Goal: Answer question/provide support: Share knowledge or assist other users

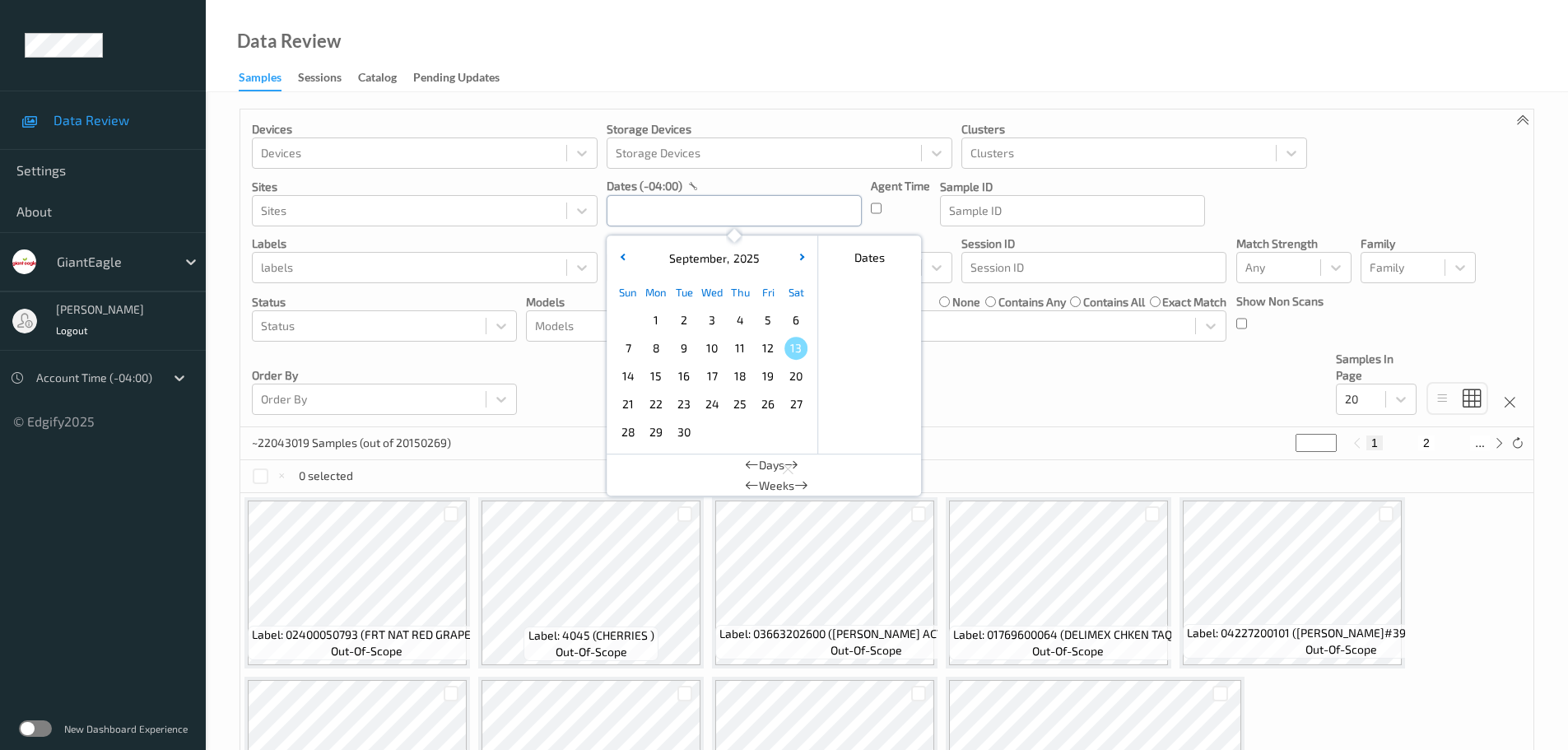
click at [785, 226] on input "text" at bounding box center [734, 210] width 255 height 31
click at [766, 350] on span "12" at bounding box center [768, 347] width 23 height 23
type input "[DATE] 00:00 -> [DATE] 23:59"
click at [745, 48] on div "Data Review Samples Sessions Catalog Pending Updates" at bounding box center [886, 46] width 1363 height 92
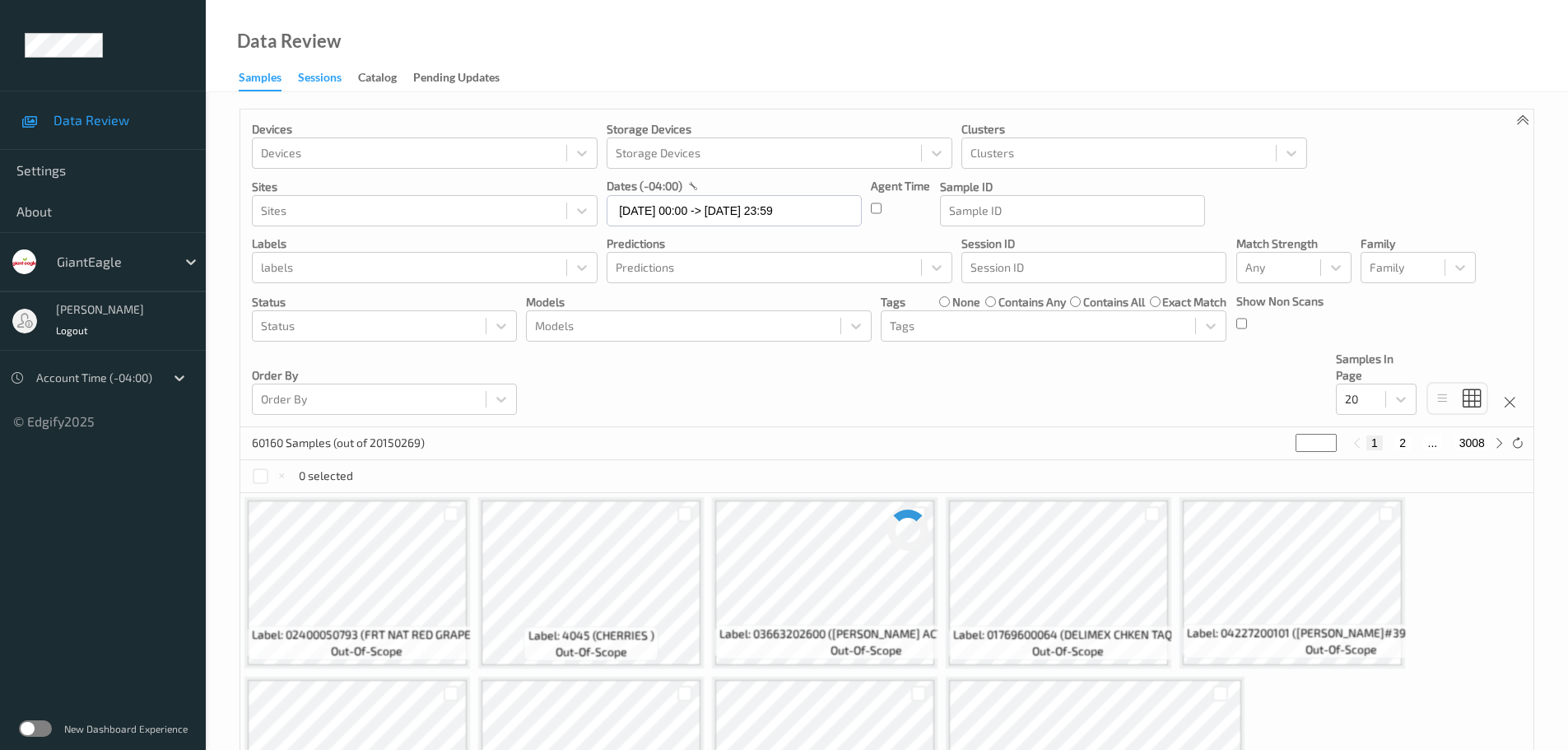
click at [325, 70] on div "Sessions" at bounding box center [319, 79] width 44 height 21
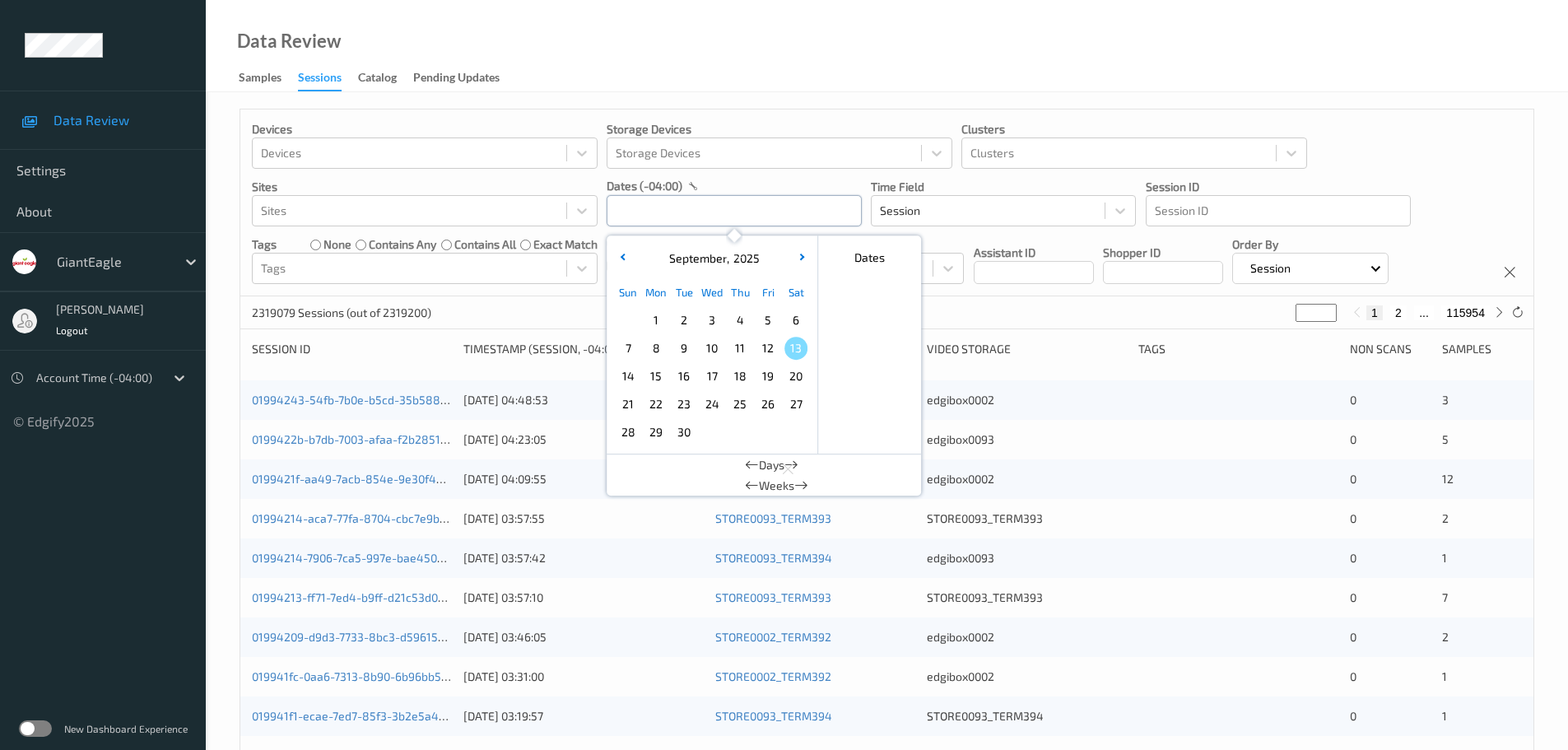
click at [731, 223] on input "text" at bounding box center [734, 210] width 255 height 31
click at [765, 354] on span "12" at bounding box center [768, 347] width 23 height 23
type input "12/09/2025 00:00 -> 12/09/2025 23:59"
click at [732, 66] on div "Data Review Samples Sessions Catalog Pending Updates" at bounding box center [886, 46] width 1363 height 92
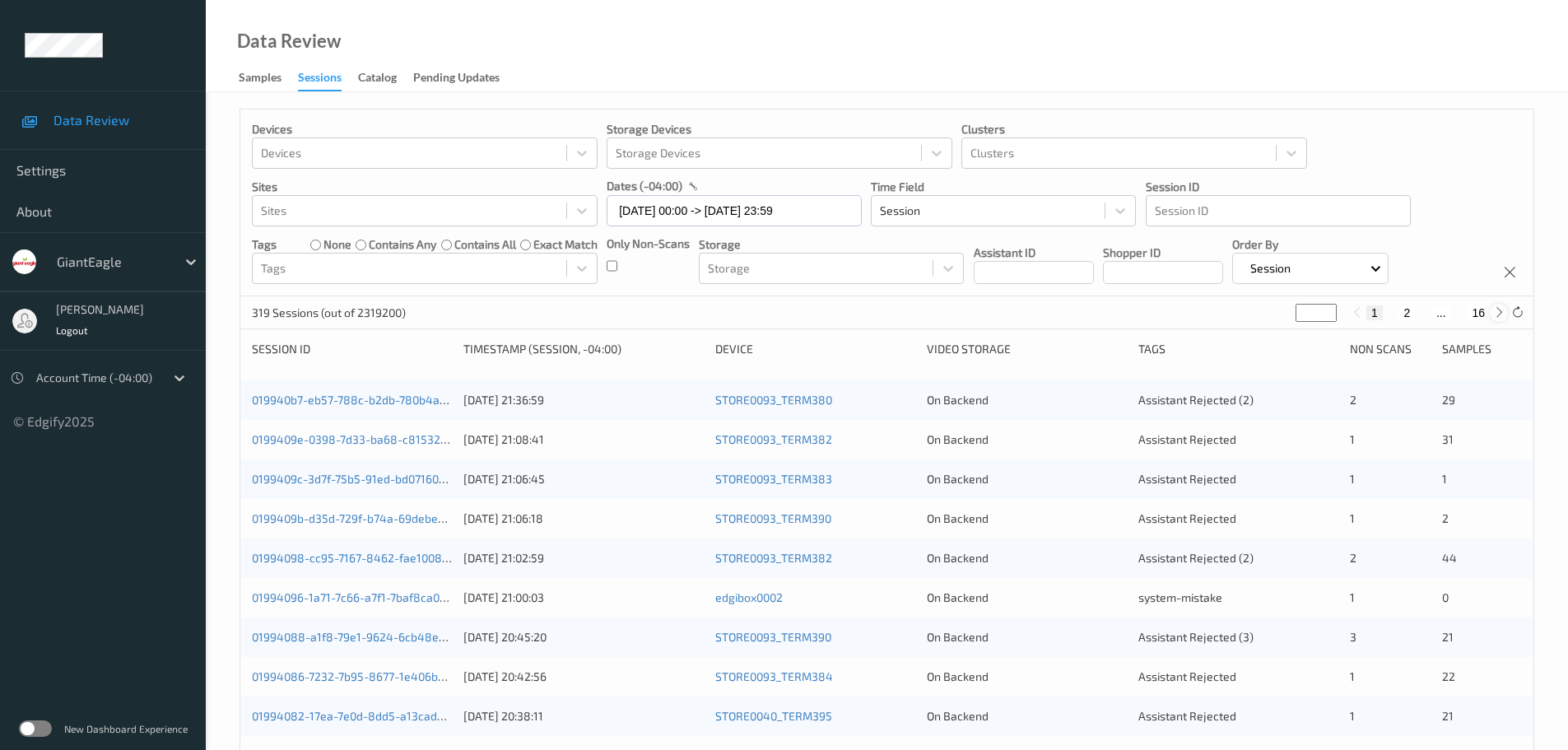
click at [1501, 304] on div at bounding box center [1498, 312] width 18 height 18
type input "*"
click at [1501, 304] on div at bounding box center [1498, 312] width 18 height 18
type input "*"
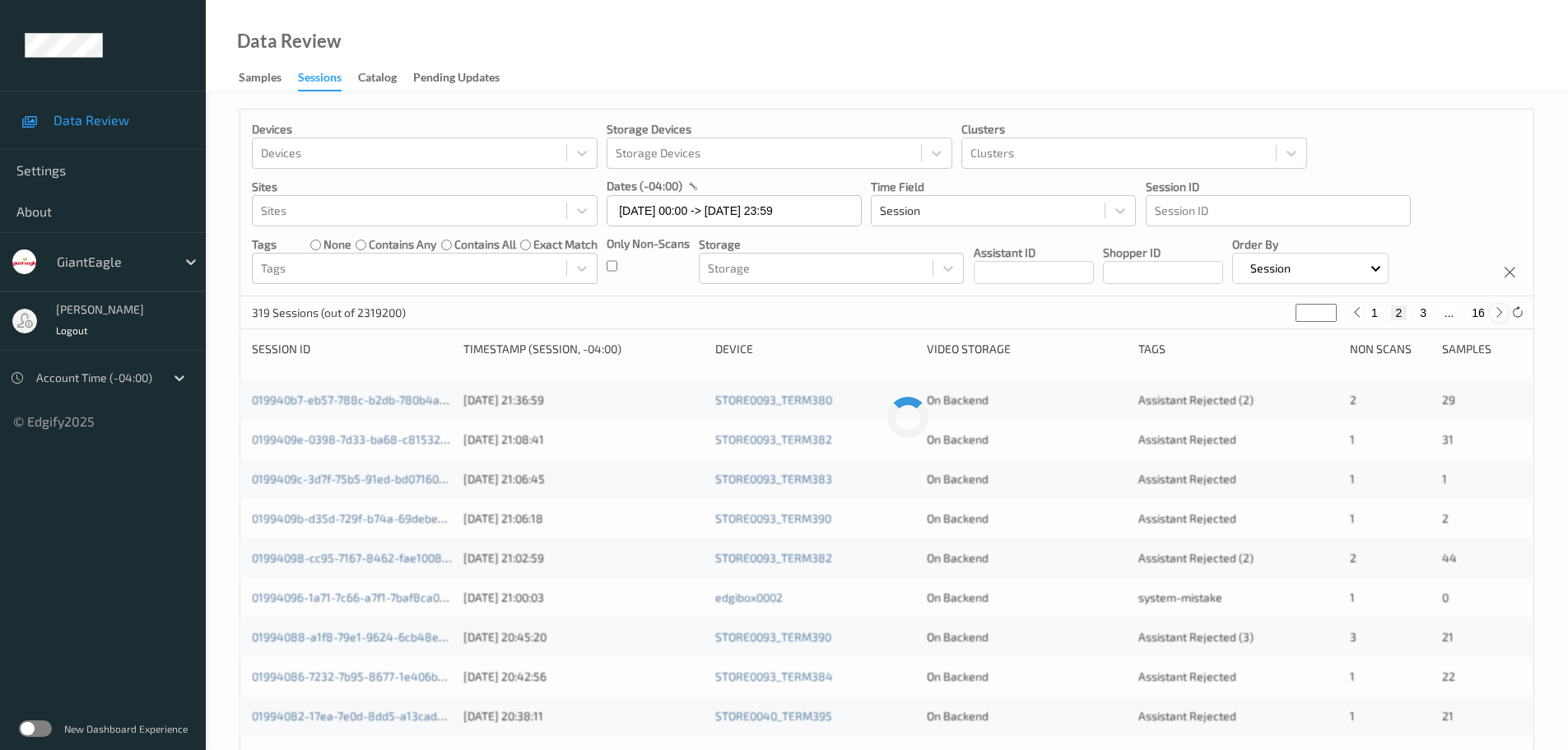
type input "*"
click at [1501, 304] on div at bounding box center [1498, 312] width 18 height 18
type input "*"
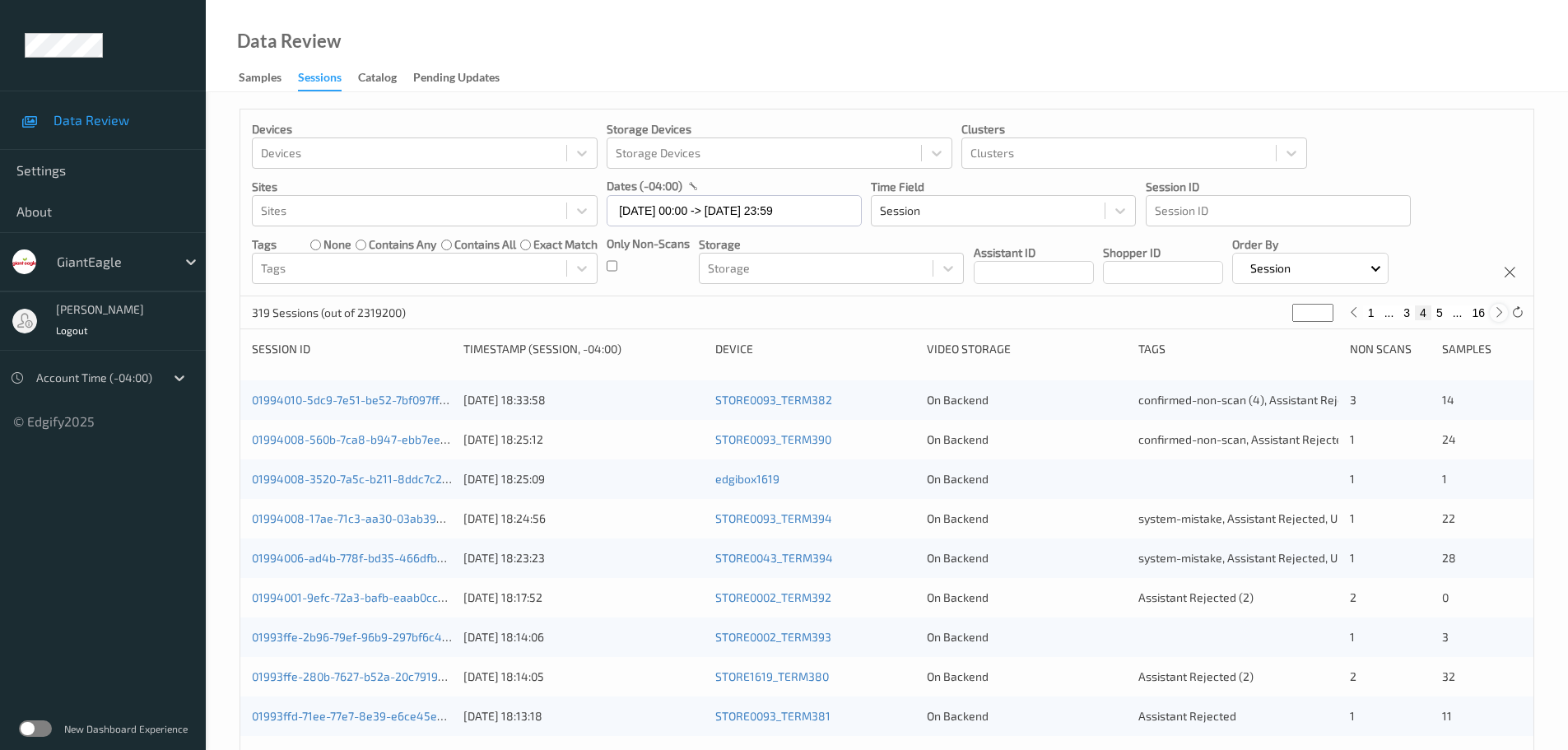
click at [1501, 304] on div at bounding box center [1498, 312] width 18 height 18
type input "*"
click at [1501, 304] on div at bounding box center [1498, 312] width 18 height 18
type input "*"
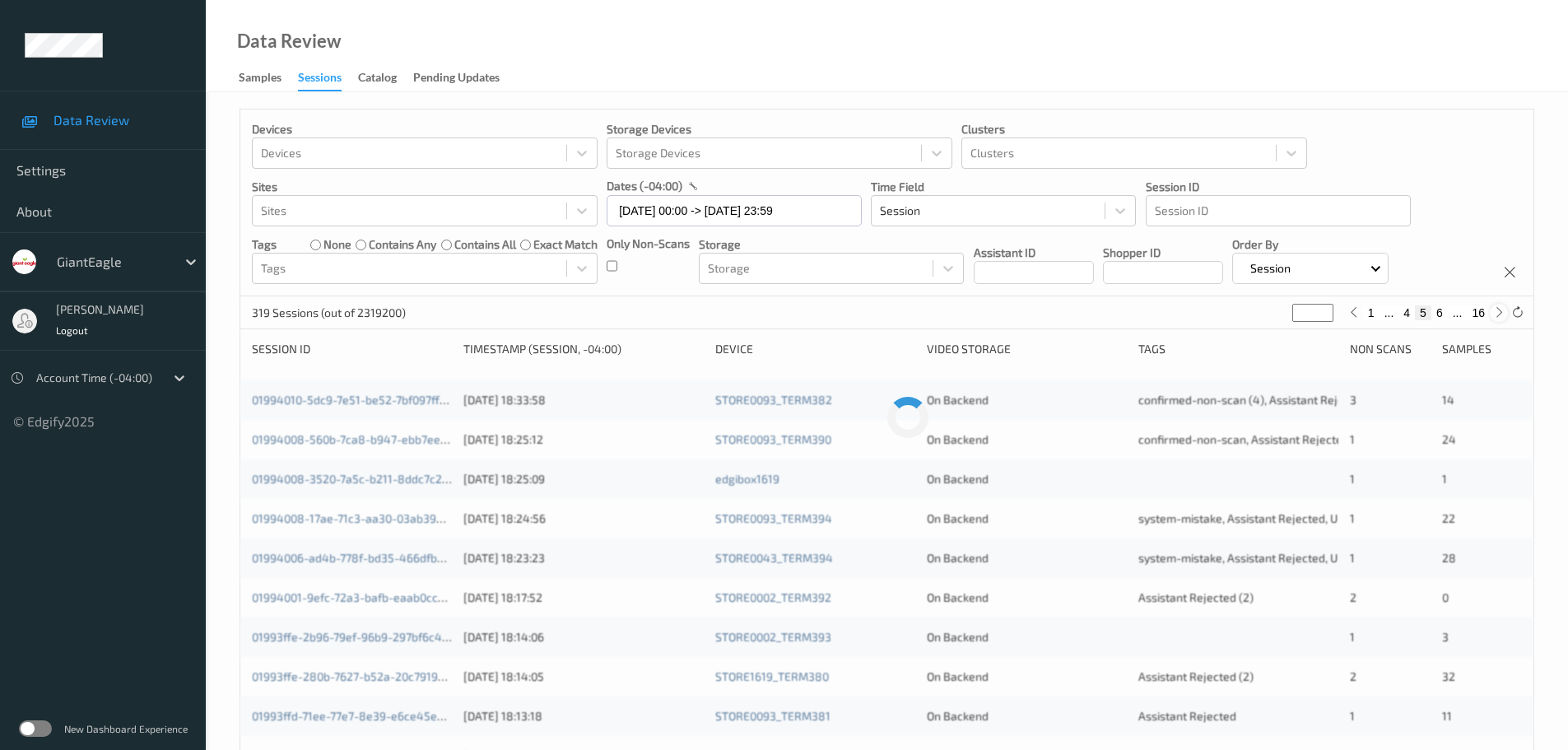
type input "*"
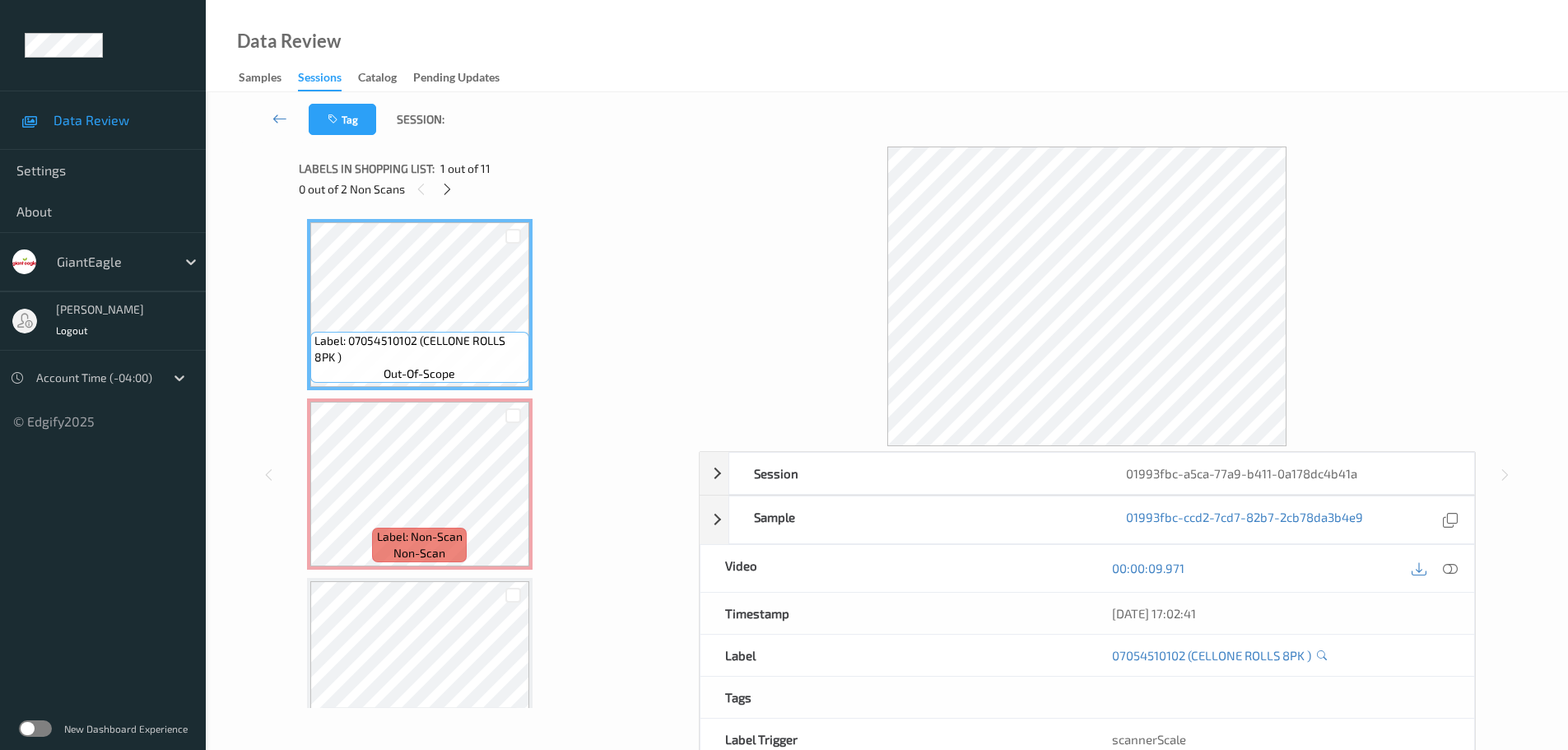
click at [444, 203] on div "Labels in shopping list: 1 out of 11 0 out of 2 Non Scans" at bounding box center [493, 178] width 388 height 64
click at [447, 191] on icon at bounding box center [446, 190] width 14 height 15
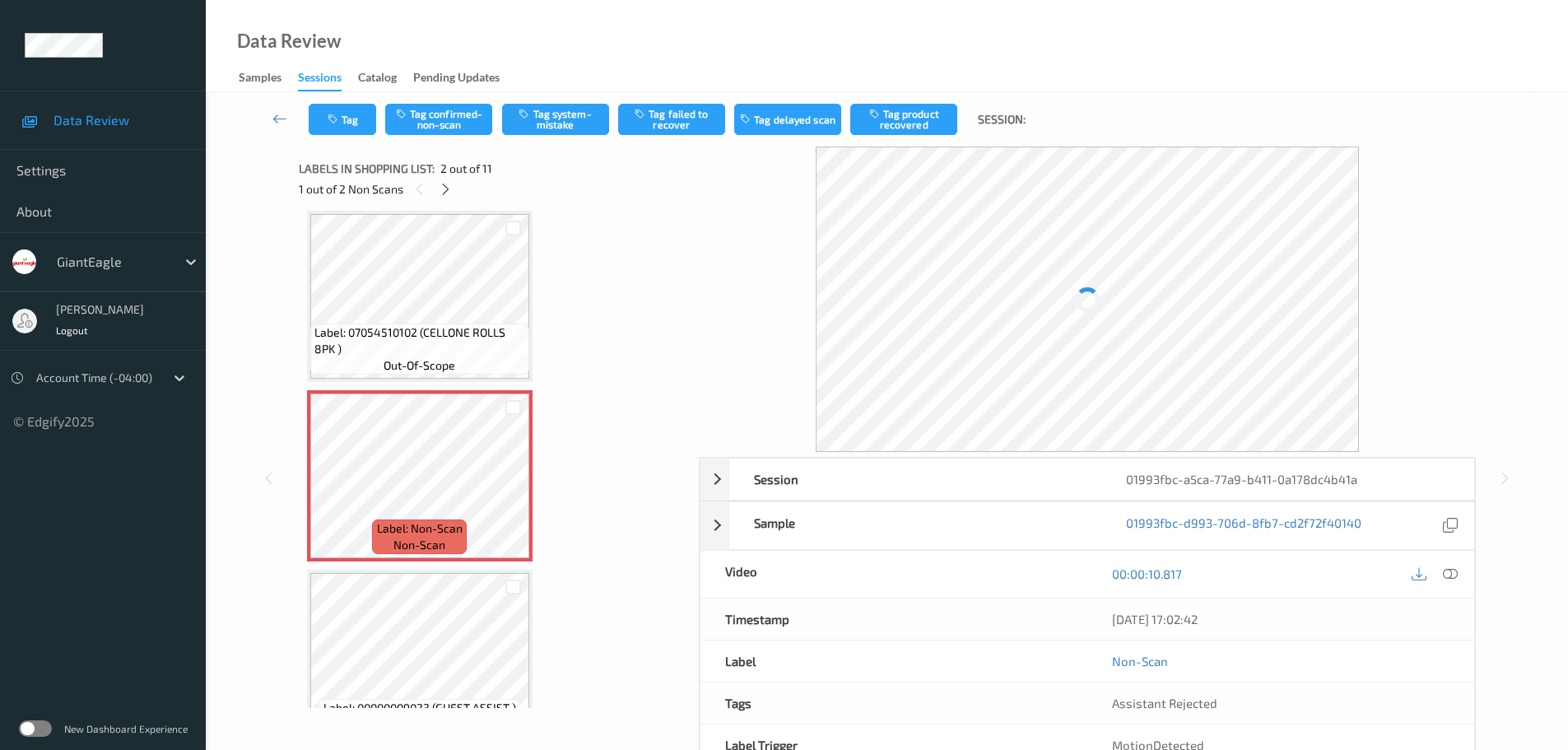
click at [1458, 573] on div at bounding box center [1450, 574] width 22 height 22
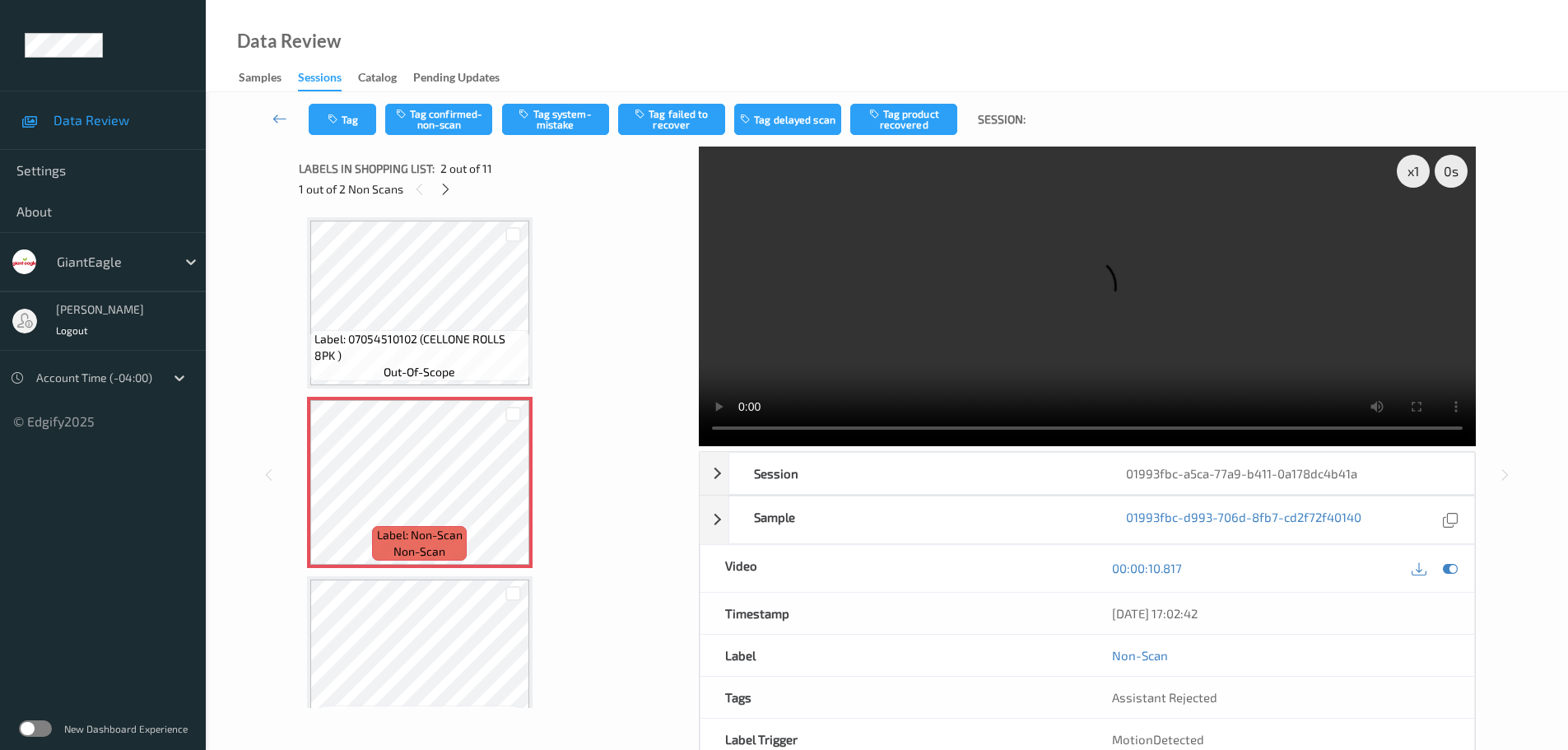
scroll to position [0, 0]
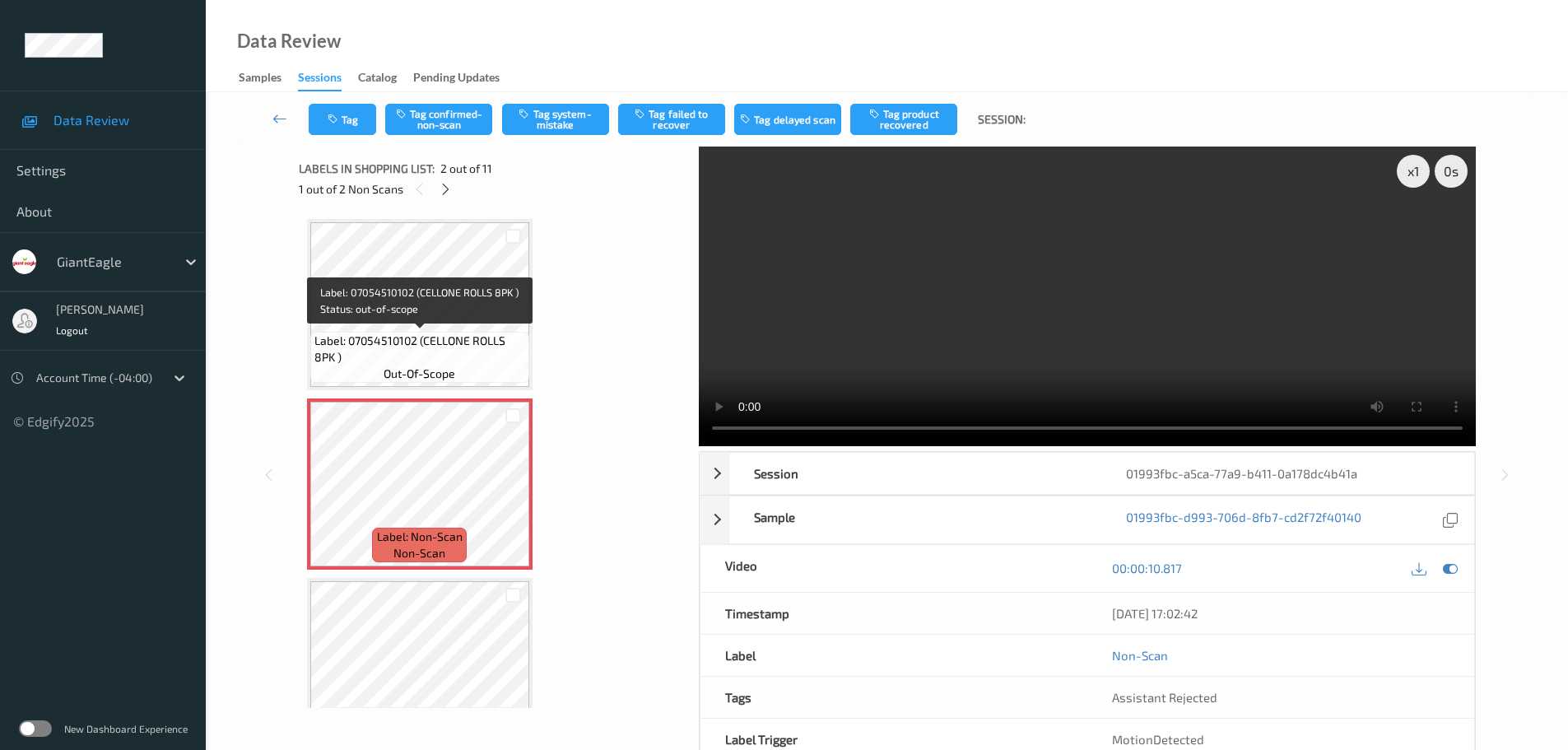
click at [398, 335] on span "Label: 07054510102 (CELLONE ROLLS 8PK )" at bounding box center [420, 348] width 211 height 33
click at [423, 341] on span "Label: 07054510102 (CELLONE ROLLS 8PK )" at bounding box center [420, 348] width 211 height 33
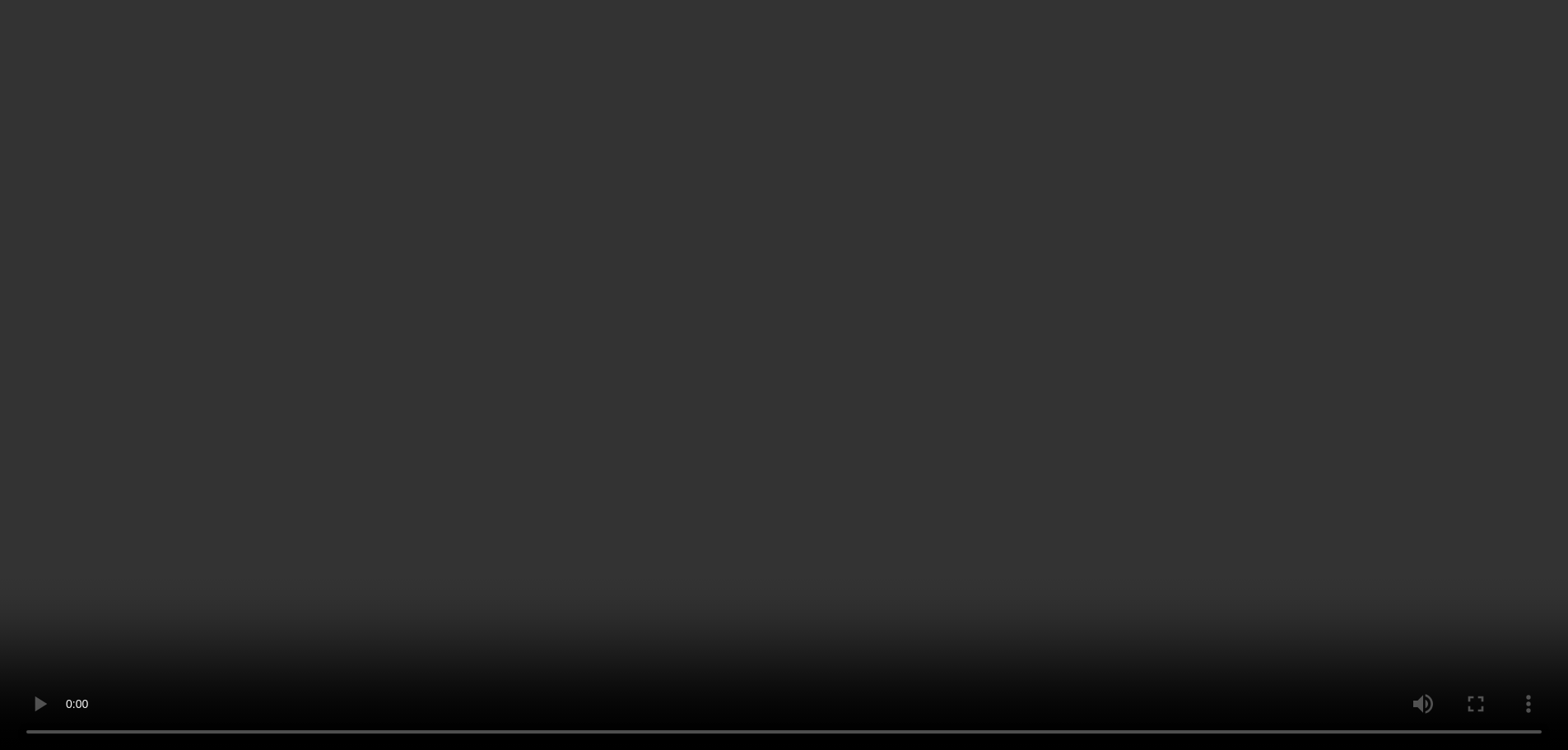
scroll to position [494, 0]
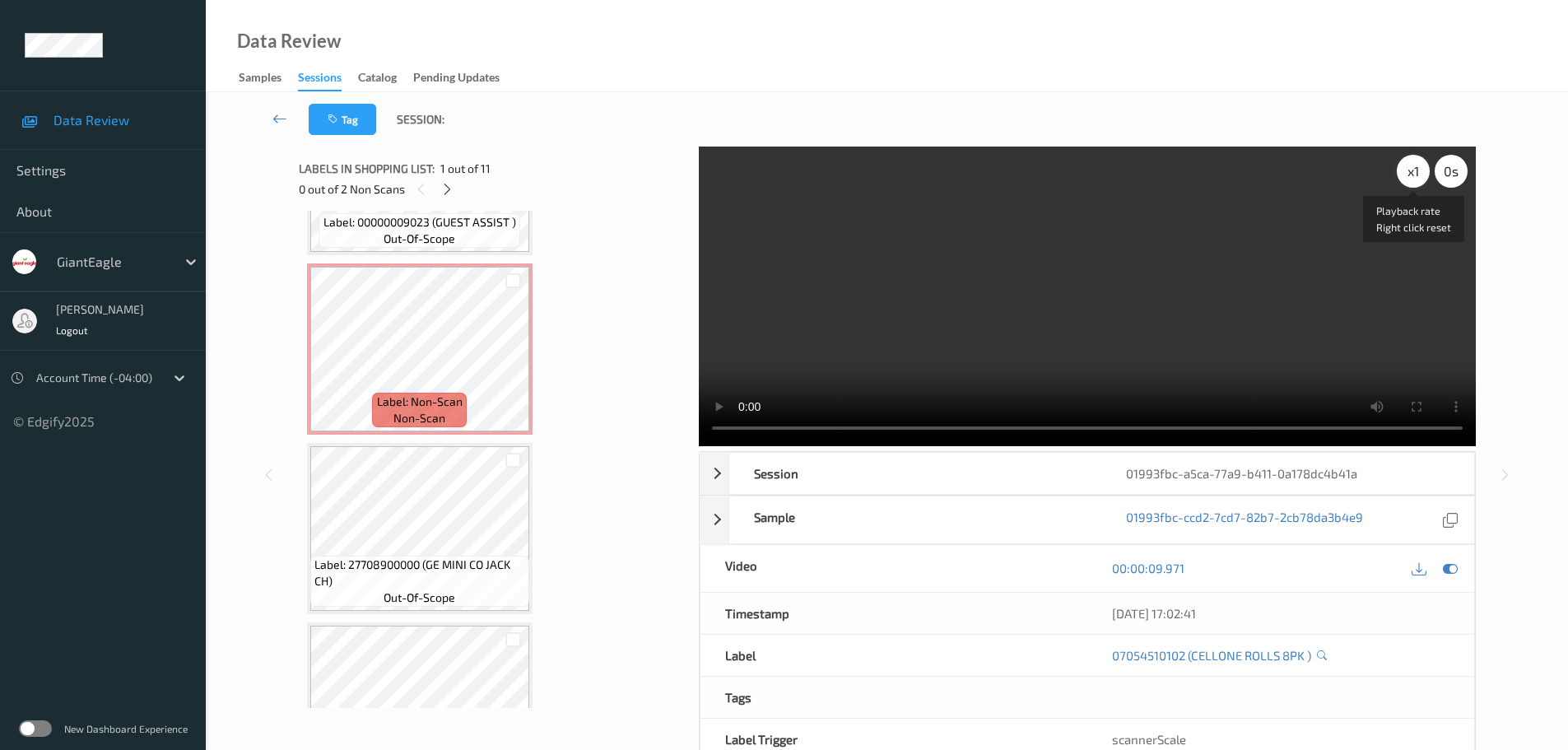
click at [1406, 177] on div "x 1" at bounding box center [1413, 171] width 33 height 33
click at [1406, 177] on div "x 2" at bounding box center [1413, 171] width 33 height 33
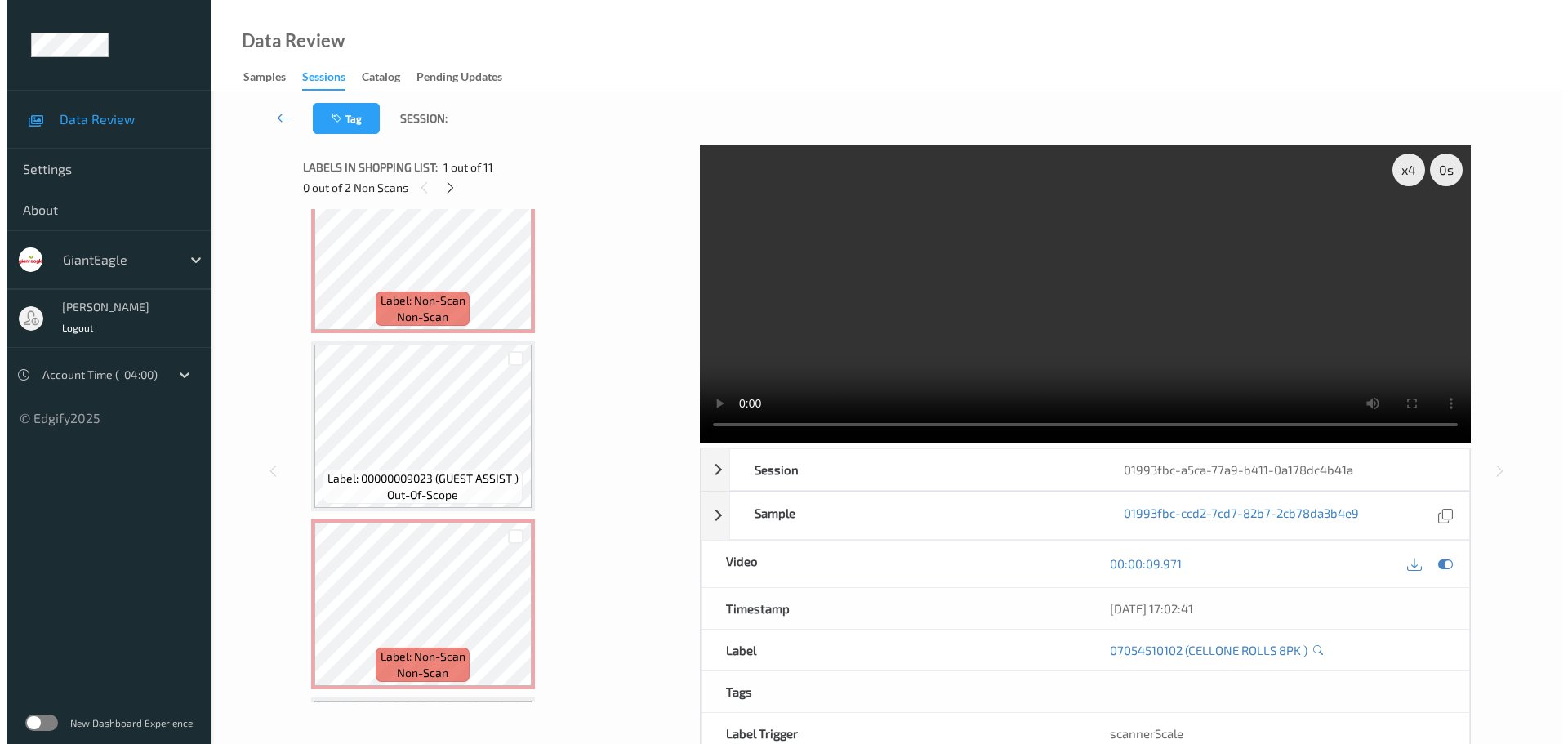
scroll to position [0, 0]
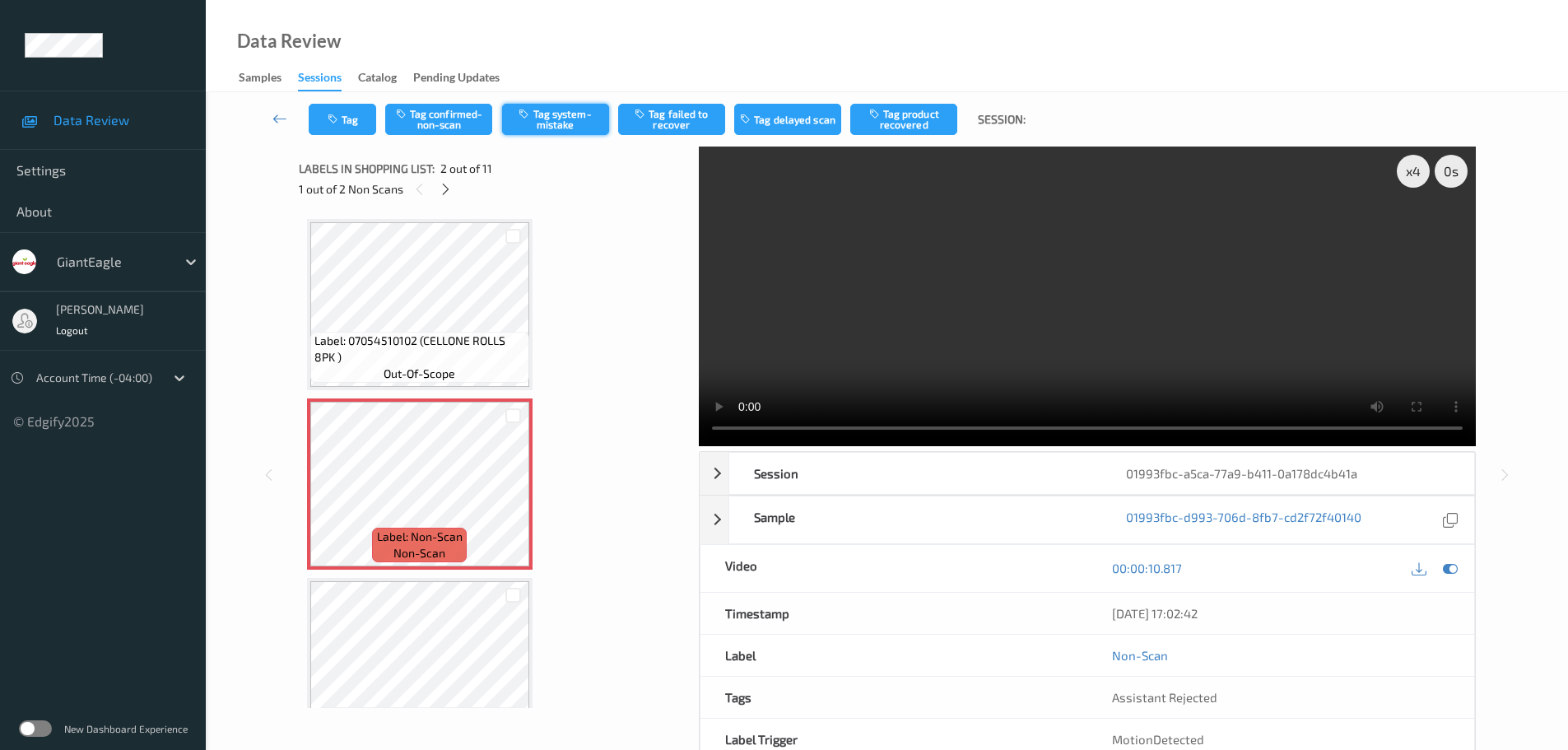
click at [584, 130] on button "Tag system-mistake" at bounding box center [556, 119] width 107 height 31
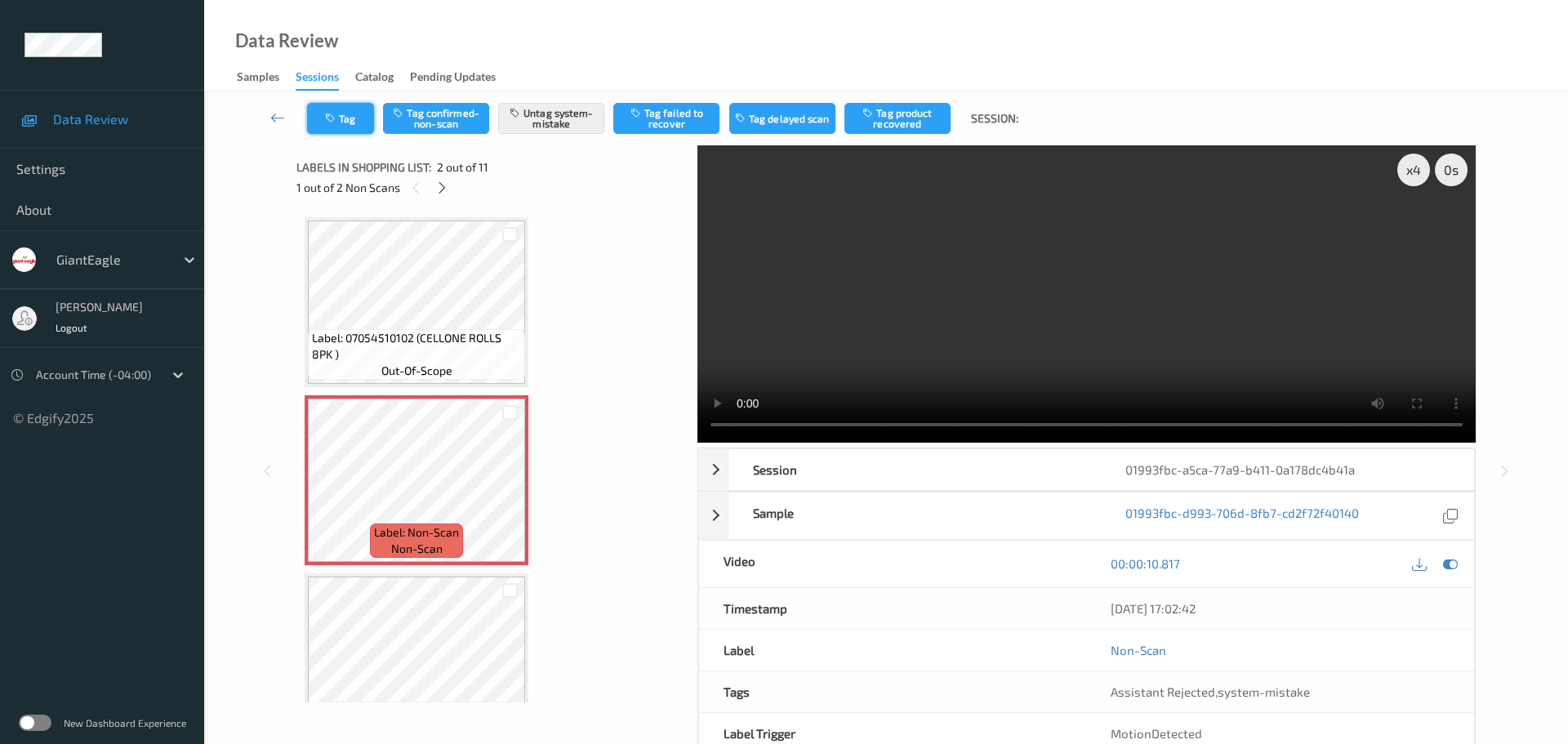
click at [345, 114] on button "Tag" at bounding box center [340, 118] width 67 height 31
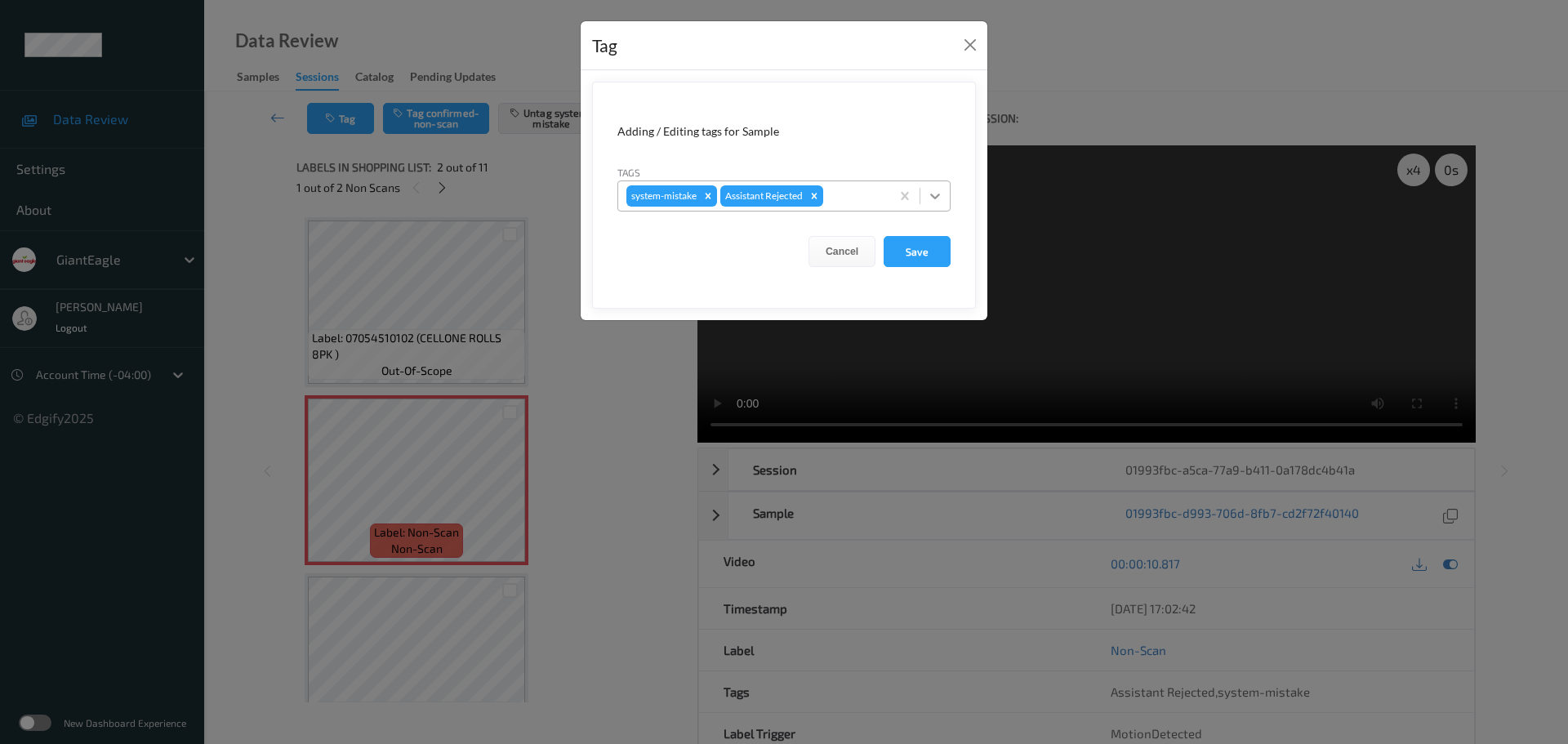
click at [942, 196] on icon at bounding box center [935, 196] width 17 height 17
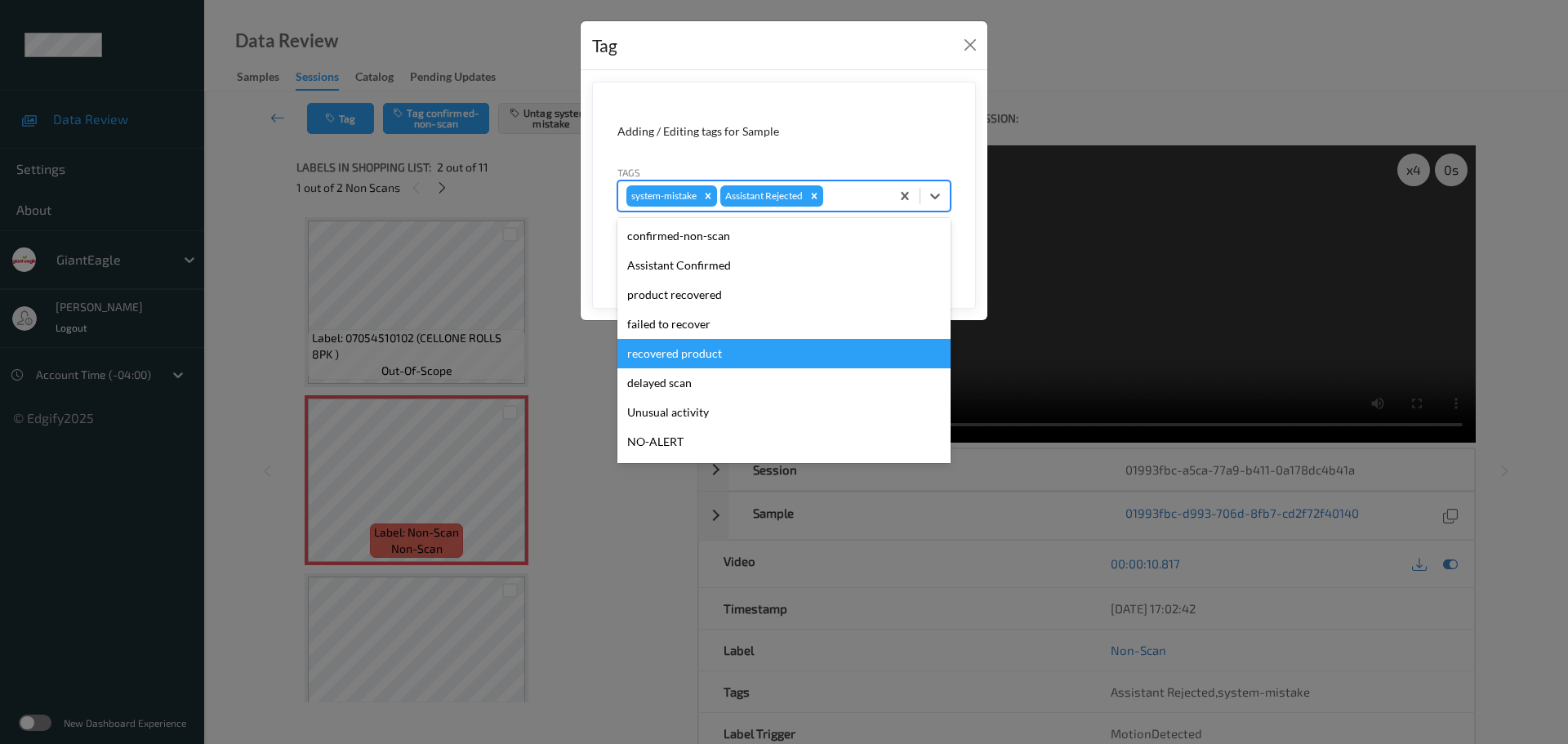
scroll to position [82, 0]
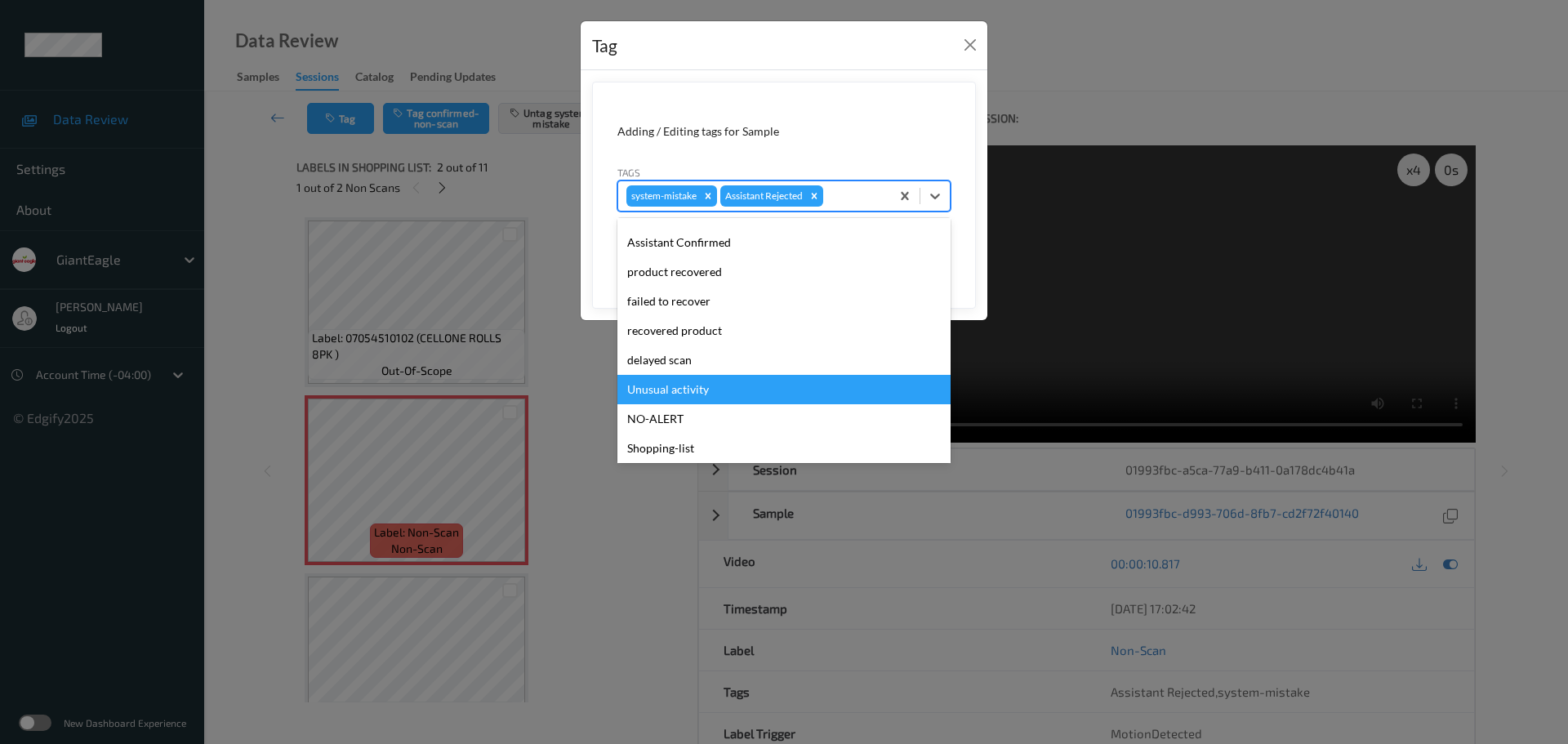
click at [652, 385] on div "Unusual activity" at bounding box center [784, 390] width 334 height 30
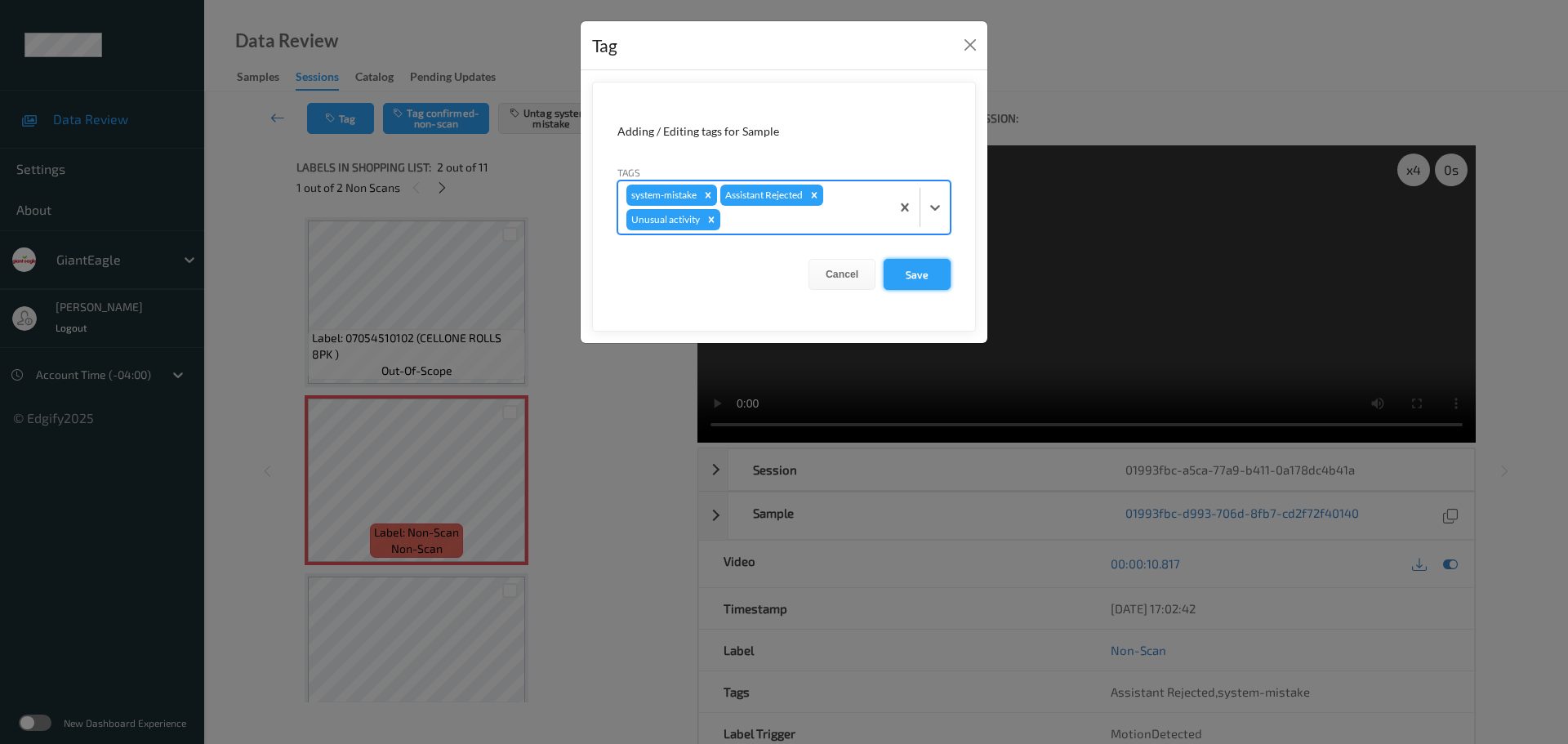
click at [907, 285] on button "Save" at bounding box center [917, 273] width 67 height 31
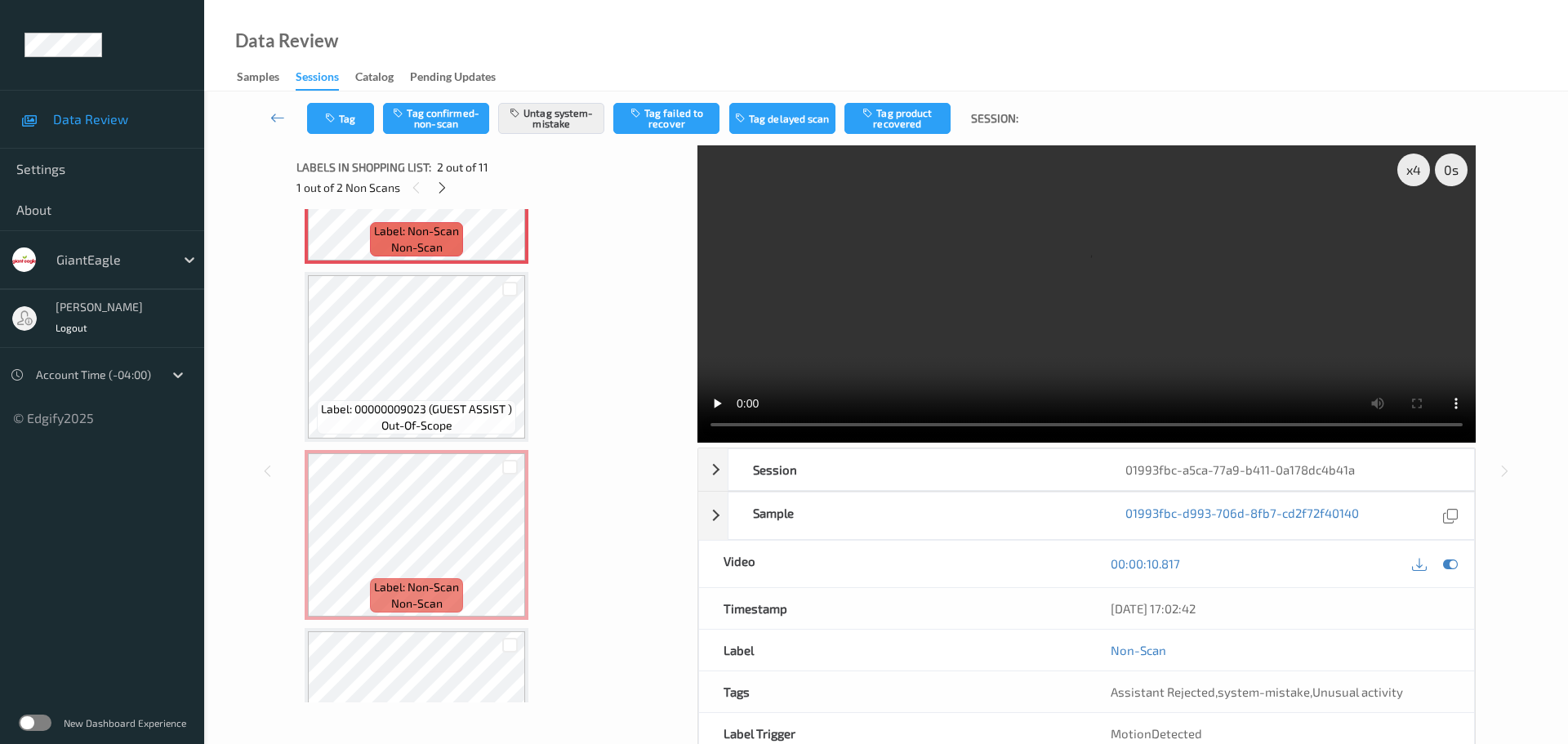
scroll to position [327, 0]
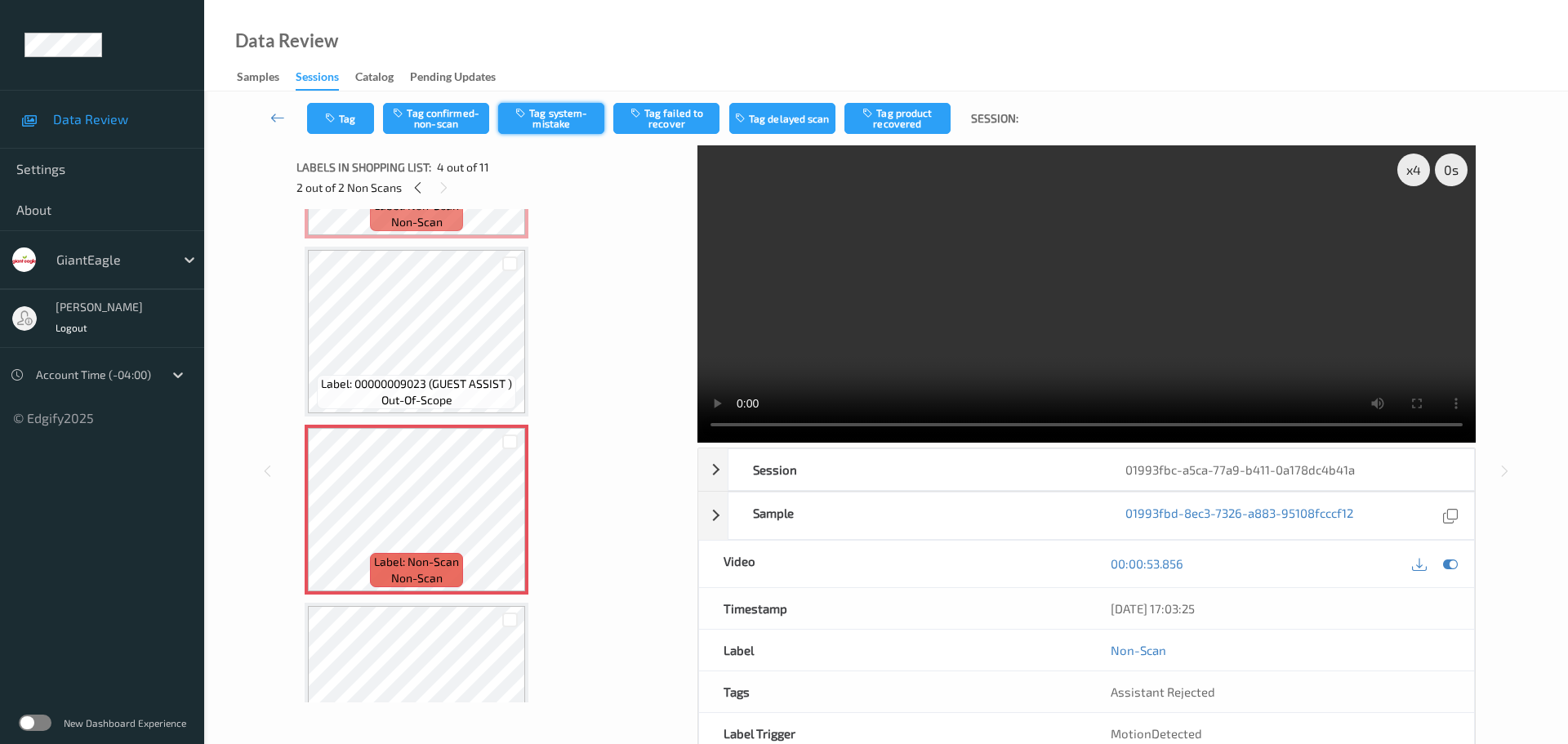
click at [545, 122] on button "Tag system-mistake" at bounding box center [551, 118] width 107 height 31
click at [357, 126] on button "Tag" at bounding box center [340, 118] width 67 height 31
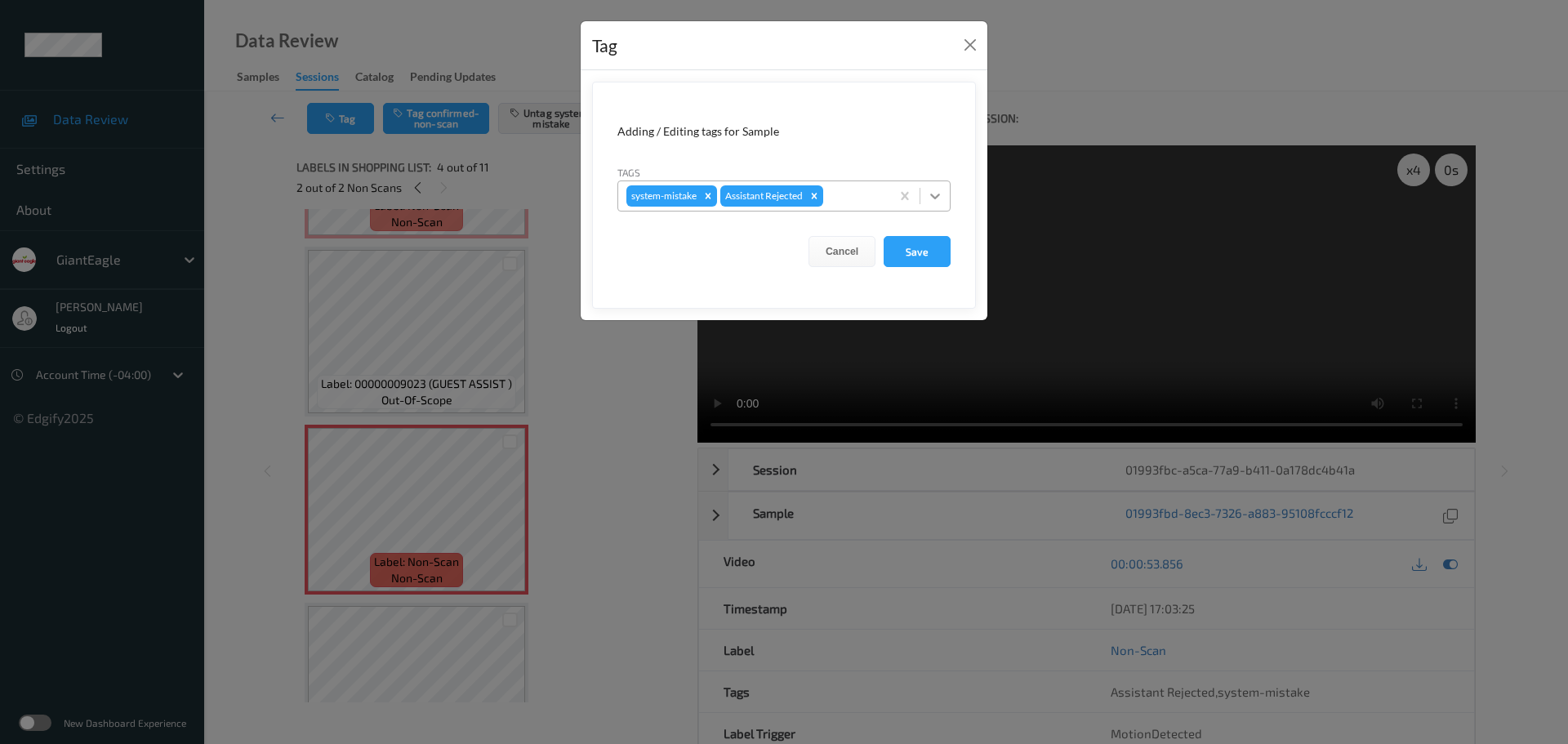
click at [927, 192] on icon at bounding box center [935, 196] width 17 height 17
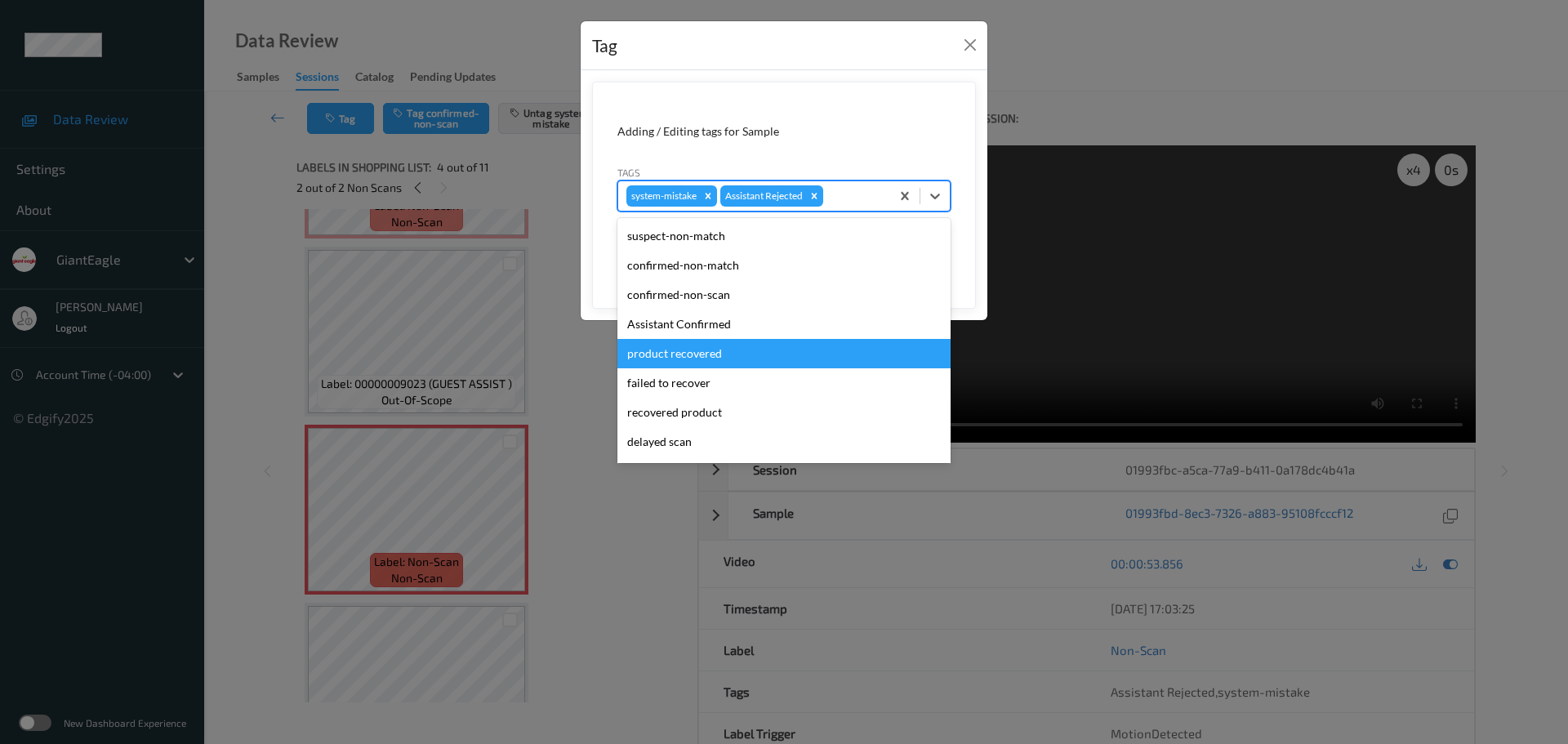
scroll to position [173, 0]
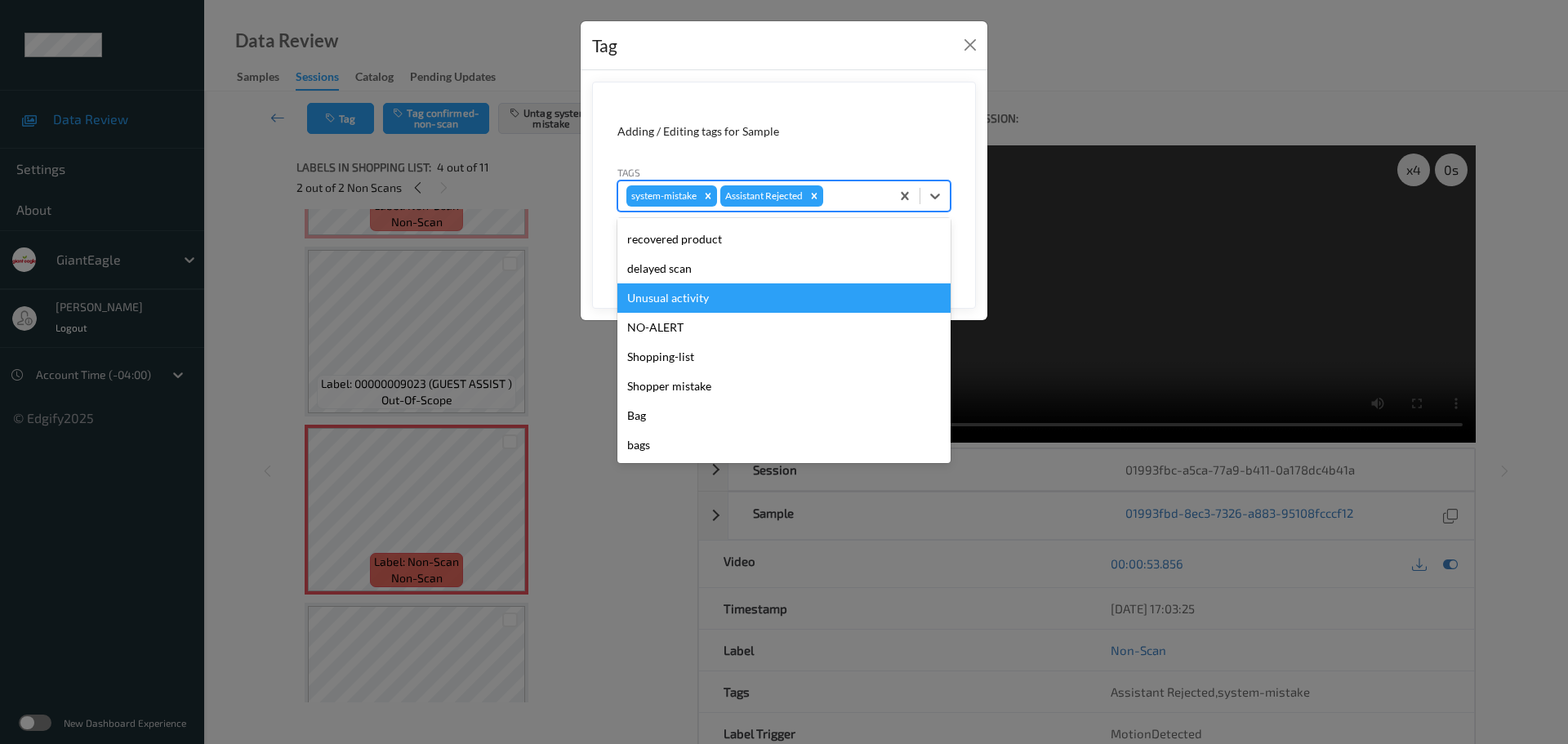
click at [663, 297] on div "Unusual activity" at bounding box center [784, 298] width 334 height 30
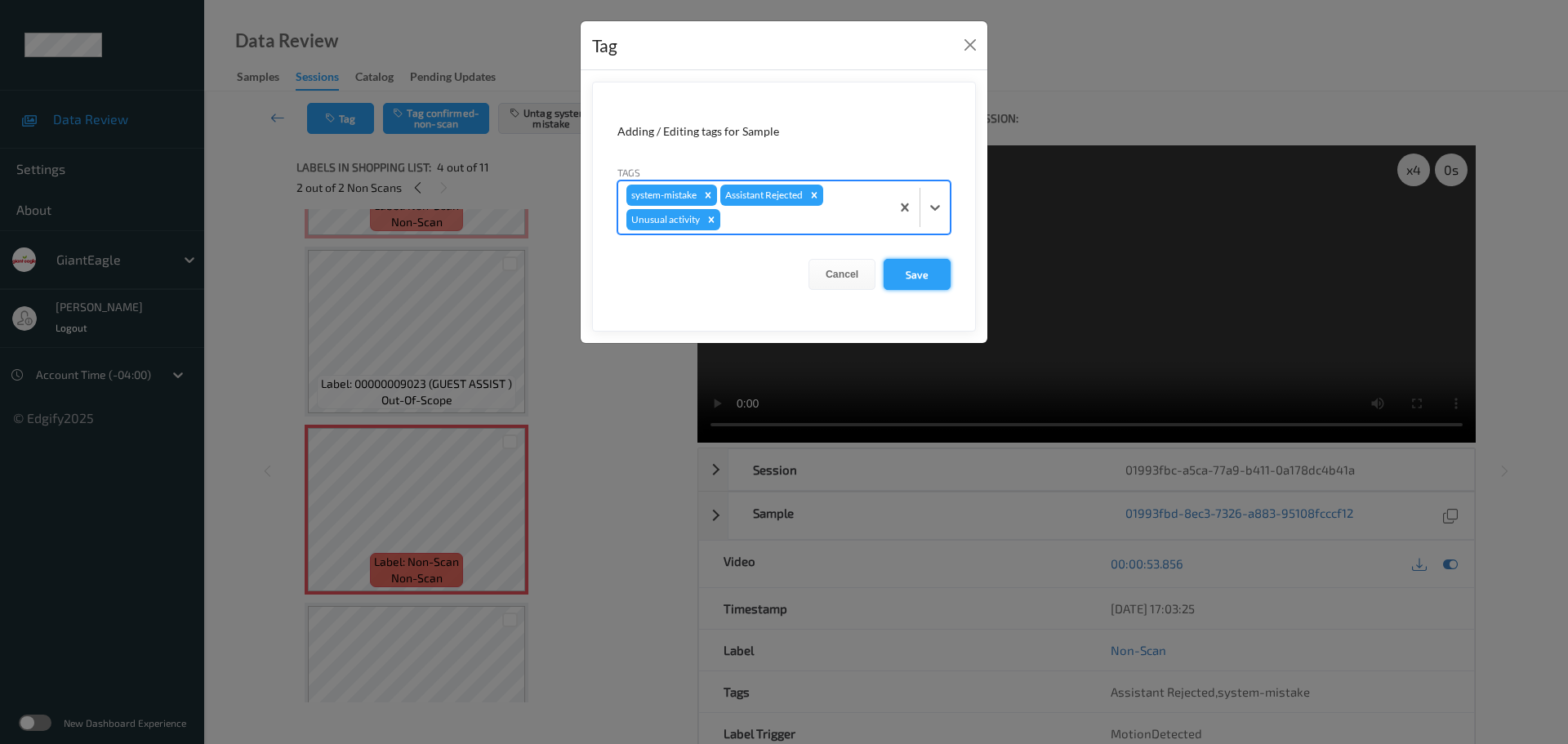
click at [929, 269] on button "Save" at bounding box center [917, 273] width 67 height 31
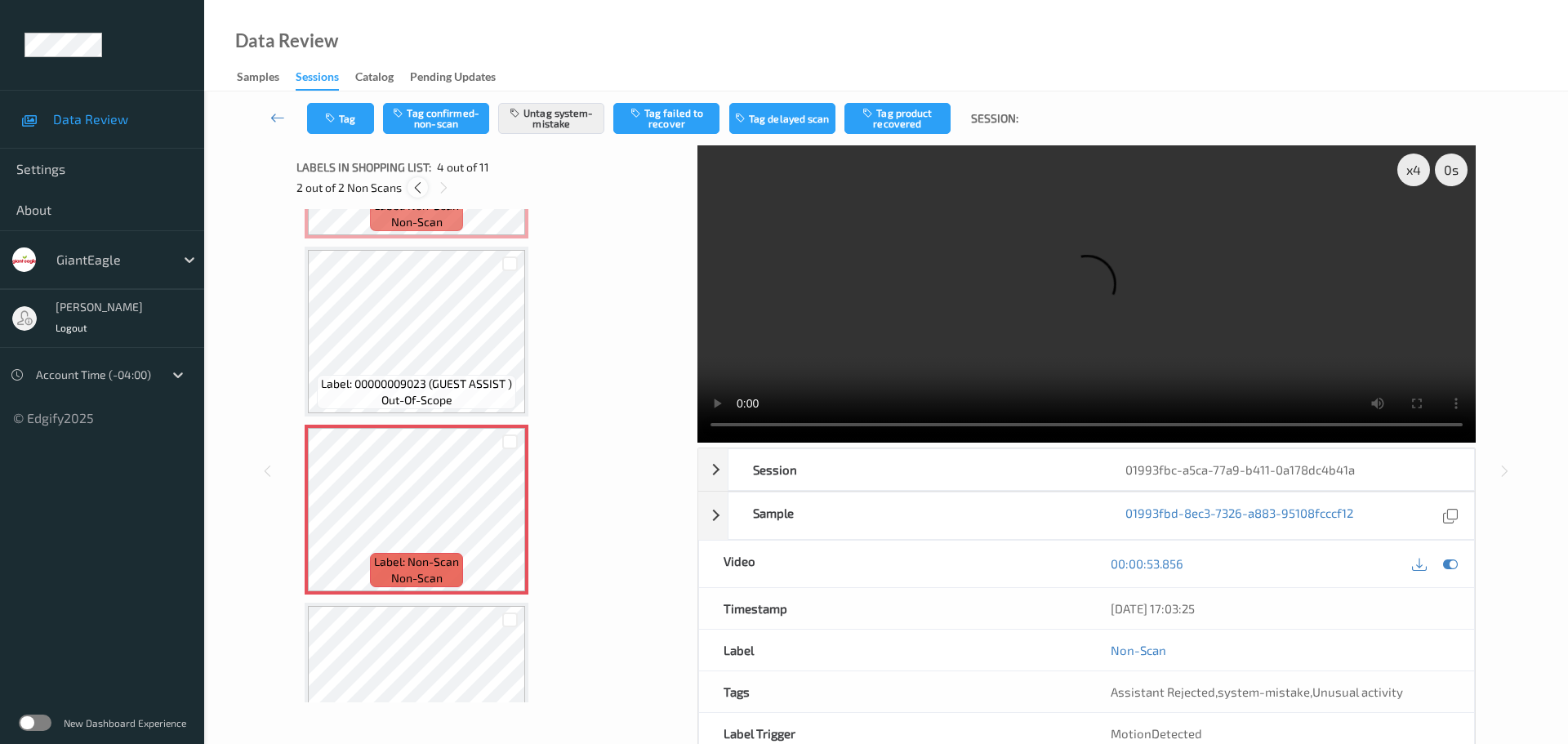
click at [417, 185] on icon at bounding box center [417, 188] width 14 height 15
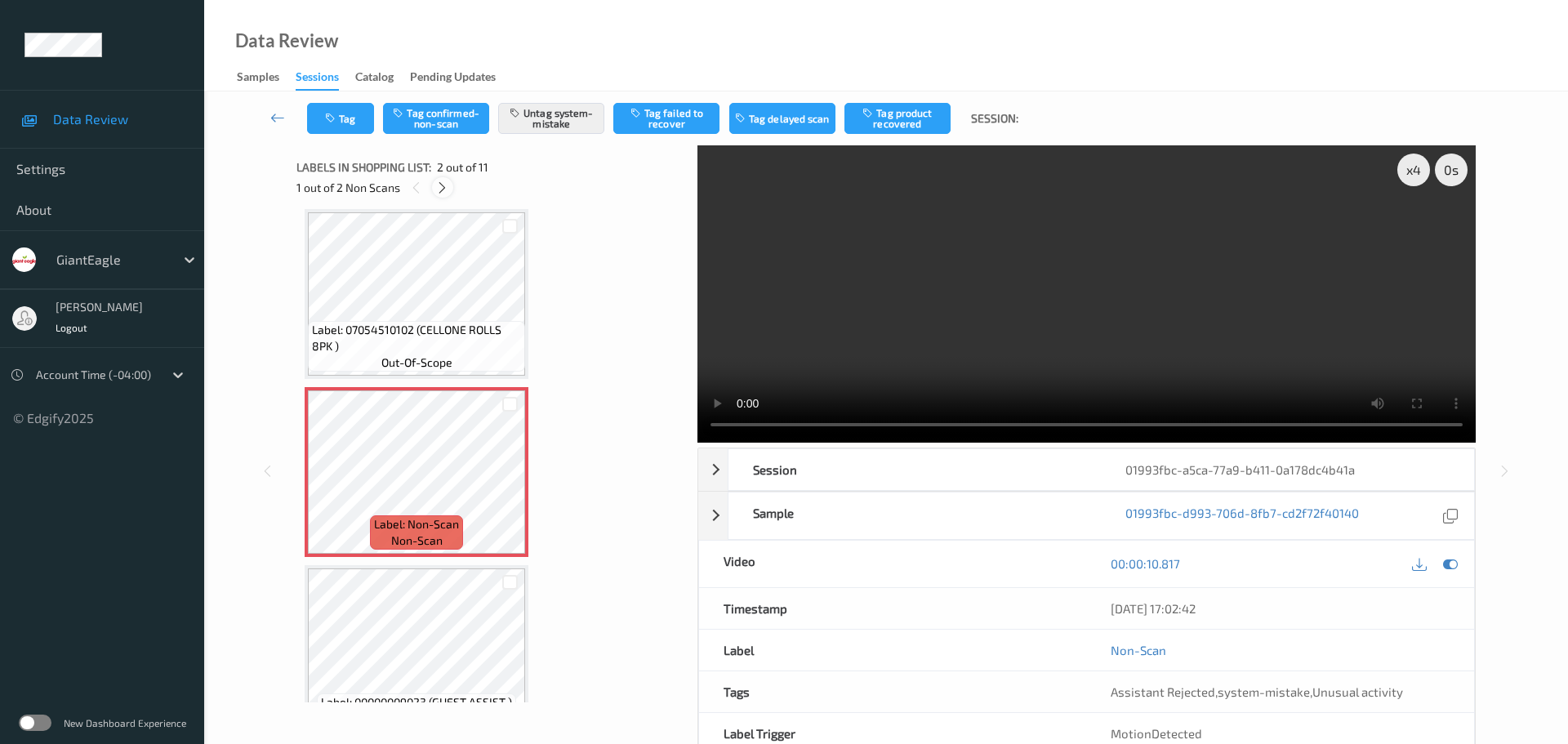
click at [448, 183] on icon at bounding box center [442, 188] width 14 height 15
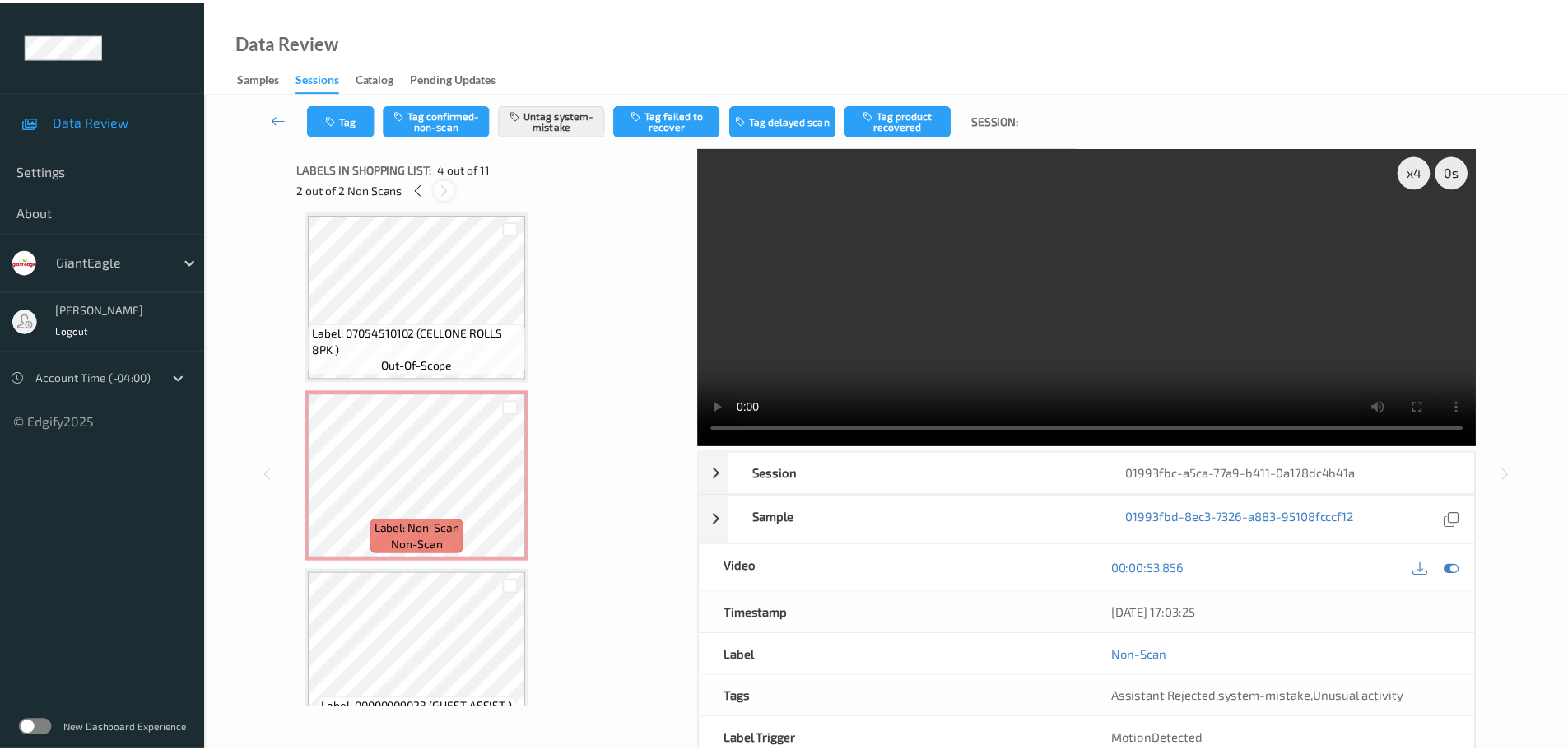
scroll to position [367, 0]
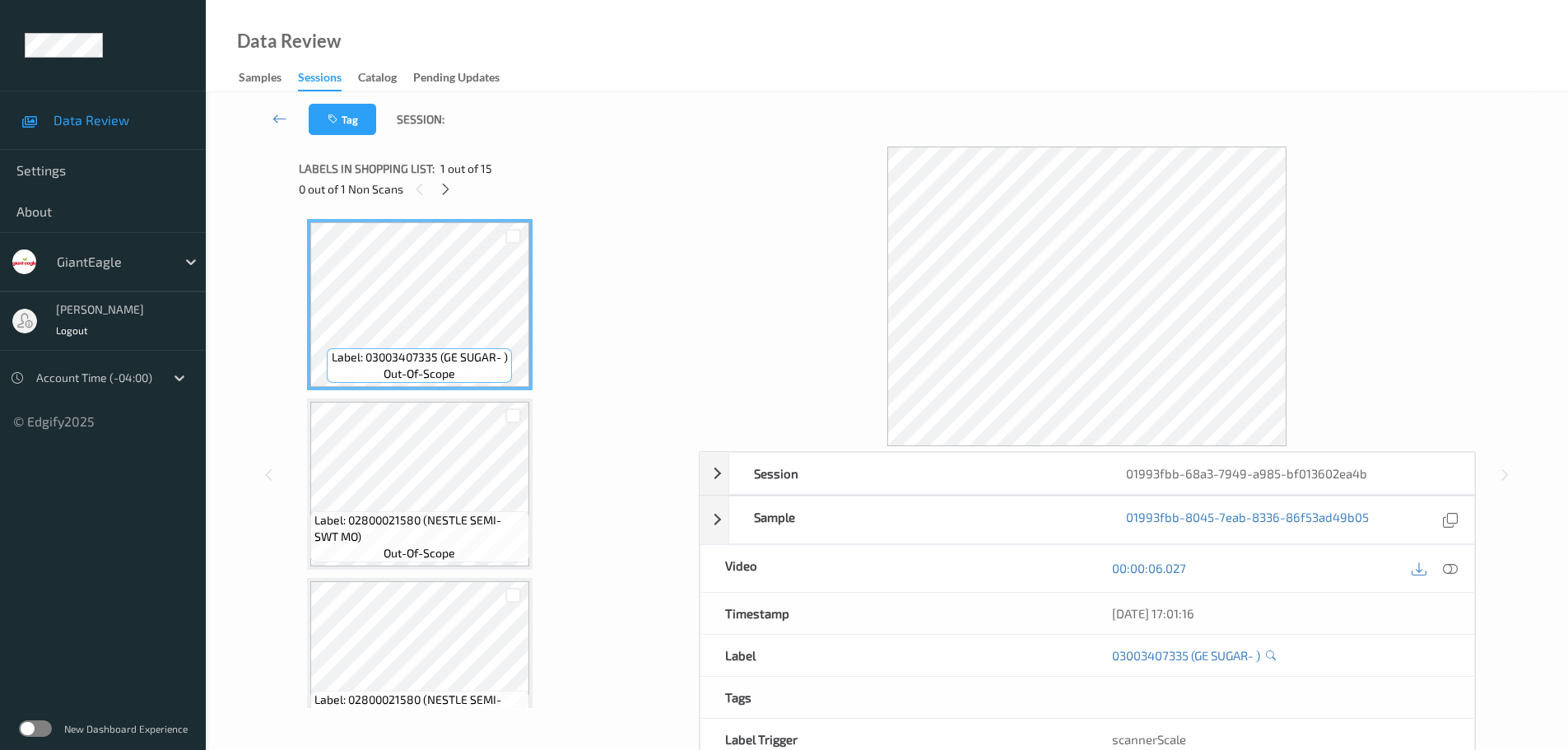
click at [439, 185] on icon at bounding box center [445, 190] width 14 height 15
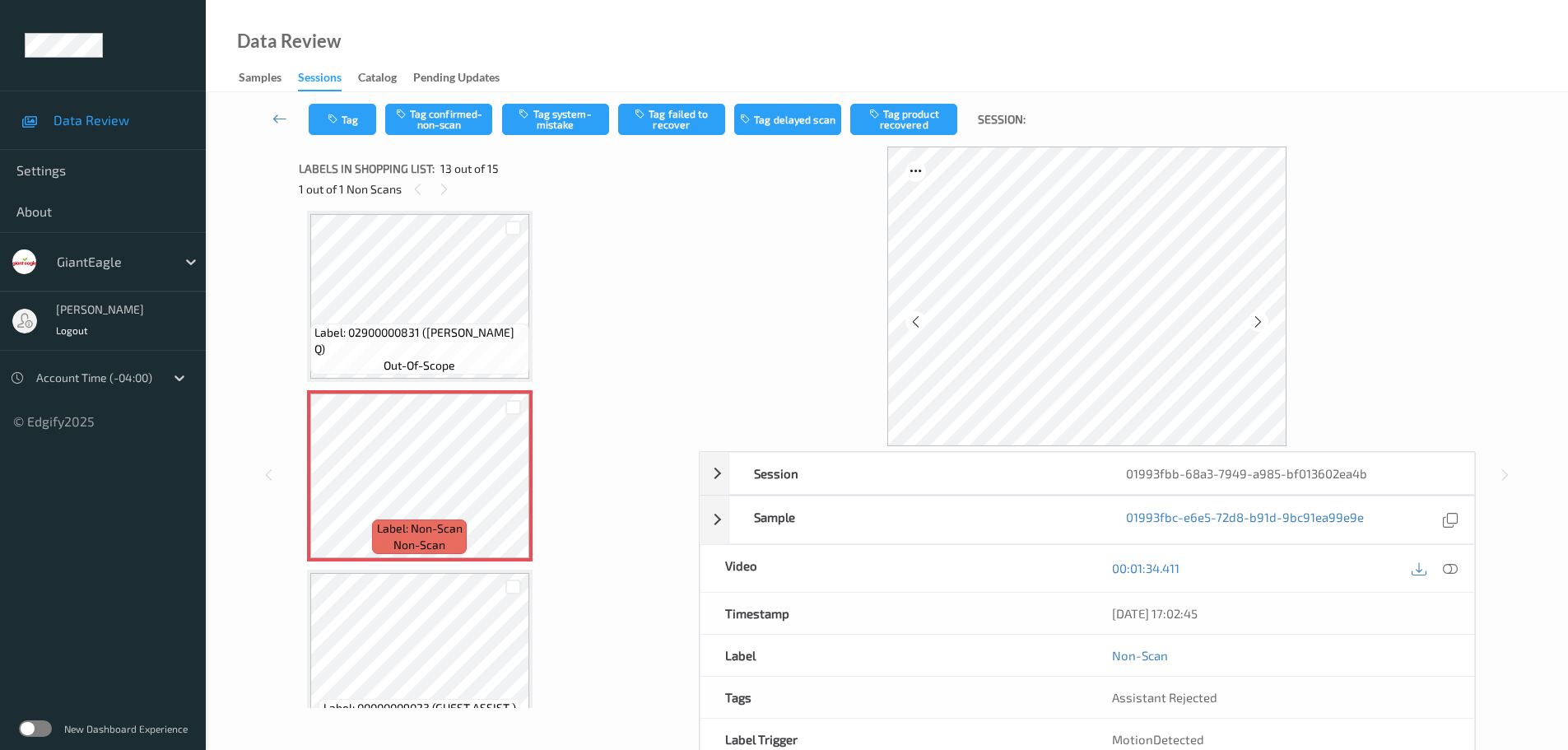
click at [1447, 571] on icon at bounding box center [1450, 568] width 15 height 15
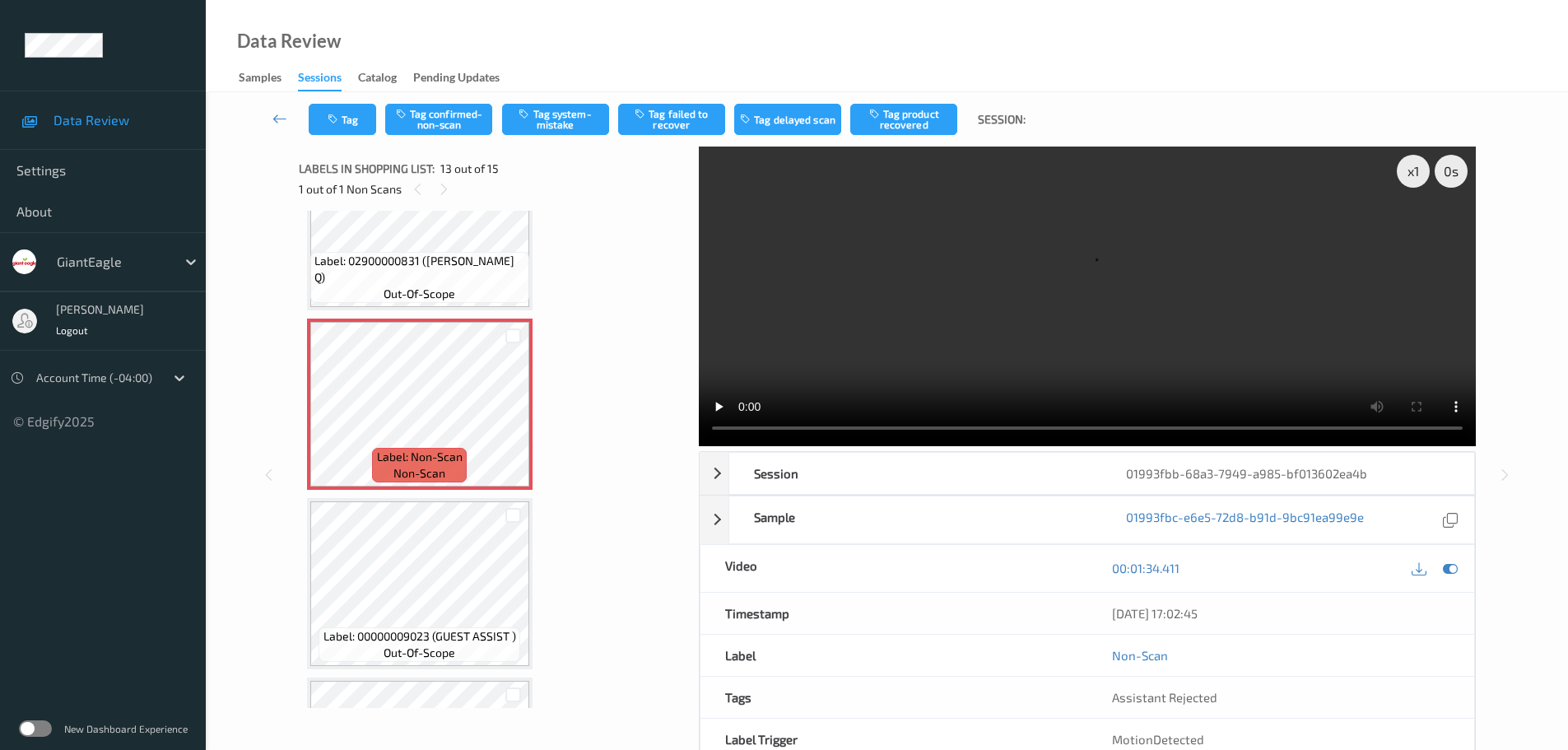
scroll to position [2038, 0]
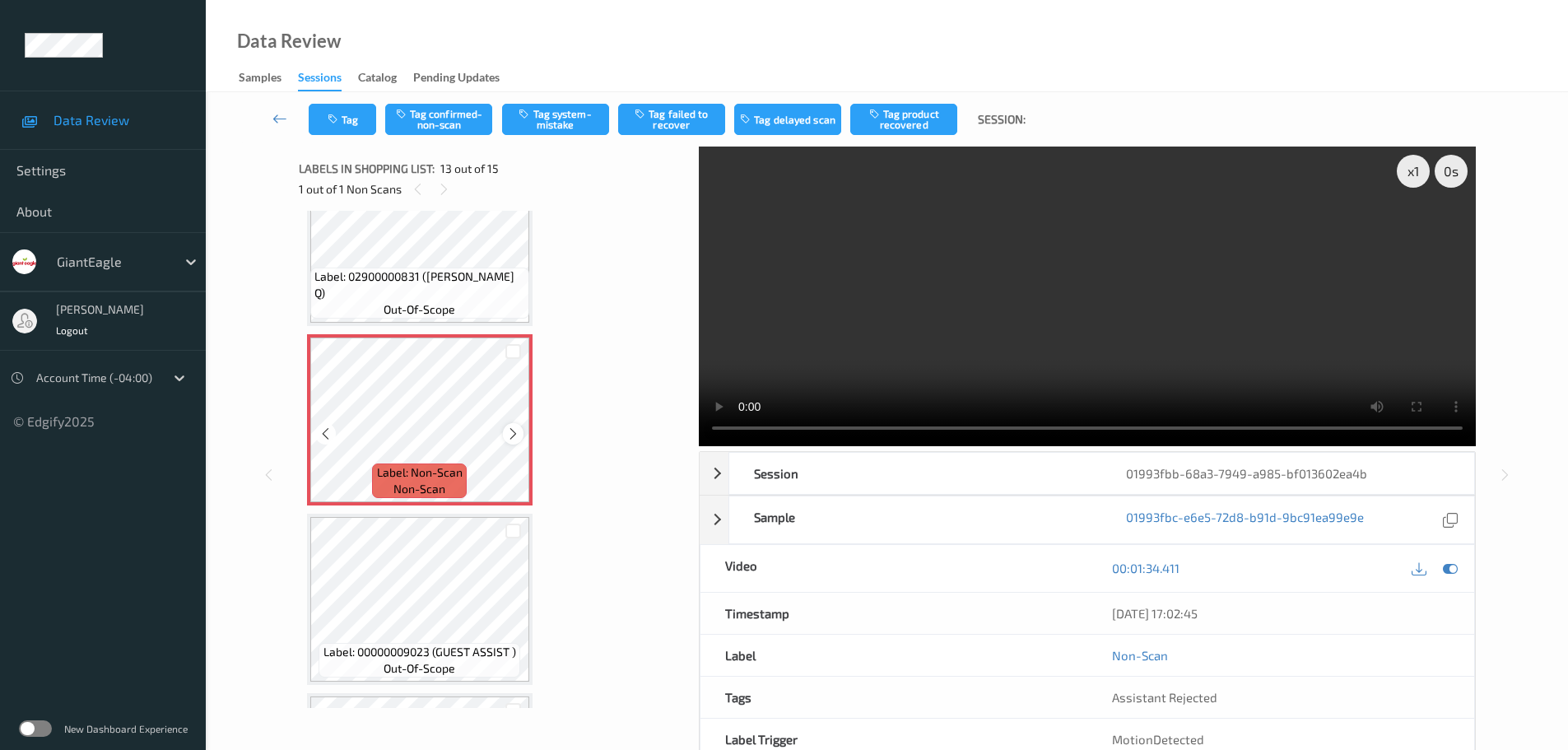
click at [503, 433] on div at bounding box center [513, 433] width 21 height 21
click at [515, 433] on icon at bounding box center [513, 434] width 14 height 15
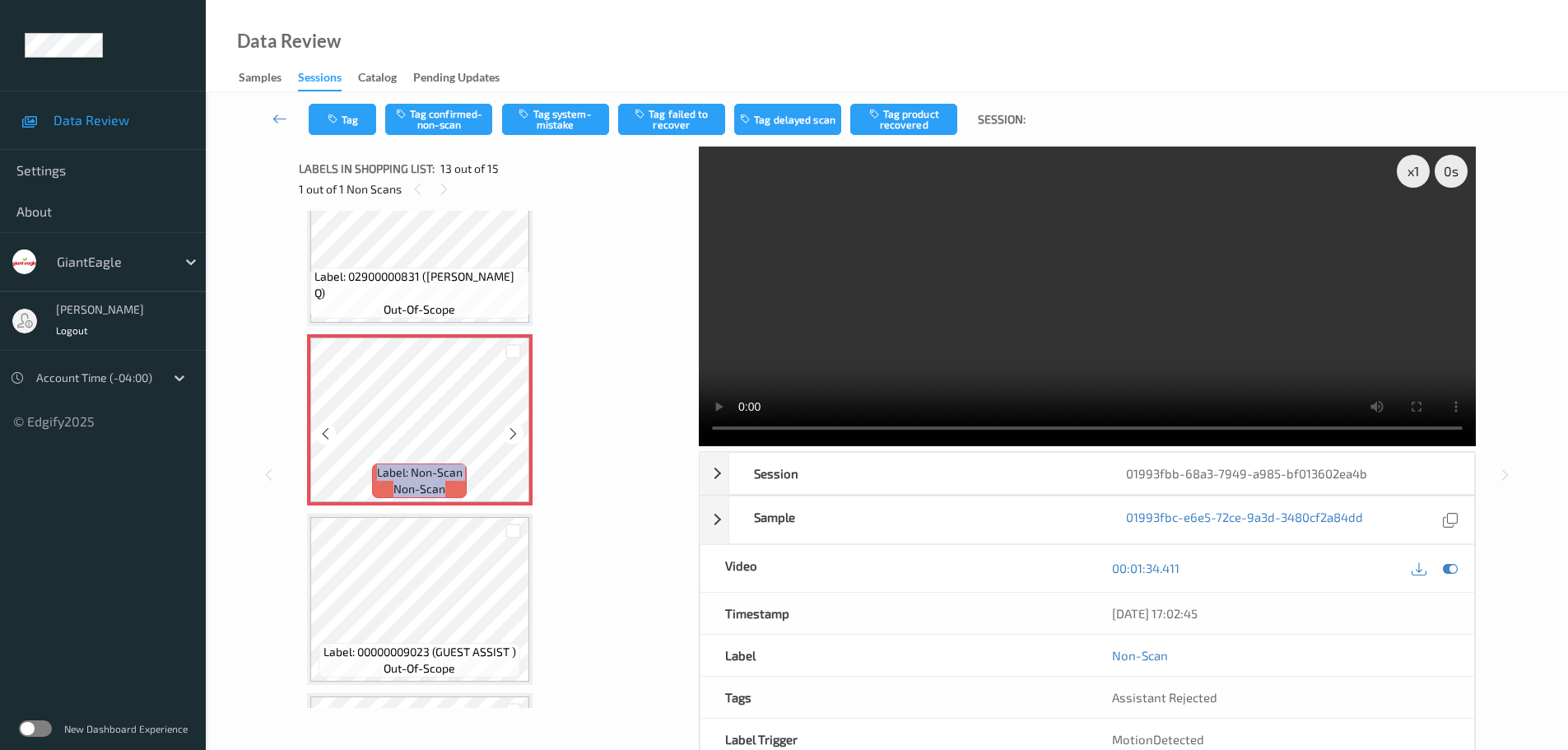
click at [515, 433] on icon at bounding box center [513, 434] width 14 height 15
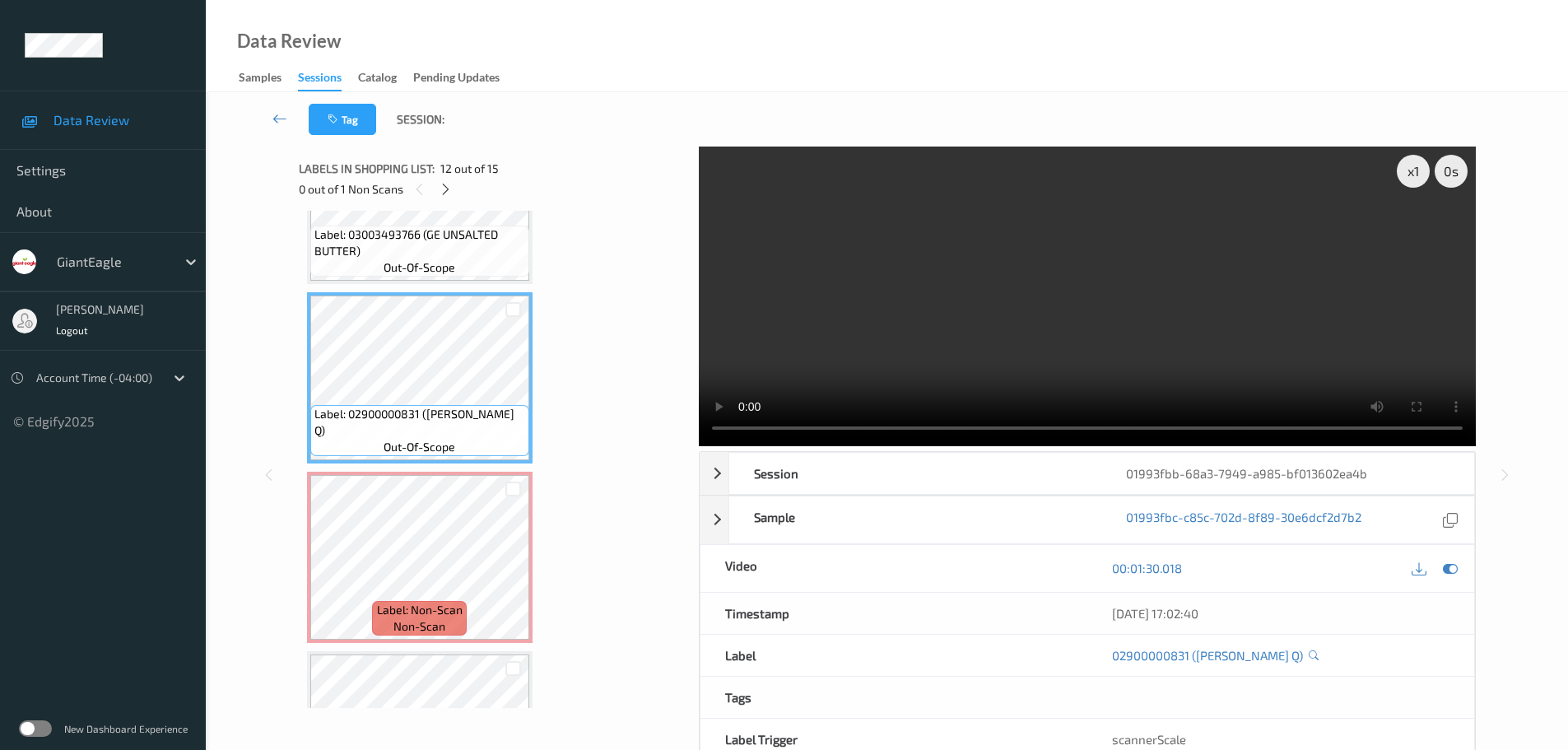
scroll to position [1874, 0]
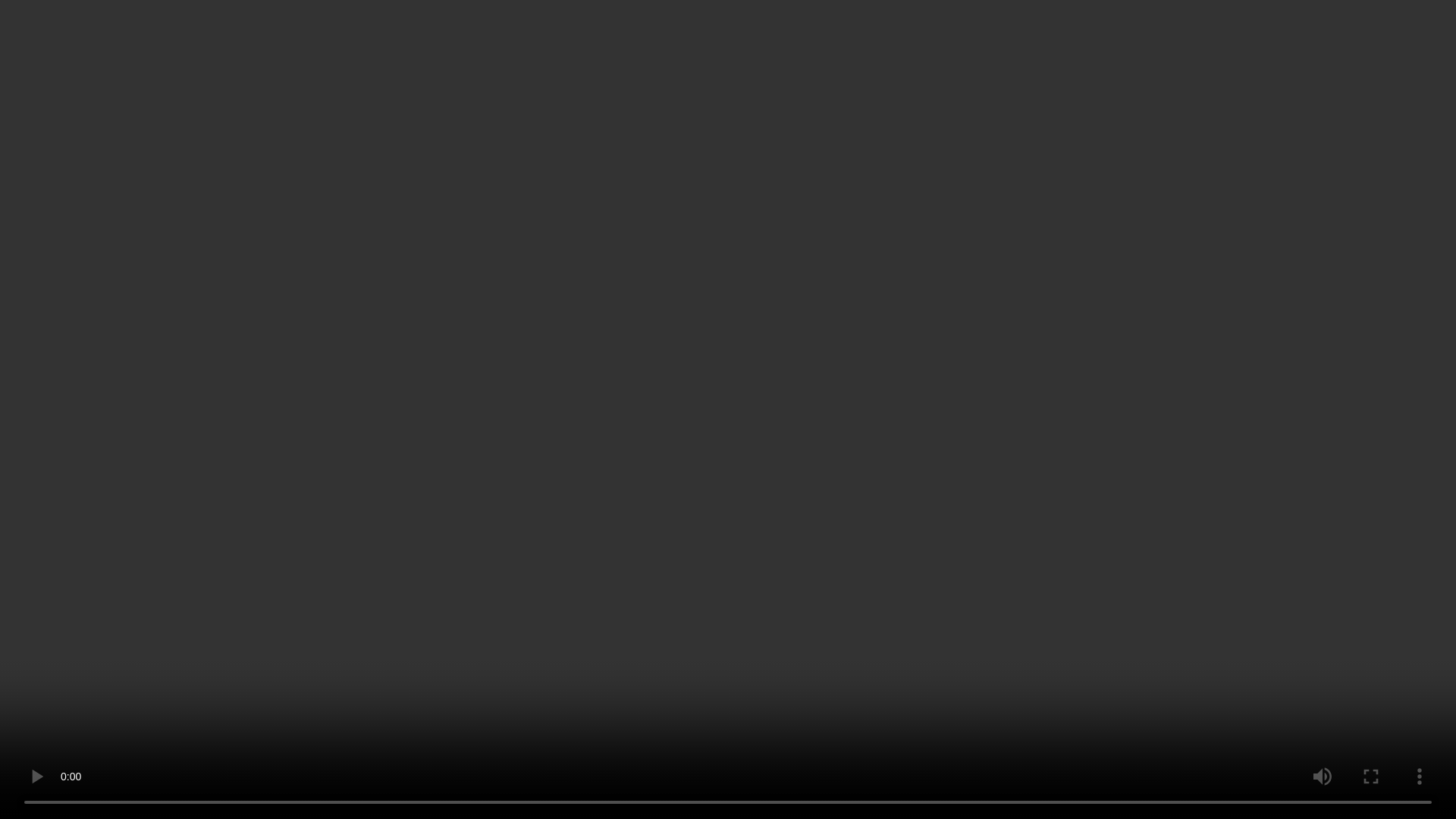
drag, startPoint x: 711, startPoint y: 77, endPoint x: 706, endPoint y: 89, distance: 13.0
click at [711, 77] on video at bounding box center [728, 410] width 1456 height 819
click at [724, 28] on video at bounding box center [728, 410] width 1456 height 819
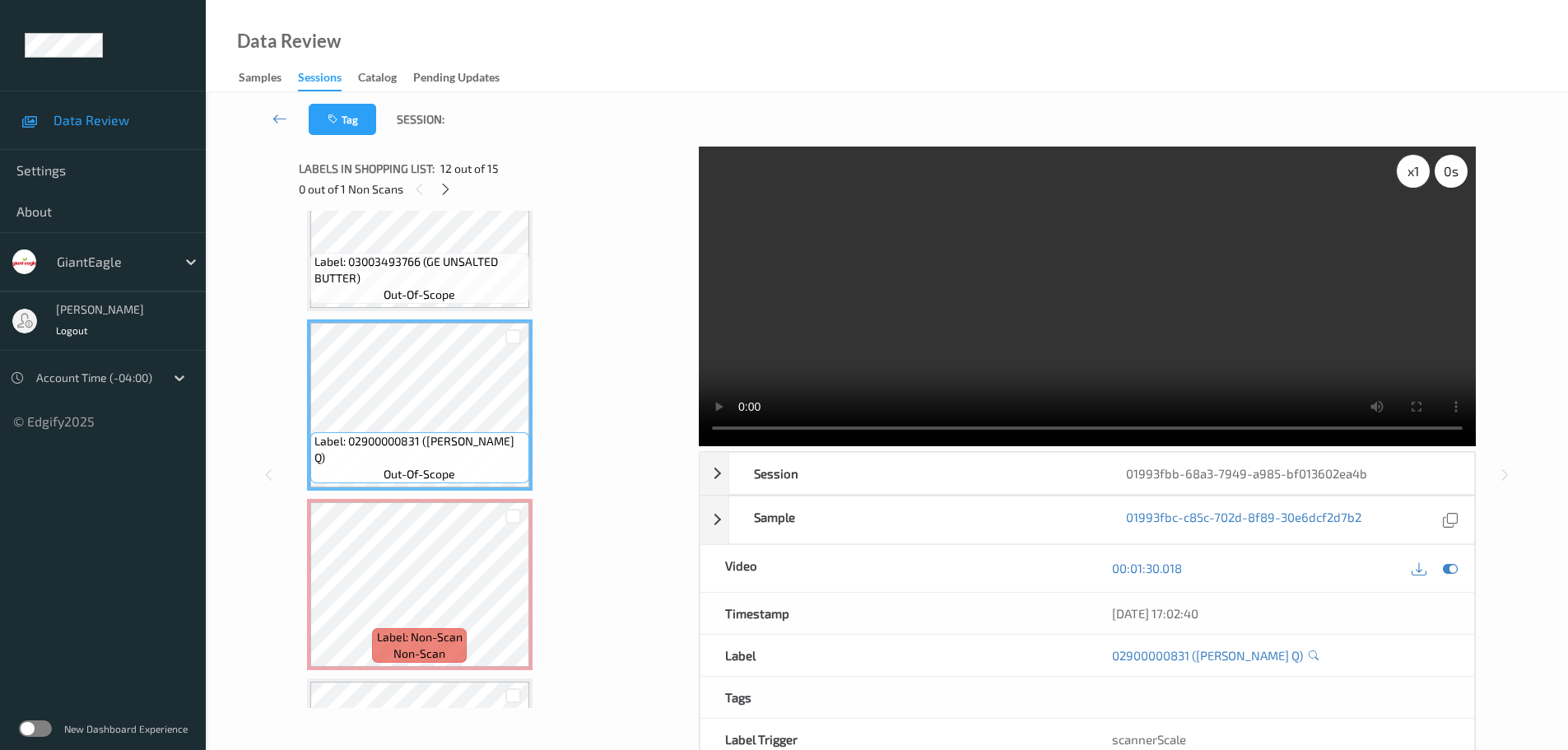
click at [1408, 176] on div "x 1" at bounding box center [1413, 171] width 33 height 33
click at [1408, 176] on div "x 2" at bounding box center [1413, 171] width 33 height 33
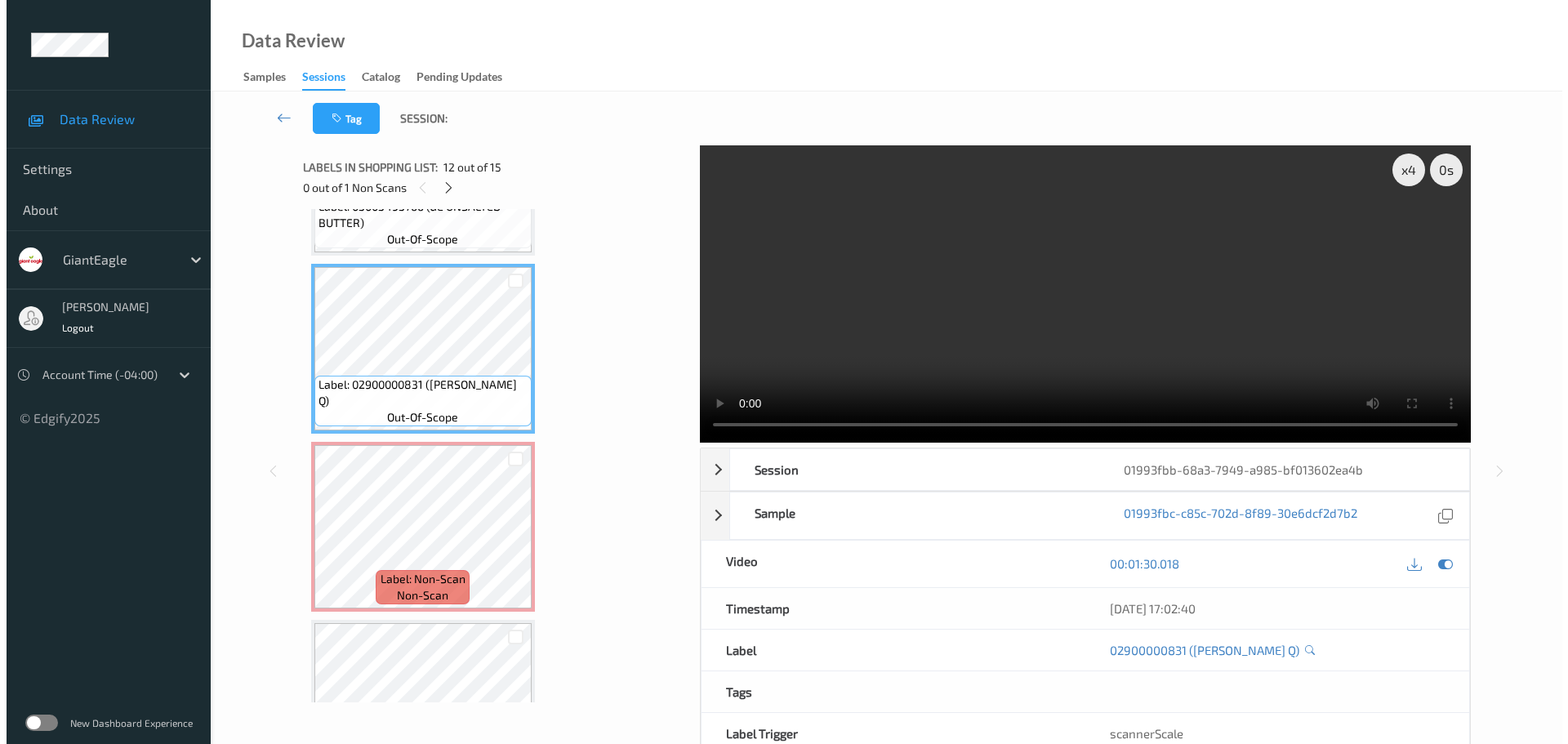
scroll to position [1940, 0]
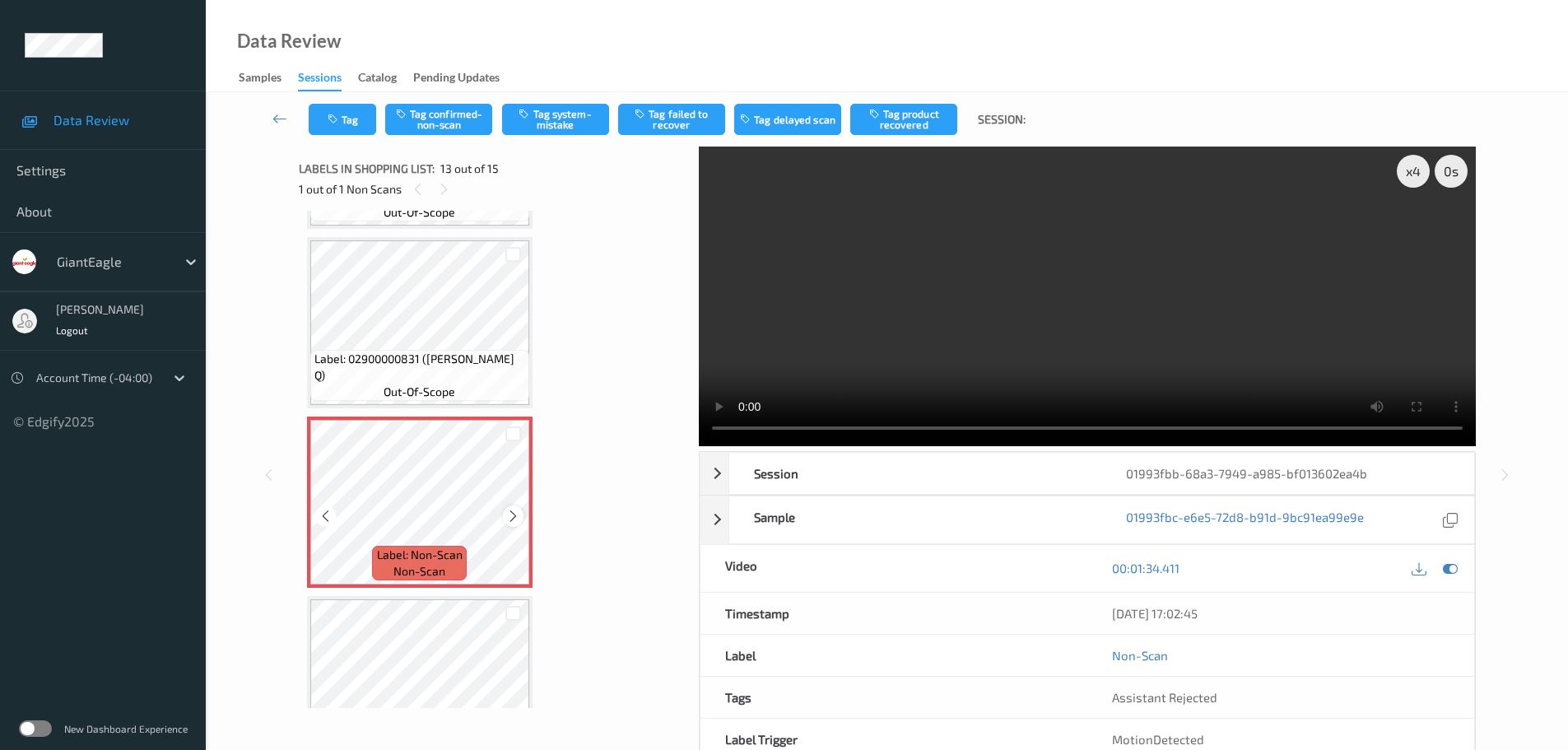
click at [505, 516] on div at bounding box center [513, 516] width 21 height 21
click at [508, 516] on icon at bounding box center [513, 517] width 14 height 15
click at [509, 516] on icon at bounding box center [513, 517] width 14 height 15
click at [558, 104] on button "Tag system-mistake" at bounding box center [556, 119] width 107 height 31
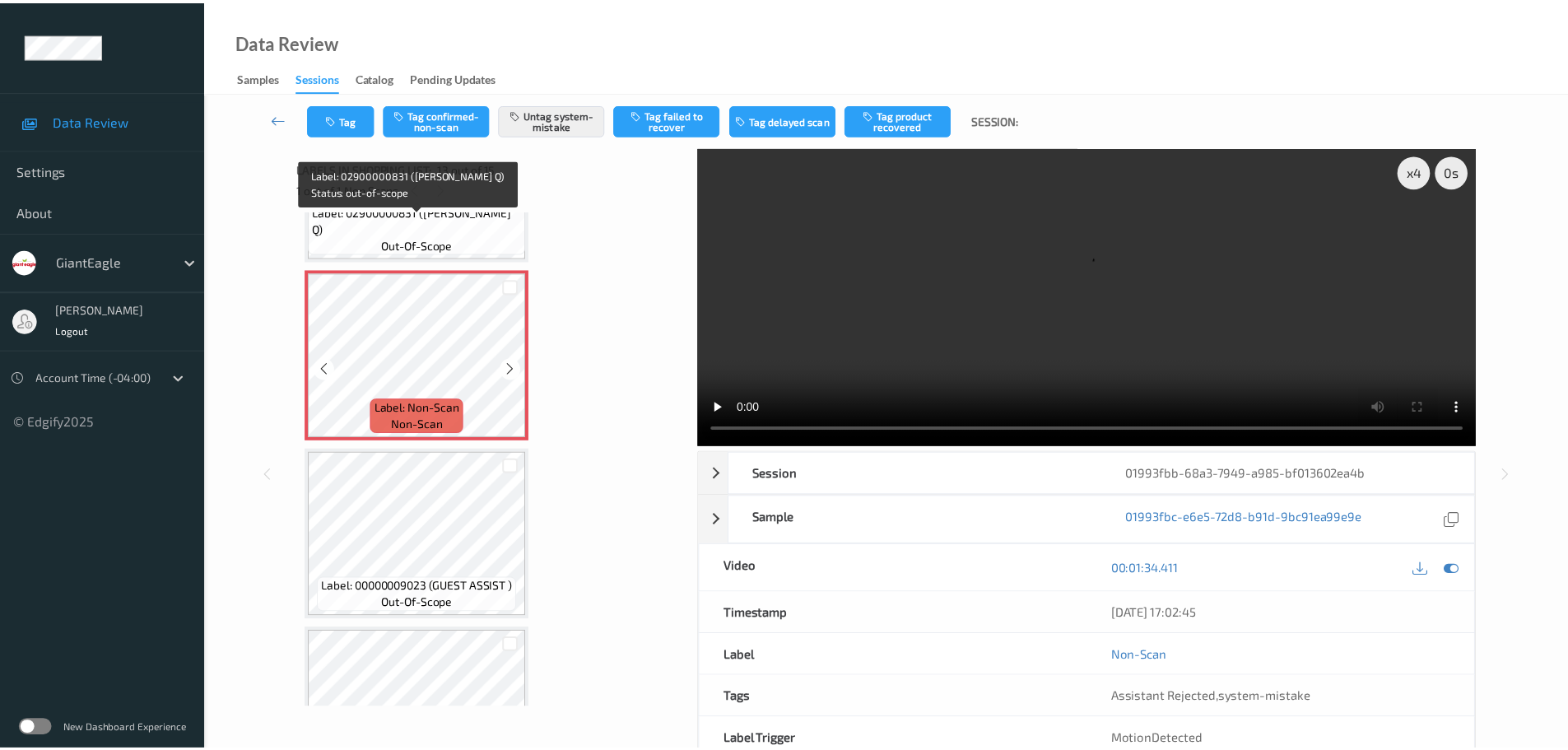
scroll to position [2120, 0]
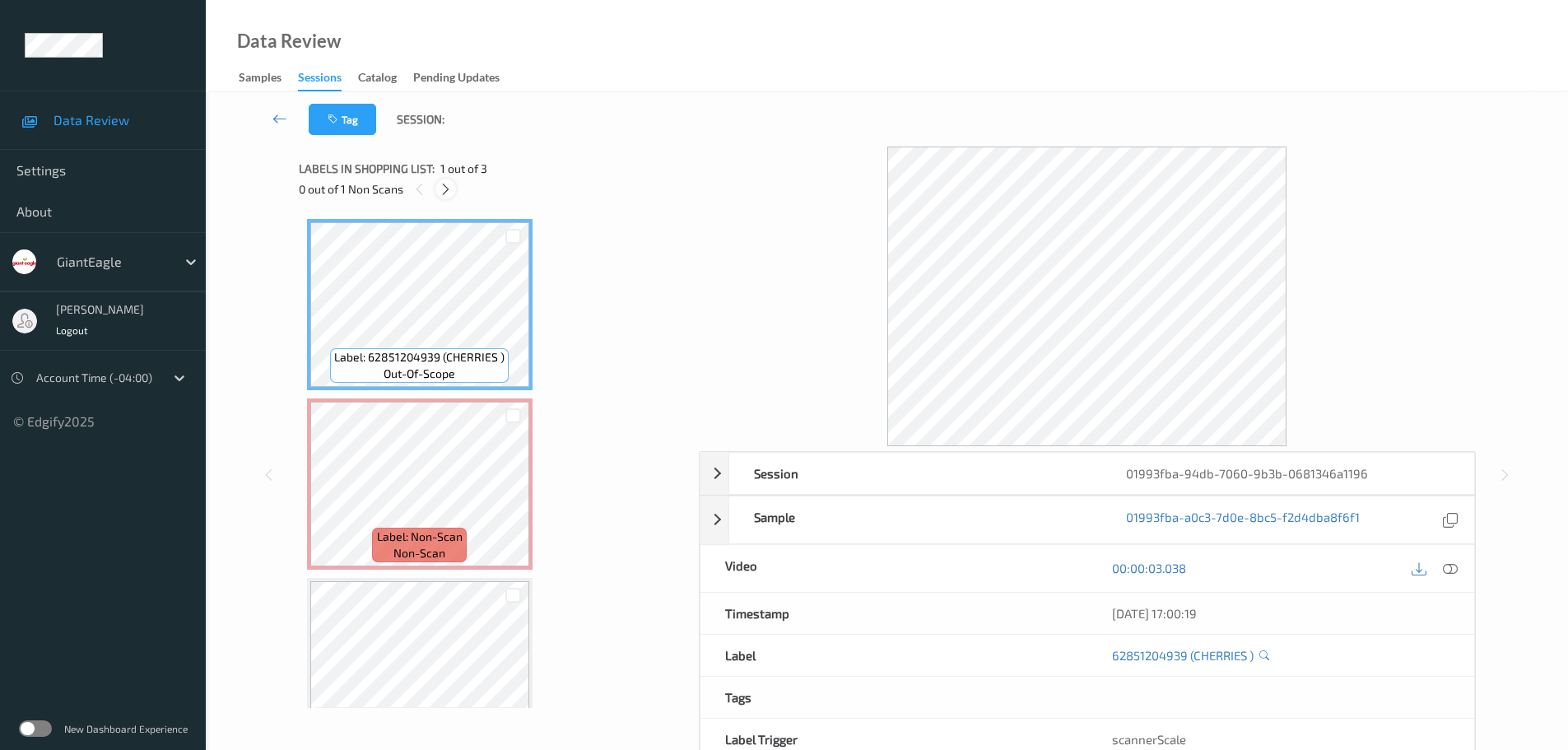
click at [446, 188] on icon at bounding box center [445, 190] width 14 height 15
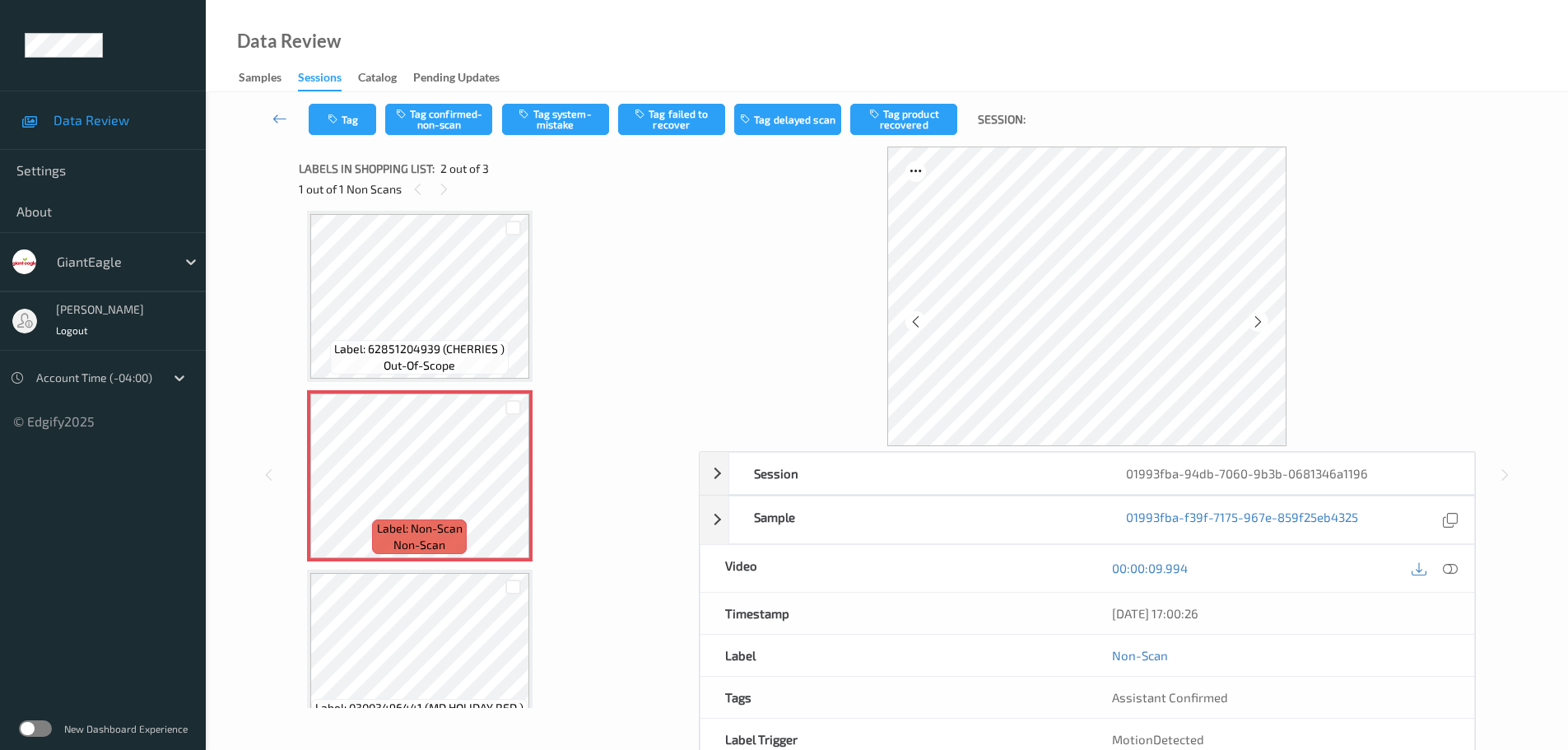
click at [1448, 572] on icon at bounding box center [1450, 568] width 15 height 15
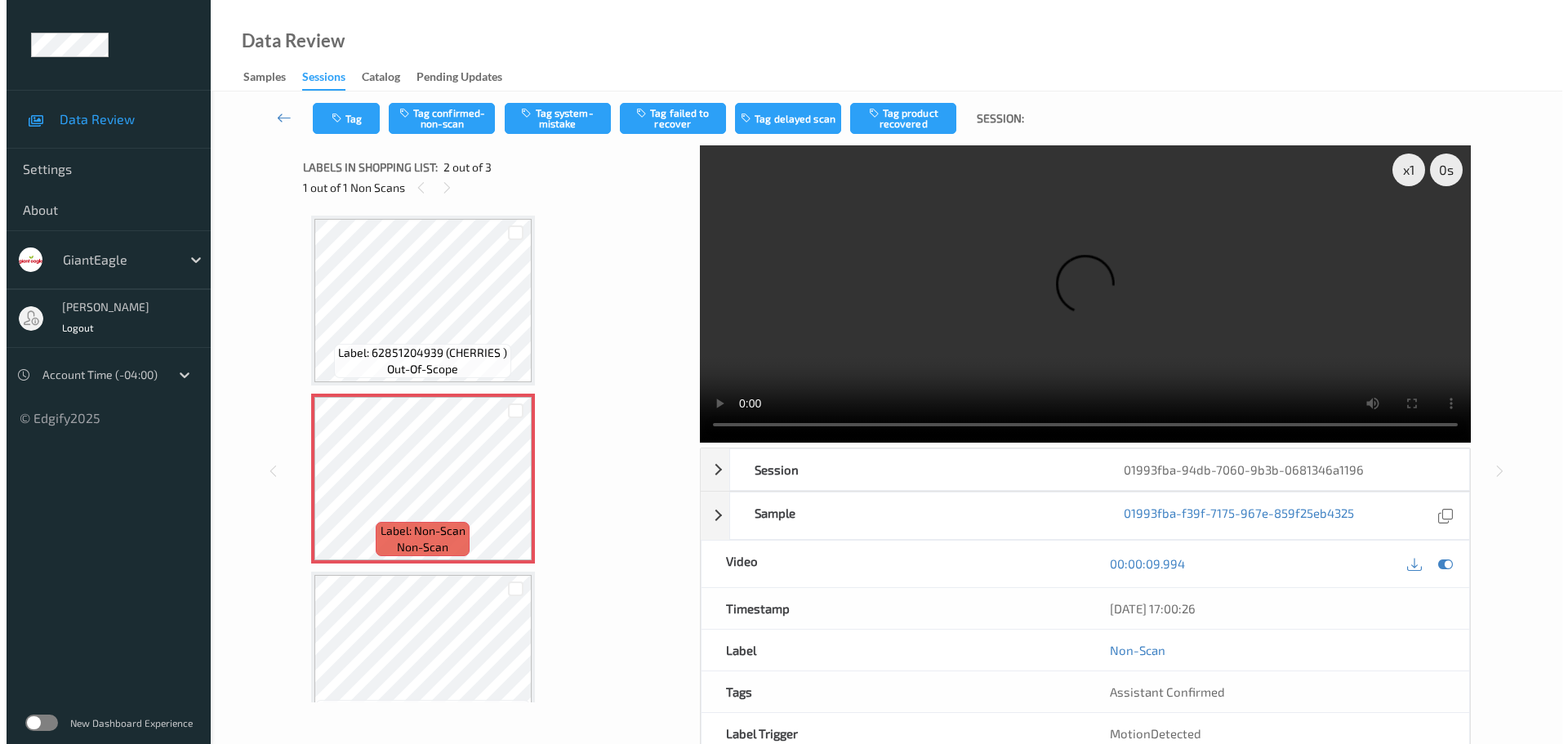
scroll to position [0, 0]
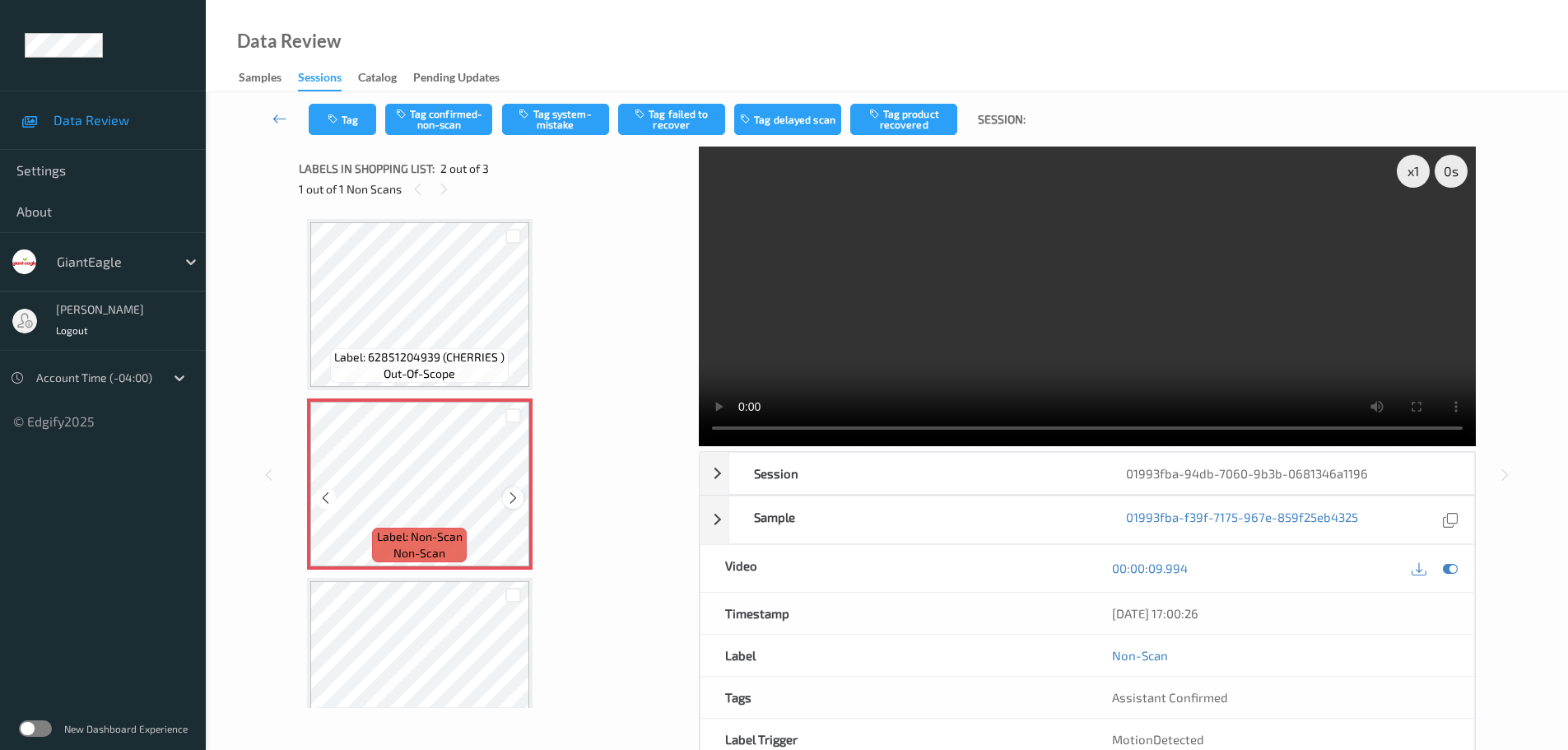
click at [512, 502] on icon at bounding box center [513, 498] width 14 height 15
click at [458, 354] on span "Label: 62851204939 (CHERRIES )" at bounding box center [419, 358] width 170 height 17
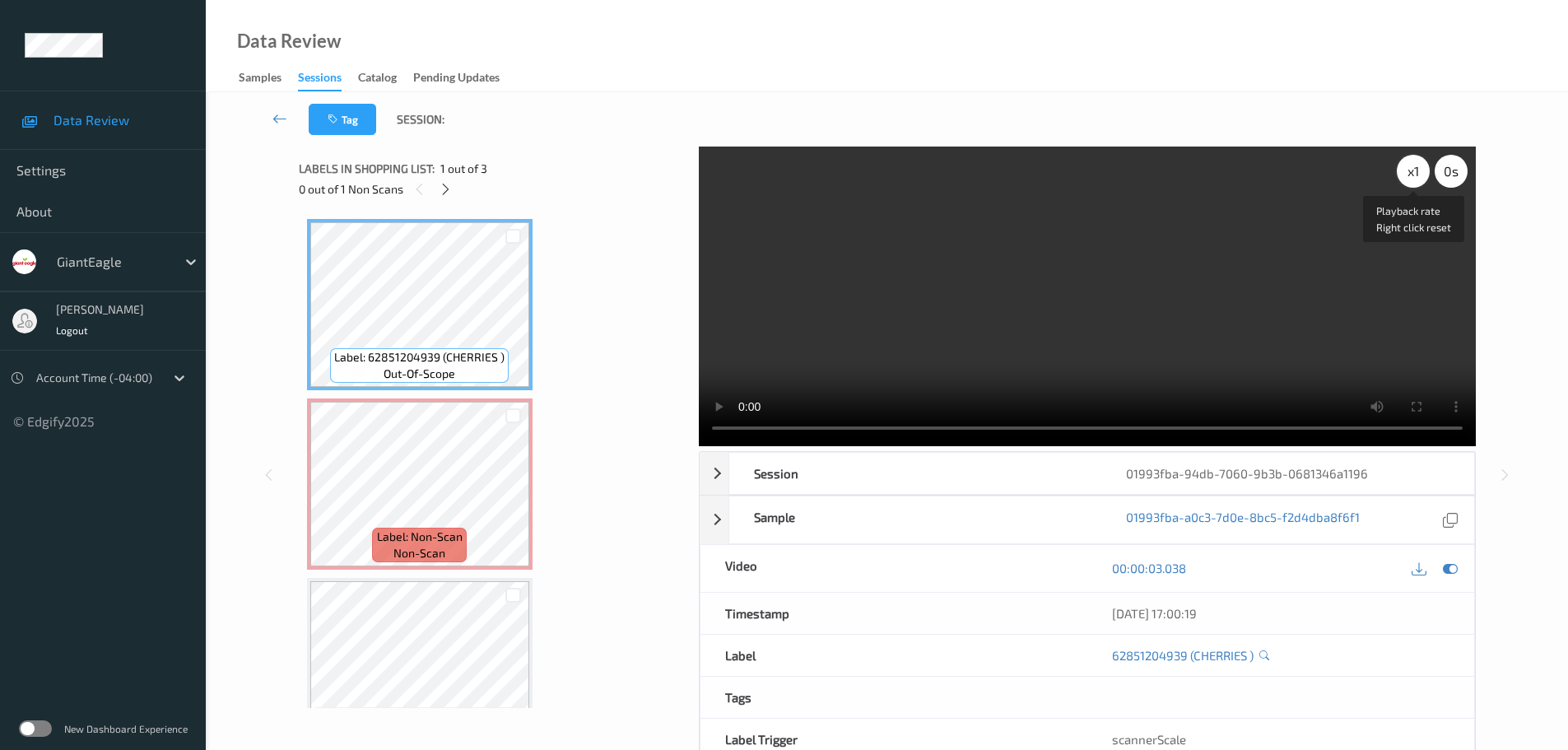
click at [1410, 174] on div "x 1" at bounding box center [1413, 171] width 33 height 33
click at [1410, 174] on div "x 2" at bounding box center [1413, 171] width 33 height 33
click at [1410, 174] on div "x 4" at bounding box center [1413, 171] width 33 height 33
click at [1412, 178] on div "x 8" at bounding box center [1413, 171] width 33 height 33
click at [1412, 178] on div "x 1" at bounding box center [1413, 171] width 33 height 33
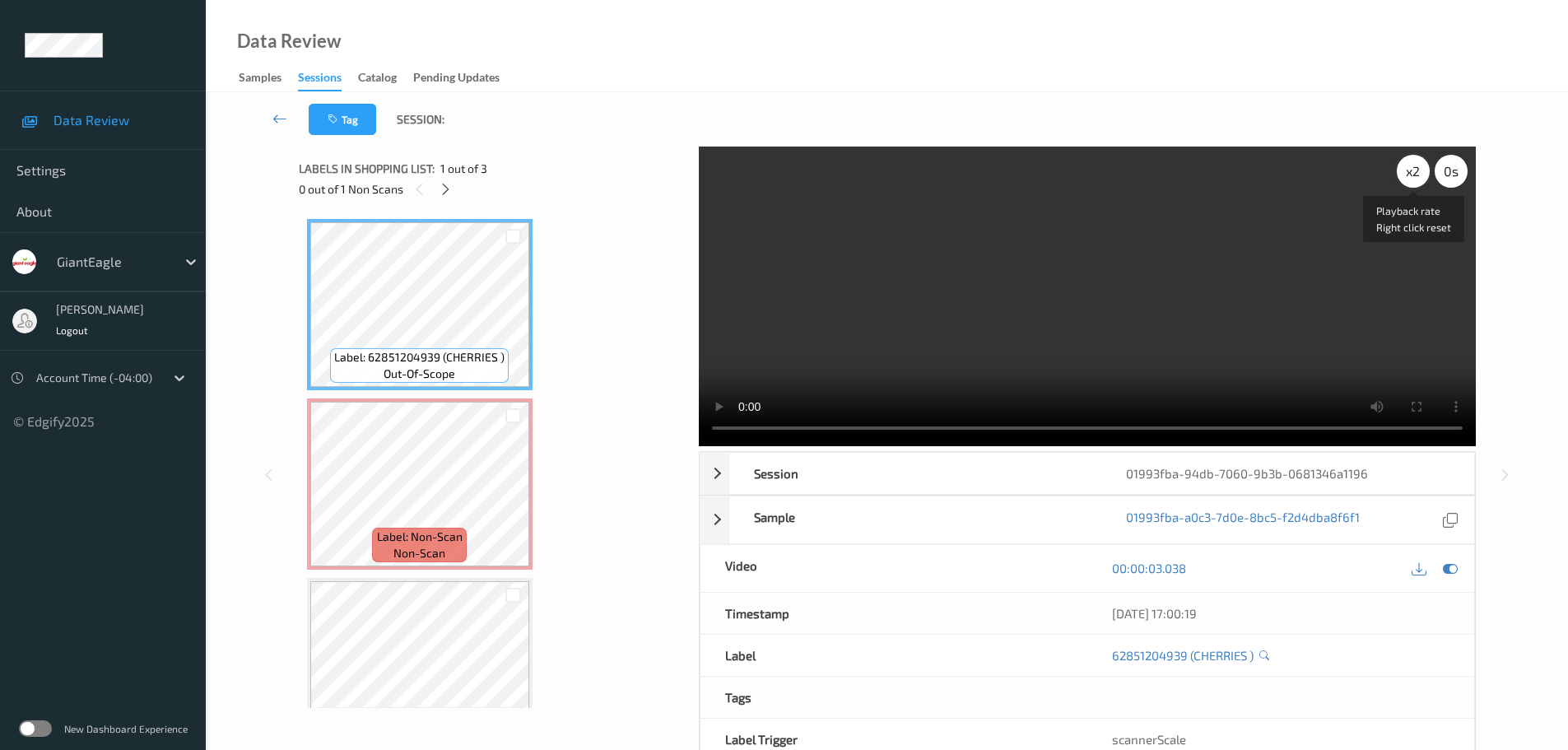
click at [1412, 178] on div "x 2" at bounding box center [1413, 171] width 33 height 33
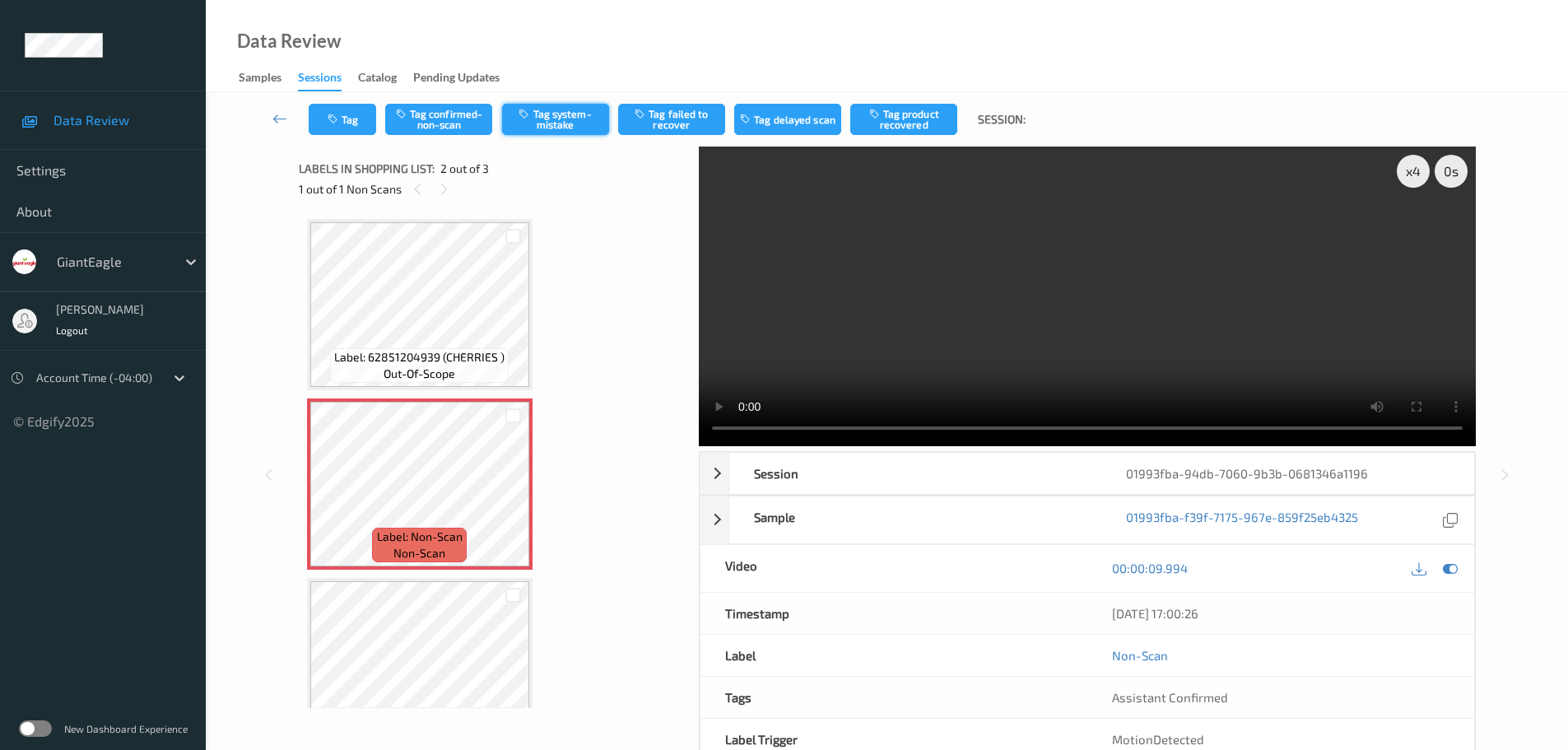
click at [577, 127] on button "Tag system-mistake" at bounding box center [556, 119] width 107 height 31
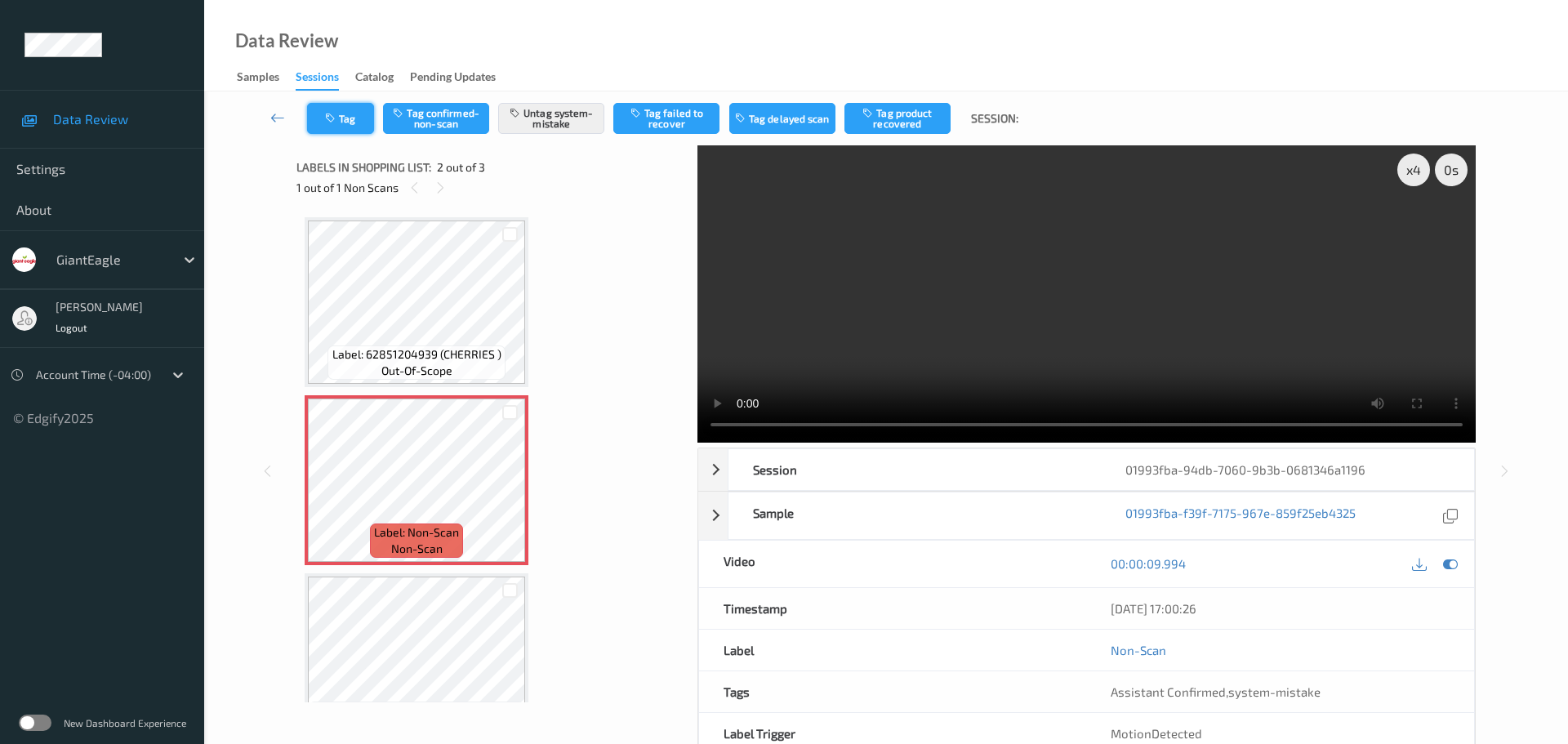
click at [360, 117] on button "Tag" at bounding box center [340, 118] width 67 height 31
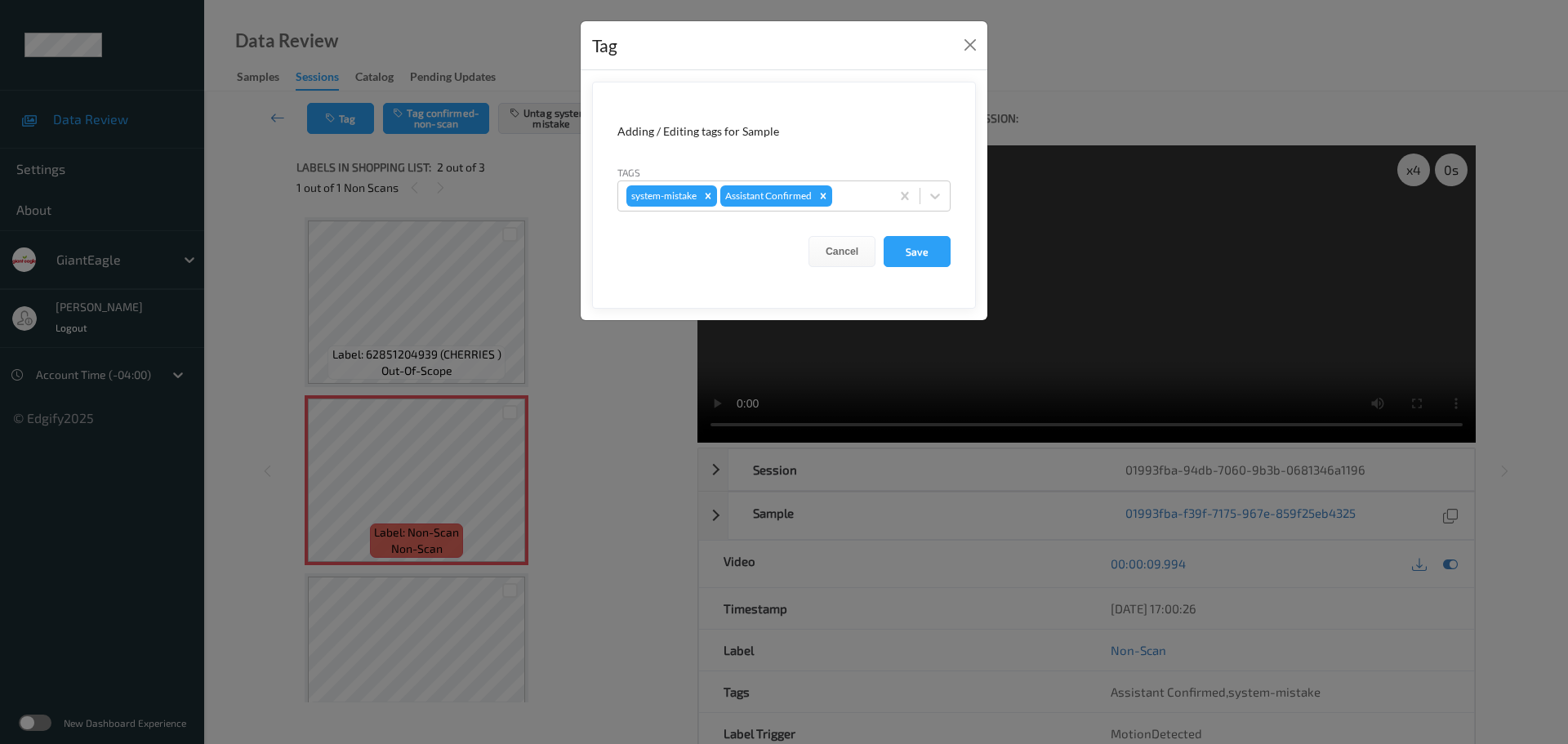
drag, startPoint x: 932, startPoint y: 198, endPoint x: 912, endPoint y: 213, distance: 25.0
click at [933, 198] on icon at bounding box center [935, 196] width 17 height 17
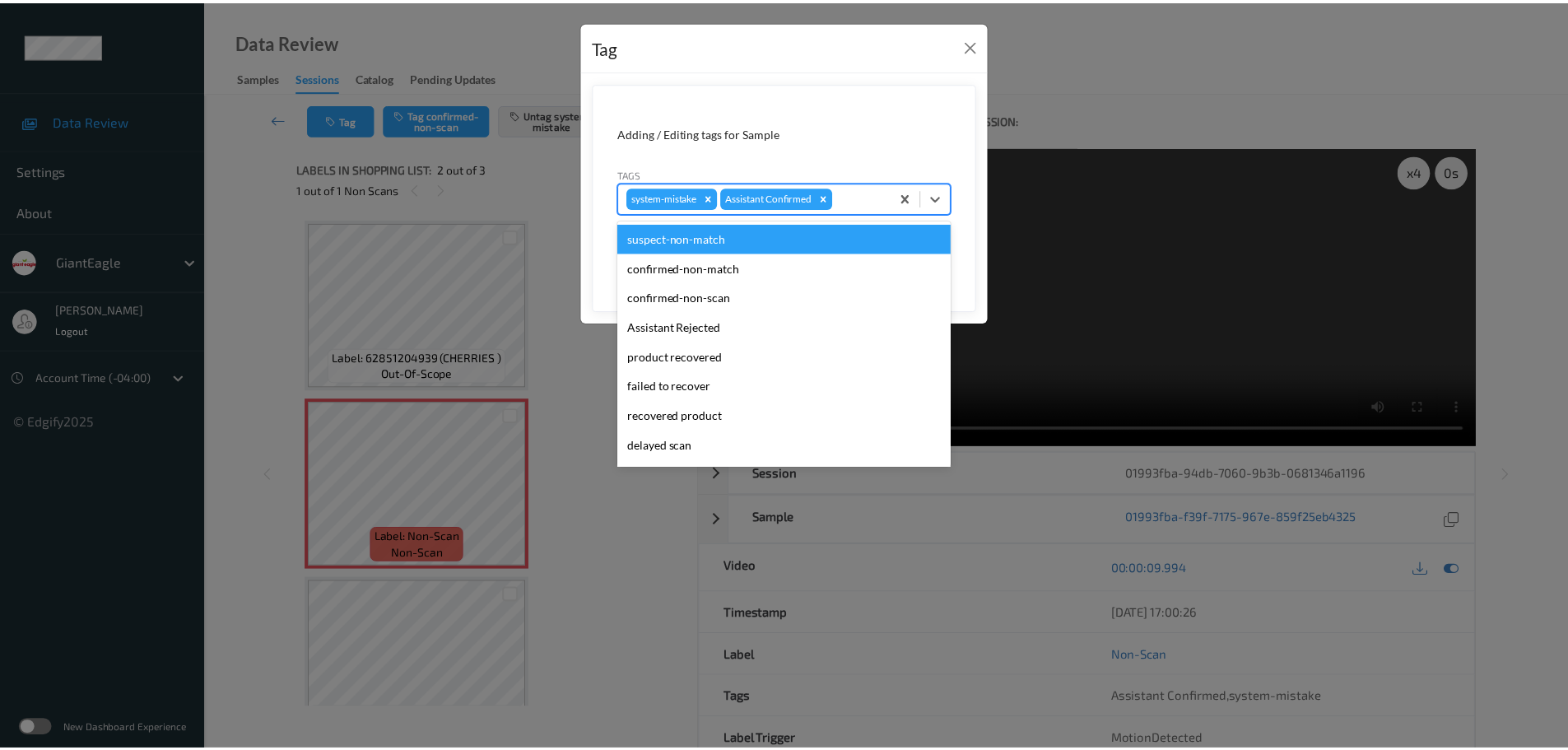
scroll to position [175, 0]
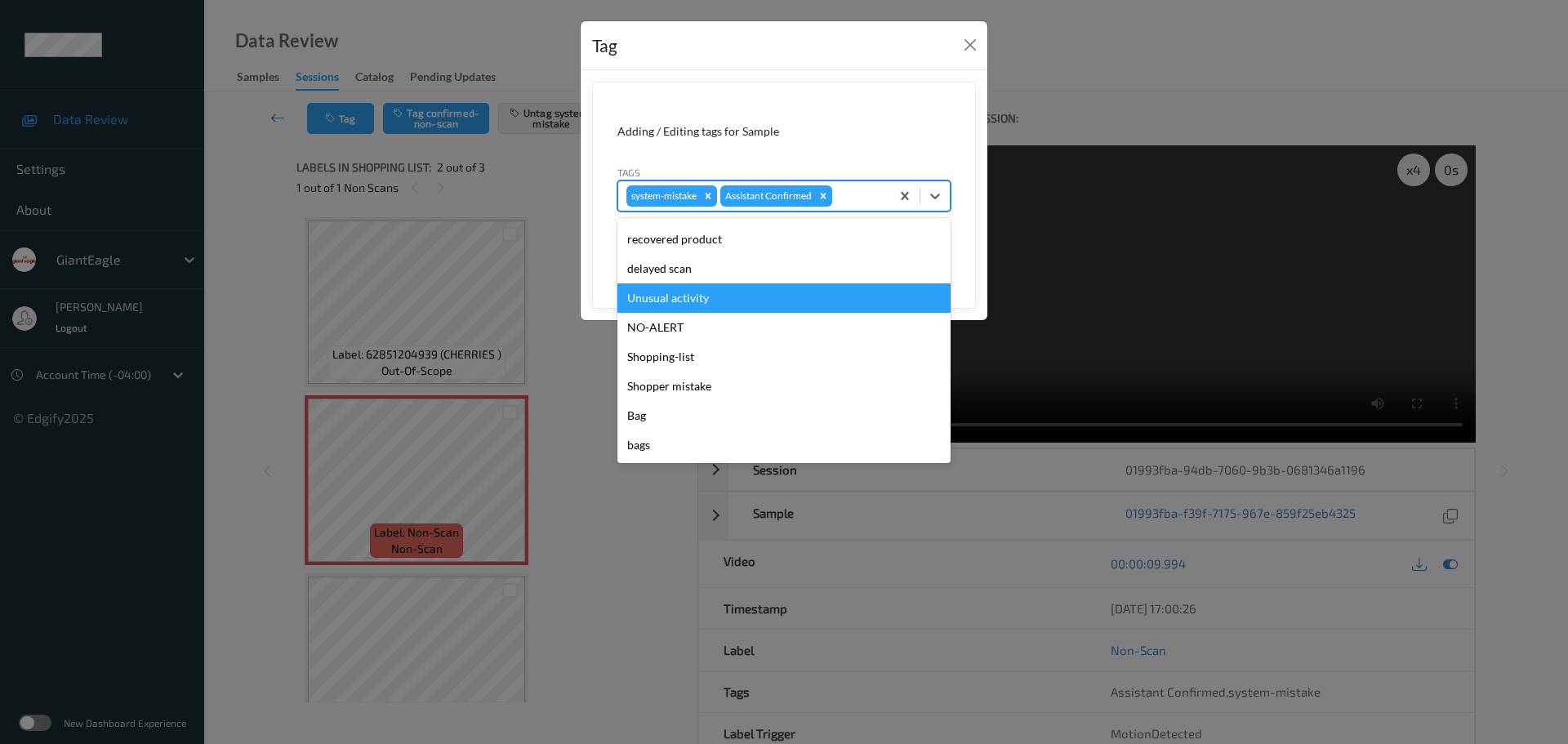
click at [659, 296] on div "Unusual activity" at bounding box center [784, 298] width 334 height 30
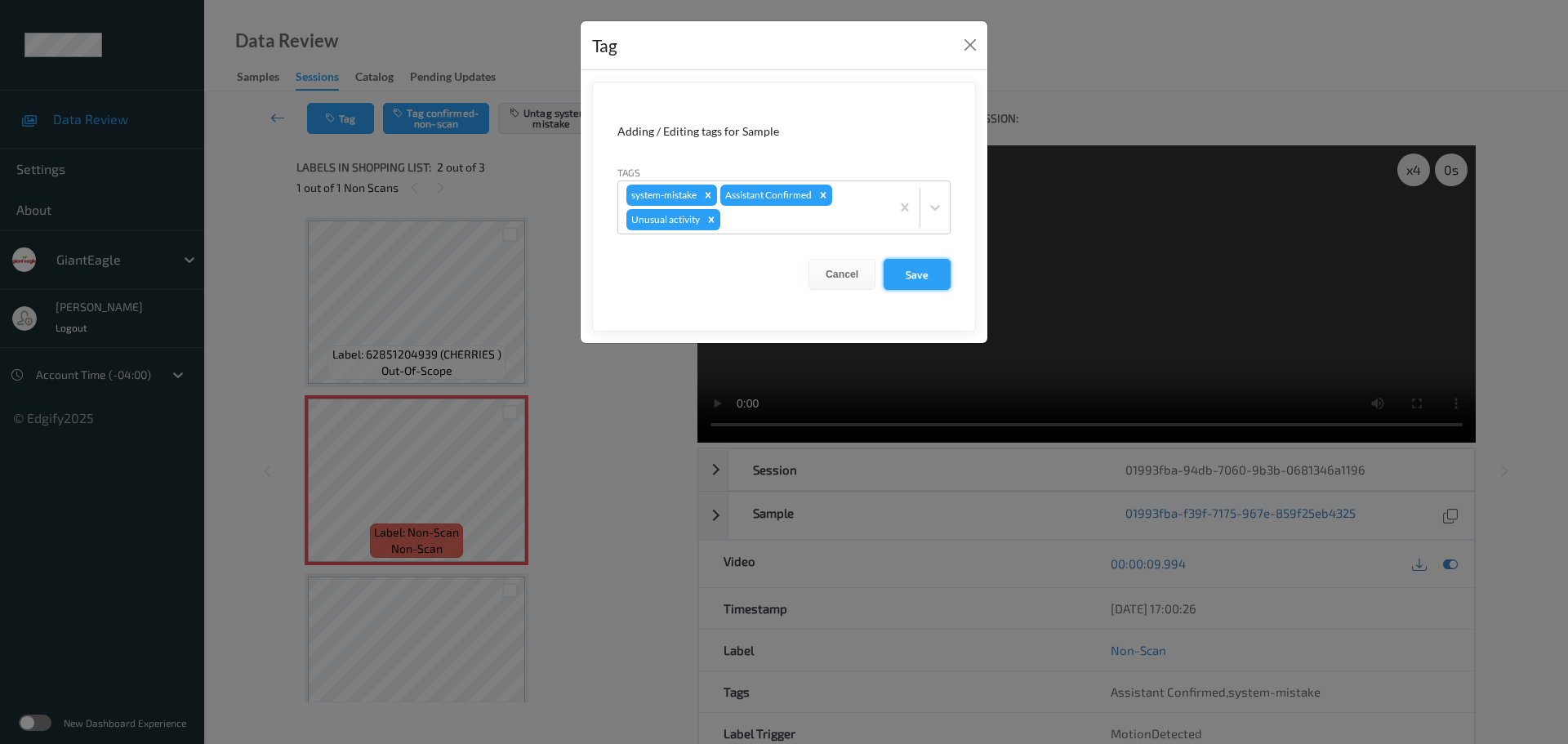
click at [923, 277] on button "Save" at bounding box center [917, 273] width 67 height 31
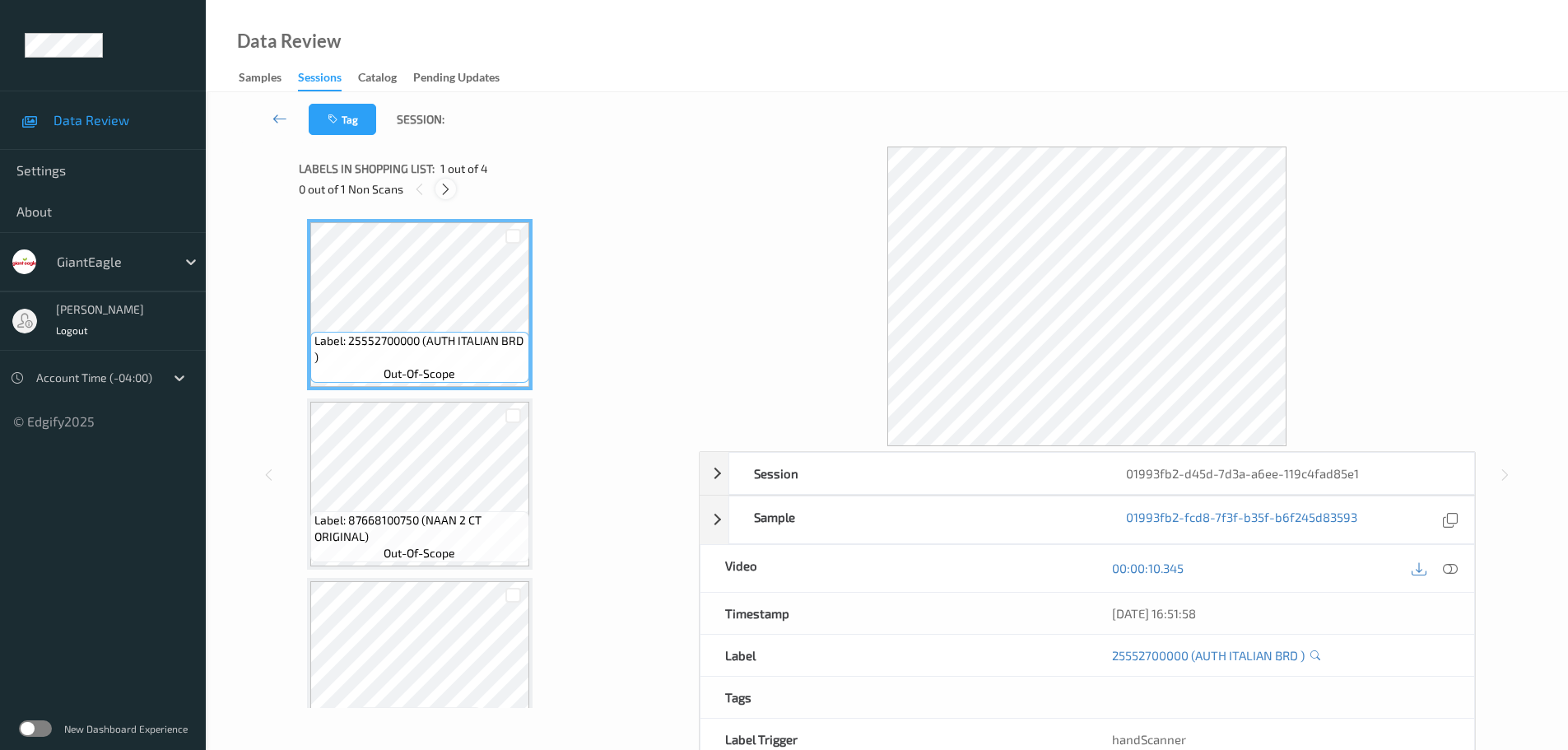
click at [441, 179] on div at bounding box center [445, 189] width 21 height 21
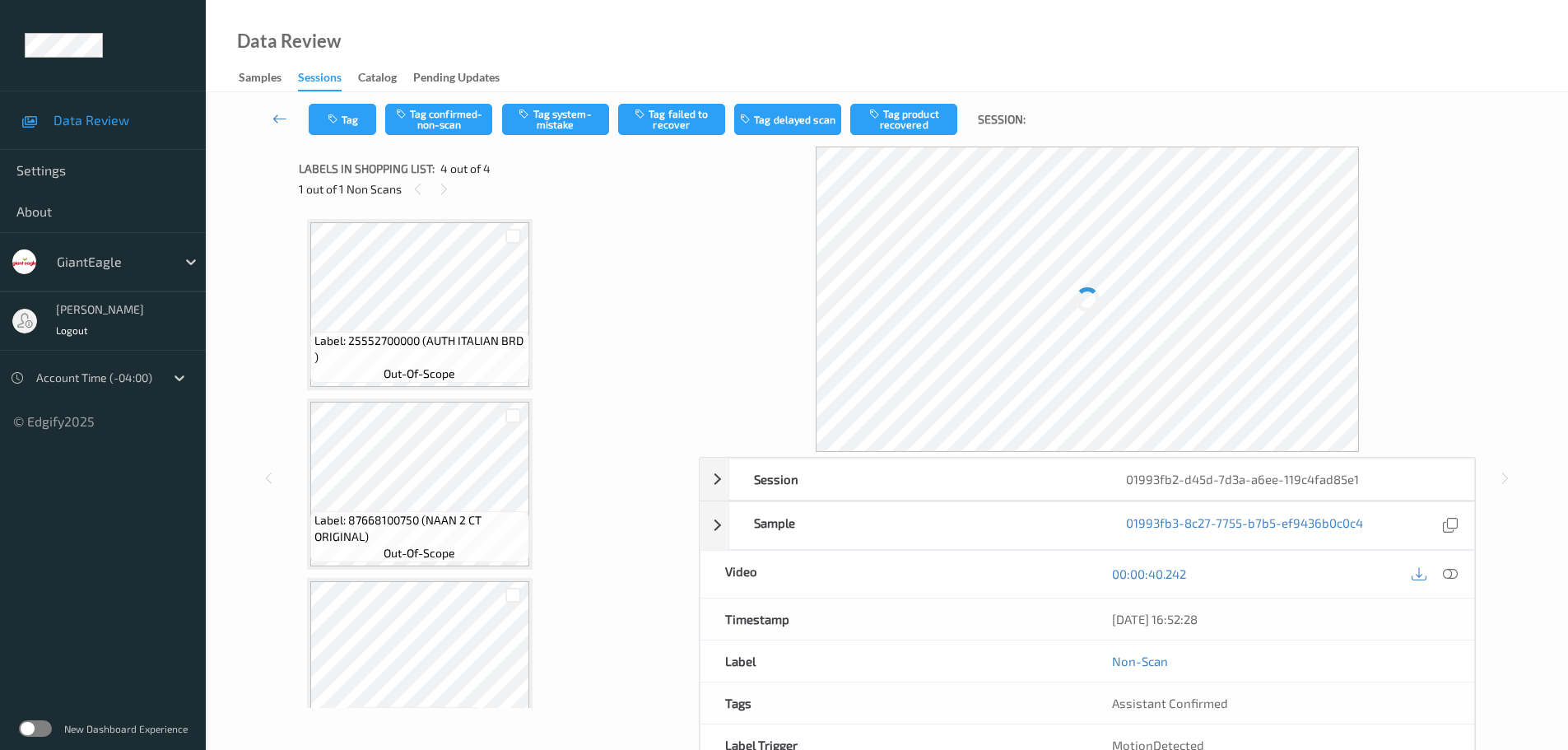
scroll to position [229, 0]
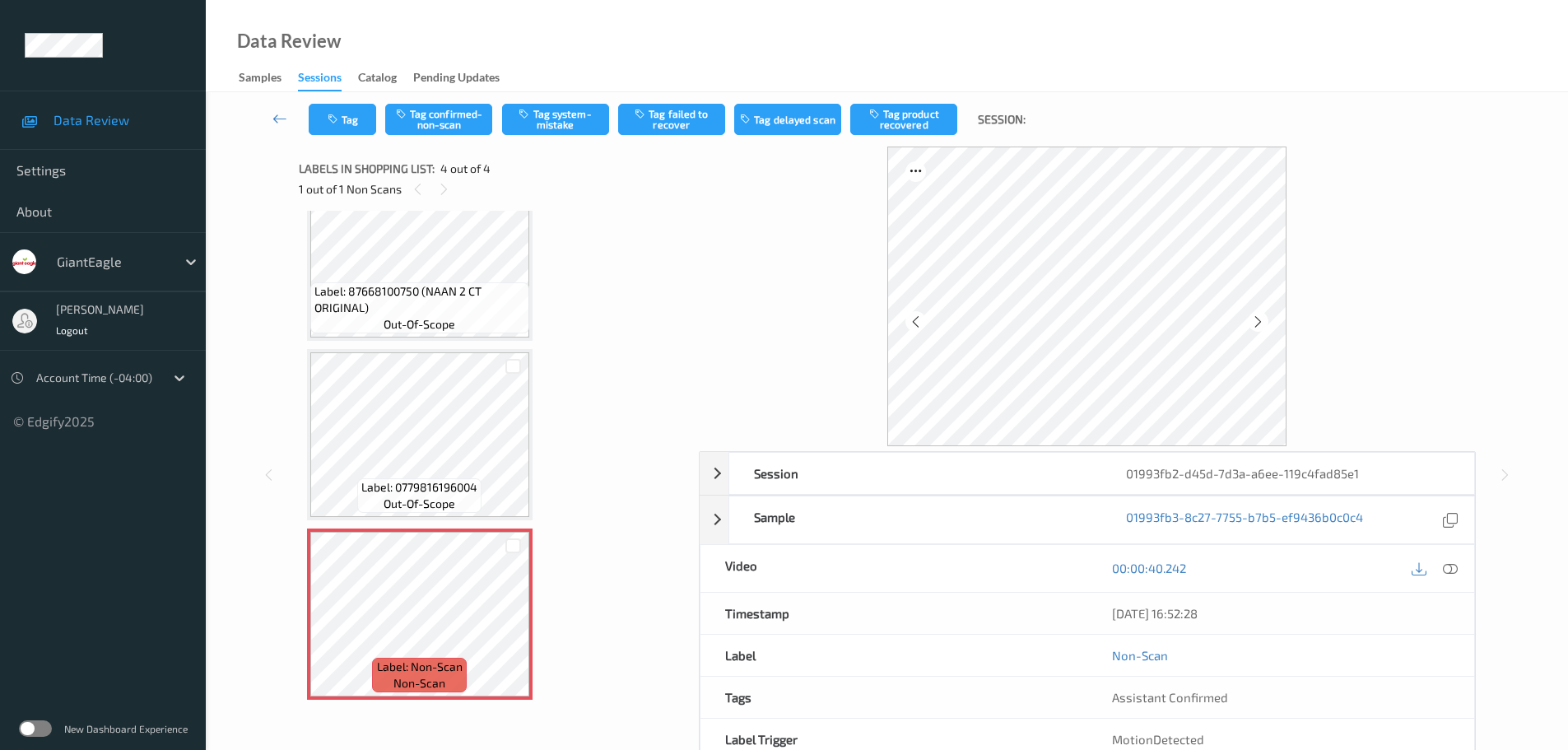
click at [1454, 577] on div at bounding box center [1450, 569] width 22 height 22
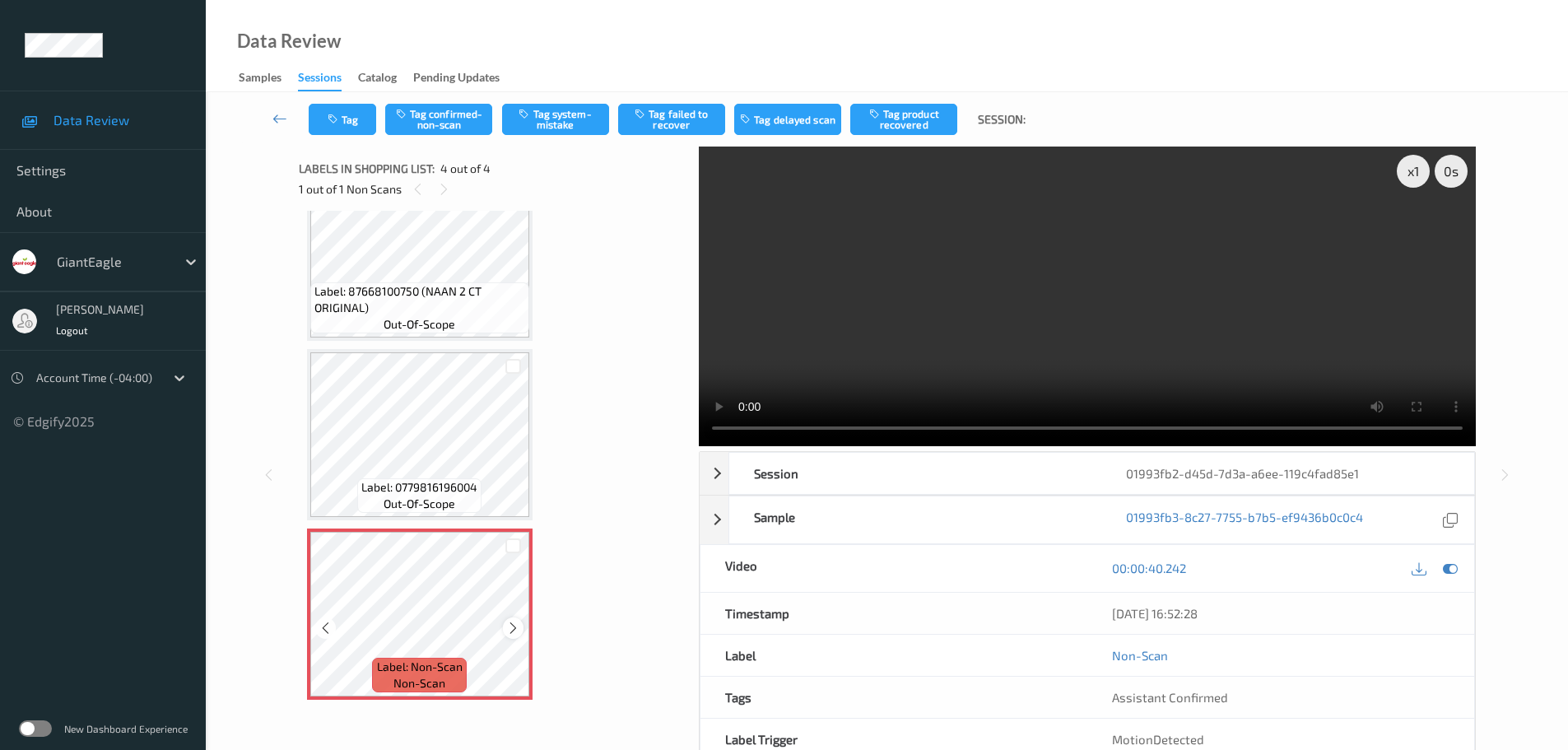
click at [520, 630] on icon at bounding box center [513, 628] width 14 height 15
click at [516, 631] on icon at bounding box center [513, 628] width 14 height 15
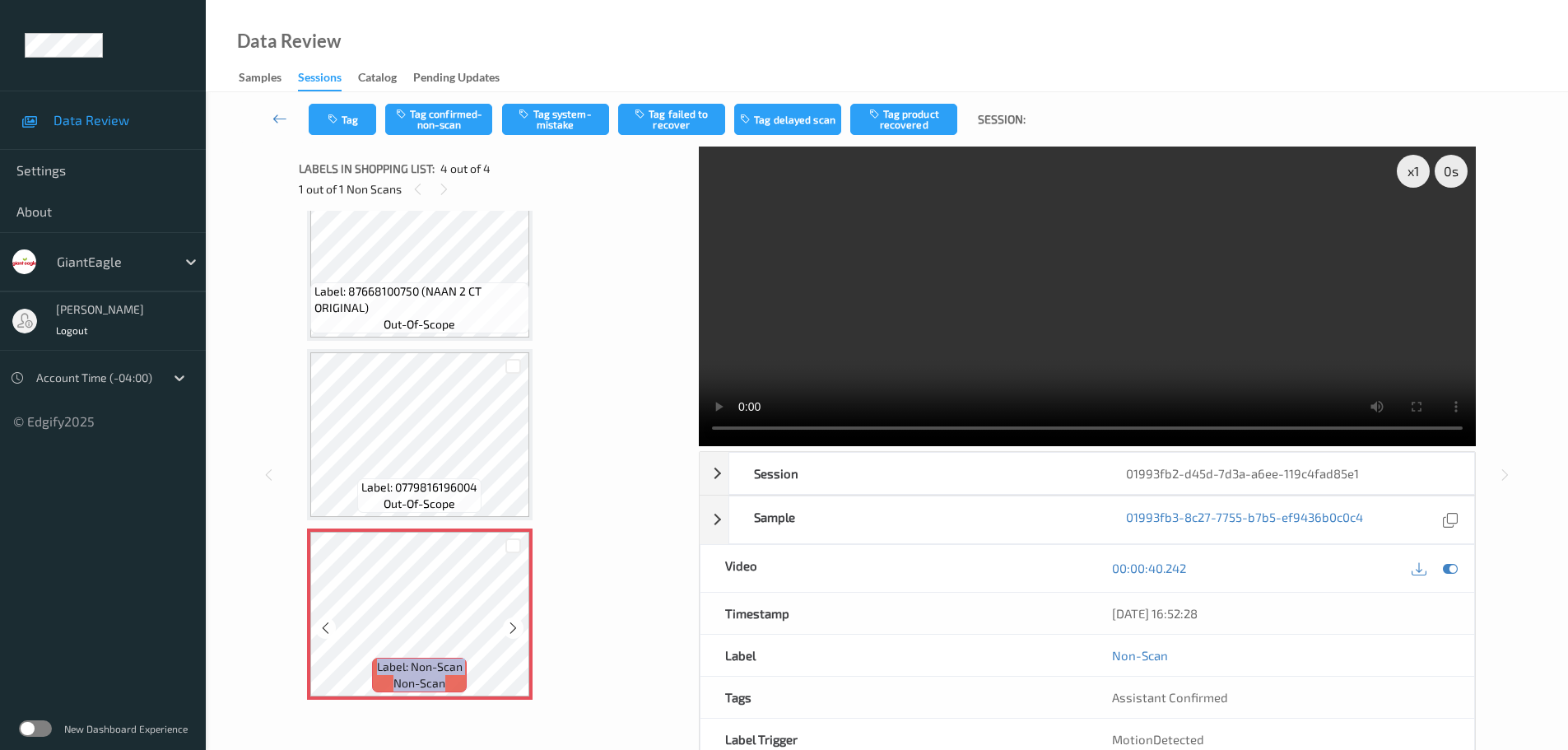
click at [516, 631] on icon at bounding box center [513, 628] width 14 height 15
click at [515, 625] on icon at bounding box center [513, 628] width 14 height 15
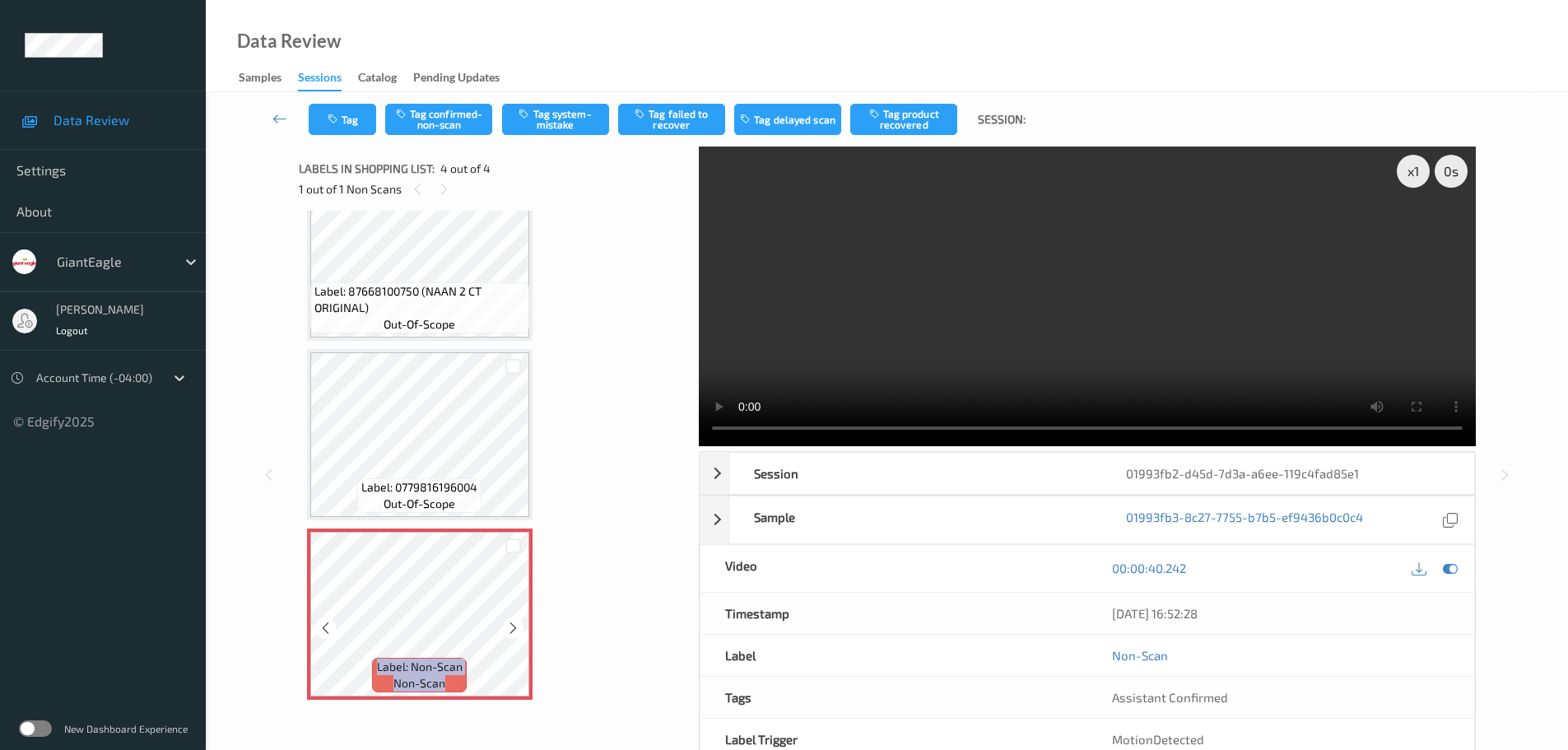
click at [515, 625] on icon at bounding box center [513, 628] width 14 height 15
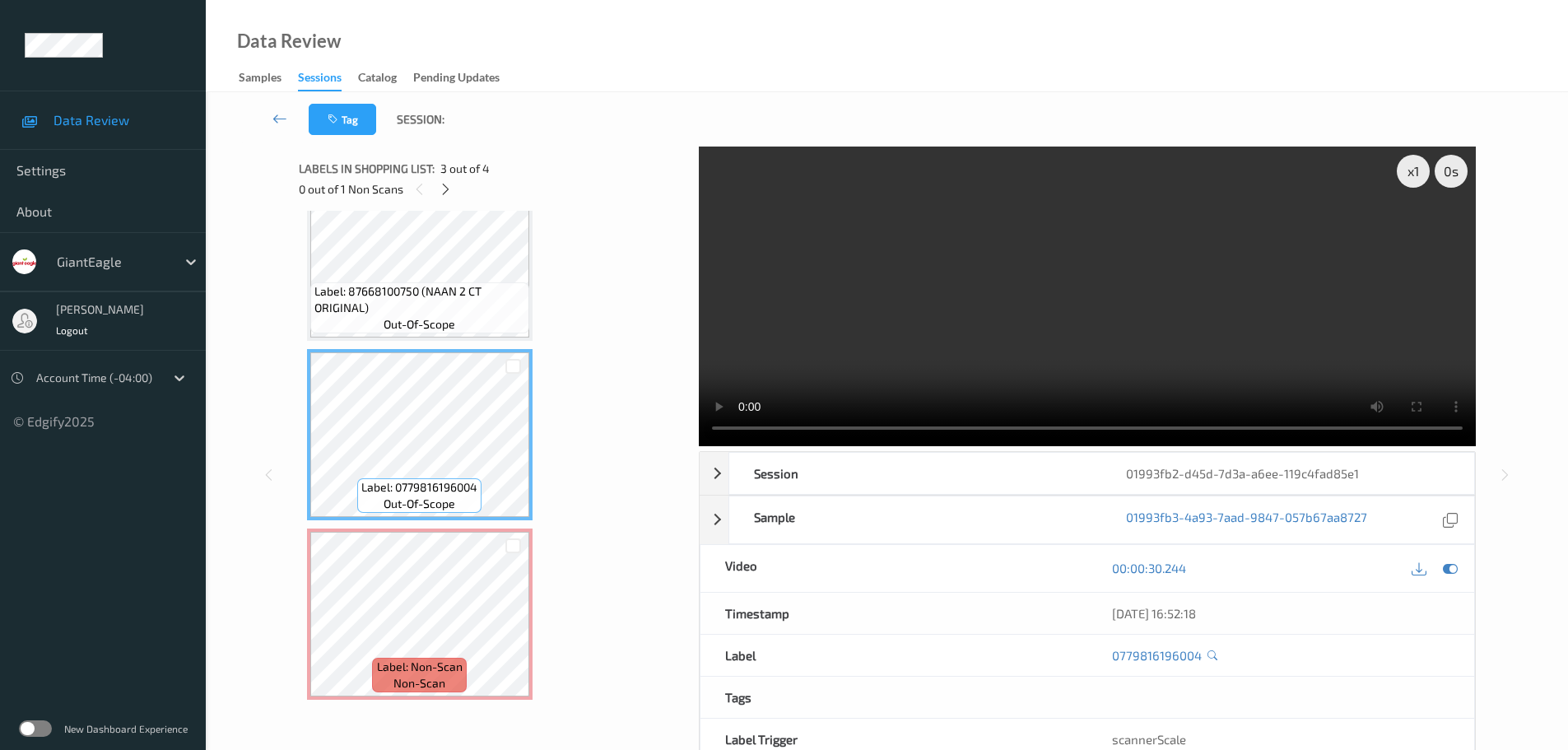
click at [442, 294] on span "Label: 87668100750 (NAAN 2 CT ORIGINAL)" at bounding box center [420, 299] width 211 height 33
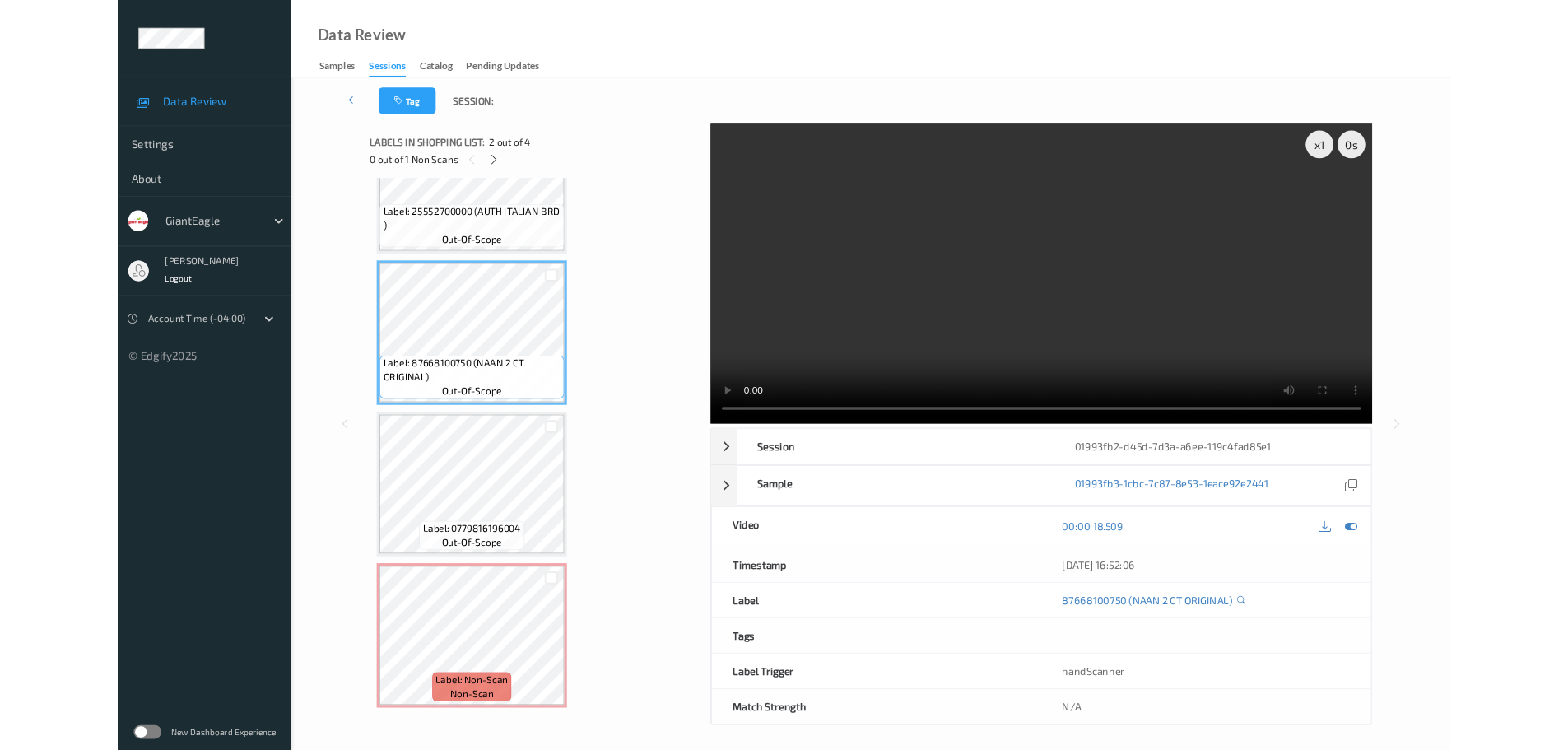
scroll to position [90, 0]
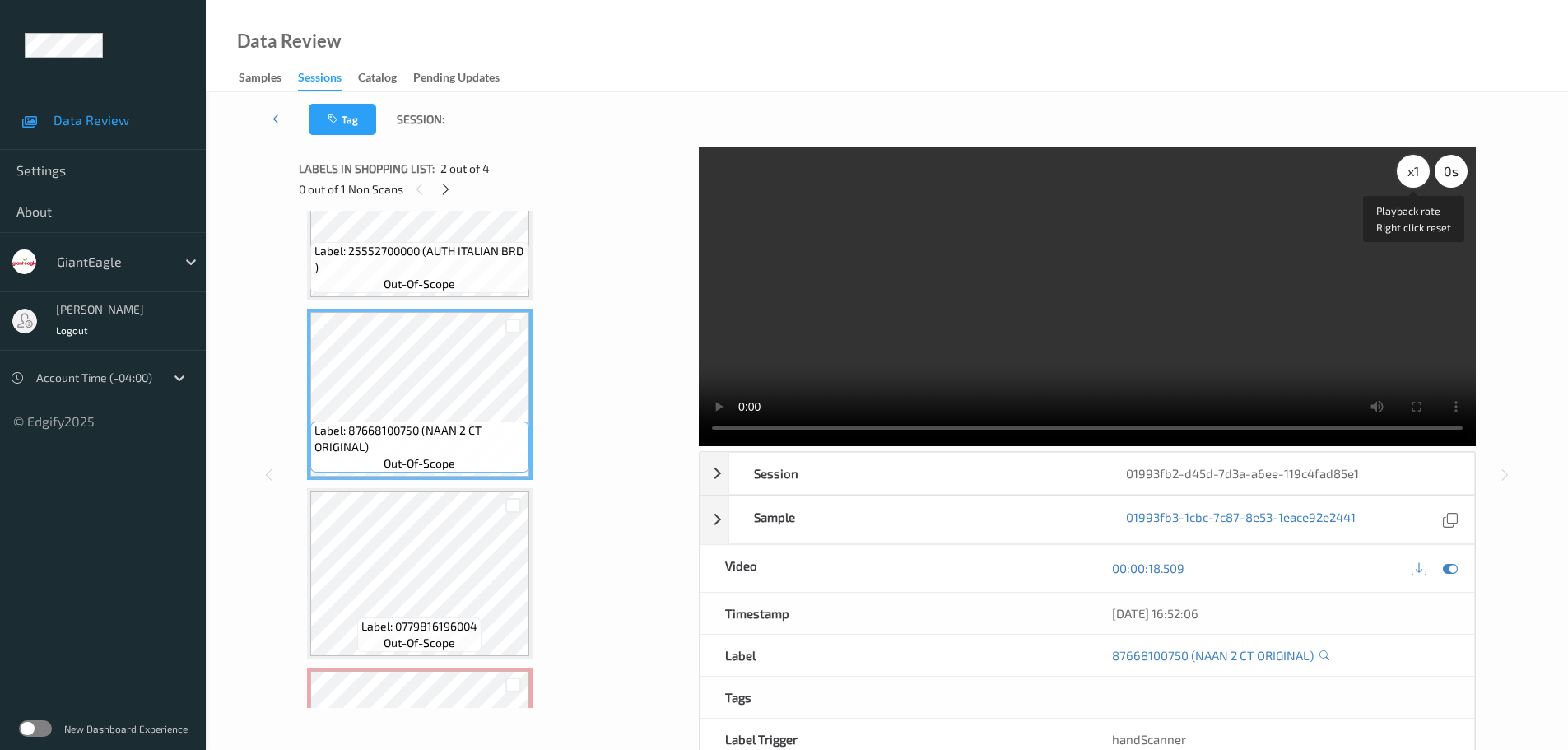
click at [1420, 173] on div "x 1" at bounding box center [1413, 171] width 33 height 33
click at [1420, 173] on div "x 2" at bounding box center [1413, 171] width 33 height 33
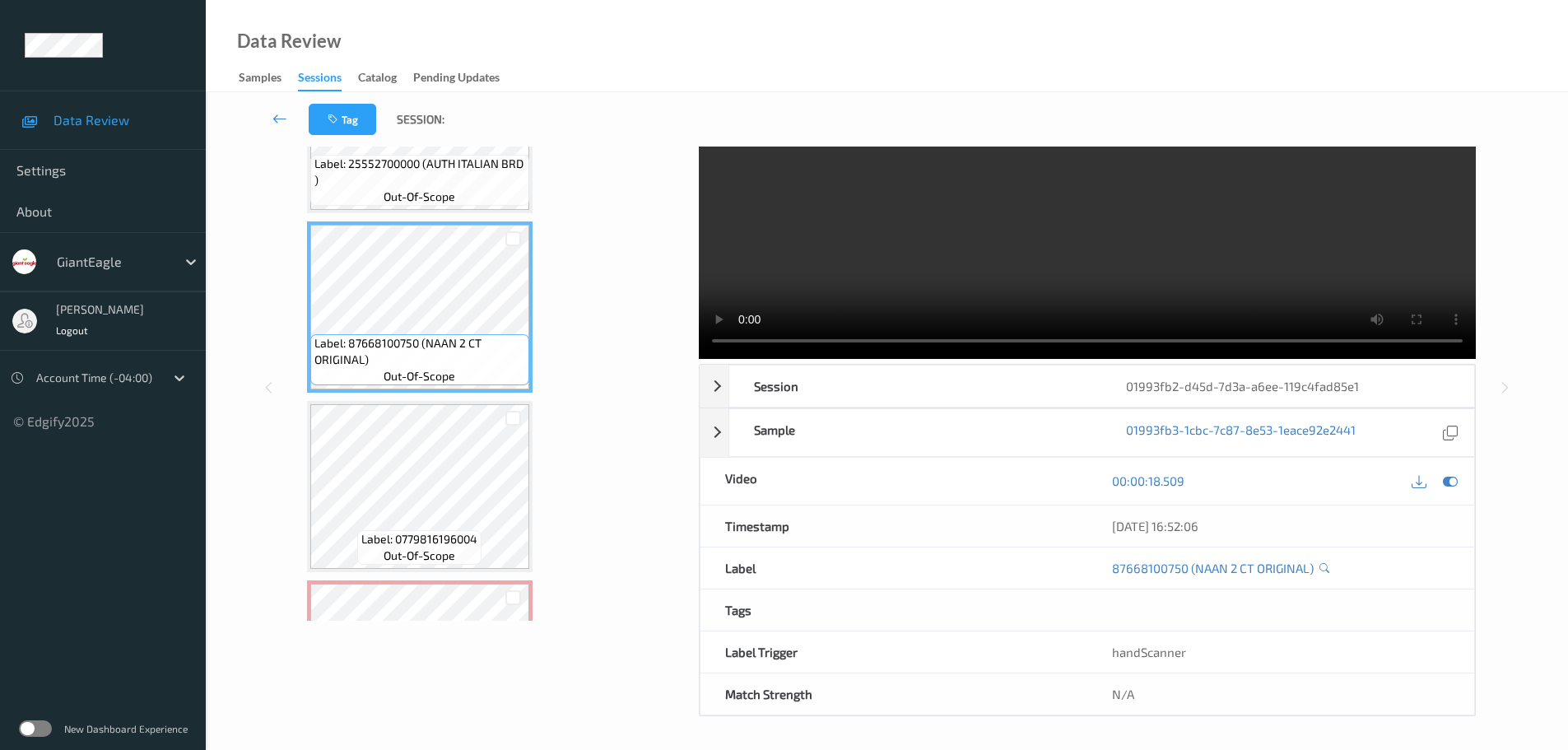
scroll to position [229, 0]
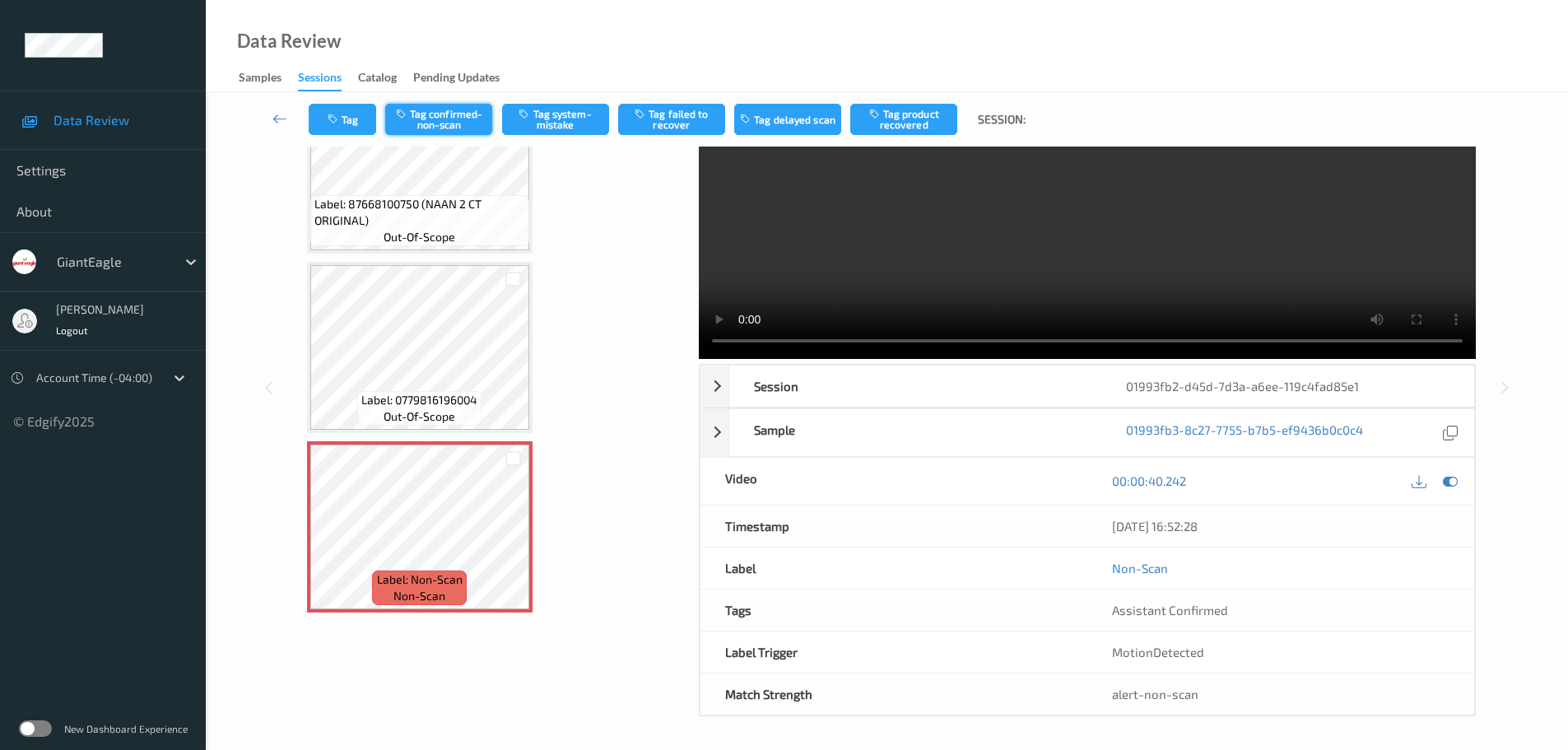
click at [446, 124] on button "Tag confirmed-non-scan" at bounding box center [438, 119] width 107 height 31
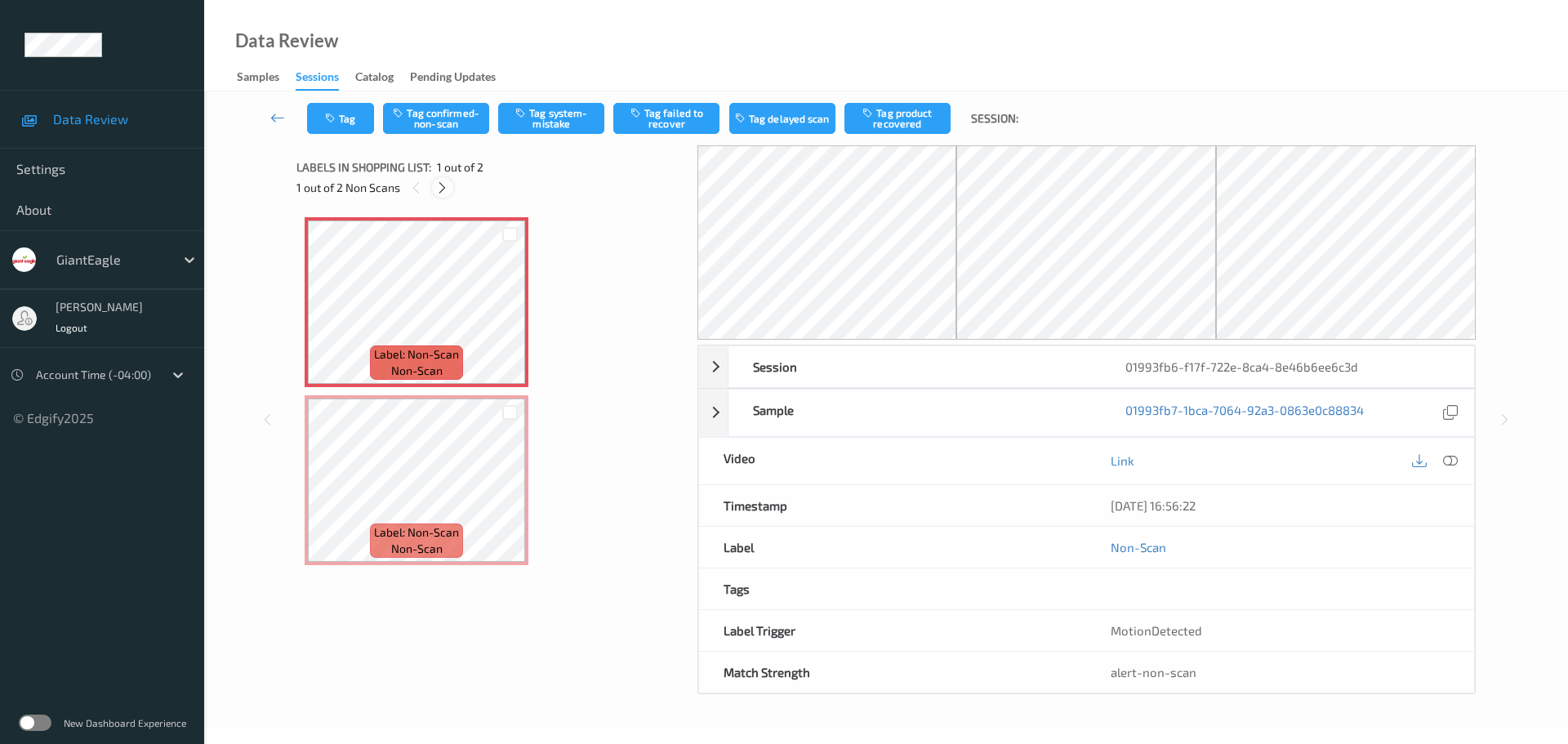
click at [430, 184] on div "1 out of 2 Non Scans" at bounding box center [491, 187] width 389 height 20
click at [443, 194] on icon at bounding box center [442, 188] width 14 height 15
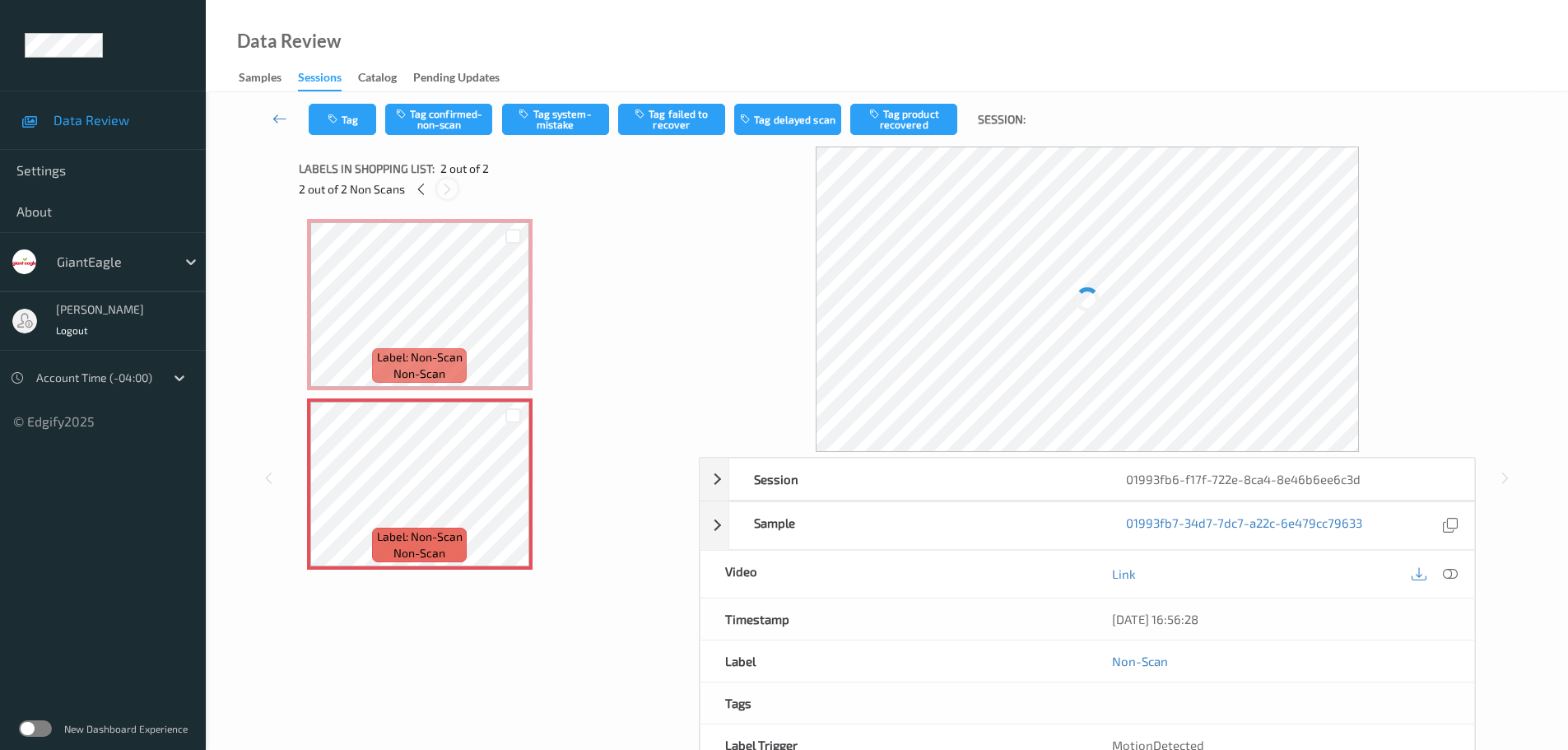
click at [447, 195] on icon at bounding box center [446, 190] width 14 height 15
click at [1448, 569] on icon at bounding box center [1450, 568] width 15 height 15
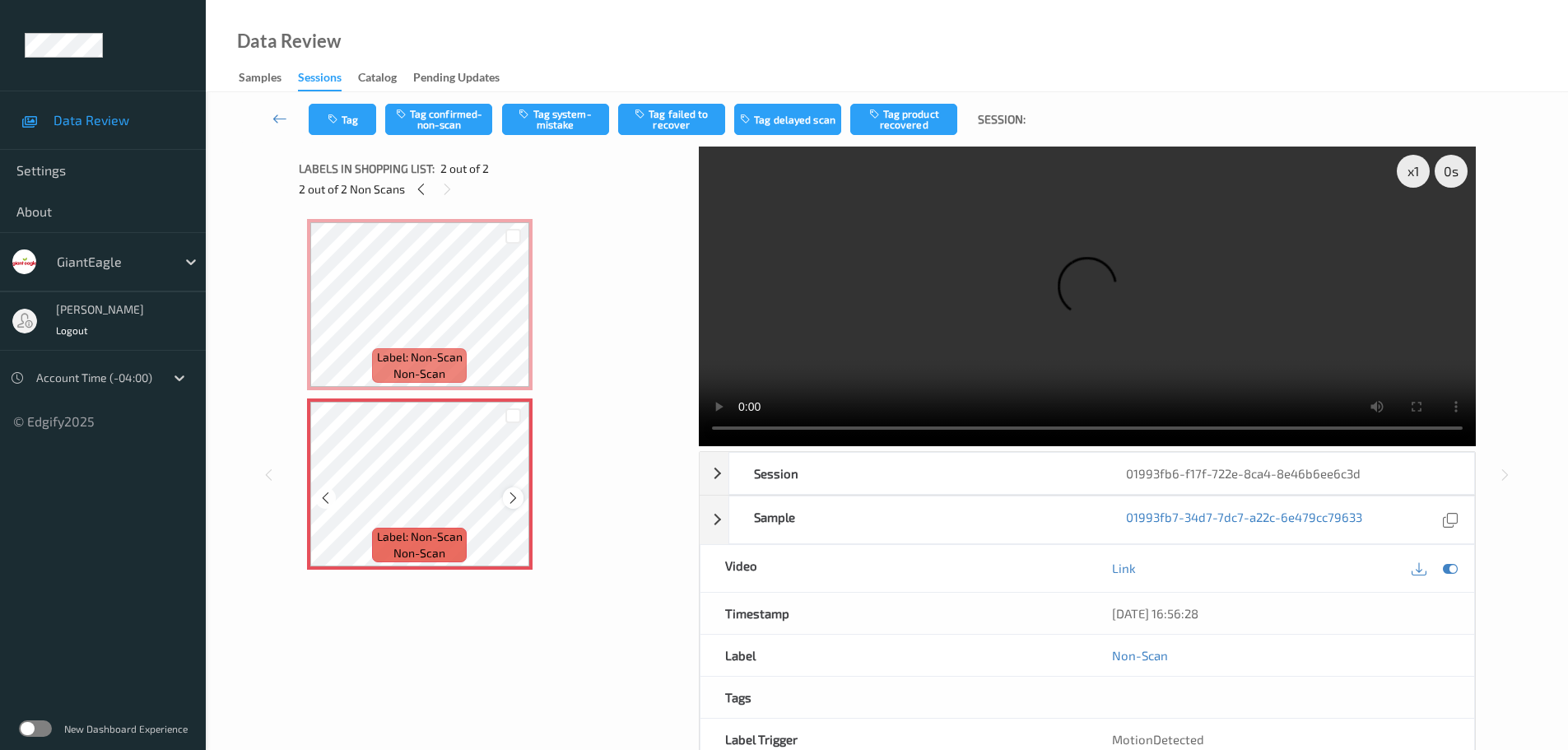
click at [520, 500] on div at bounding box center [513, 498] width 21 height 21
click at [517, 498] on icon at bounding box center [513, 498] width 14 height 15
click at [513, 492] on icon at bounding box center [513, 498] width 14 height 15
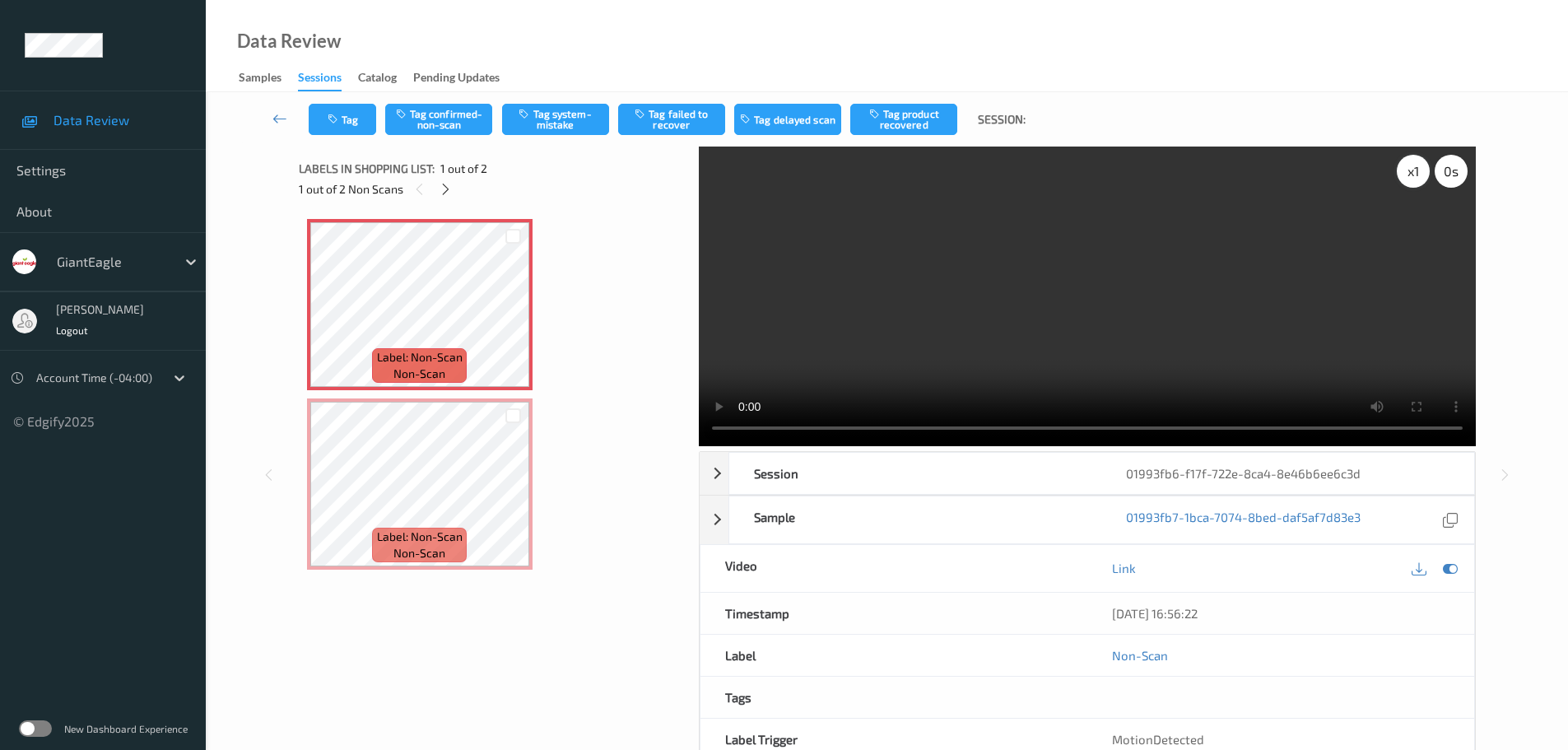
click at [1415, 186] on div "x 1" at bounding box center [1413, 171] width 33 height 33
click at [1412, 186] on div "x 2" at bounding box center [1413, 171] width 33 height 33
click at [1410, 177] on div "x 4" at bounding box center [1413, 171] width 33 height 33
click at [1410, 177] on div "x 8" at bounding box center [1413, 171] width 33 height 33
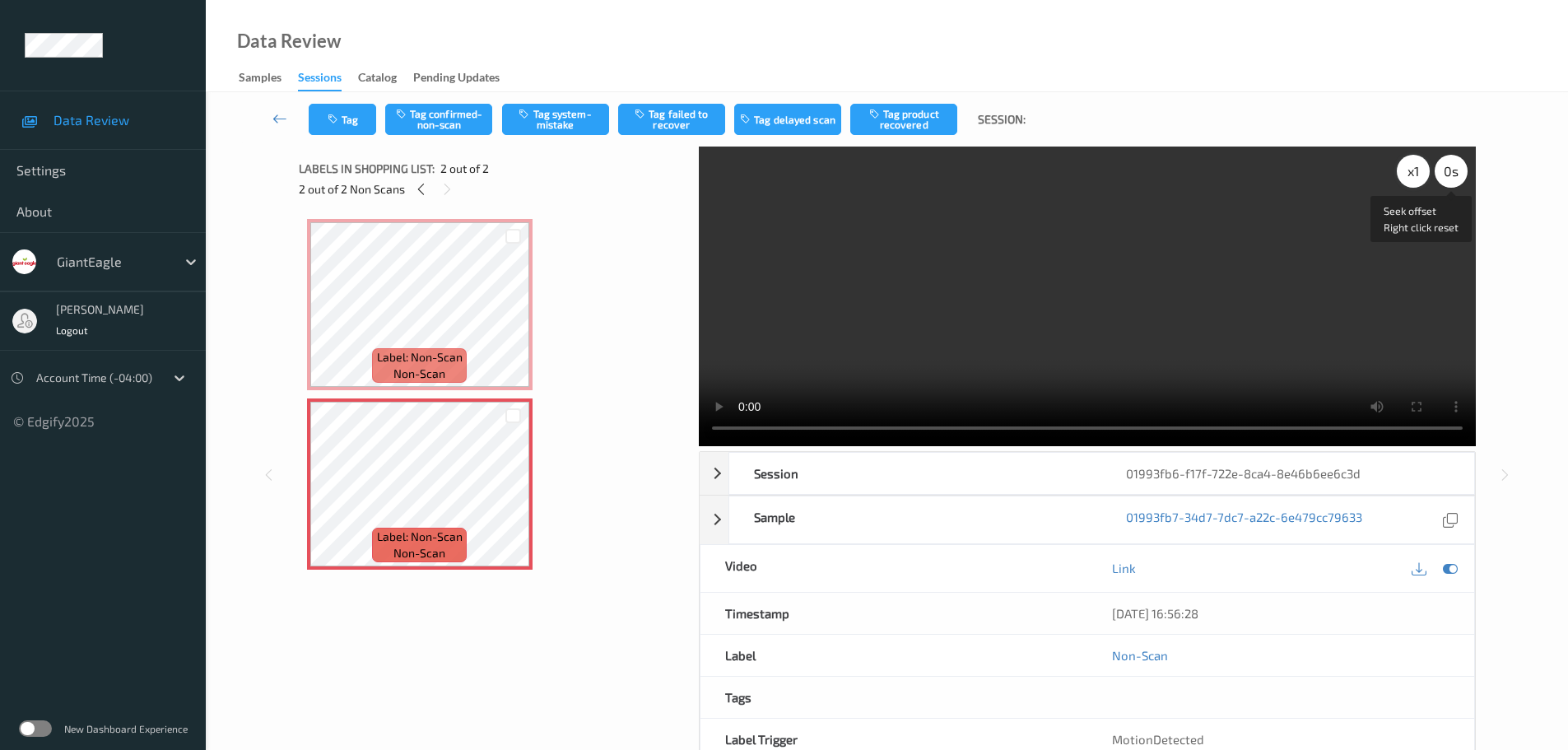
click at [1425, 177] on div "x 1" at bounding box center [1413, 171] width 33 height 33
click at [1425, 177] on div "x 2" at bounding box center [1413, 171] width 33 height 33
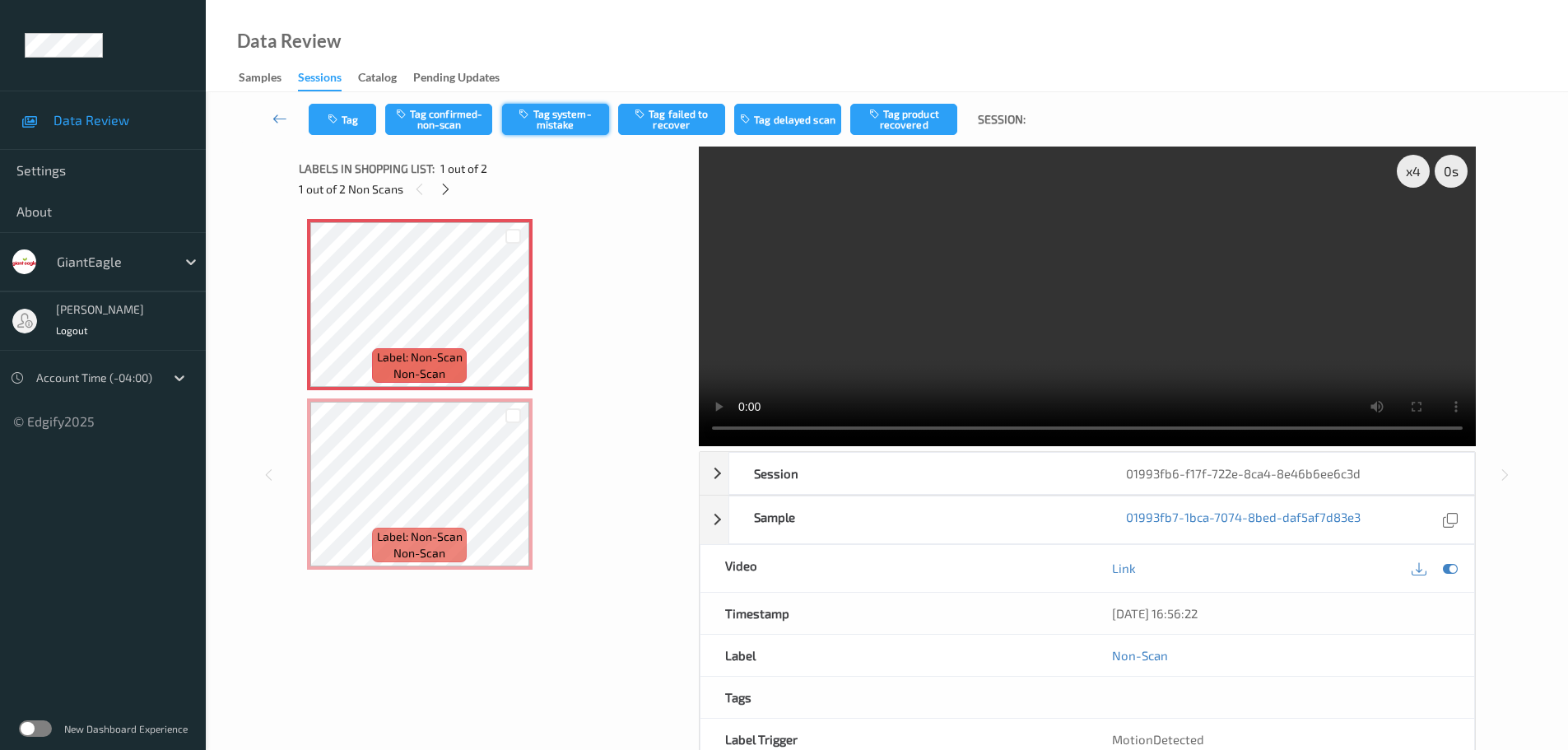
click at [556, 121] on button "Tag system-mistake" at bounding box center [556, 119] width 107 height 31
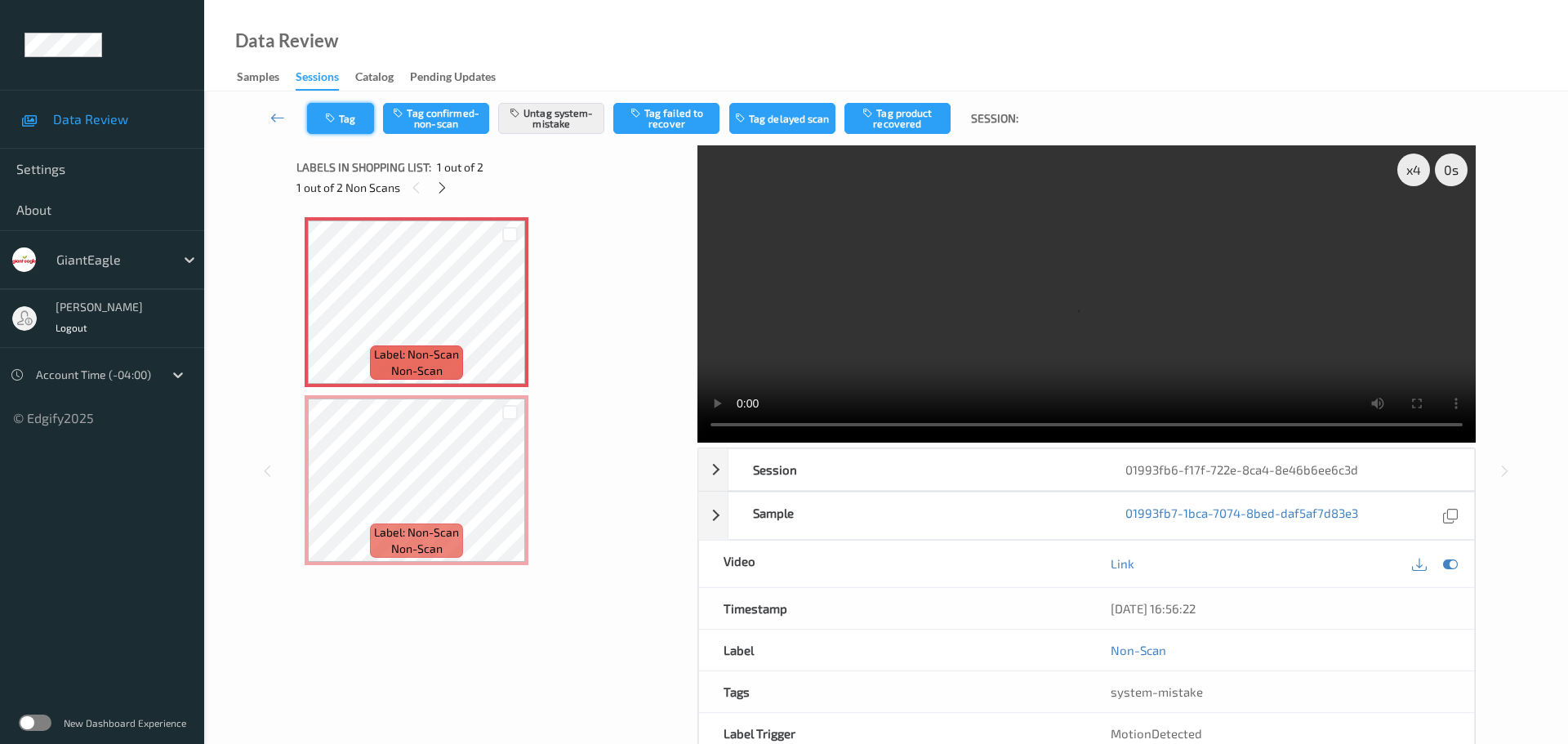
click at [351, 127] on button "Tag" at bounding box center [340, 118] width 67 height 31
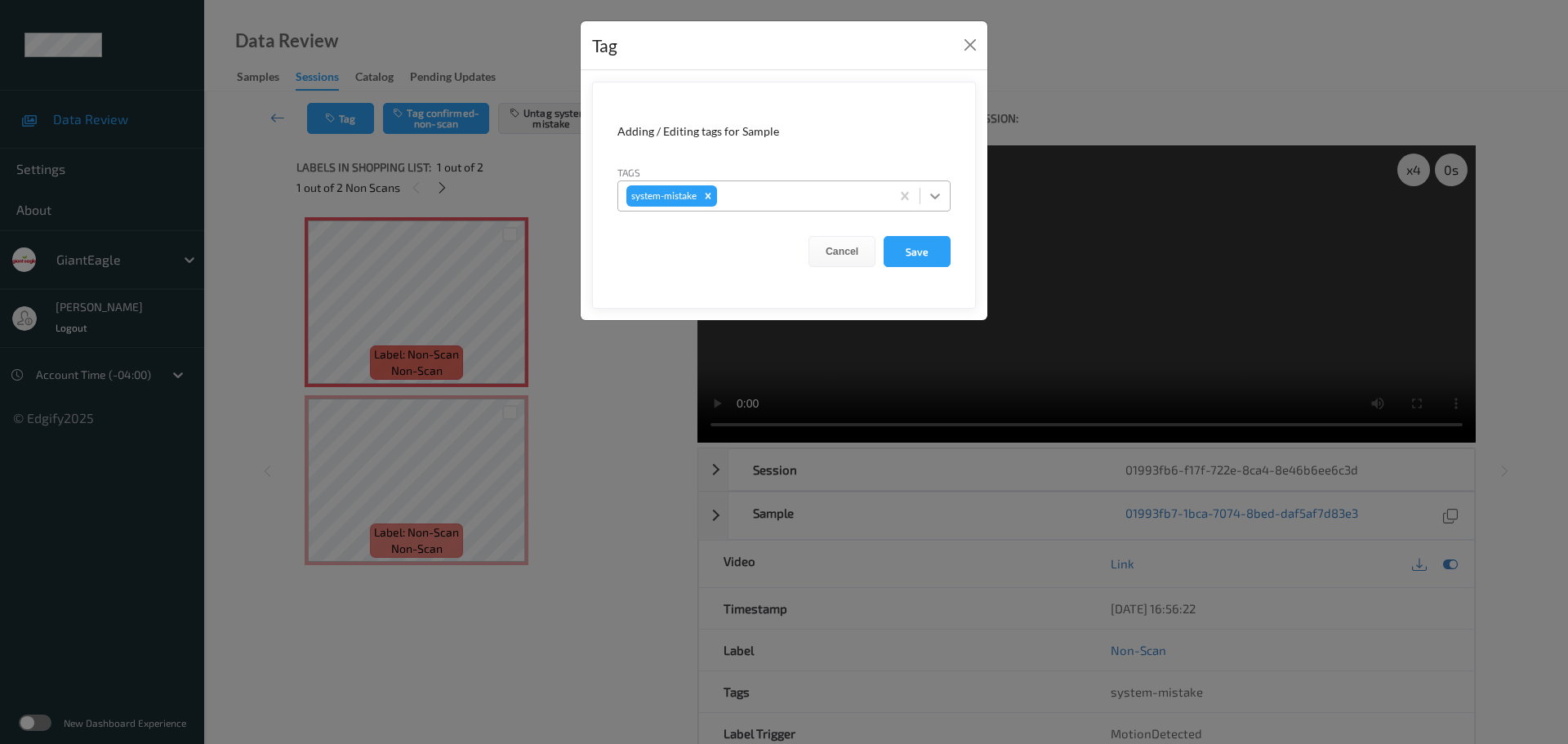
click at [935, 196] on icon at bounding box center [935, 196] width 17 height 17
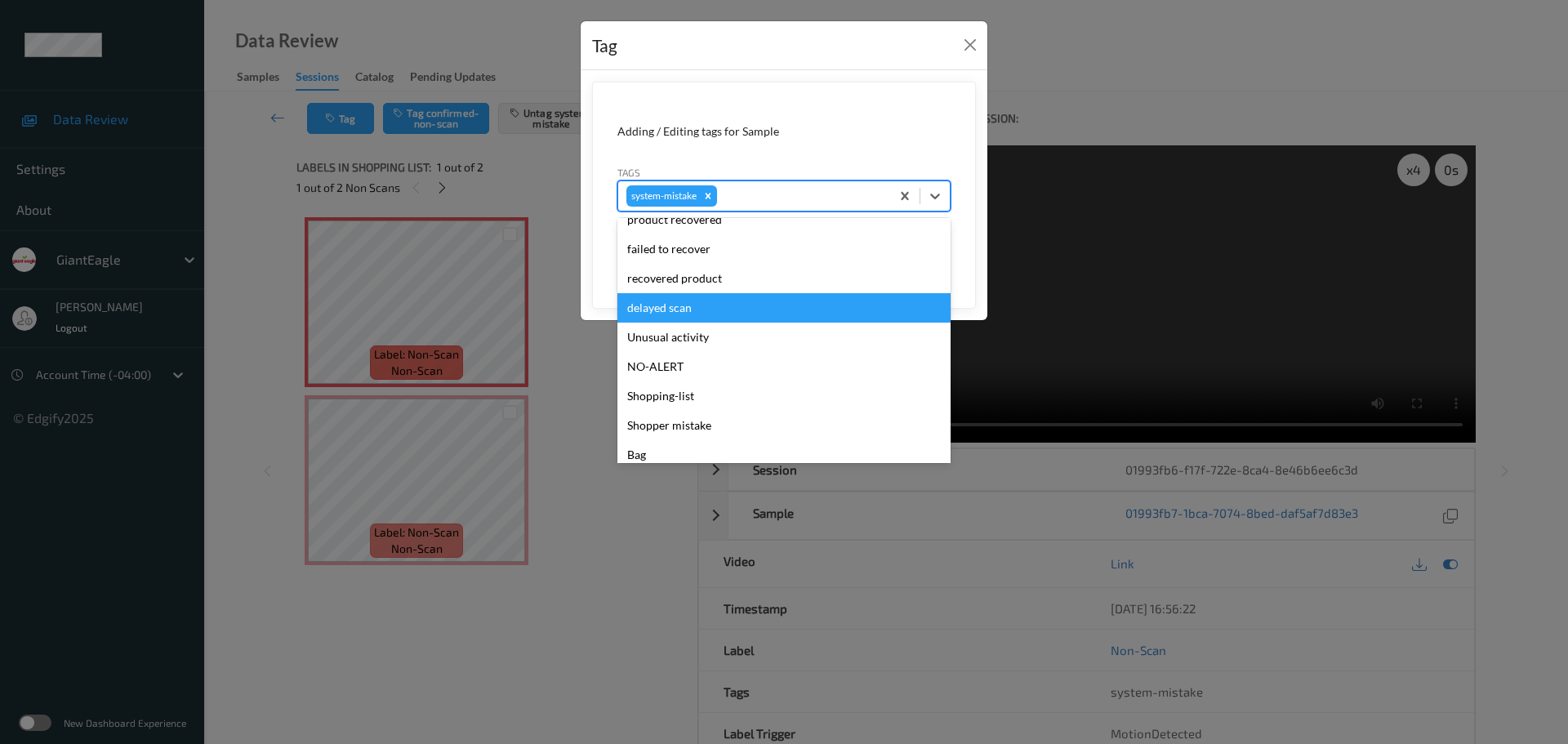
scroll to position [203, 0]
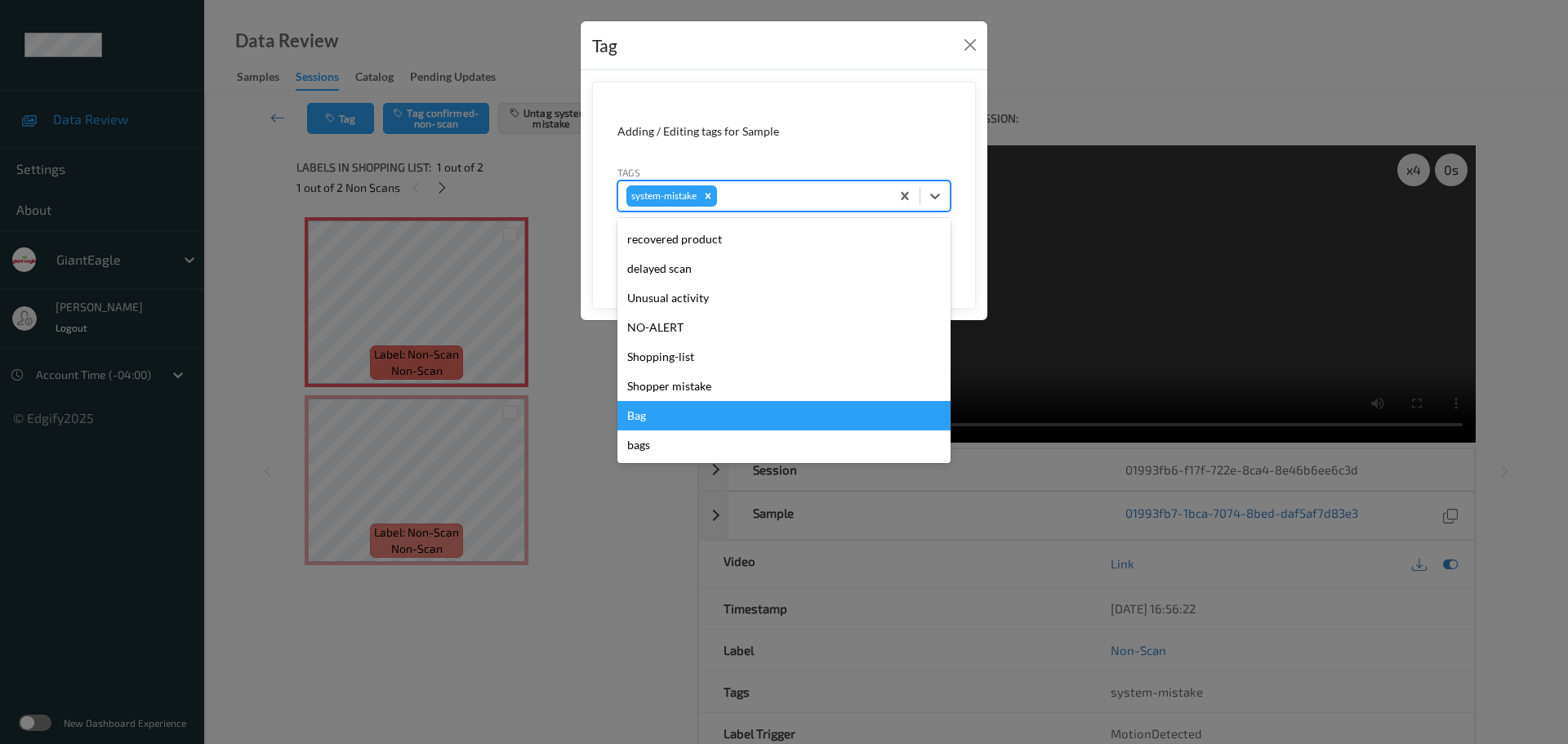
click at [657, 417] on div "Bag" at bounding box center [784, 416] width 334 height 30
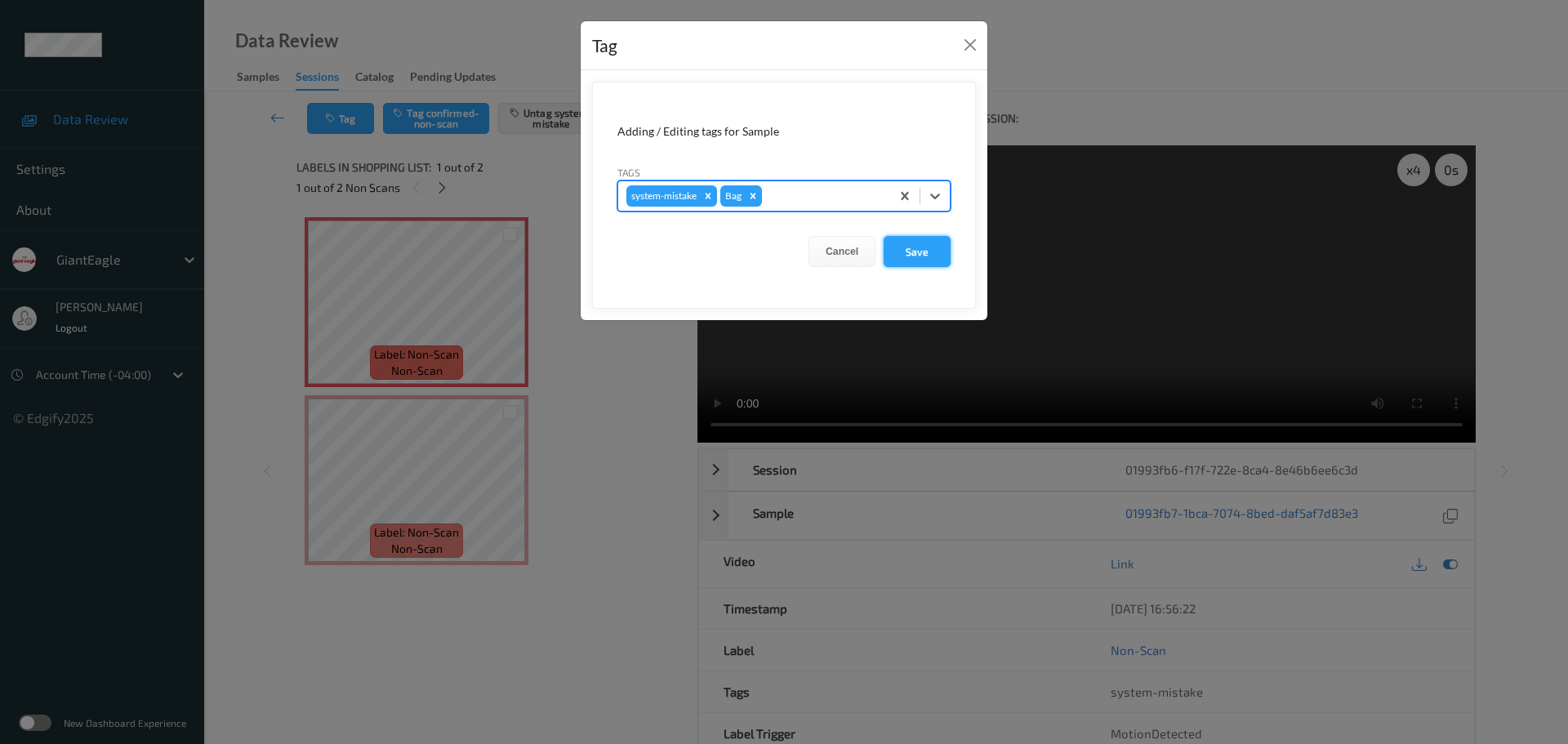
click at [921, 258] on button "Save" at bounding box center [917, 251] width 67 height 31
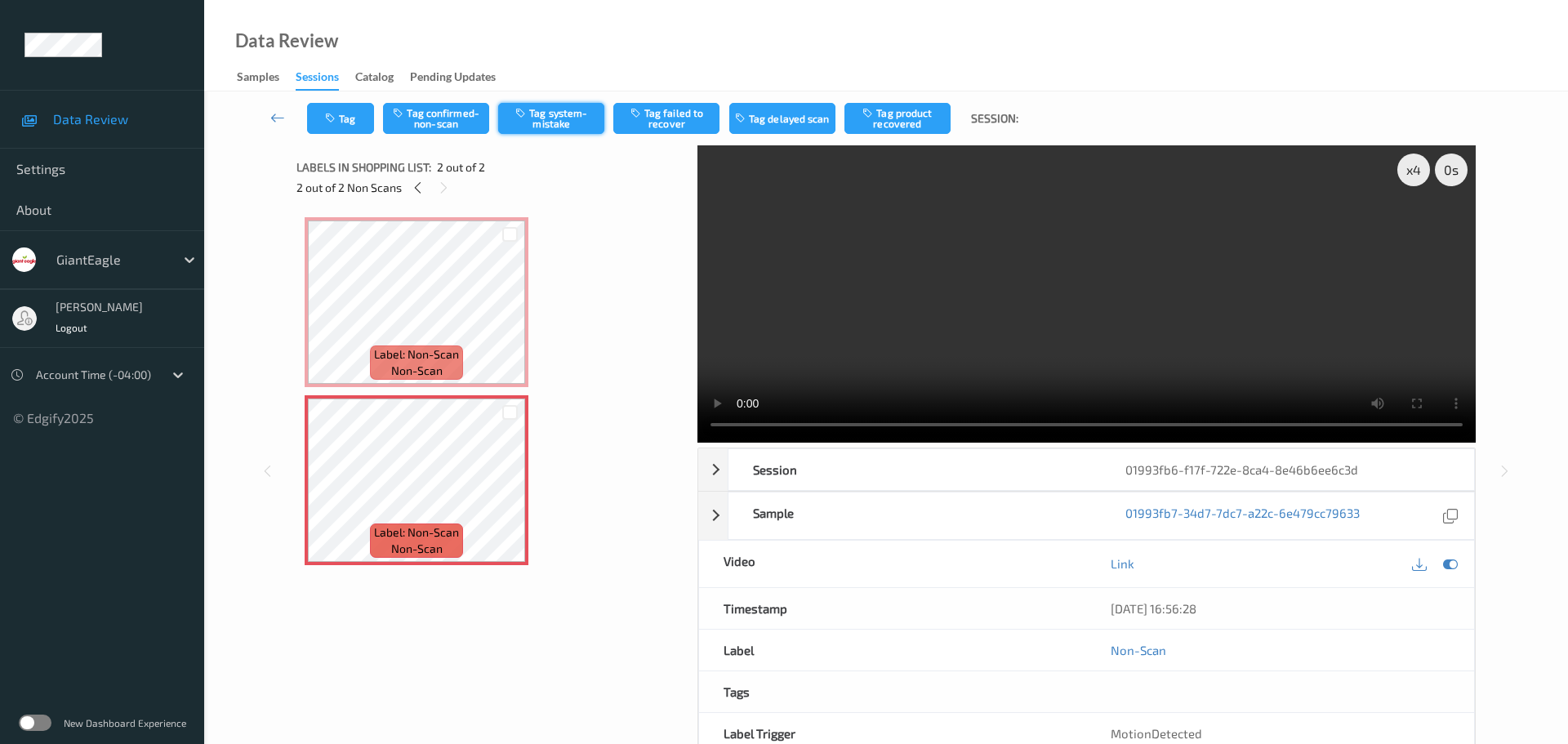
click at [571, 121] on button "Tag system-mistake" at bounding box center [551, 118] width 107 height 31
click at [334, 117] on icon "button" at bounding box center [332, 119] width 14 height 11
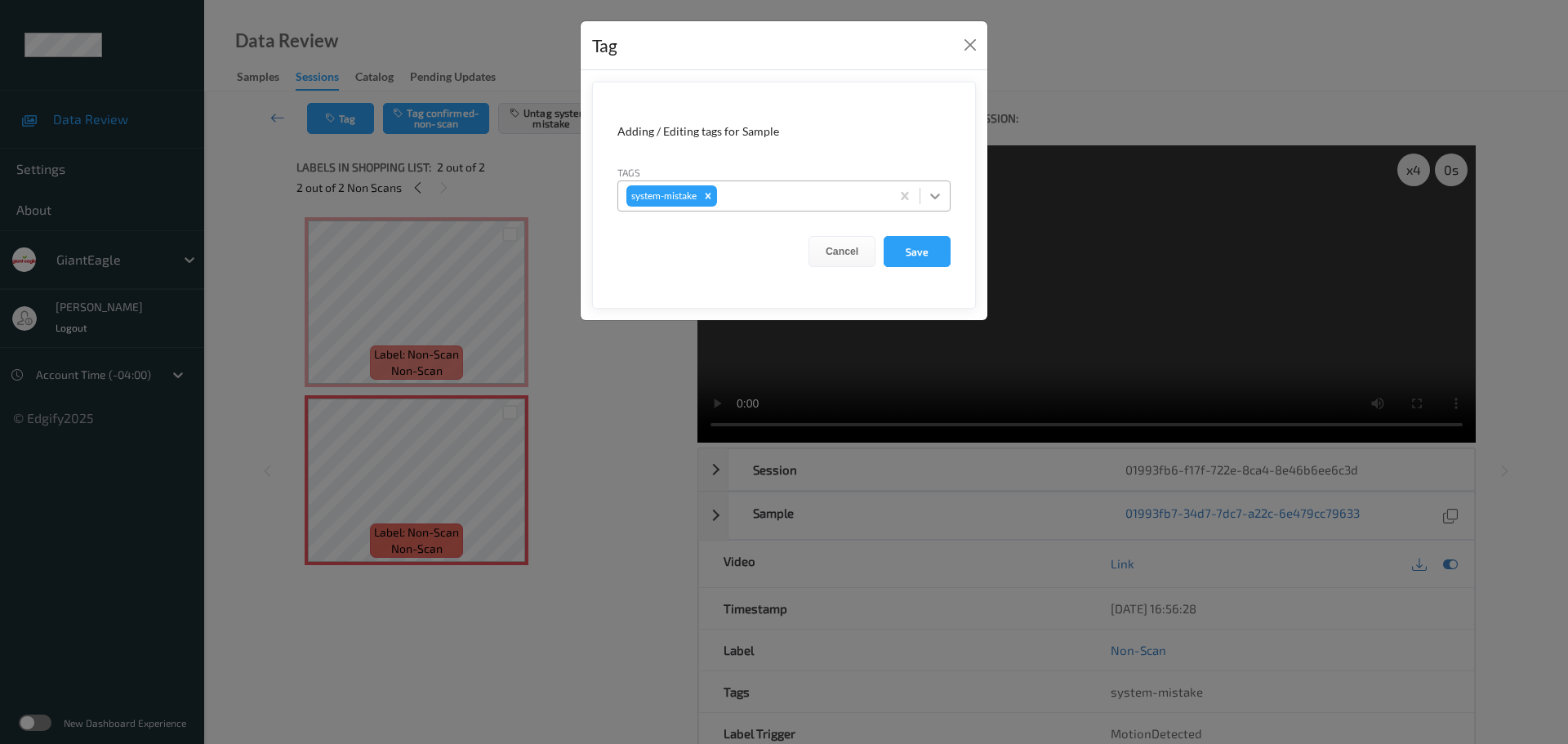
click at [925, 203] on div at bounding box center [935, 196] width 30 height 30
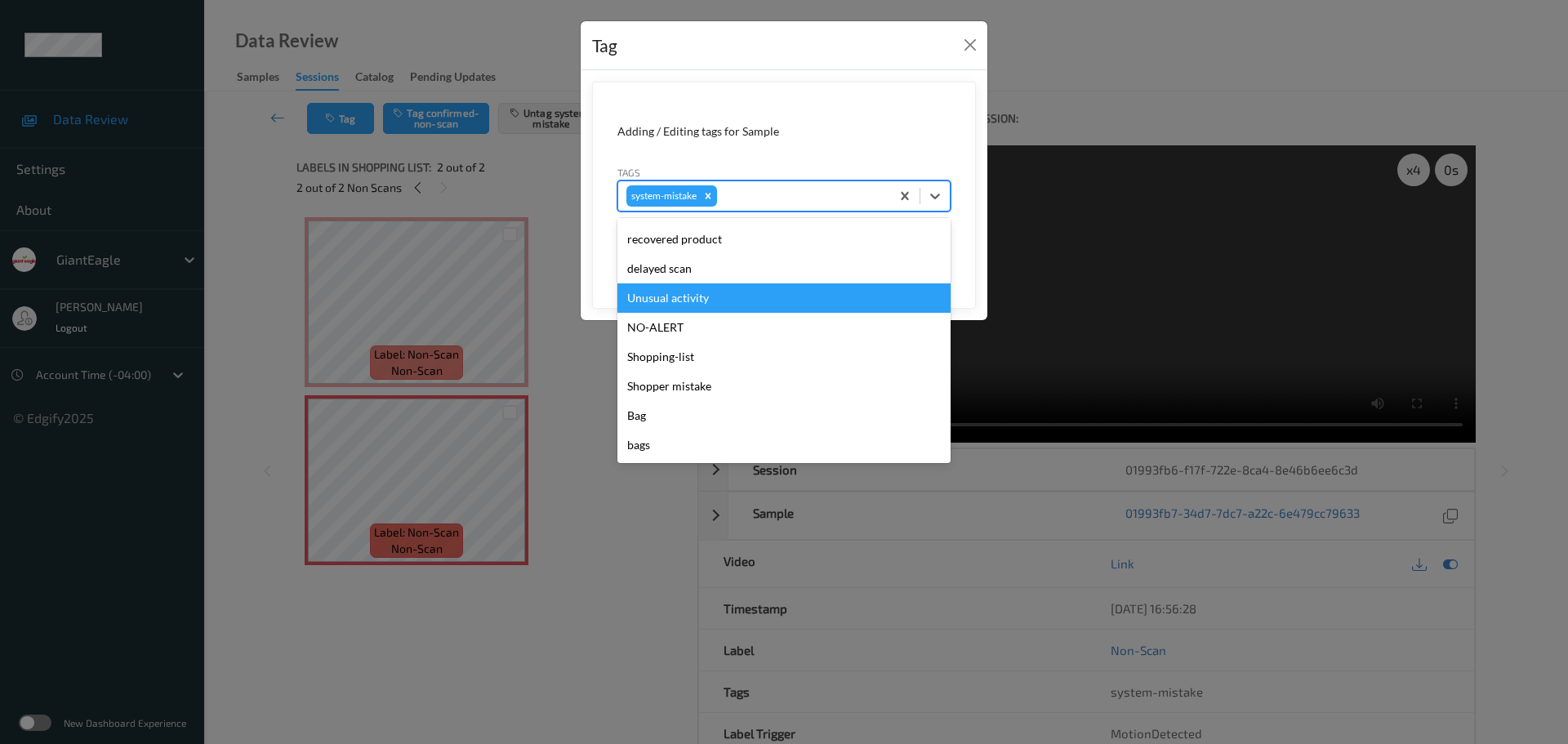
click at [702, 298] on div "Unusual activity" at bounding box center [784, 298] width 334 height 30
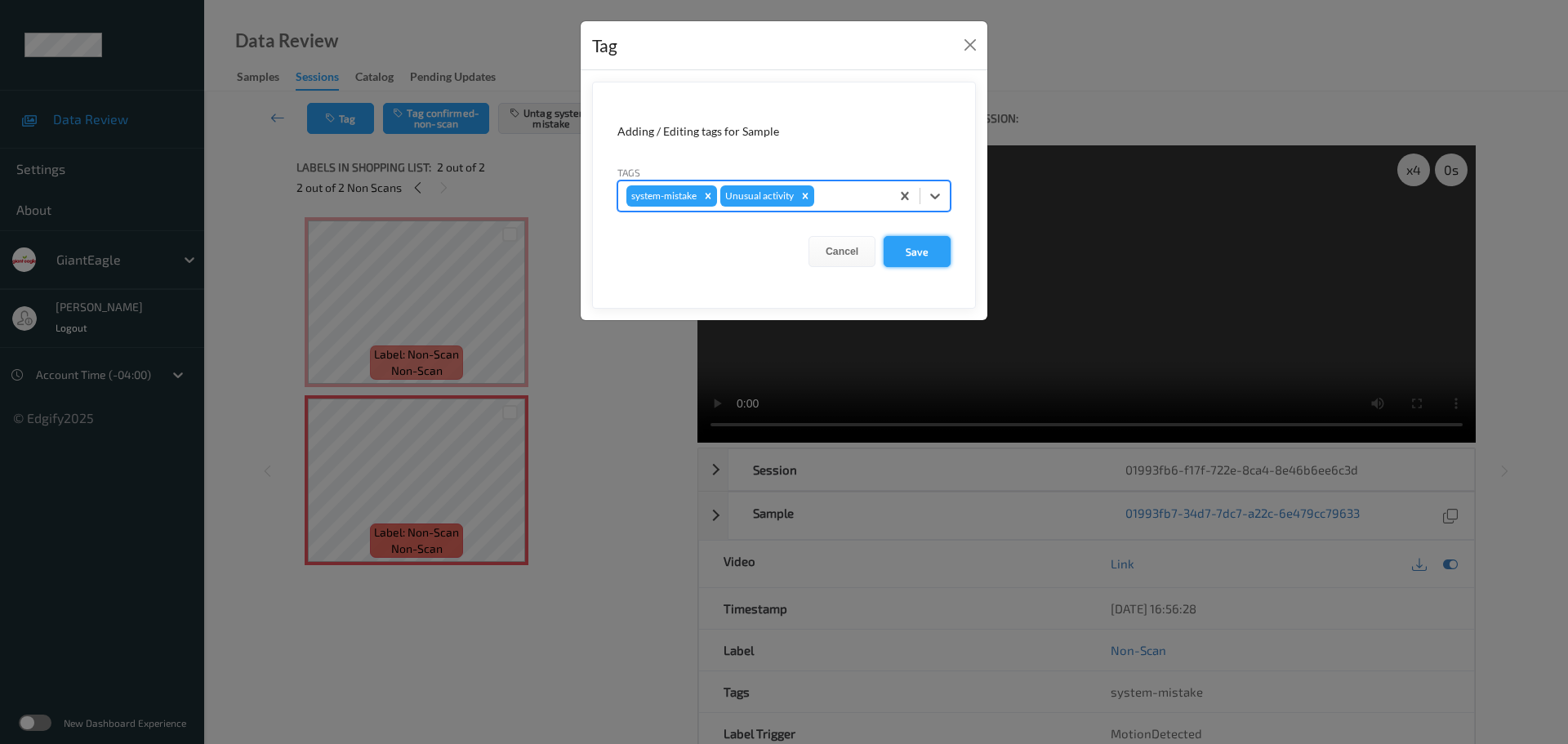
click at [904, 253] on button "Save" at bounding box center [917, 251] width 67 height 31
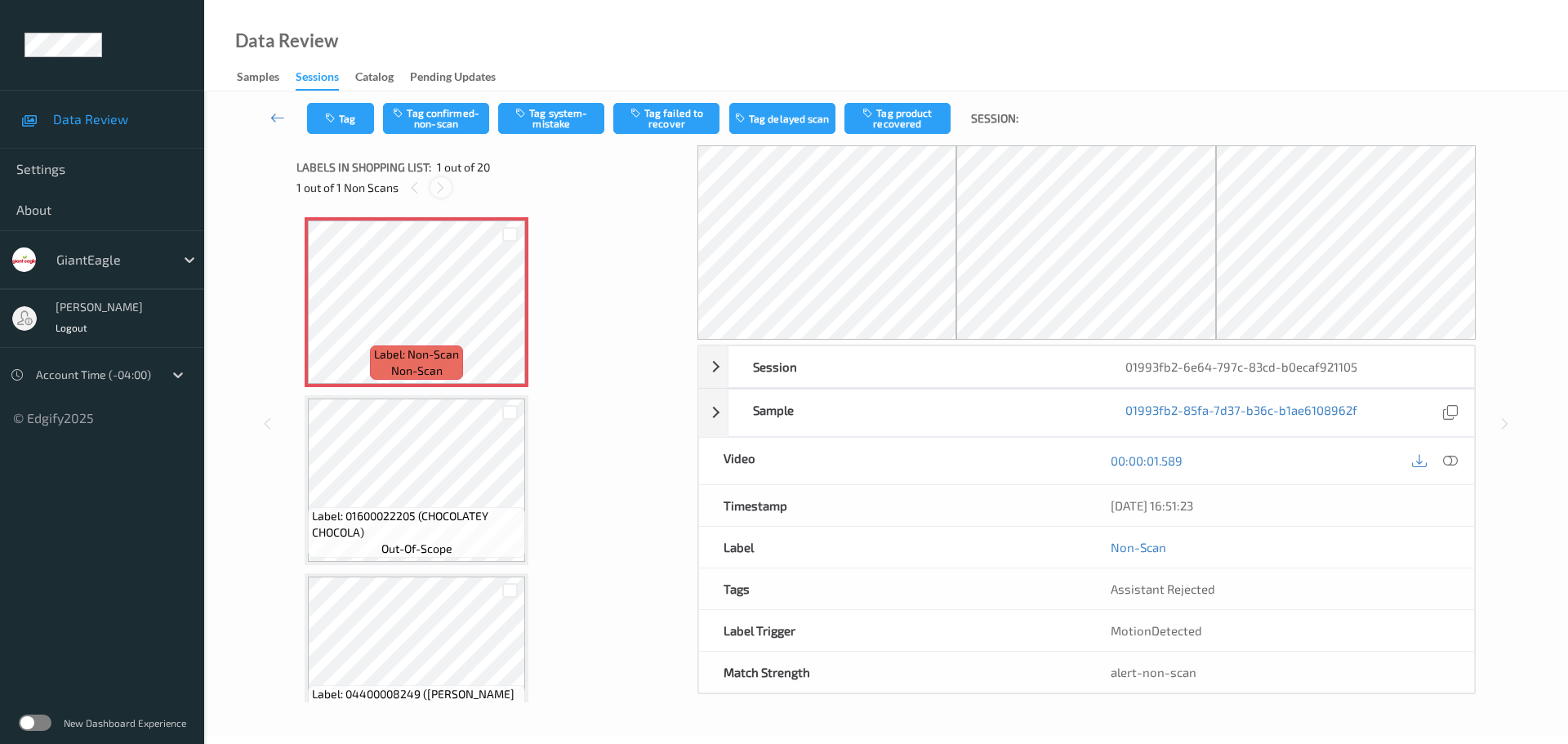
click at [438, 189] on icon at bounding box center [440, 188] width 14 height 15
click at [1448, 462] on icon at bounding box center [1450, 460] width 15 height 15
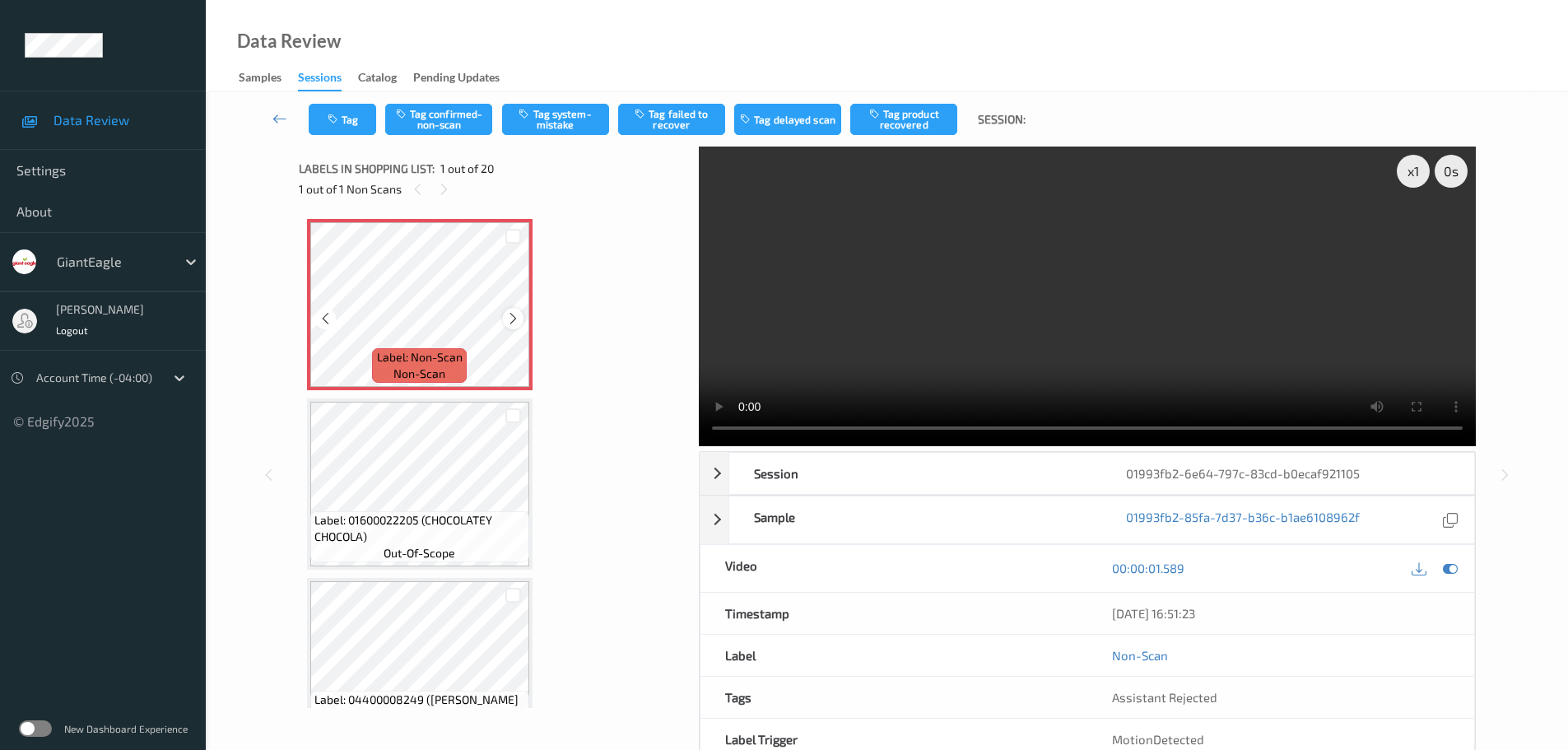
click at [514, 316] on icon at bounding box center [513, 318] width 14 height 15
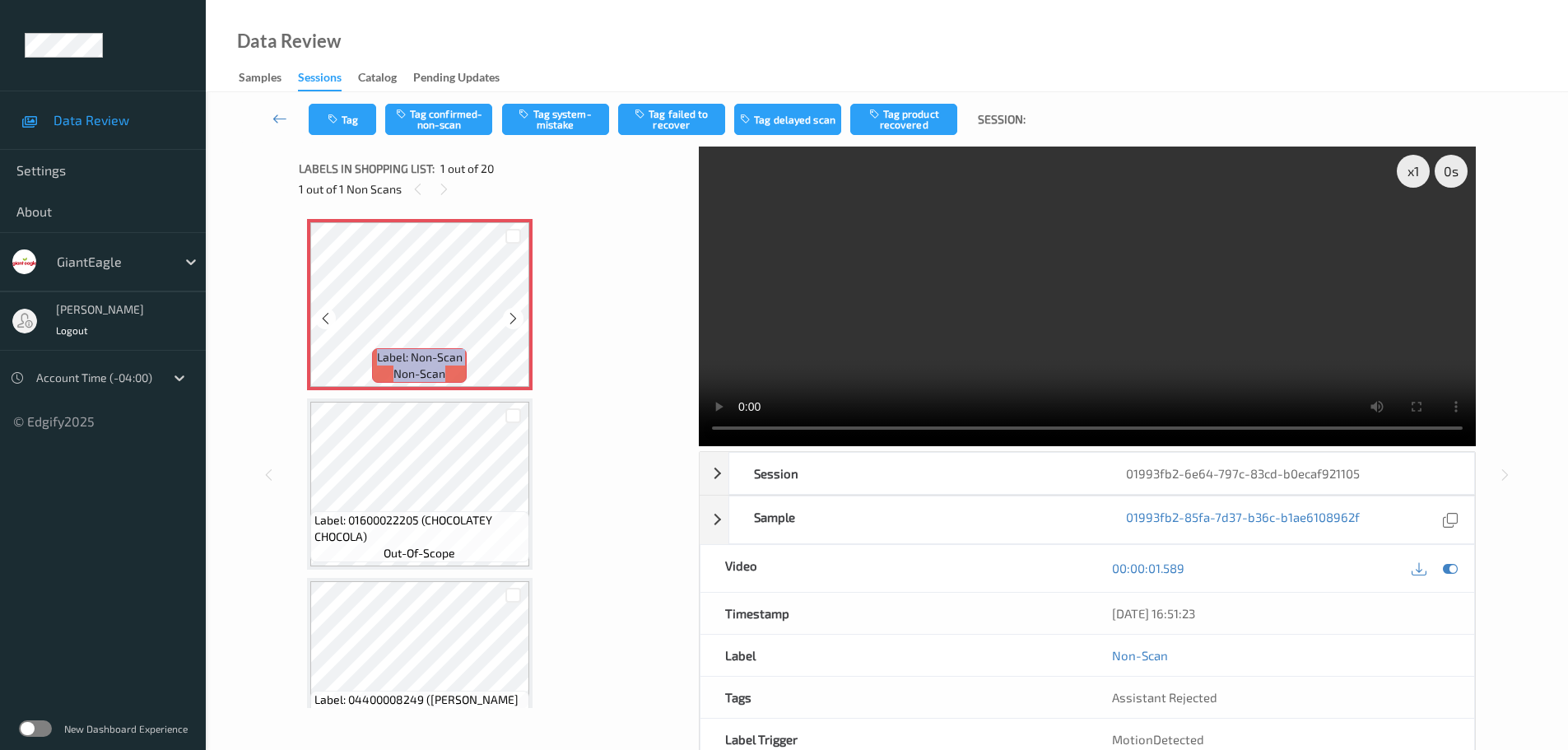
click at [513, 316] on icon at bounding box center [513, 318] width 14 height 15
click at [1415, 175] on div "x 1" at bounding box center [1413, 171] width 33 height 33
click at [1415, 175] on div "x 2" at bounding box center [1413, 171] width 33 height 33
click at [505, 323] on div at bounding box center [513, 318] width 21 height 21
click at [506, 322] on icon at bounding box center [513, 318] width 14 height 15
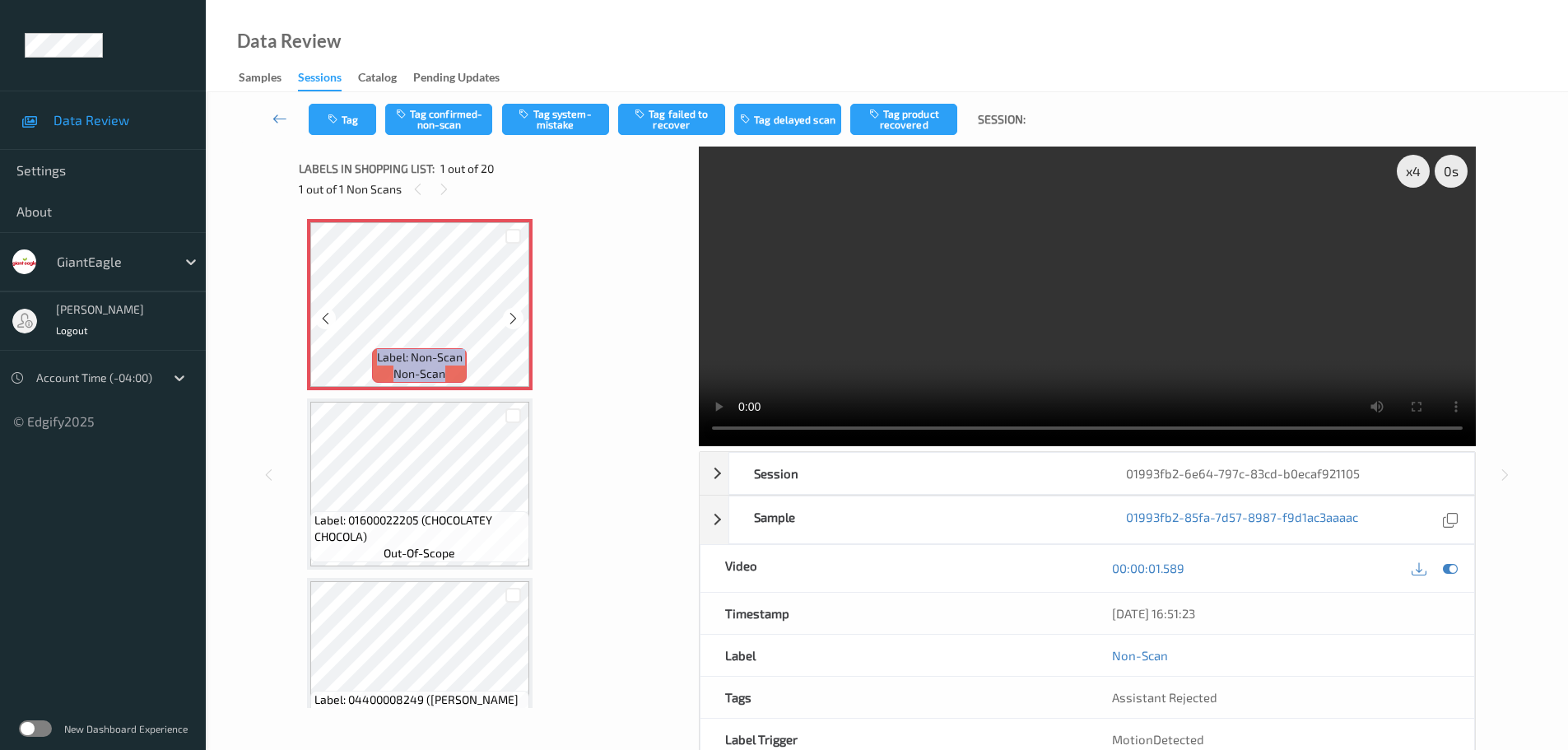
click at [506, 322] on icon at bounding box center [513, 318] width 14 height 15
click at [550, 126] on button "Tag system-mistake" at bounding box center [556, 119] width 107 height 31
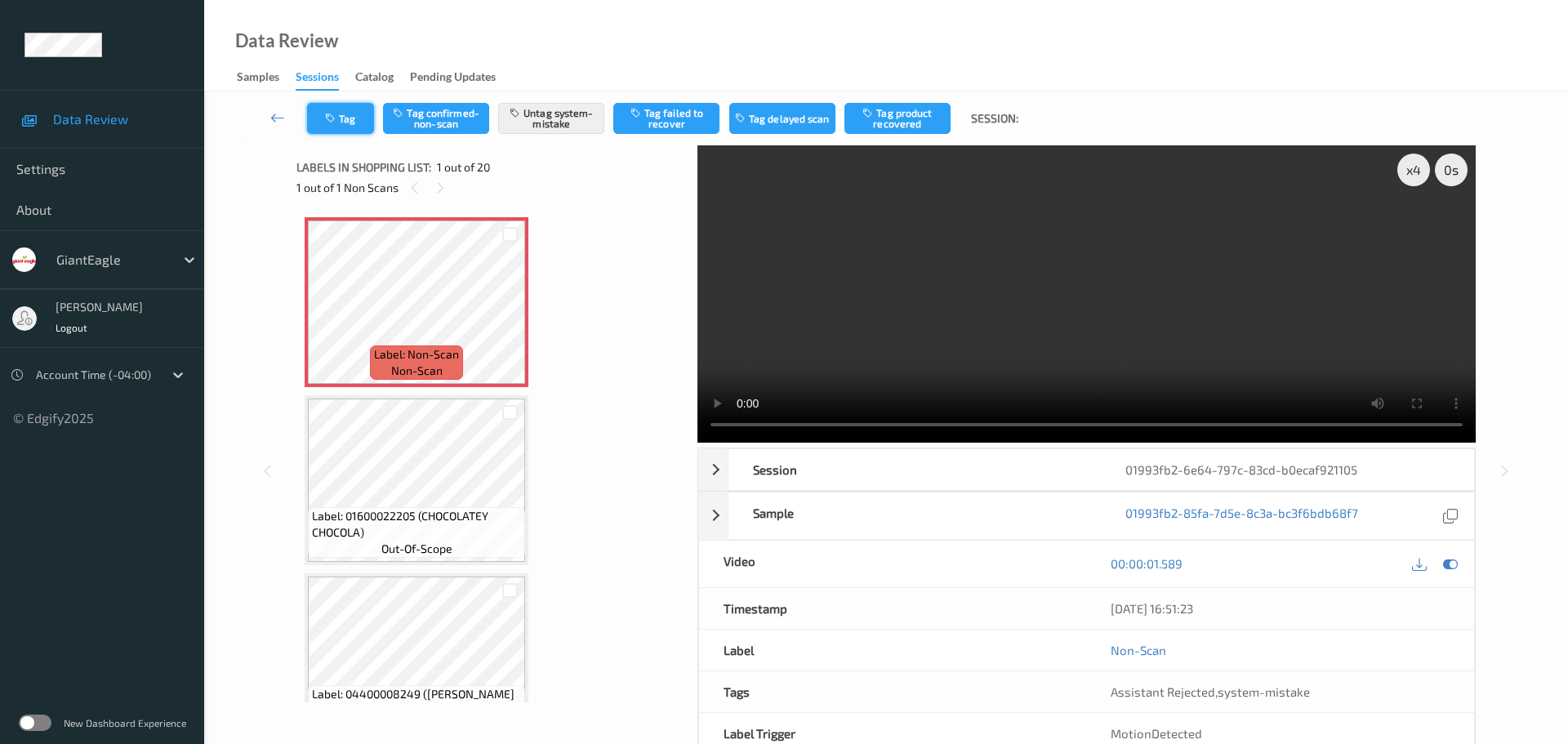
click at [339, 115] on button "Tag" at bounding box center [340, 118] width 67 height 31
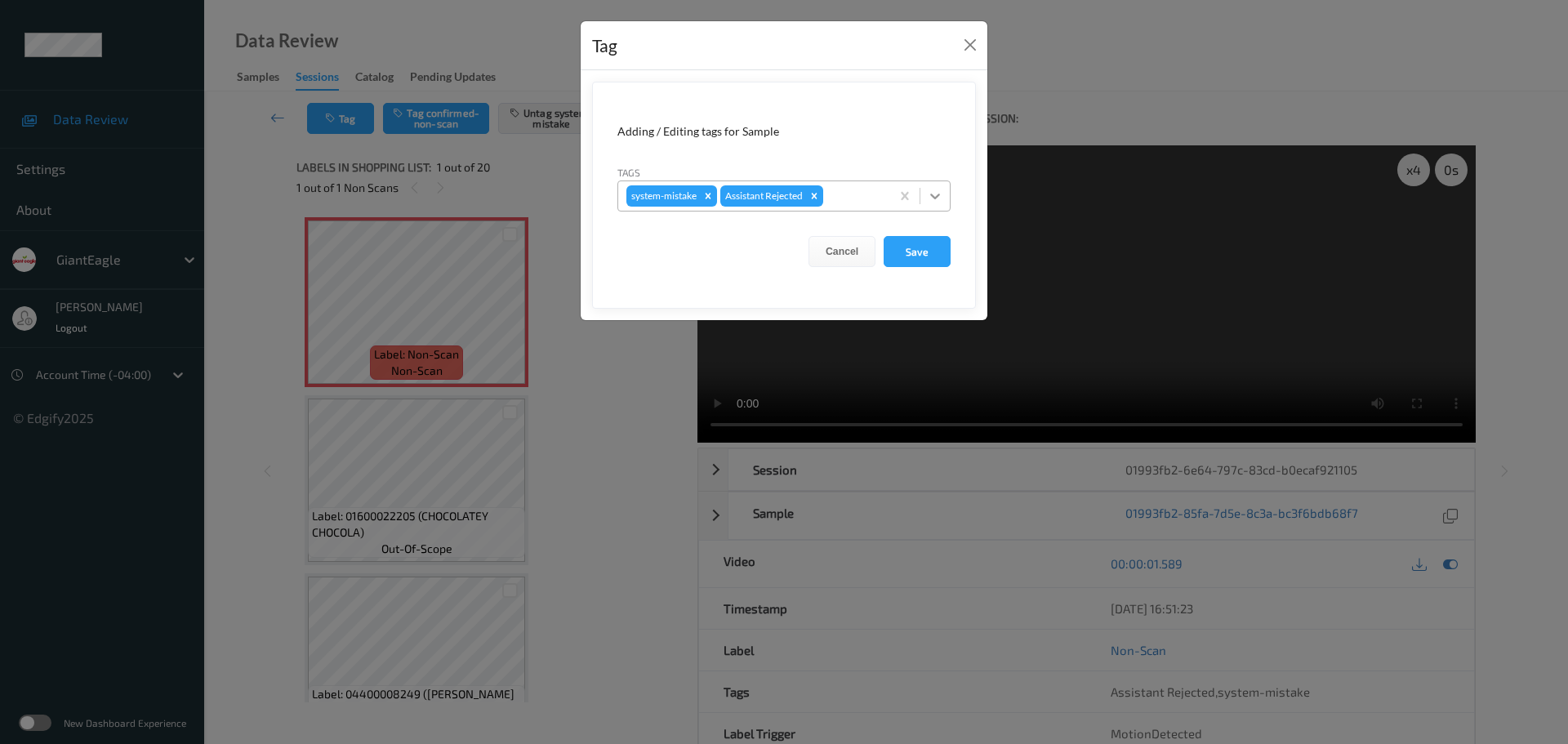
click at [933, 198] on icon at bounding box center [935, 196] width 17 height 17
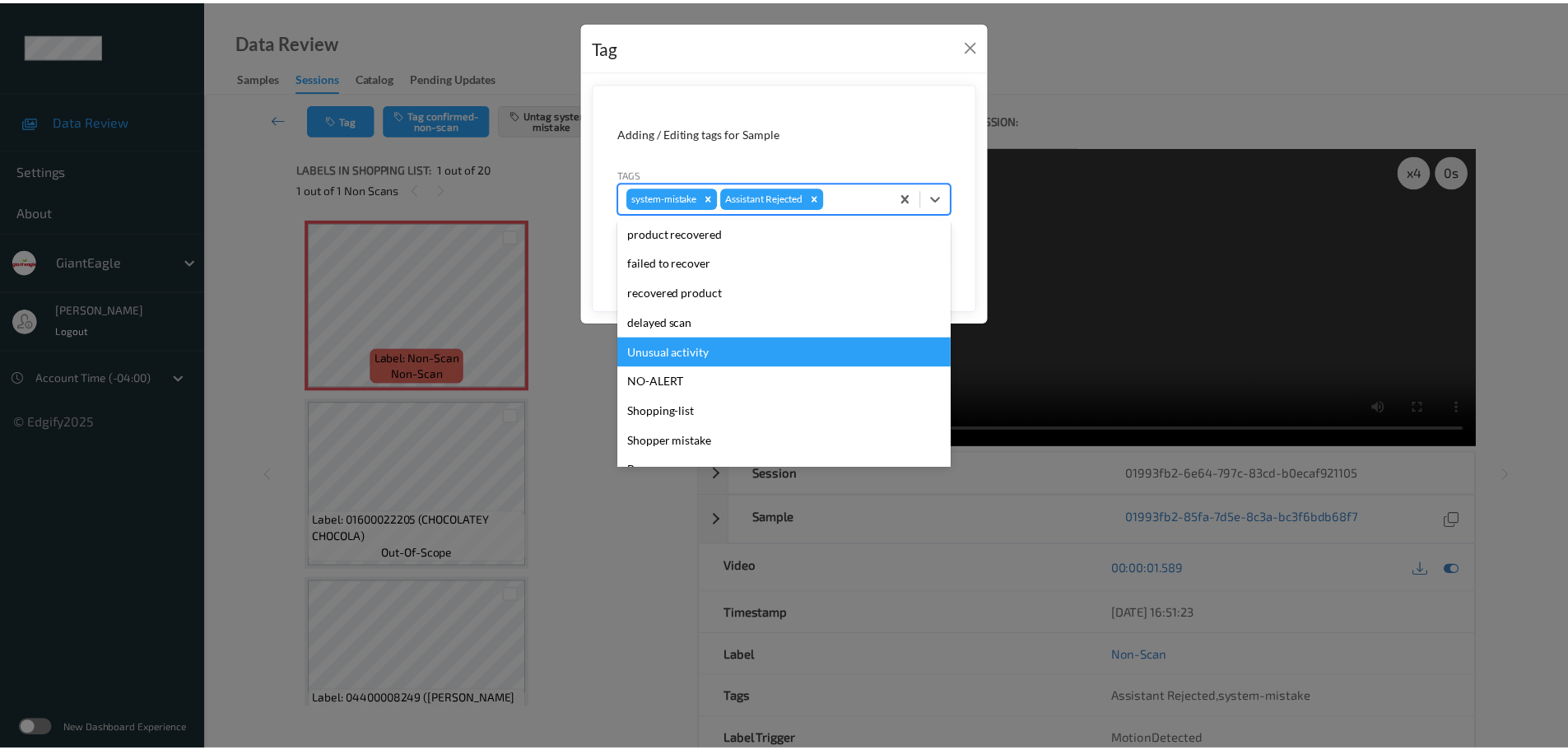
scroll to position [175, 0]
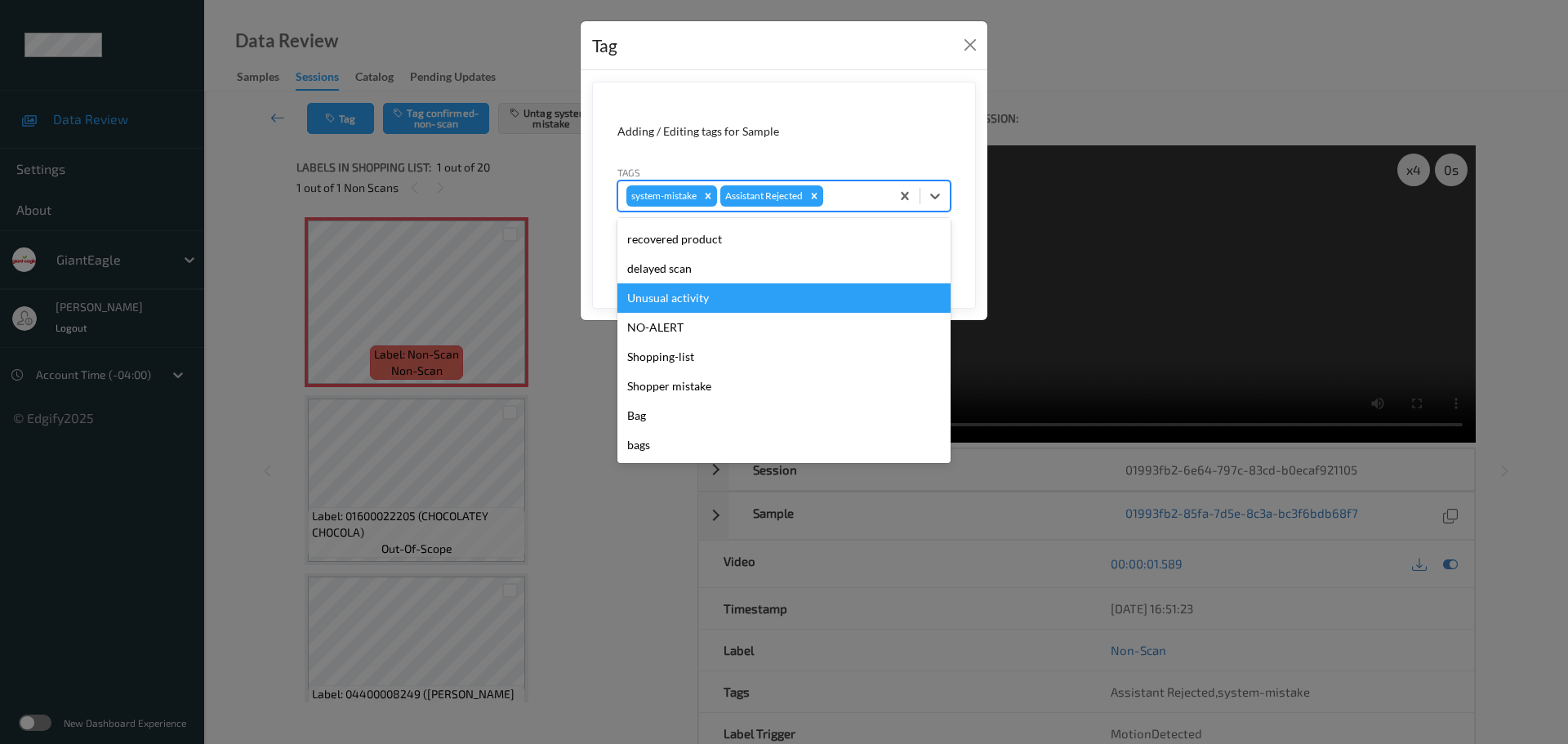
click at [662, 296] on div "Unusual activity" at bounding box center [784, 298] width 334 height 30
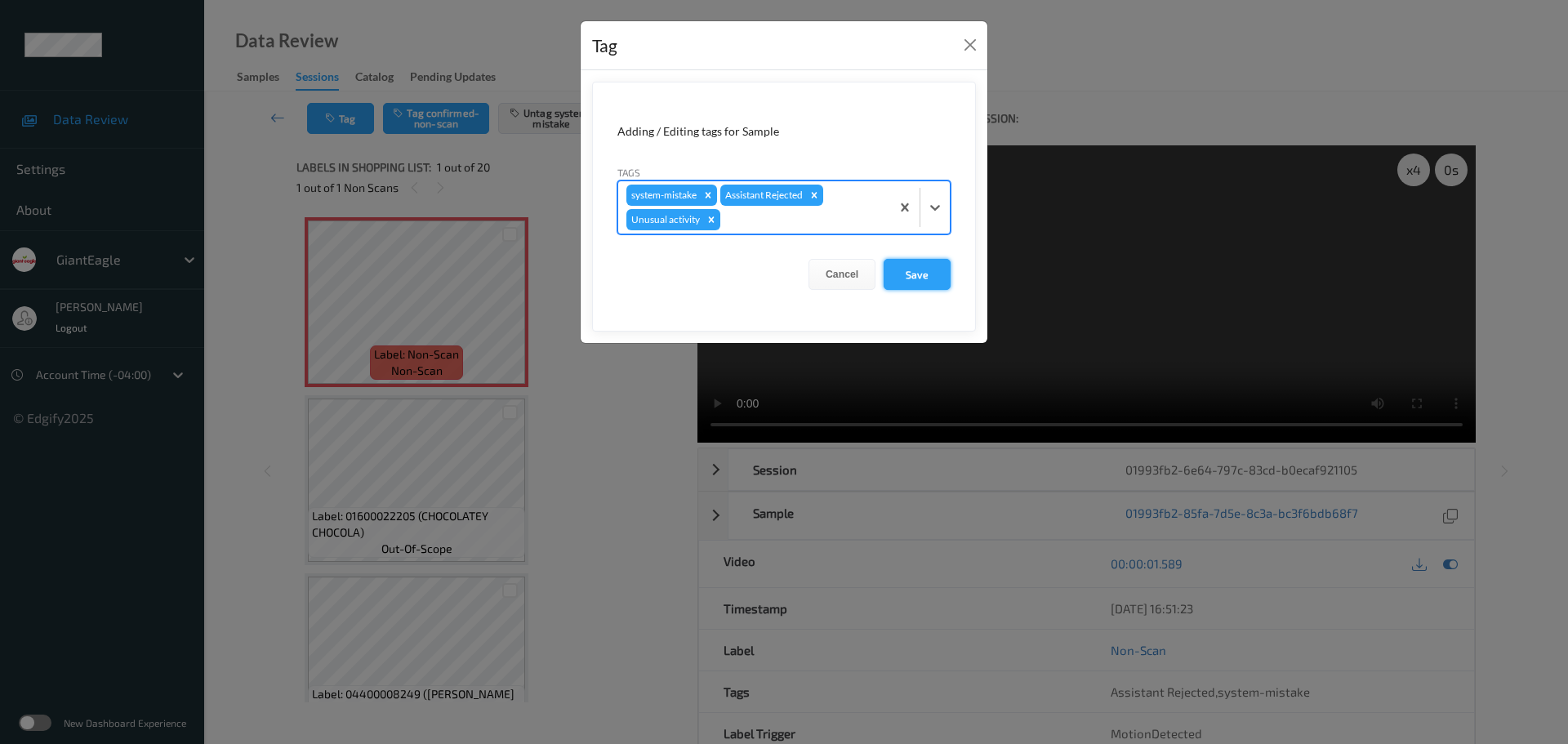
click at [893, 271] on button "Save" at bounding box center [917, 273] width 67 height 31
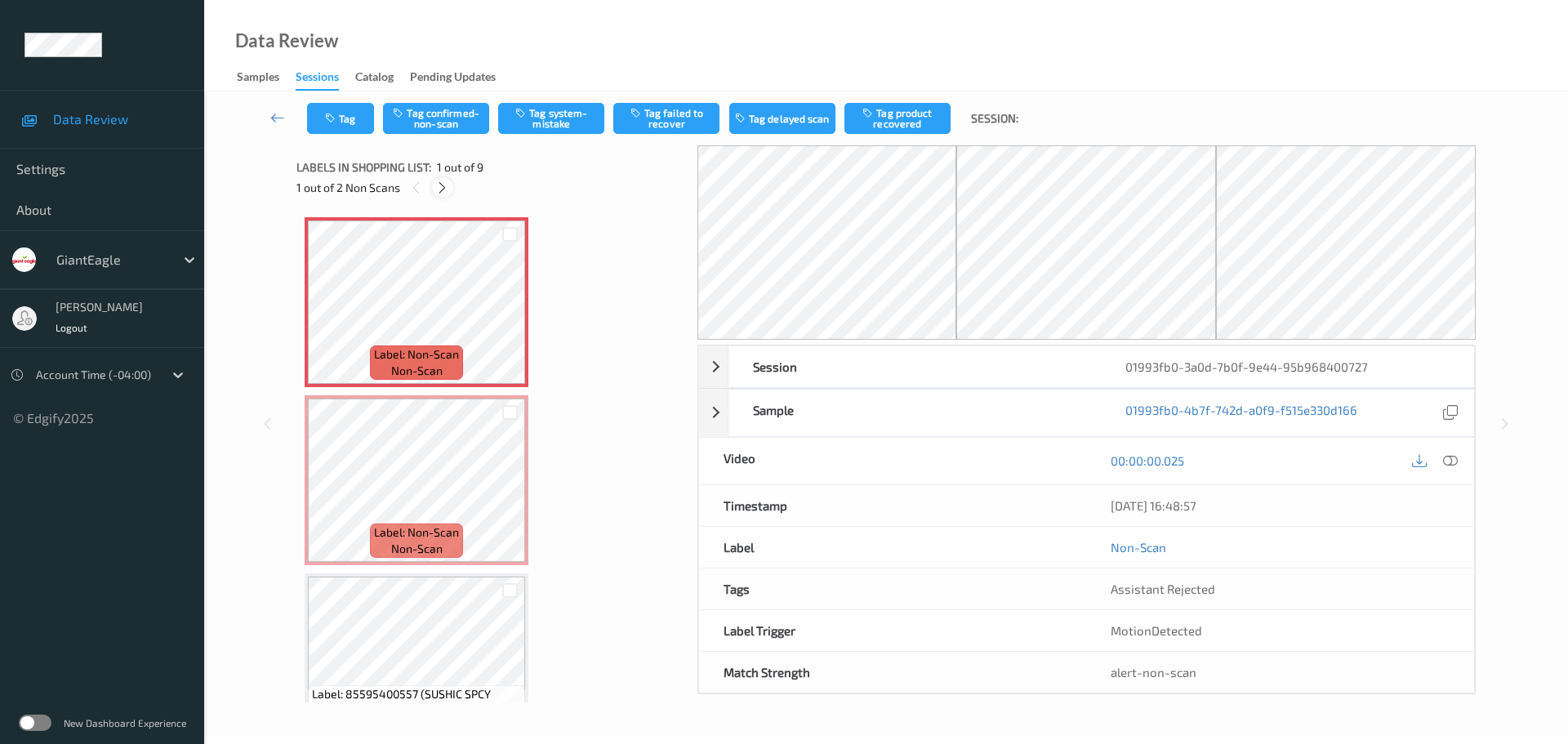
click at [433, 190] on div at bounding box center [442, 187] width 20 height 20
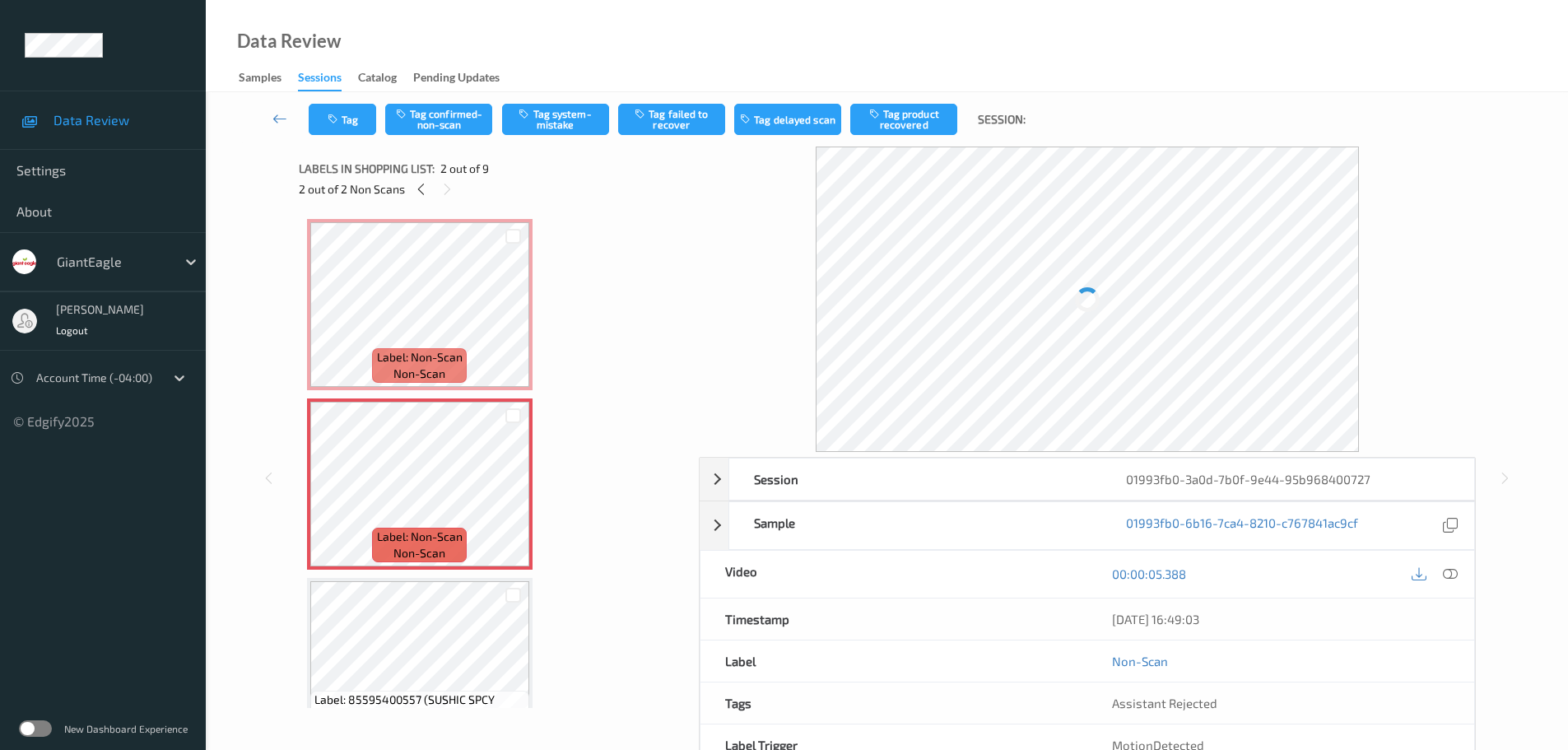
scroll to position [8, 0]
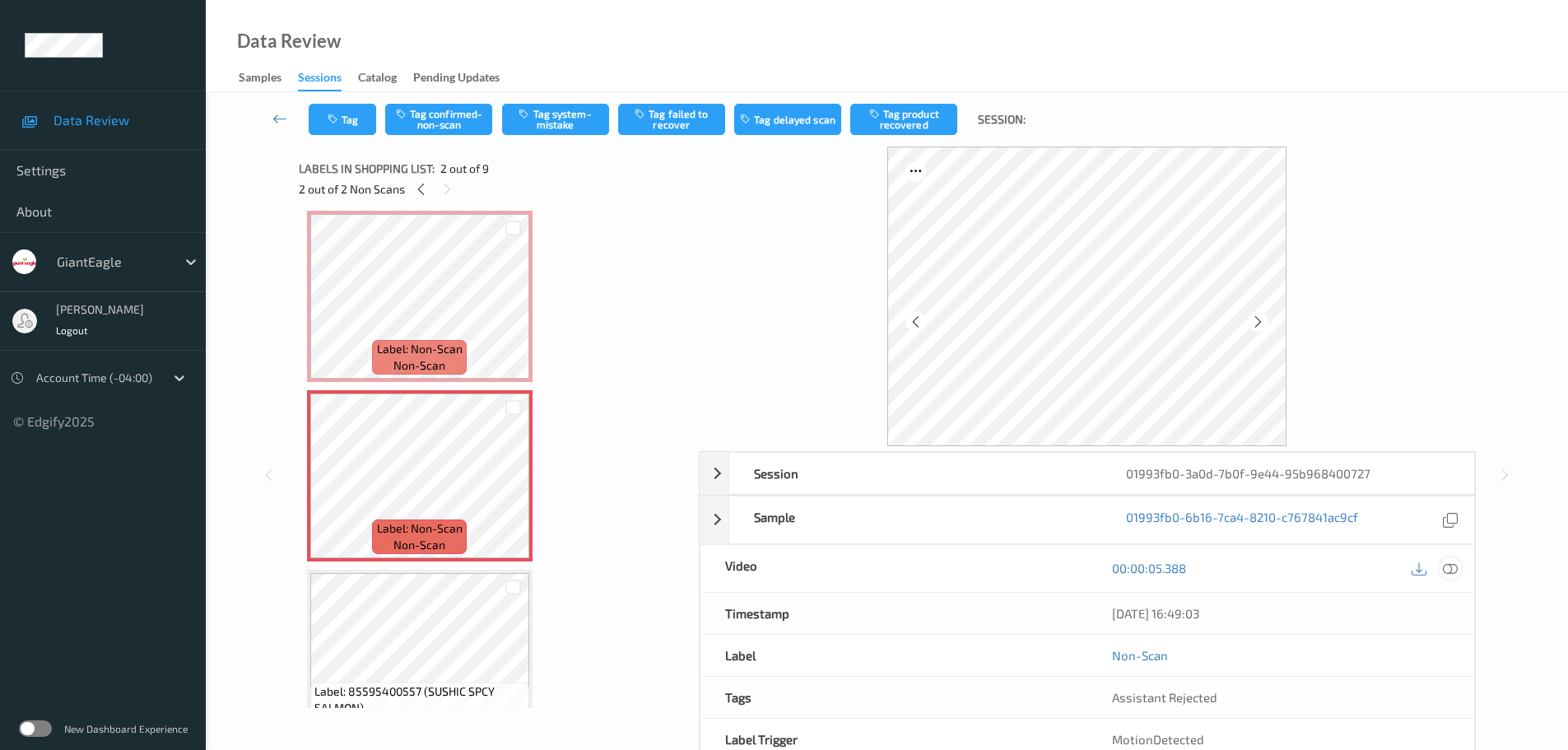
click at [1451, 566] on icon at bounding box center [1450, 568] width 15 height 15
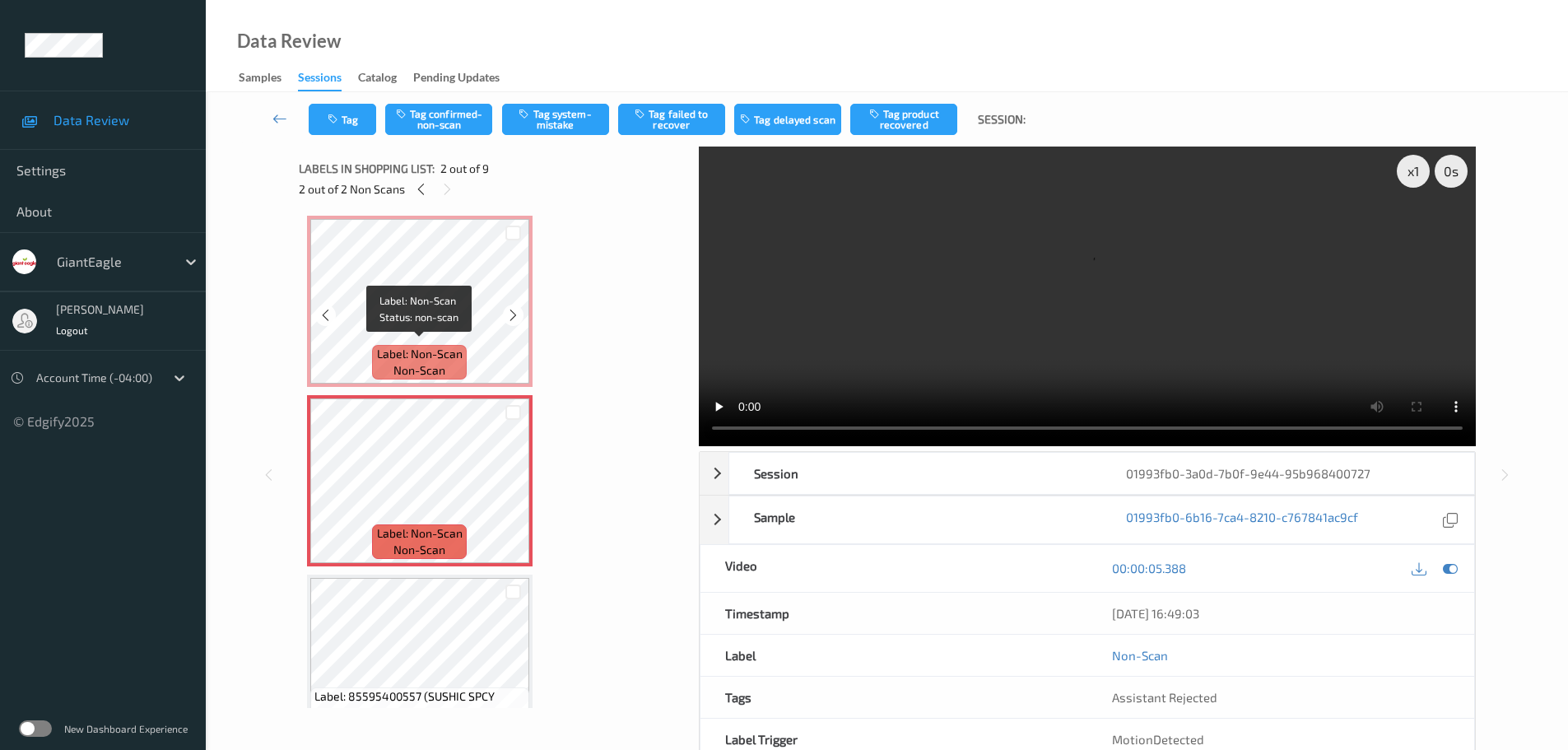
scroll to position [0, 0]
click at [510, 318] on icon at bounding box center [513, 318] width 14 height 15
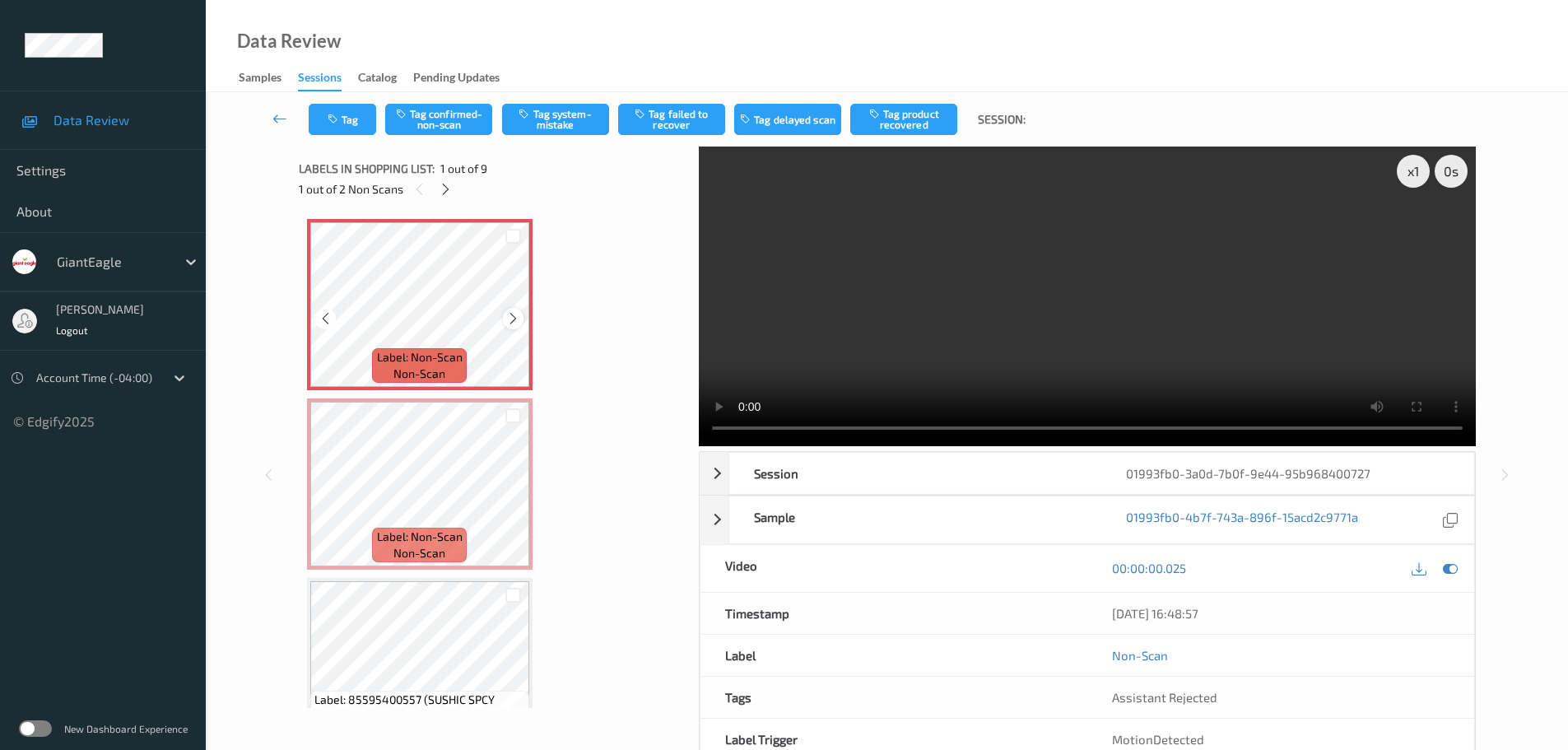
click at [510, 316] on icon at bounding box center [513, 318] width 14 height 15
click at [511, 316] on icon at bounding box center [513, 318] width 14 height 15
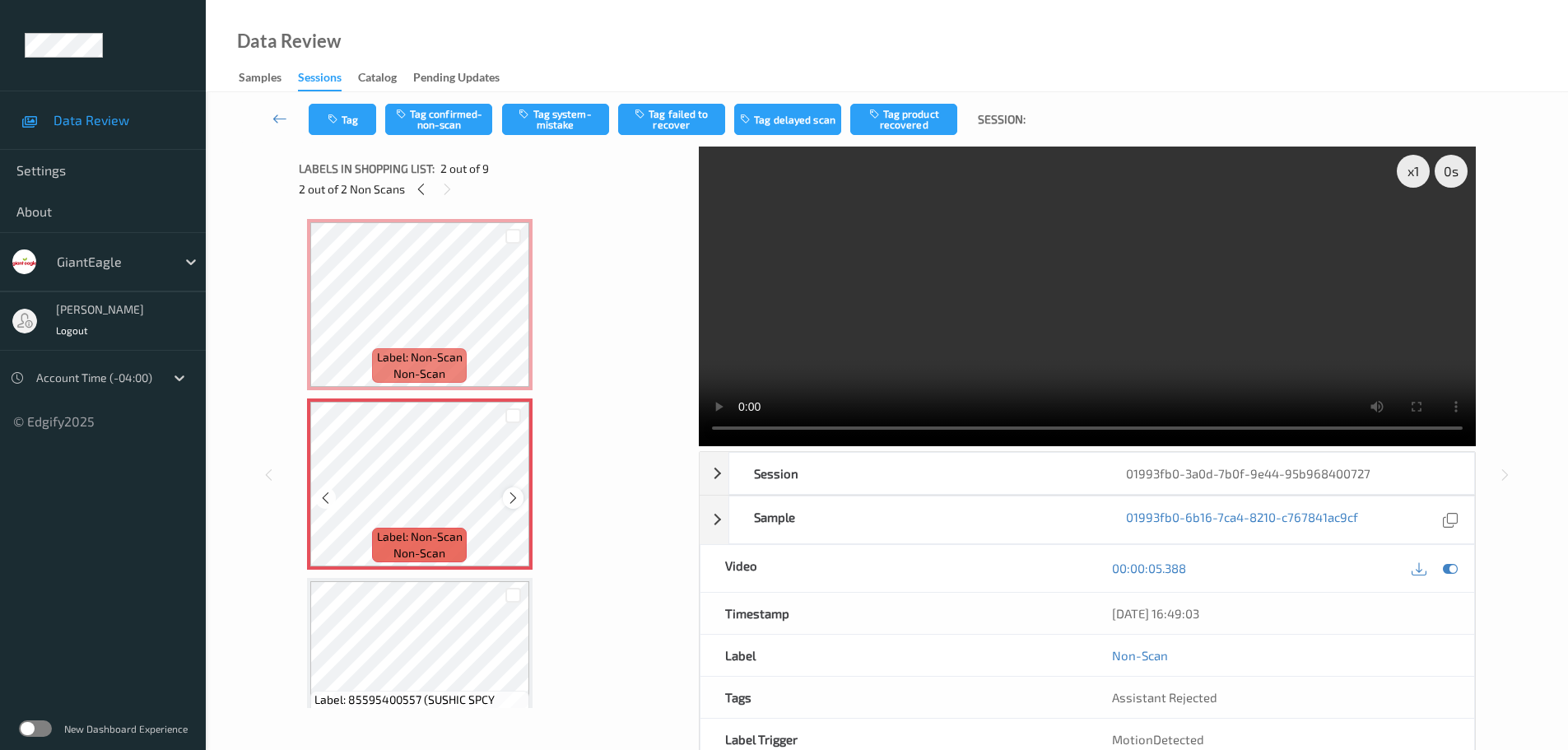
click at [511, 502] on icon at bounding box center [513, 498] width 14 height 15
click at [511, 501] on icon at bounding box center [513, 498] width 14 height 15
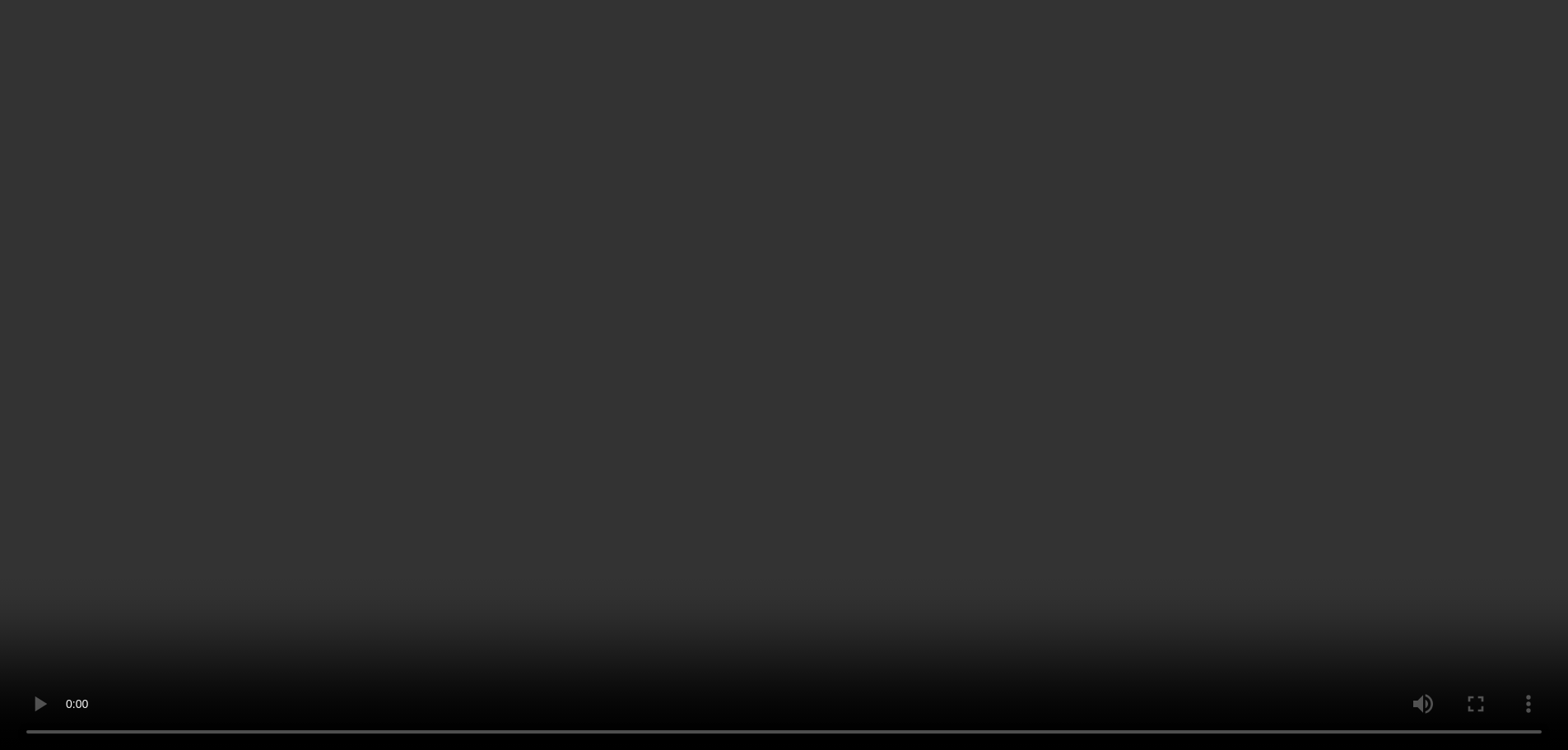
scroll to position [164, 0]
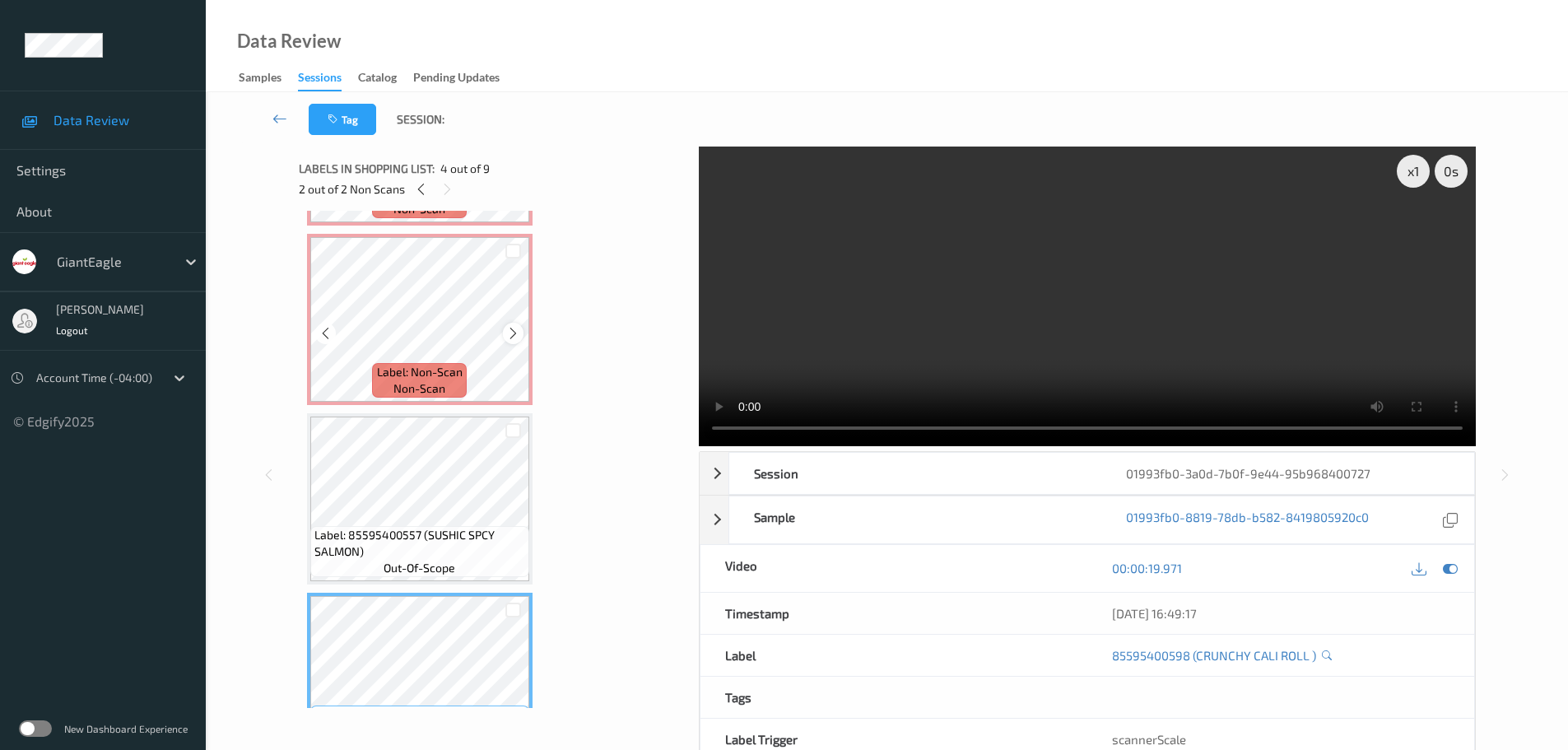
click at [511, 331] on icon at bounding box center [513, 333] width 14 height 15
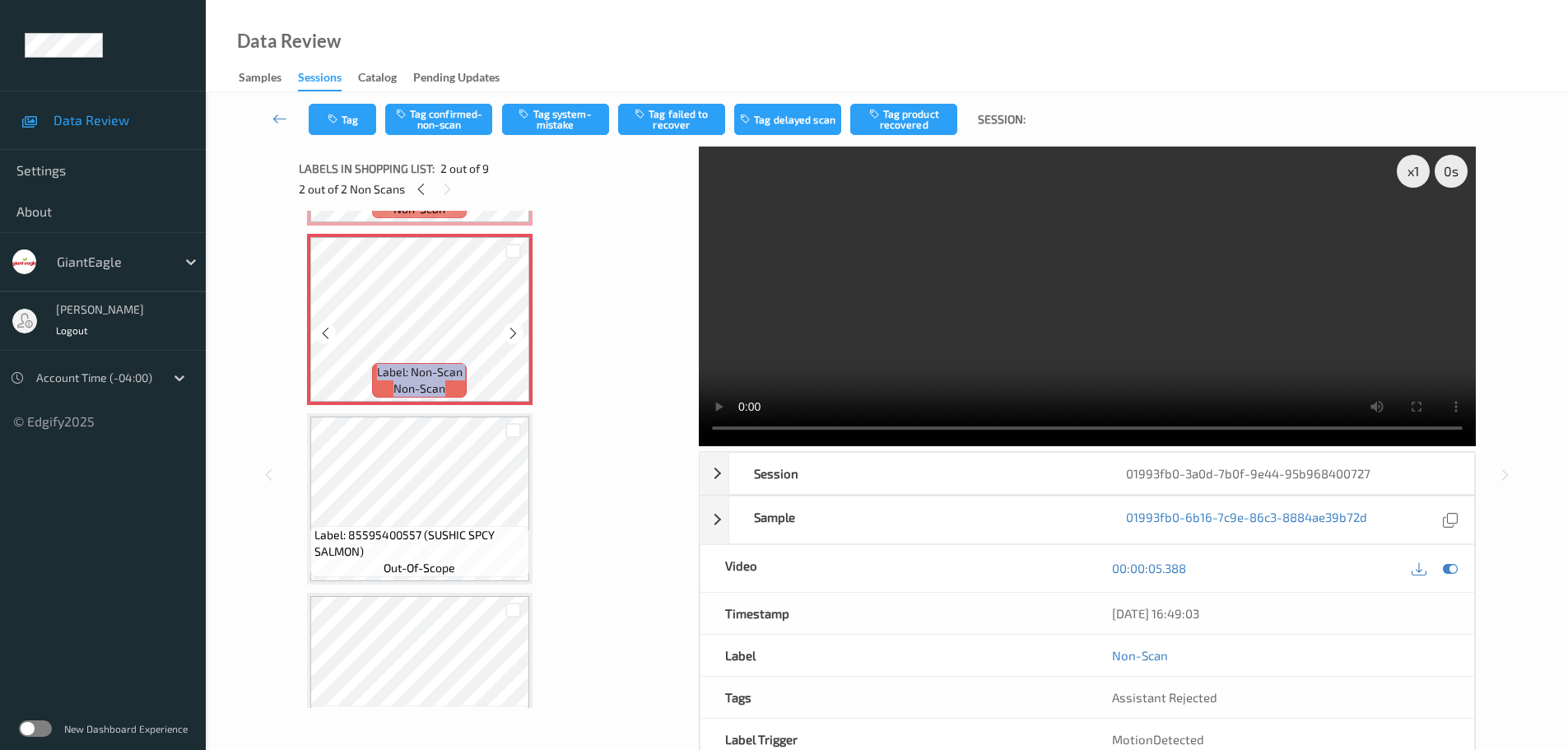
click at [511, 331] on icon at bounding box center [513, 333] width 14 height 15
click at [512, 333] on icon at bounding box center [513, 333] width 14 height 15
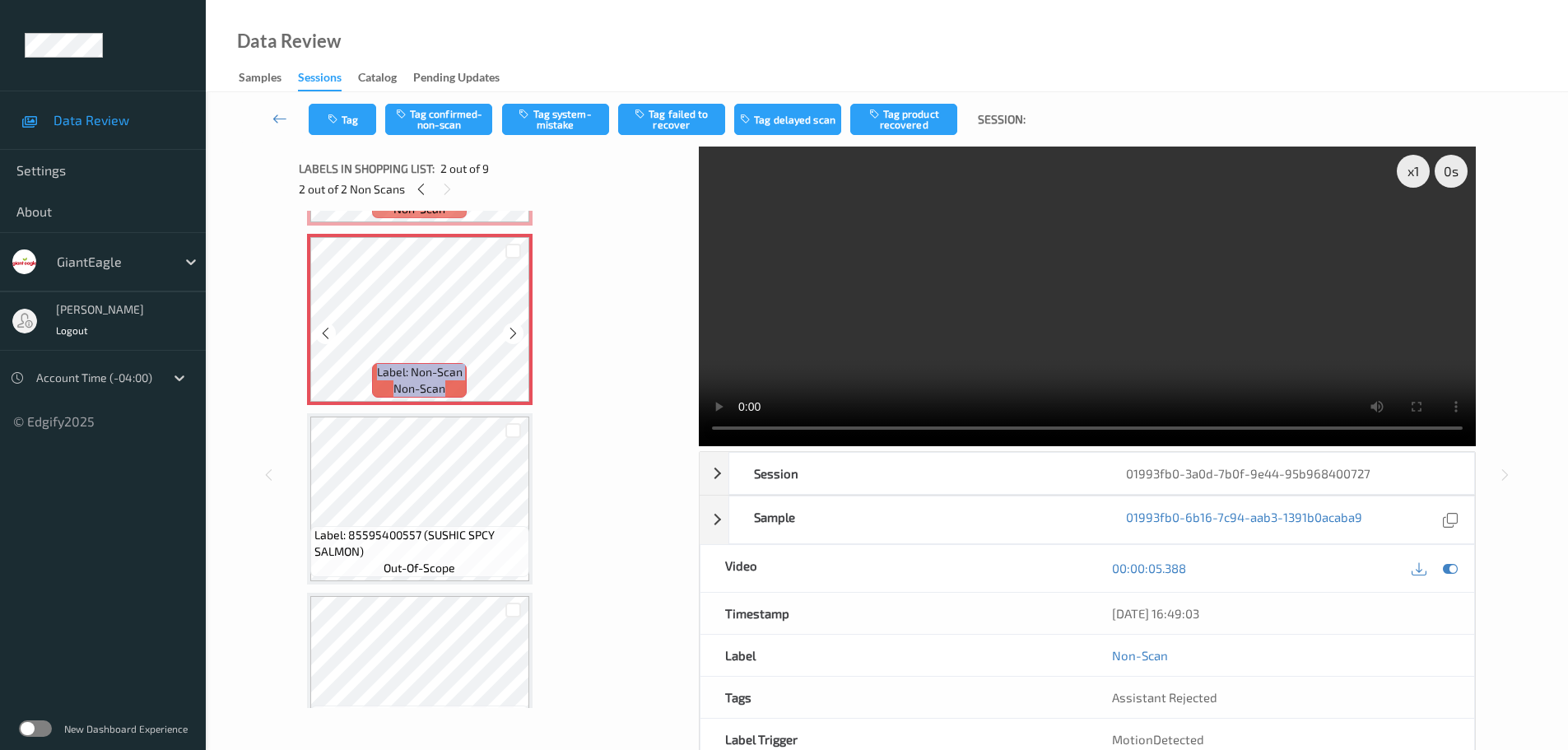
click at [512, 333] on icon at bounding box center [513, 333] width 14 height 15
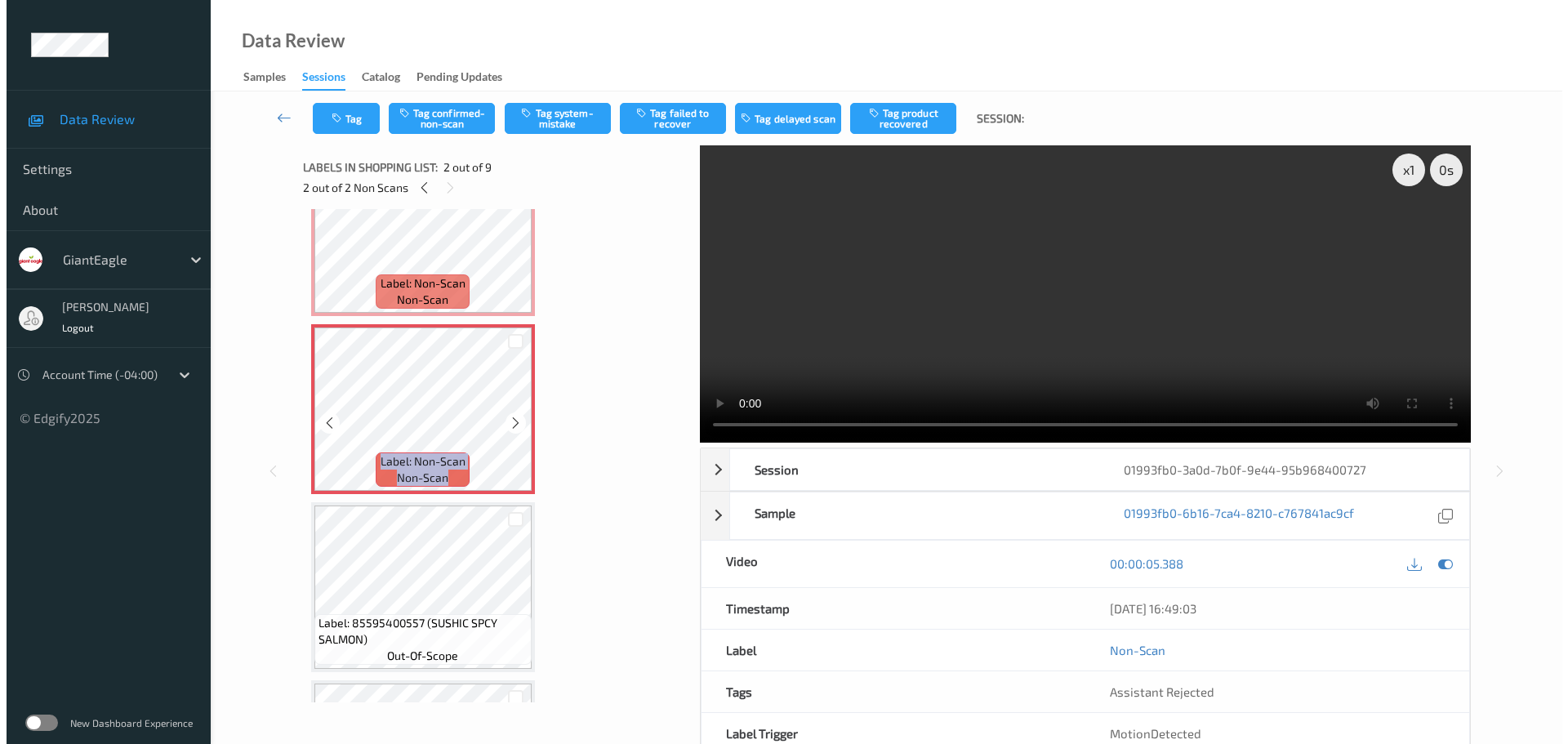
scroll to position [0, 0]
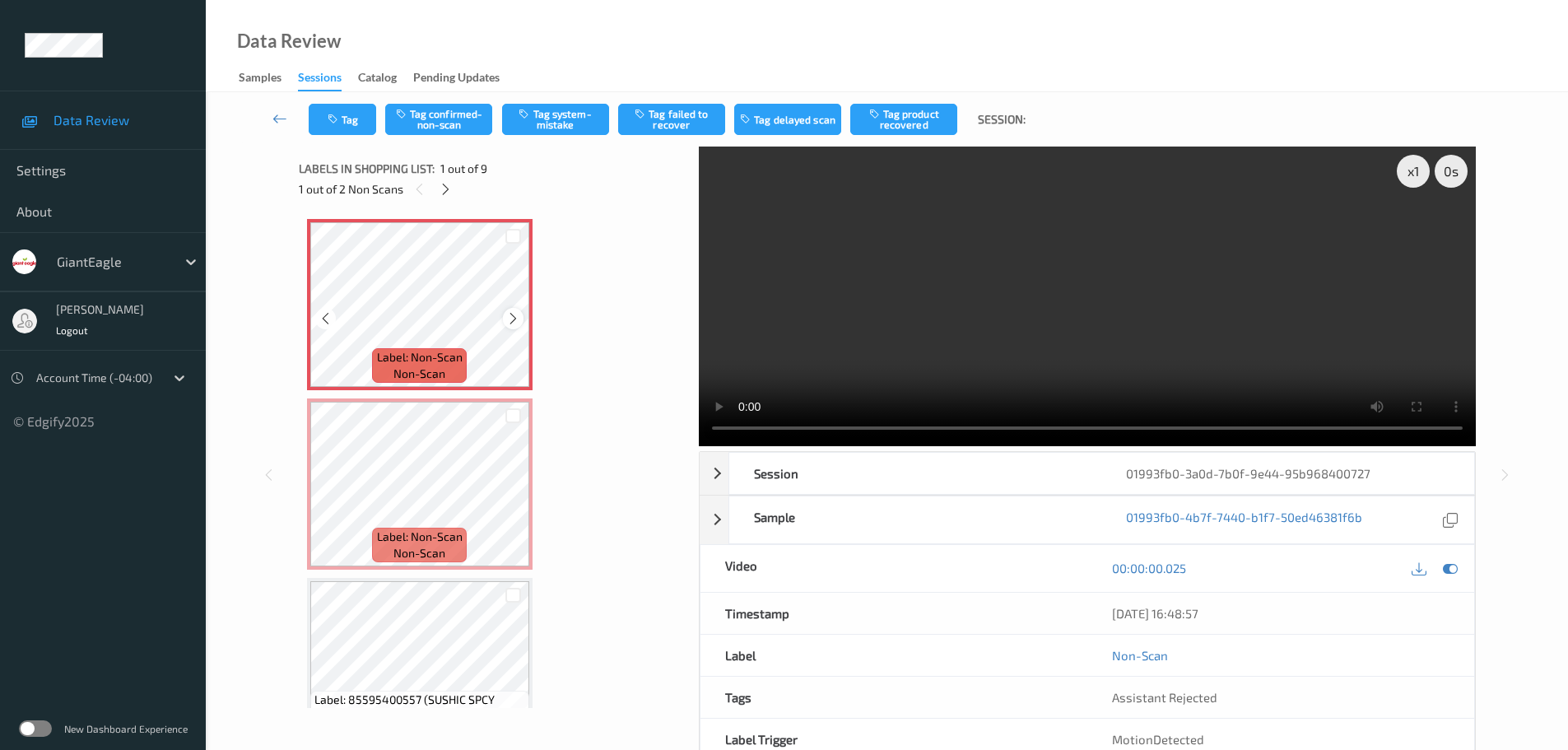
click at [515, 317] on icon at bounding box center [513, 318] width 14 height 15
click at [513, 316] on icon at bounding box center [513, 318] width 14 height 15
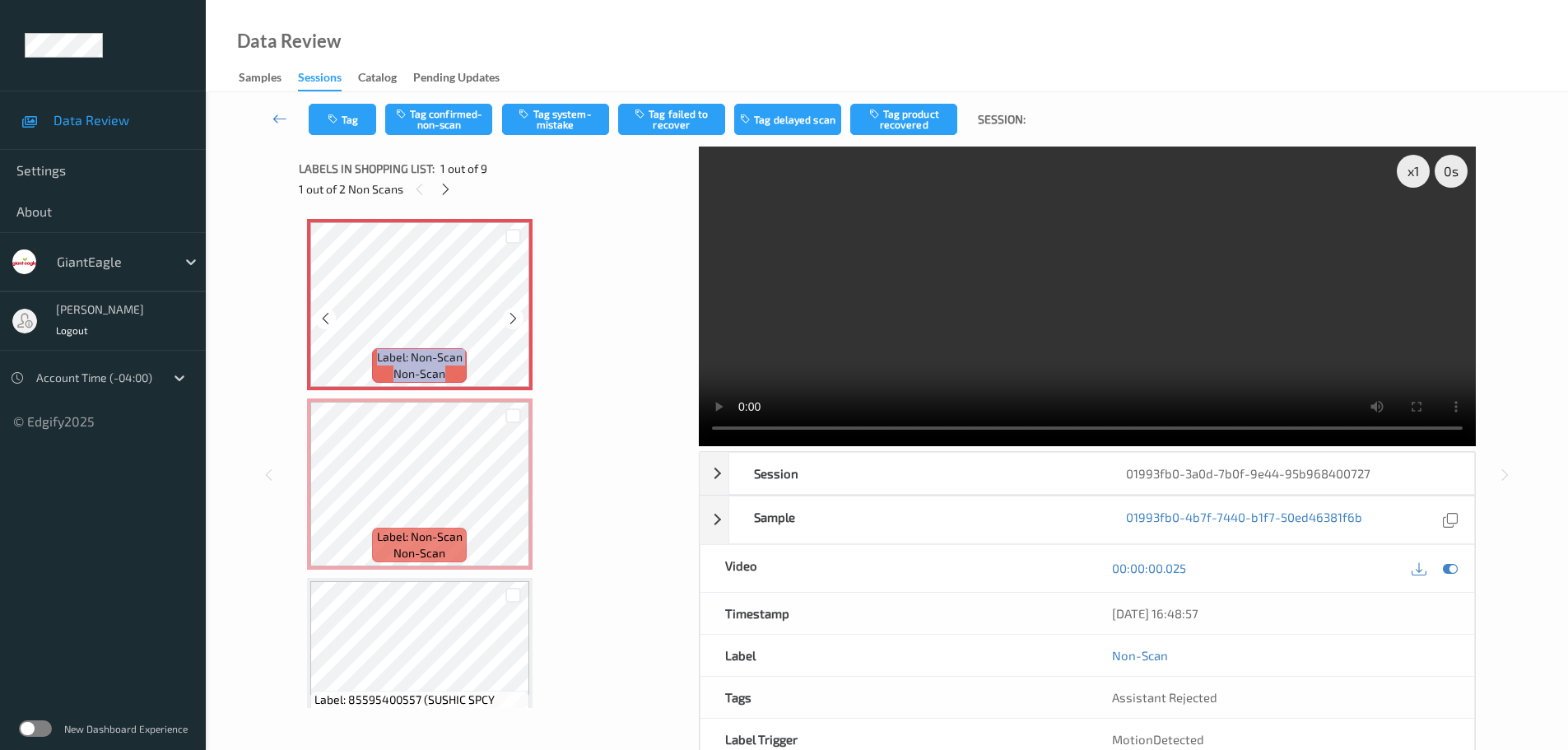
click at [513, 316] on icon at bounding box center [513, 318] width 14 height 15
click at [507, 324] on icon at bounding box center [513, 318] width 14 height 15
click at [510, 319] on icon at bounding box center [513, 318] width 14 height 15
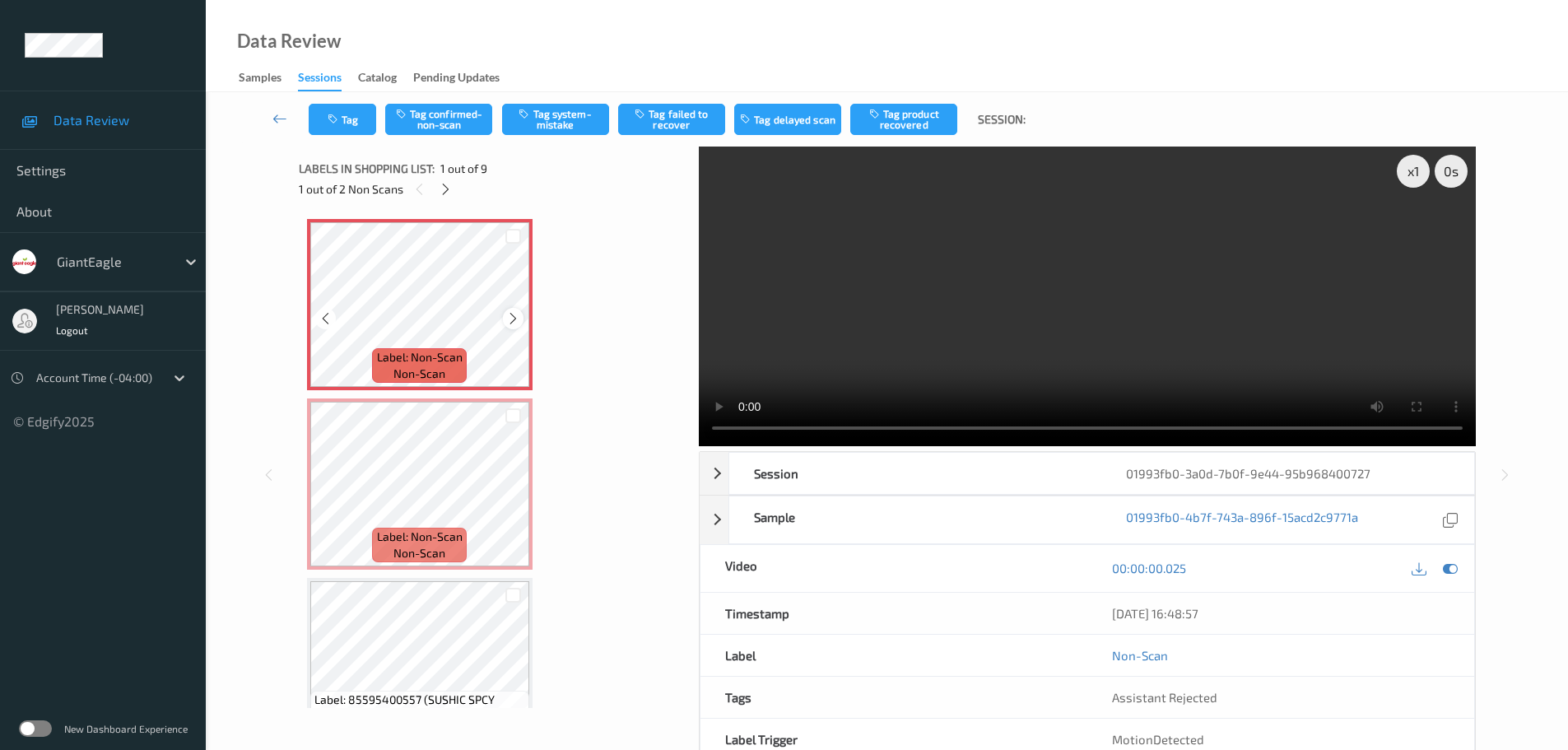
click at [507, 317] on icon at bounding box center [513, 318] width 14 height 15
click at [554, 124] on button "Tag system-mistake" at bounding box center [556, 119] width 107 height 31
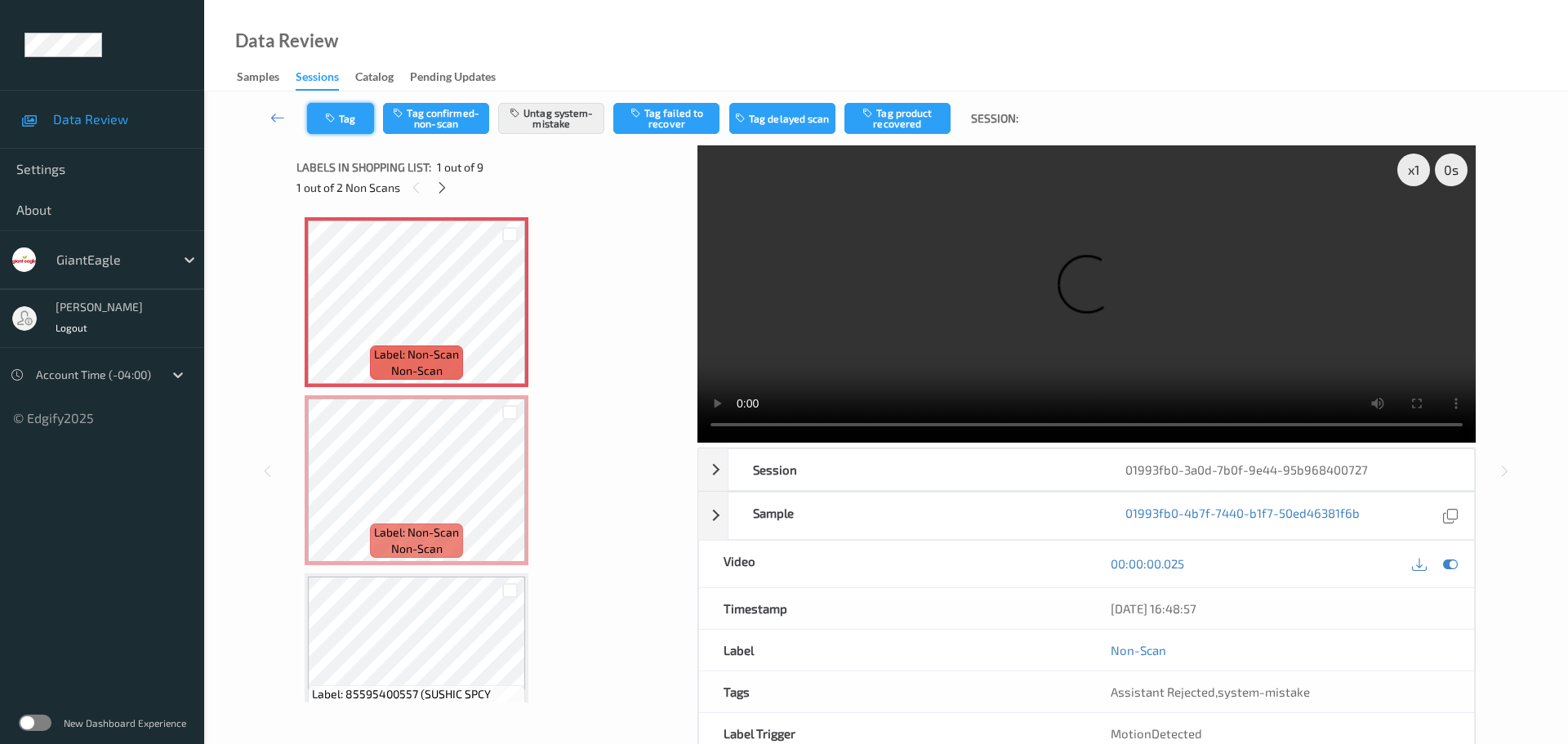
click at [348, 121] on button "Tag" at bounding box center [340, 118] width 67 height 31
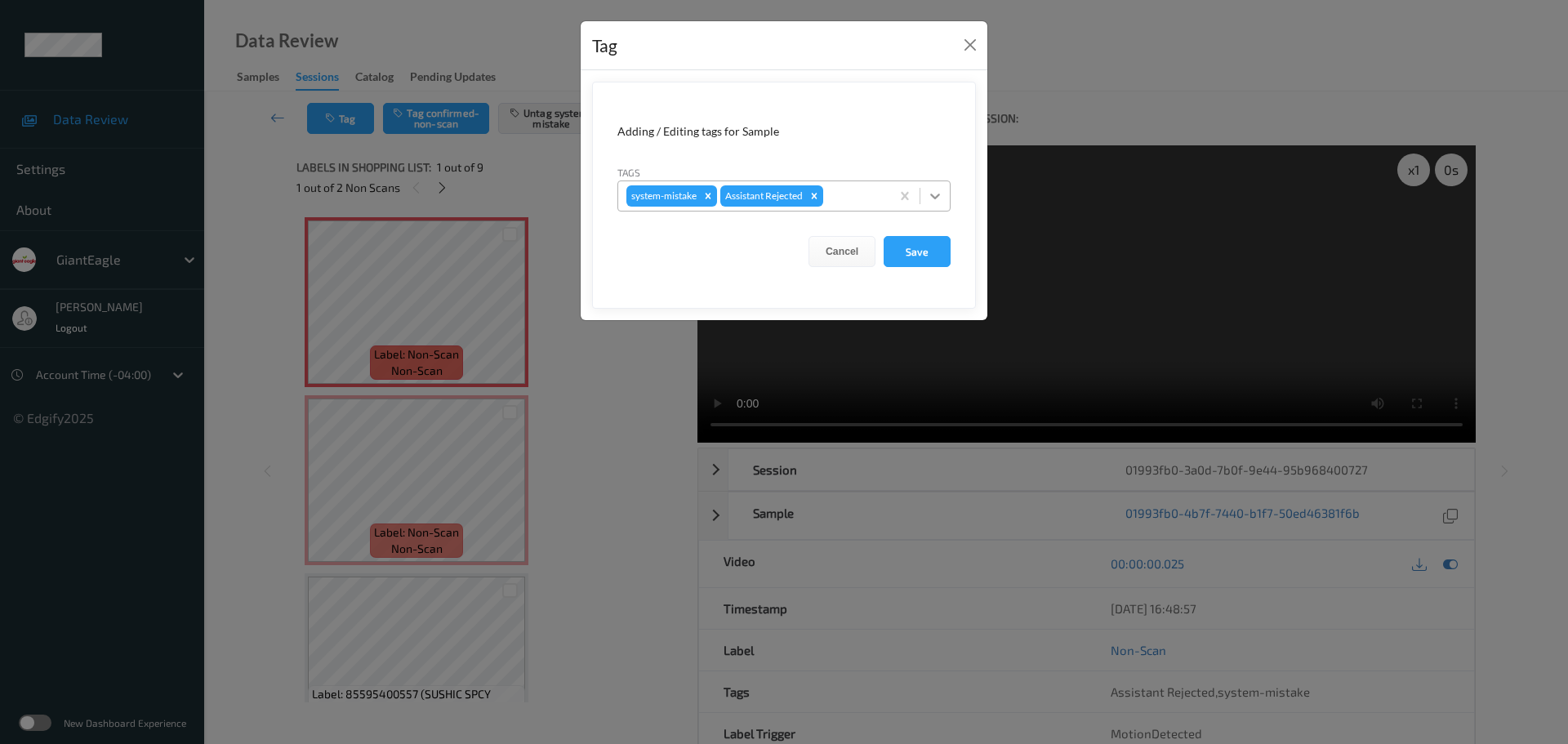
click at [923, 203] on div at bounding box center [935, 196] width 30 height 30
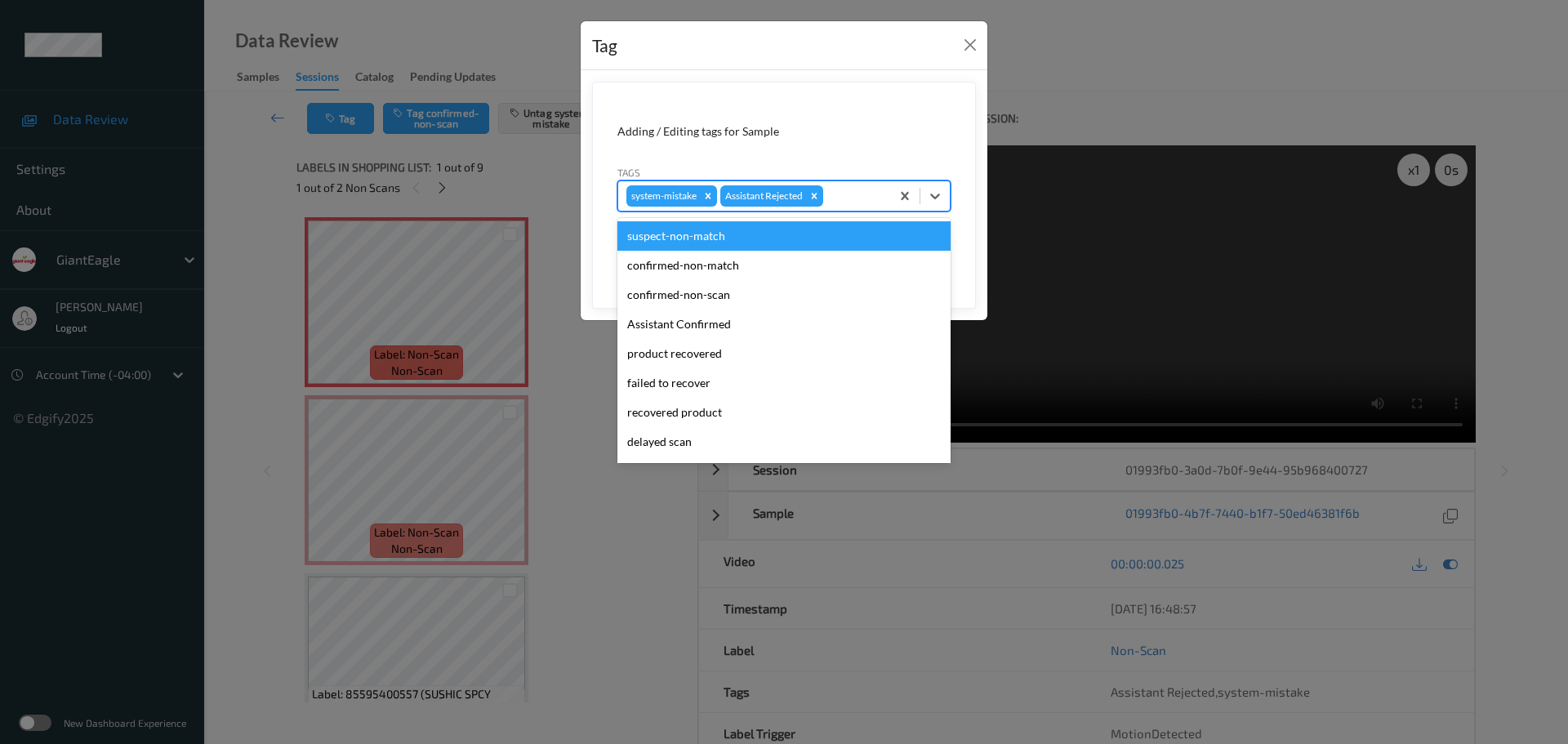
scroll to position [173, 0]
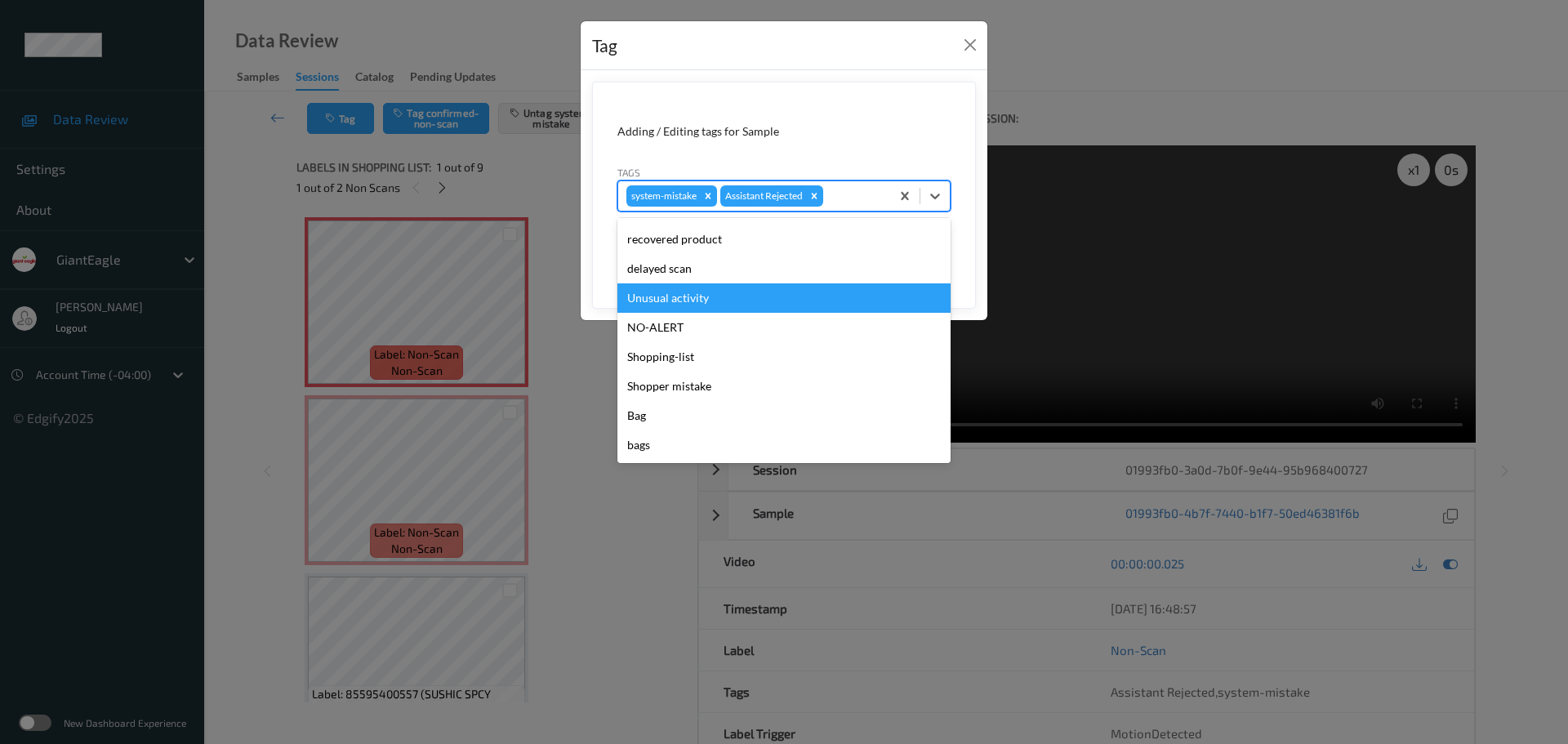
click at [677, 301] on div "Unusual activity" at bounding box center [784, 298] width 334 height 30
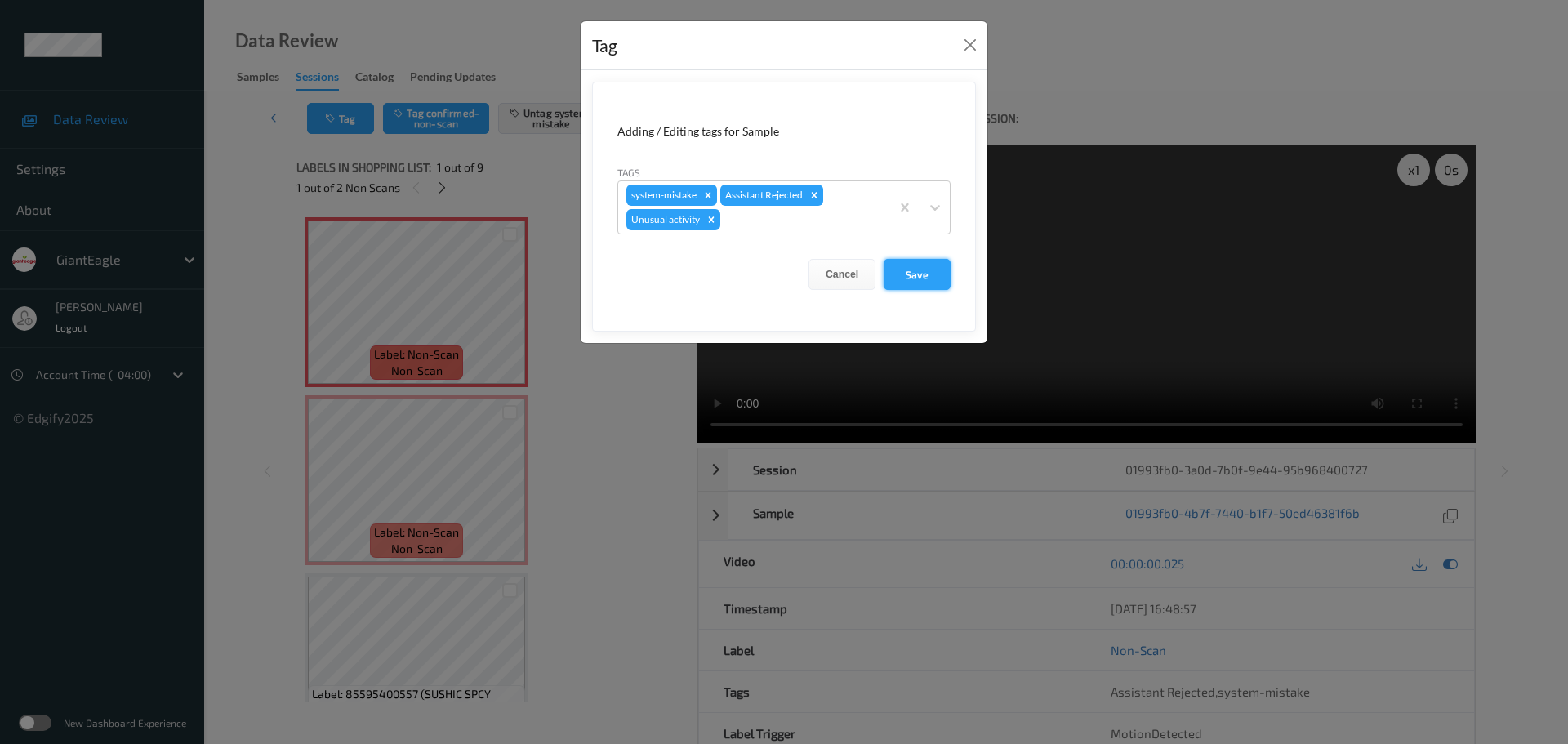
click at [911, 284] on button "Save" at bounding box center [917, 273] width 67 height 31
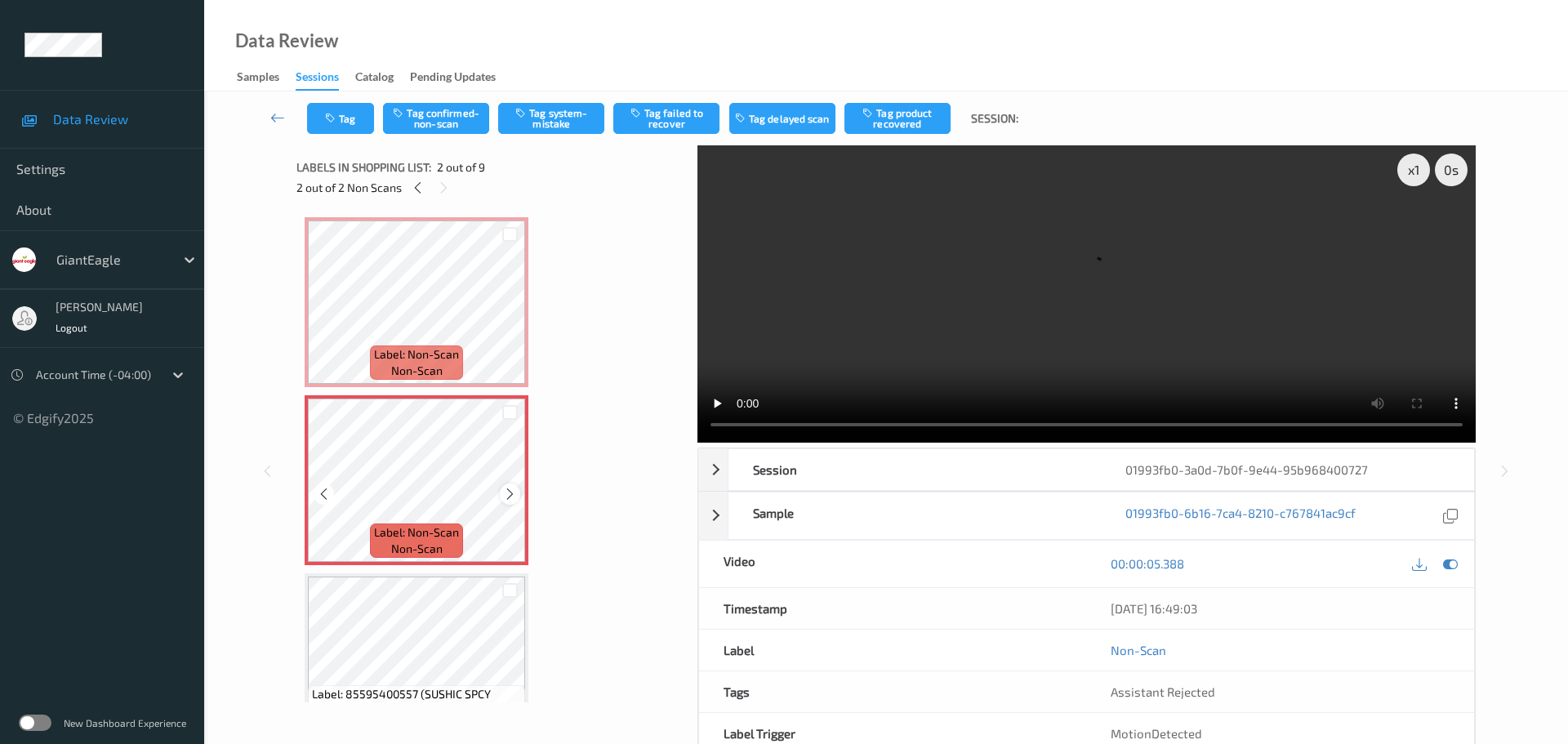
click at [512, 494] on icon at bounding box center [510, 494] width 14 height 15
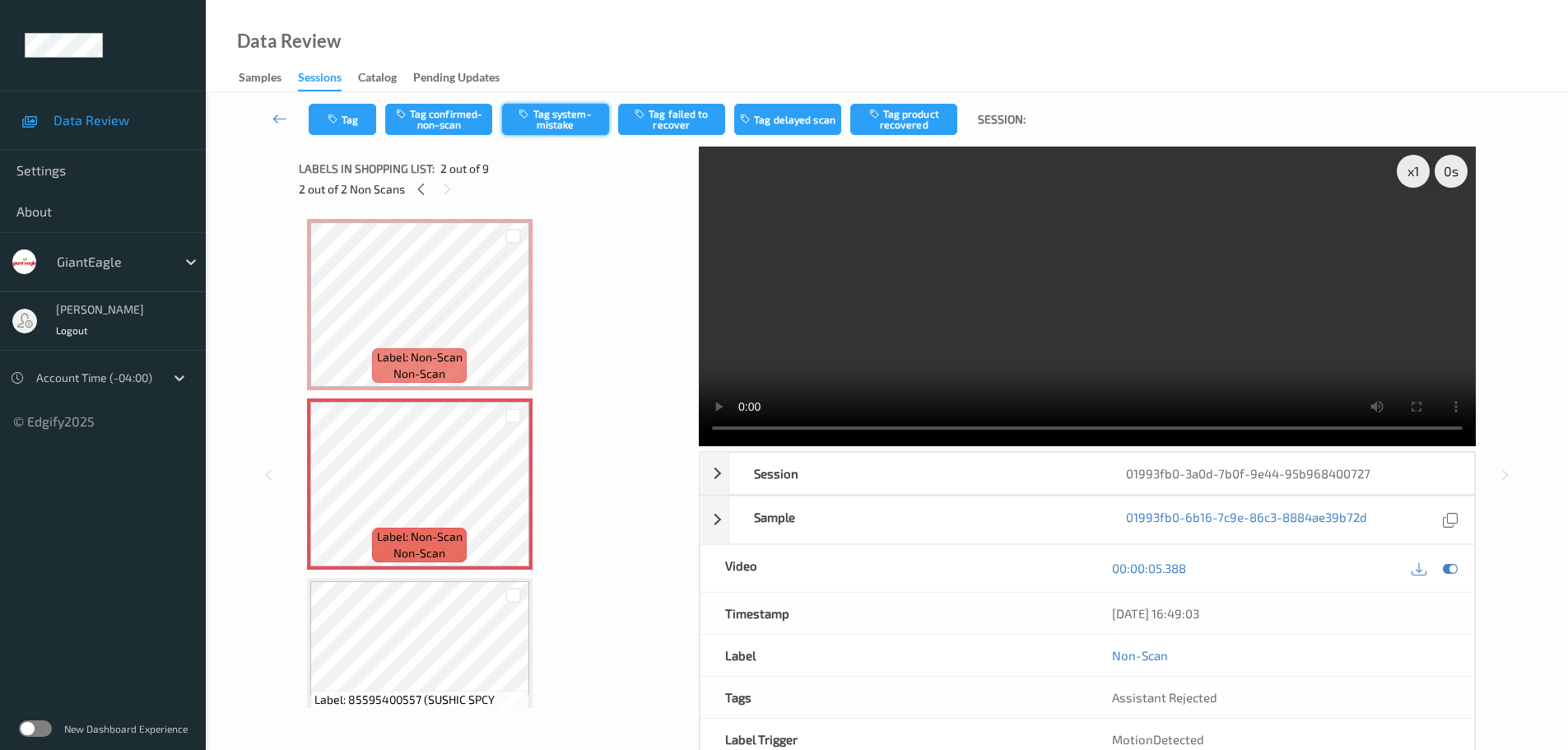
click at [557, 118] on button "Tag system-mistake" at bounding box center [556, 119] width 107 height 31
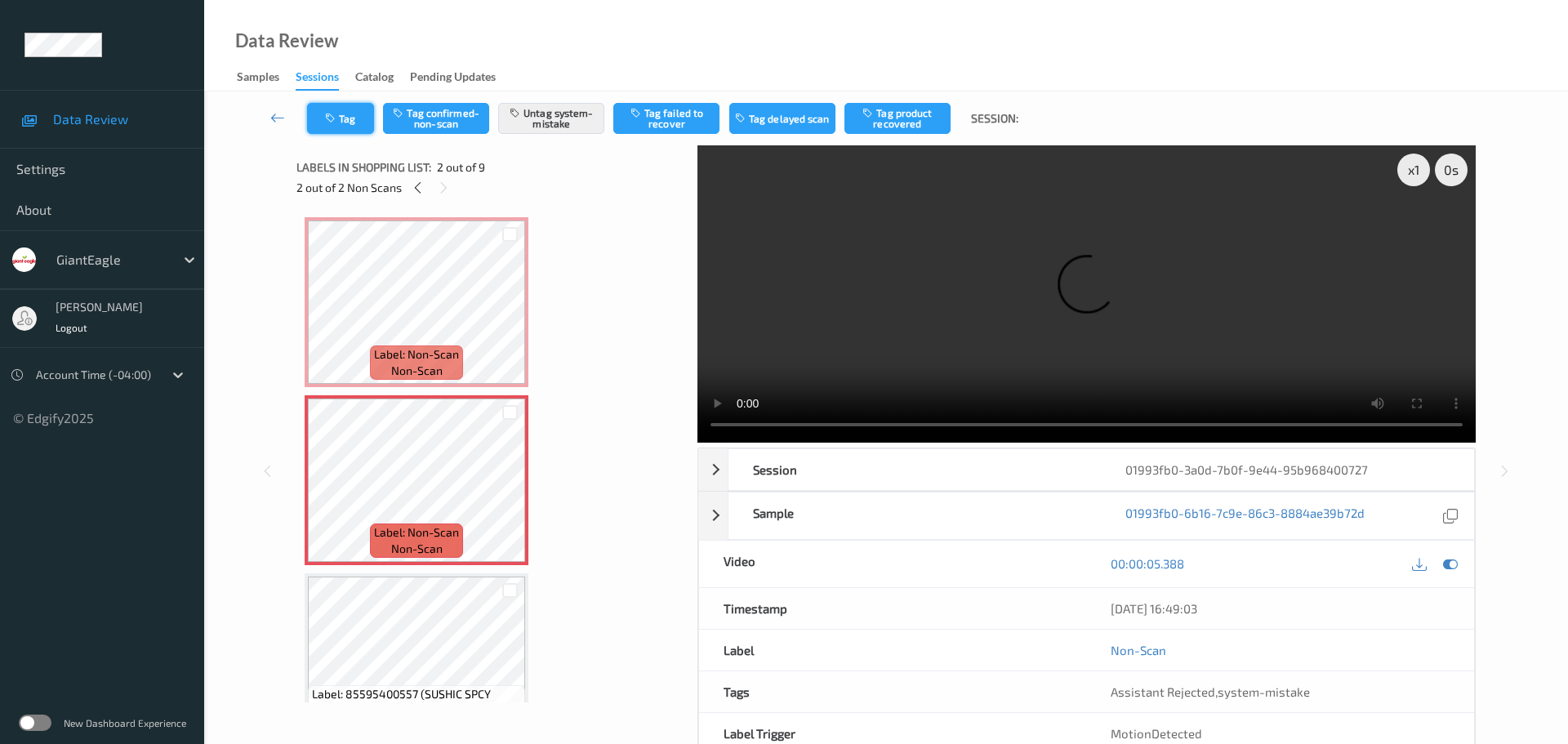
click at [330, 118] on icon "button" at bounding box center [332, 119] width 14 height 11
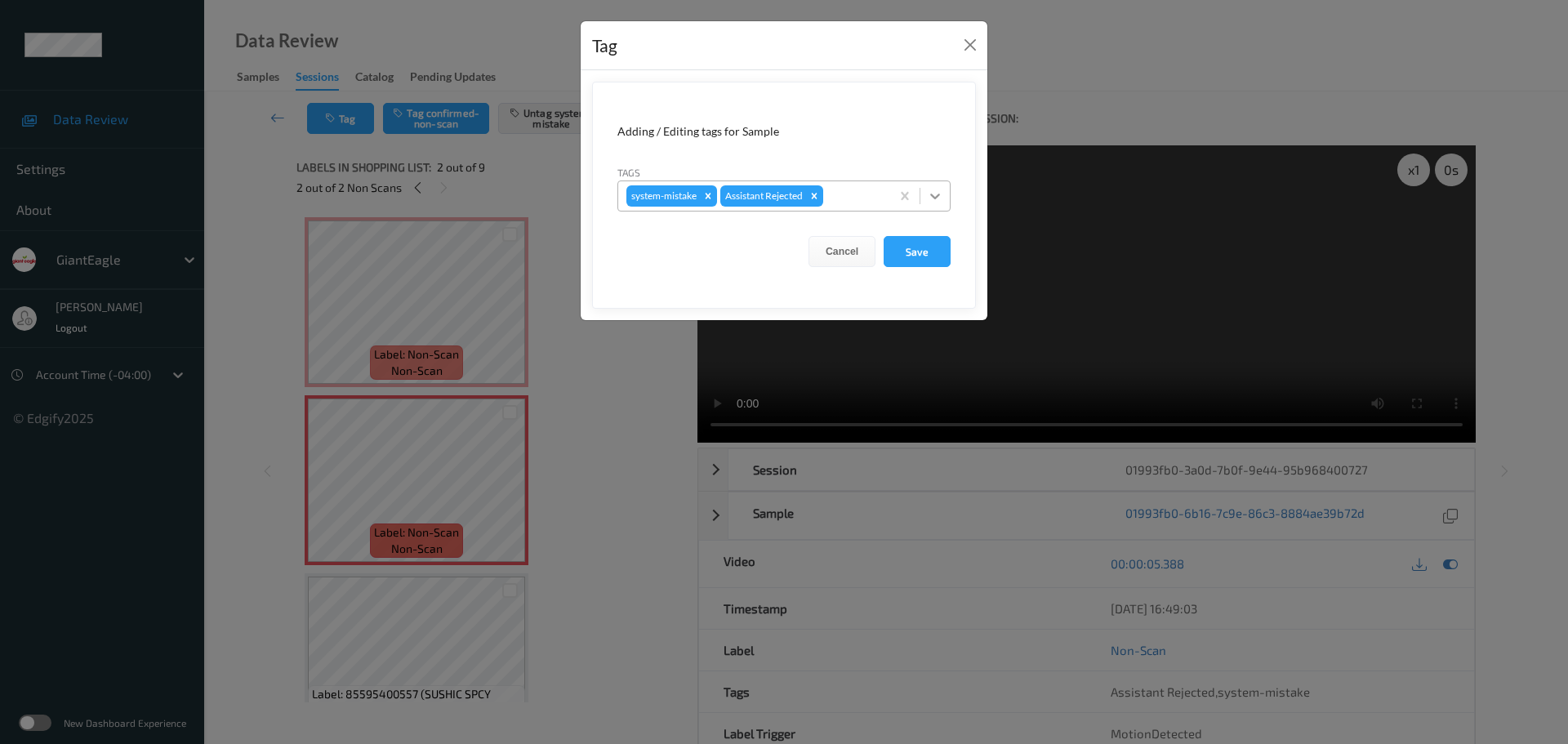
click at [929, 195] on icon at bounding box center [935, 196] width 17 height 17
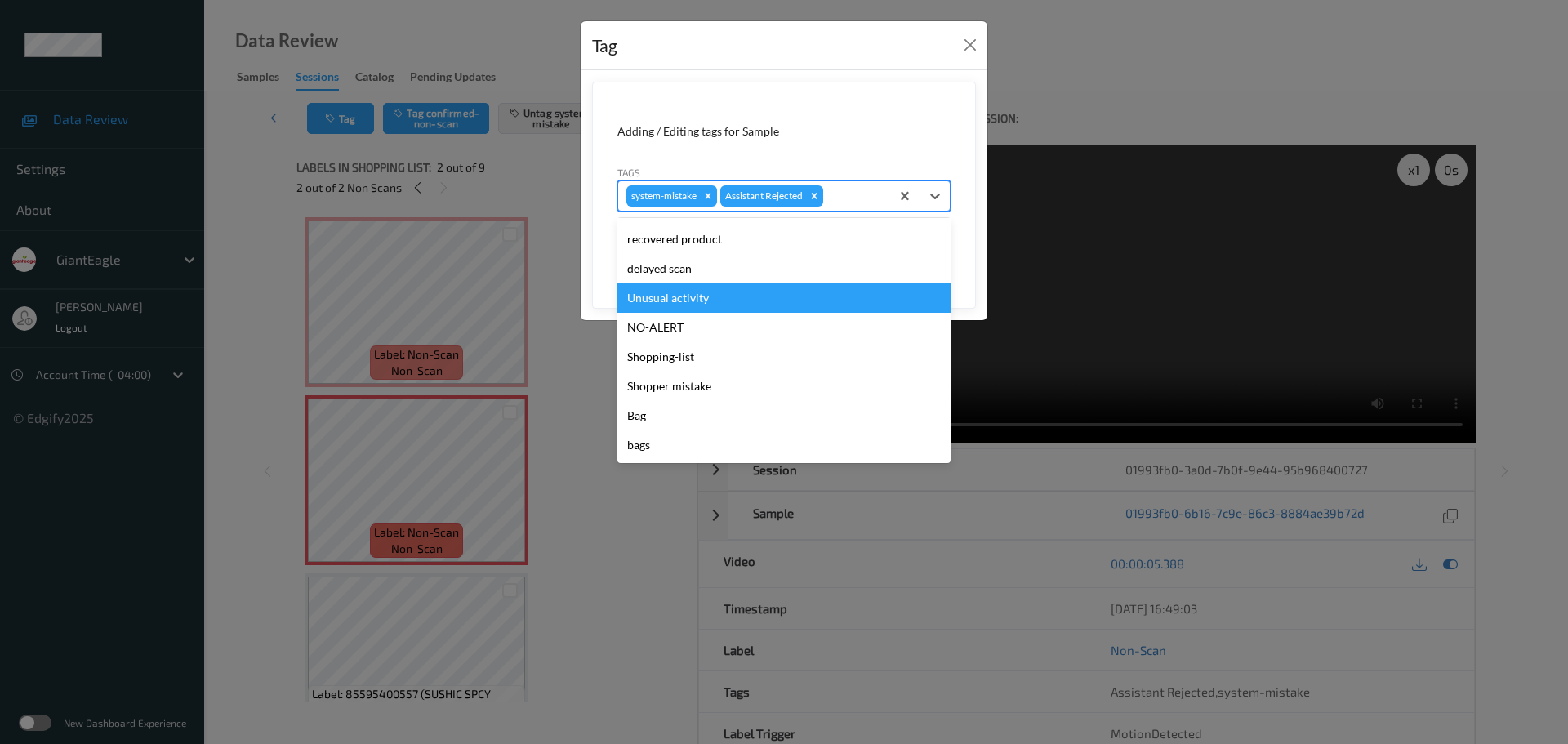
click at [657, 291] on div "Unusual activity" at bounding box center [784, 298] width 334 height 30
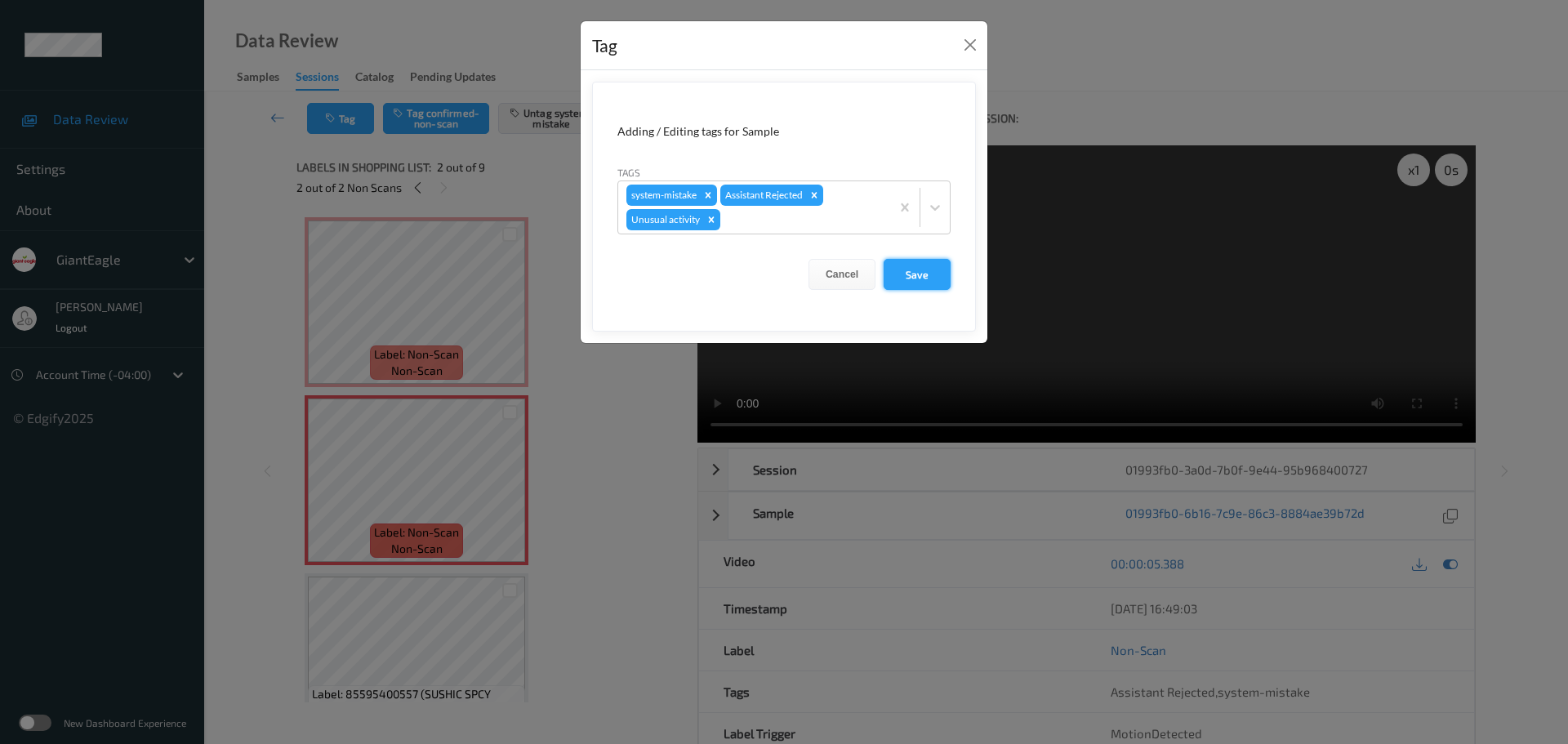
click at [920, 283] on button "Save" at bounding box center [917, 273] width 67 height 31
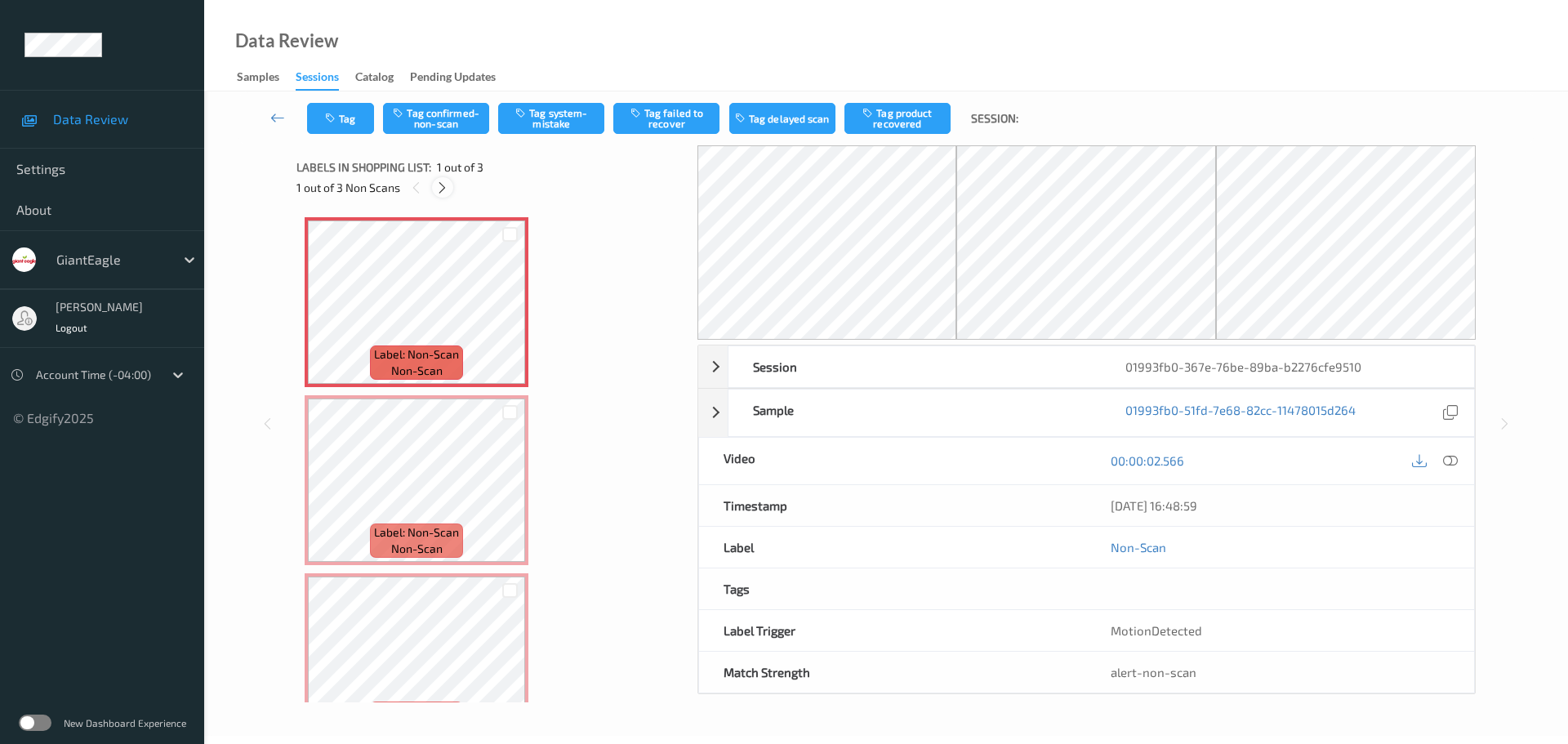
click at [449, 188] on icon at bounding box center [442, 188] width 14 height 15
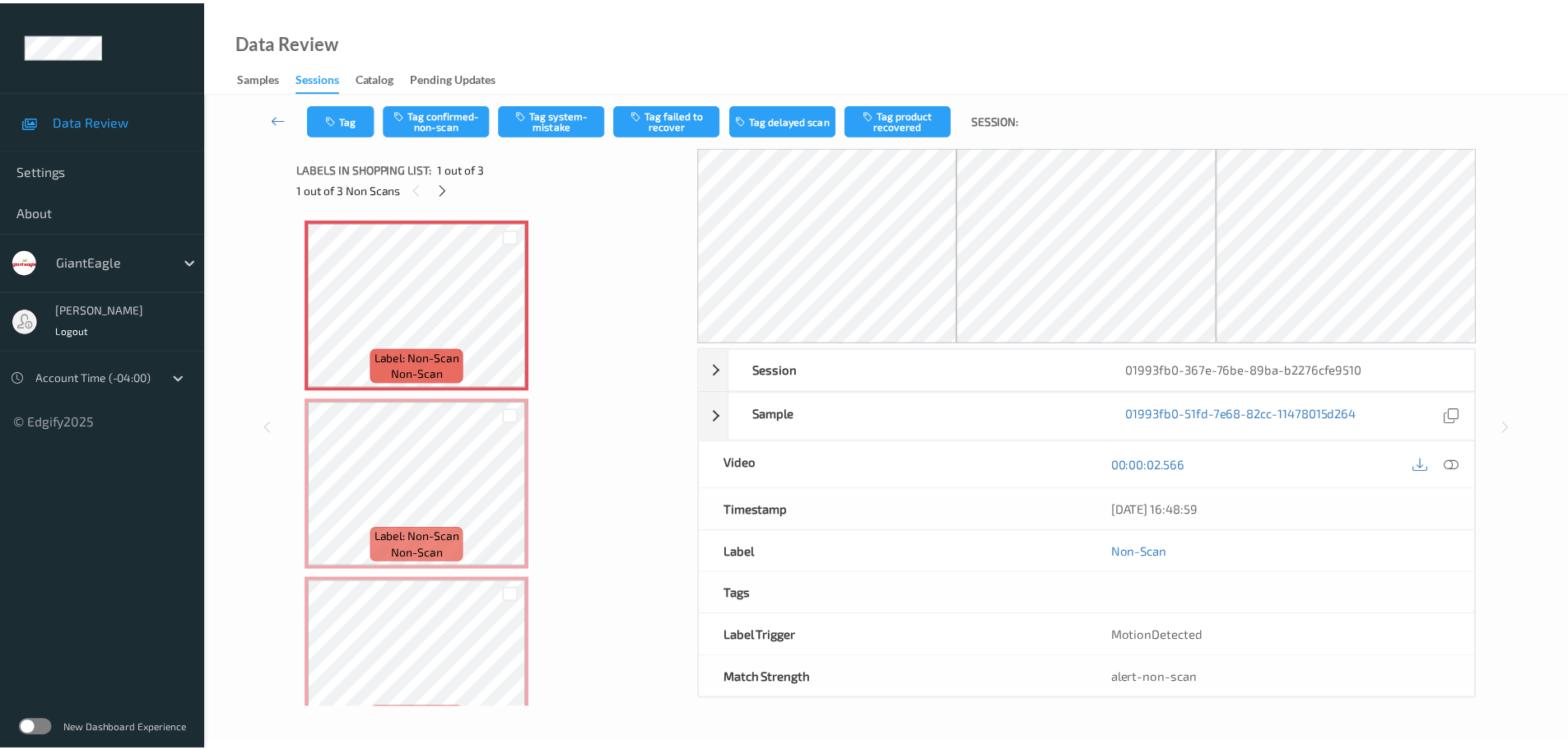
scroll to position [8, 0]
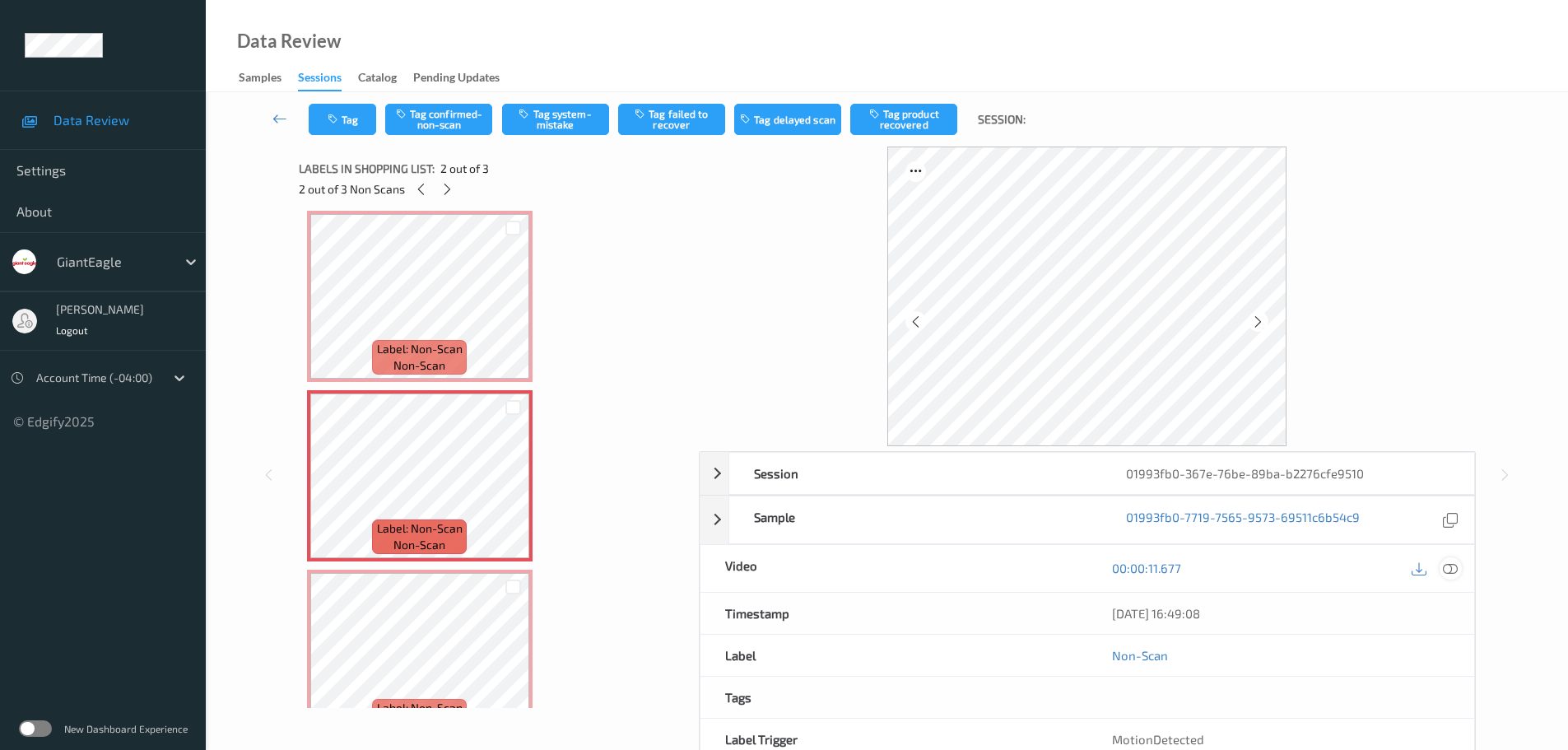
click at [1459, 572] on div at bounding box center [1450, 569] width 22 height 22
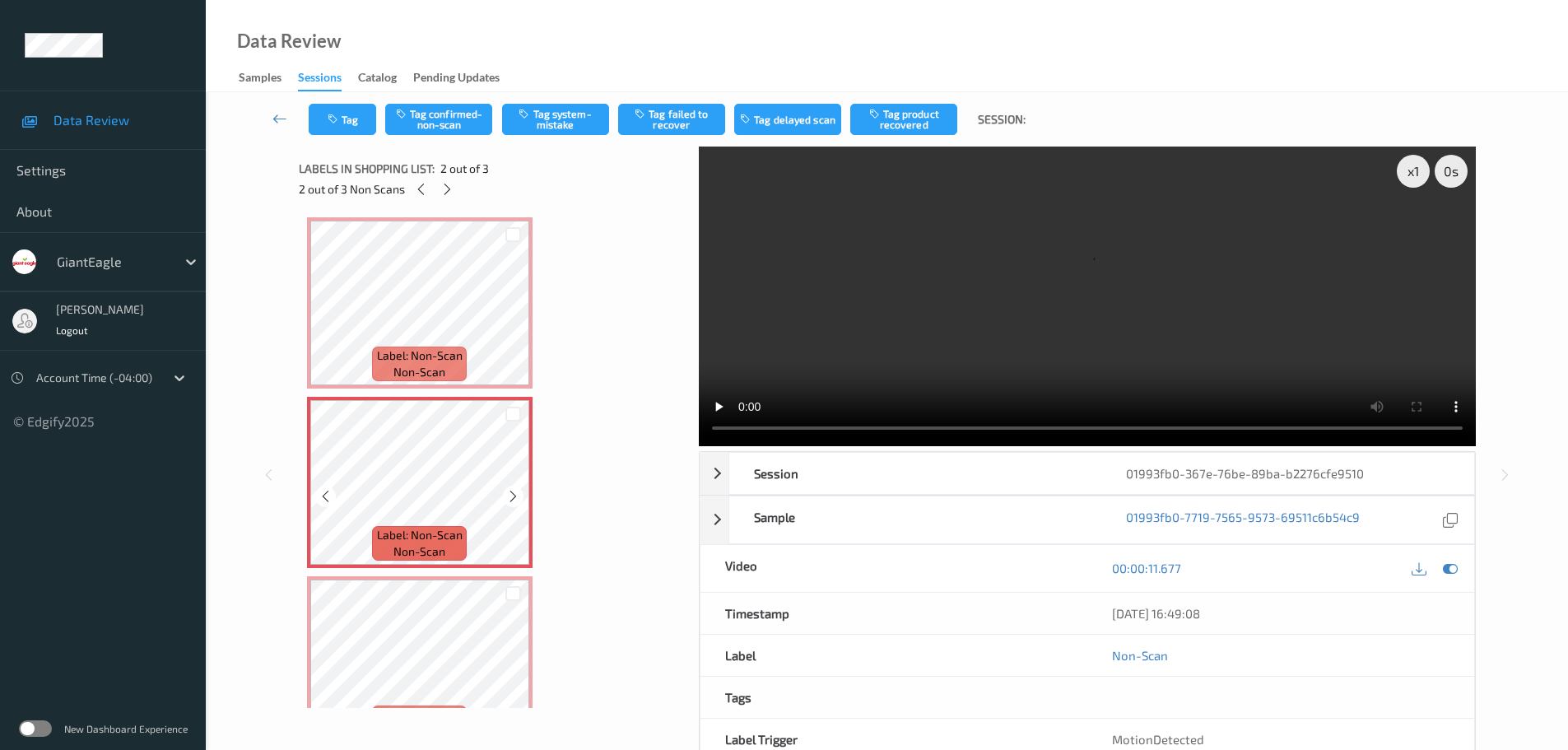
scroll to position [0, 0]
click at [515, 310] on div at bounding box center [513, 318] width 21 height 21
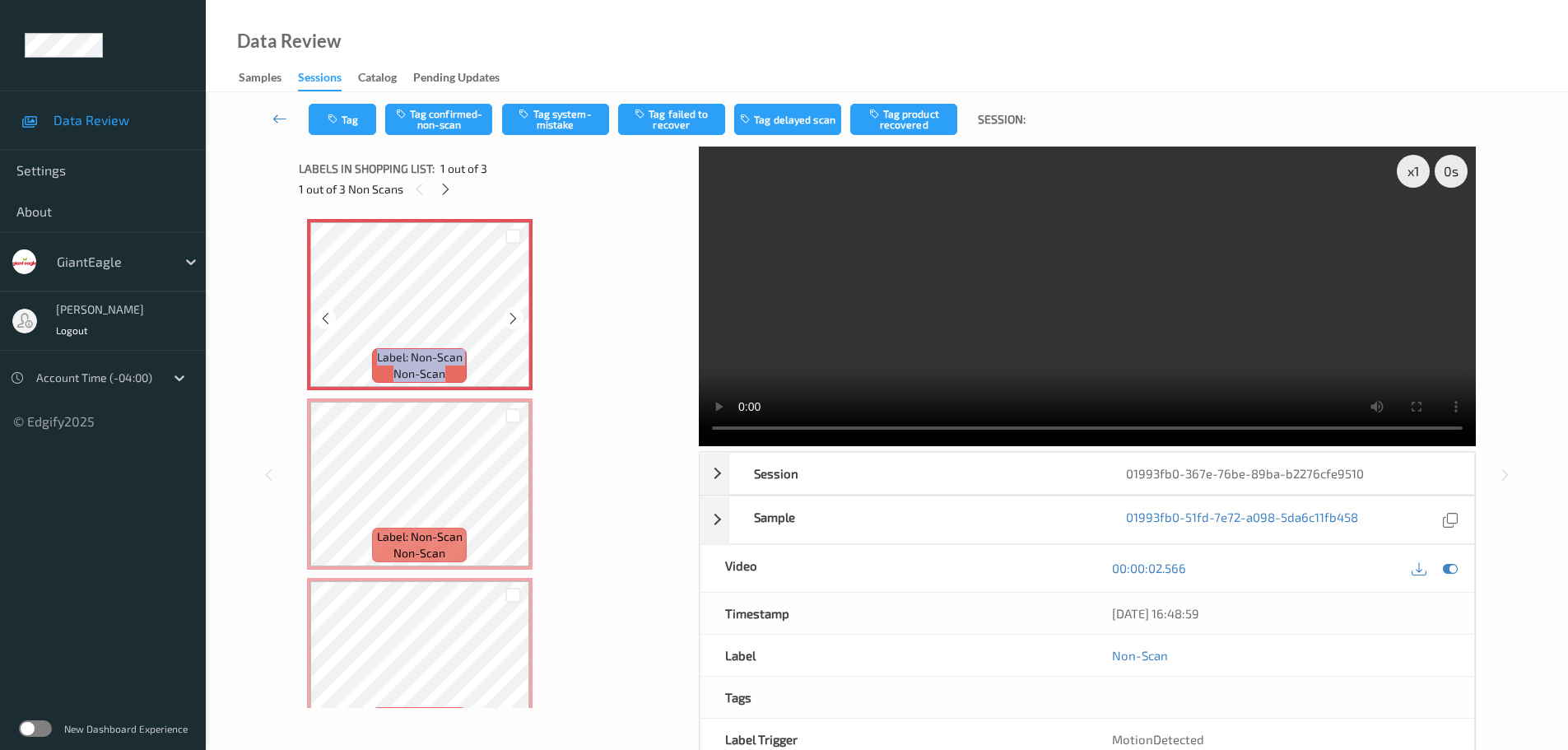
click at [515, 310] on div at bounding box center [513, 318] width 21 height 21
click at [513, 493] on icon at bounding box center [513, 498] width 14 height 15
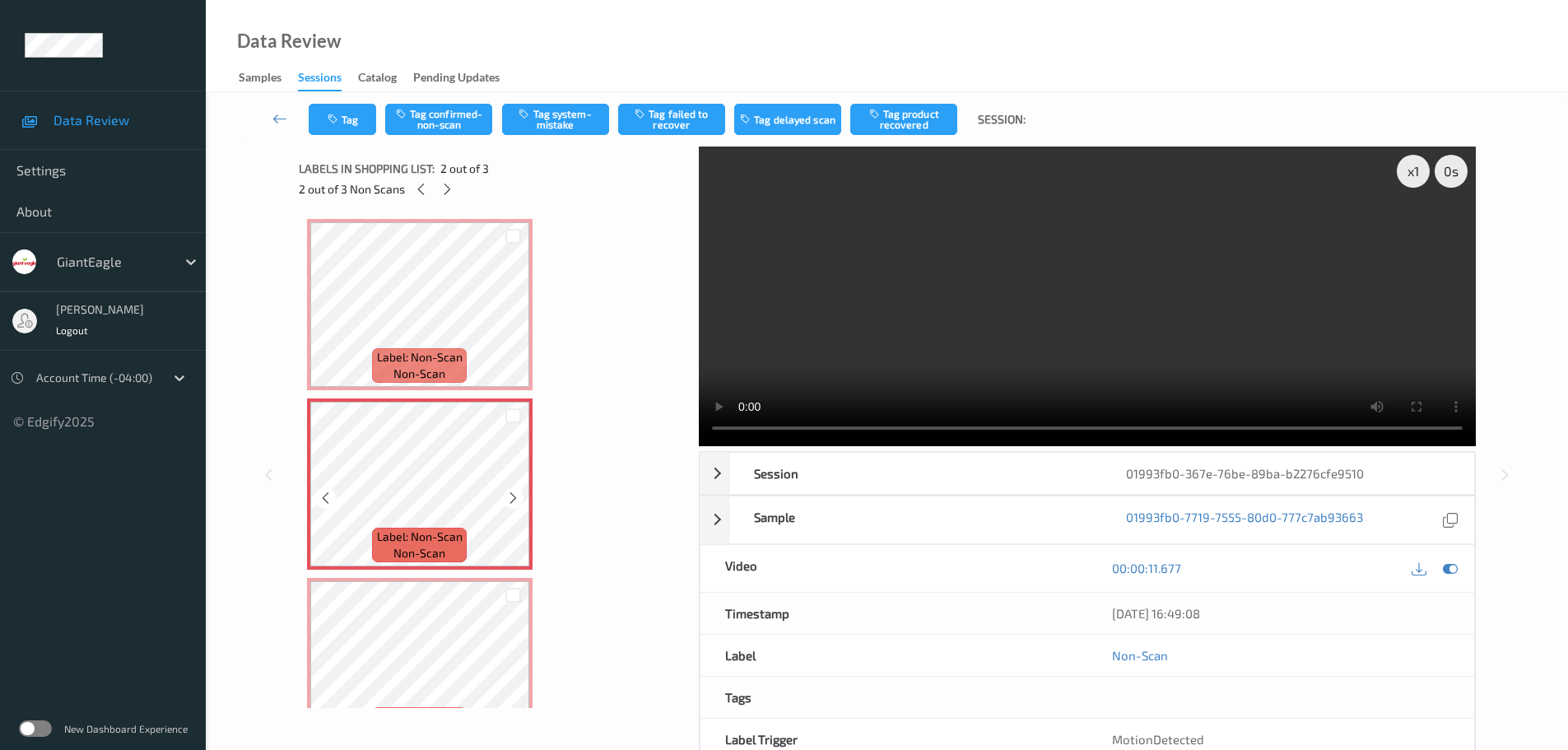
click at [513, 493] on icon at bounding box center [513, 498] width 14 height 15
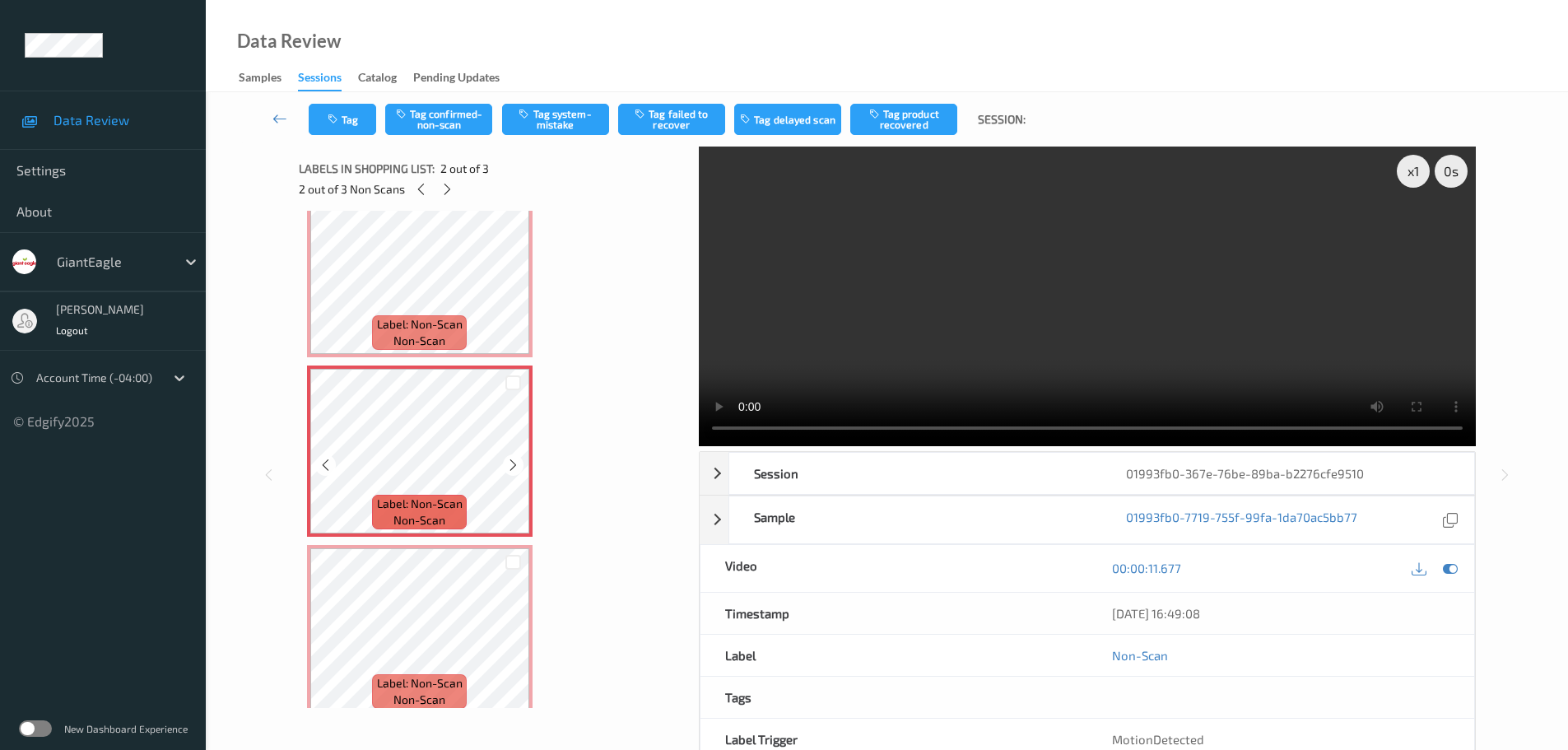
scroll to position [50, 0]
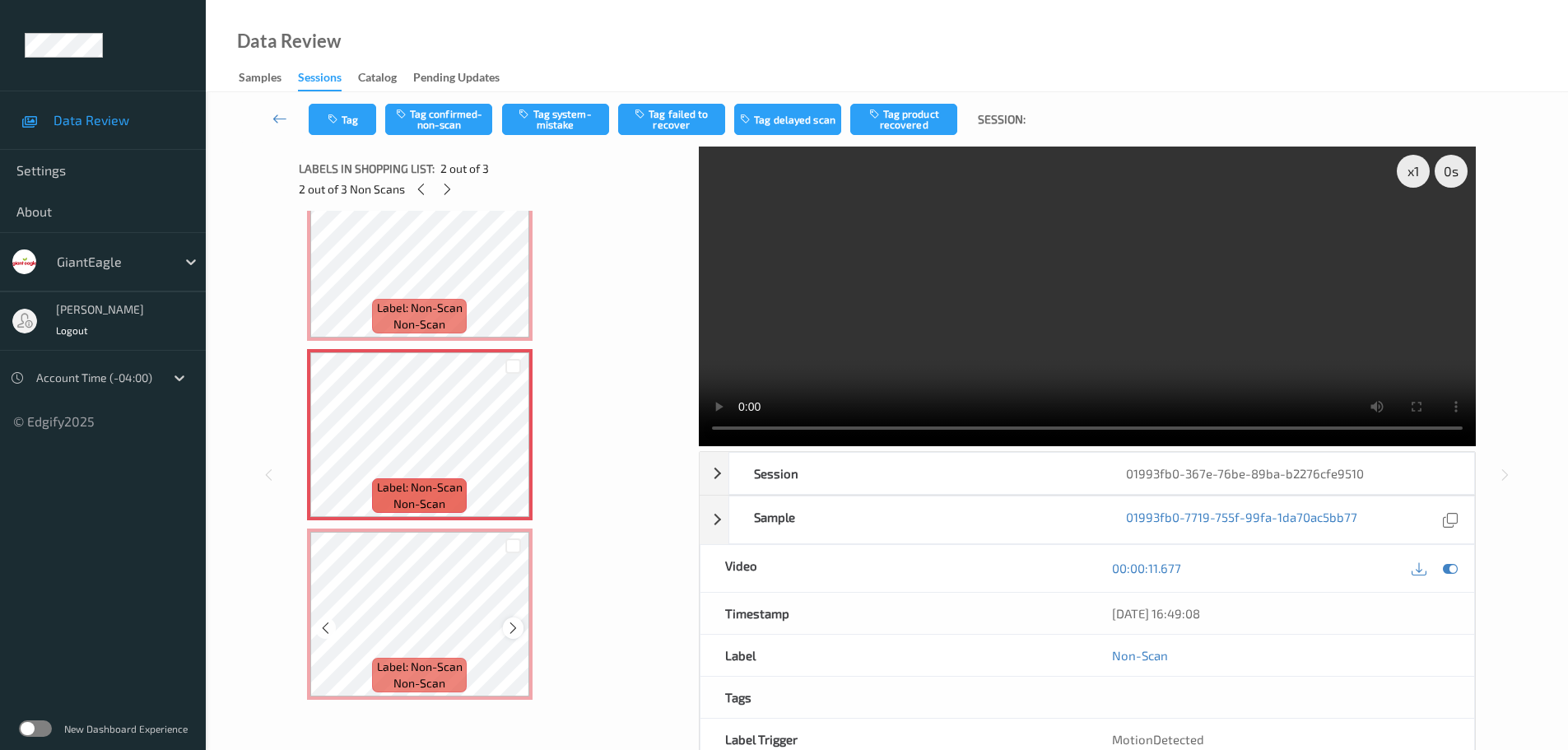
click at [510, 630] on icon at bounding box center [513, 628] width 14 height 15
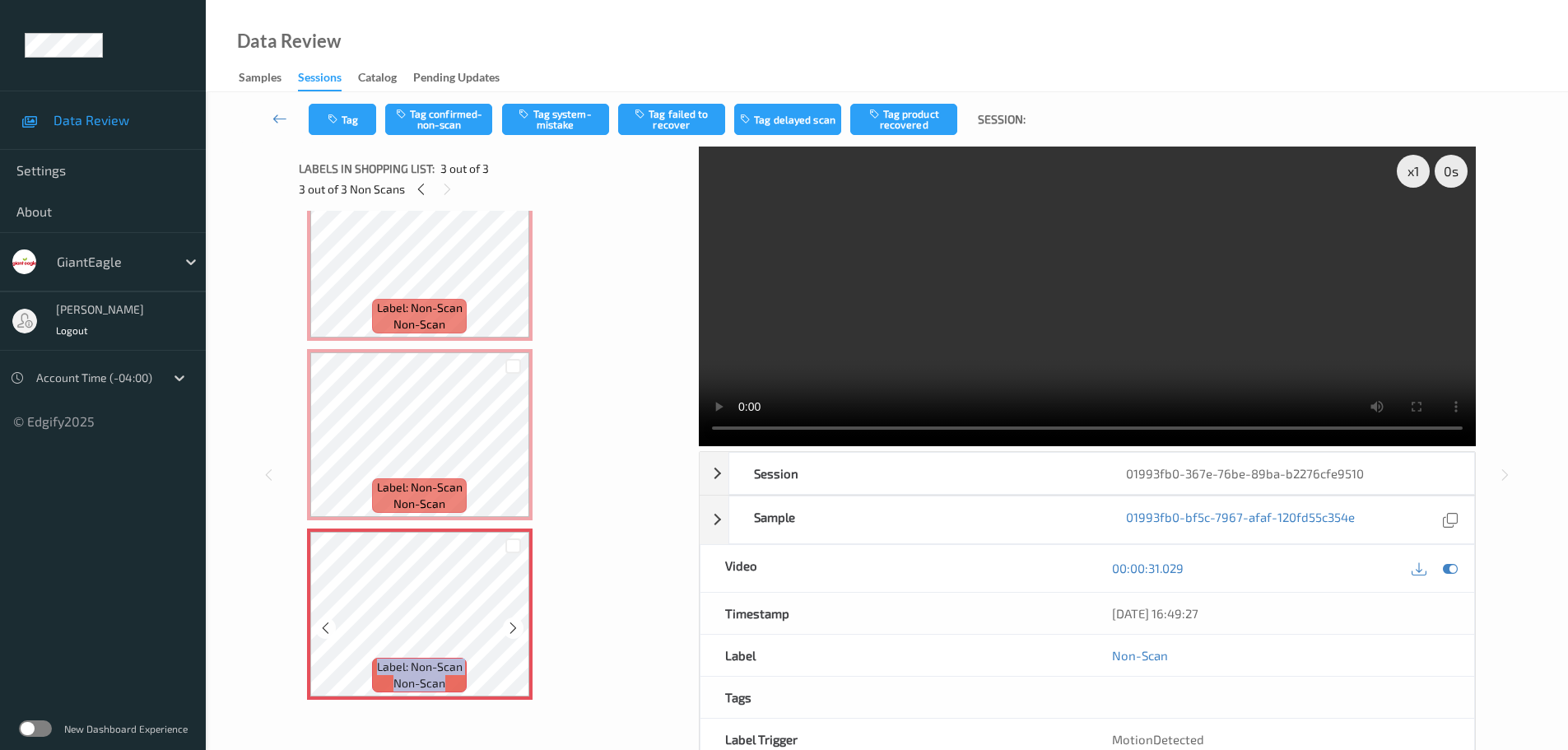
click at [510, 630] on icon at bounding box center [513, 628] width 14 height 15
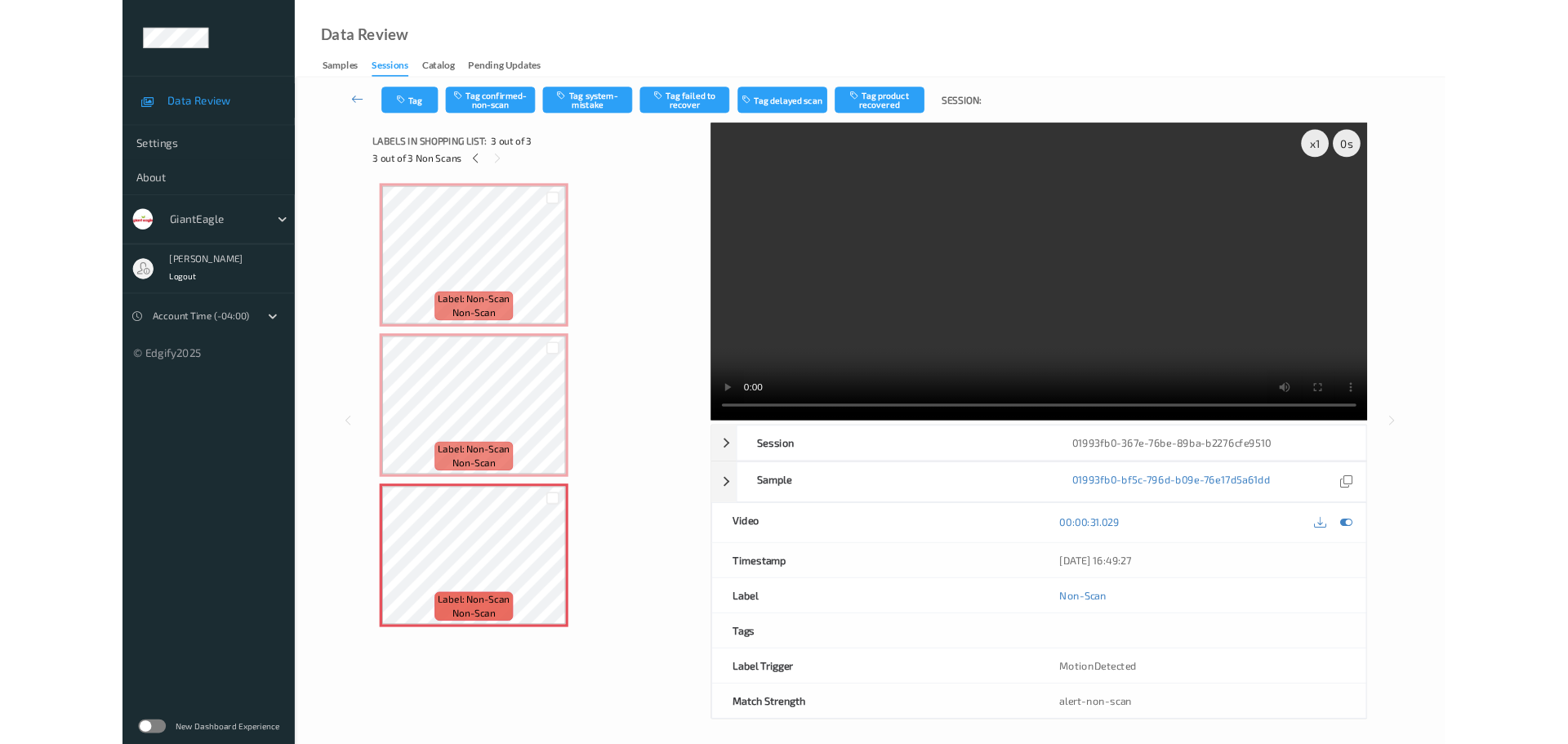
scroll to position [0, 0]
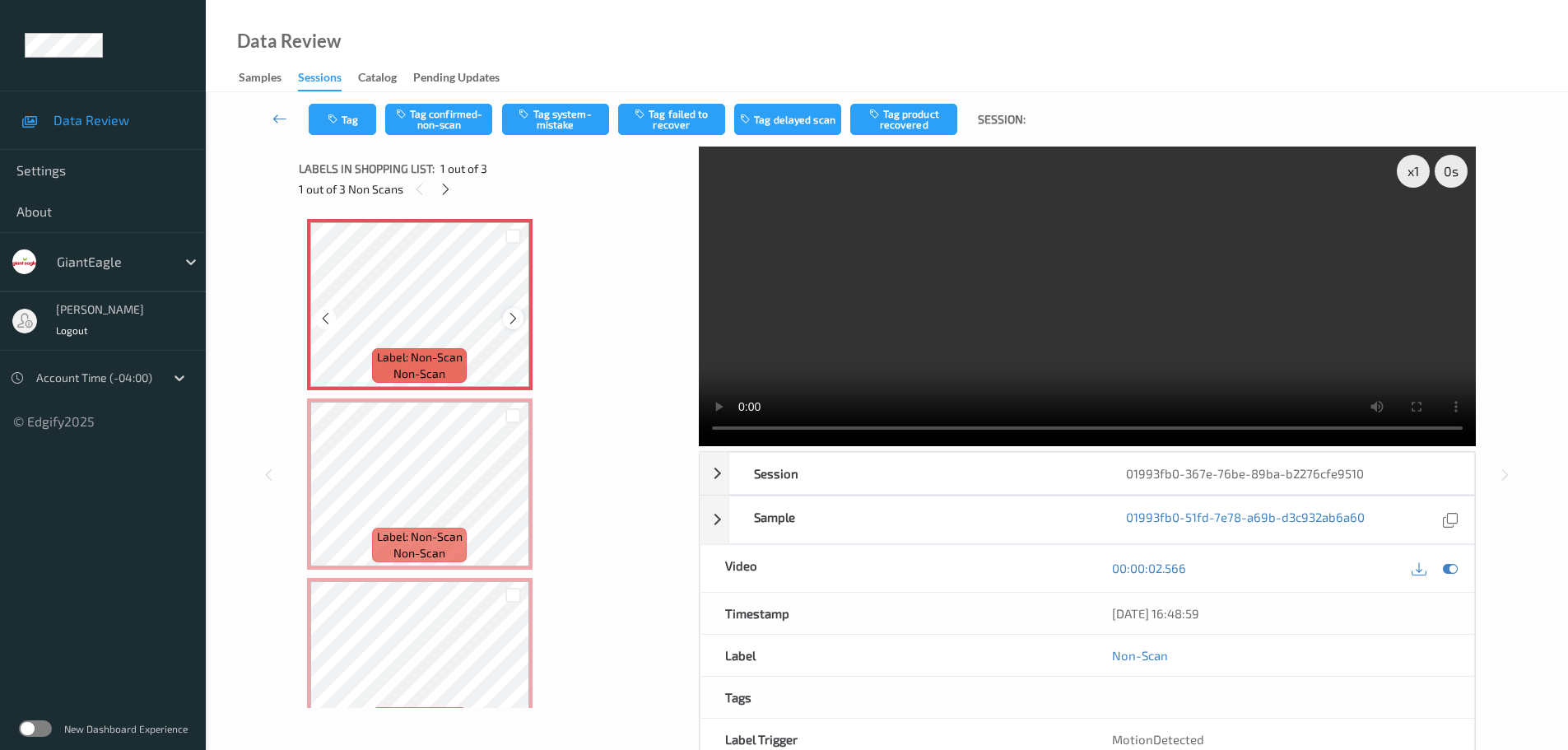
click at [507, 318] on icon at bounding box center [513, 318] width 14 height 15
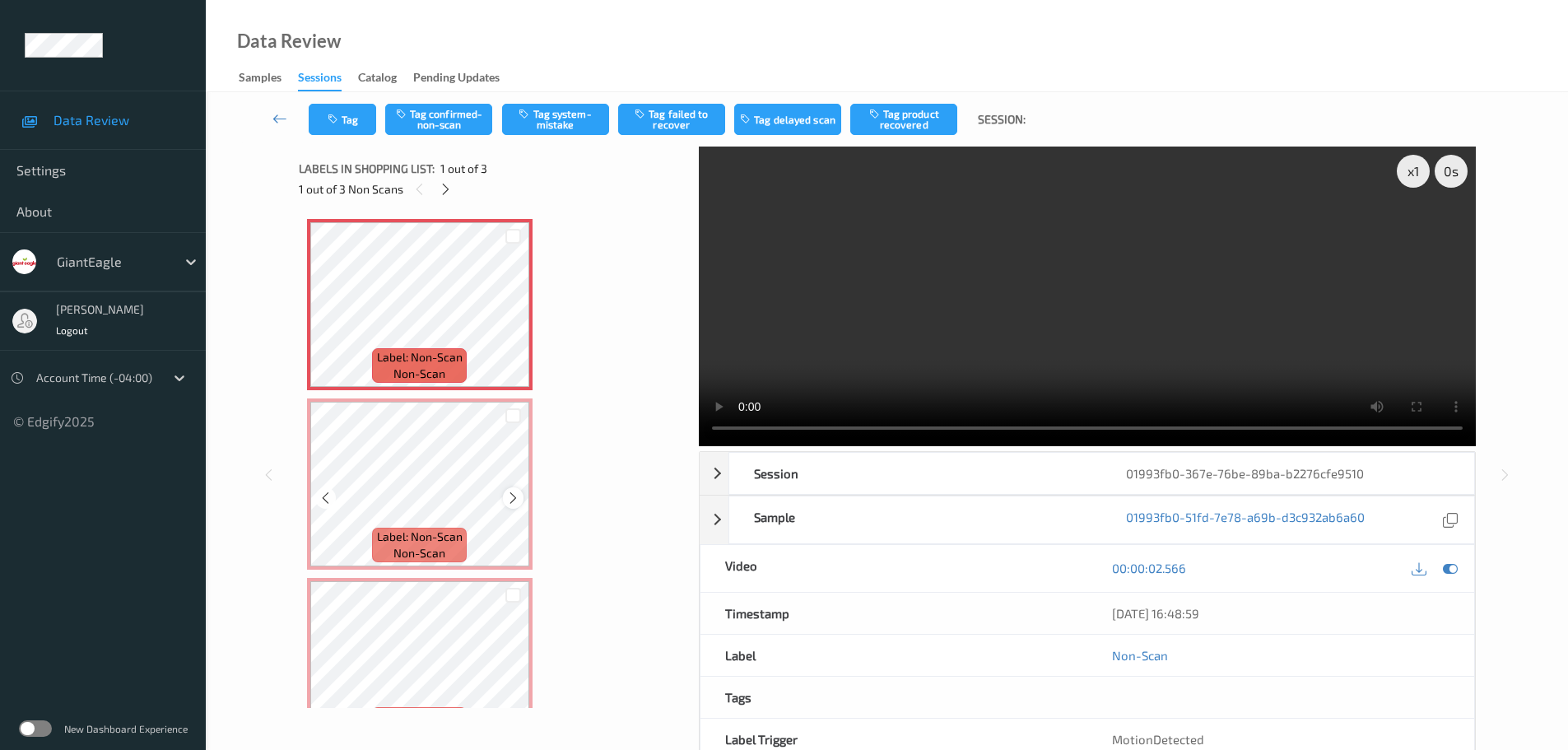
click at [513, 502] on icon at bounding box center [513, 498] width 14 height 15
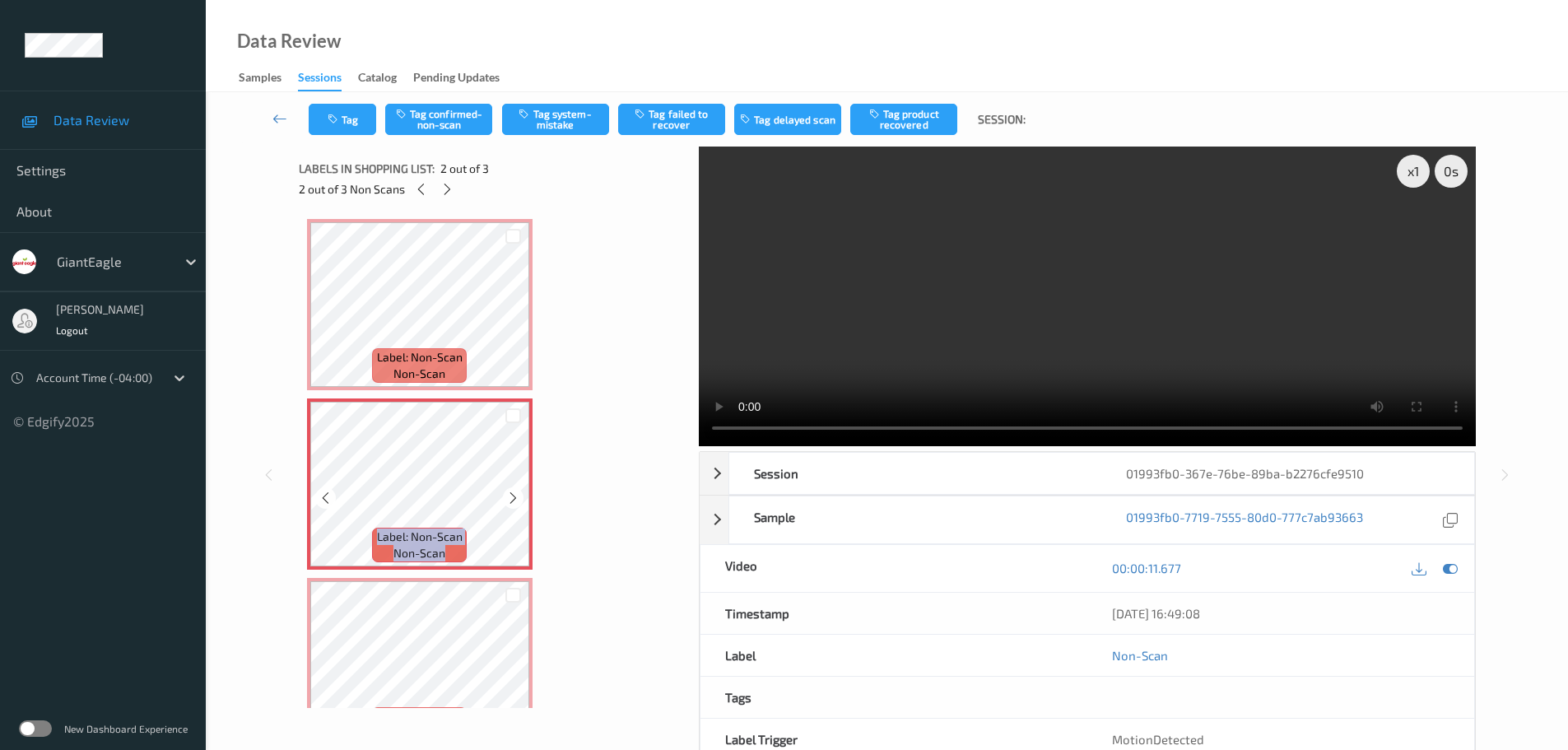
click at [513, 502] on icon at bounding box center [513, 498] width 14 height 15
click at [511, 502] on icon at bounding box center [513, 498] width 14 height 15
click at [510, 503] on icon at bounding box center [513, 498] width 14 height 15
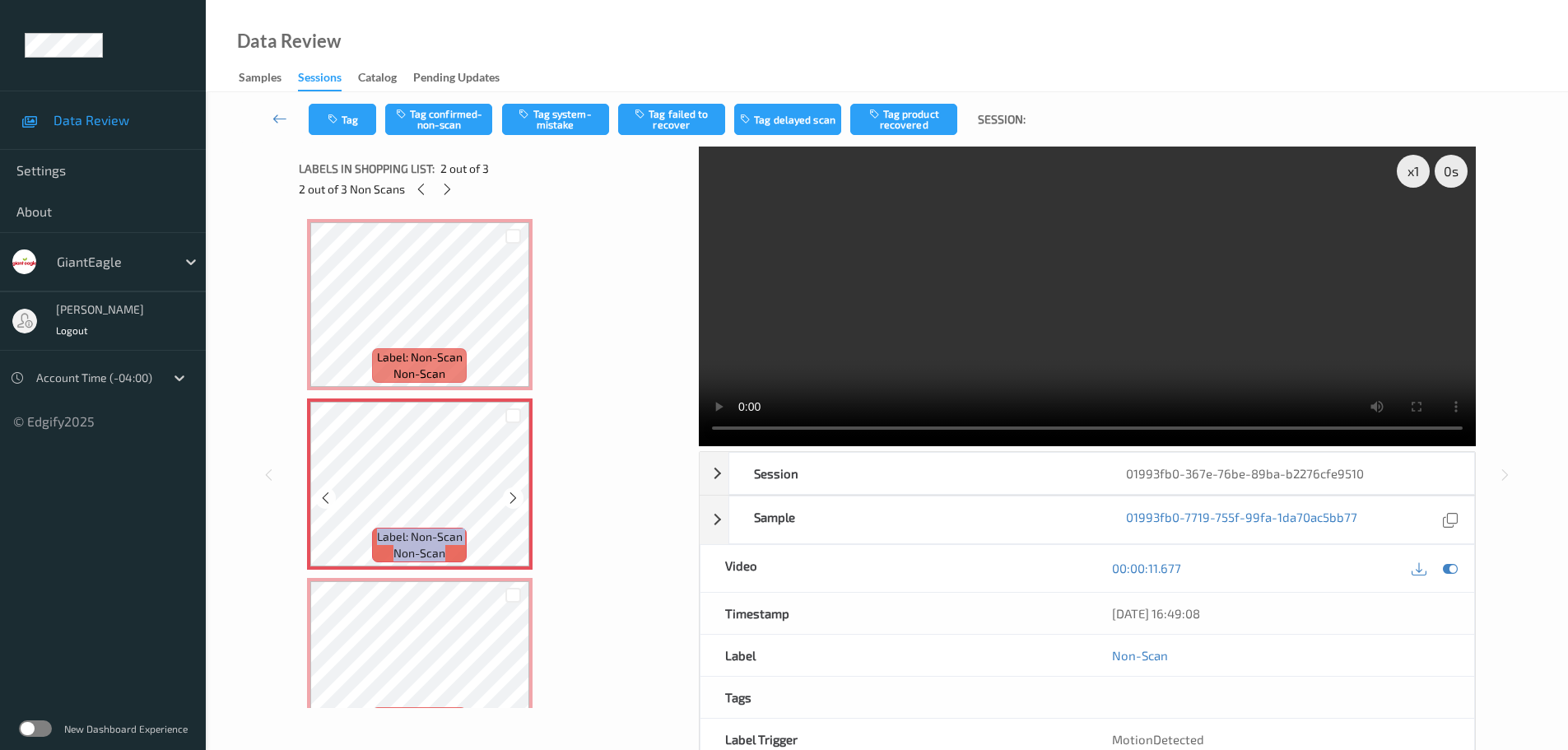
click at [510, 503] on icon at bounding box center [513, 498] width 14 height 15
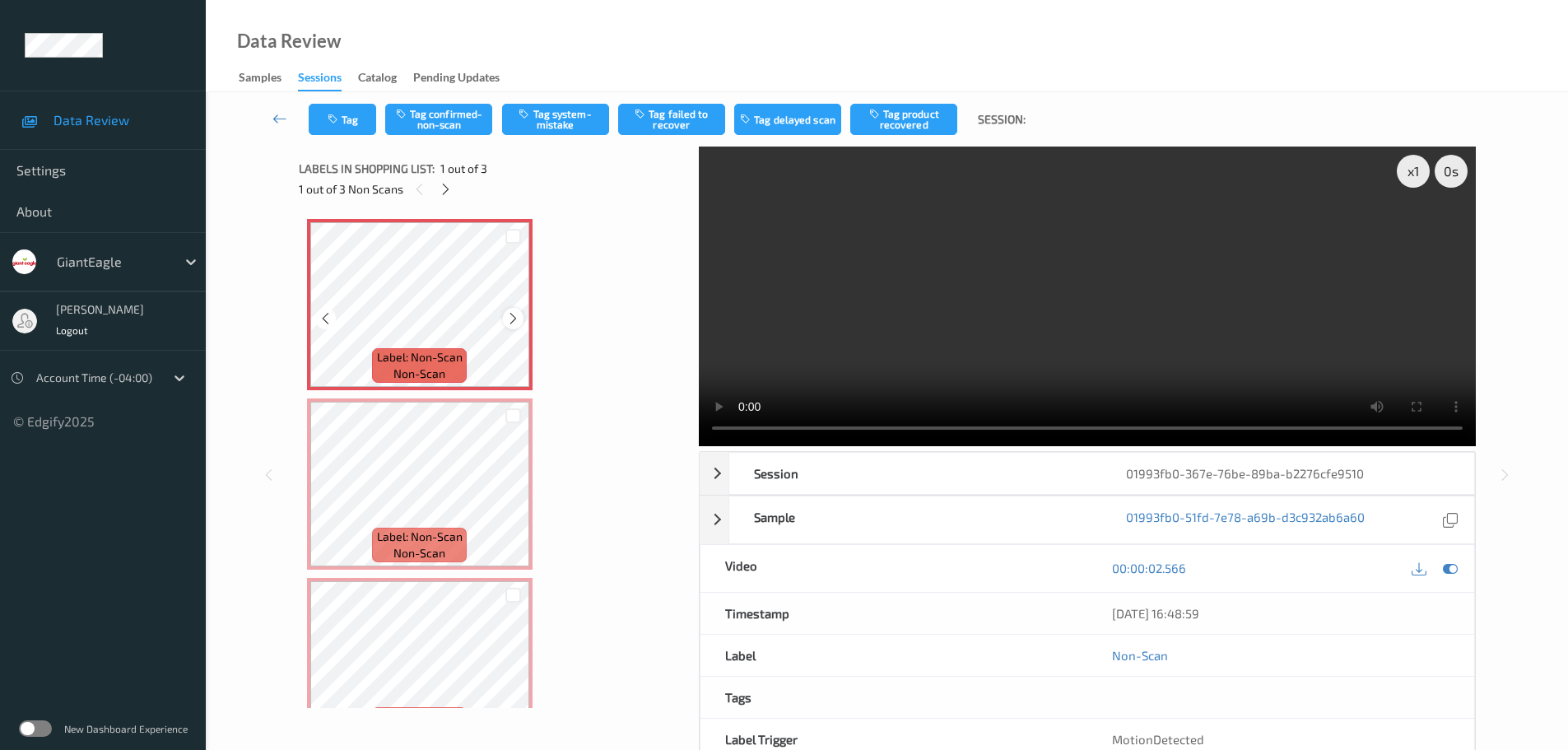
click at [509, 317] on icon at bounding box center [513, 318] width 14 height 15
click at [516, 499] on icon at bounding box center [513, 498] width 14 height 15
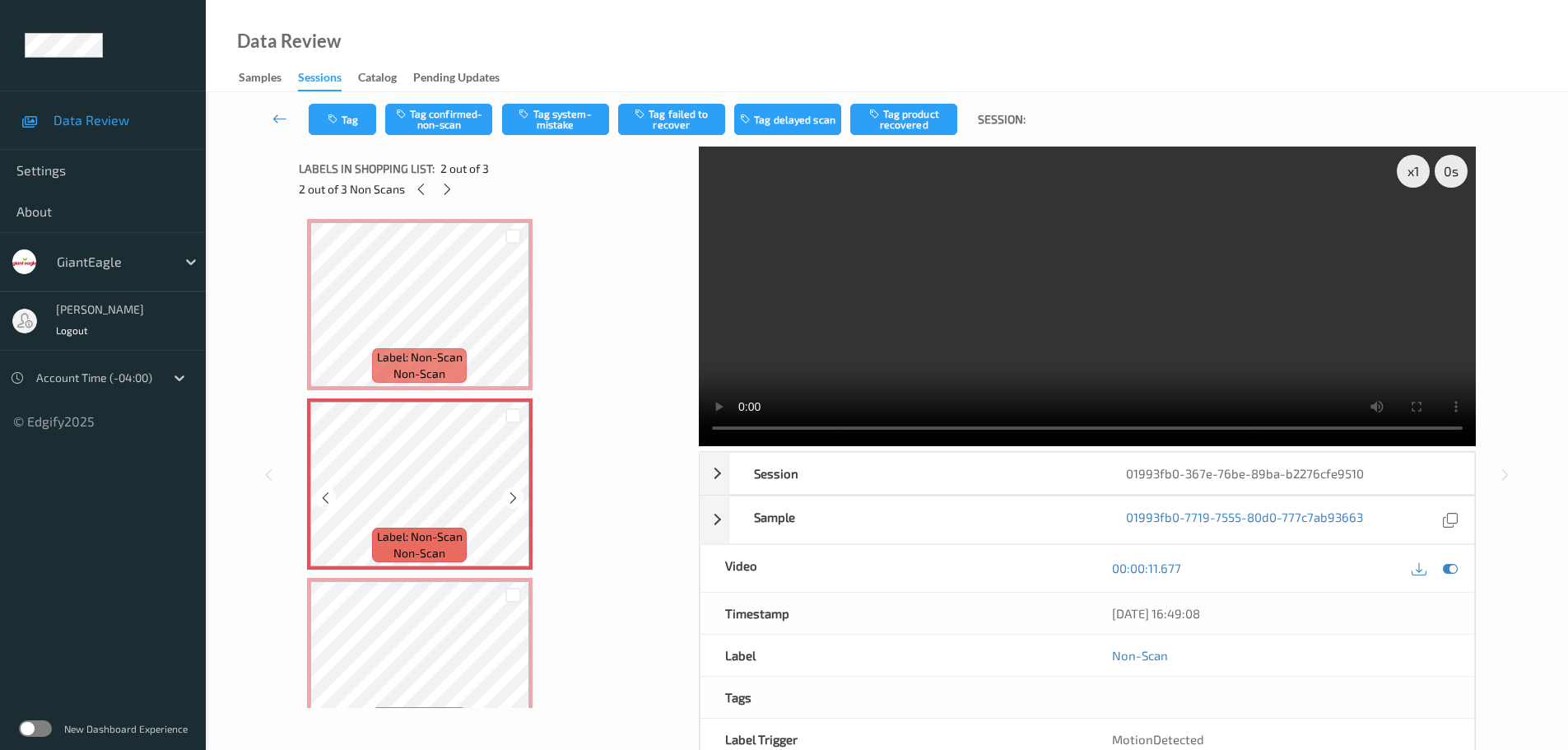
click at [516, 499] on icon at bounding box center [513, 498] width 14 height 15
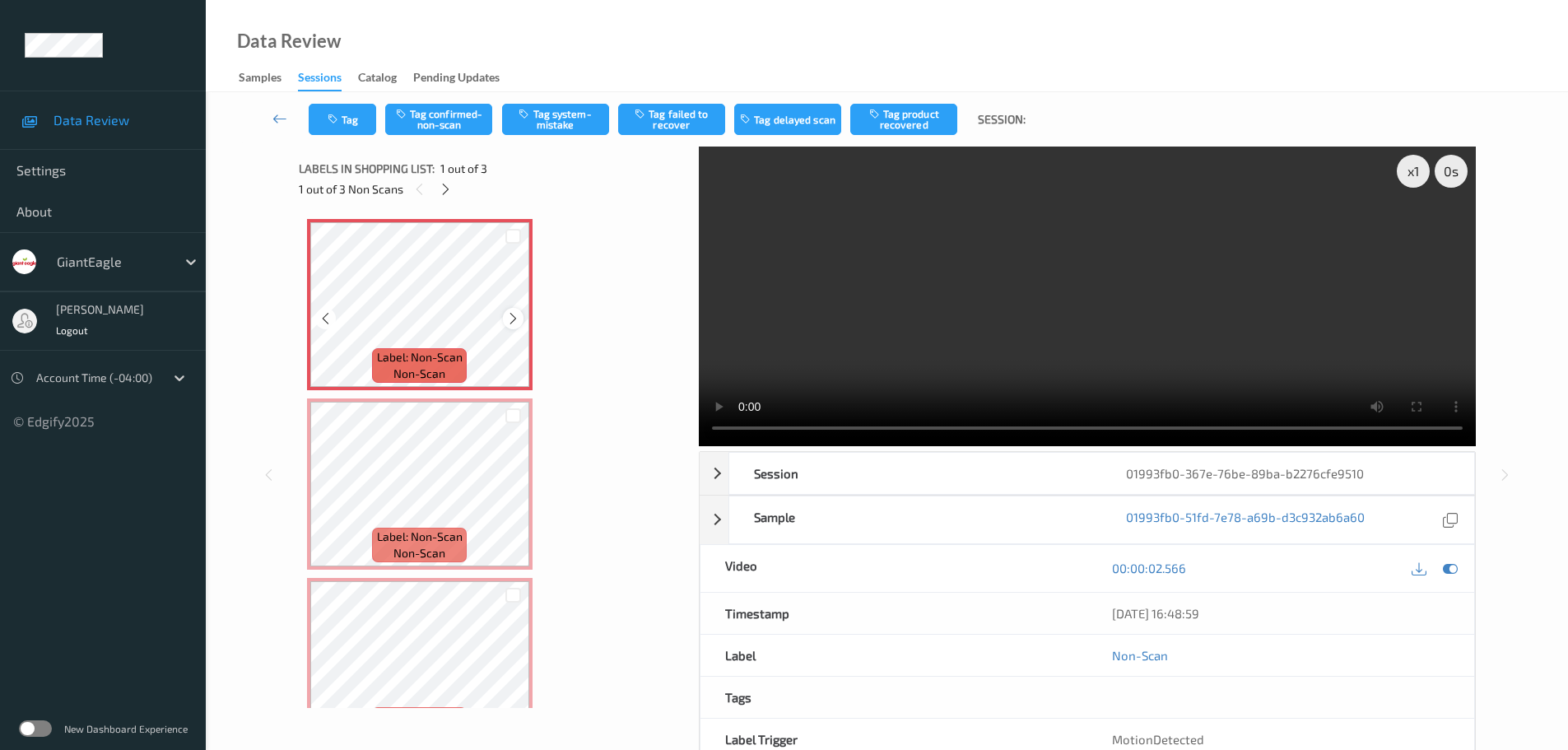
click at [510, 323] on icon at bounding box center [513, 318] width 14 height 15
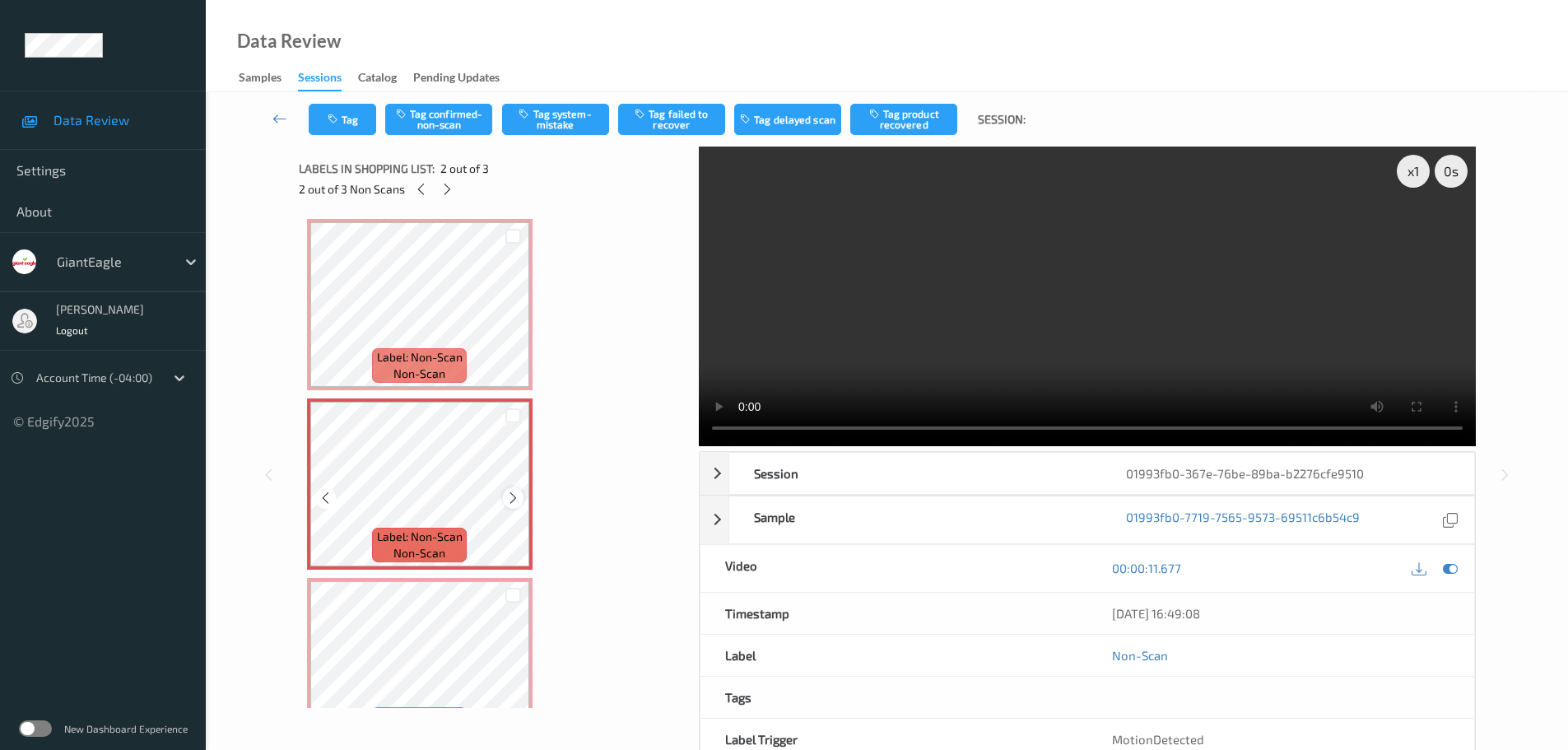
click at [515, 488] on div at bounding box center [513, 498] width 21 height 21
click at [515, 489] on div at bounding box center [513, 498] width 21 height 21
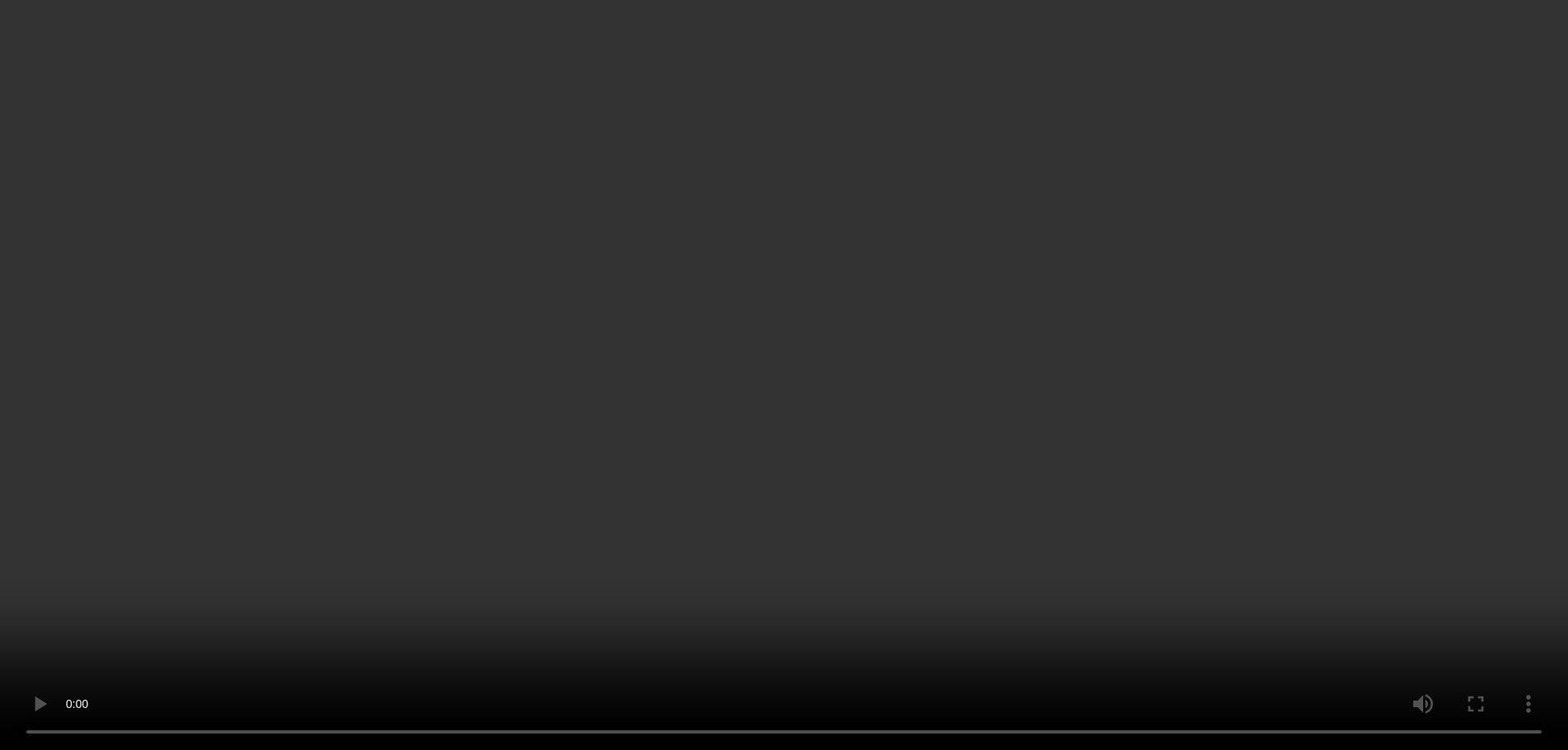
click at [1406, 174] on div "x 1" at bounding box center [1413, 171] width 33 height 33
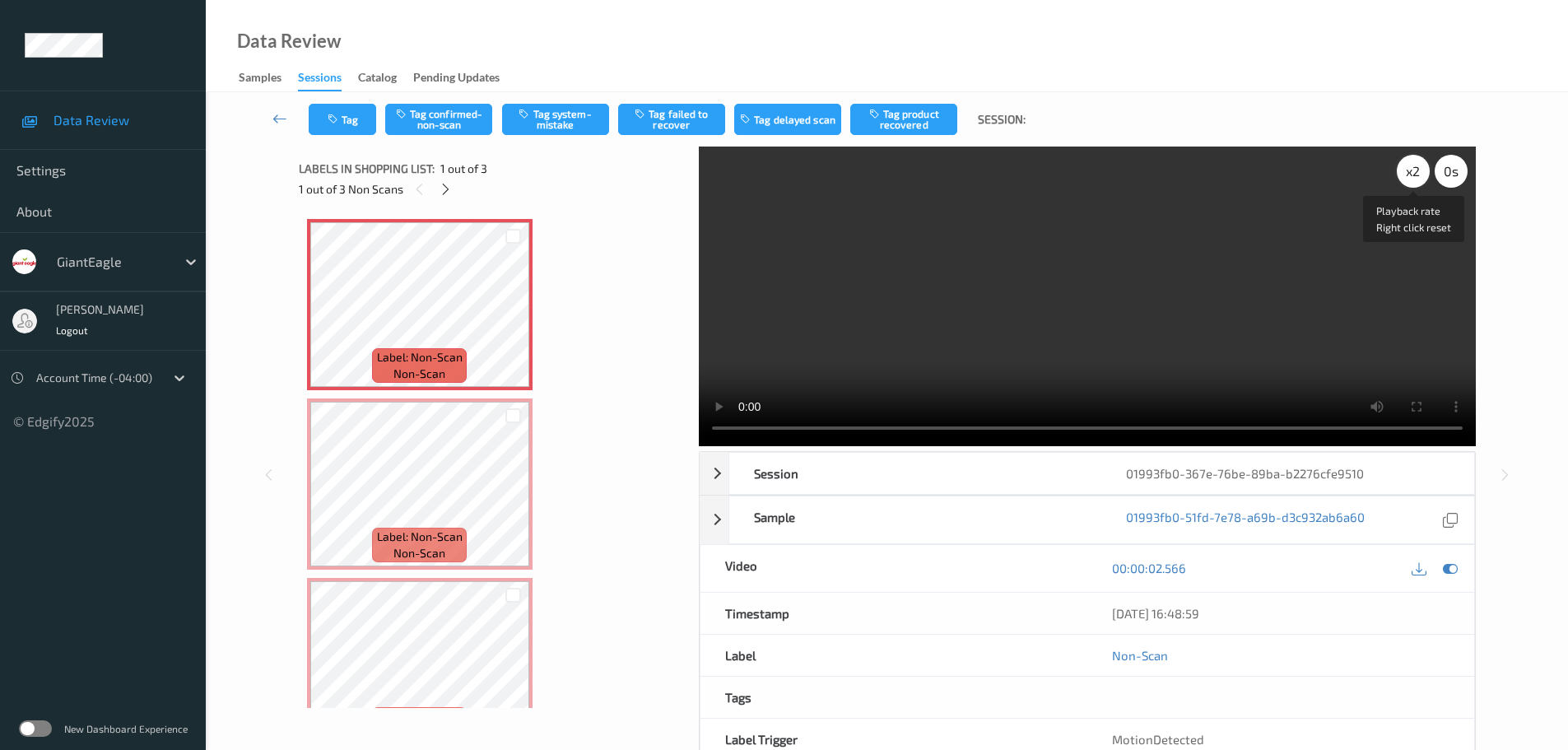
click at [1406, 174] on div "x 2" at bounding box center [1413, 171] width 33 height 33
click at [1406, 174] on div "x 4" at bounding box center [1413, 171] width 33 height 33
click at [1378, 427] on video at bounding box center [1087, 296] width 777 height 300
click at [515, 319] on icon at bounding box center [513, 318] width 14 height 15
click at [514, 319] on icon at bounding box center [513, 318] width 14 height 15
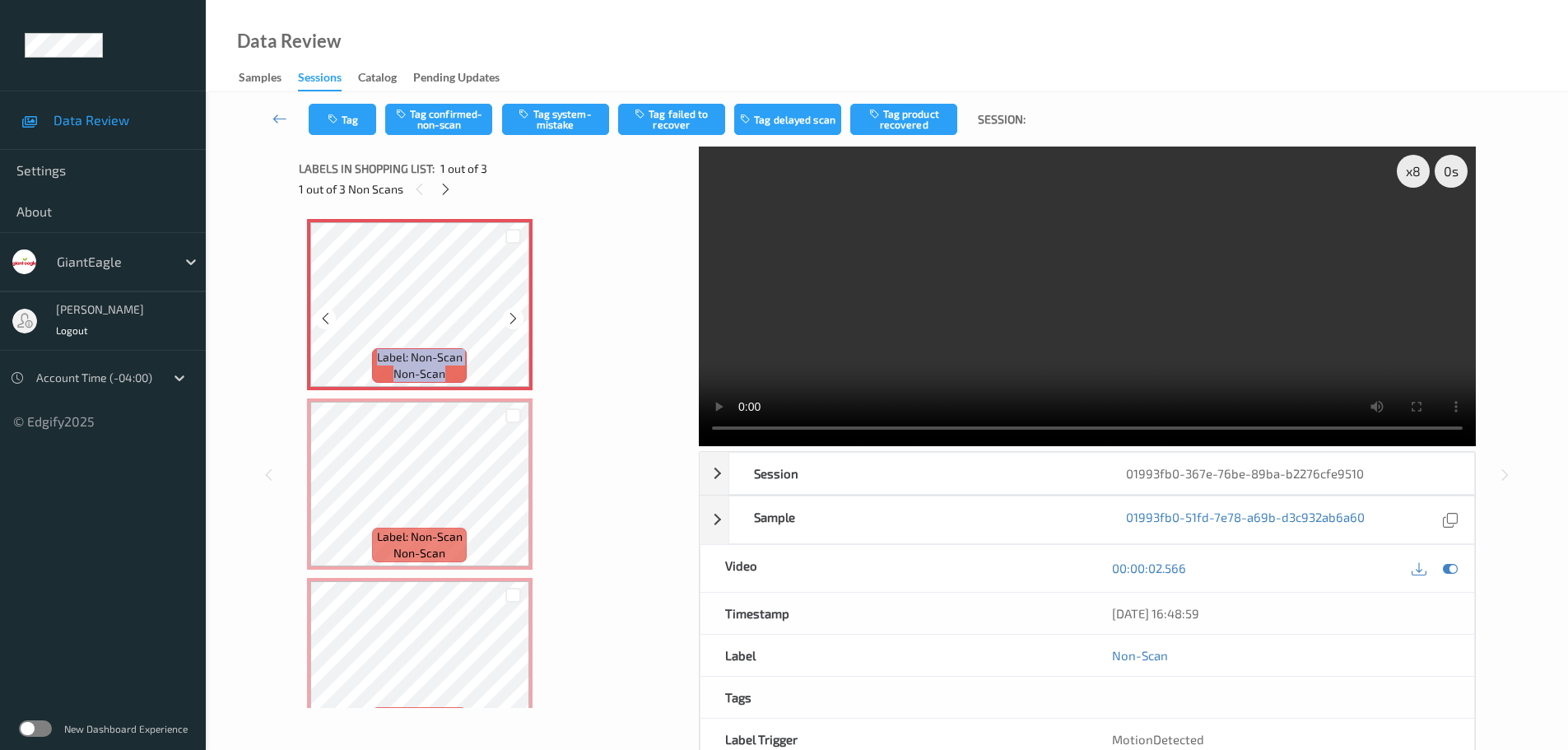
click at [514, 319] on icon at bounding box center [513, 318] width 14 height 15
click at [529, 131] on button "Tag system-mistake" at bounding box center [556, 119] width 107 height 31
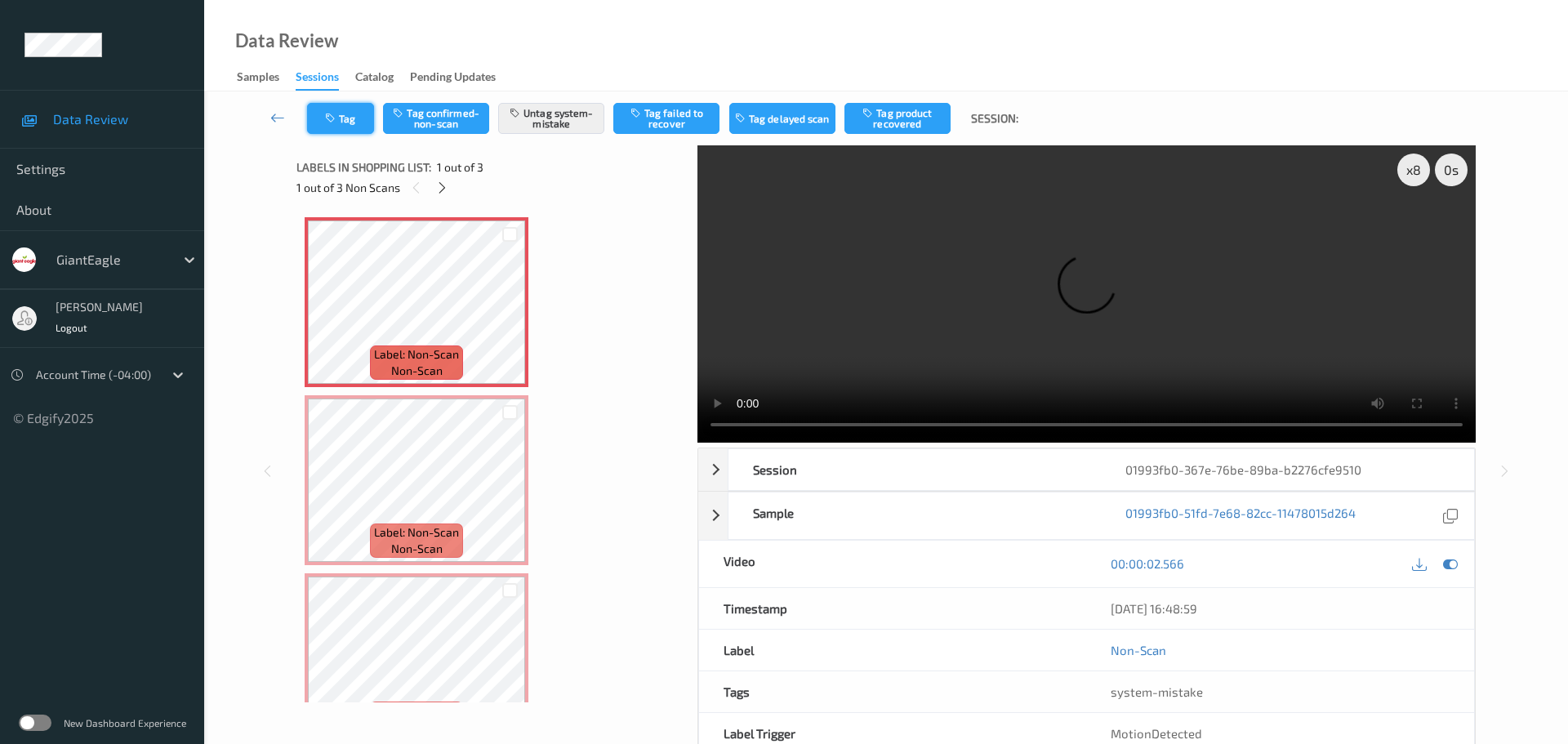
click at [361, 125] on button "Tag" at bounding box center [340, 118] width 67 height 31
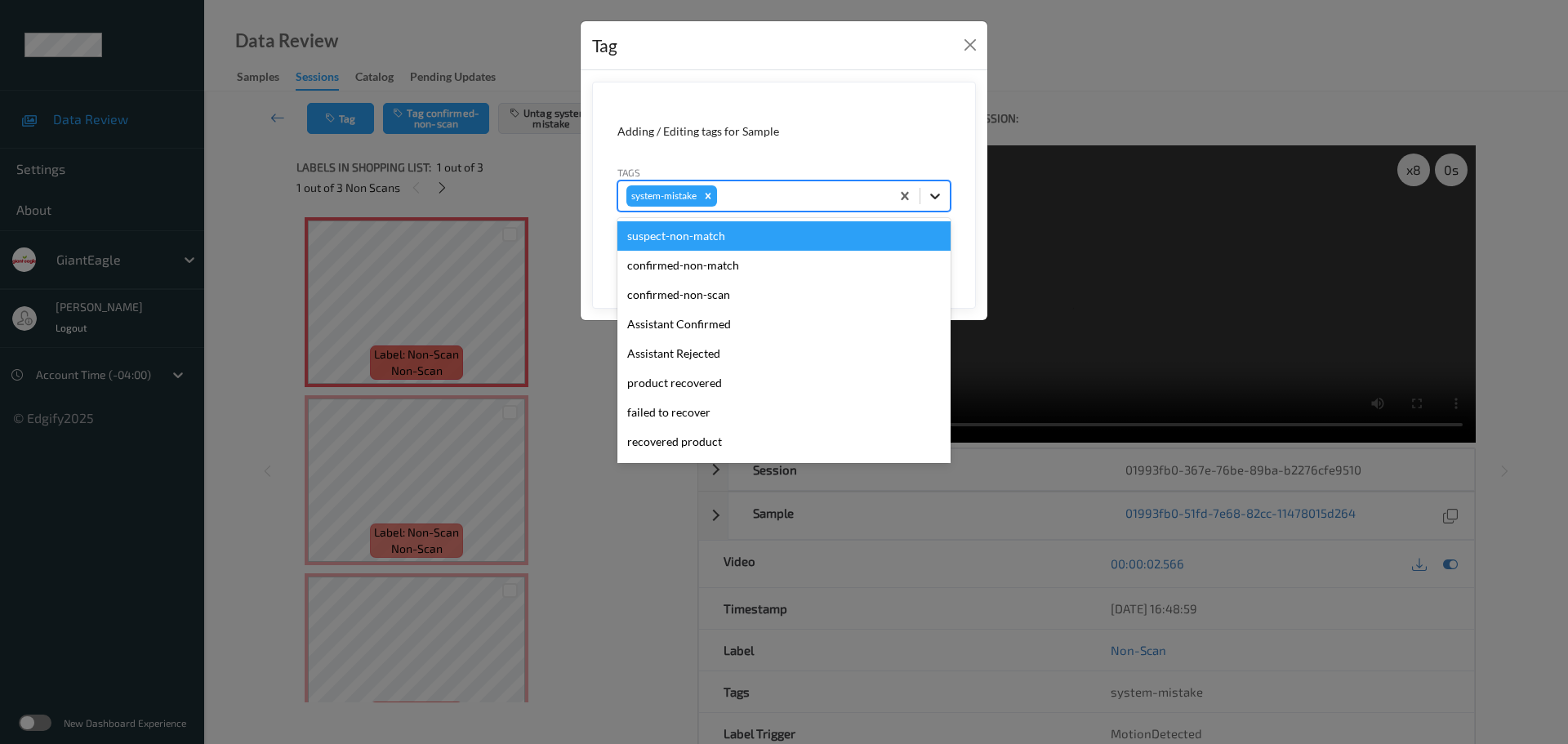
click at [929, 201] on icon at bounding box center [935, 196] width 17 height 17
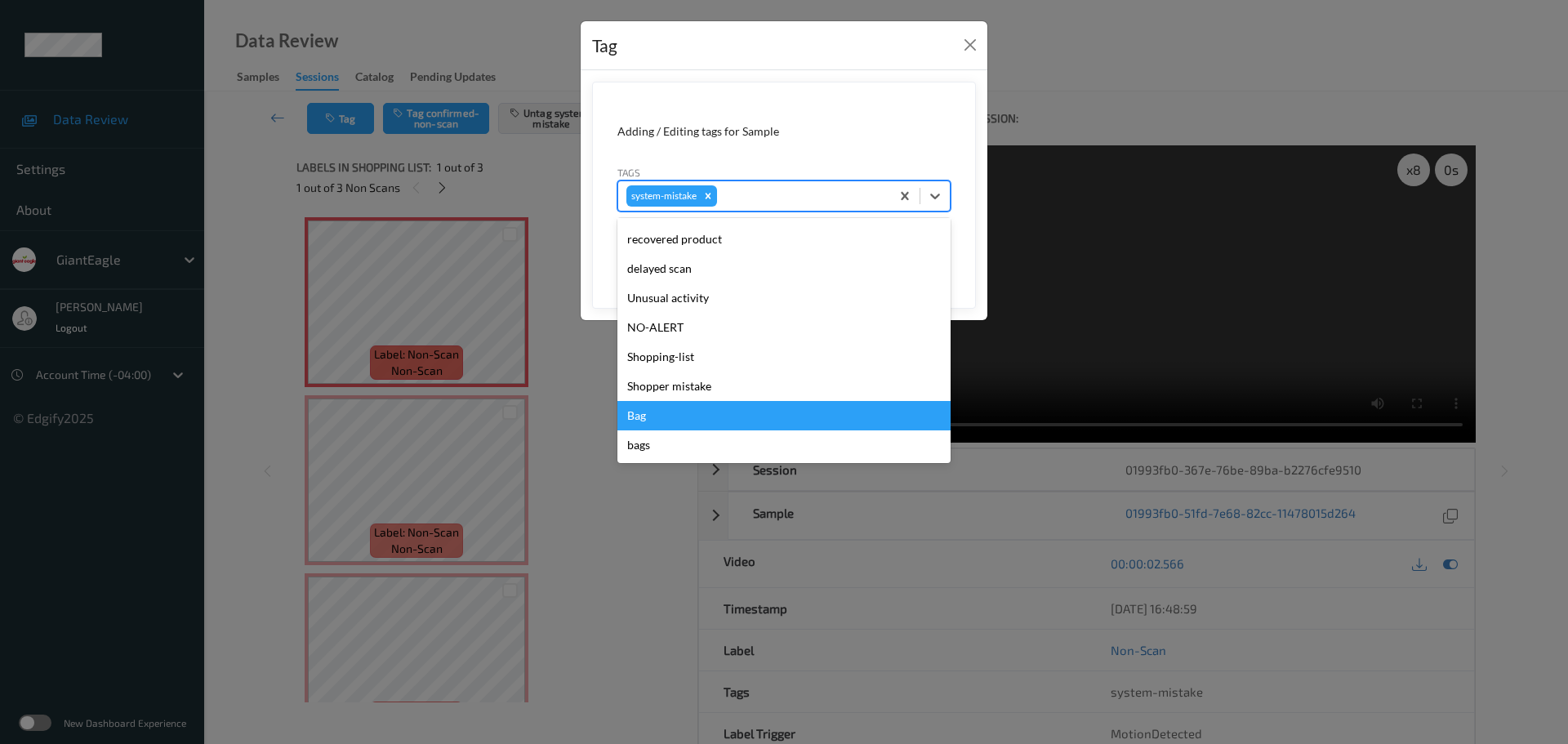
click at [674, 421] on div "Bag" at bounding box center [784, 416] width 334 height 30
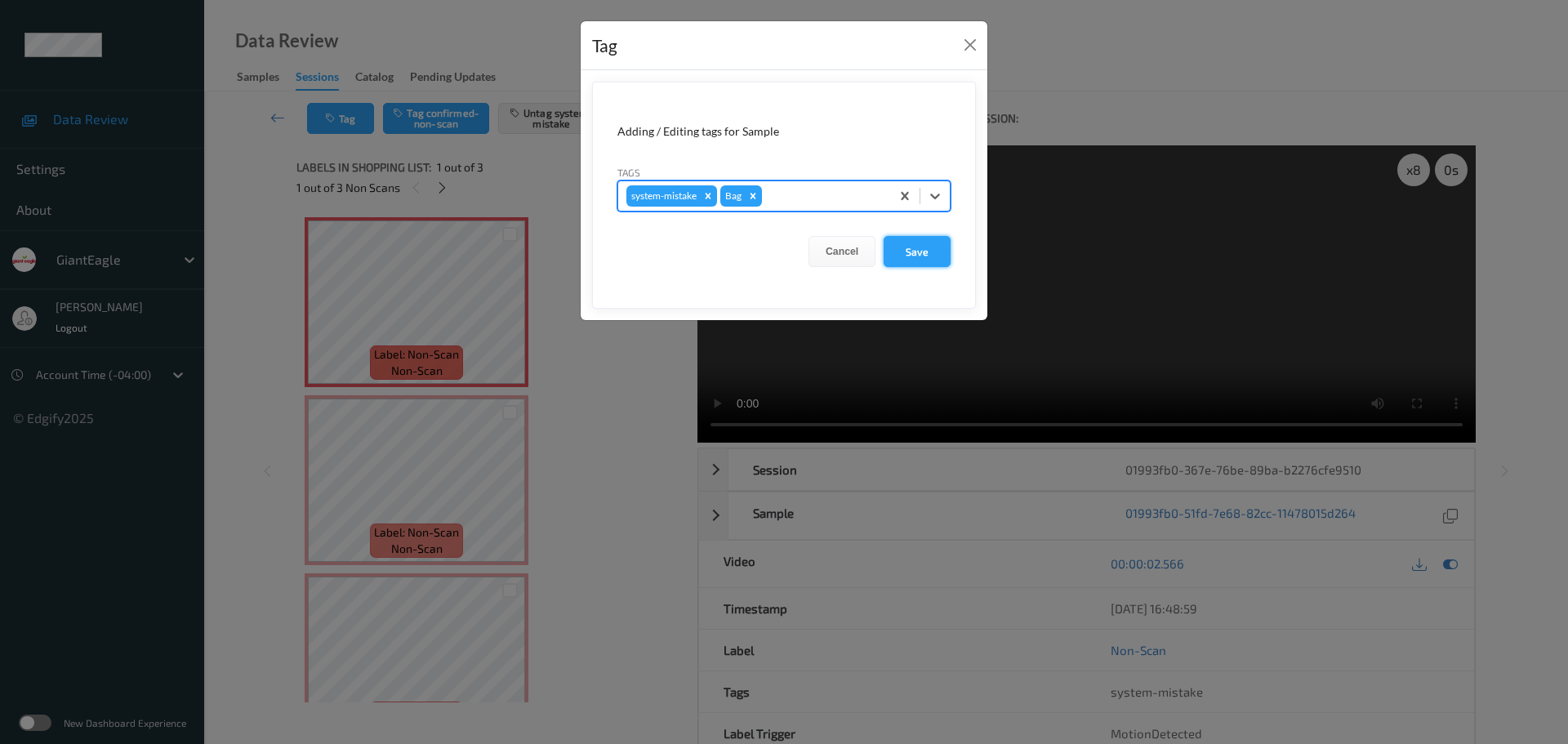
click at [926, 246] on button "Save" at bounding box center [917, 251] width 67 height 31
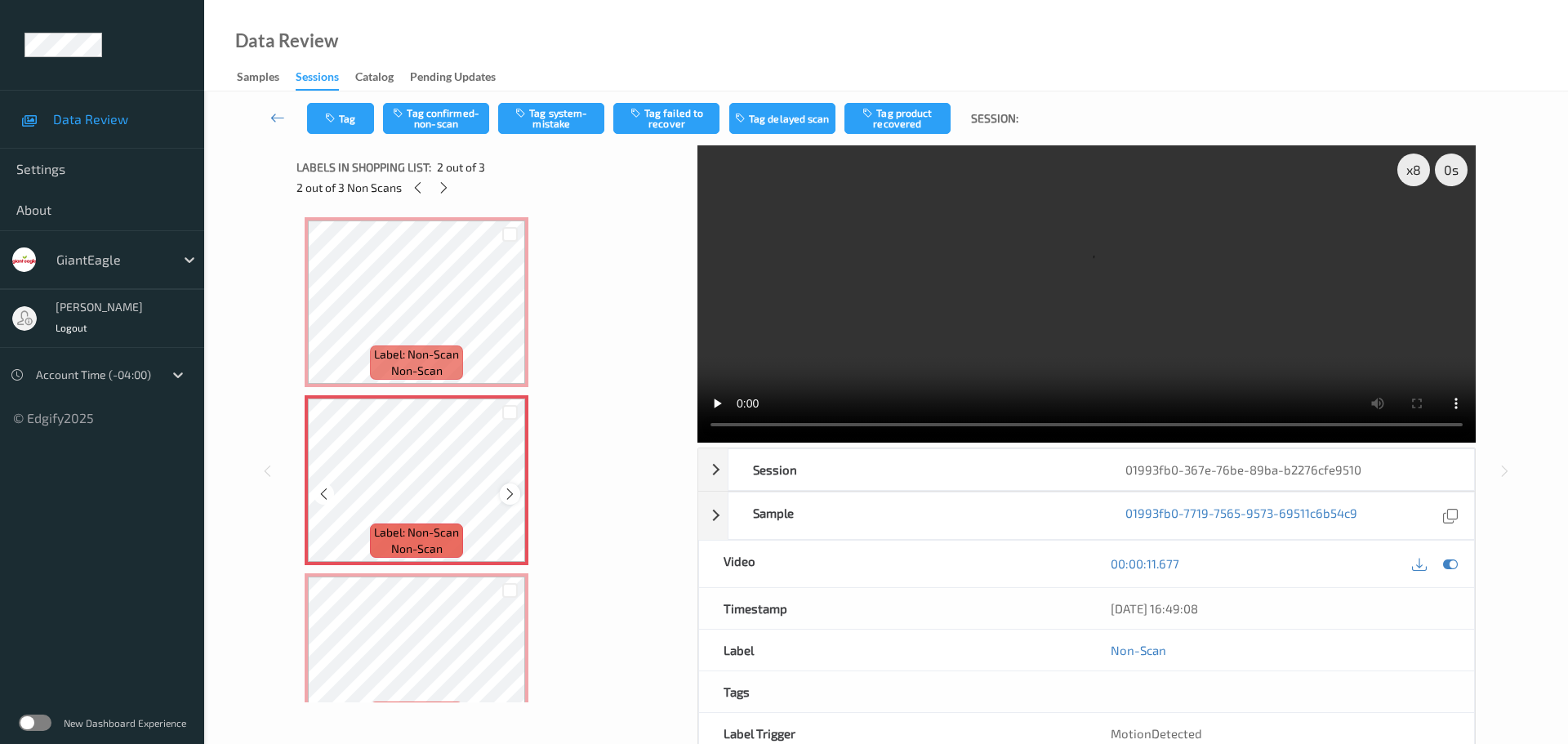
click at [507, 491] on icon at bounding box center [510, 494] width 14 height 15
click at [508, 492] on icon at bounding box center [510, 494] width 14 height 15
click at [412, 113] on button "Tag confirmed-non-scan" at bounding box center [436, 118] width 107 height 31
click at [506, 498] on icon at bounding box center [510, 494] width 14 height 15
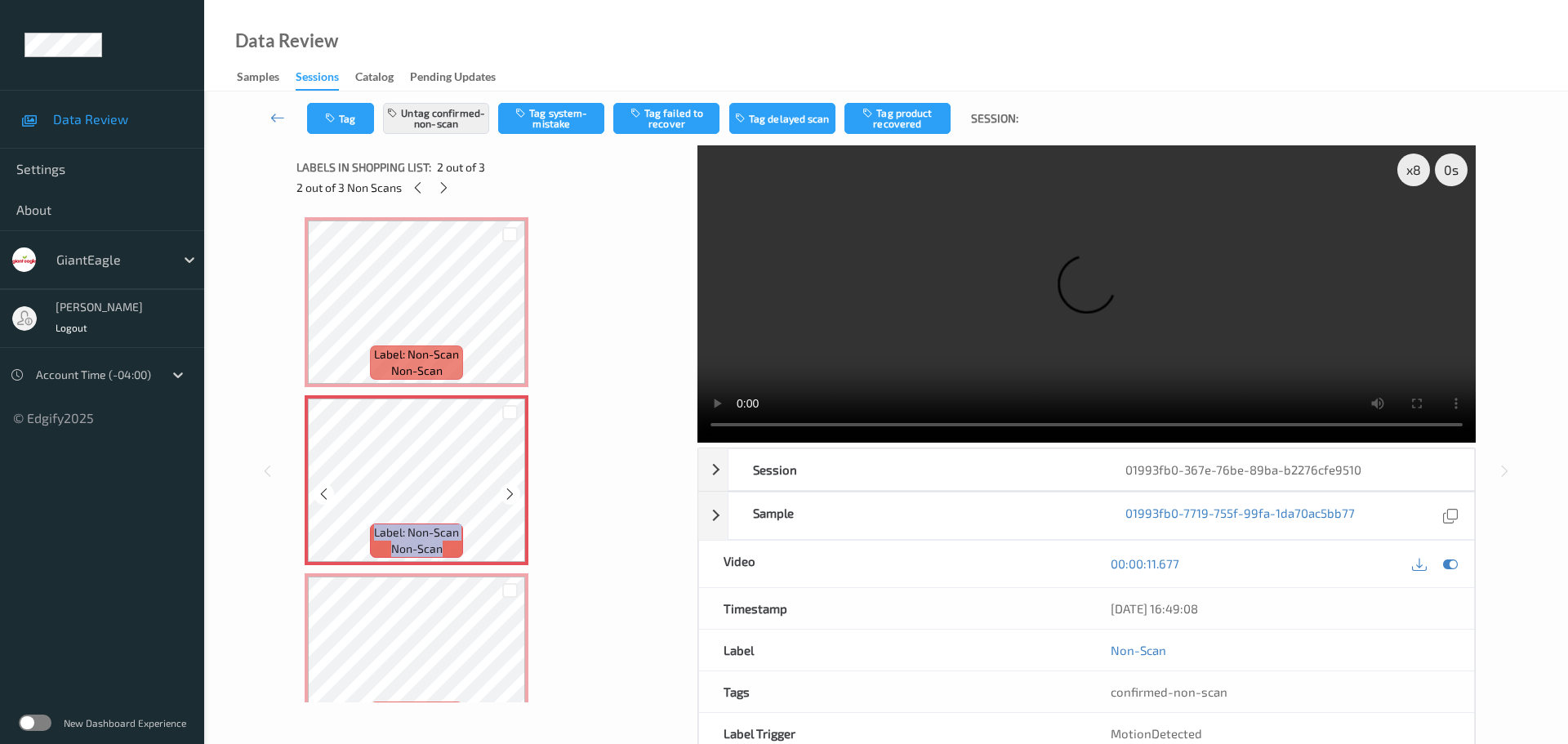
click at [506, 498] on icon at bounding box center [510, 494] width 14 height 15
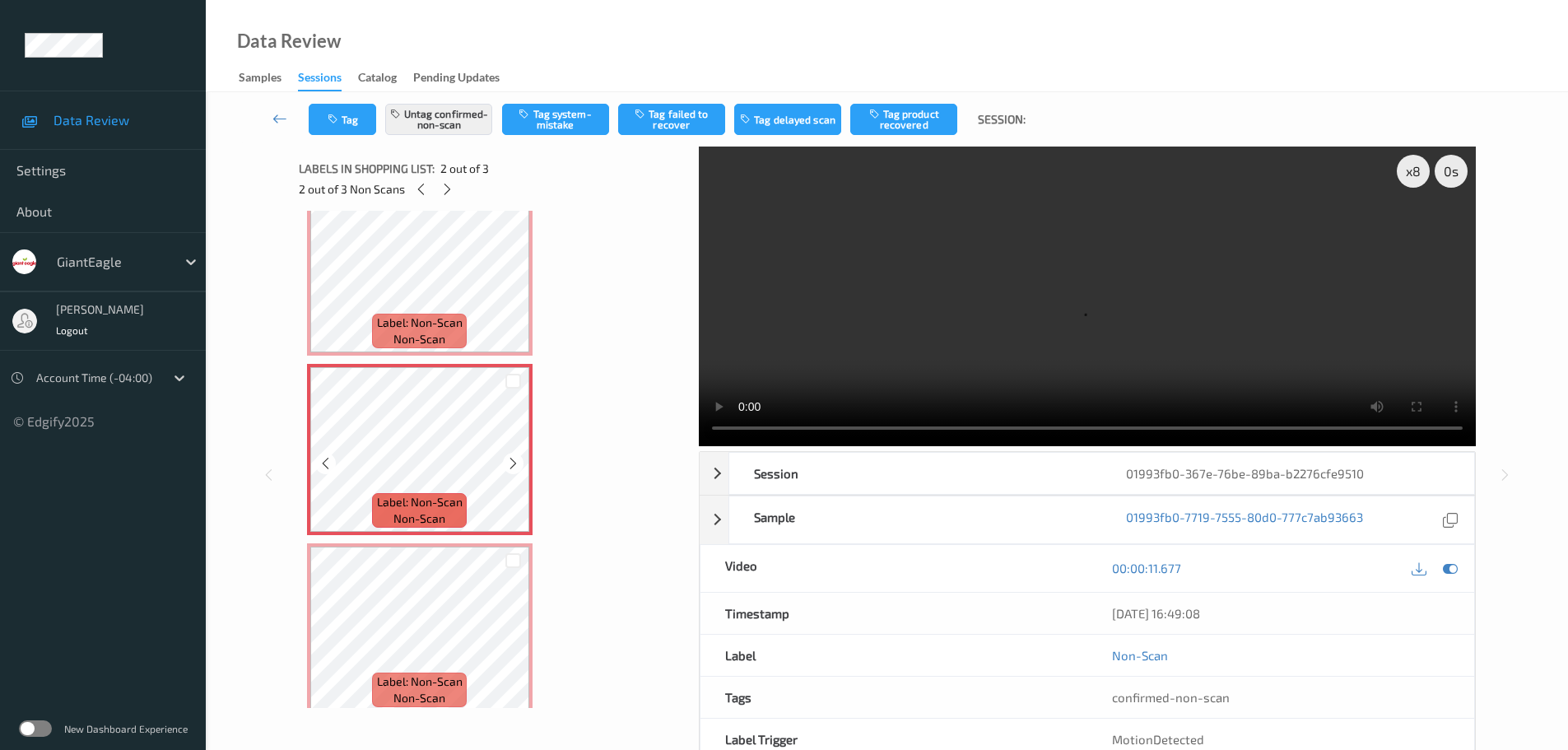
scroll to position [50, 0]
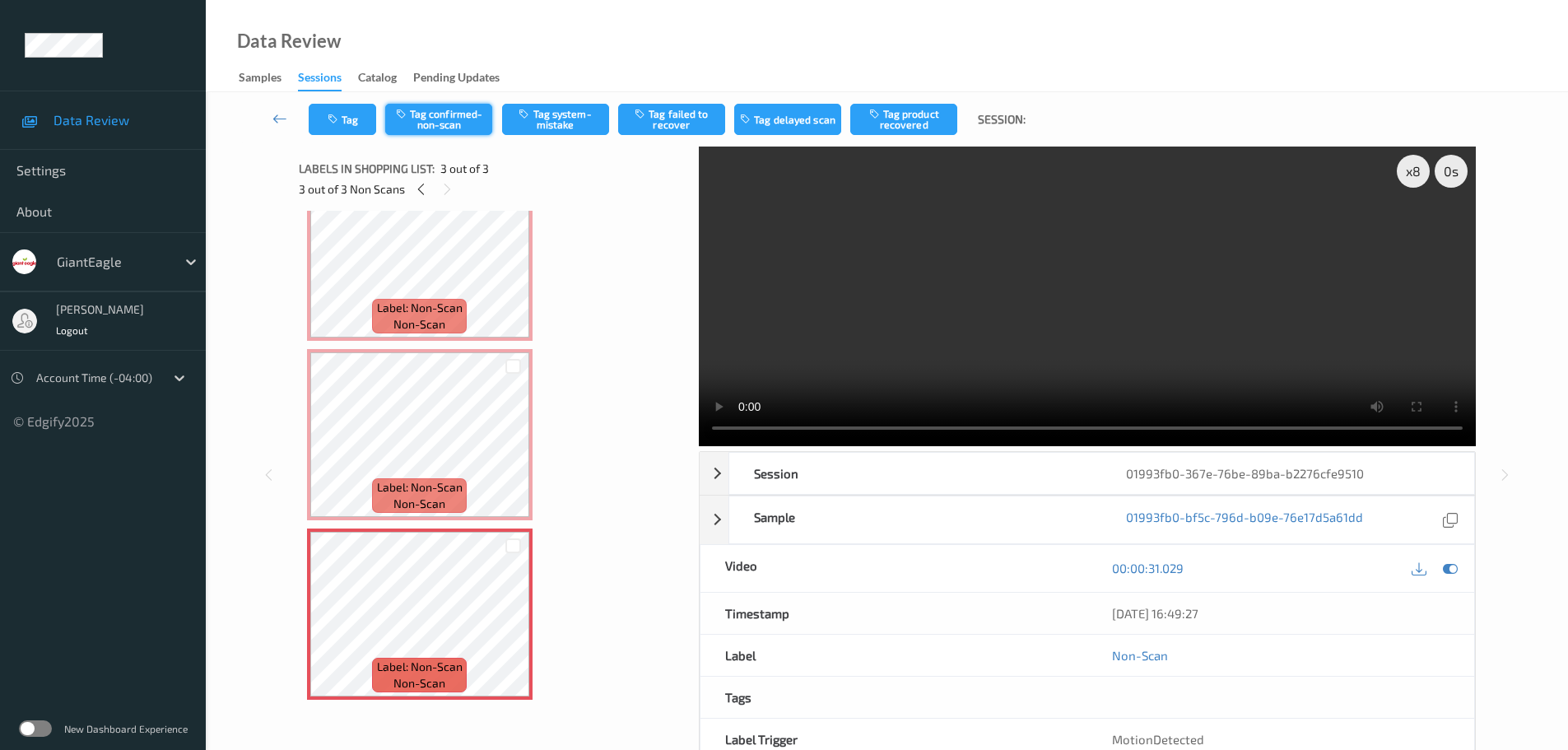
click at [447, 110] on button "Tag confirmed-non-scan" at bounding box center [438, 119] width 107 height 31
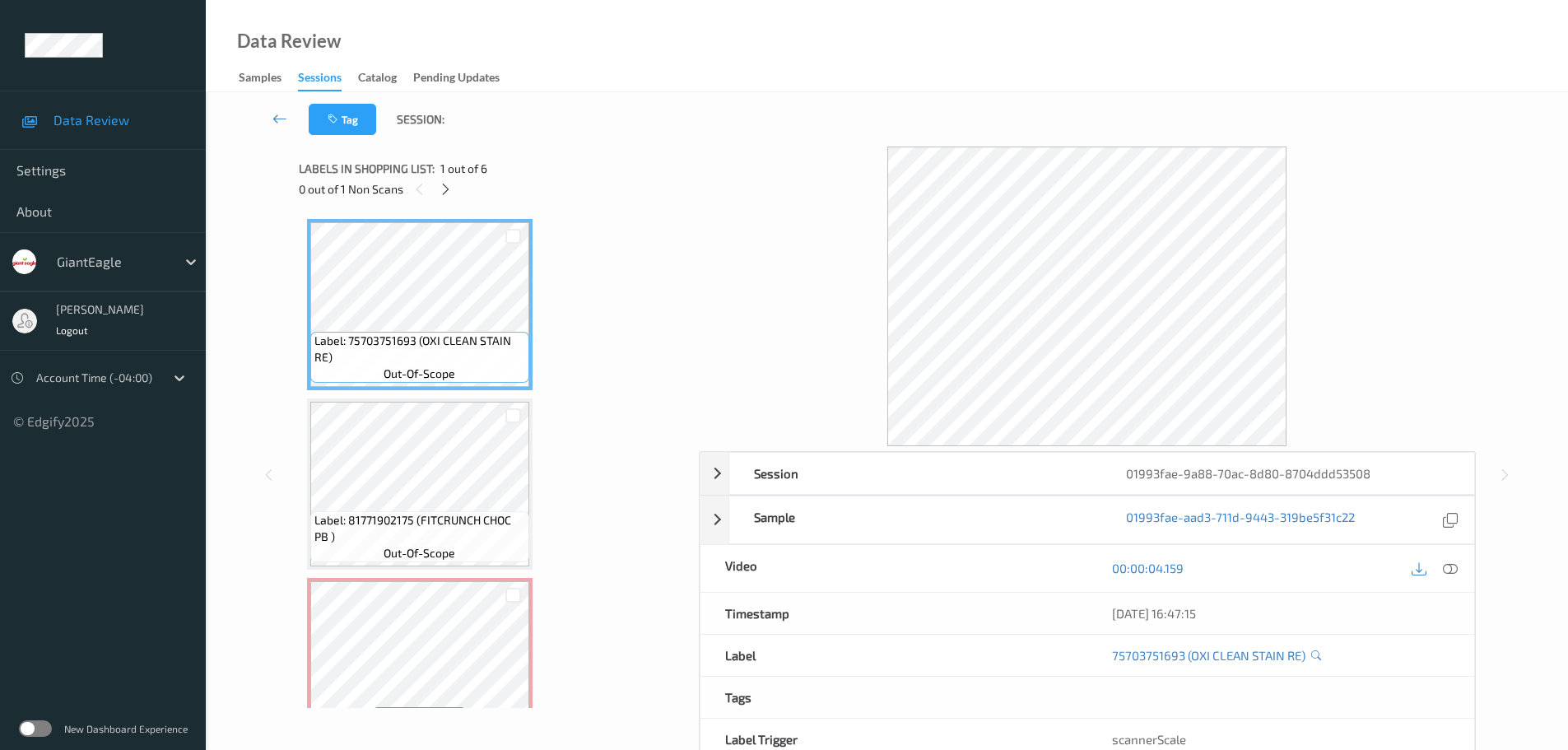
click at [433, 191] on div "0 out of 1 Non Scans" at bounding box center [493, 189] width 388 height 21
click at [437, 191] on div "0 out of 1 Non Scans" at bounding box center [493, 189] width 388 height 21
click at [442, 191] on icon at bounding box center [445, 190] width 14 height 15
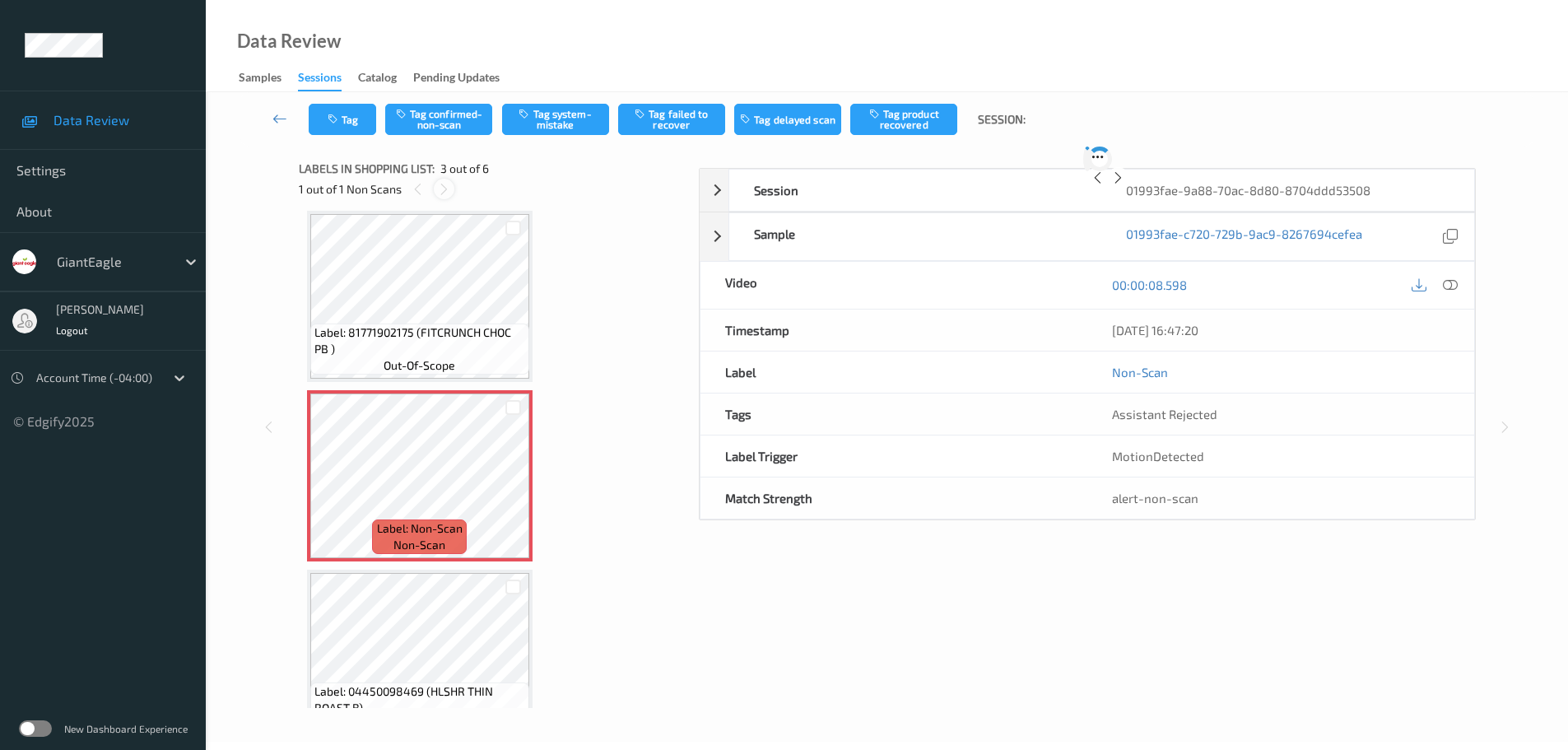
click at [442, 191] on icon at bounding box center [444, 190] width 14 height 15
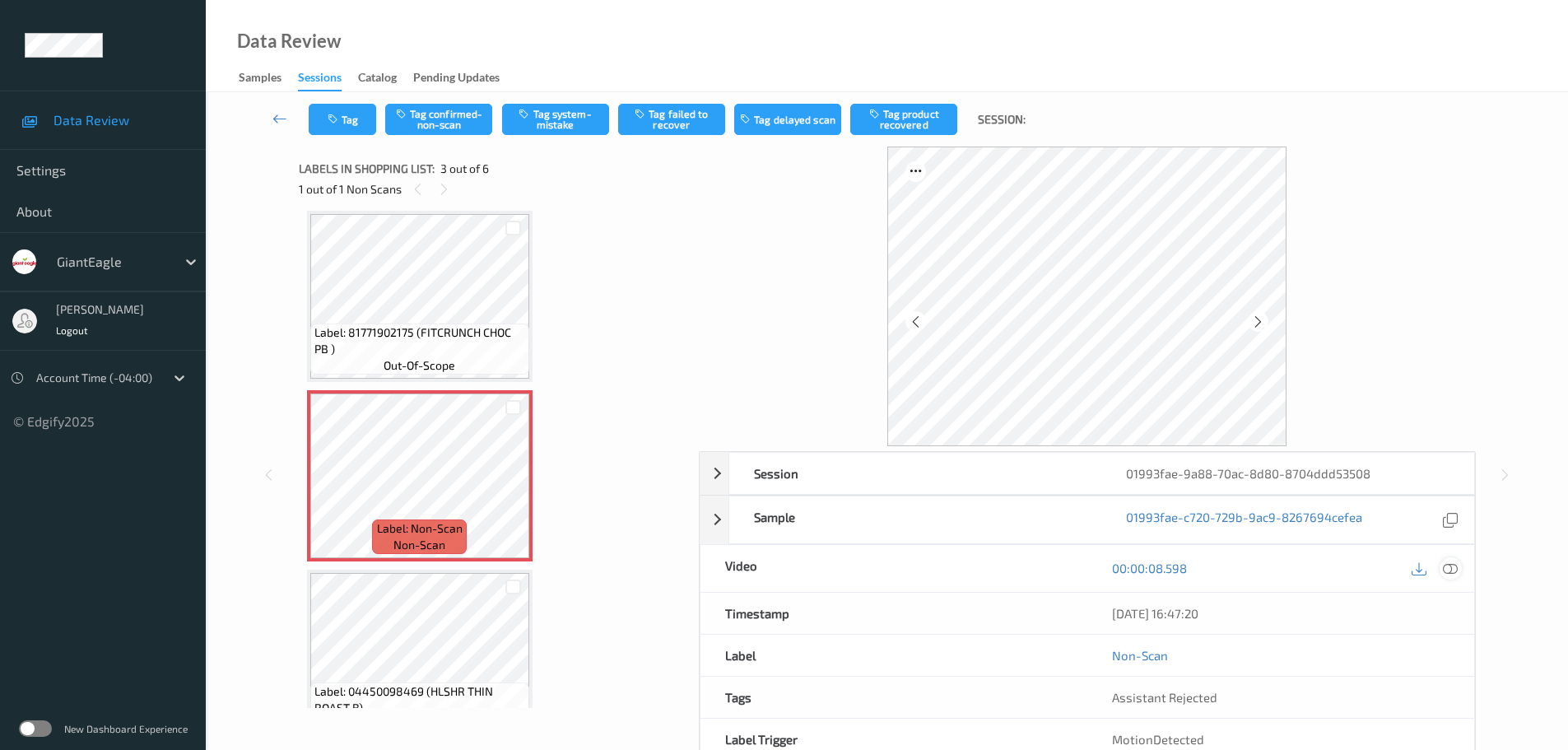
click at [1446, 570] on icon at bounding box center [1450, 568] width 15 height 15
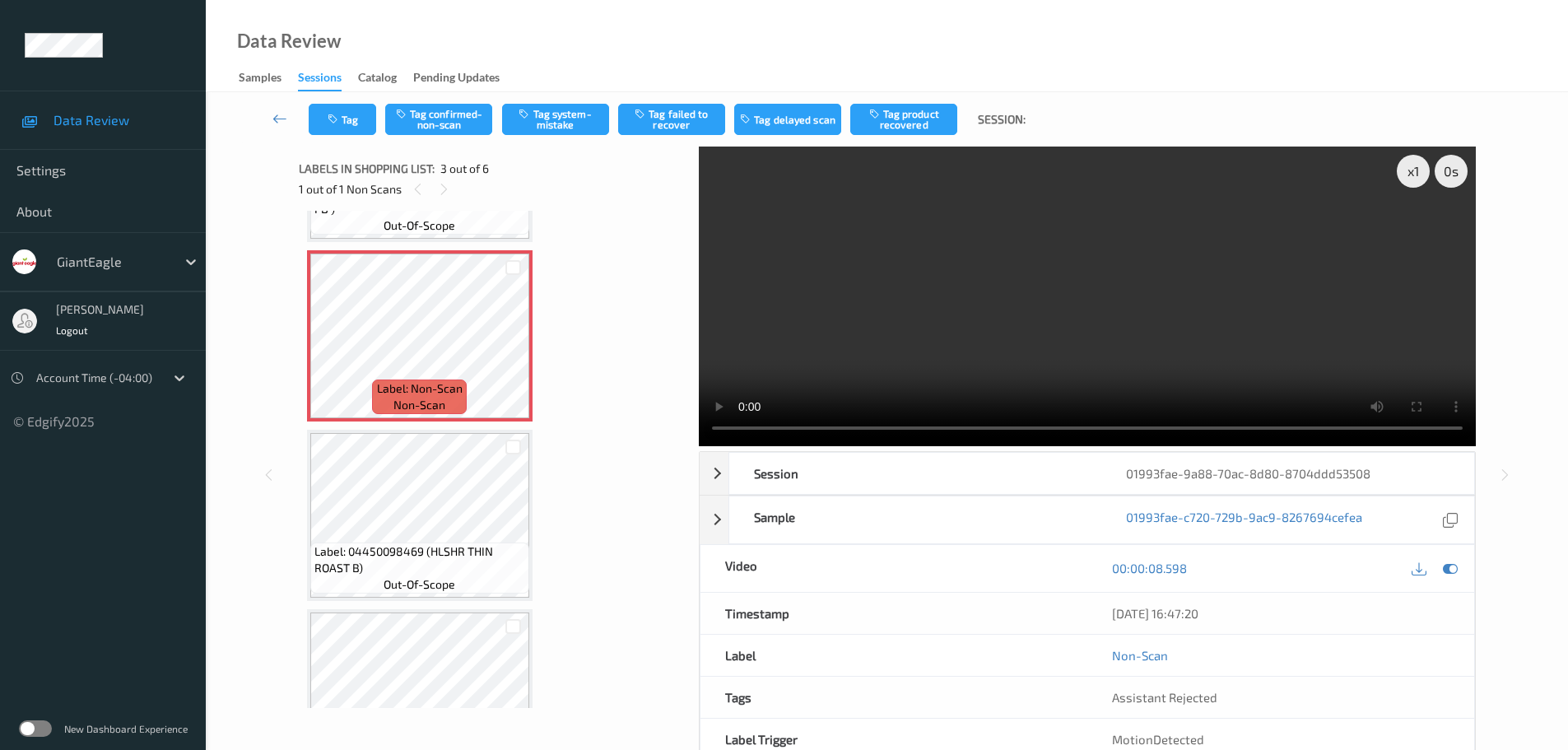
scroll to position [164, 0]
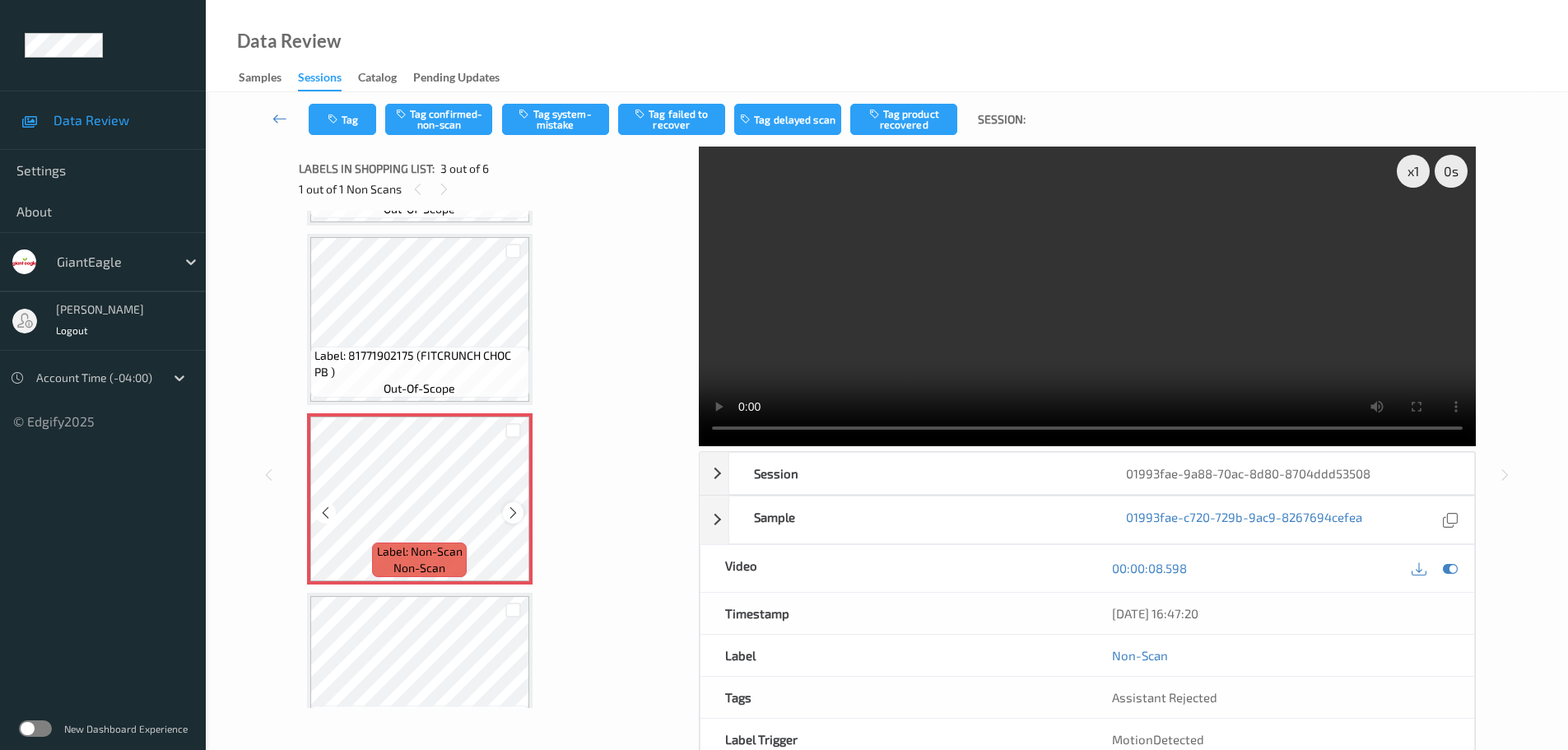
click at [515, 509] on icon at bounding box center [513, 513] width 14 height 15
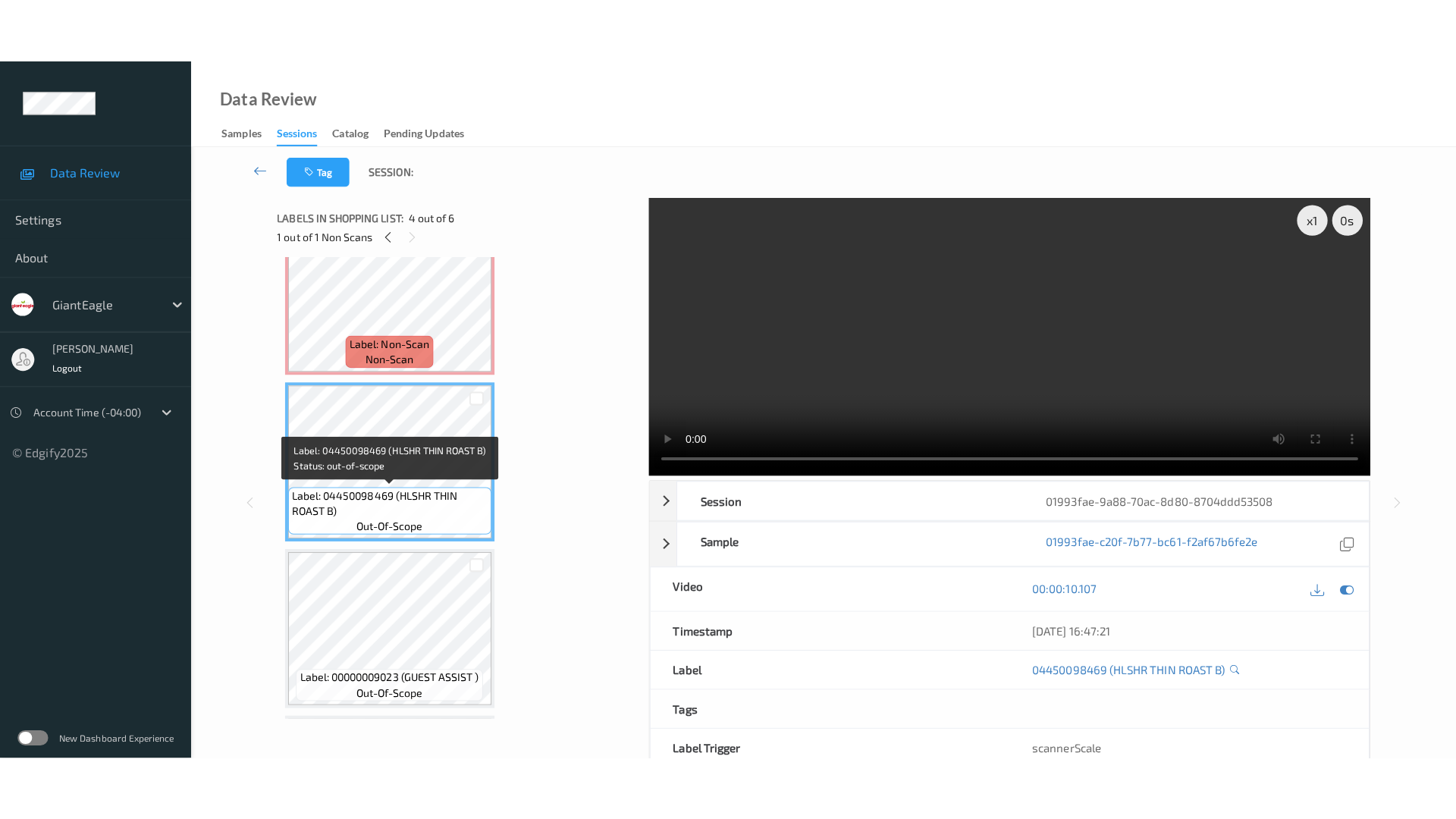
scroll to position [531, 0]
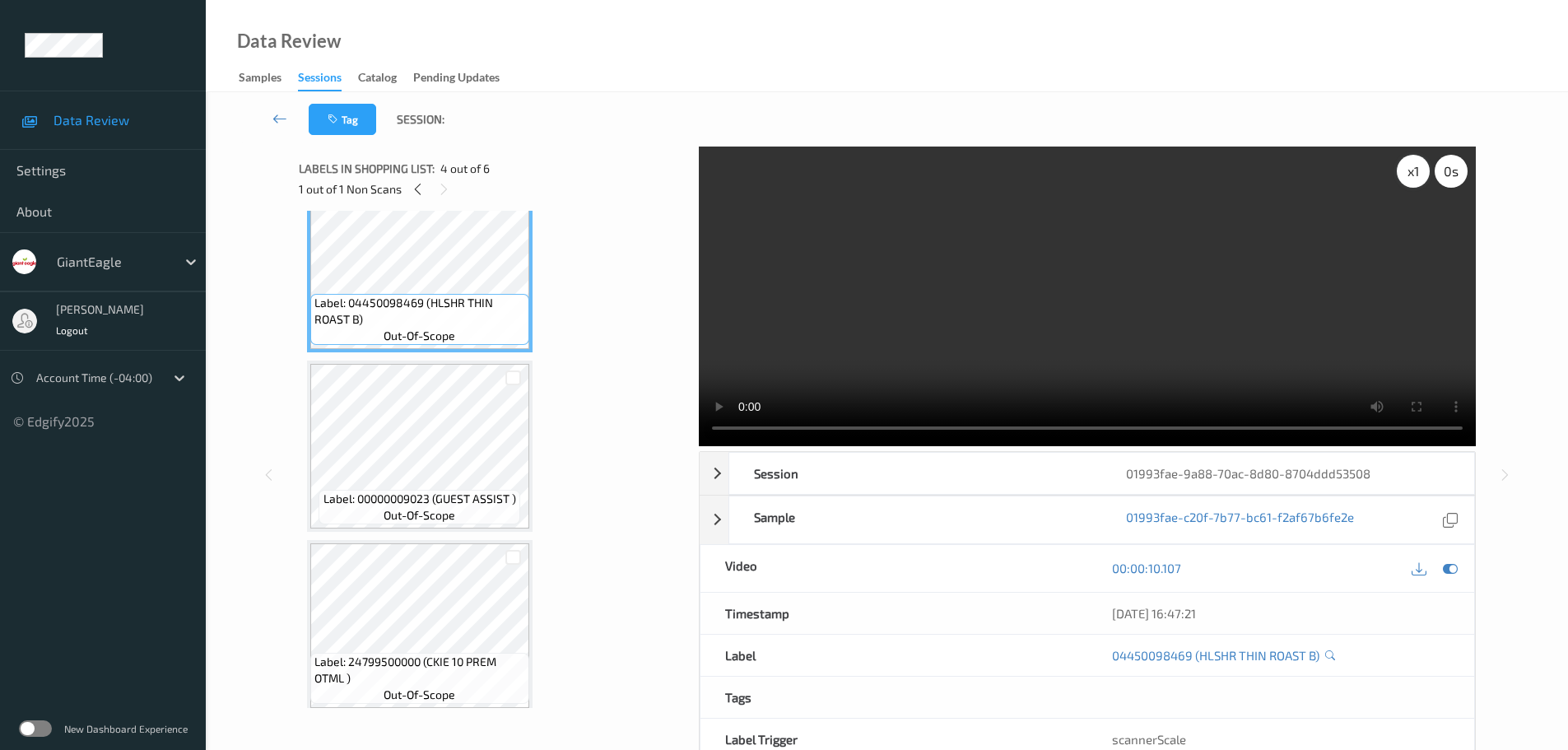
click at [1412, 174] on div "x 1" at bounding box center [1413, 171] width 33 height 33
click at [1412, 174] on div "x 2" at bounding box center [1413, 171] width 33 height 33
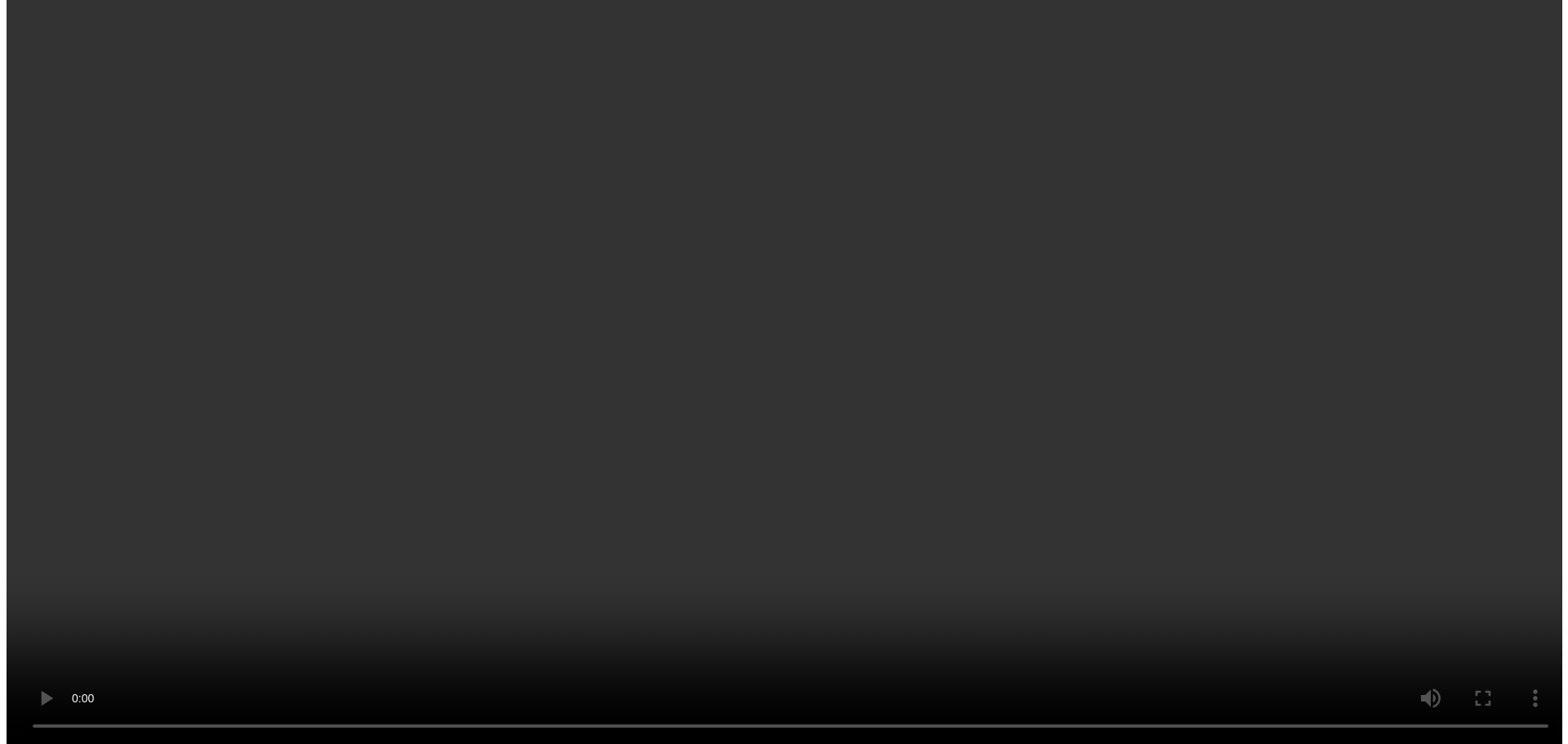
scroll to position [282, 0]
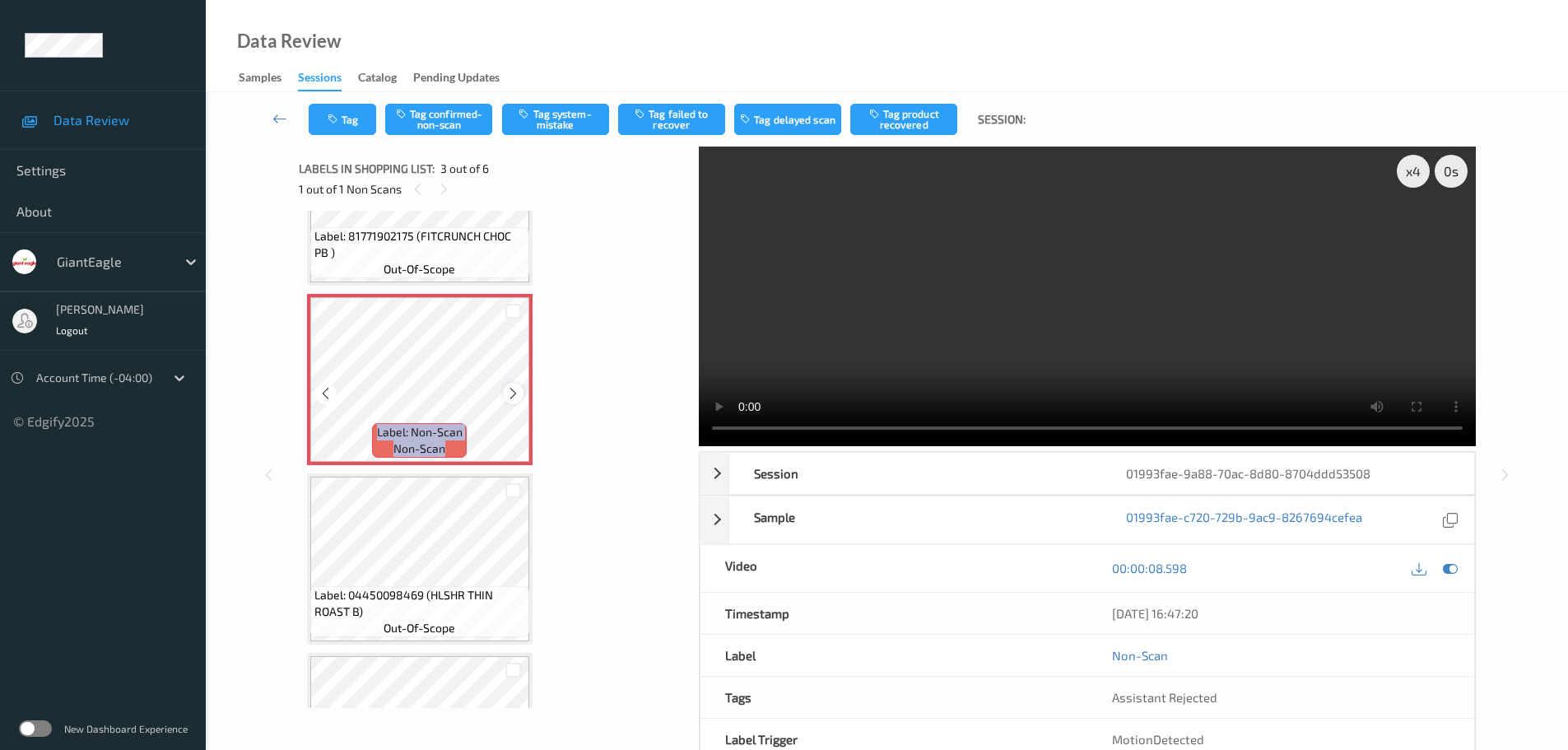
click at [515, 390] on icon at bounding box center [513, 393] width 14 height 15
click at [572, 99] on div "Tag Tag confirmed-non-scan Tag system-mistake Tag failed to recover Tag delayed…" at bounding box center [886, 120] width 1294 height 54
click at [566, 108] on button "Tag system-mistake" at bounding box center [556, 119] width 107 height 31
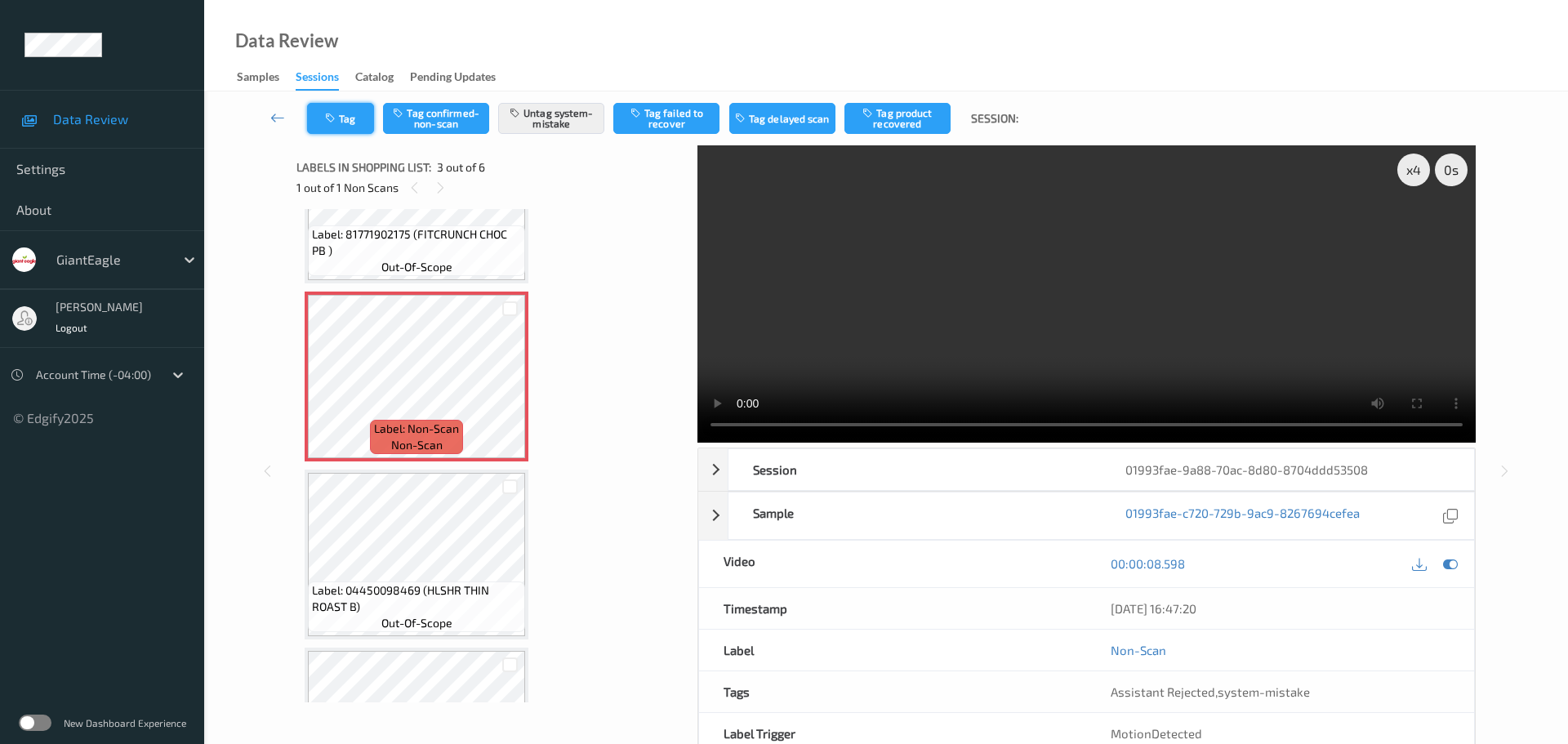
click at [342, 113] on button "Tag" at bounding box center [340, 118] width 67 height 31
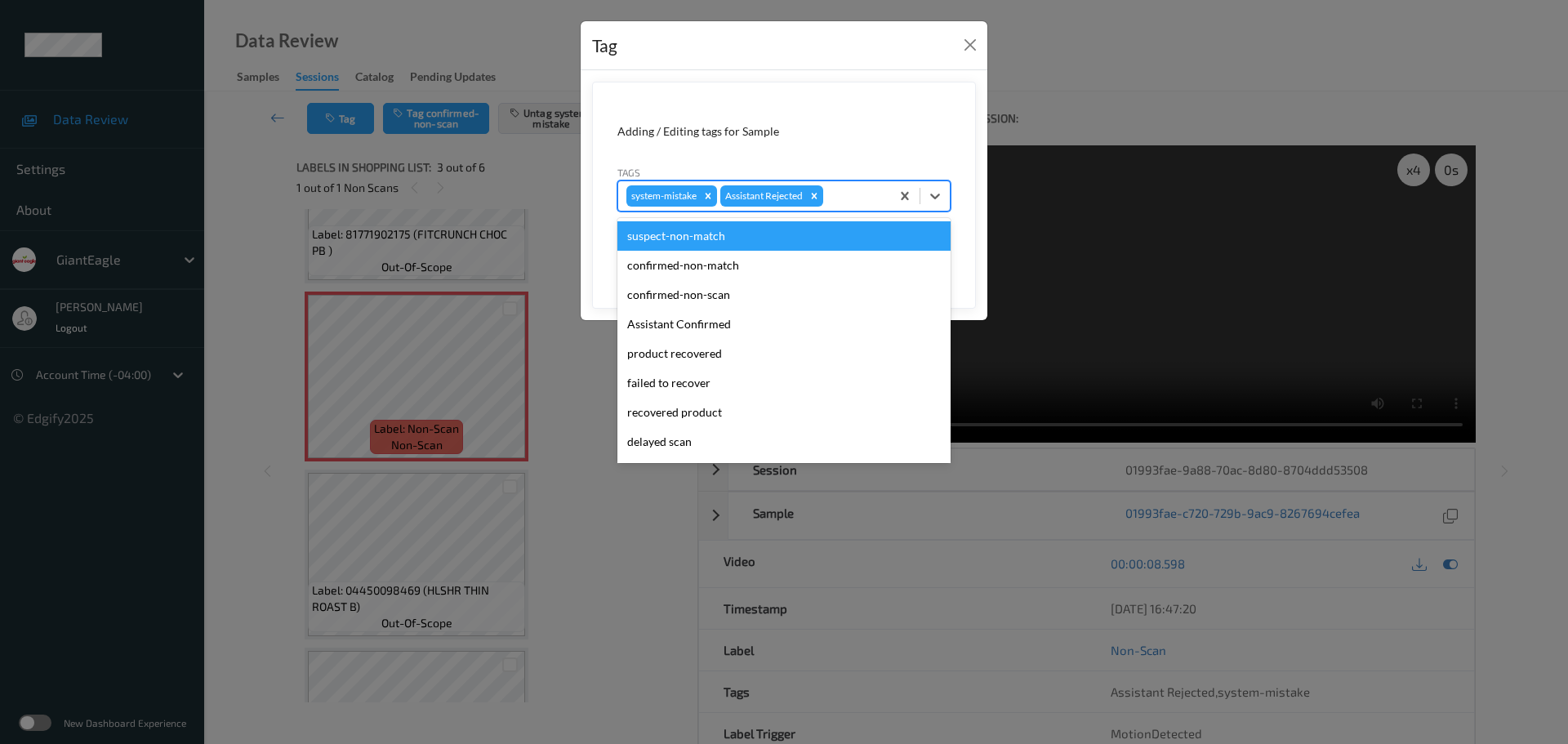
drag, startPoint x: 939, startPoint y: 197, endPoint x: 920, endPoint y: 216, distance: 26.9
click at [938, 197] on icon at bounding box center [935, 196] width 17 height 17
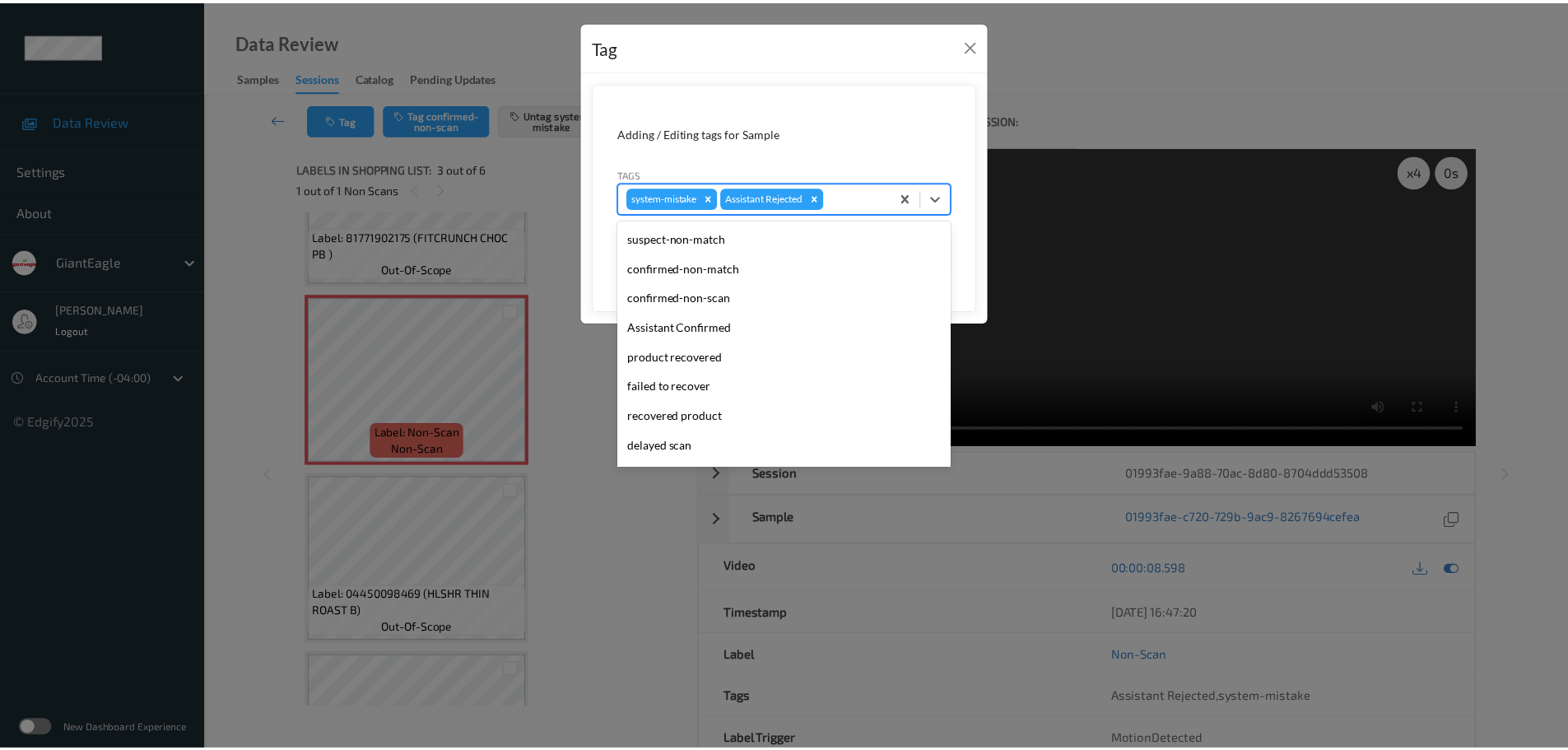
scroll to position [175, 0]
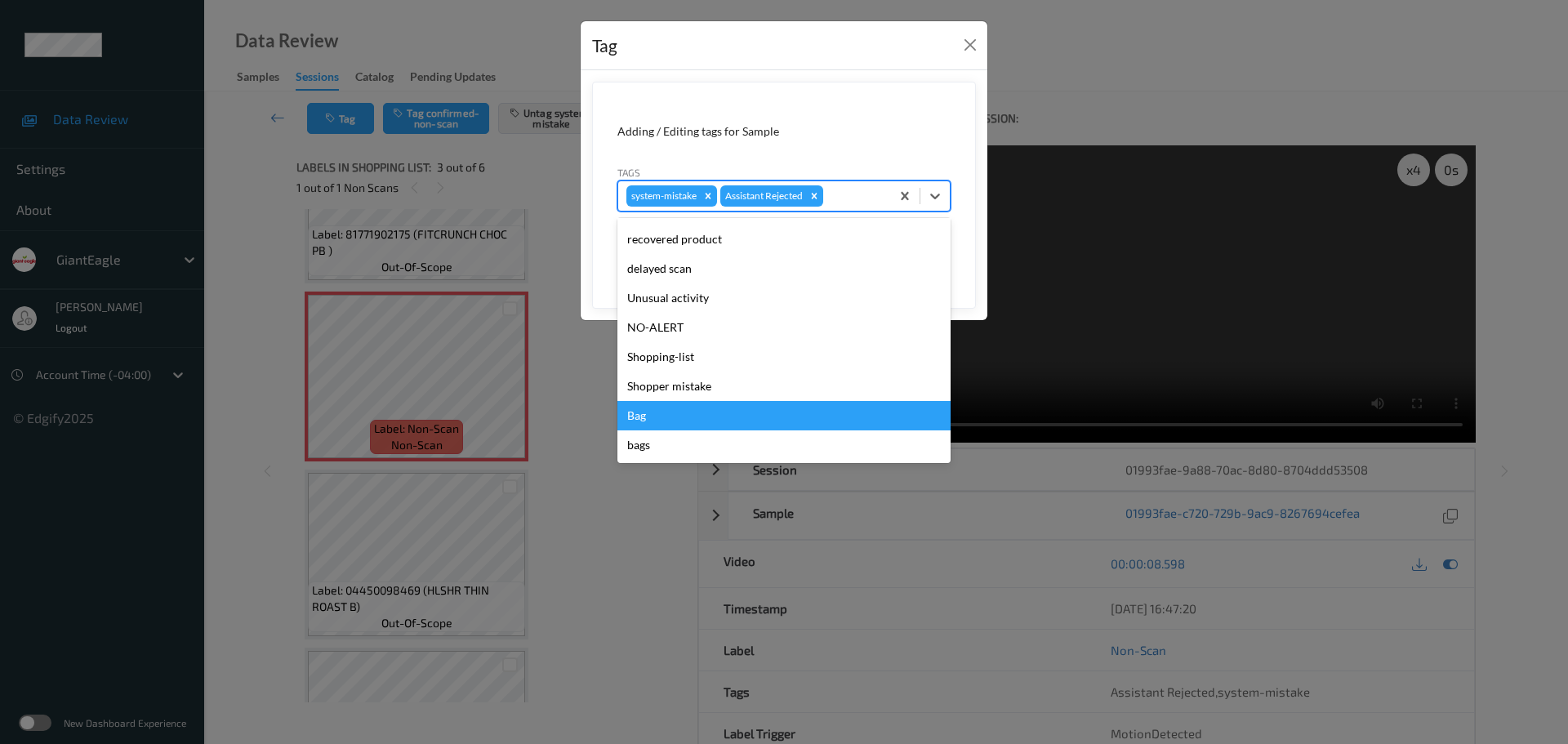
click at [647, 428] on div "Bag" at bounding box center [784, 416] width 334 height 30
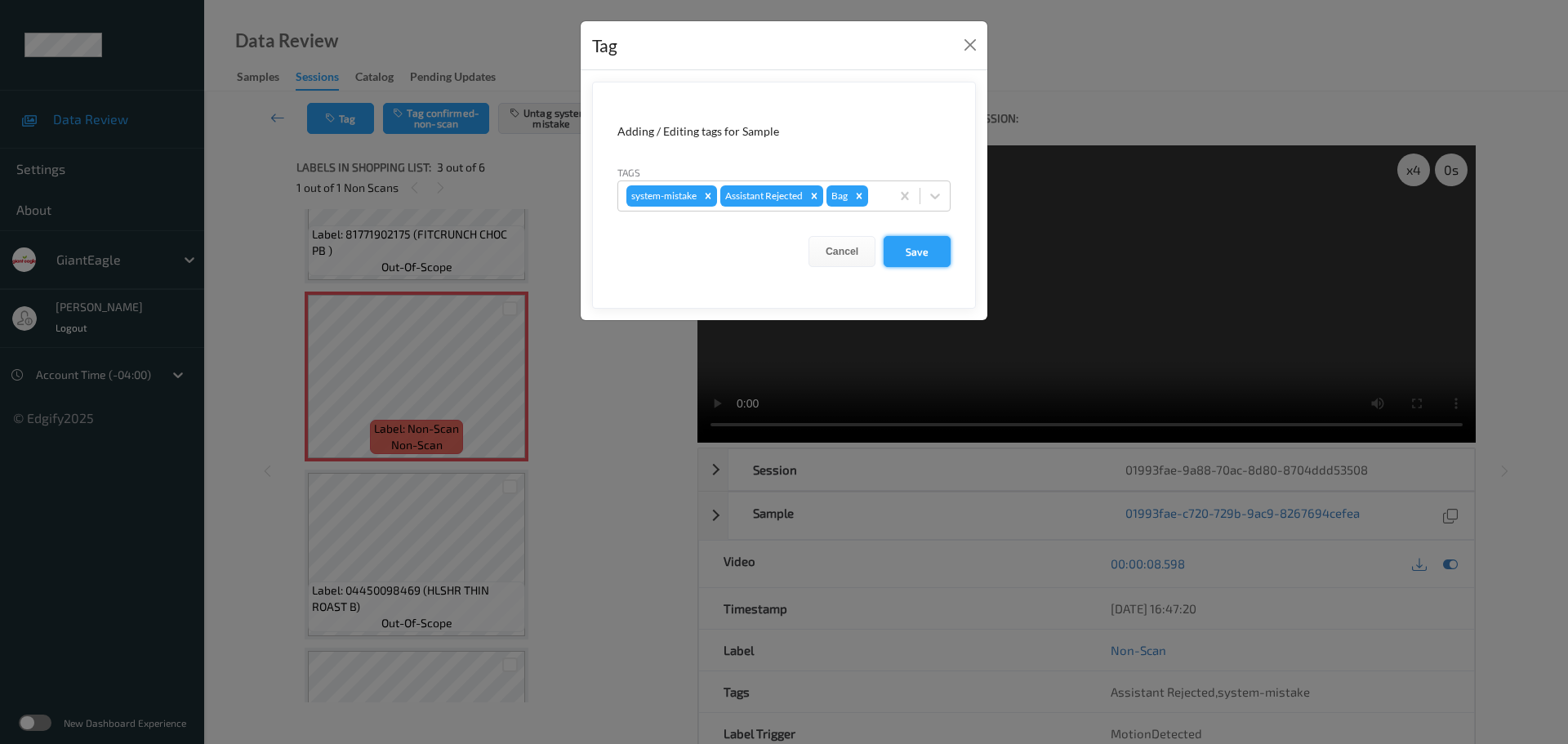
click at [924, 259] on button "Save" at bounding box center [917, 251] width 67 height 31
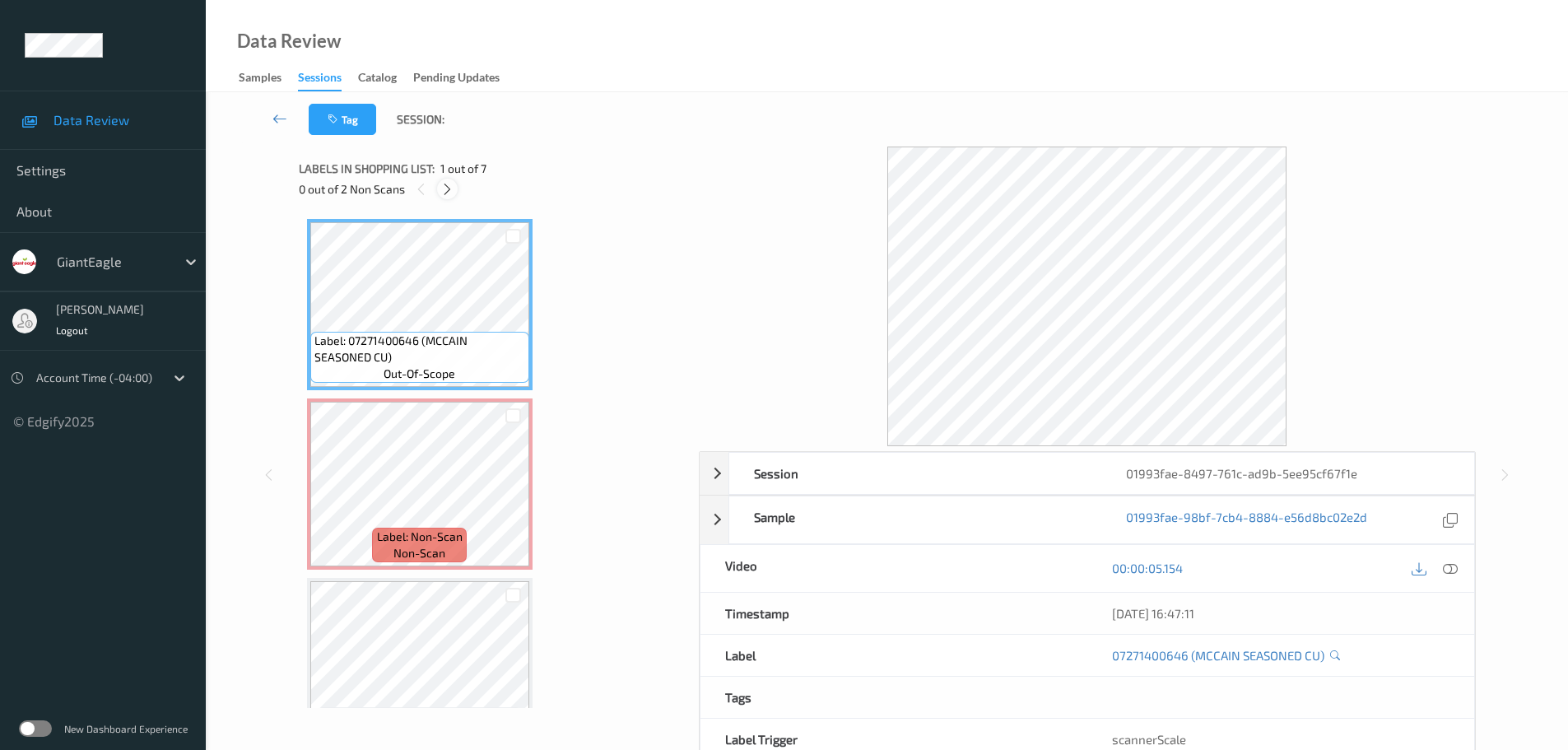
click at [448, 191] on icon at bounding box center [446, 190] width 14 height 15
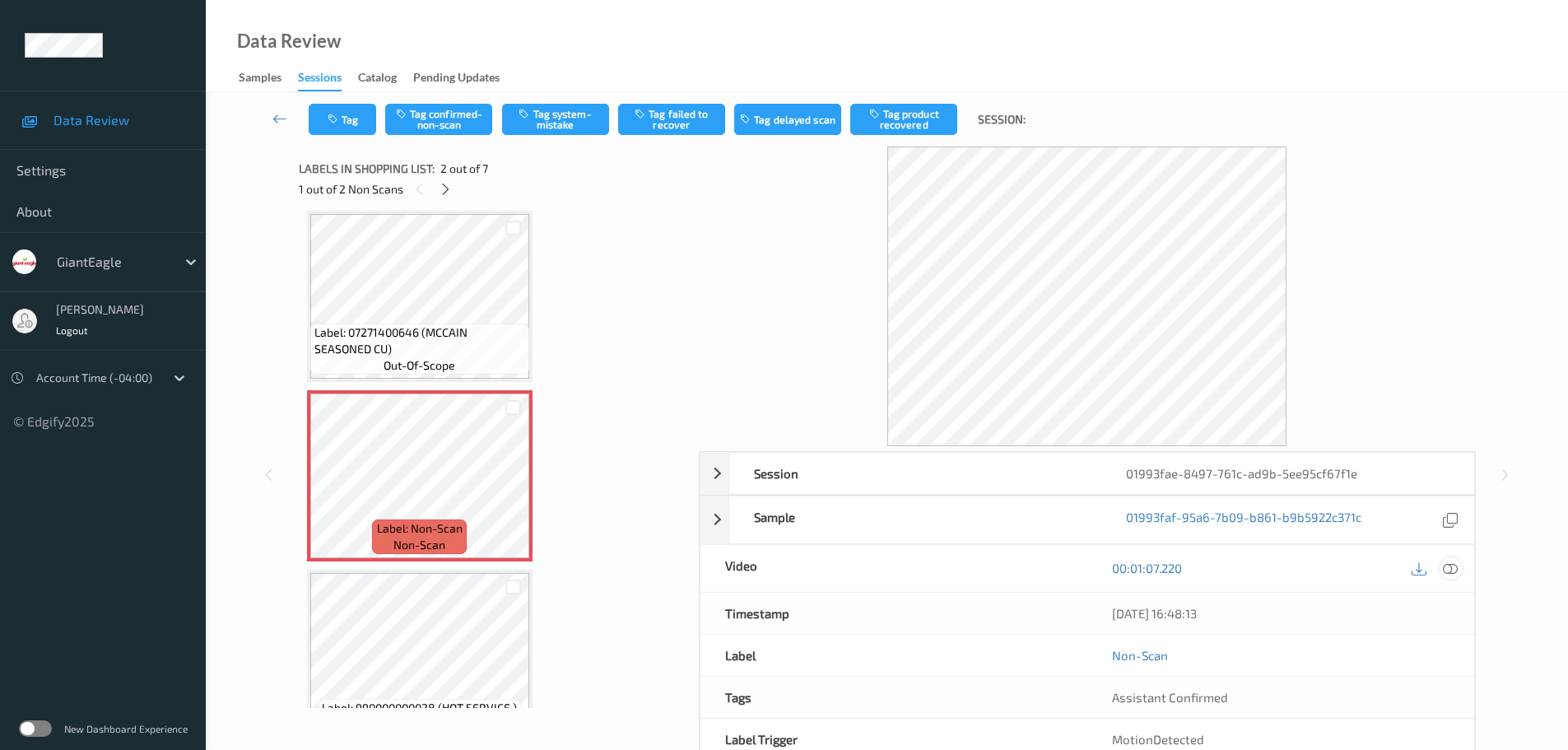
click at [1452, 572] on icon at bounding box center [1450, 568] width 15 height 15
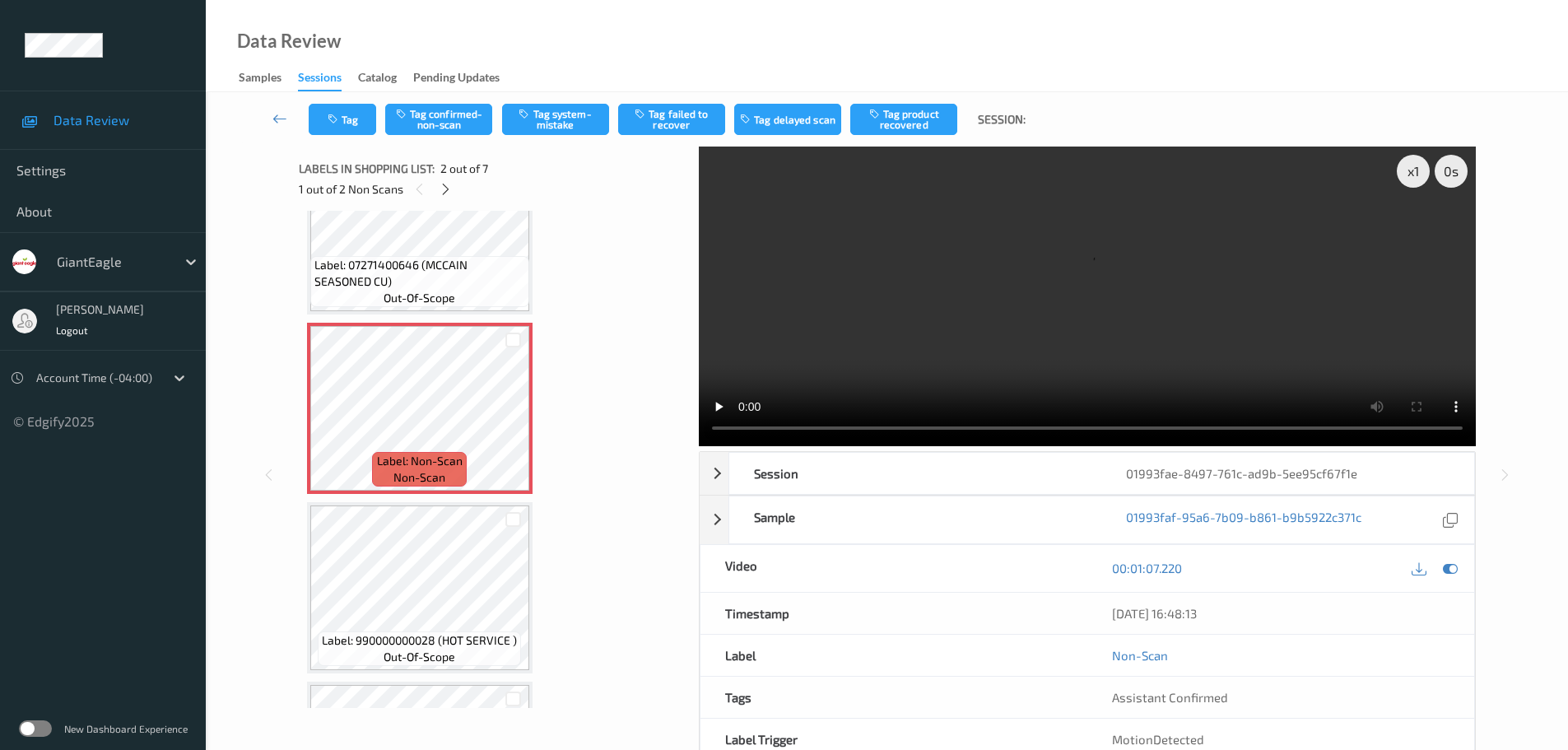
scroll to position [0, 0]
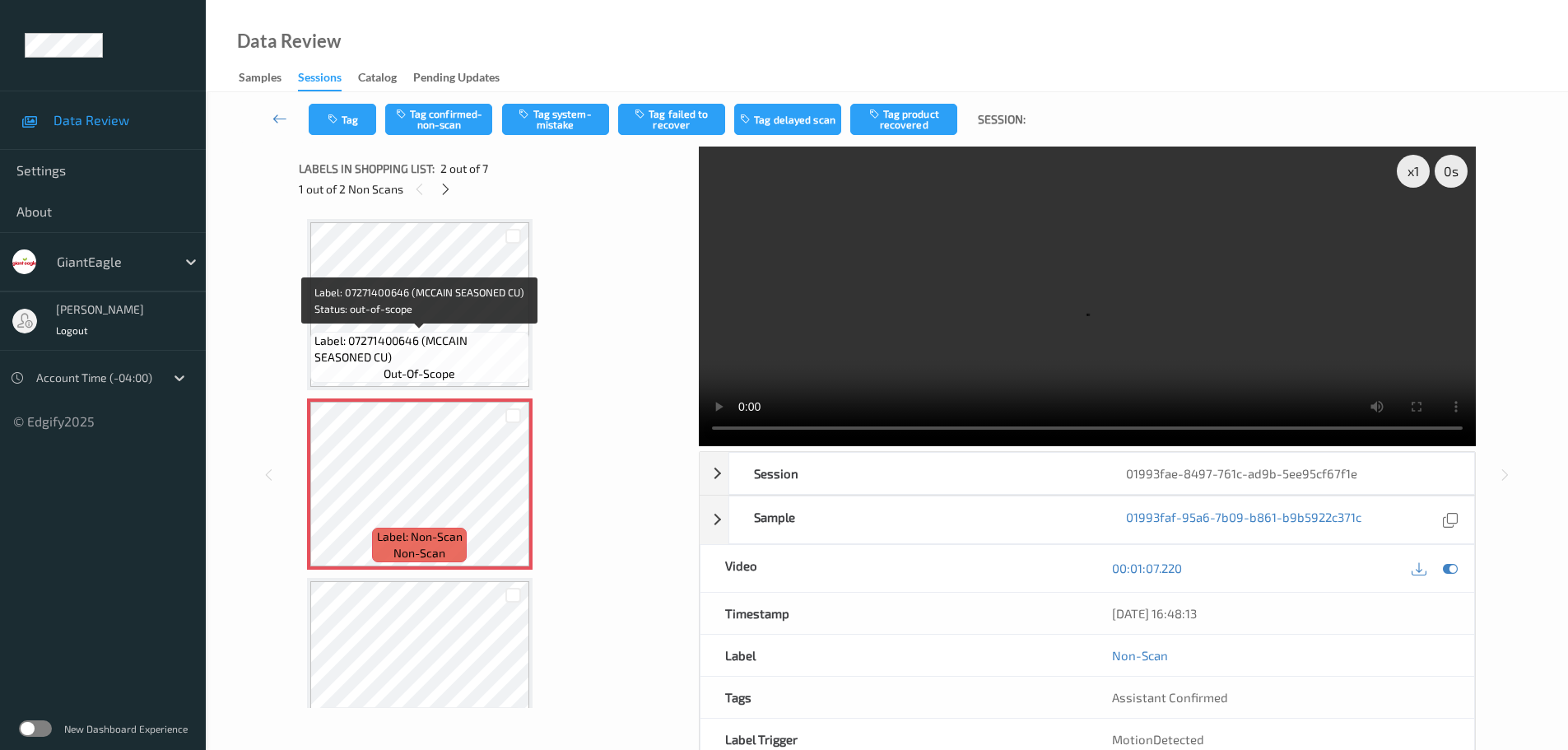
click at [462, 350] on span "Label: 07271400646 (MCCAIN SEASONED CU)" at bounding box center [420, 348] width 211 height 33
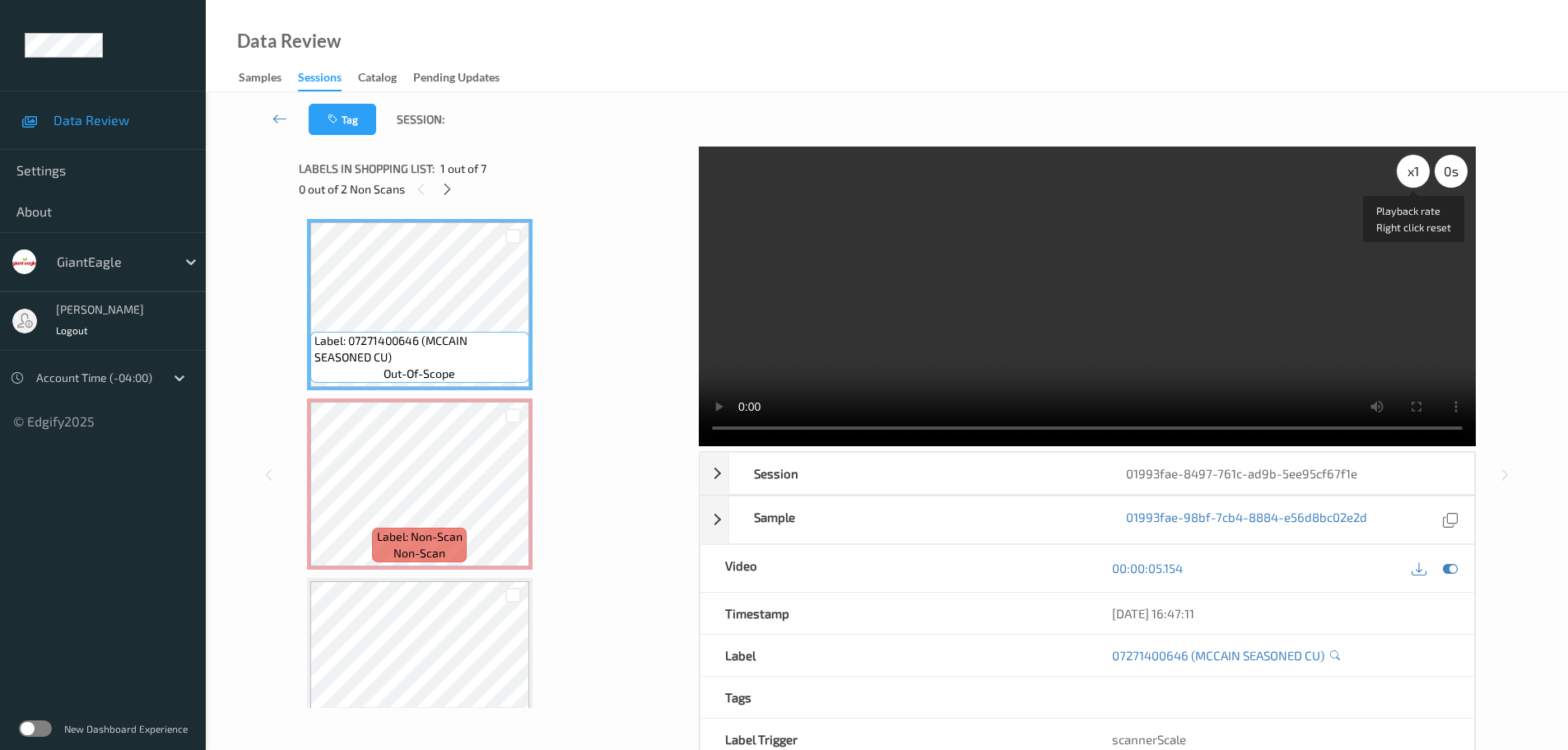
click at [1416, 165] on div "x 1" at bounding box center [1413, 171] width 33 height 33
click at [1416, 165] on div "x 2" at bounding box center [1413, 171] width 33 height 33
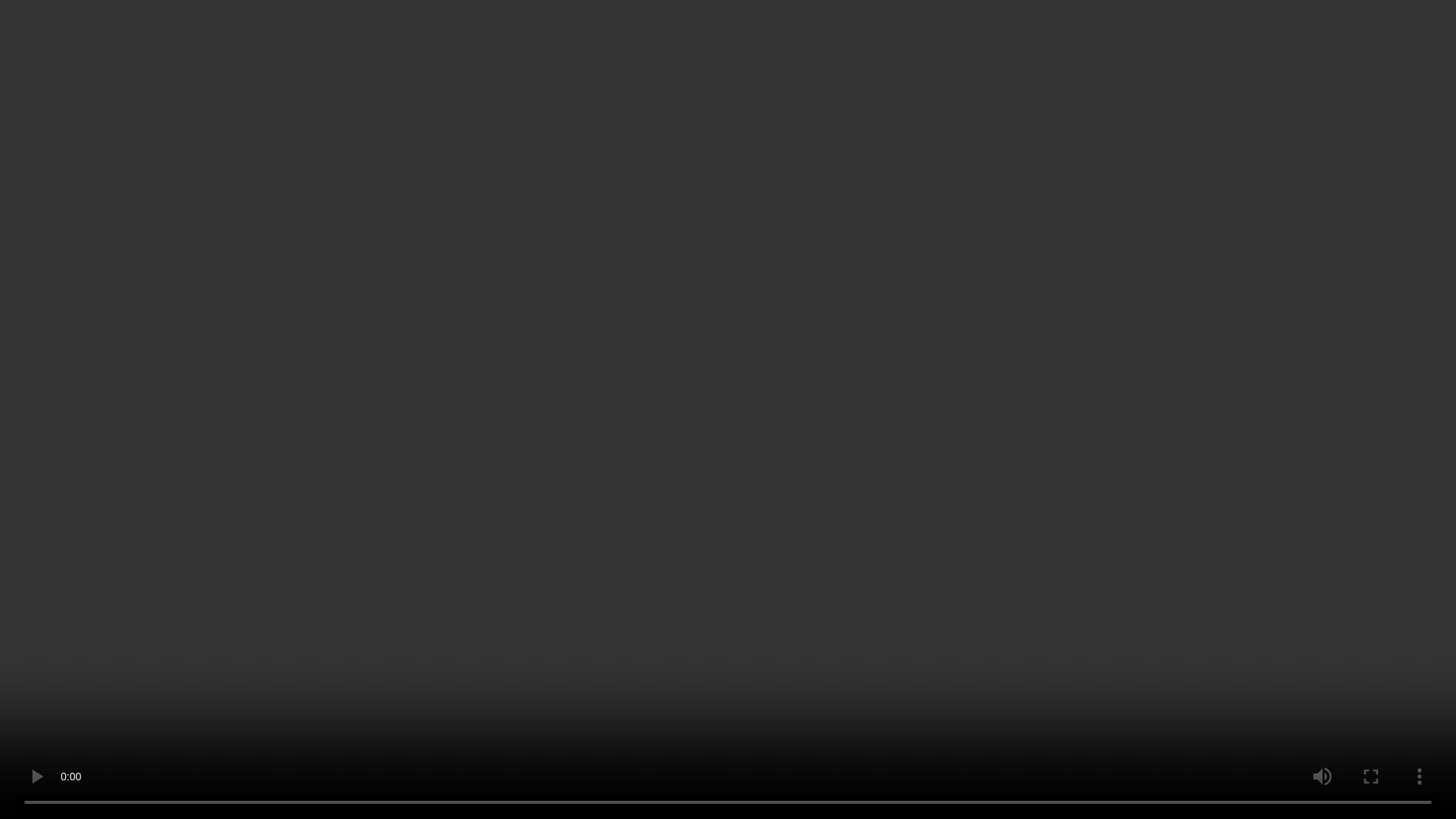
click at [738, 32] on video at bounding box center [728, 410] width 1456 height 819
click at [748, 43] on video at bounding box center [728, 410] width 1456 height 819
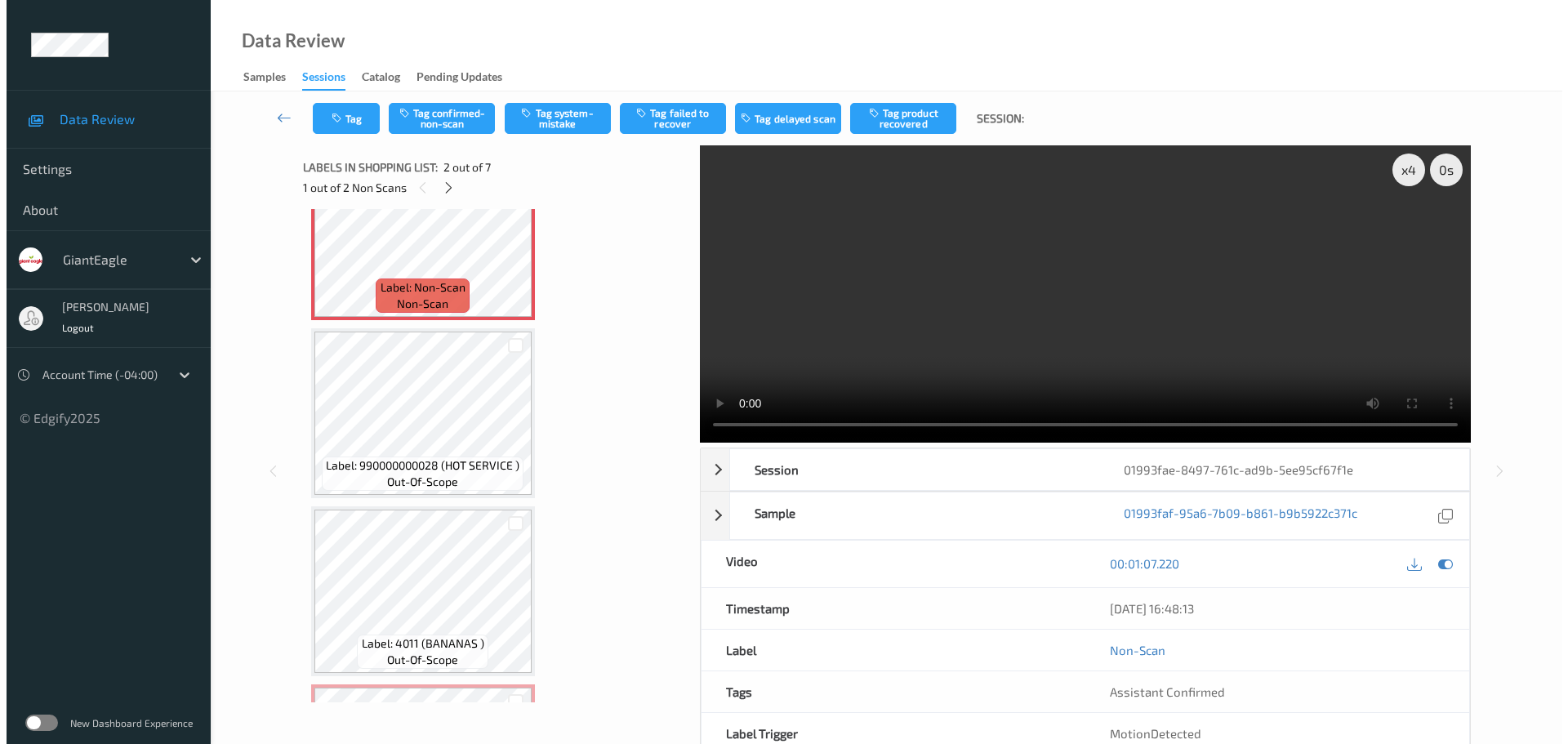
scroll to position [82, 0]
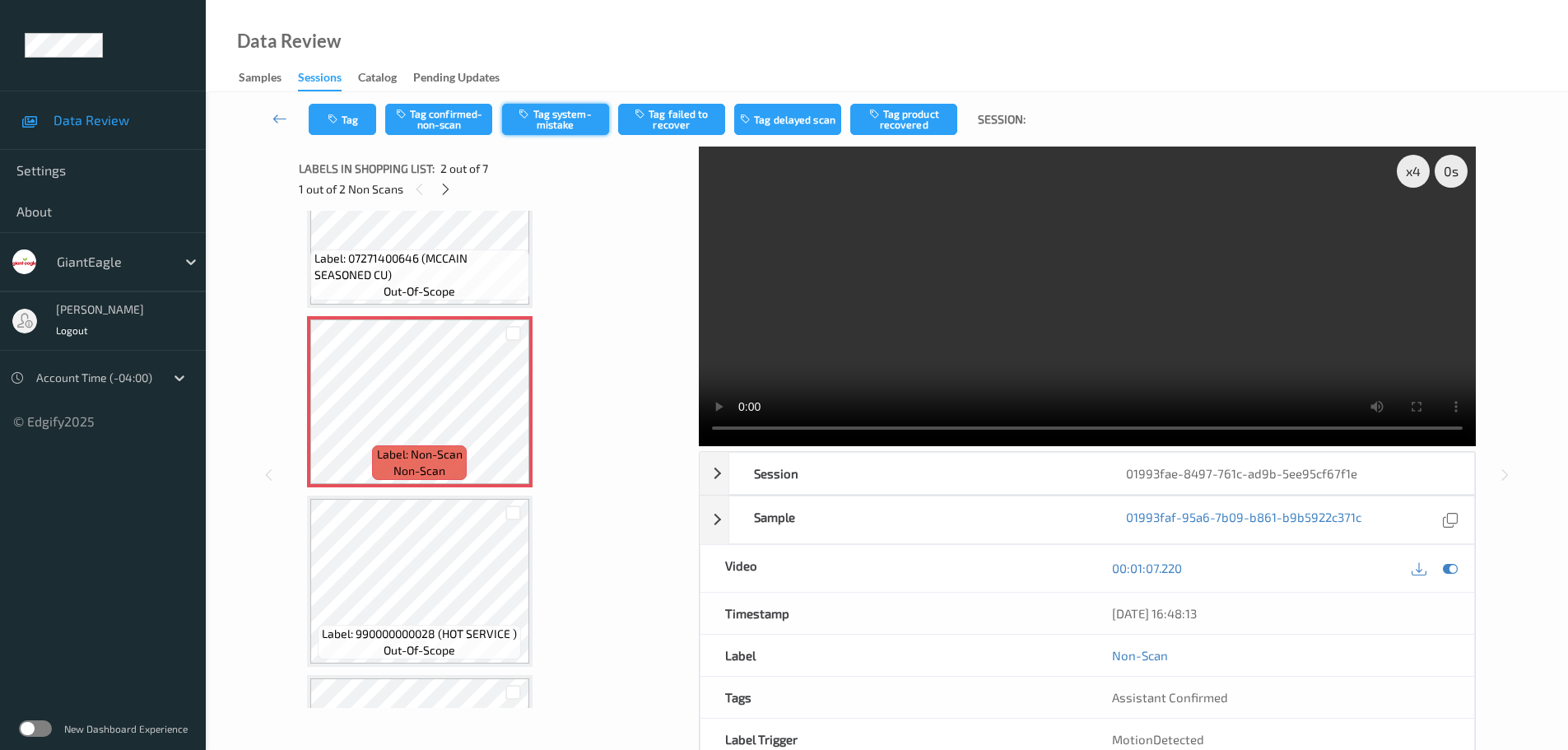
click at [575, 121] on button "Tag system-mistake" at bounding box center [556, 119] width 107 height 31
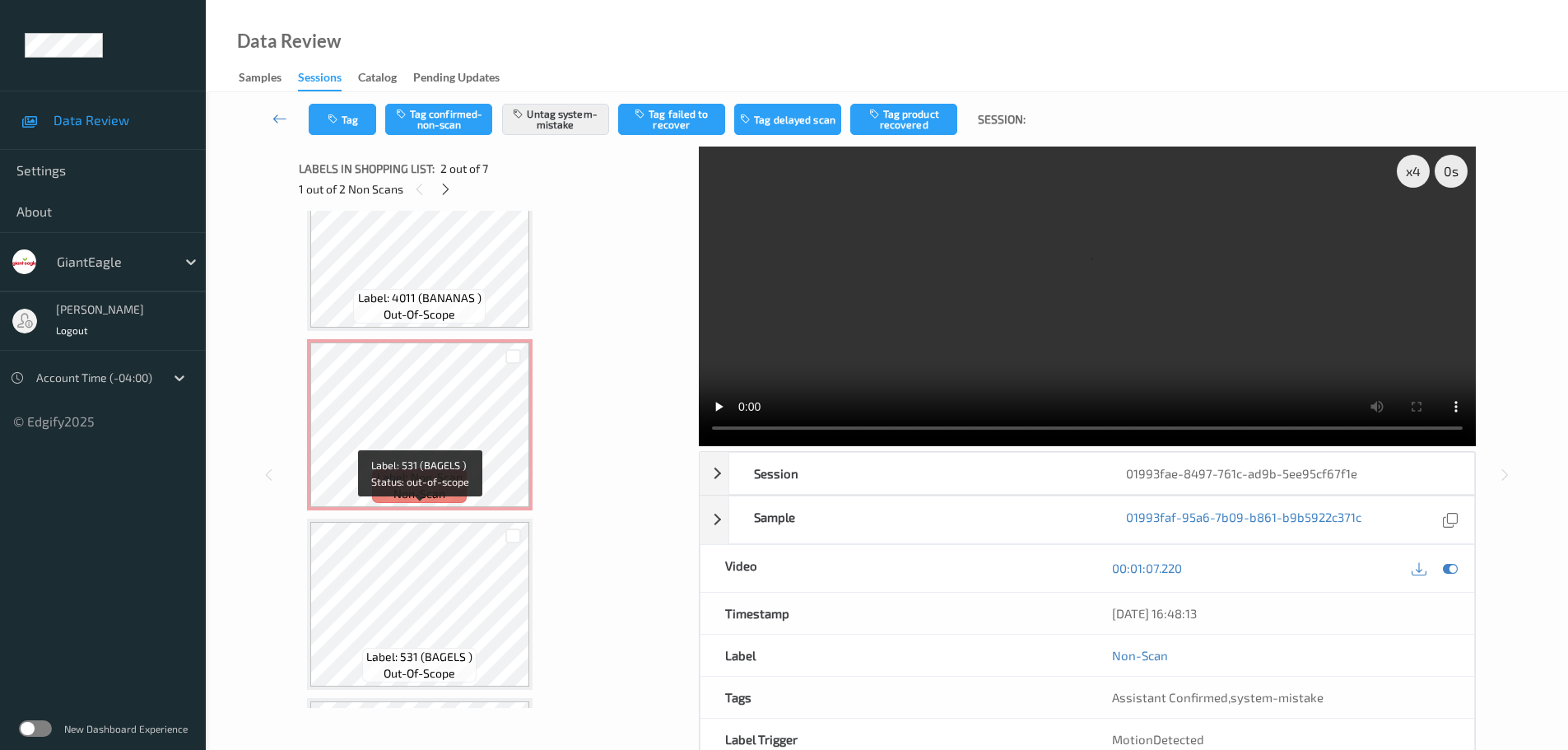
scroll to position [576, 0]
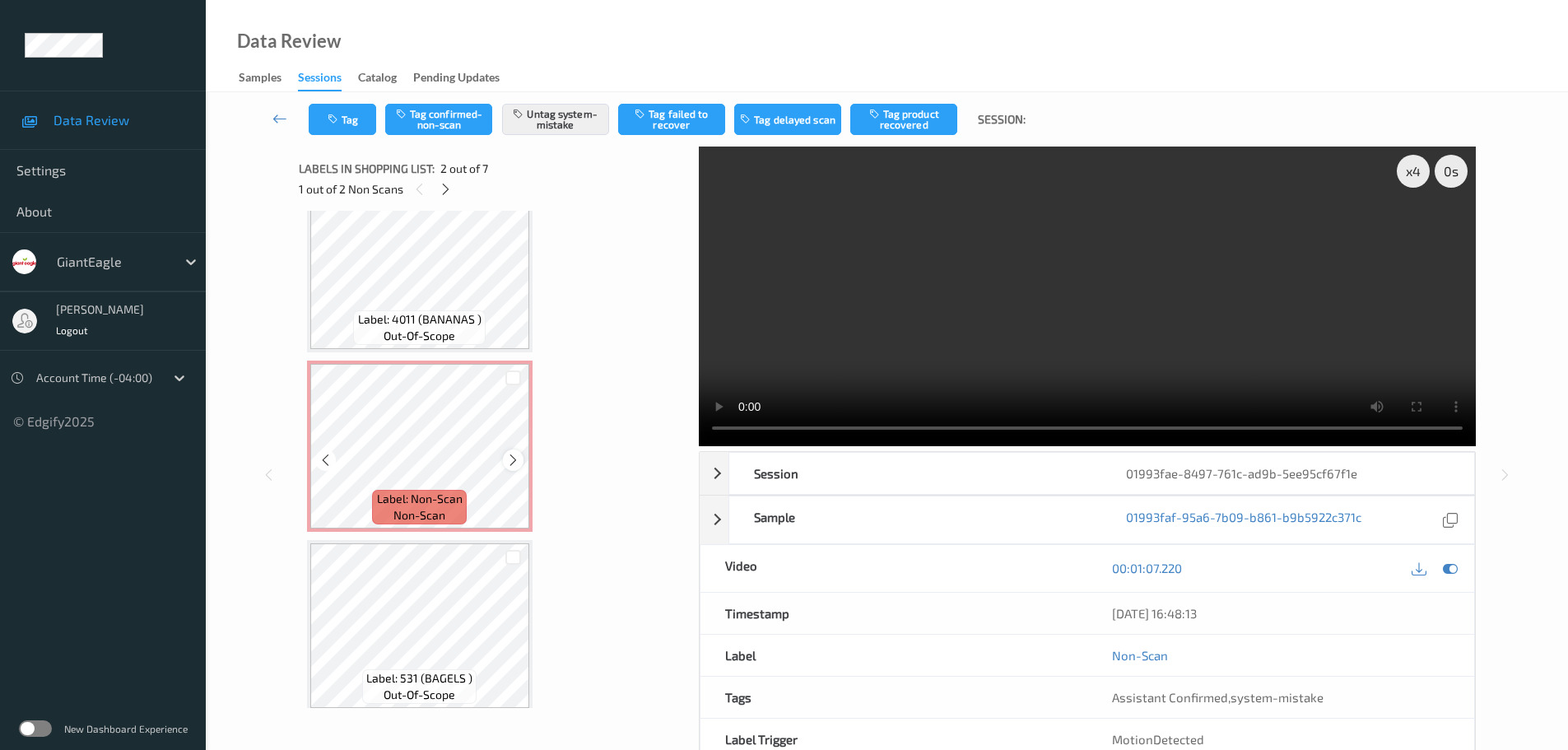
click at [511, 459] on icon at bounding box center [513, 460] width 14 height 15
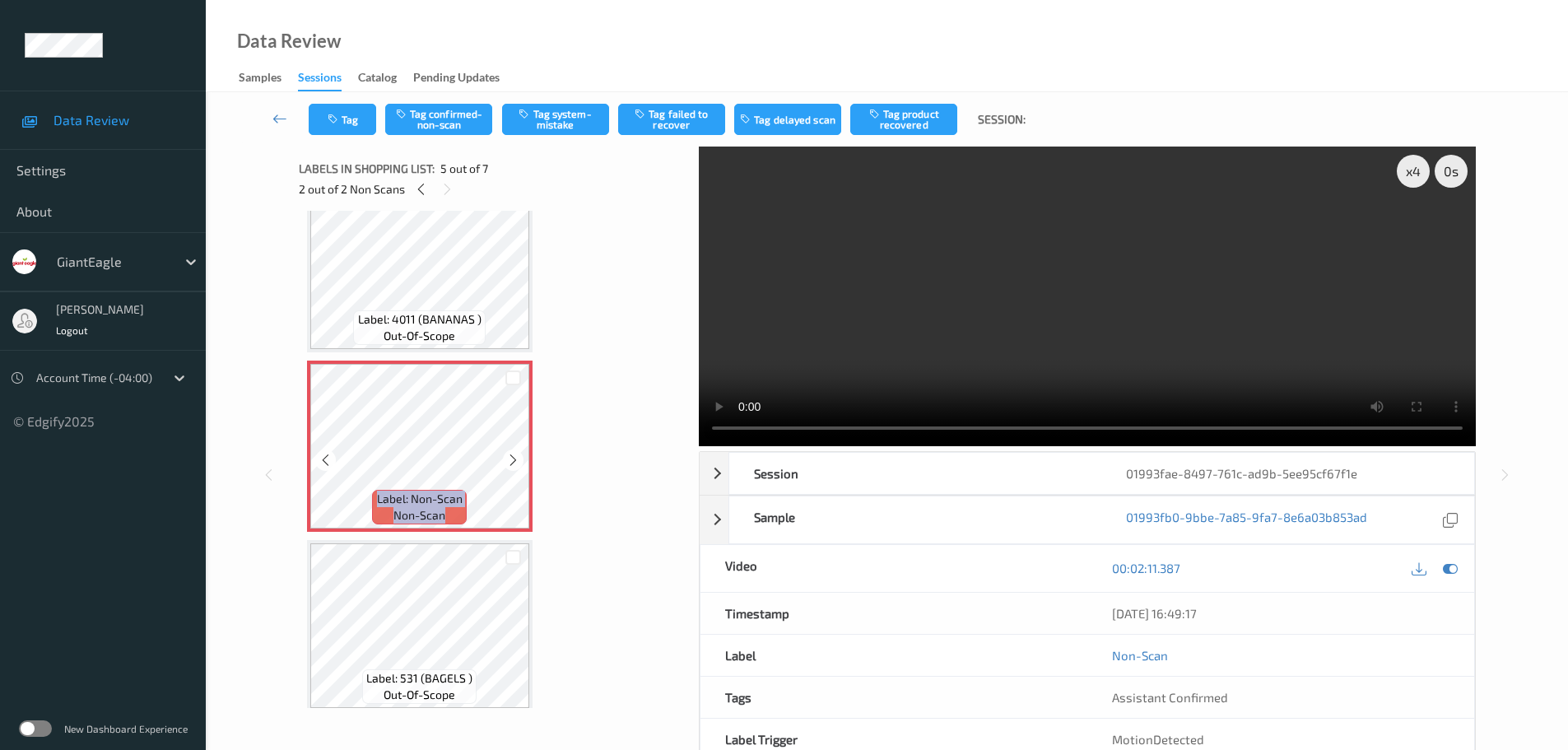
click at [511, 459] on icon at bounding box center [513, 460] width 14 height 15
click at [511, 460] on icon at bounding box center [513, 460] width 14 height 15
click at [511, 460] on icon at bounding box center [513, 460] width 14 height 15
click at [511, 461] on icon at bounding box center [513, 460] width 14 height 15
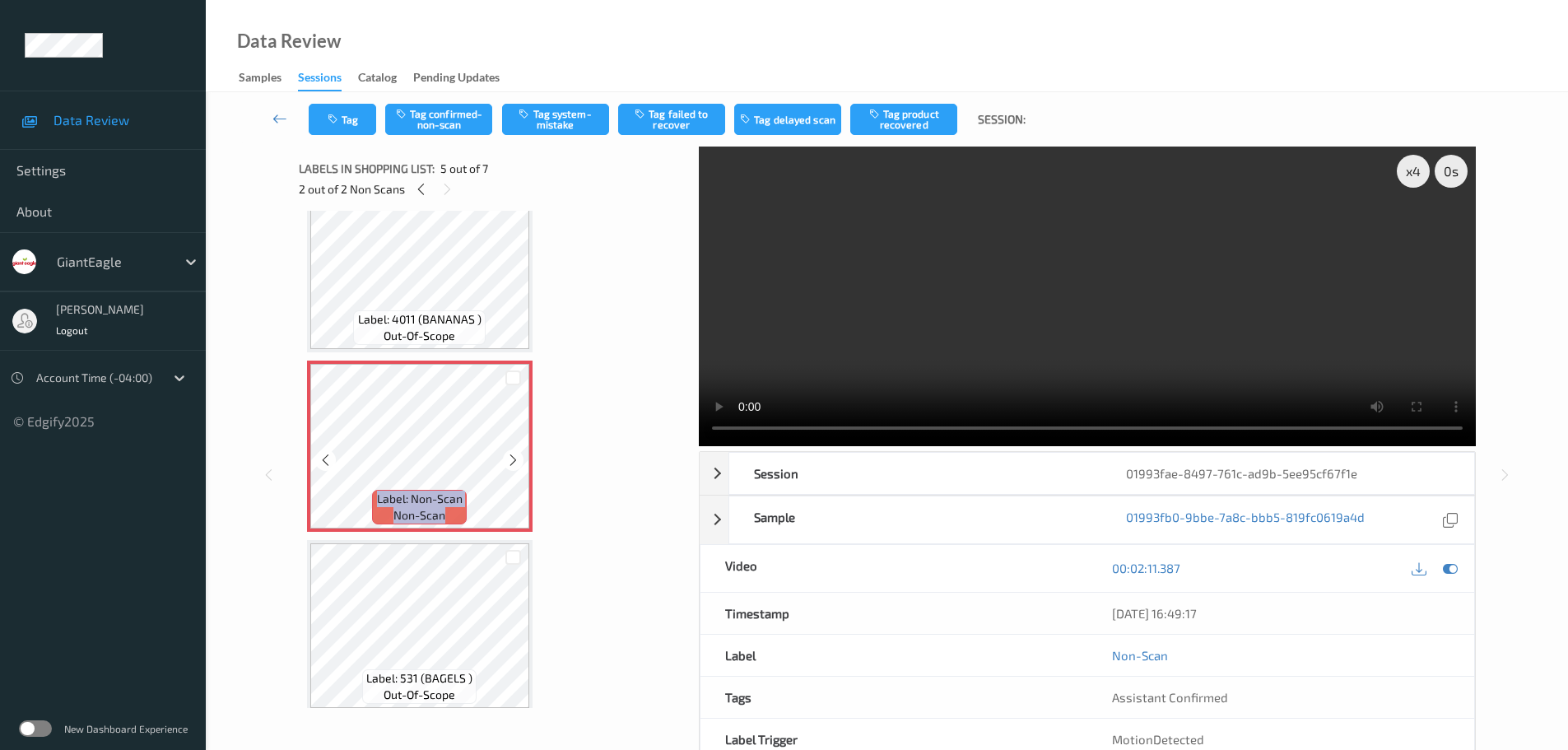
click at [511, 461] on icon at bounding box center [513, 460] width 14 height 15
click at [511, 462] on icon at bounding box center [513, 460] width 14 height 15
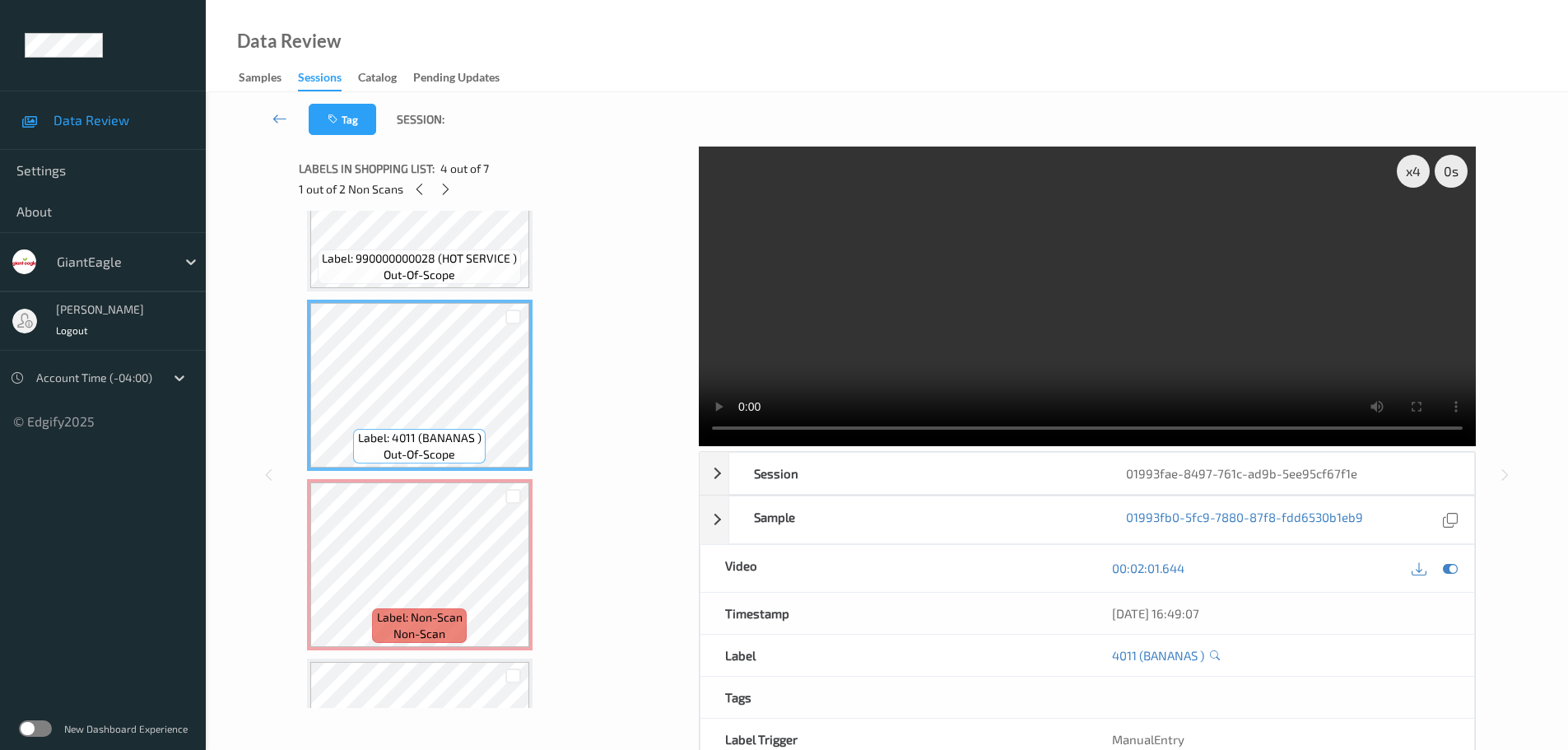
scroll to position [494, 0]
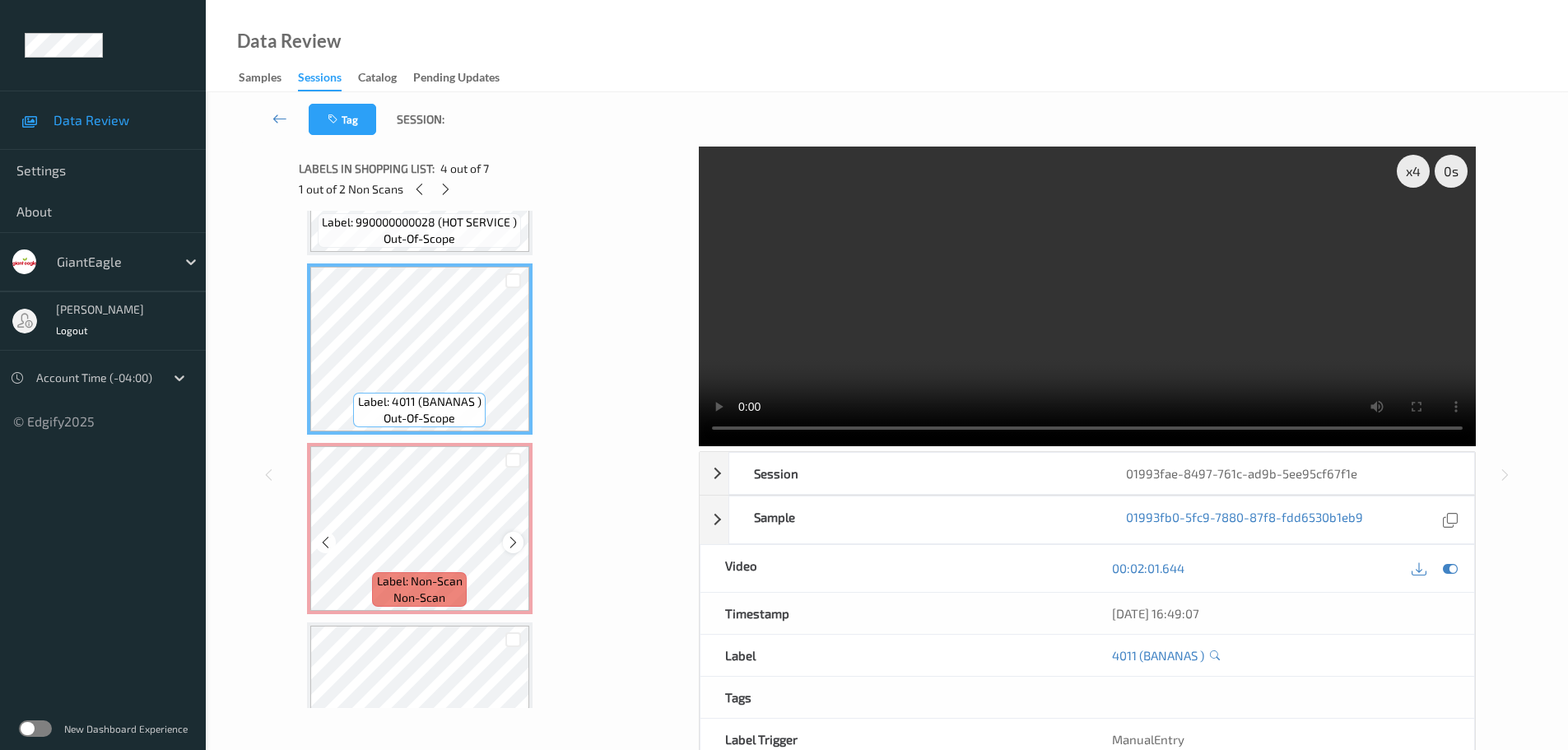
click at [511, 544] on icon at bounding box center [513, 543] width 14 height 15
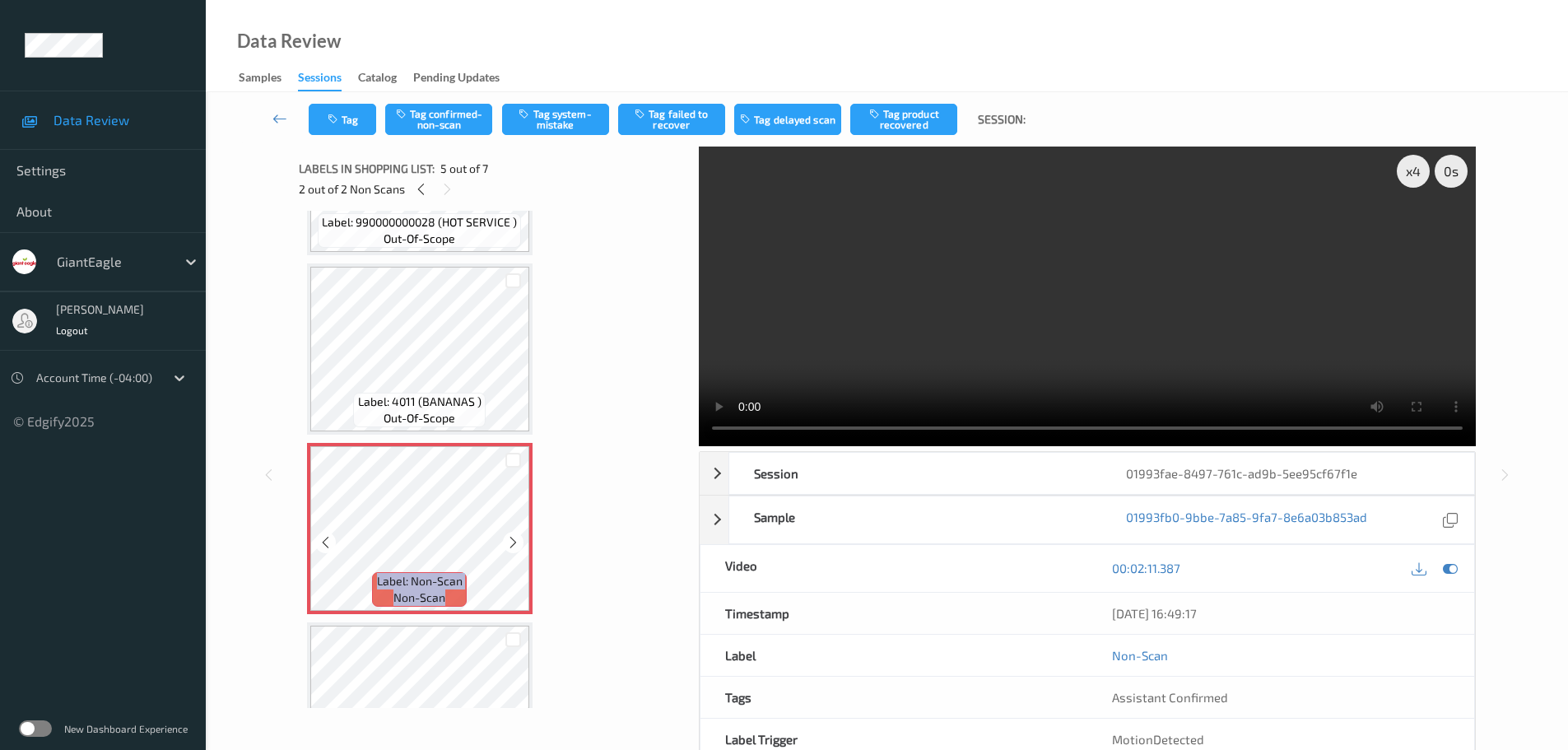
click at [511, 544] on icon at bounding box center [513, 543] width 14 height 15
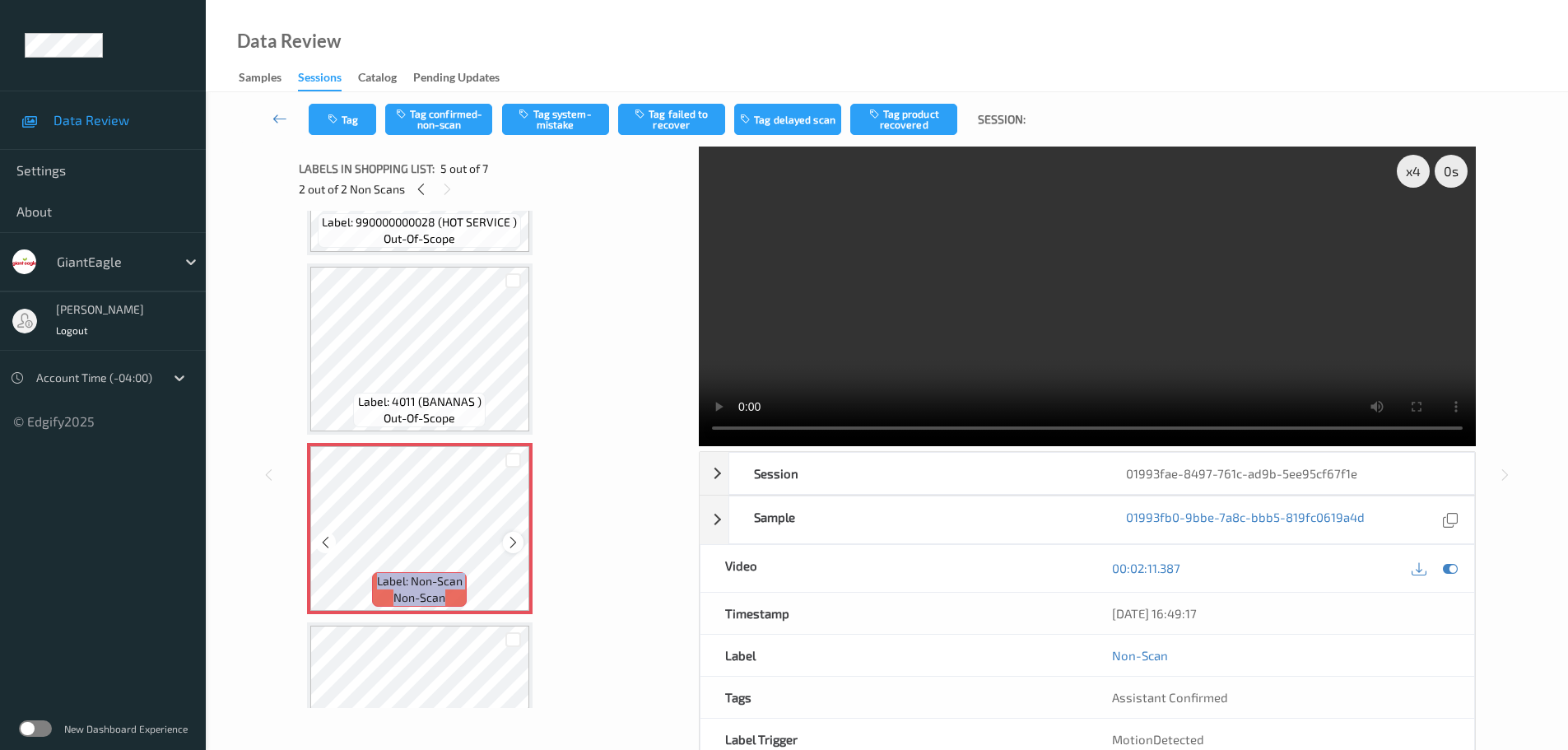
click at [511, 542] on icon at bounding box center [513, 543] width 14 height 15
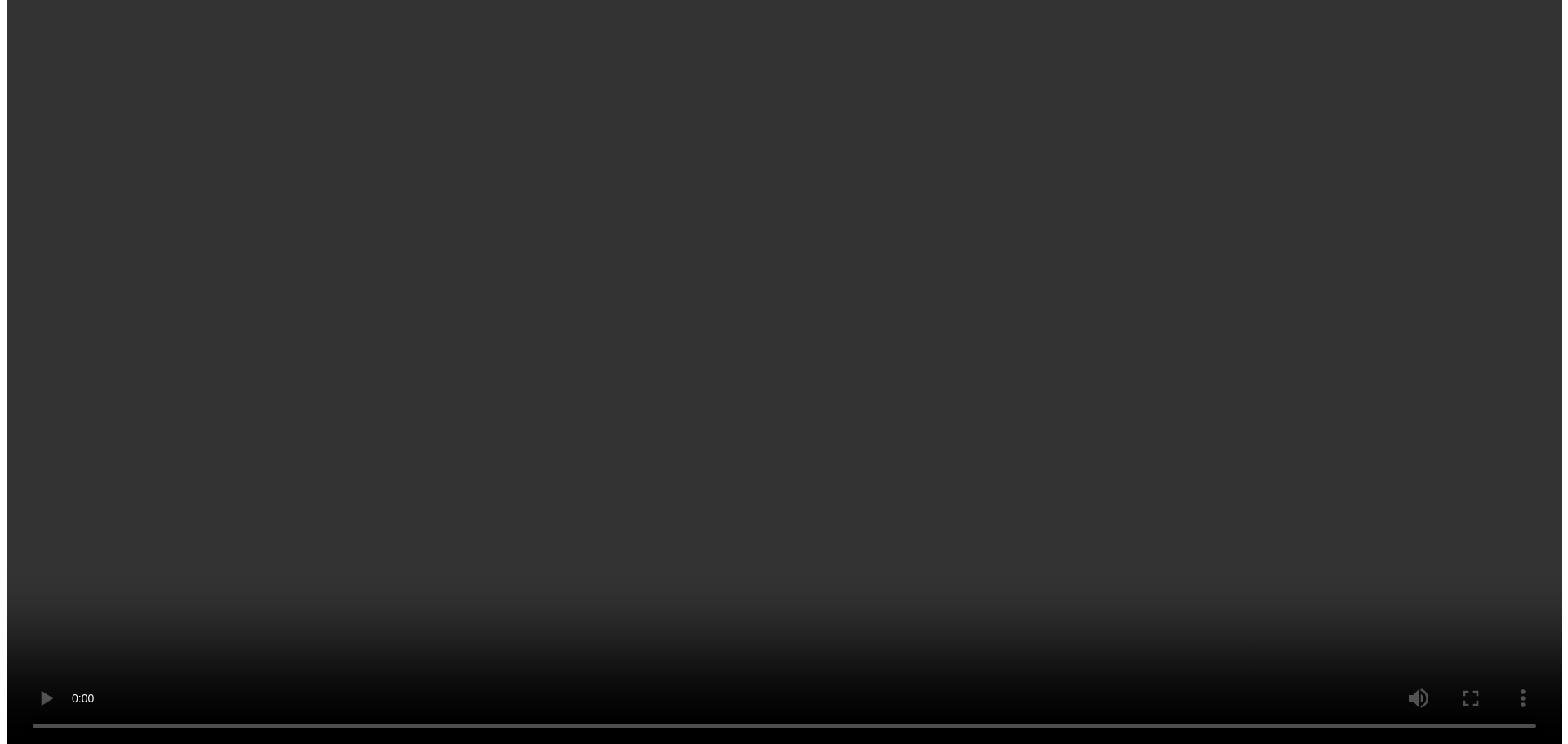
scroll to position [761, 0]
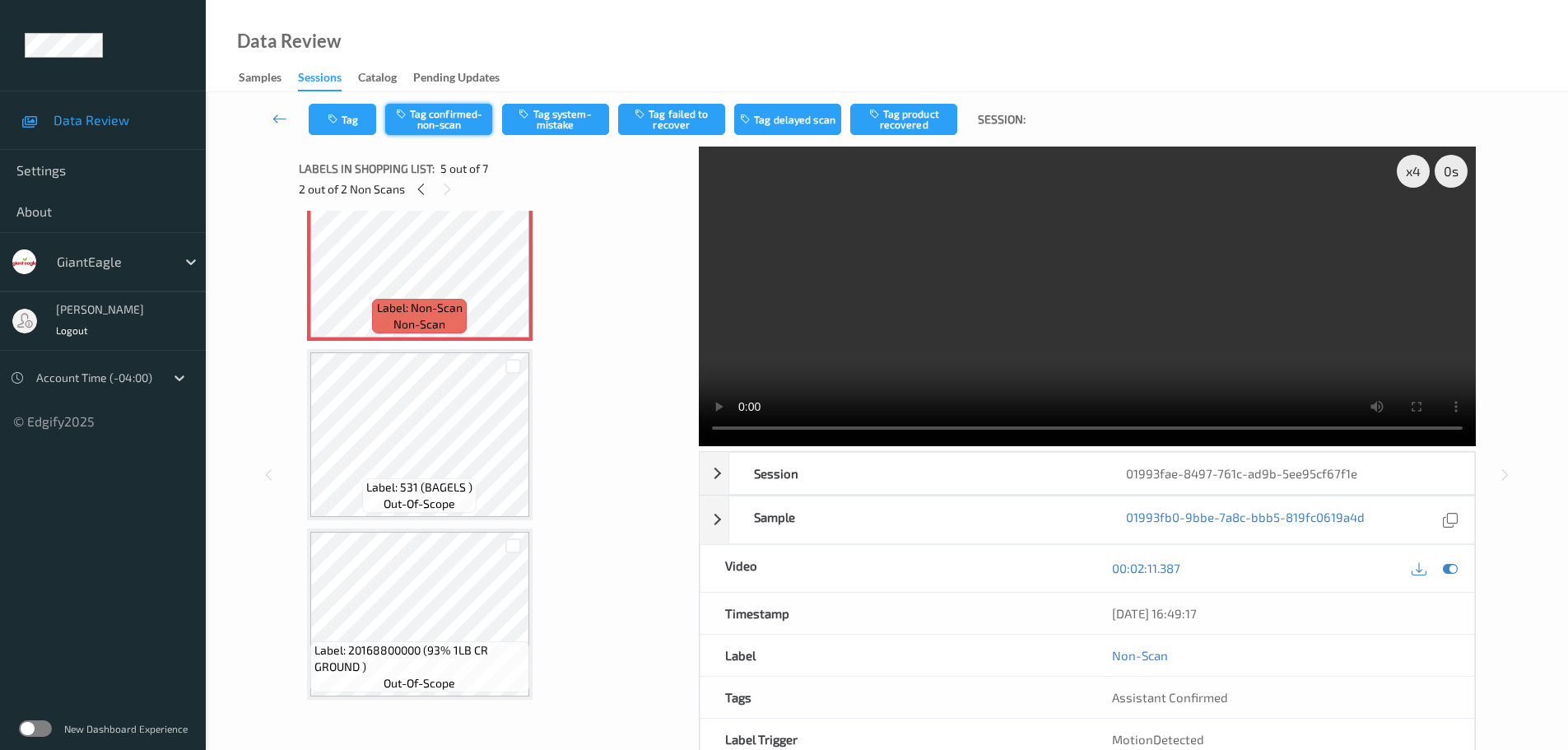
click at [433, 120] on button "Tag confirmed-non-scan" at bounding box center [438, 119] width 107 height 31
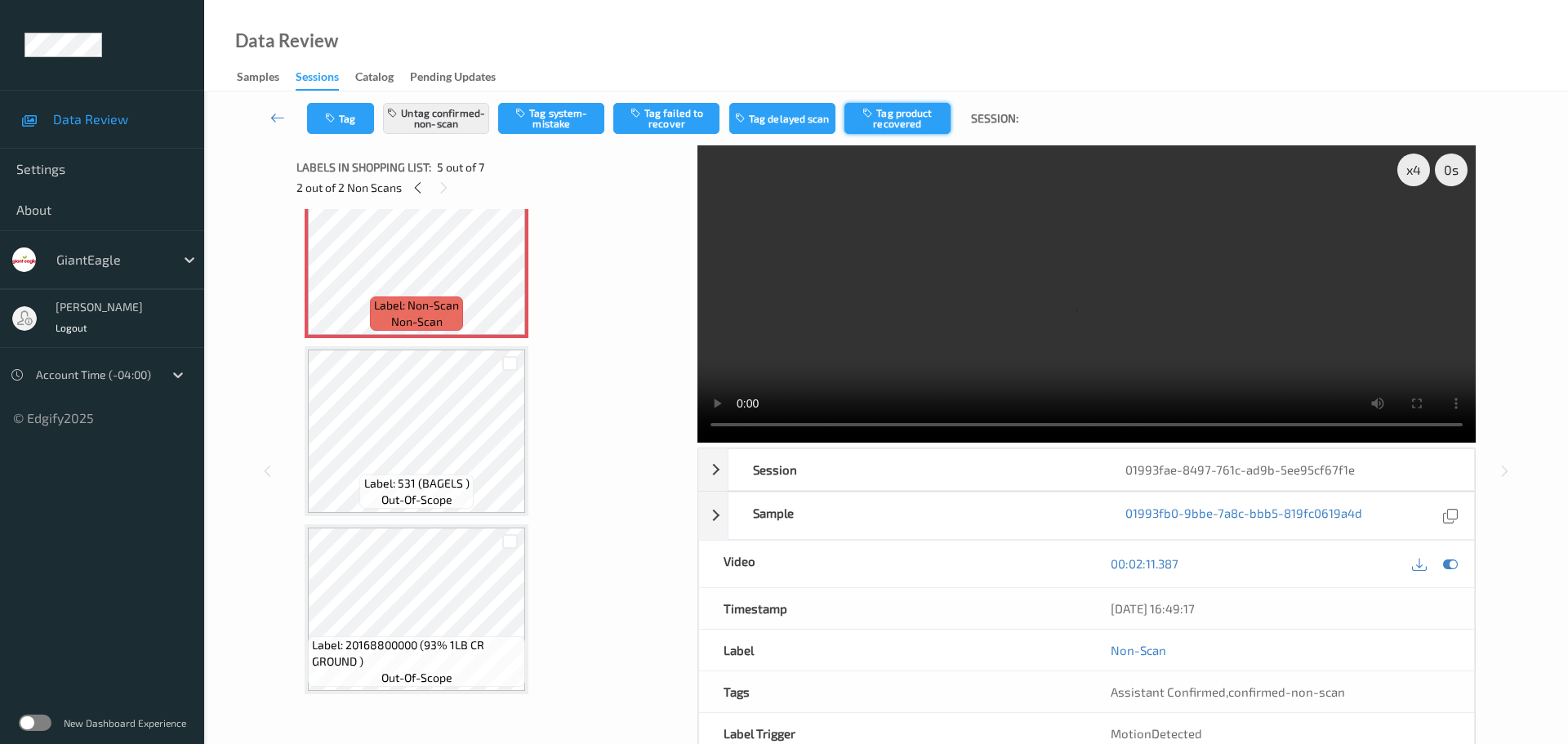
click at [912, 124] on button "Tag product recovered" at bounding box center [897, 118] width 107 height 31
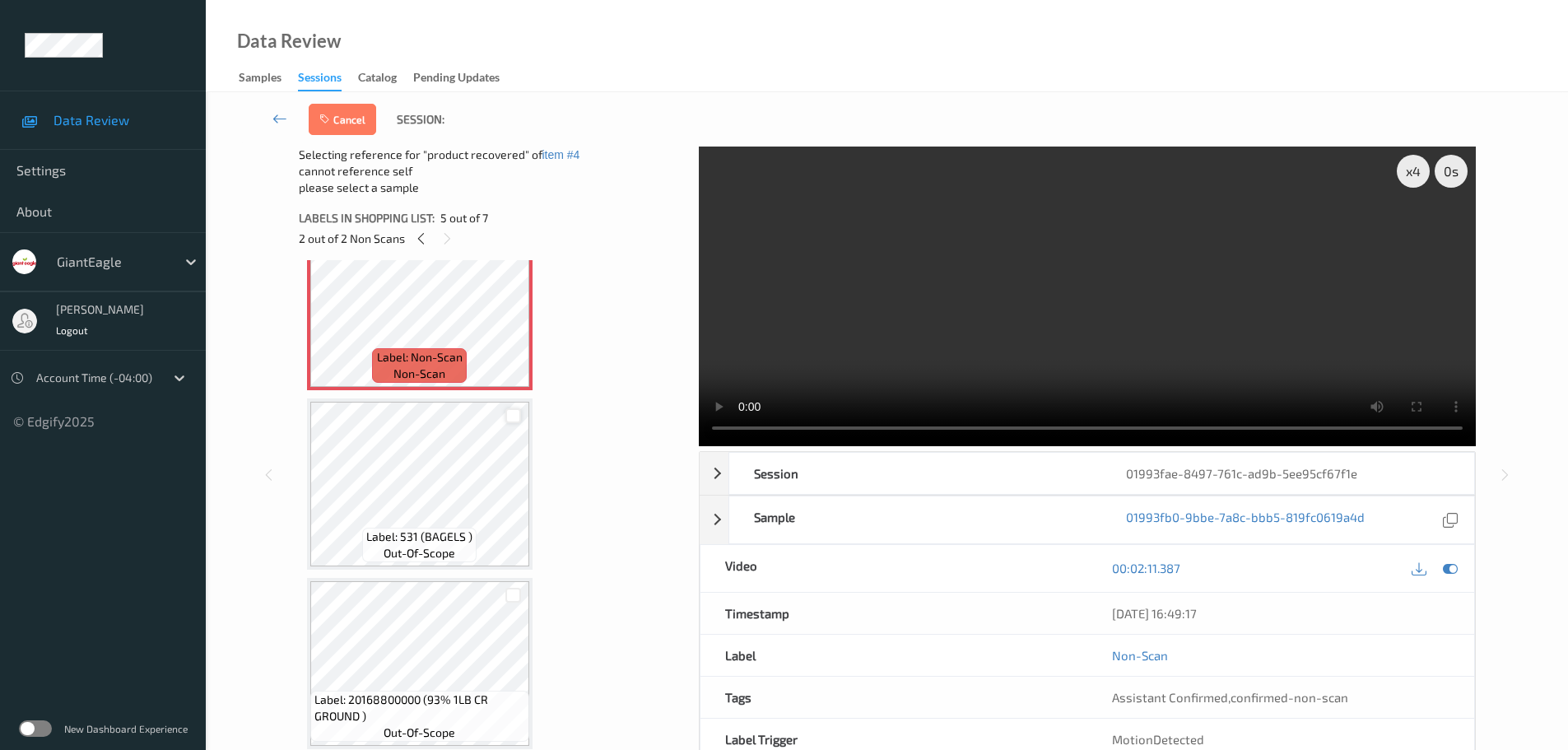
click at [510, 419] on div at bounding box center [513, 416] width 16 height 16
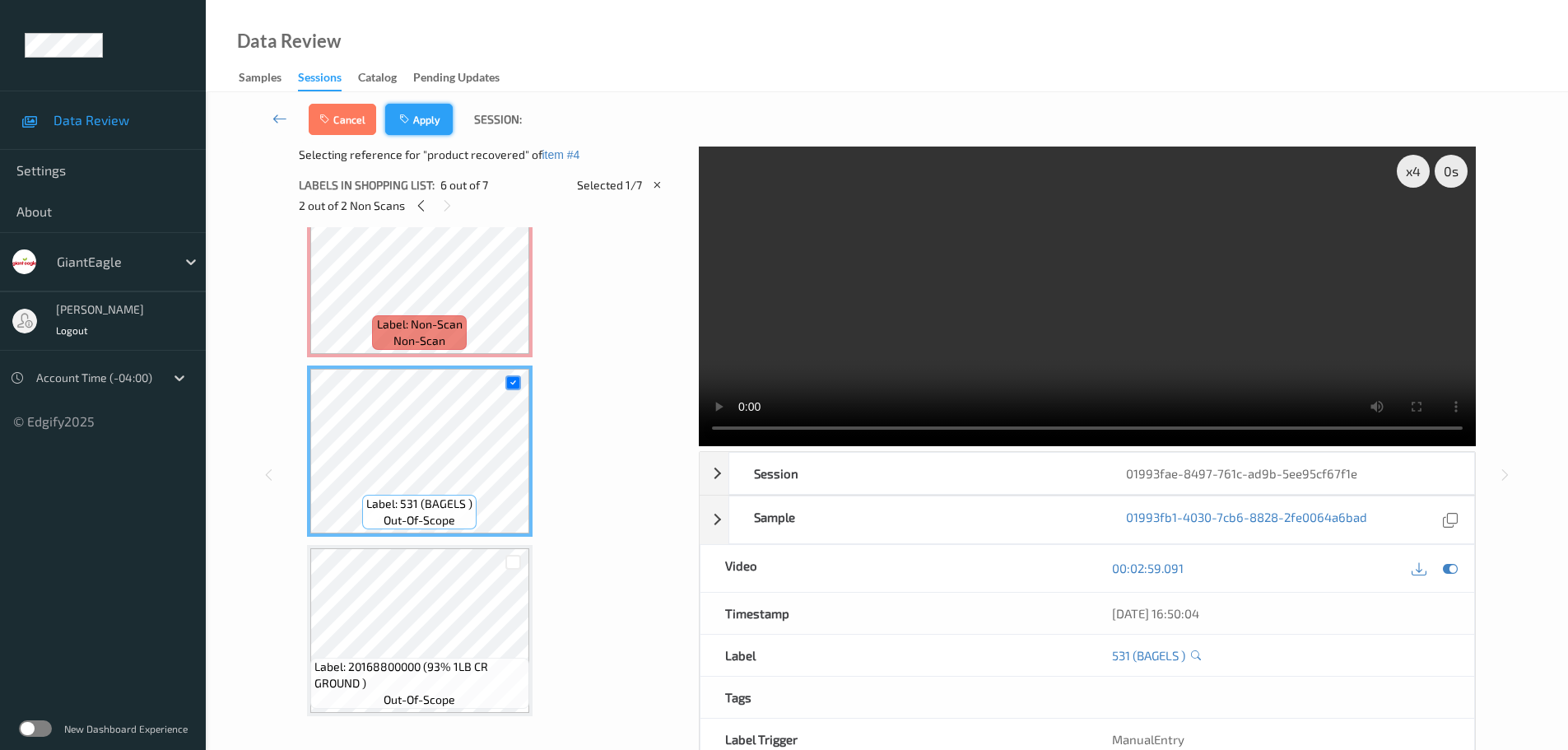
click at [440, 109] on button "Apply" at bounding box center [418, 119] width 67 height 31
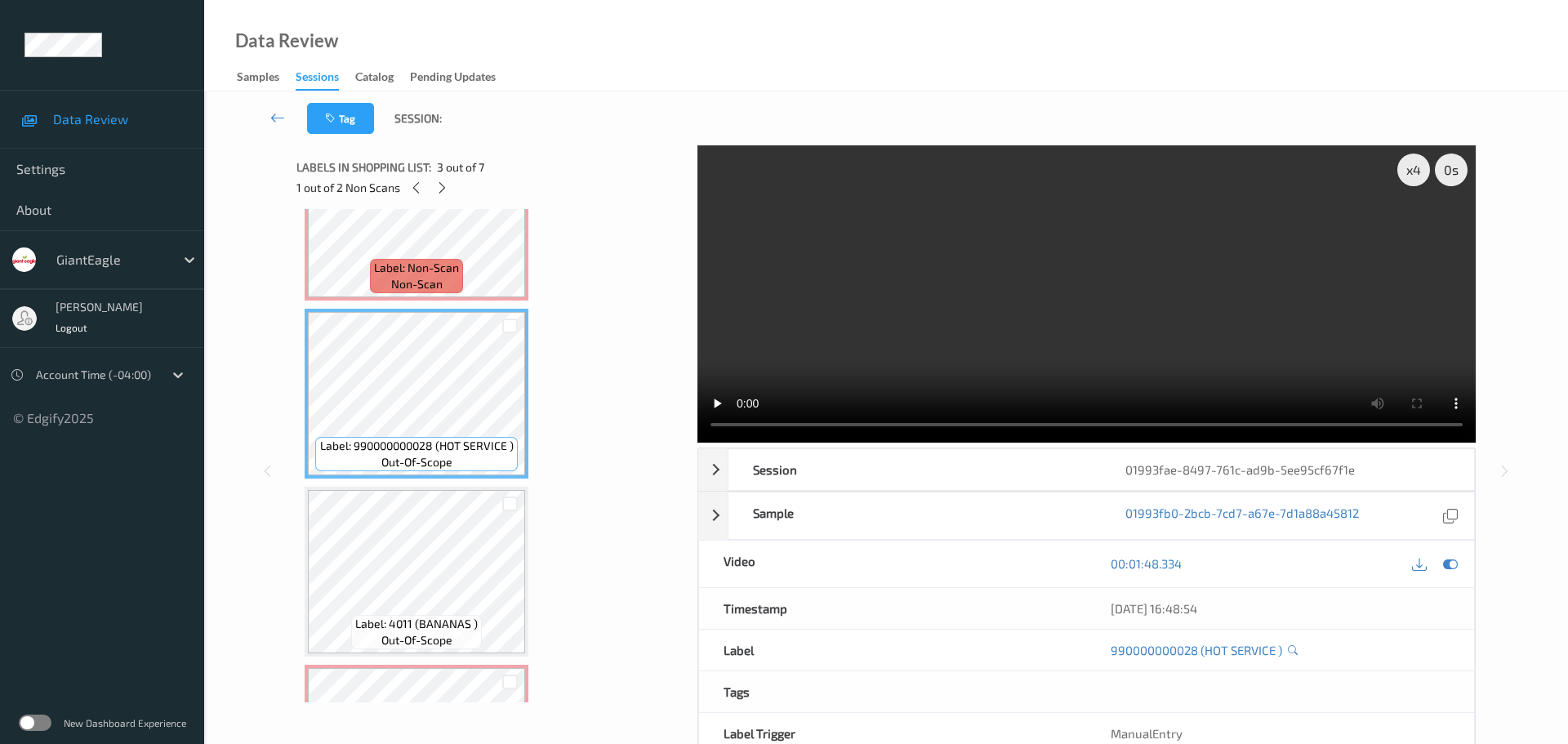
scroll to position [0, 0]
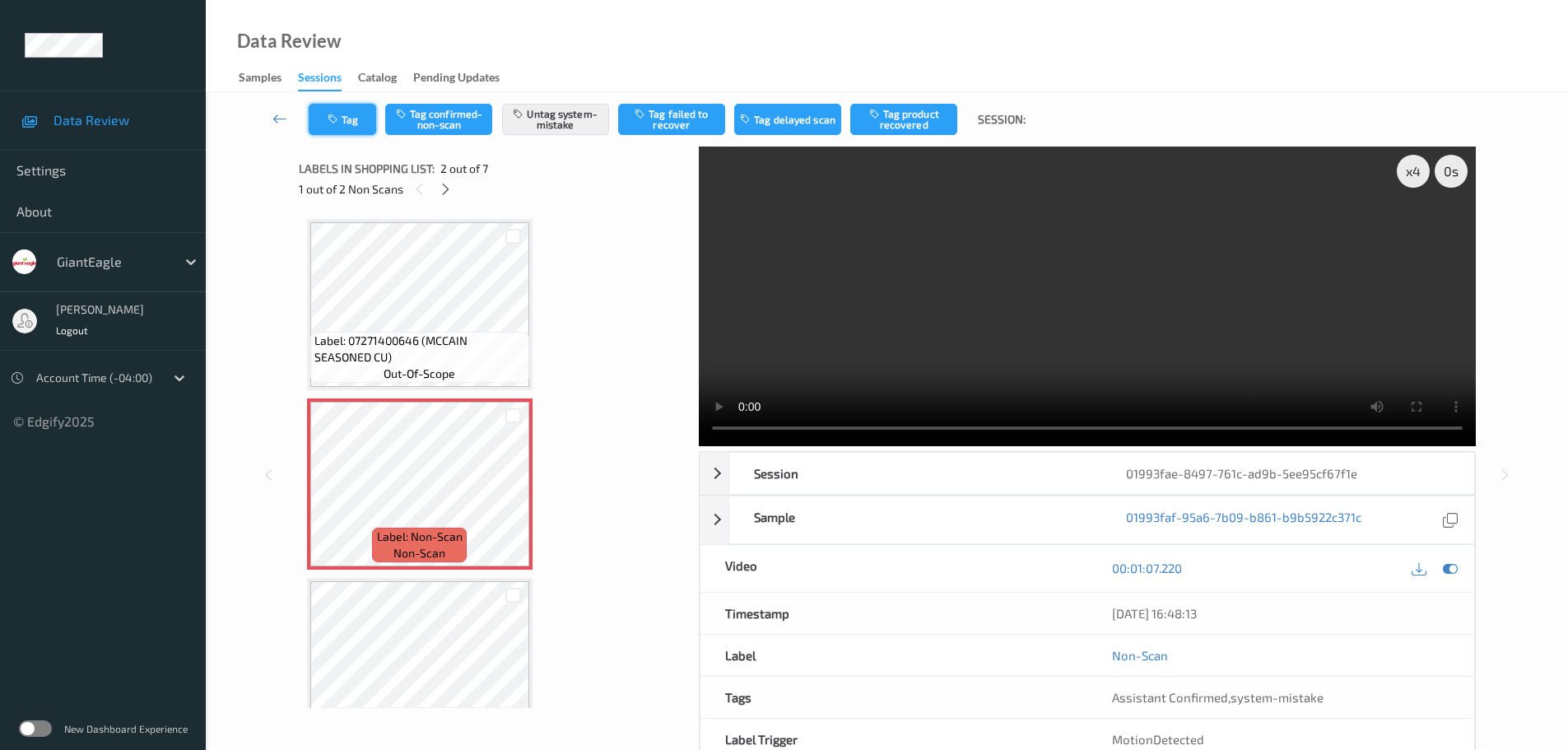
click at [356, 120] on button "Tag" at bounding box center [342, 119] width 67 height 31
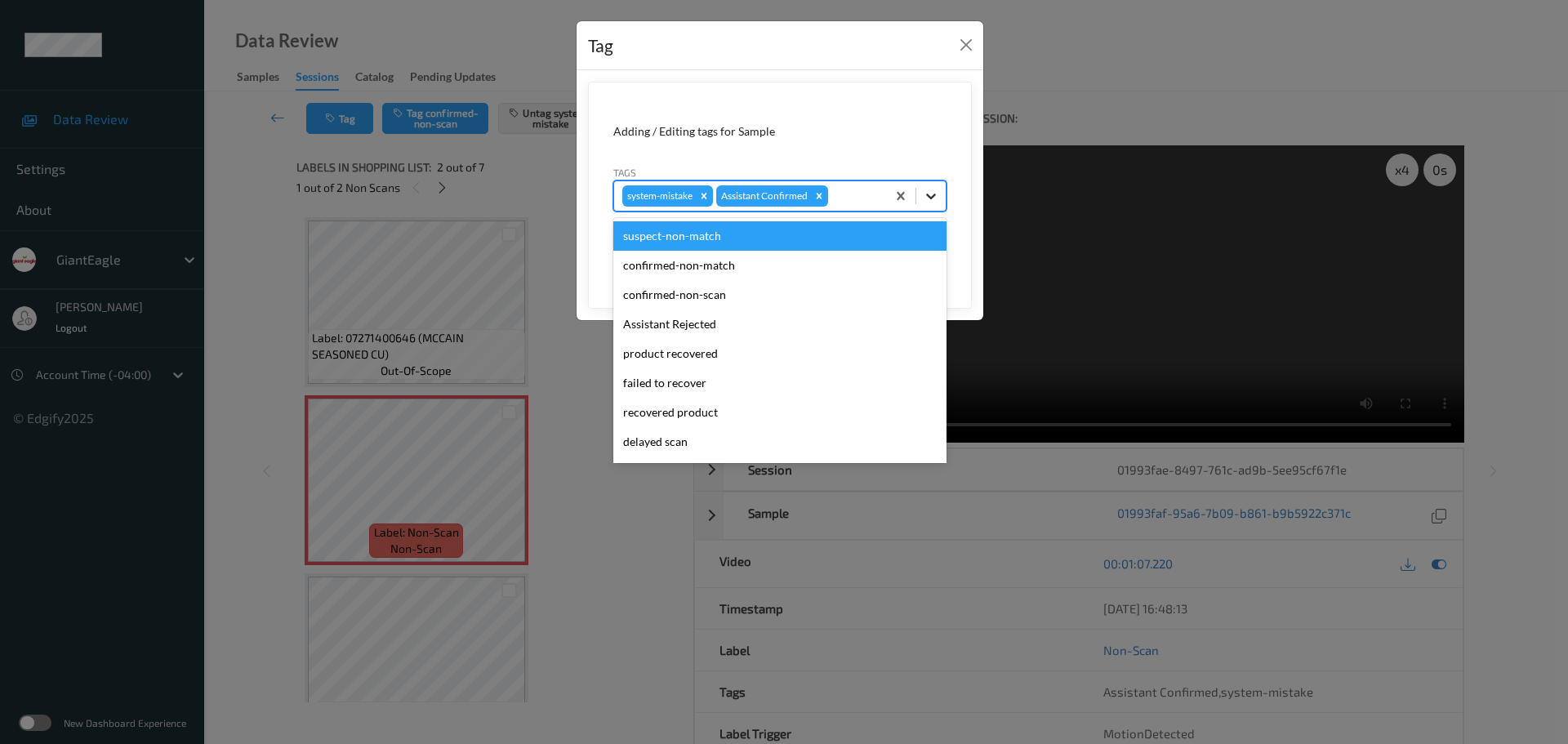
click at [921, 204] on div at bounding box center [931, 196] width 30 height 30
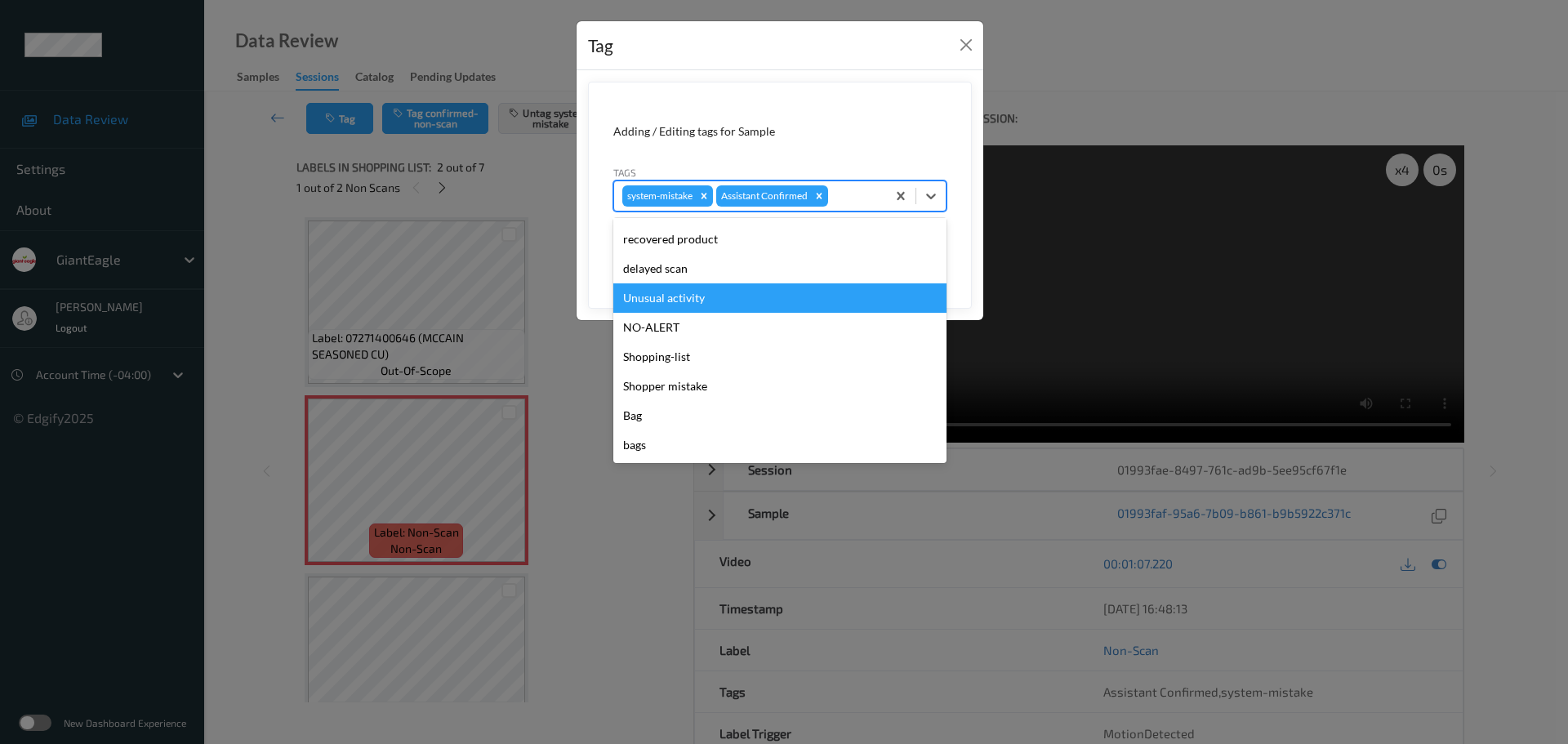
click at [664, 295] on div "Unusual activity" at bounding box center [780, 298] width 334 height 30
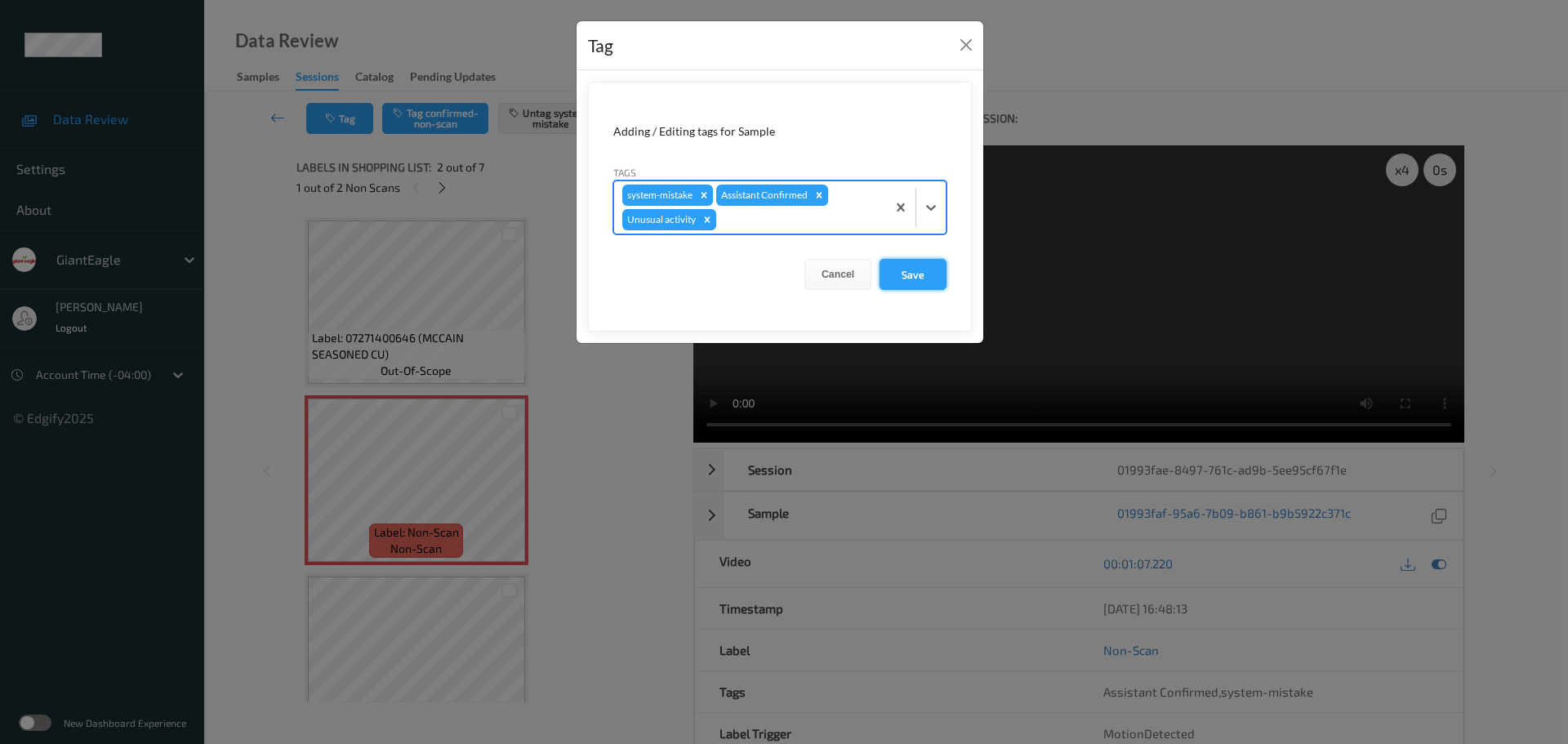
click at [900, 276] on button "Save" at bounding box center [913, 273] width 67 height 31
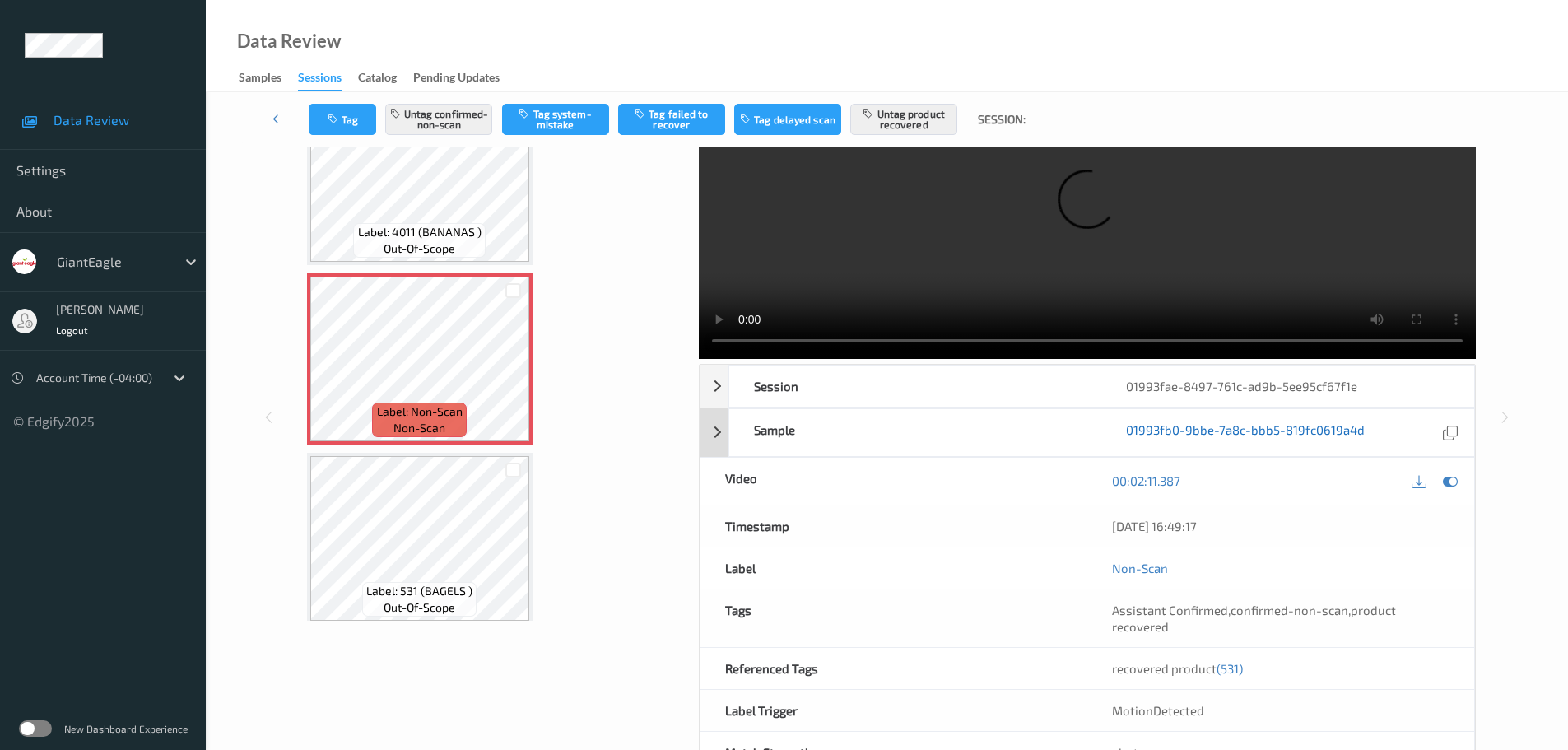
scroll to position [146, 0]
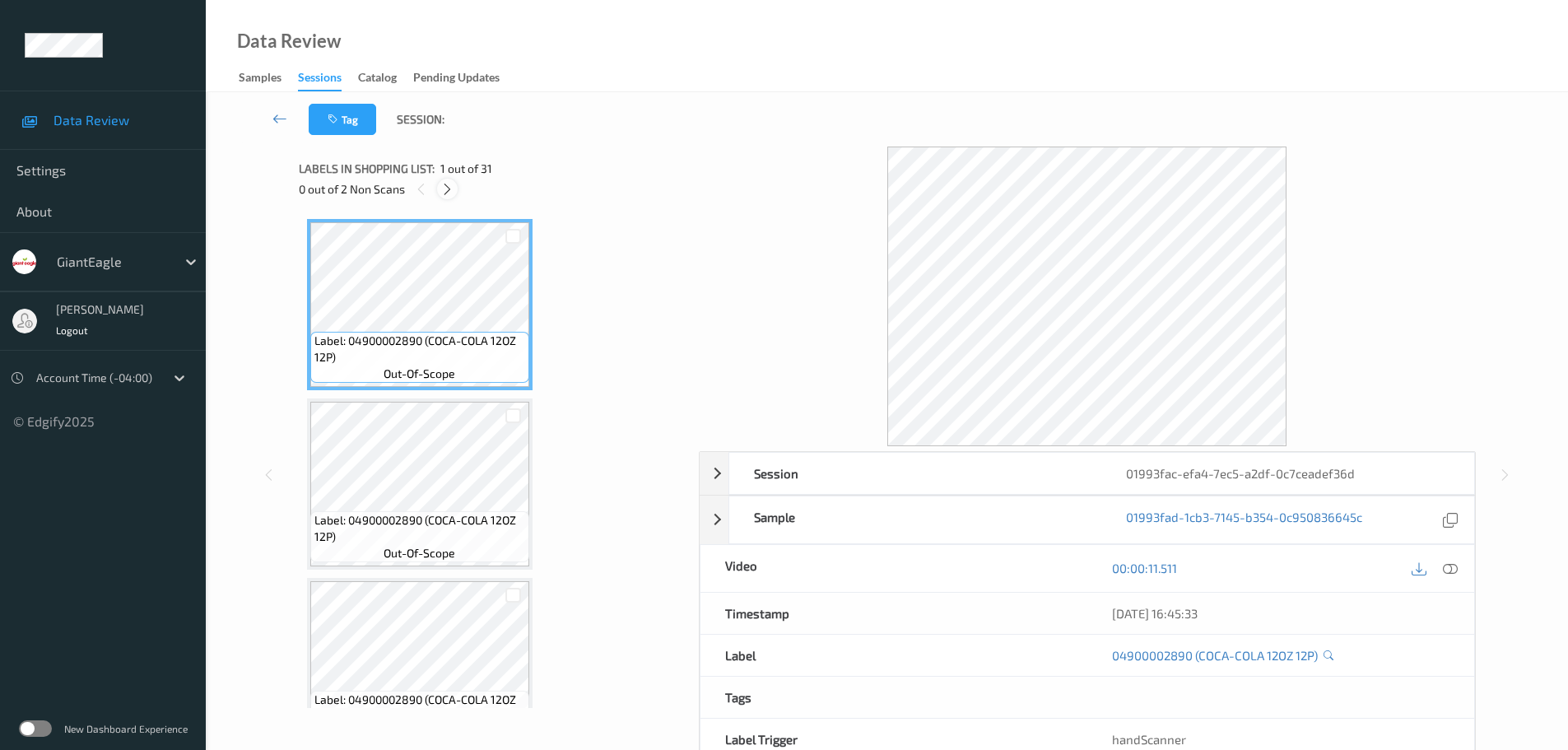
click at [440, 194] on div at bounding box center [447, 189] width 21 height 21
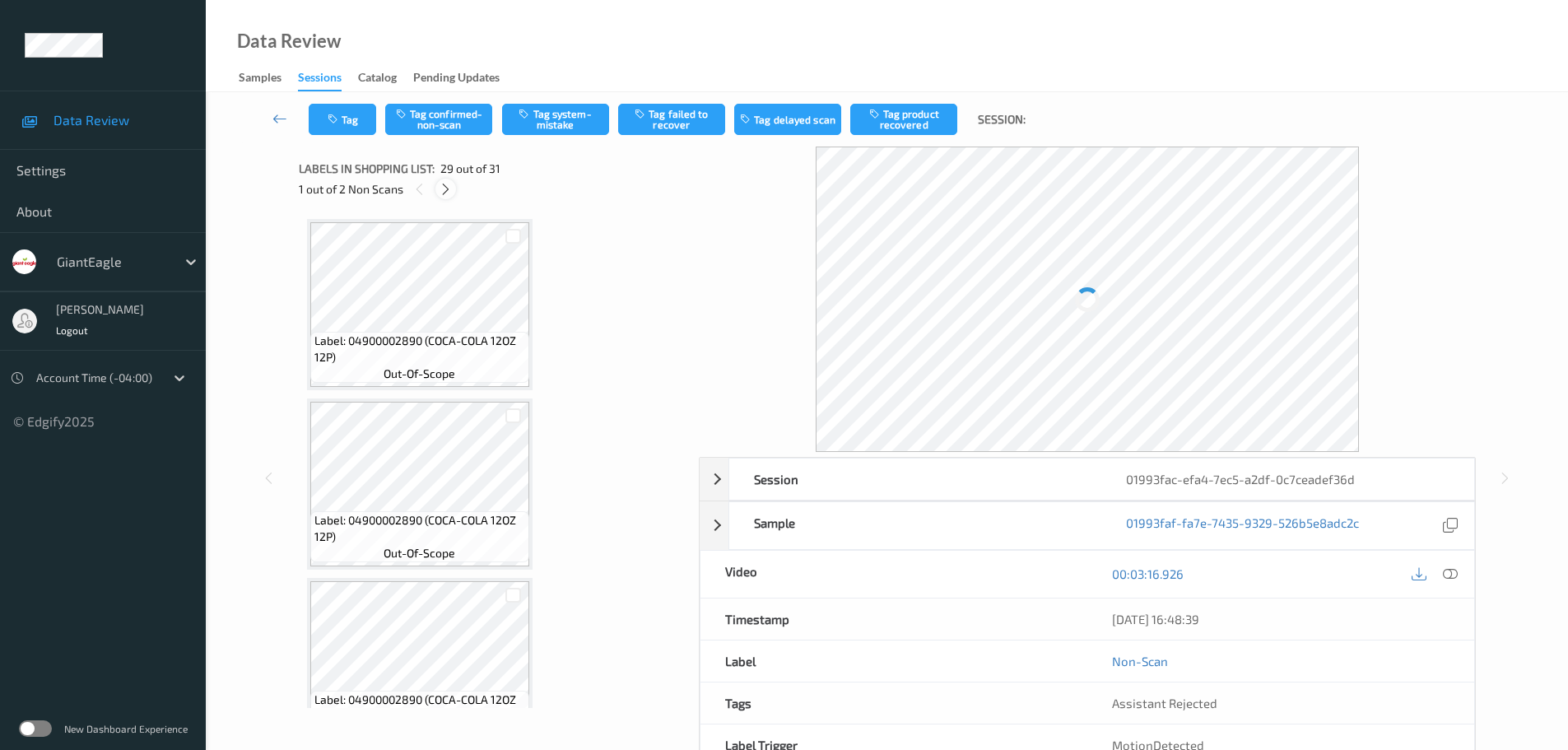
scroll to position [4853, 0]
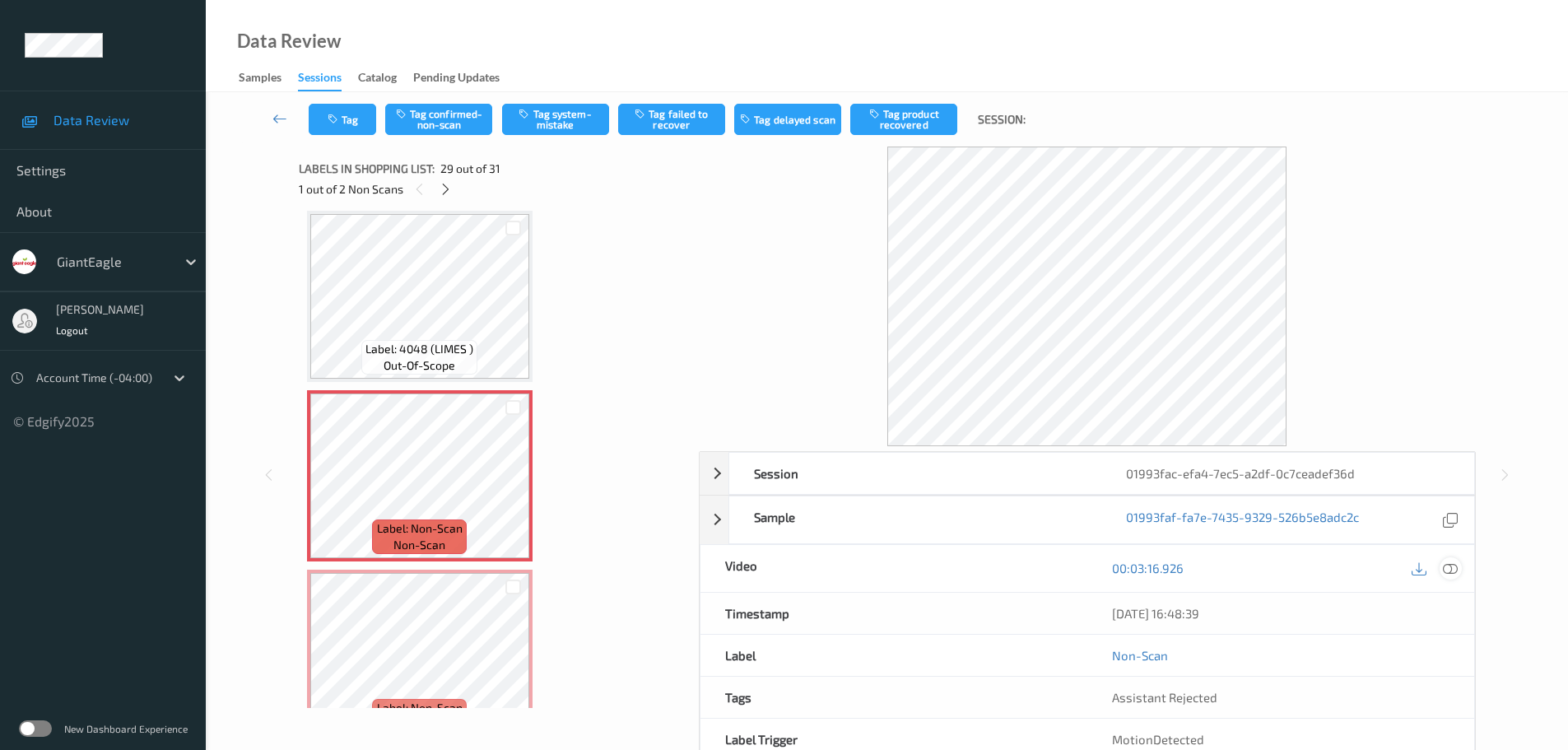
click at [1449, 573] on icon at bounding box center [1450, 568] width 15 height 15
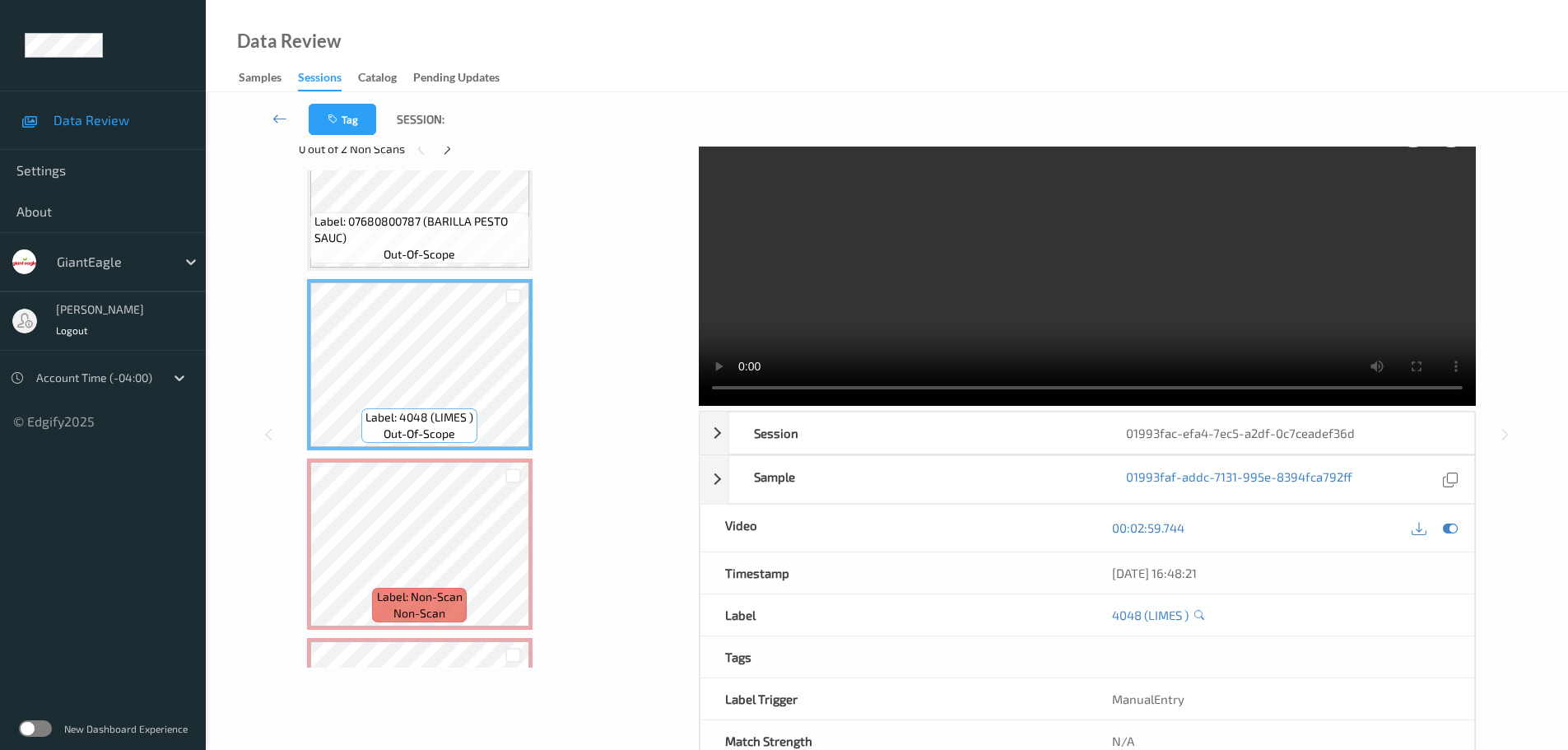
scroll to position [0, 0]
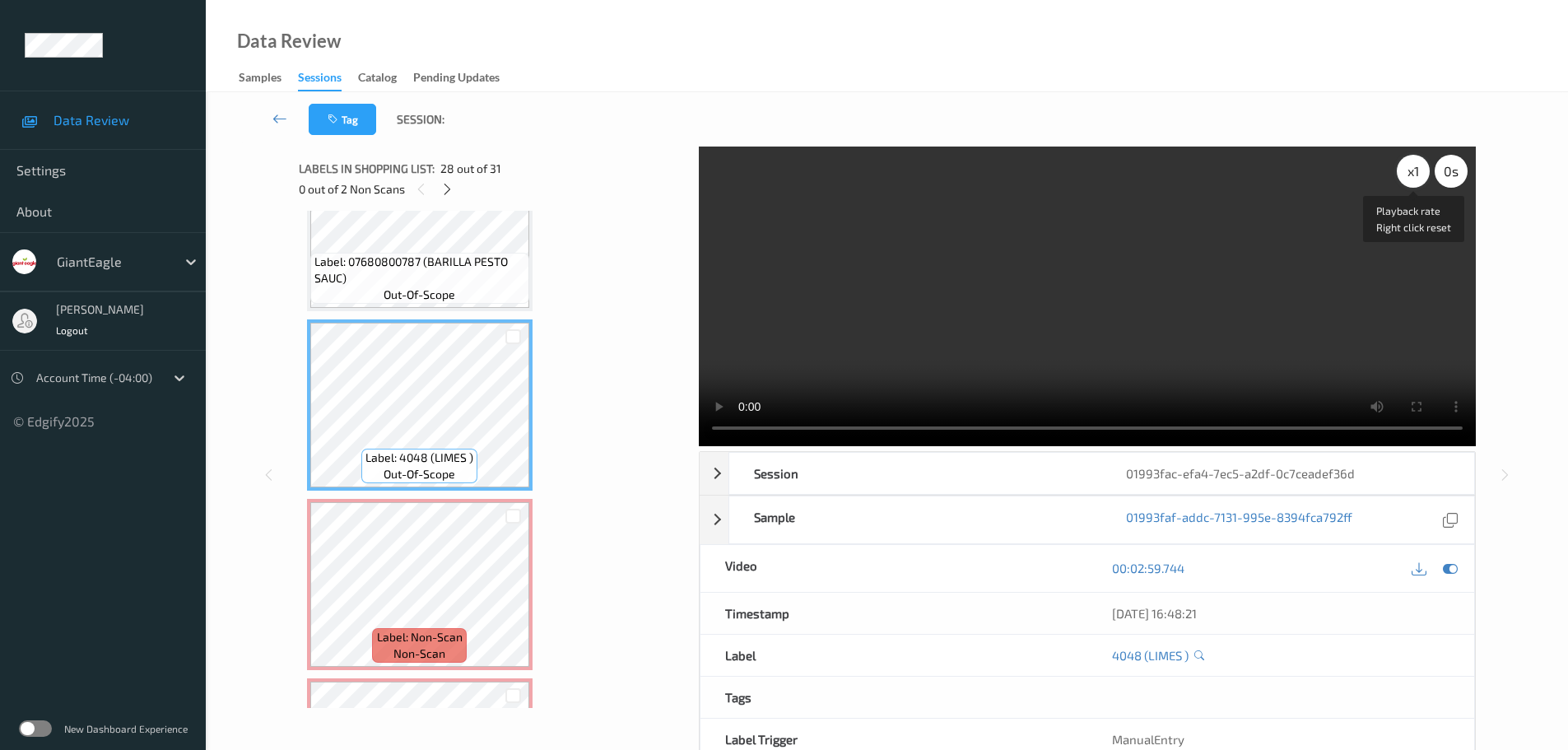
click at [1420, 172] on div "x 1" at bounding box center [1413, 171] width 33 height 33
click at [1420, 172] on div "x 2" at bounding box center [1413, 171] width 33 height 33
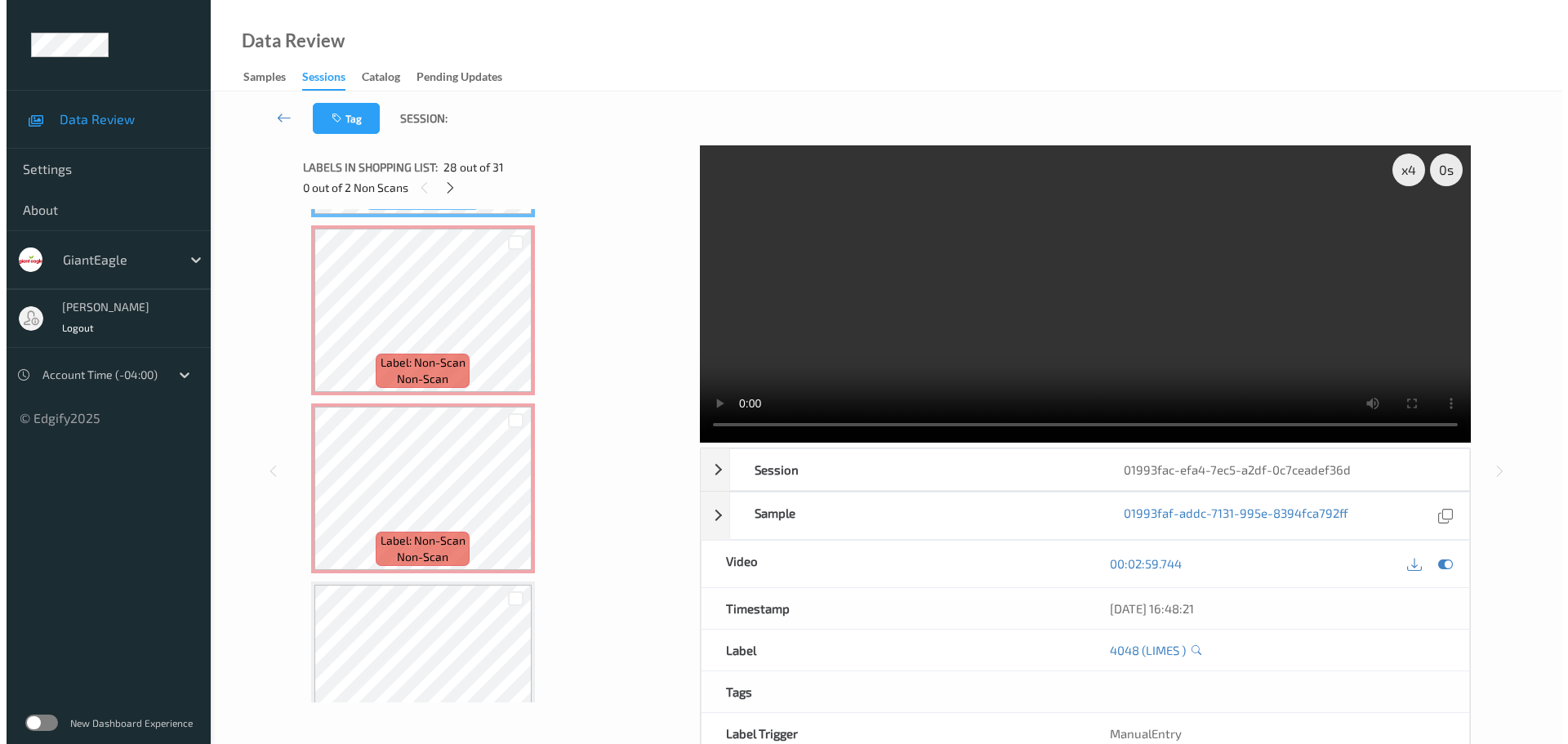
scroll to position [4951, 0]
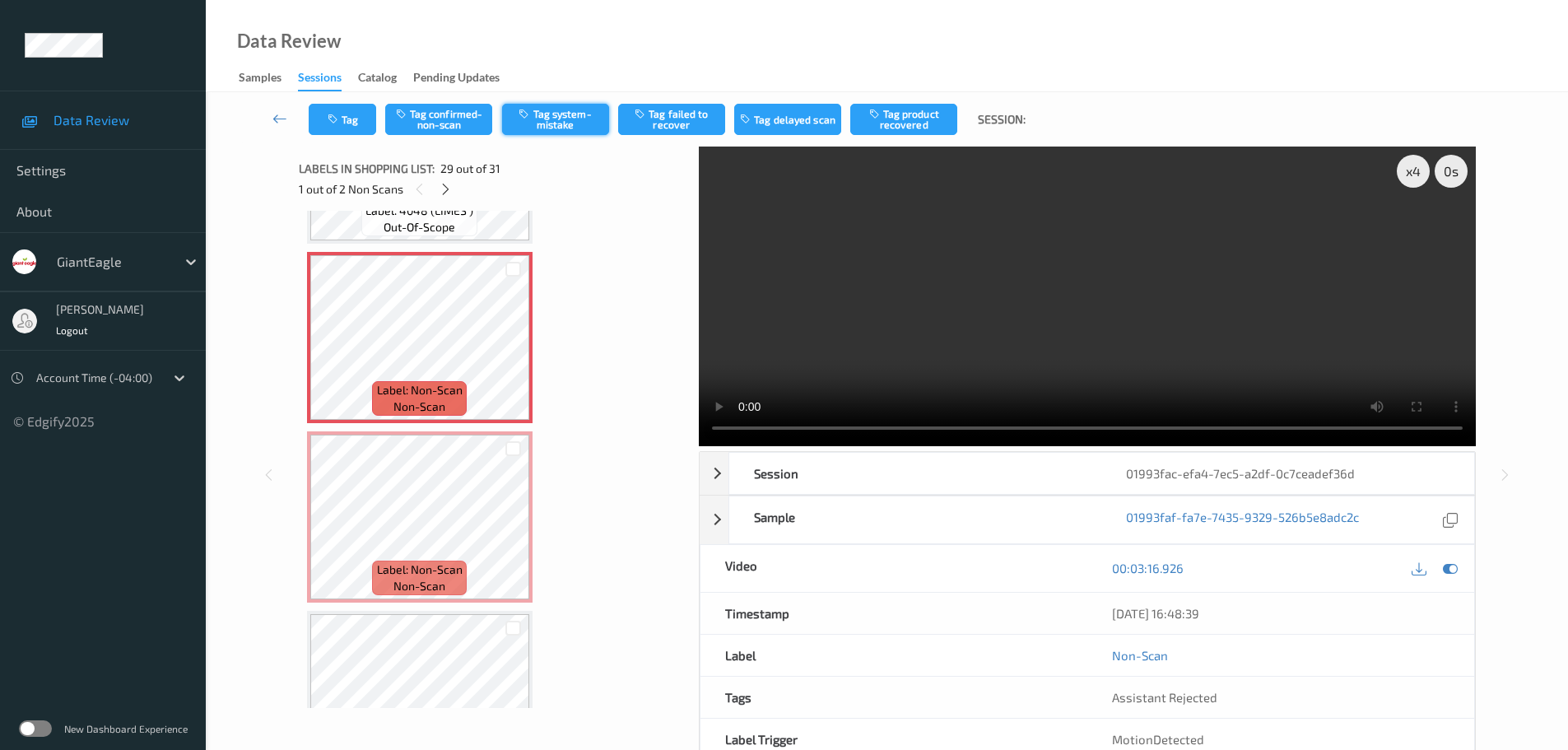
click at [583, 113] on button "Tag system-mistake" at bounding box center [556, 119] width 107 height 31
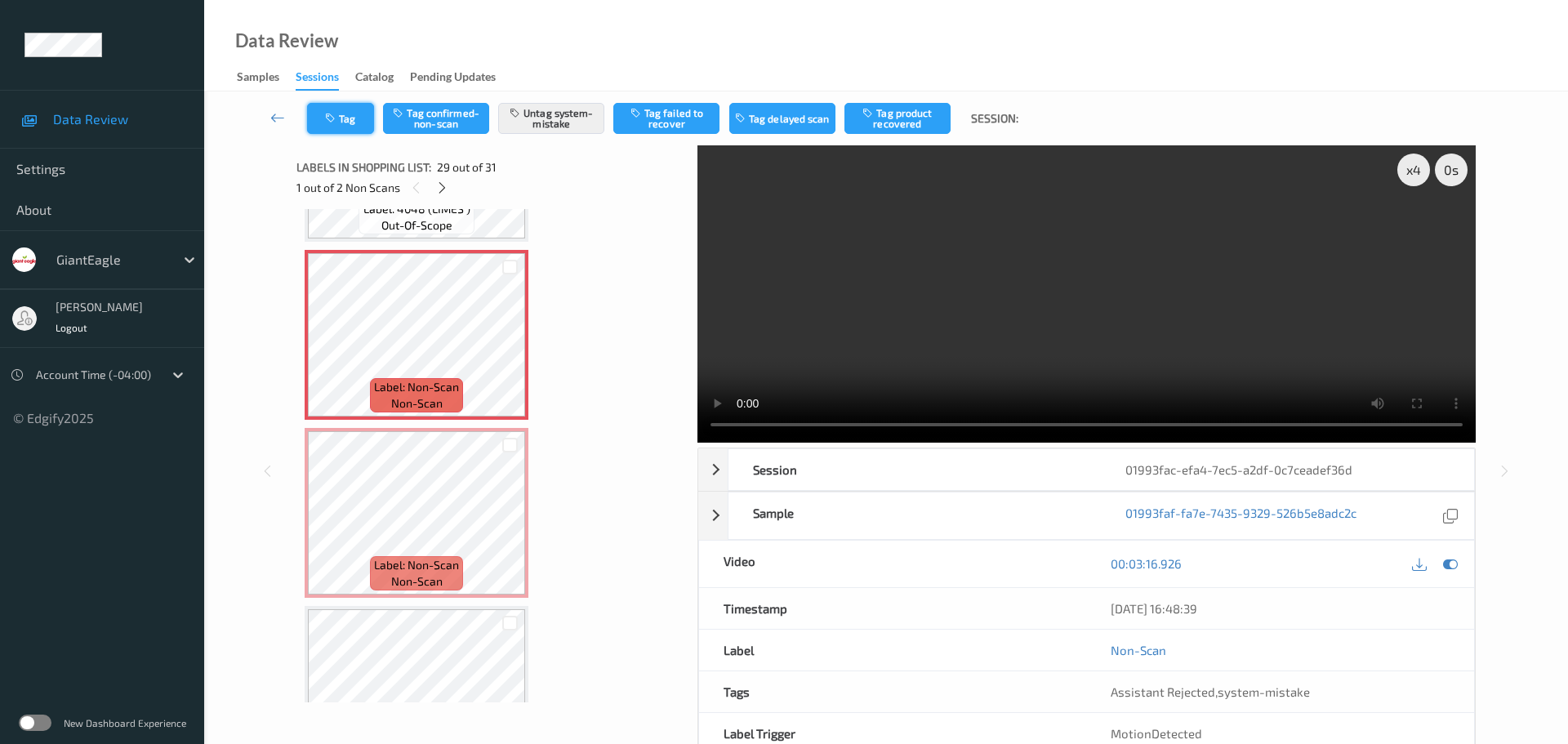
click at [350, 133] on button "Tag" at bounding box center [340, 118] width 67 height 31
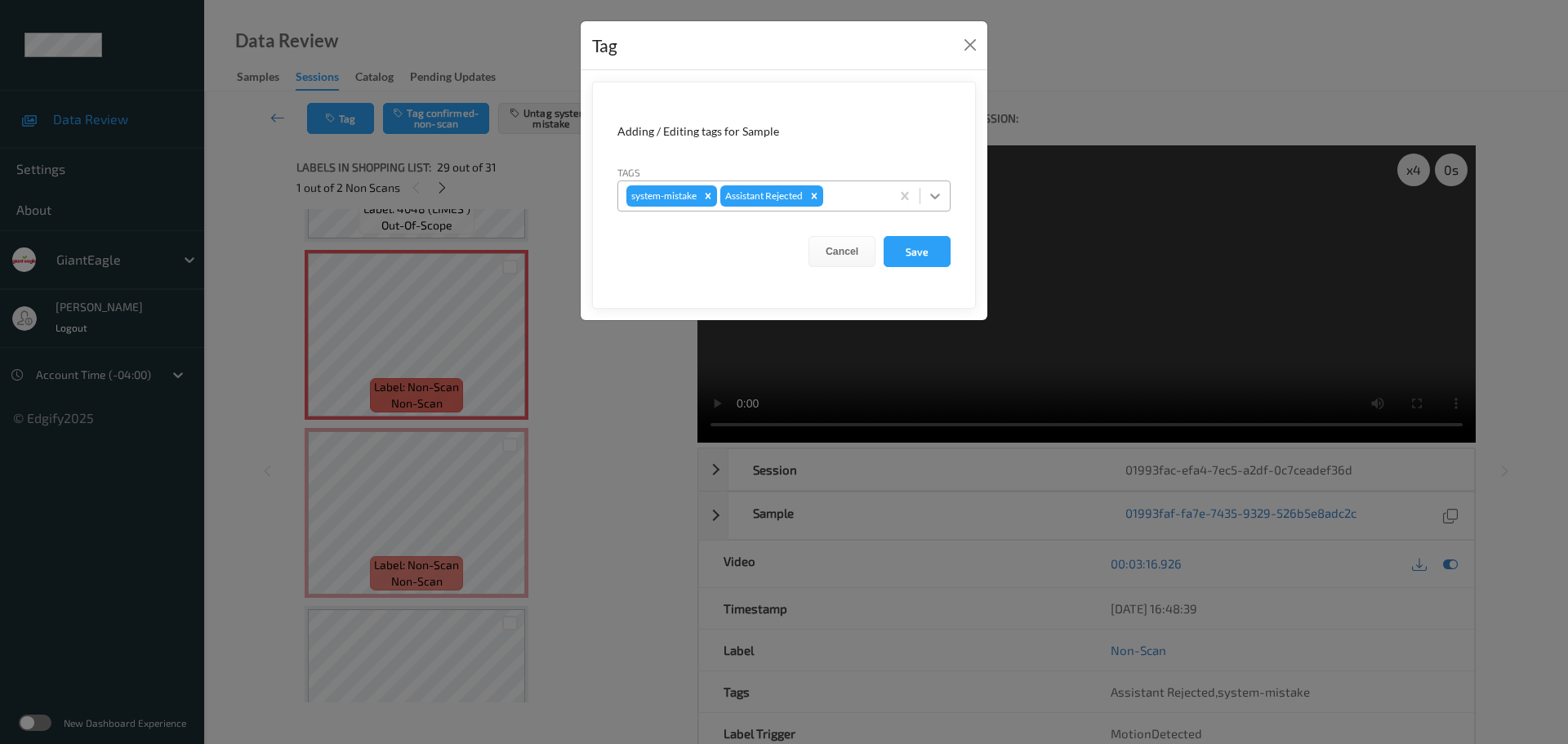
click at [936, 197] on icon at bounding box center [935, 196] width 10 height 6
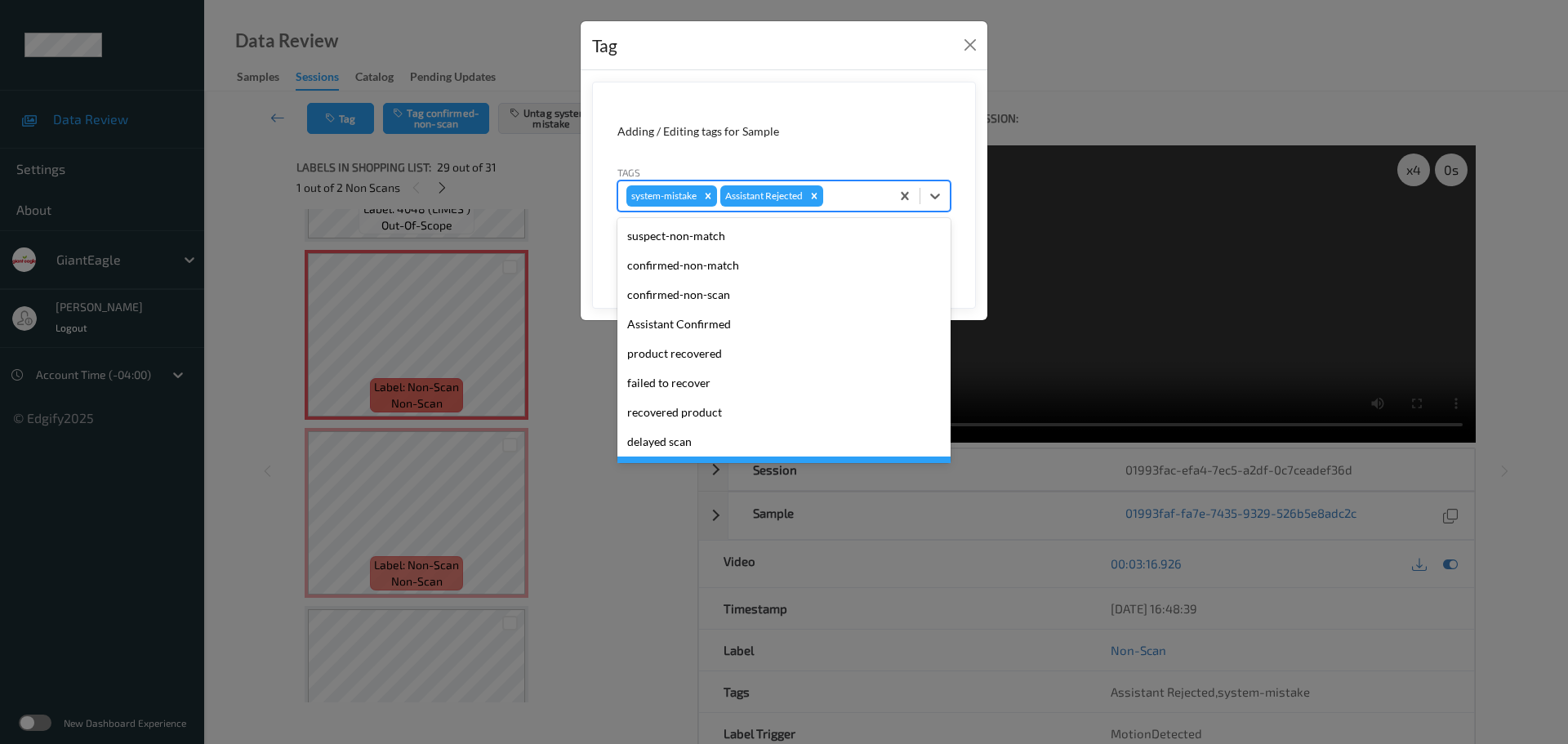
scroll to position [173, 0]
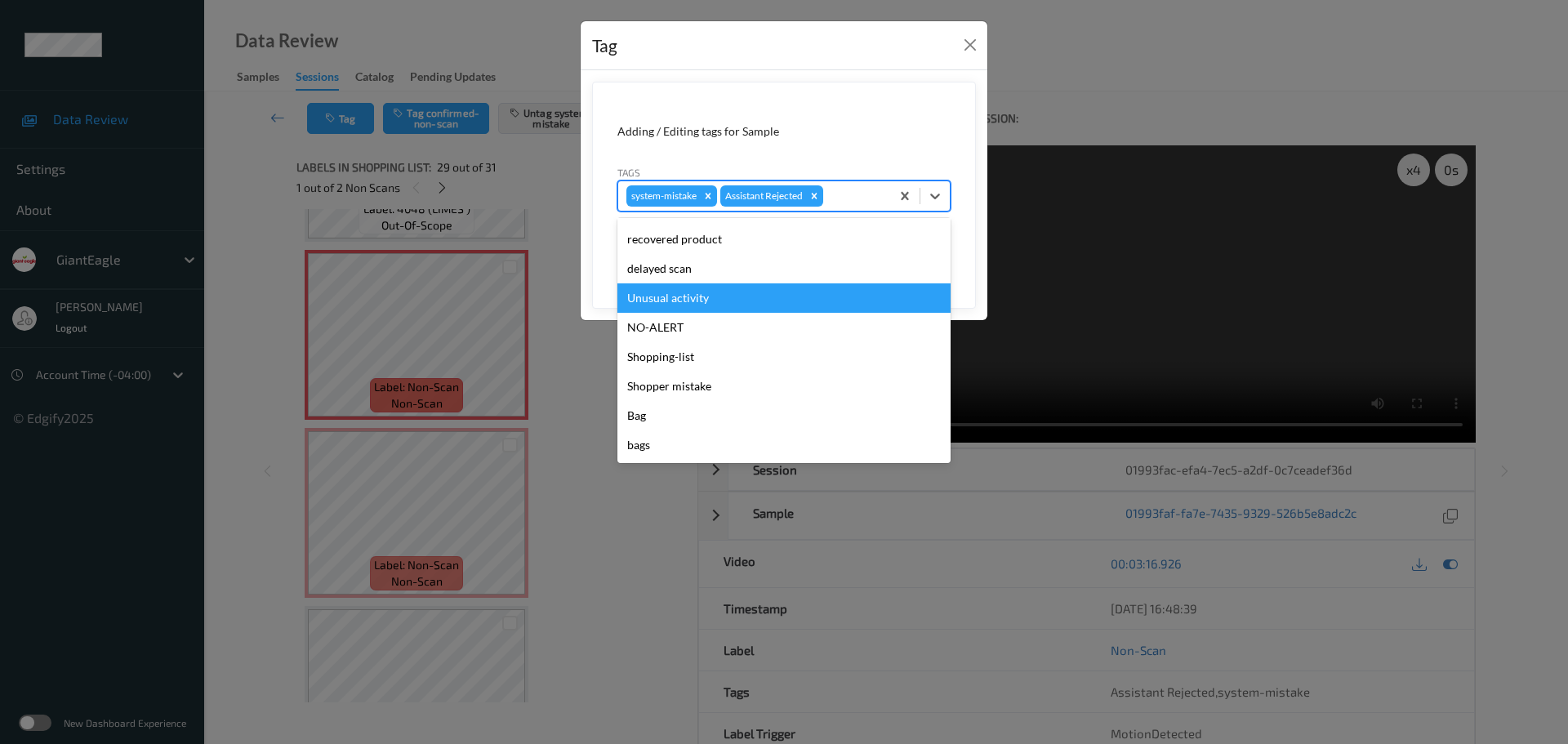
drag, startPoint x: 696, startPoint y: 298, endPoint x: 731, endPoint y: 286, distance: 37.0
click at [697, 299] on div "Unusual activity" at bounding box center [784, 298] width 334 height 30
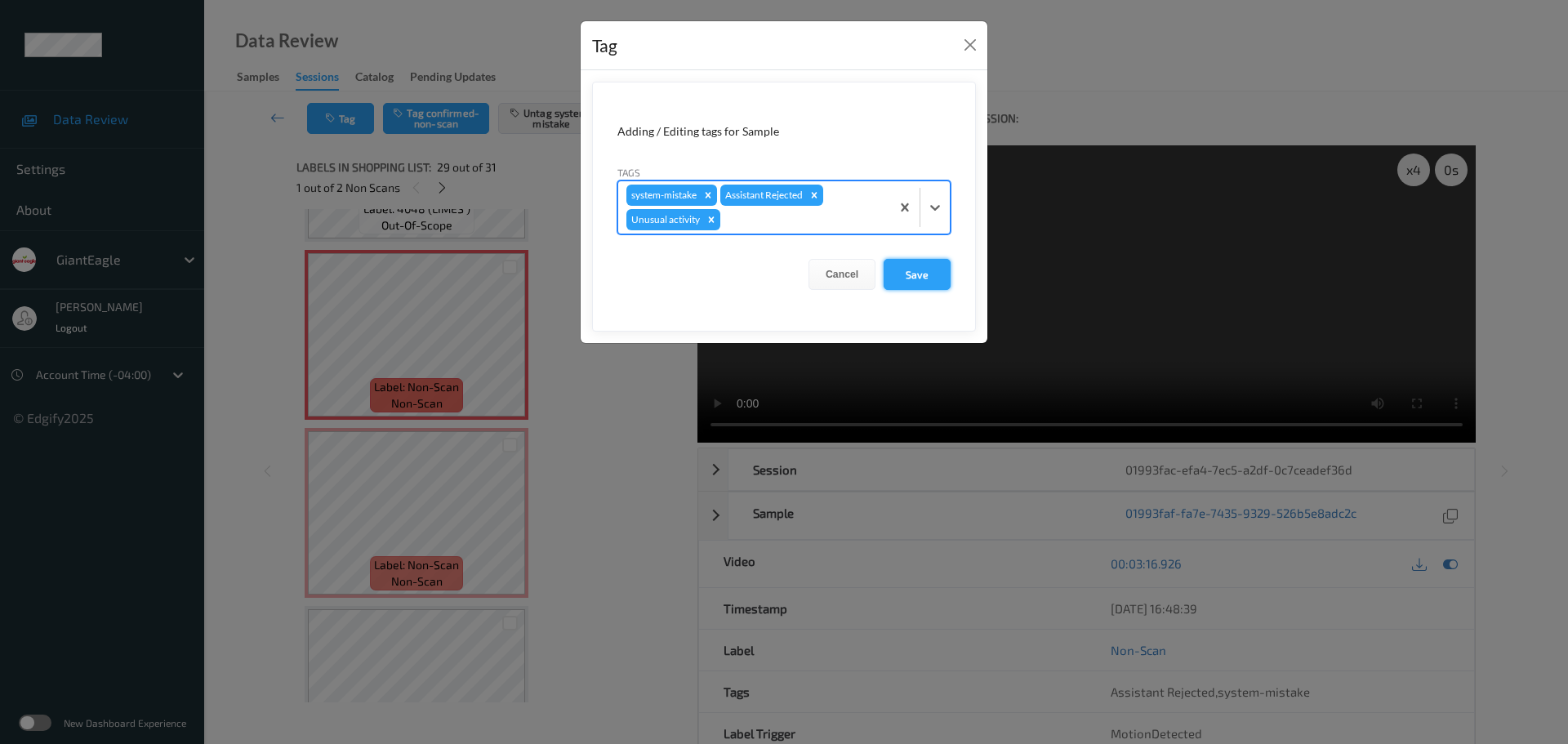
click at [891, 274] on button "Save" at bounding box center [917, 273] width 67 height 31
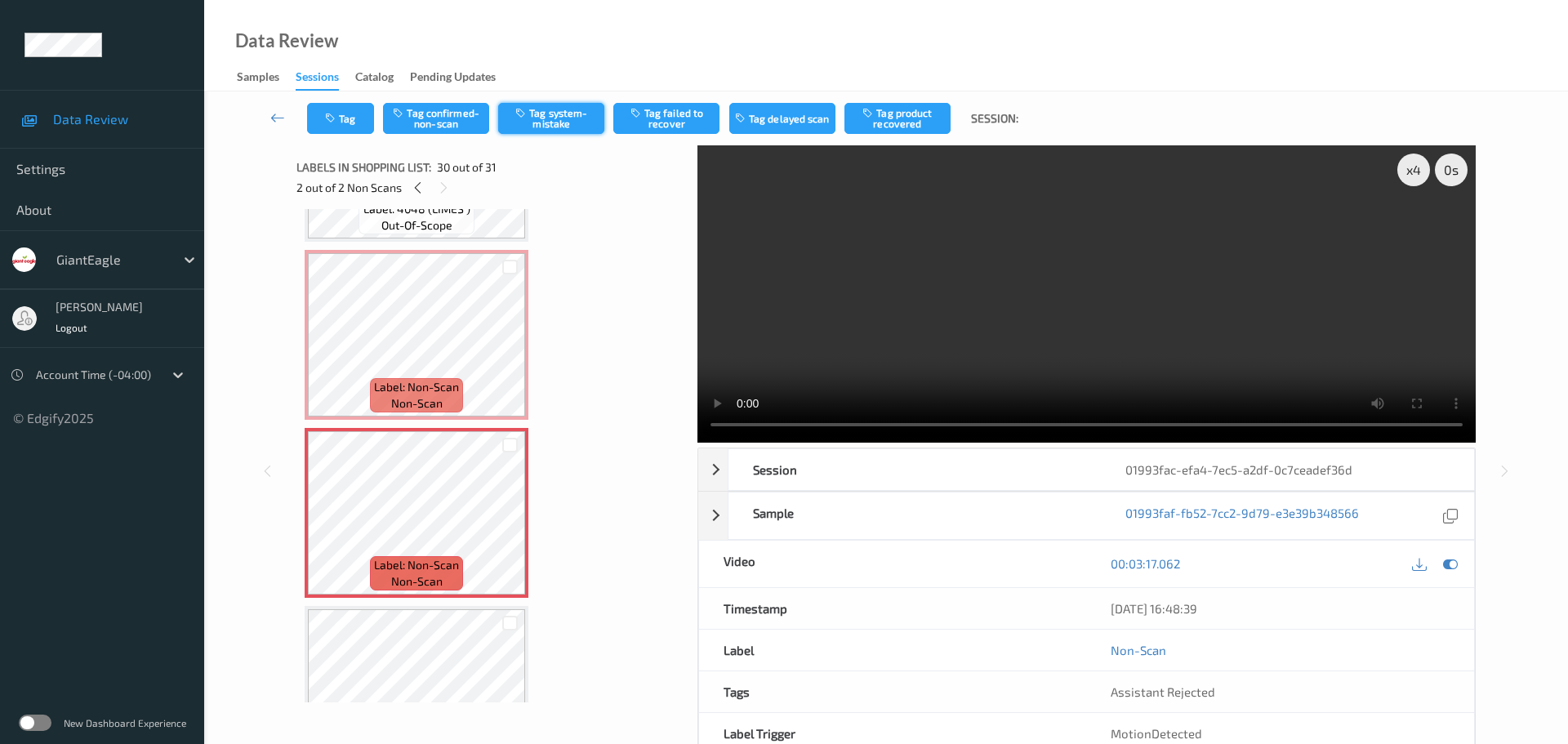
click at [564, 116] on button "Tag system-mistake" at bounding box center [551, 118] width 107 height 31
click at [350, 129] on button "Tag" at bounding box center [340, 118] width 67 height 31
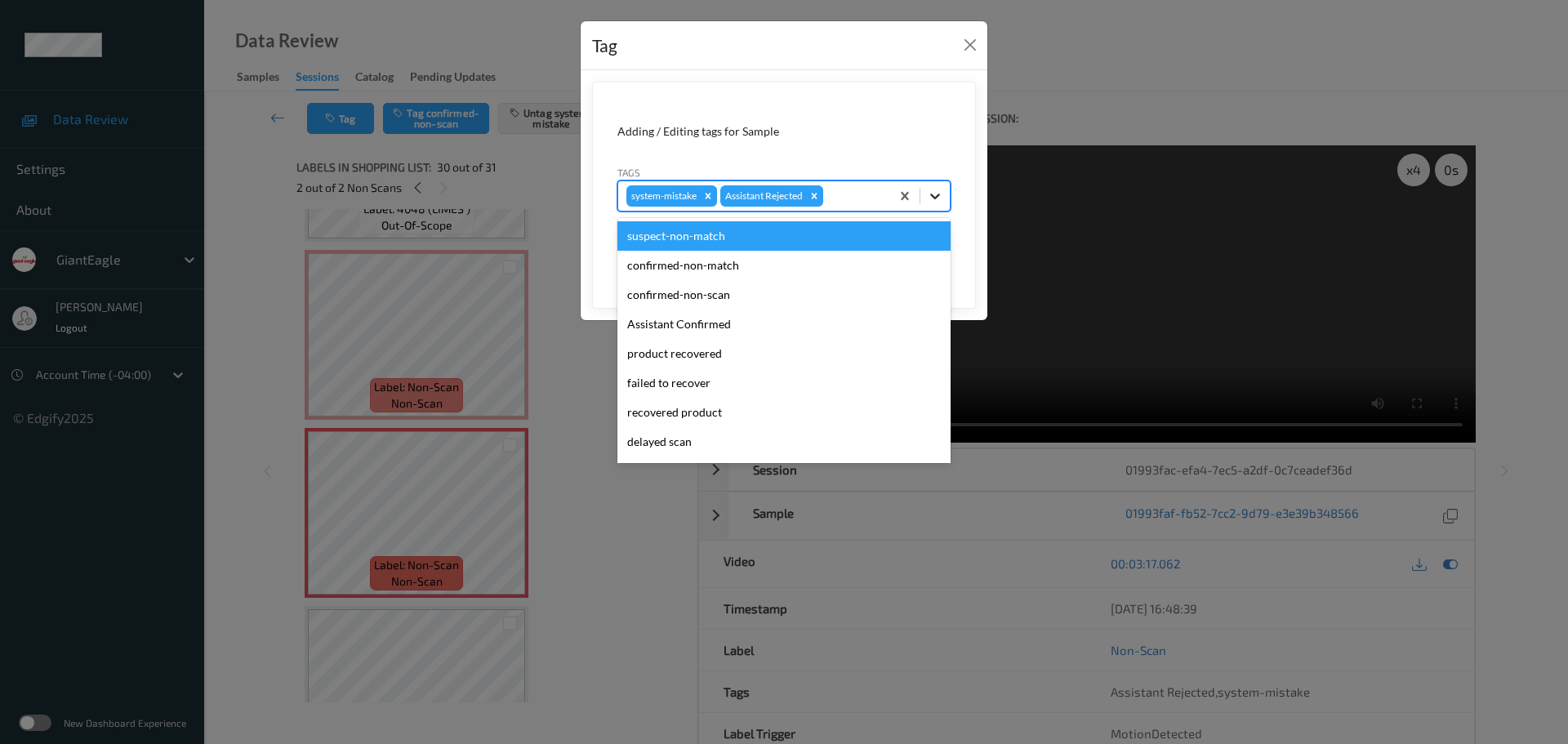
click at [921, 197] on div at bounding box center [935, 196] width 30 height 30
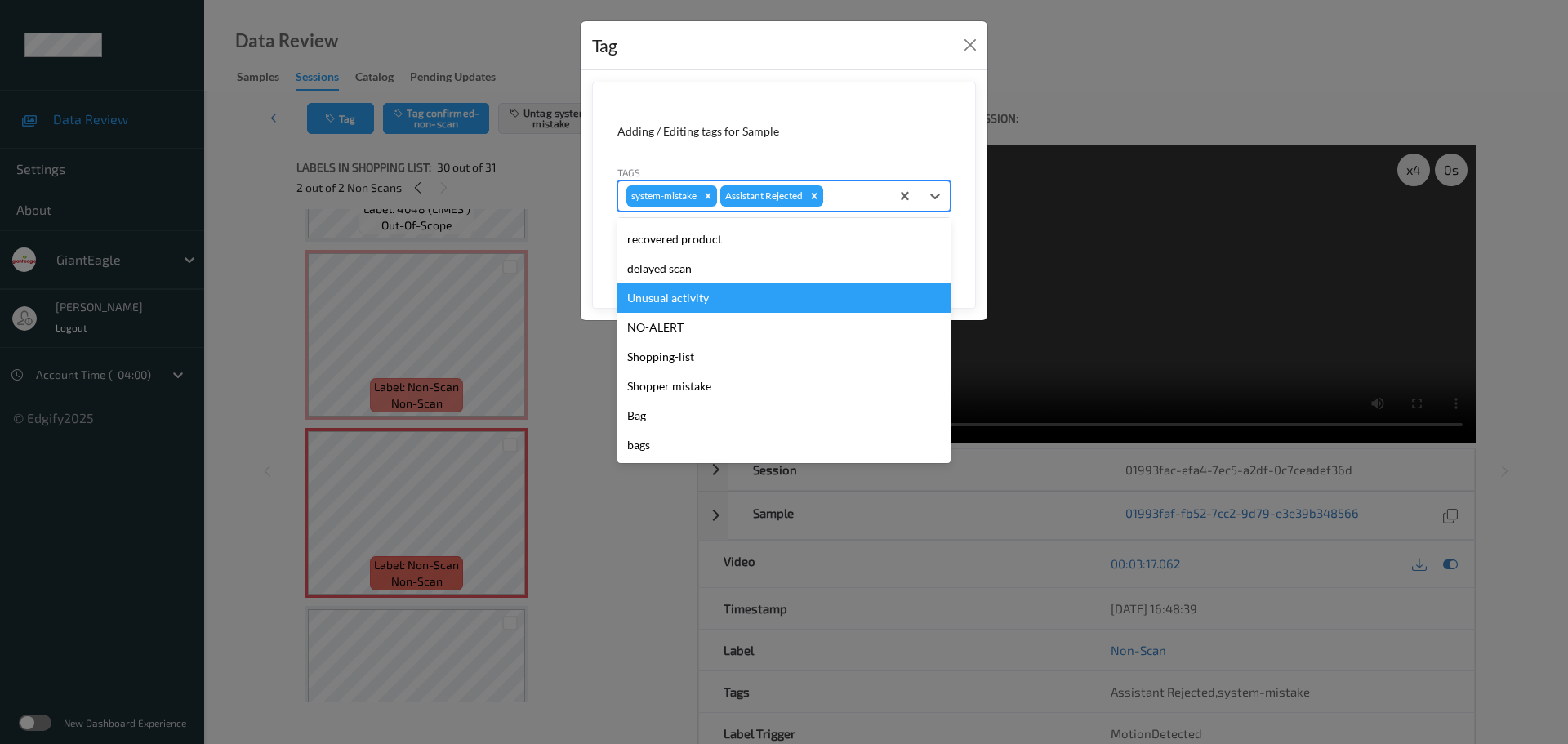
click at [689, 296] on div "Unusual activity" at bounding box center [784, 298] width 334 height 30
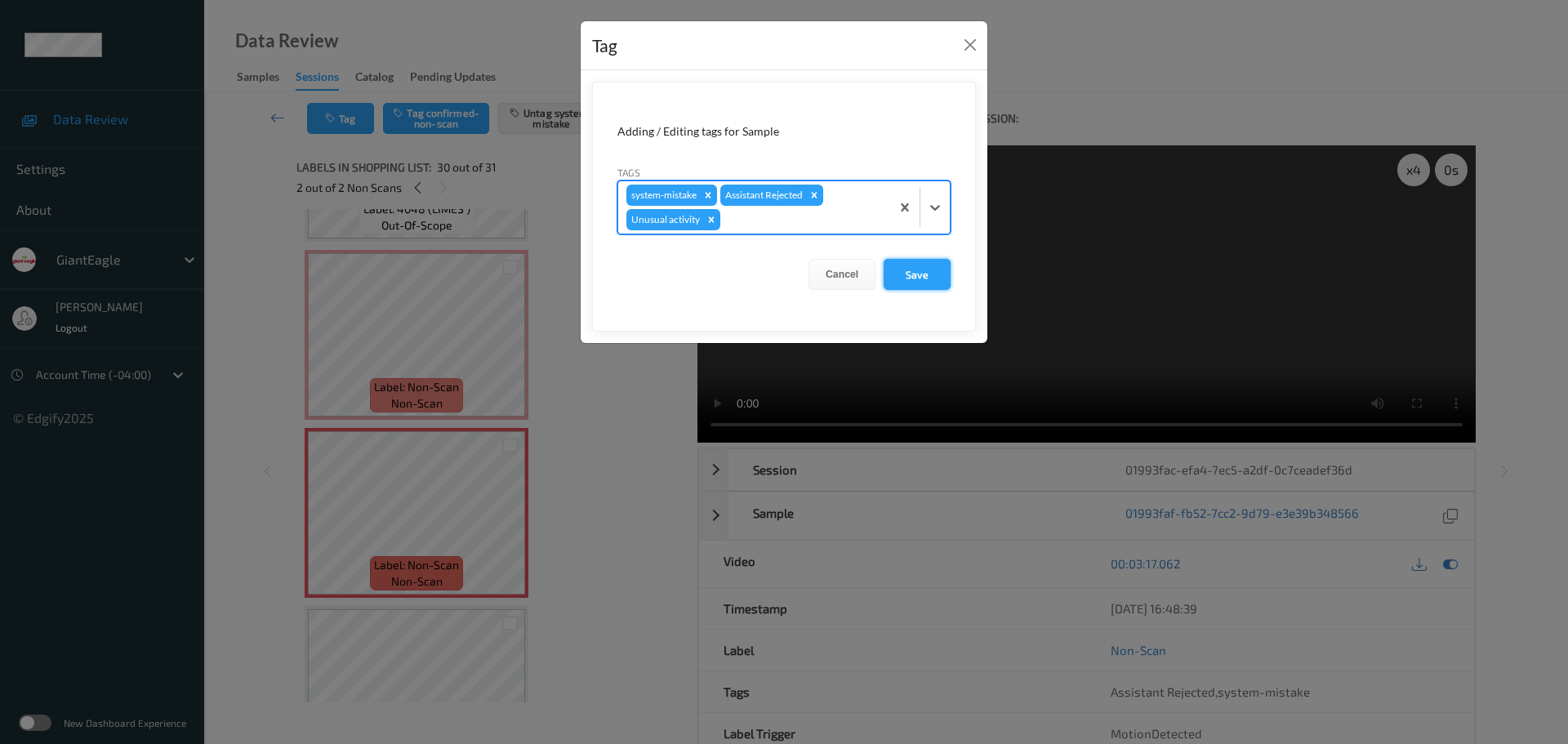
click at [915, 279] on button "Save" at bounding box center [917, 273] width 67 height 31
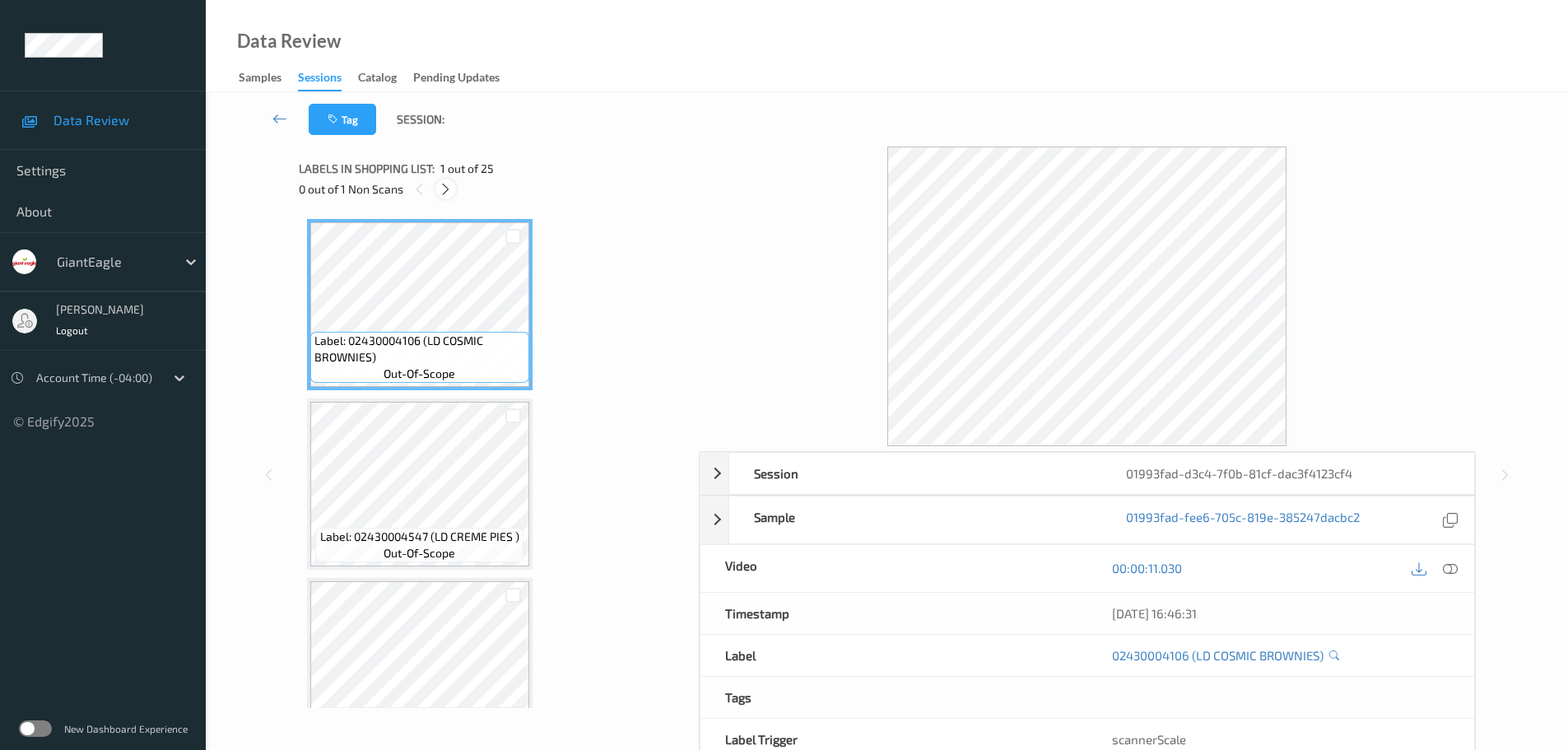
click at [440, 185] on div at bounding box center [445, 189] width 21 height 21
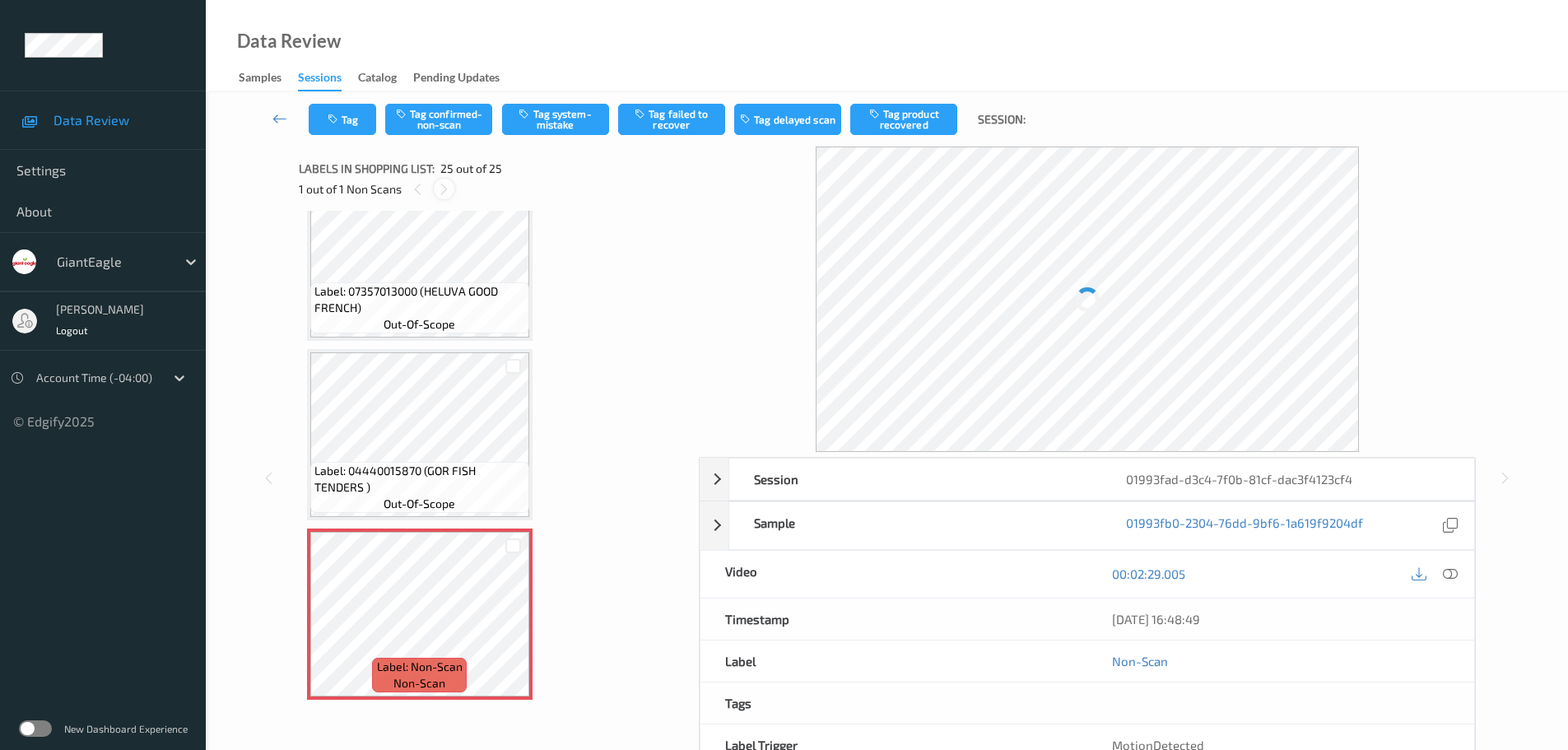
click at [440, 186] on icon at bounding box center [444, 190] width 14 height 15
click at [1450, 571] on icon at bounding box center [1450, 568] width 15 height 15
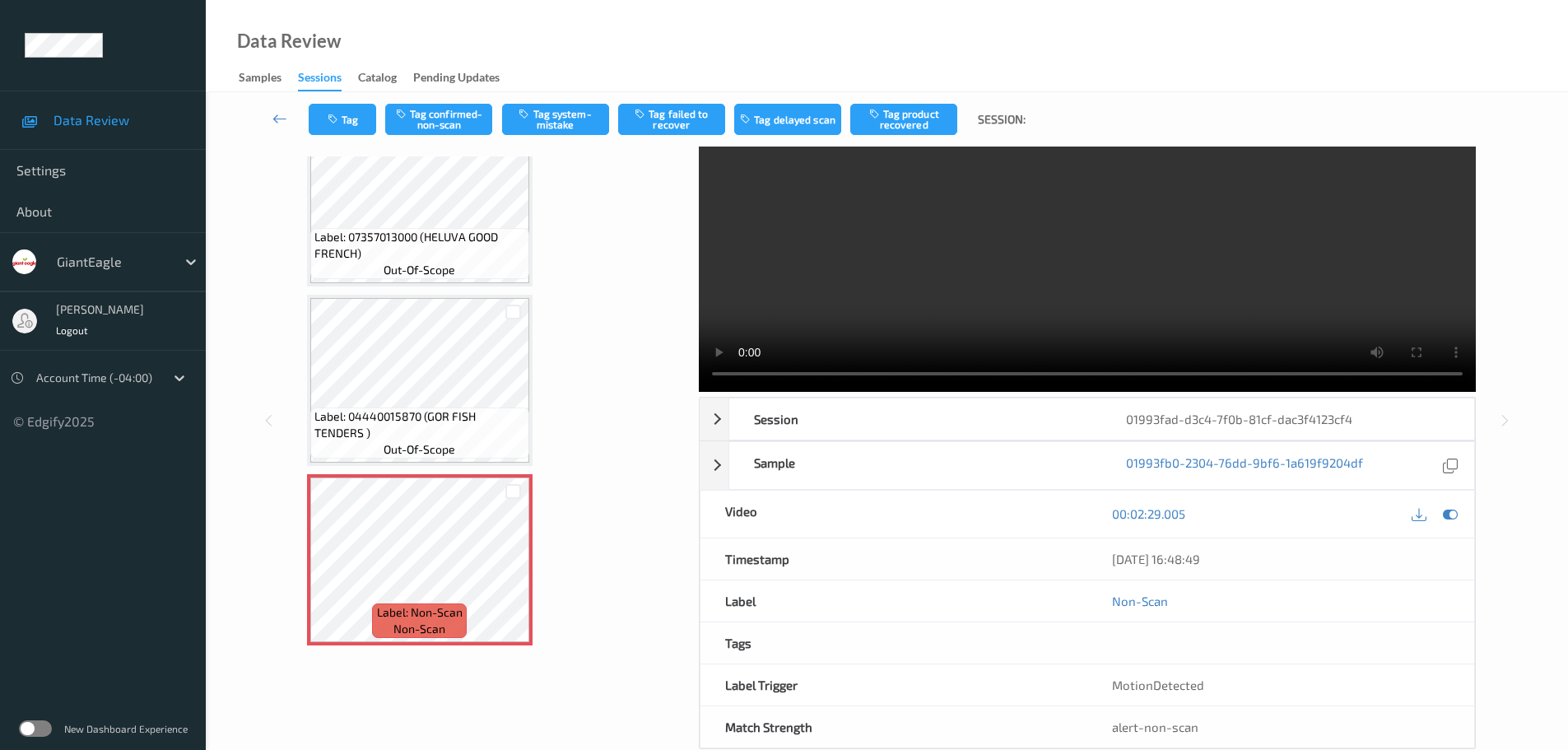
scroll to position [82, 0]
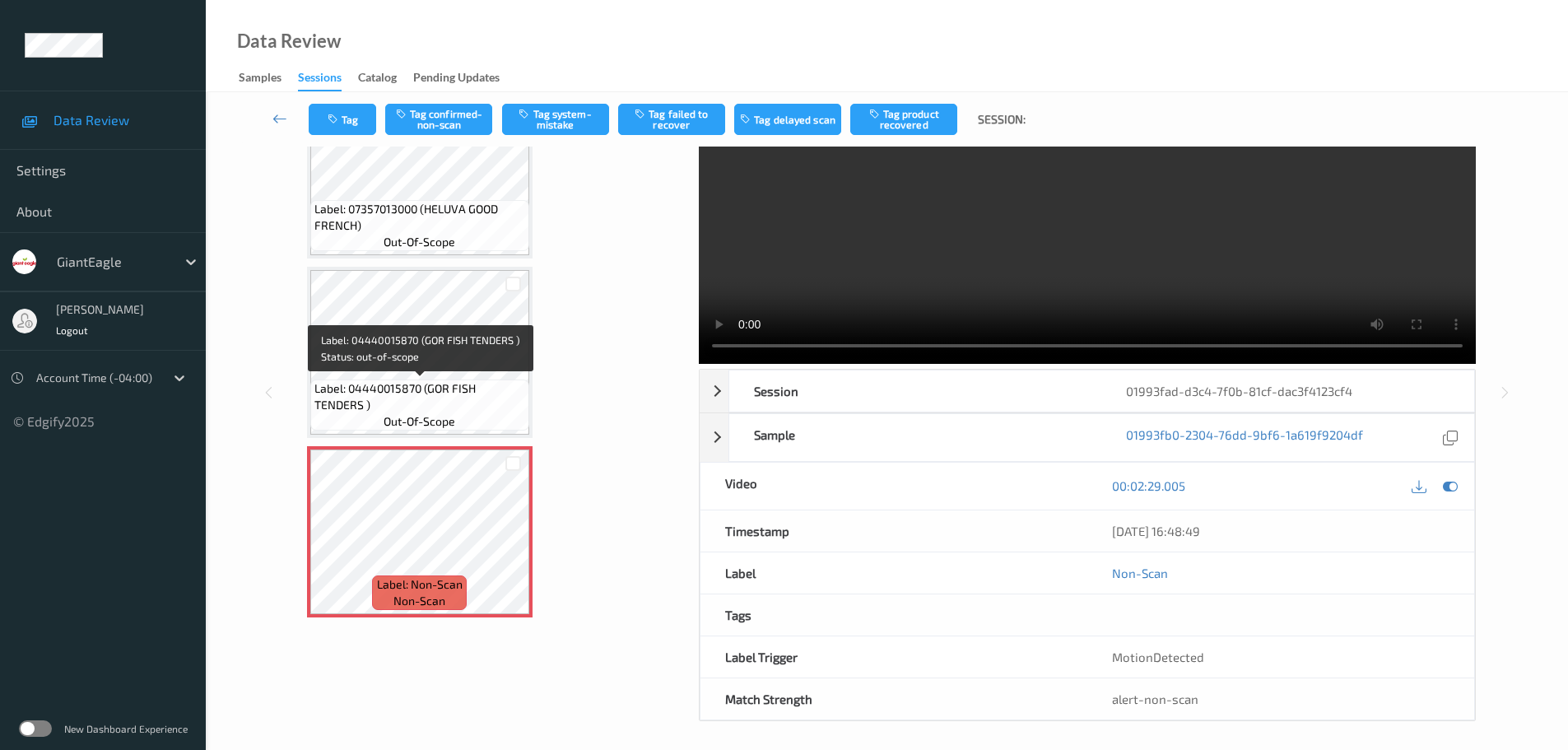
click at [442, 386] on span "Label: 04440015870 (GOR FISH TENDERS )" at bounding box center [420, 396] width 211 height 33
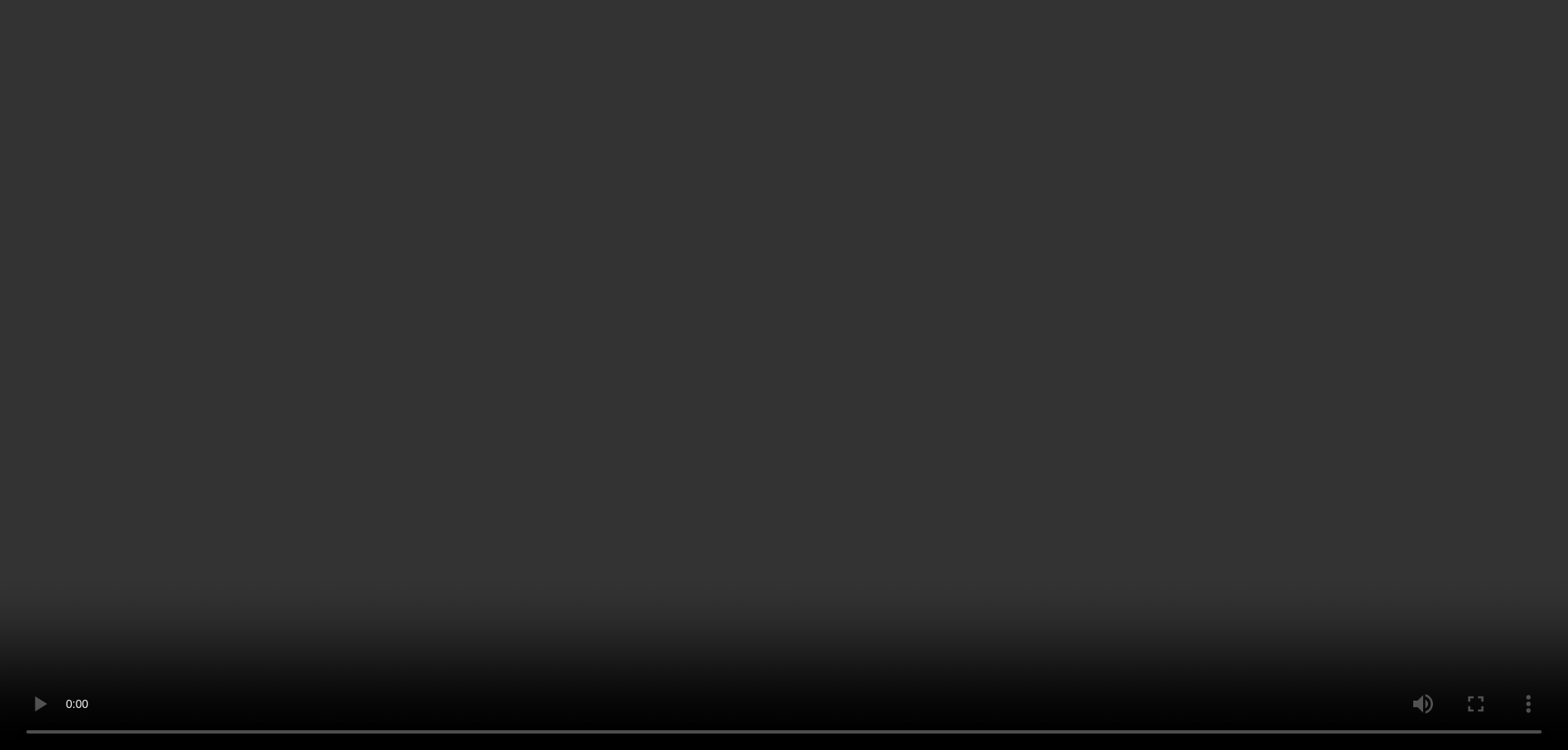
scroll to position [3858, 0]
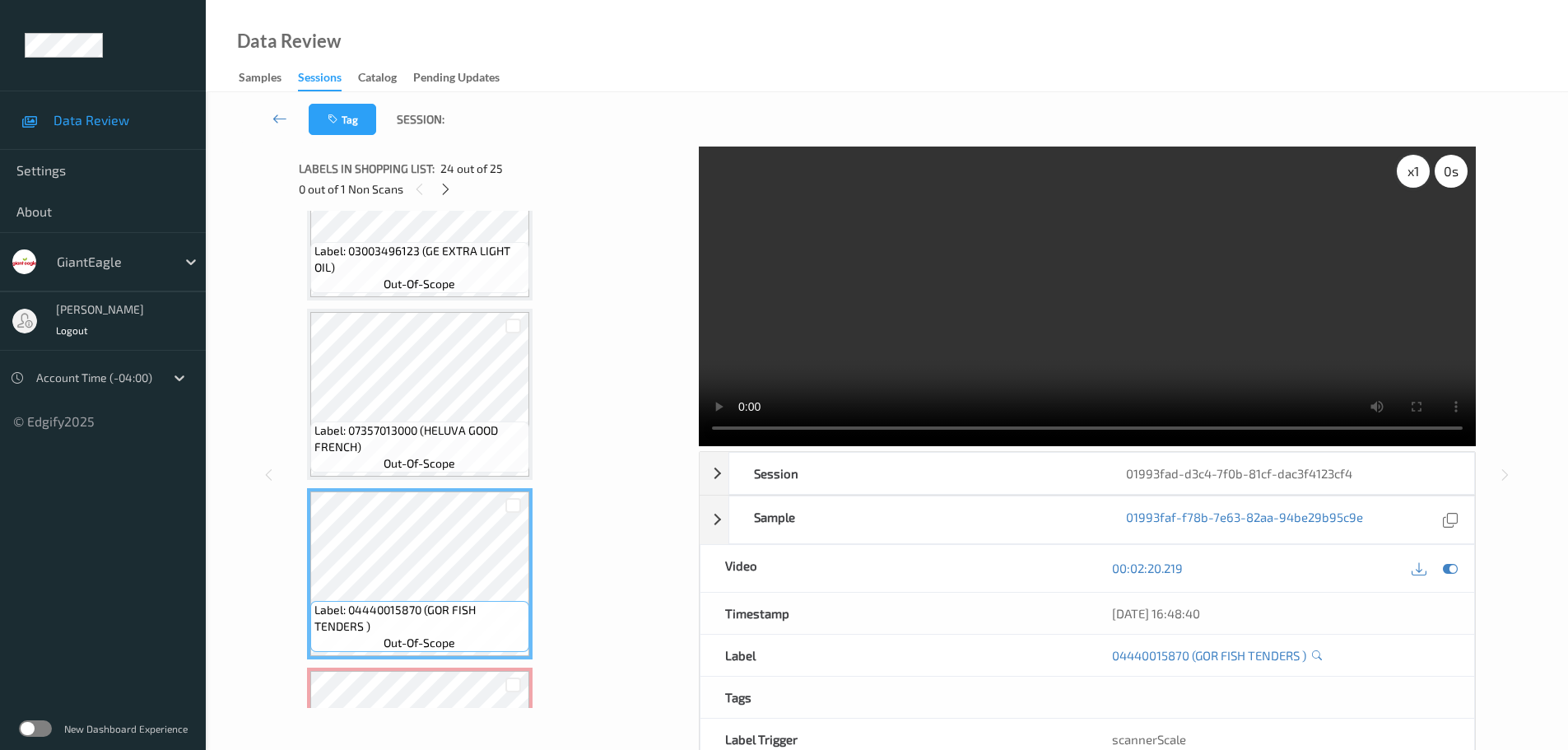
click at [1404, 176] on div "x 1" at bounding box center [1413, 171] width 33 height 33
click at [1404, 176] on div "x 2" at bounding box center [1413, 171] width 33 height 33
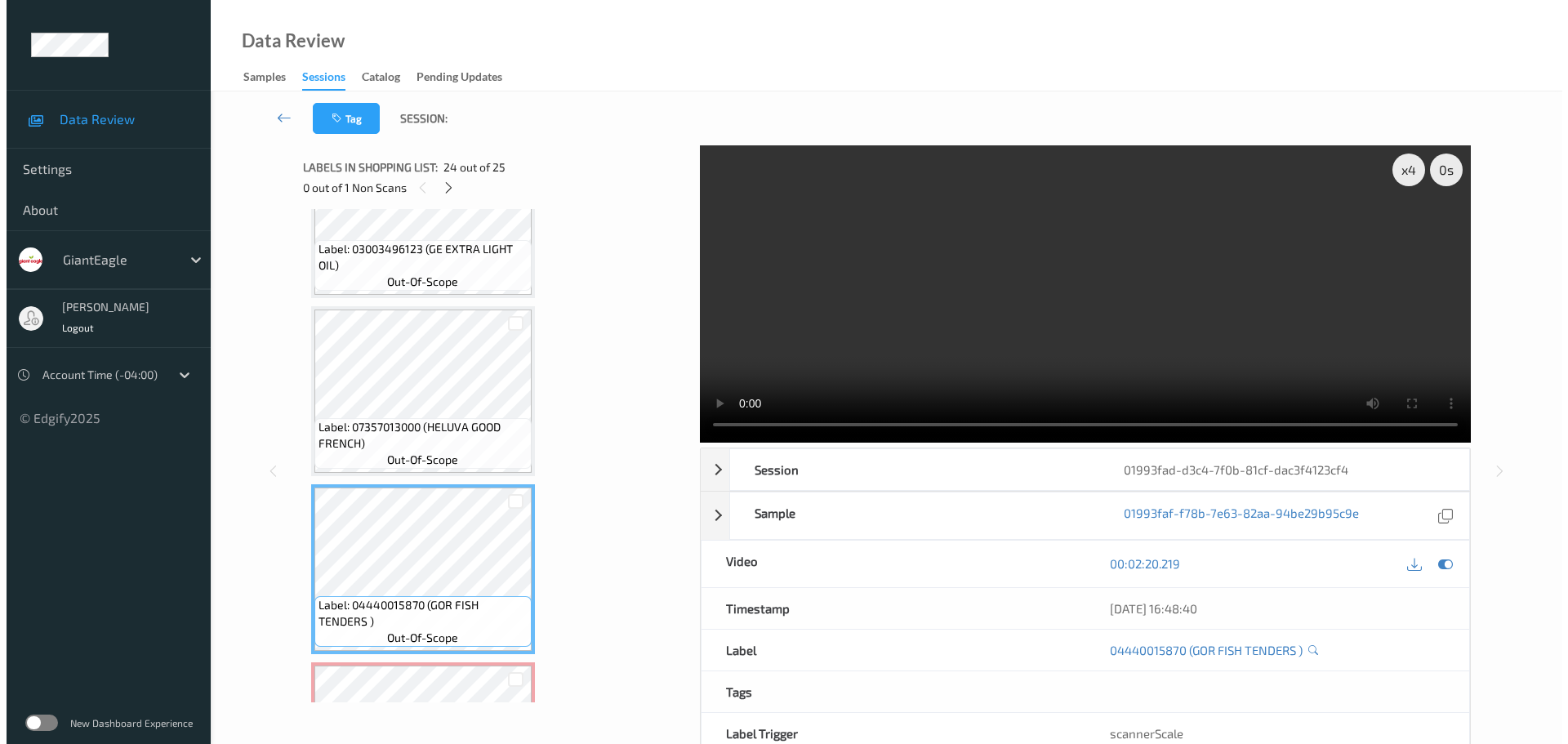
scroll to position [3966, 0]
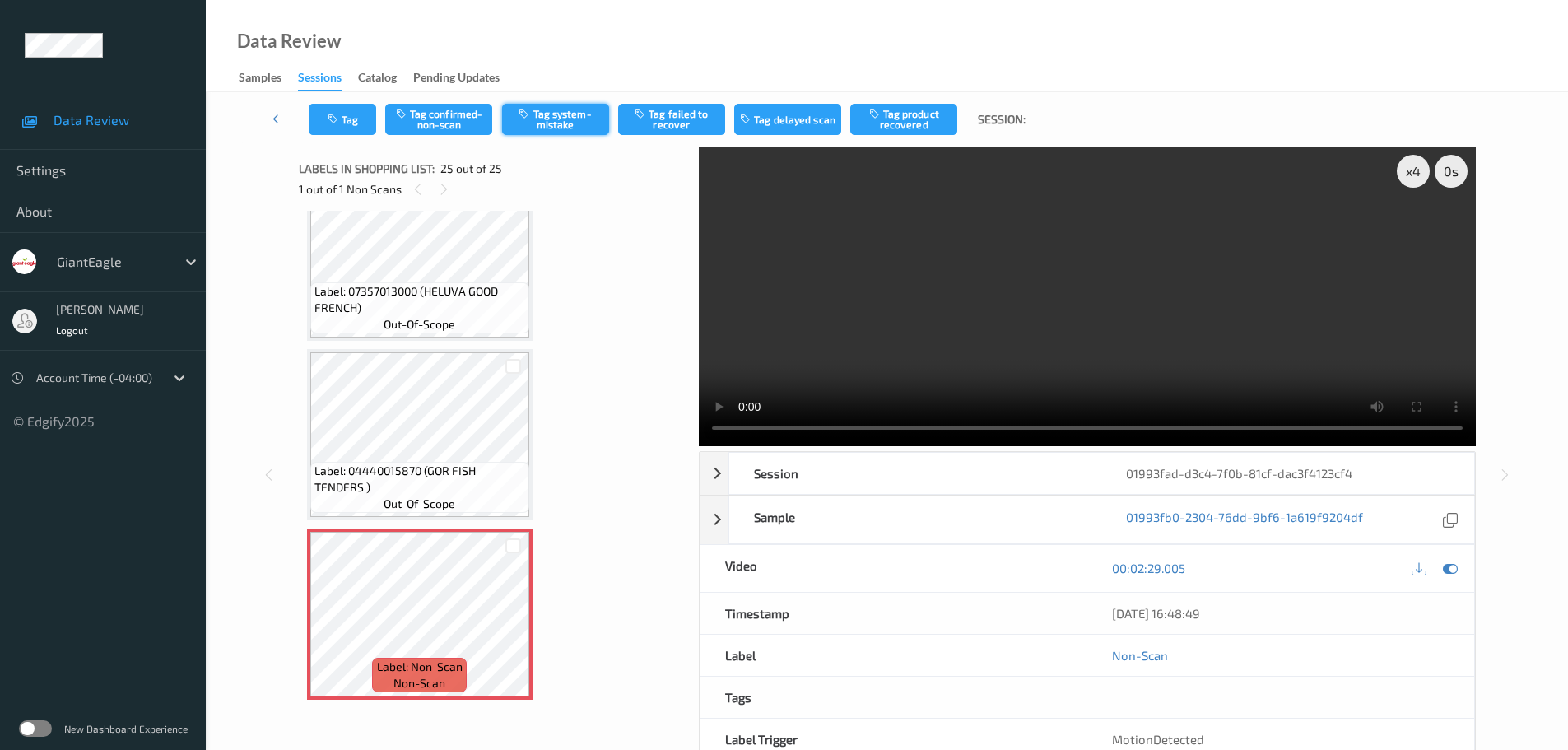
click at [579, 115] on button "Tag system-mistake" at bounding box center [556, 119] width 107 height 31
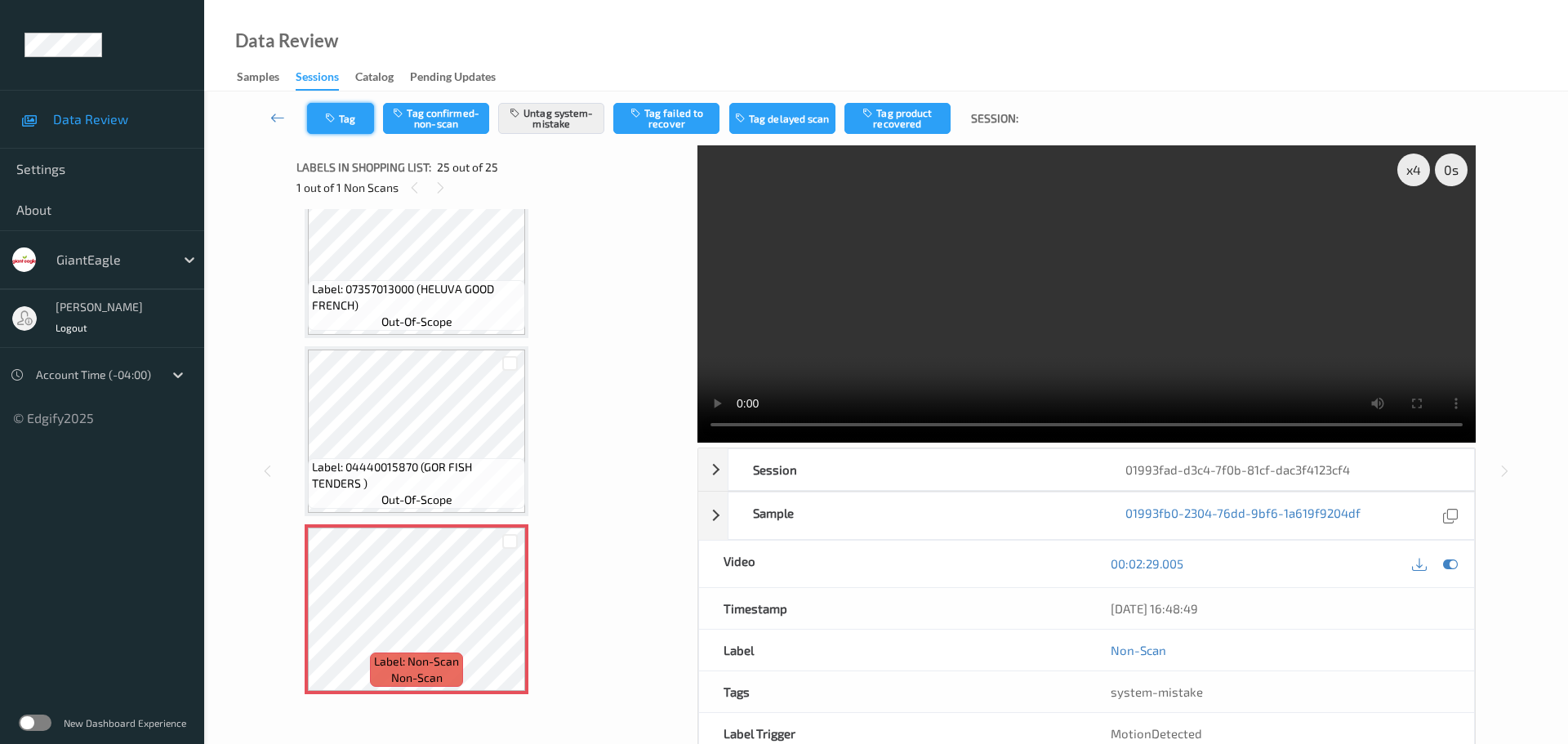
click at [329, 118] on icon "button" at bounding box center [332, 119] width 14 height 11
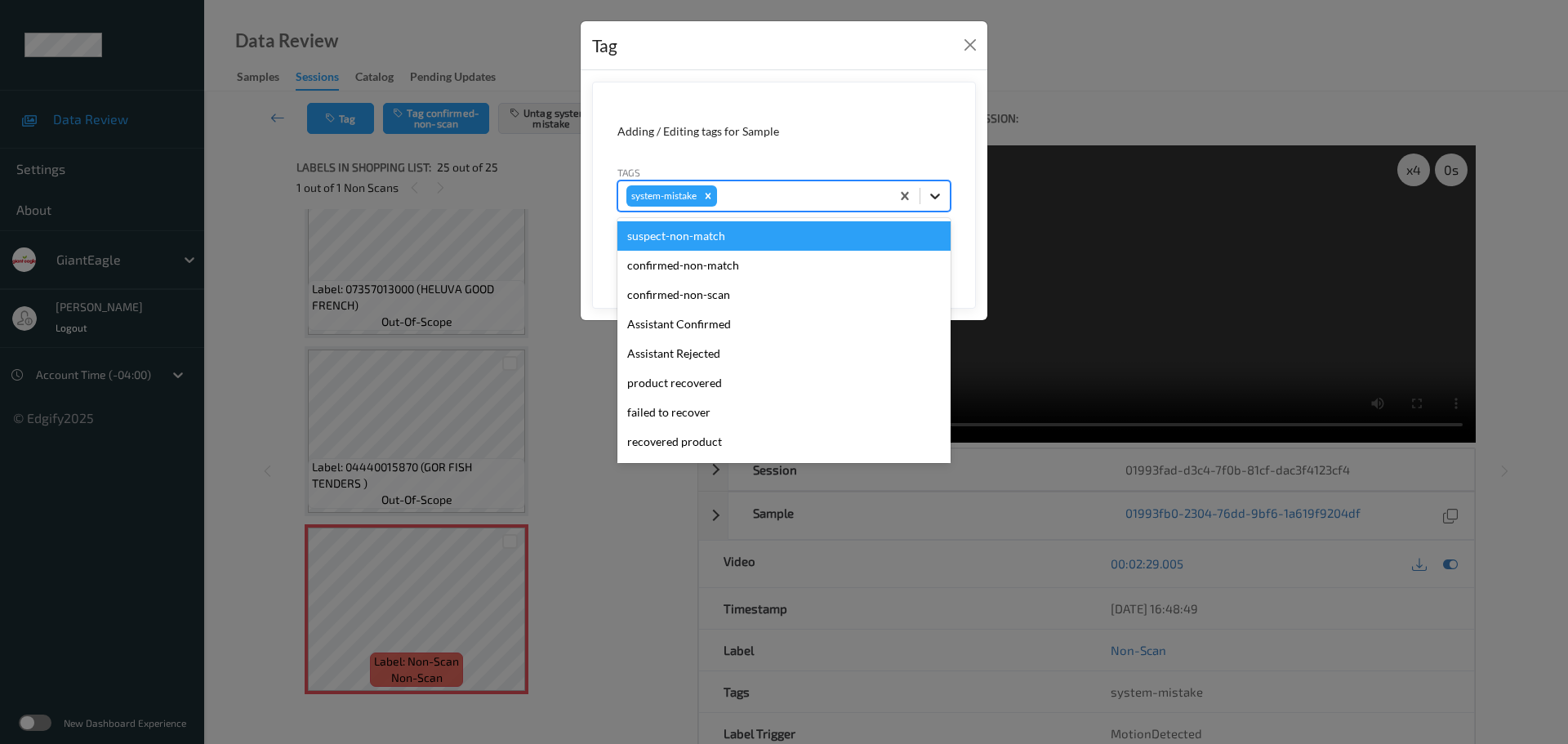
click at [938, 201] on icon at bounding box center [935, 196] width 17 height 17
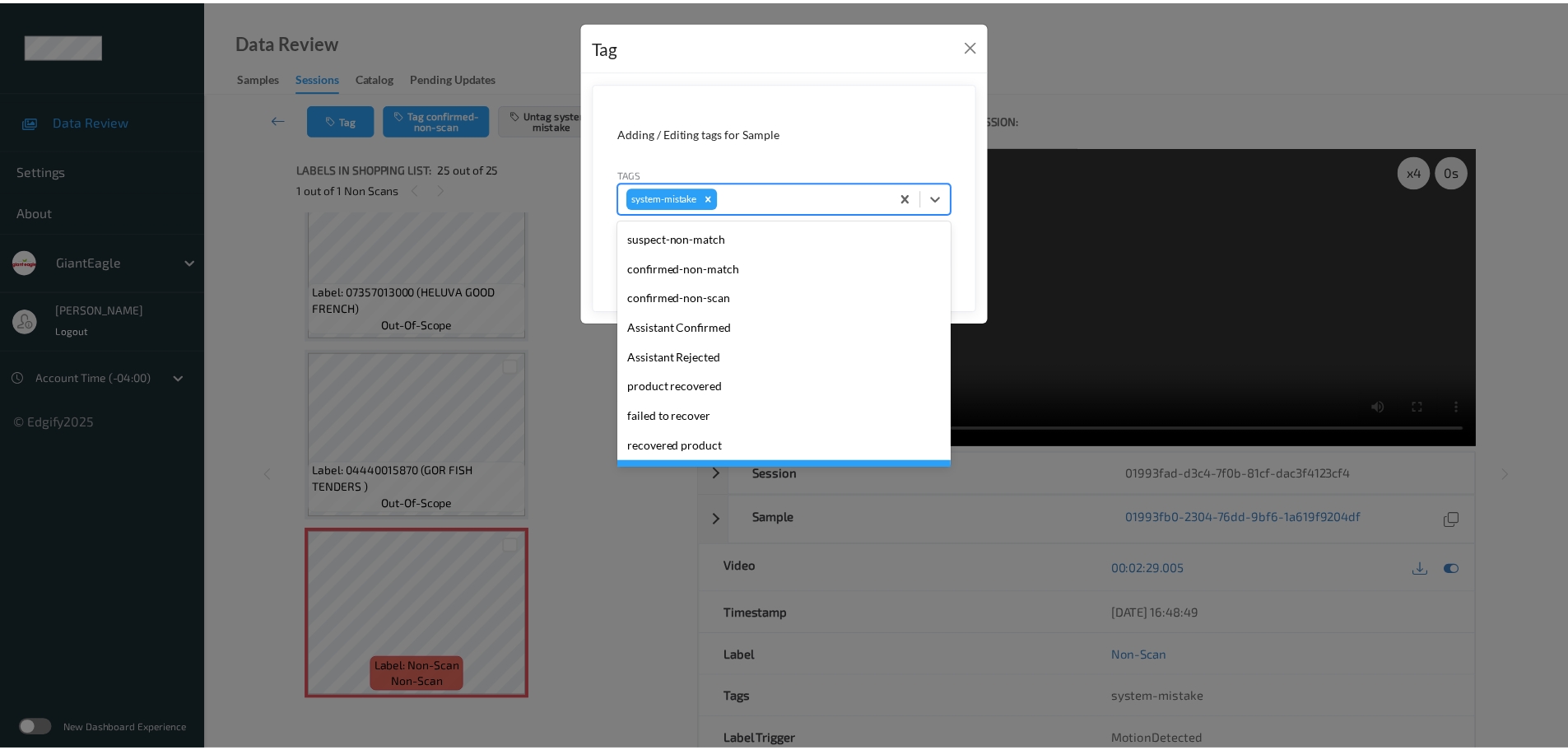
scroll to position [205, 0]
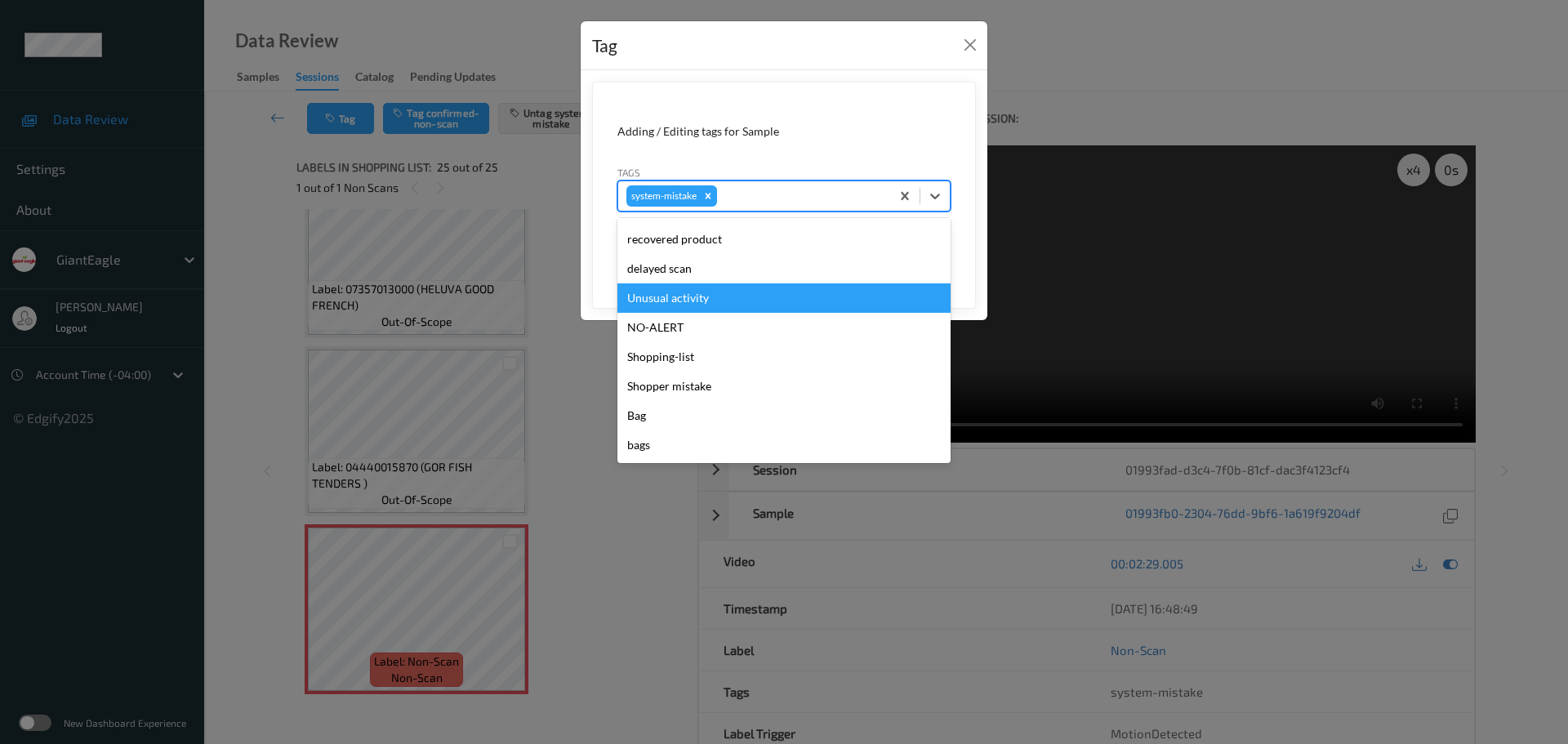
click at [671, 292] on div "Unusual activity" at bounding box center [784, 298] width 334 height 30
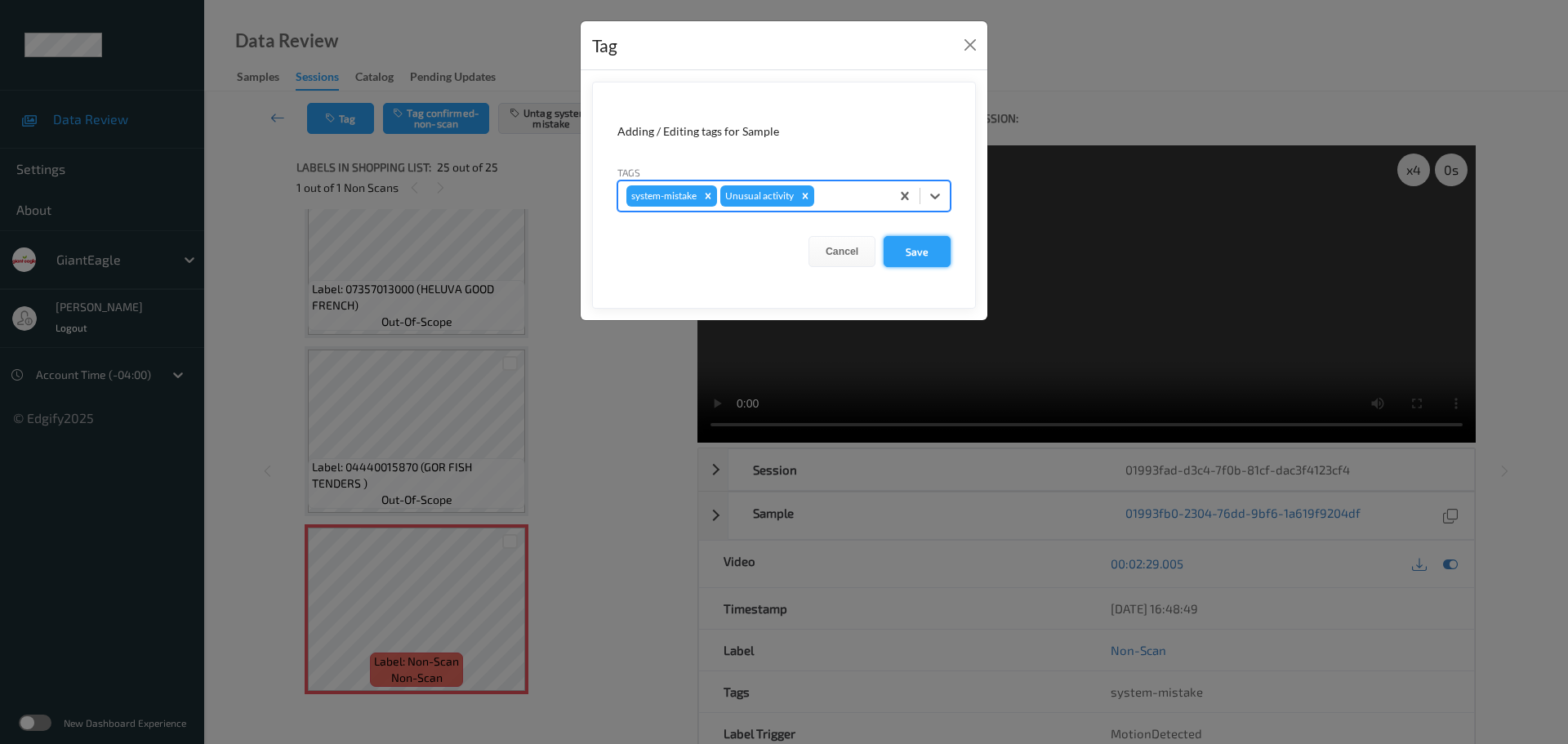
click at [915, 254] on button "Save" at bounding box center [917, 251] width 67 height 31
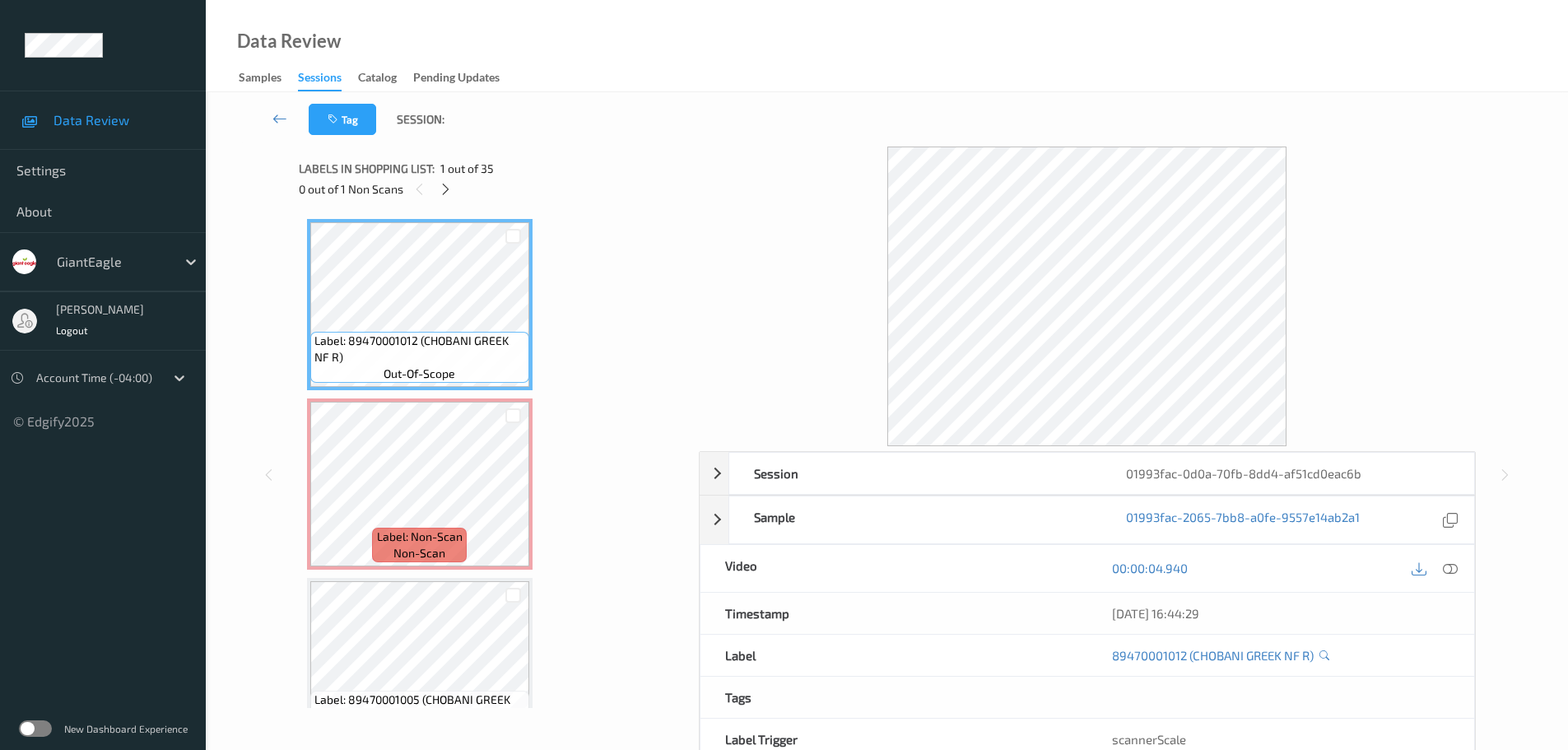
drag, startPoint x: 447, startPoint y: 184, endPoint x: 588, endPoint y: 277, distance: 168.9
click at [446, 185] on icon at bounding box center [445, 190] width 14 height 15
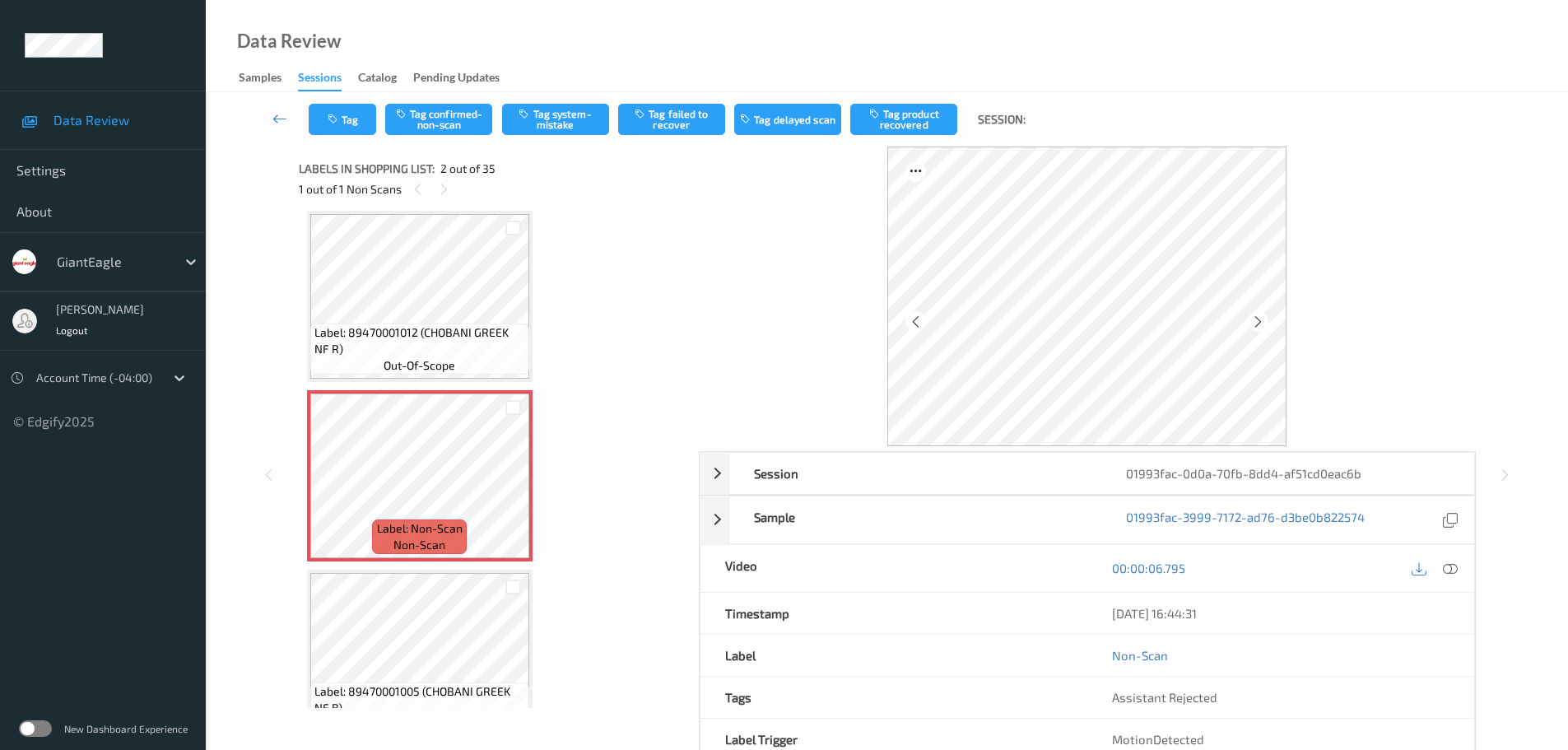
click at [1450, 573] on icon at bounding box center [1450, 568] width 15 height 15
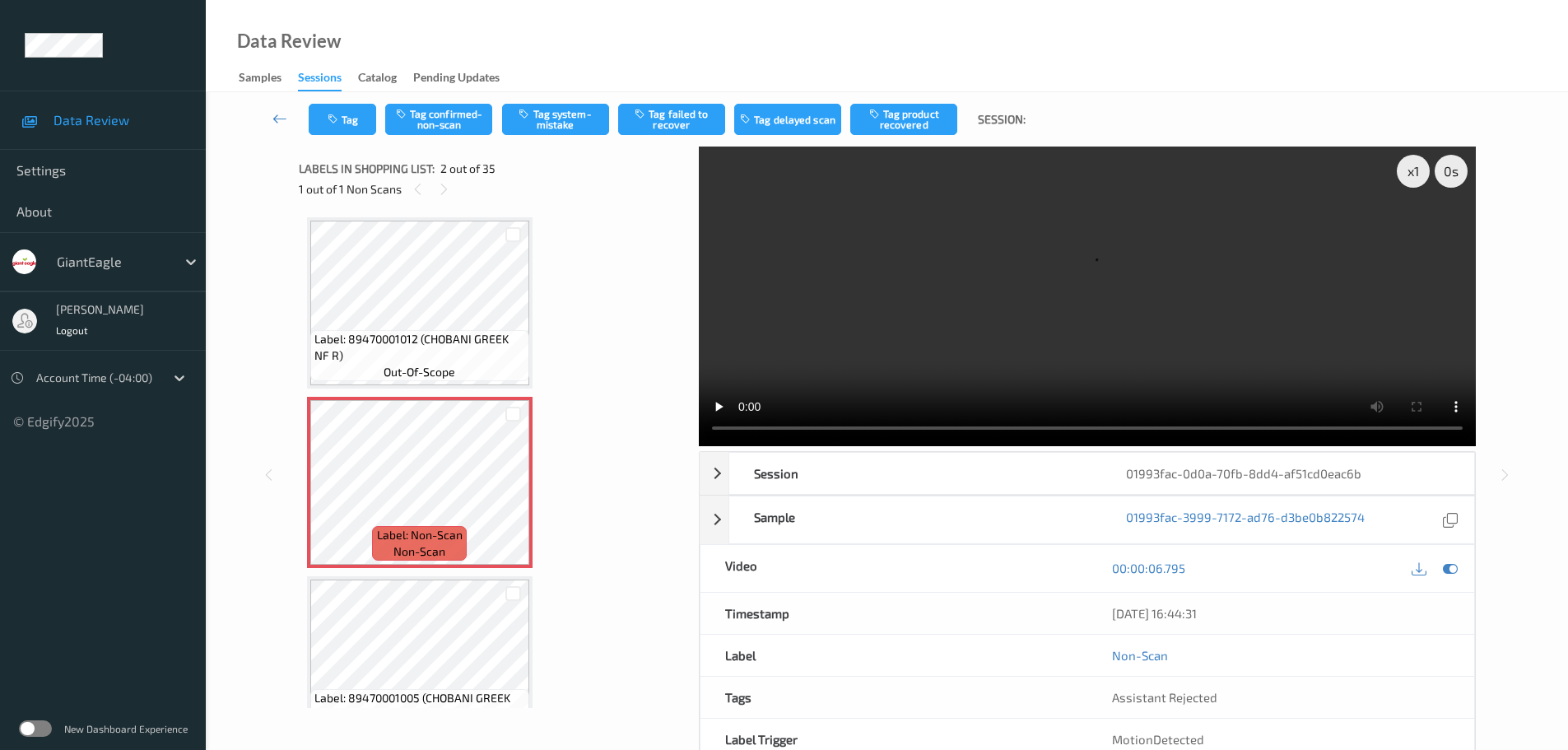
scroll to position [0, 0]
click at [503, 493] on div at bounding box center [513, 498] width 21 height 21
click at [512, 502] on icon at bounding box center [513, 498] width 14 height 15
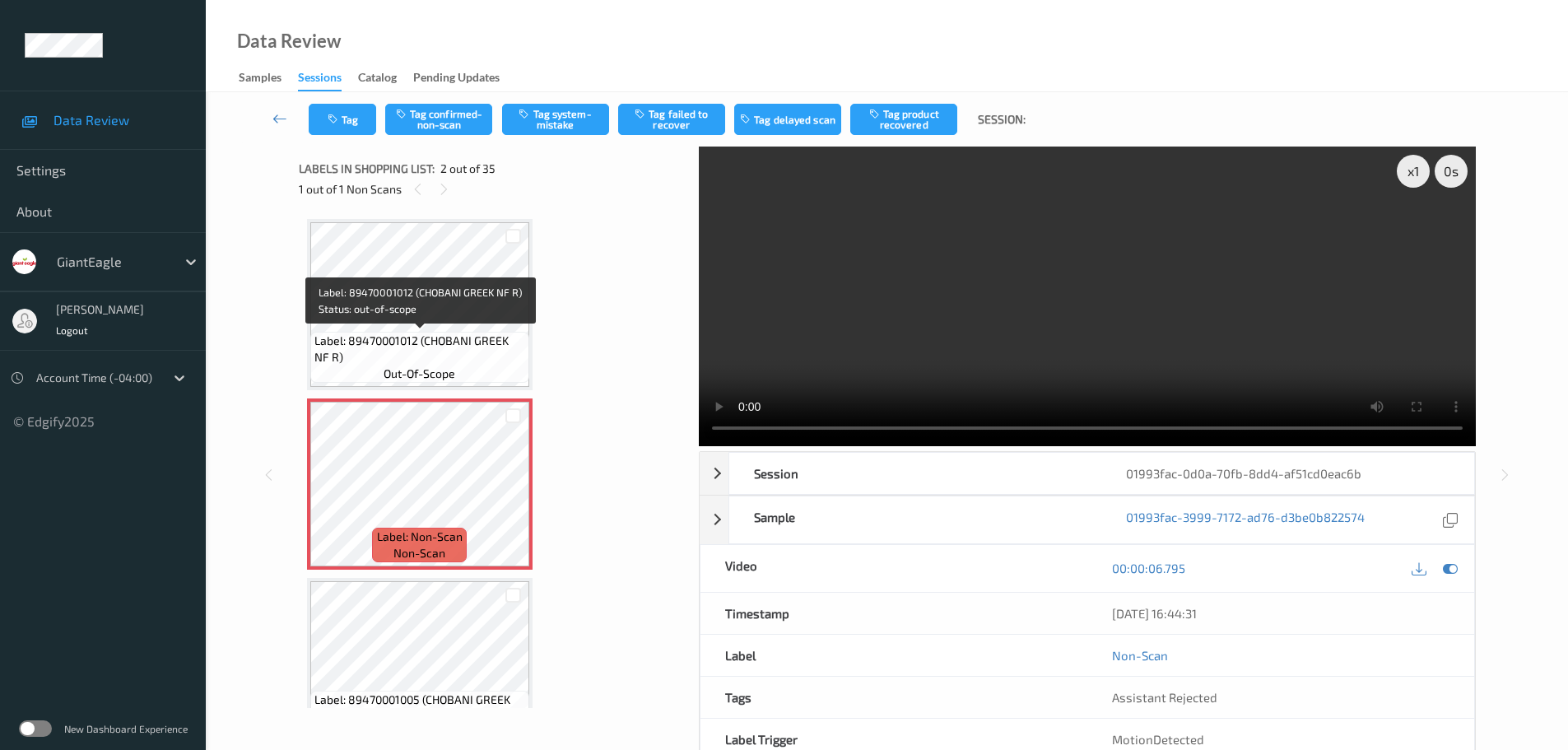
click at [424, 333] on span "Label: 89470001012 (CHOBANI GREEK NF R)" at bounding box center [420, 348] width 211 height 33
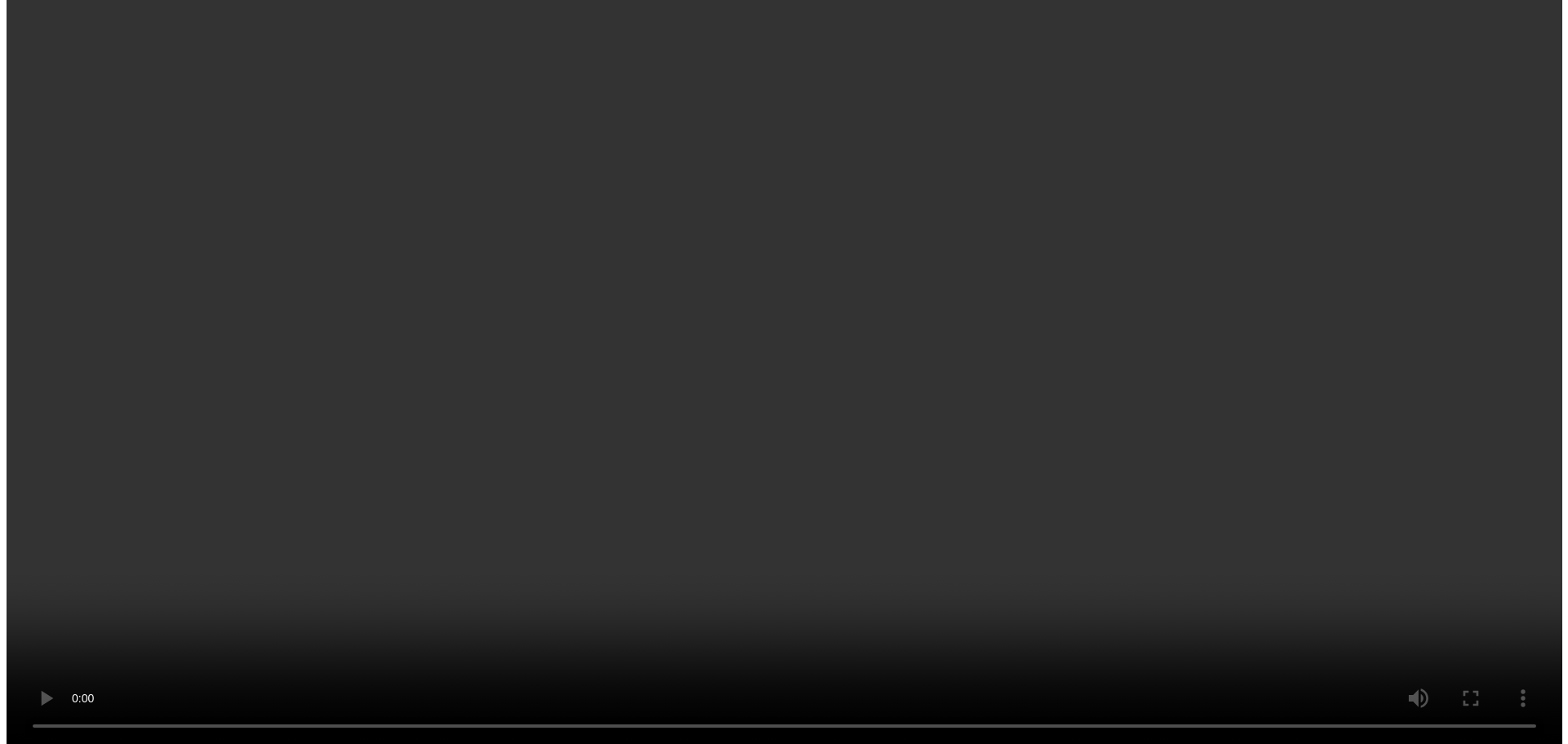
scroll to position [82, 0]
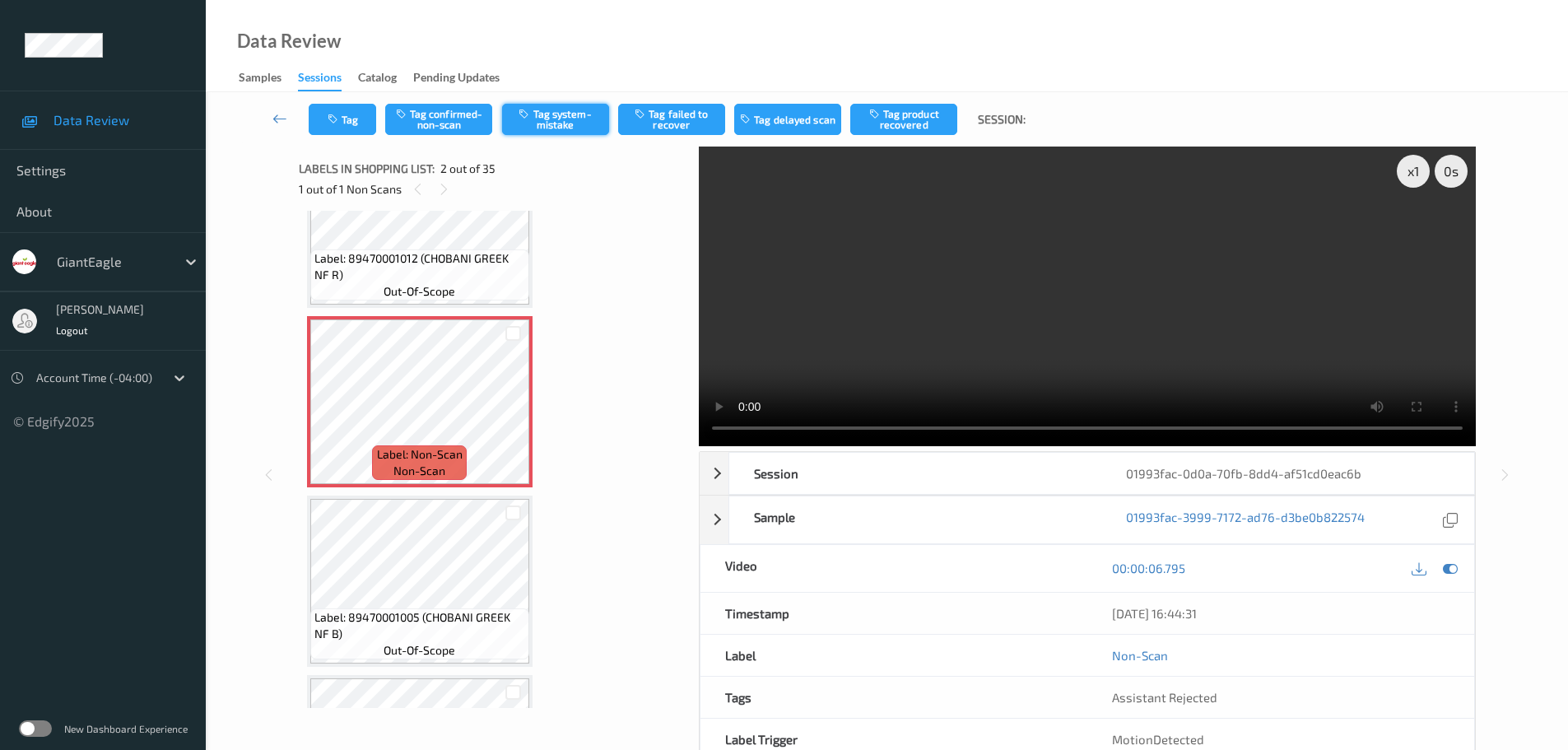
click at [536, 121] on button "Tag system-mistake" at bounding box center [556, 119] width 107 height 31
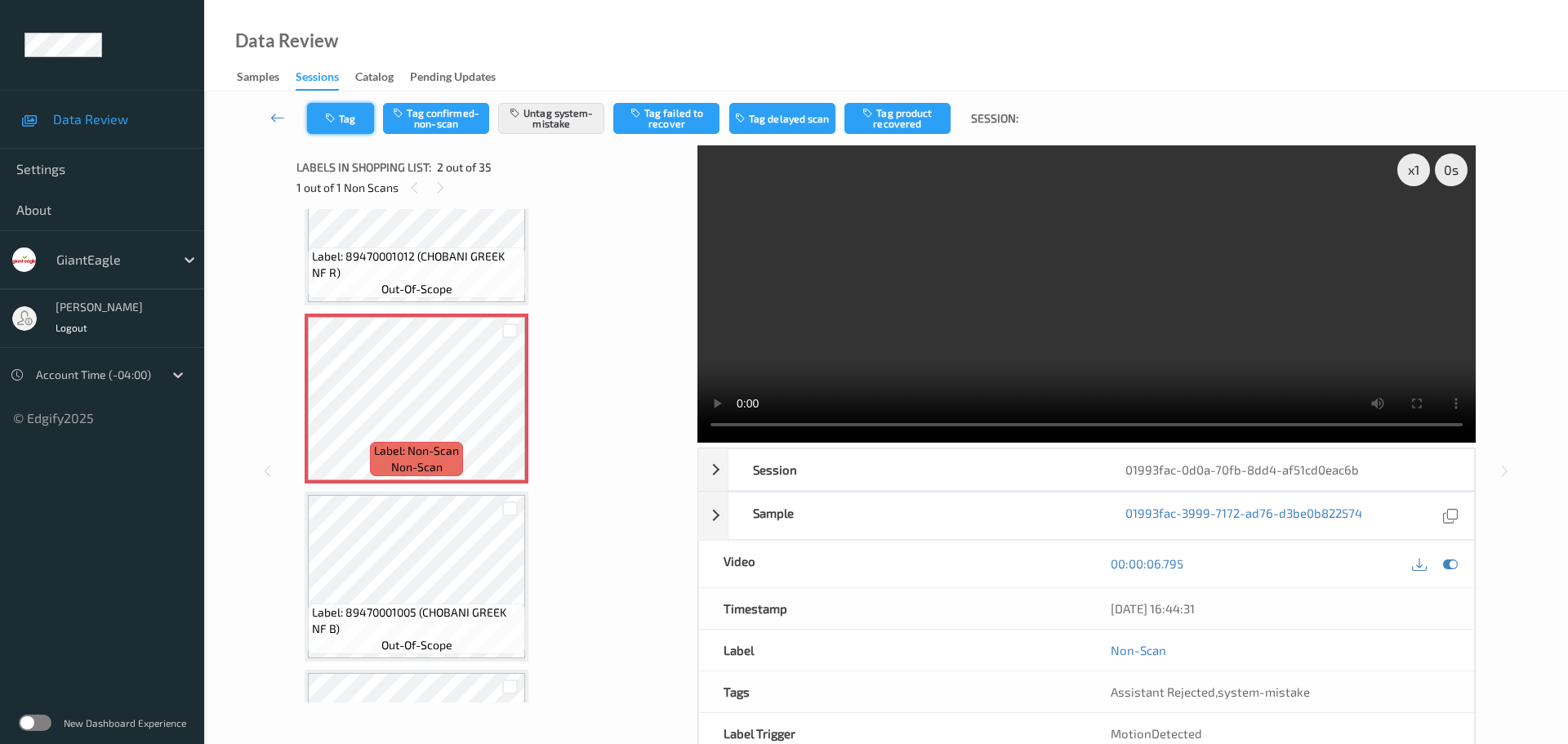
click at [354, 114] on button "Tag" at bounding box center [340, 118] width 67 height 31
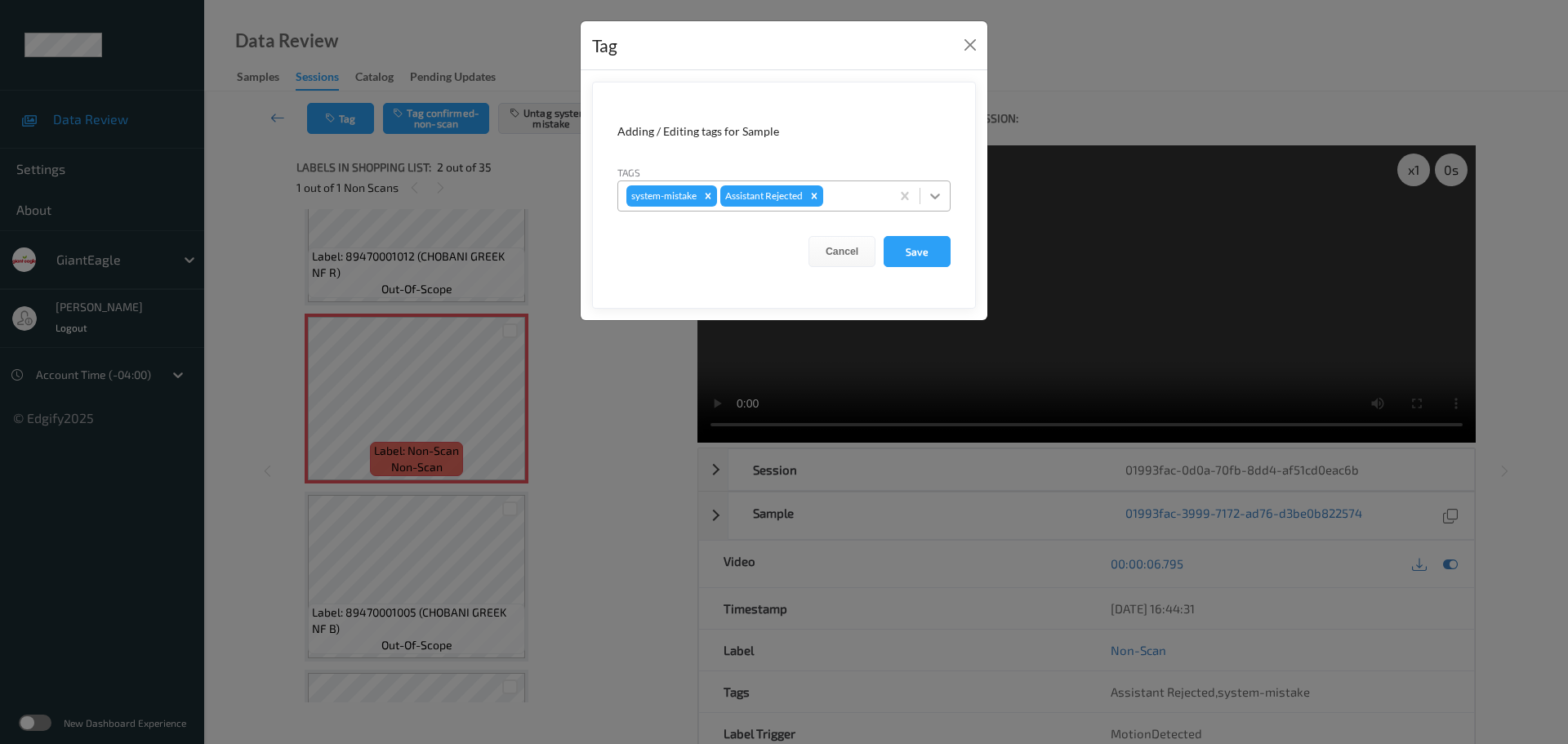
click at [939, 195] on icon at bounding box center [935, 196] width 17 height 17
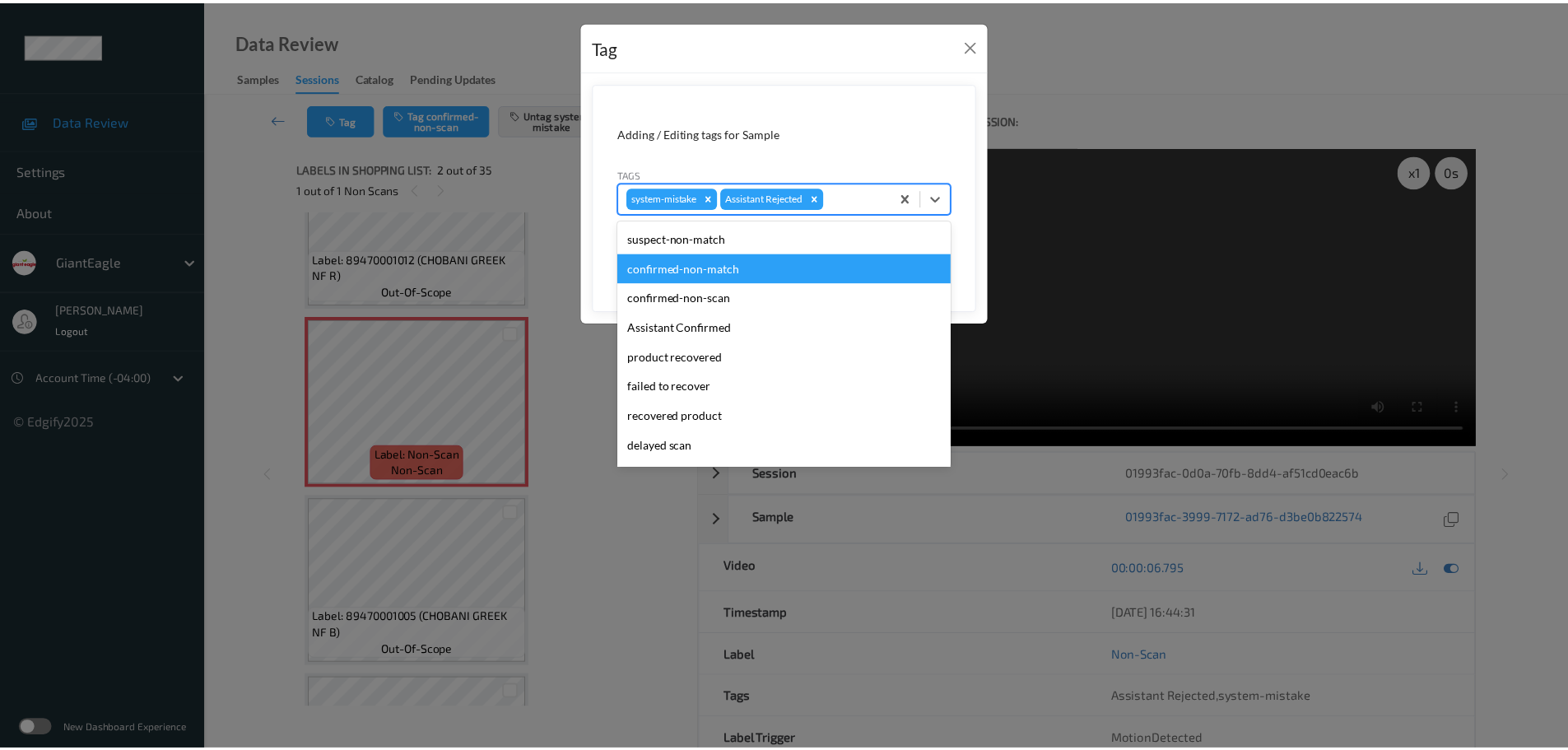
scroll to position [175, 0]
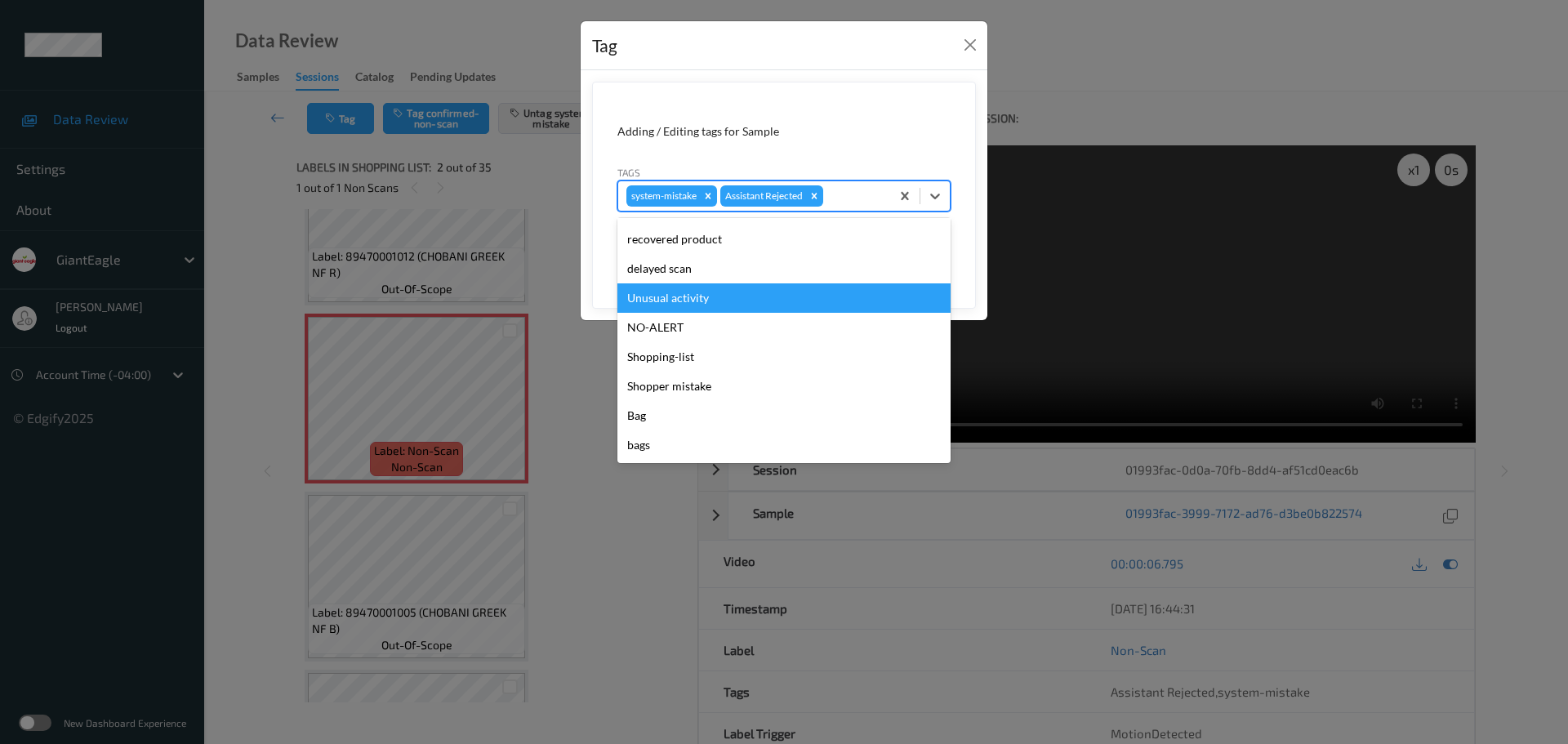
click at [667, 285] on div "Unusual activity" at bounding box center [784, 298] width 334 height 30
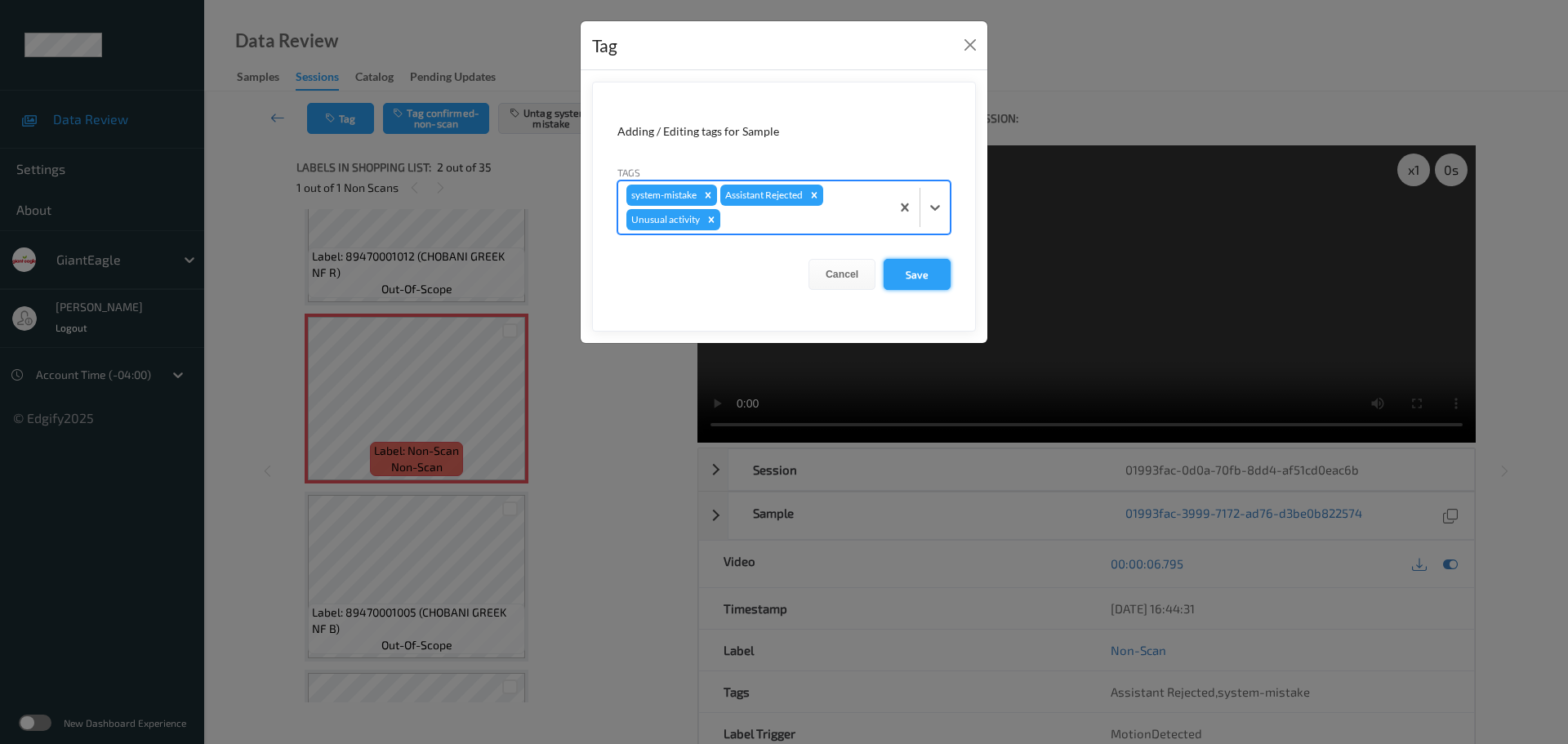
click at [922, 271] on button "Save" at bounding box center [917, 273] width 67 height 31
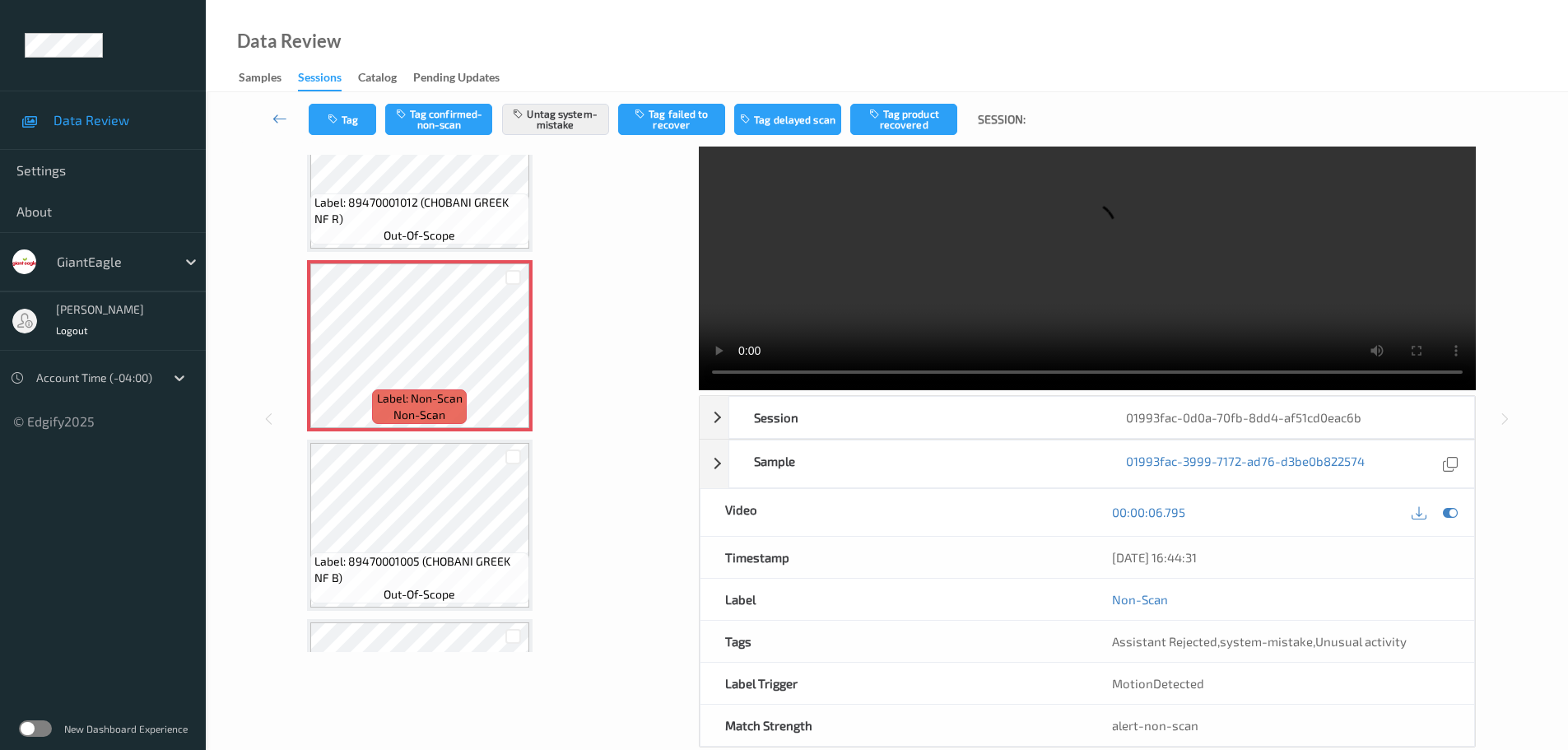
scroll to position [87, 0]
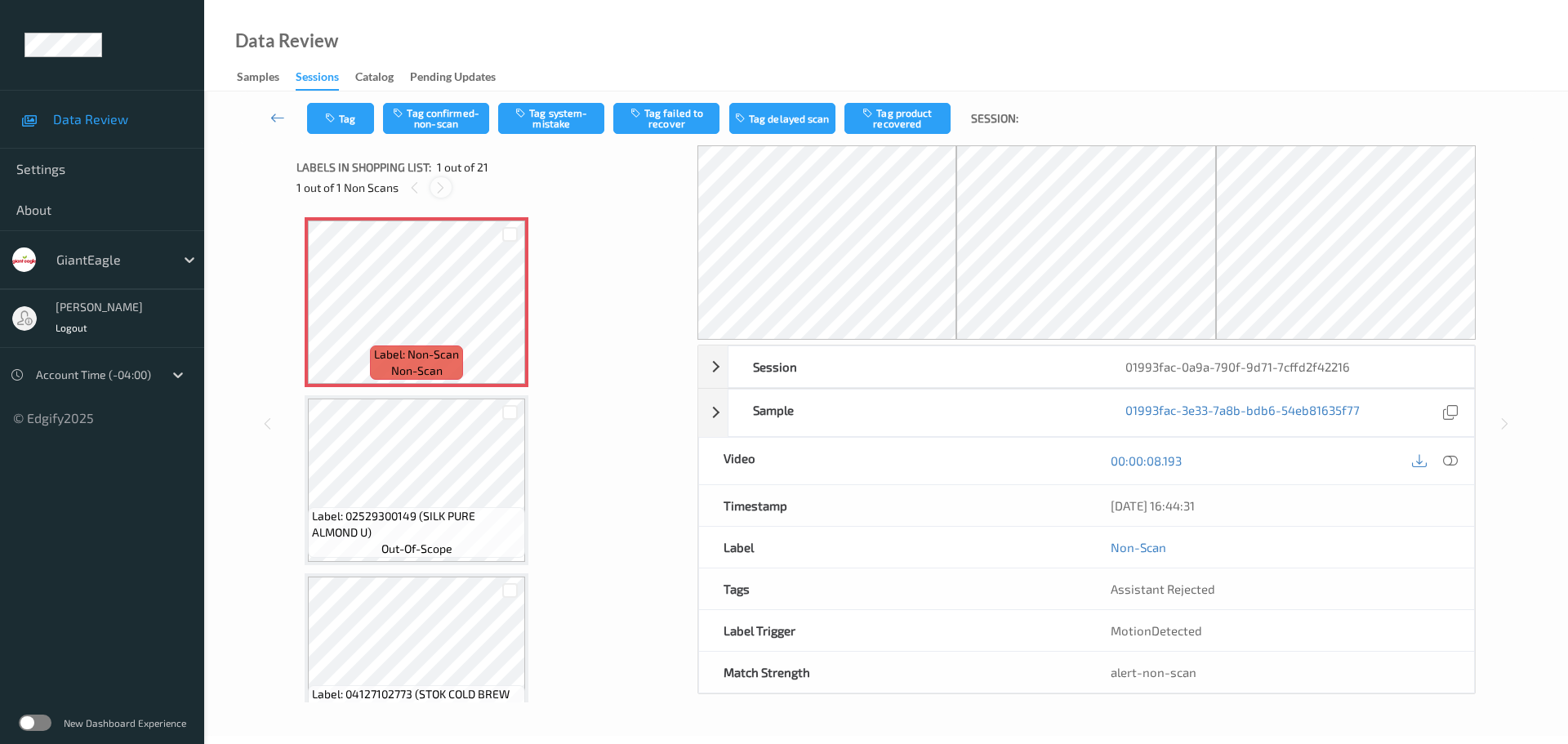
click at [435, 184] on icon at bounding box center [440, 188] width 14 height 15
click at [1459, 463] on div at bounding box center [1451, 461] width 22 height 22
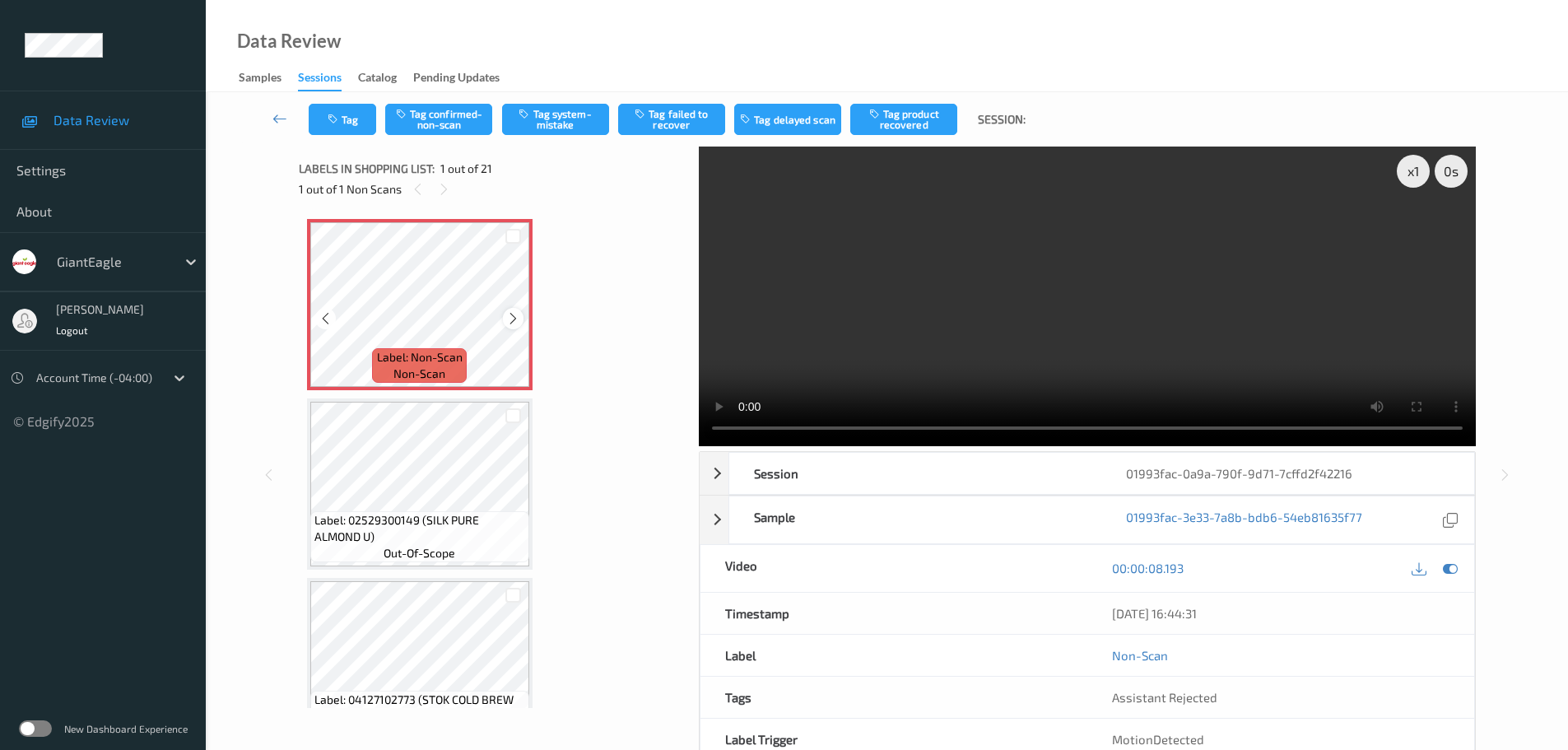
click at [510, 313] on icon at bounding box center [513, 318] width 14 height 15
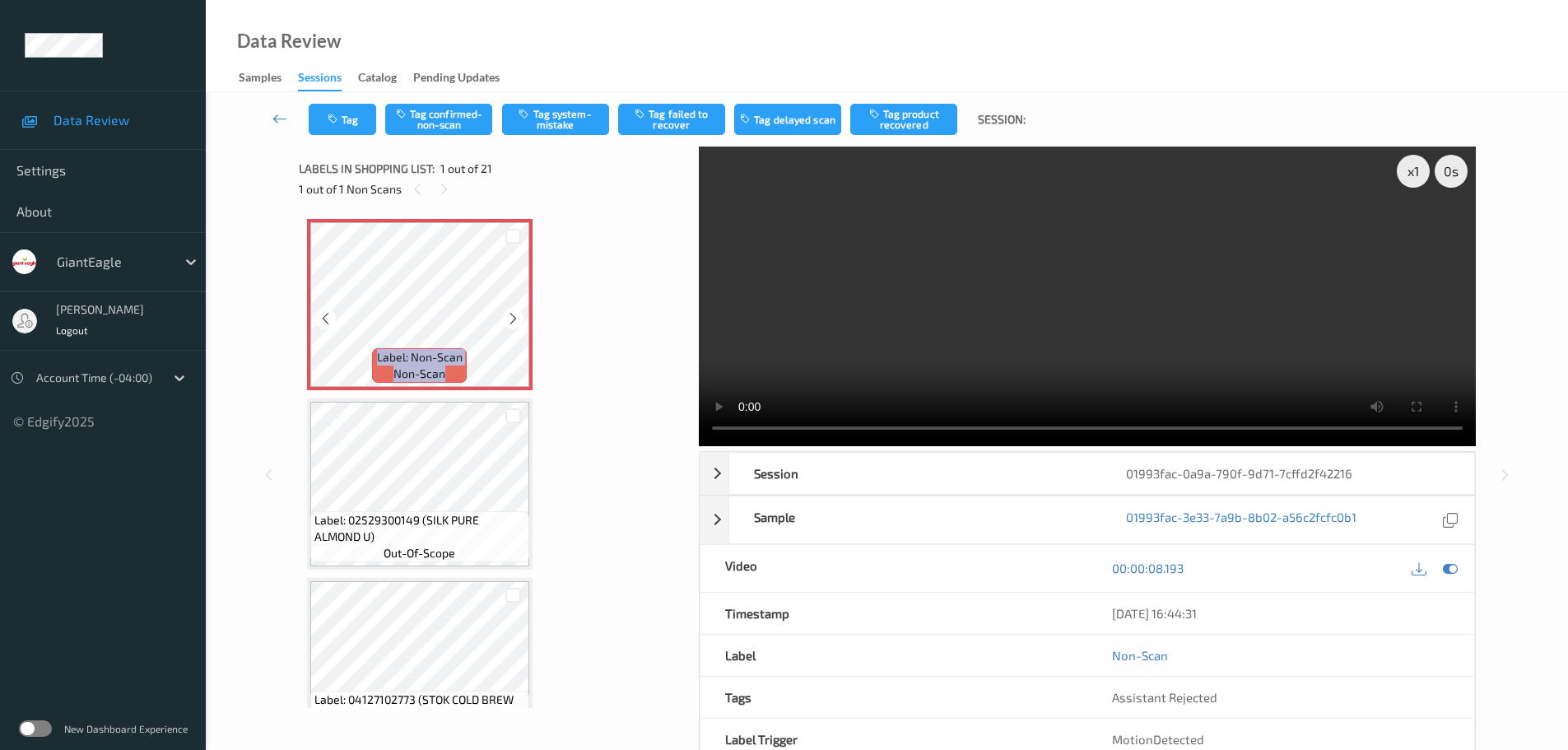
click at [510, 313] on icon at bounding box center [513, 318] width 14 height 15
click at [1411, 184] on div "x 1" at bounding box center [1413, 171] width 33 height 33
click at [1411, 184] on div "x 2" at bounding box center [1413, 171] width 33 height 33
drag, startPoint x: 434, startPoint y: 128, endPoint x: 441, endPoint y: 121, distance: 9.9
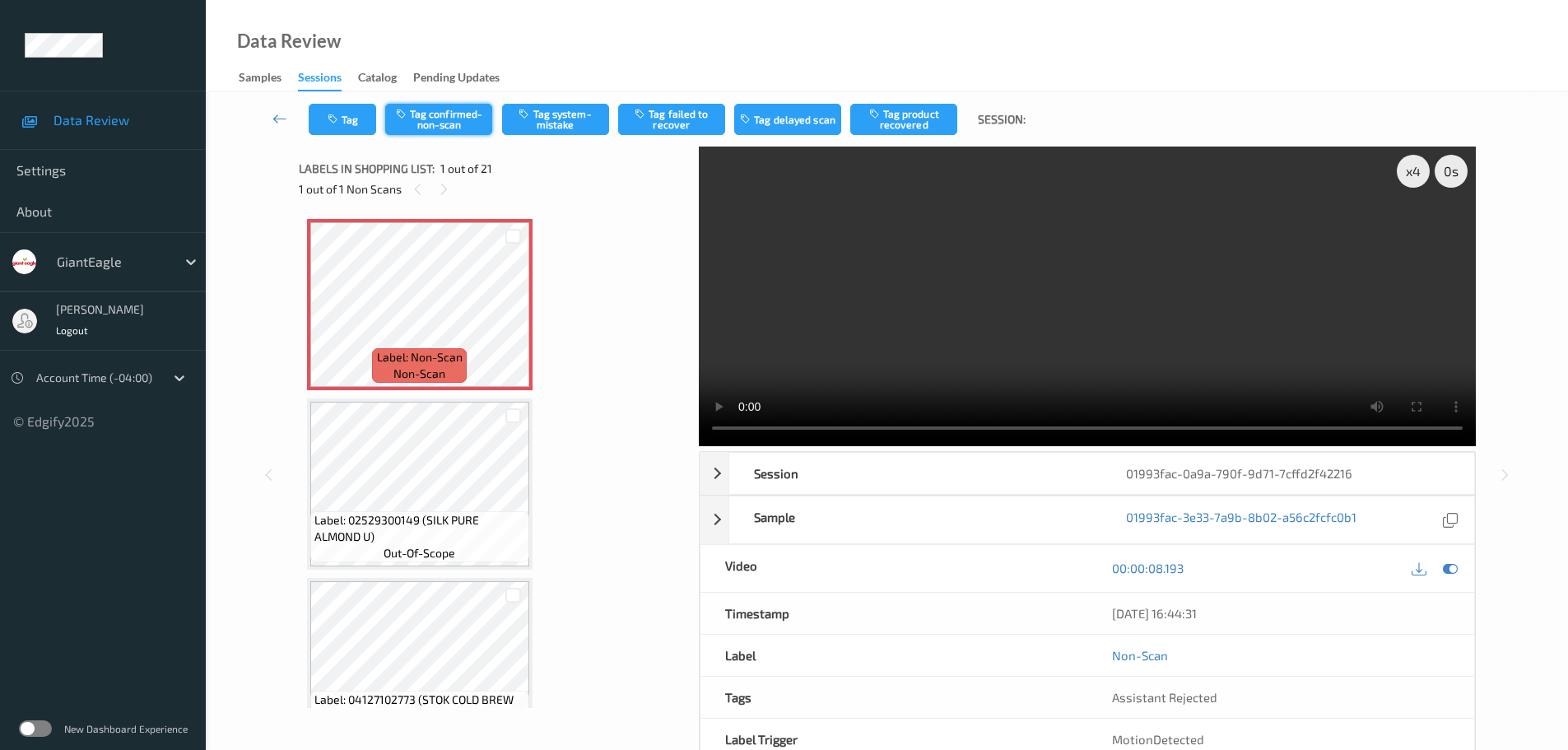
click at [433, 128] on button "Tag confirmed-non-scan" at bounding box center [438, 119] width 107 height 31
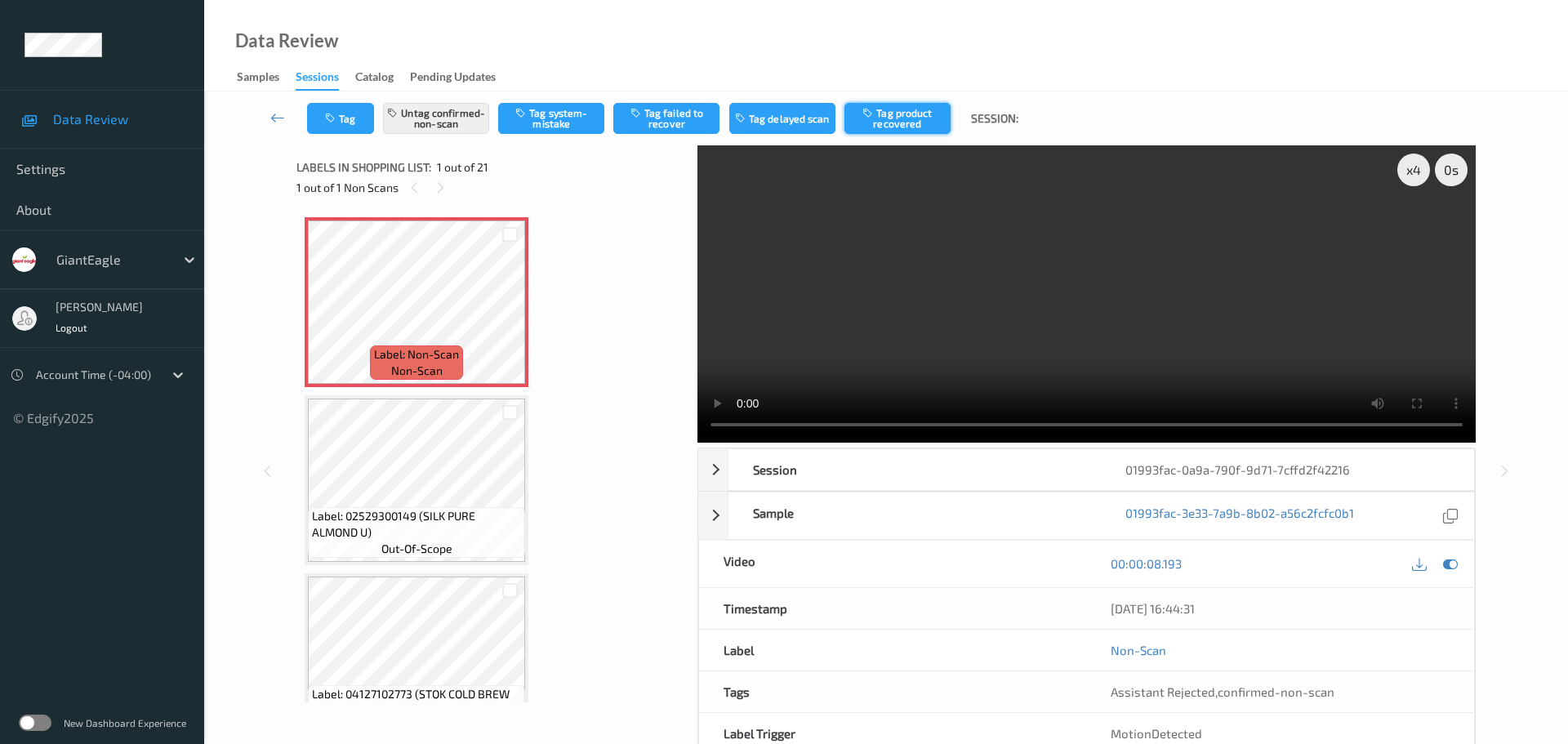
click at [891, 127] on button "Tag product recovered" at bounding box center [897, 118] width 107 height 31
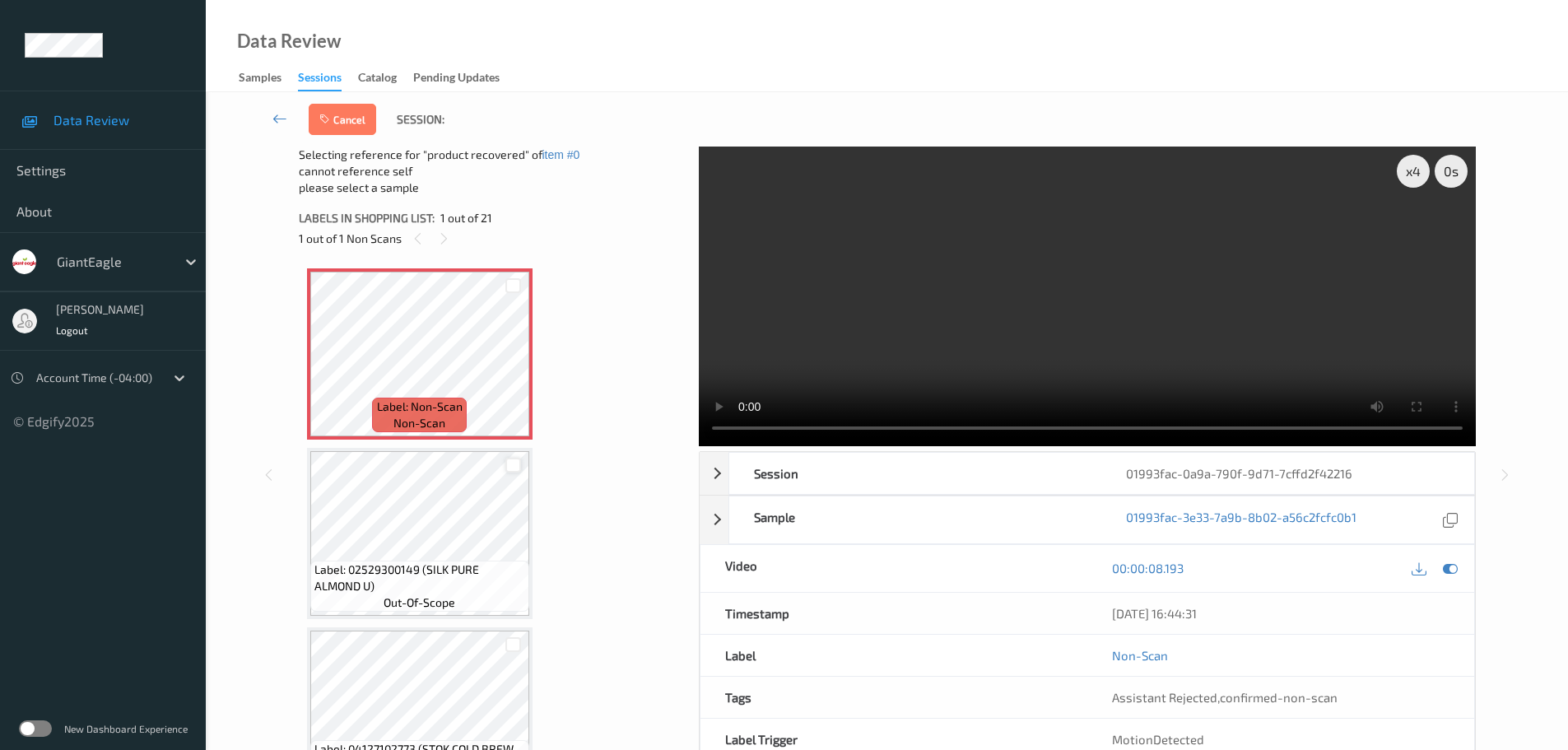
click at [507, 458] on div at bounding box center [513, 465] width 16 height 16
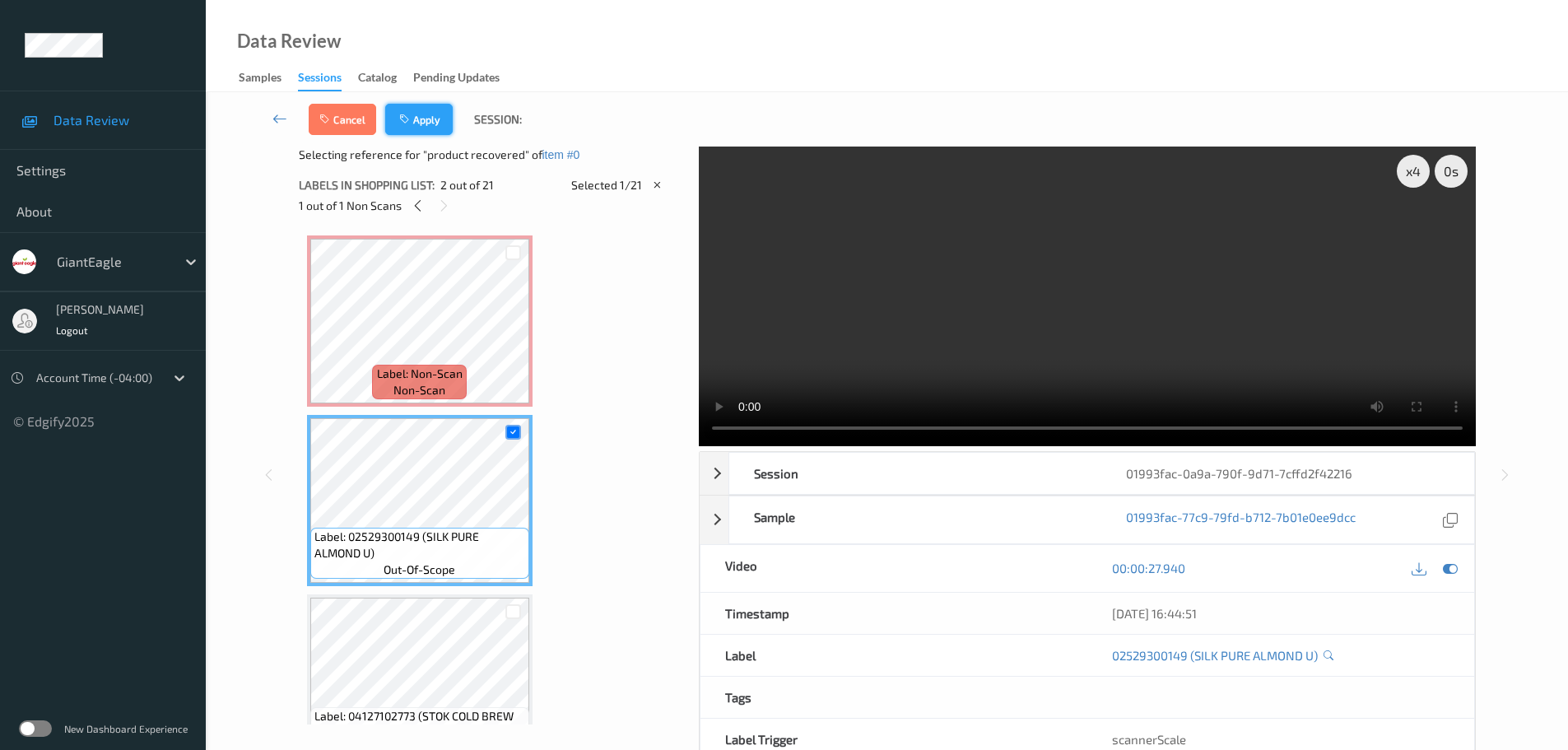
click at [431, 108] on button "Apply" at bounding box center [418, 119] width 67 height 31
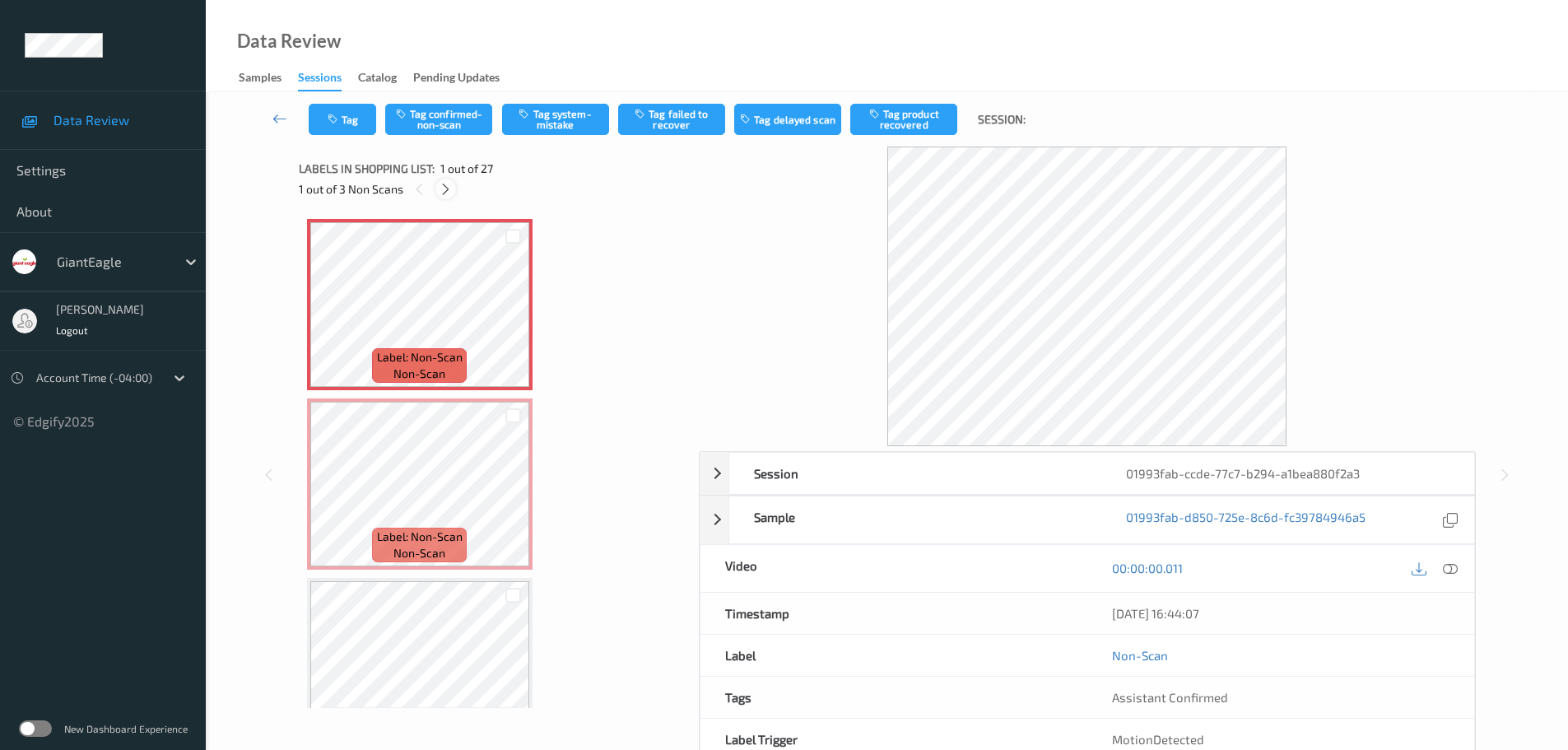
drag, startPoint x: 436, startPoint y: 185, endPoint x: 445, endPoint y: 194, distance: 12.7
click at [437, 186] on div at bounding box center [445, 189] width 21 height 21
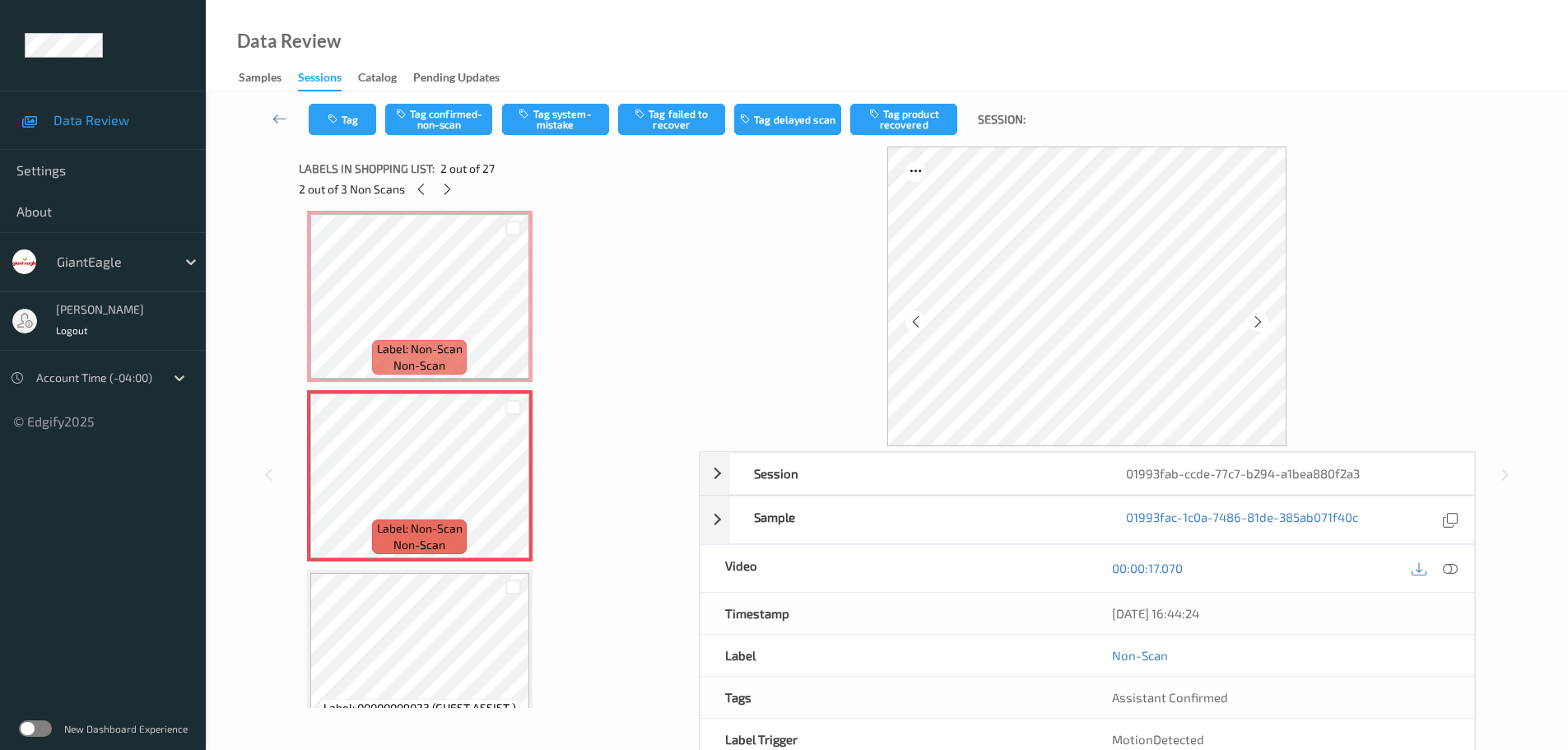
click at [1443, 572] on div at bounding box center [1450, 569] width 22 height 22
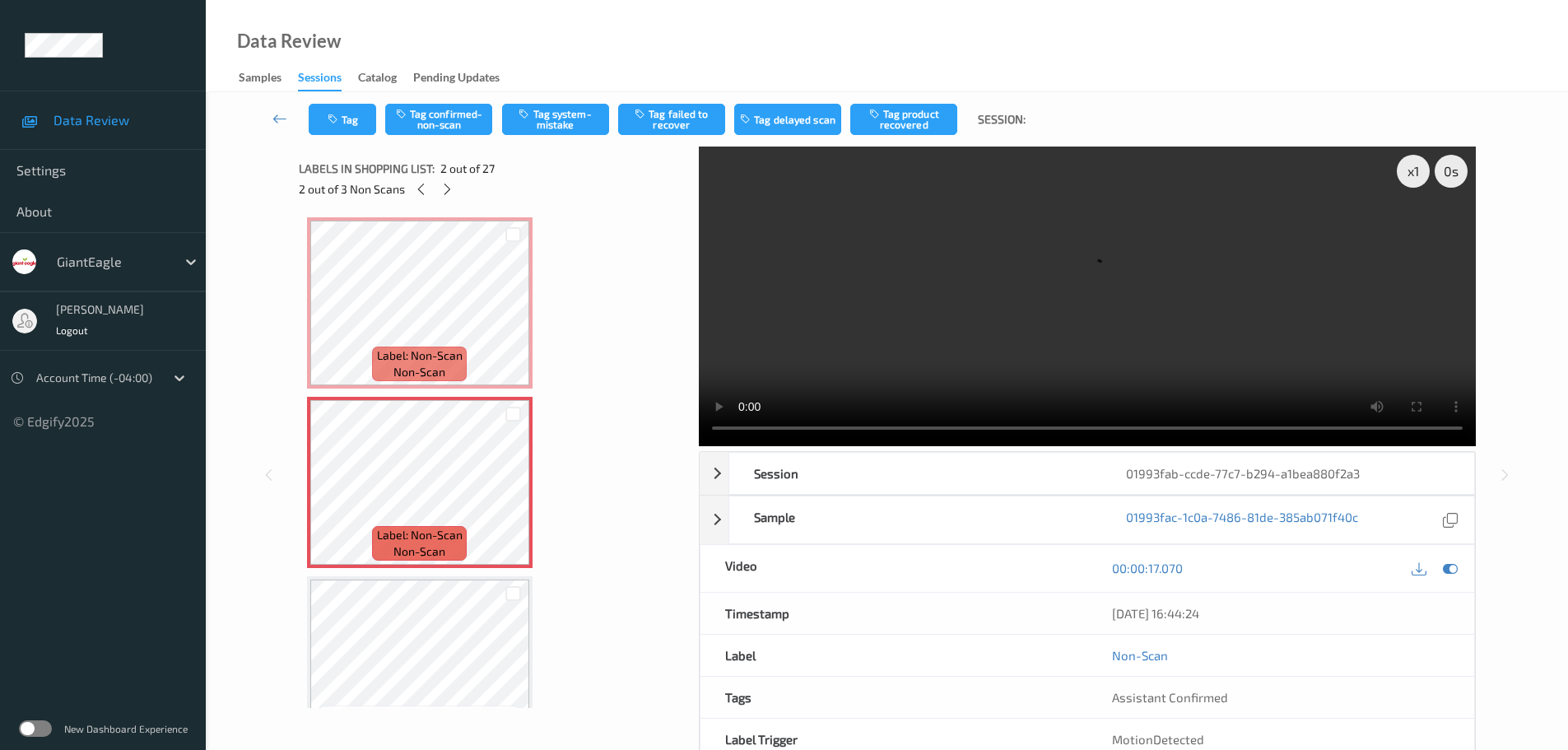
scroll to position [0, 0]
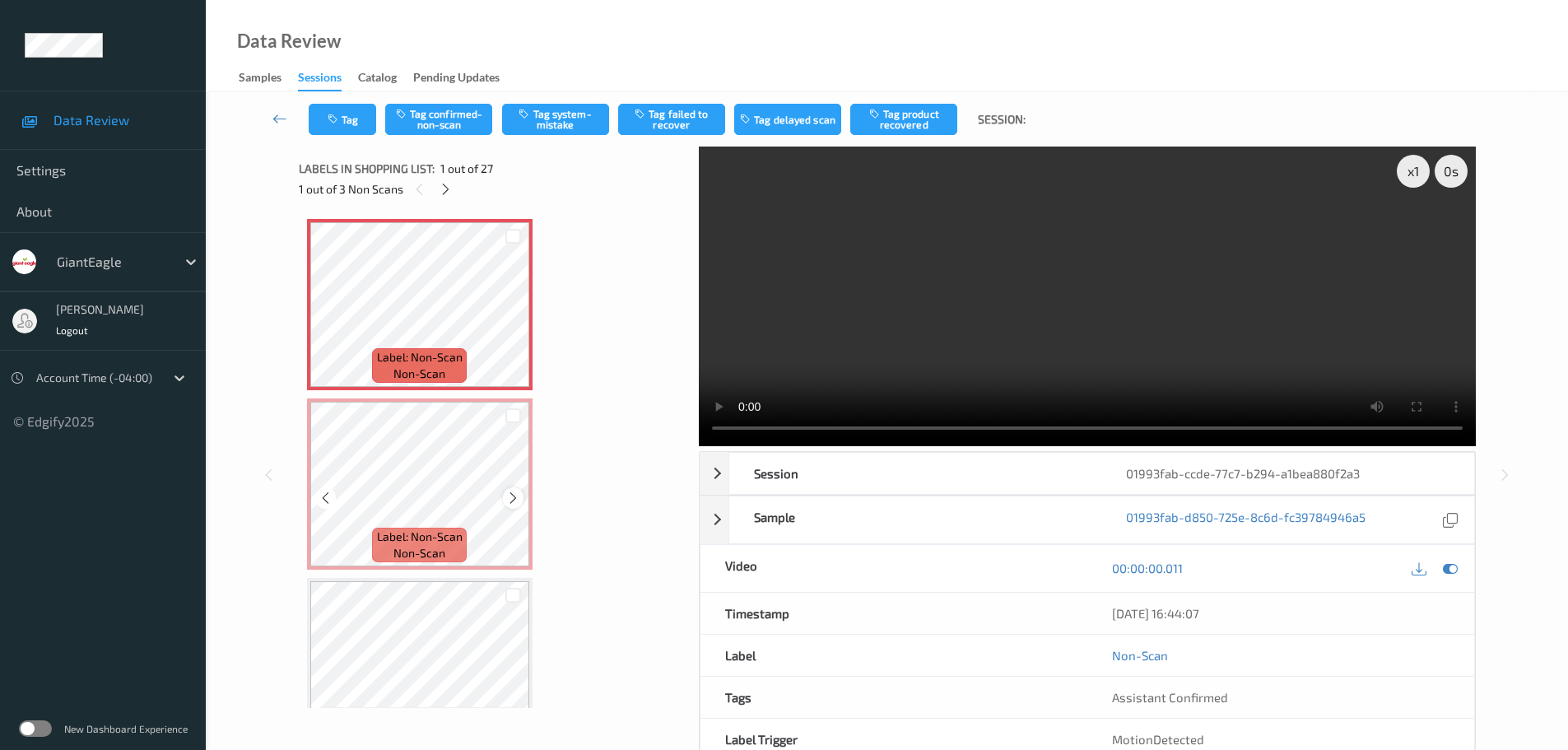
click at [506, 502] on icon at bounding box center [513, 498] width 14 height 15
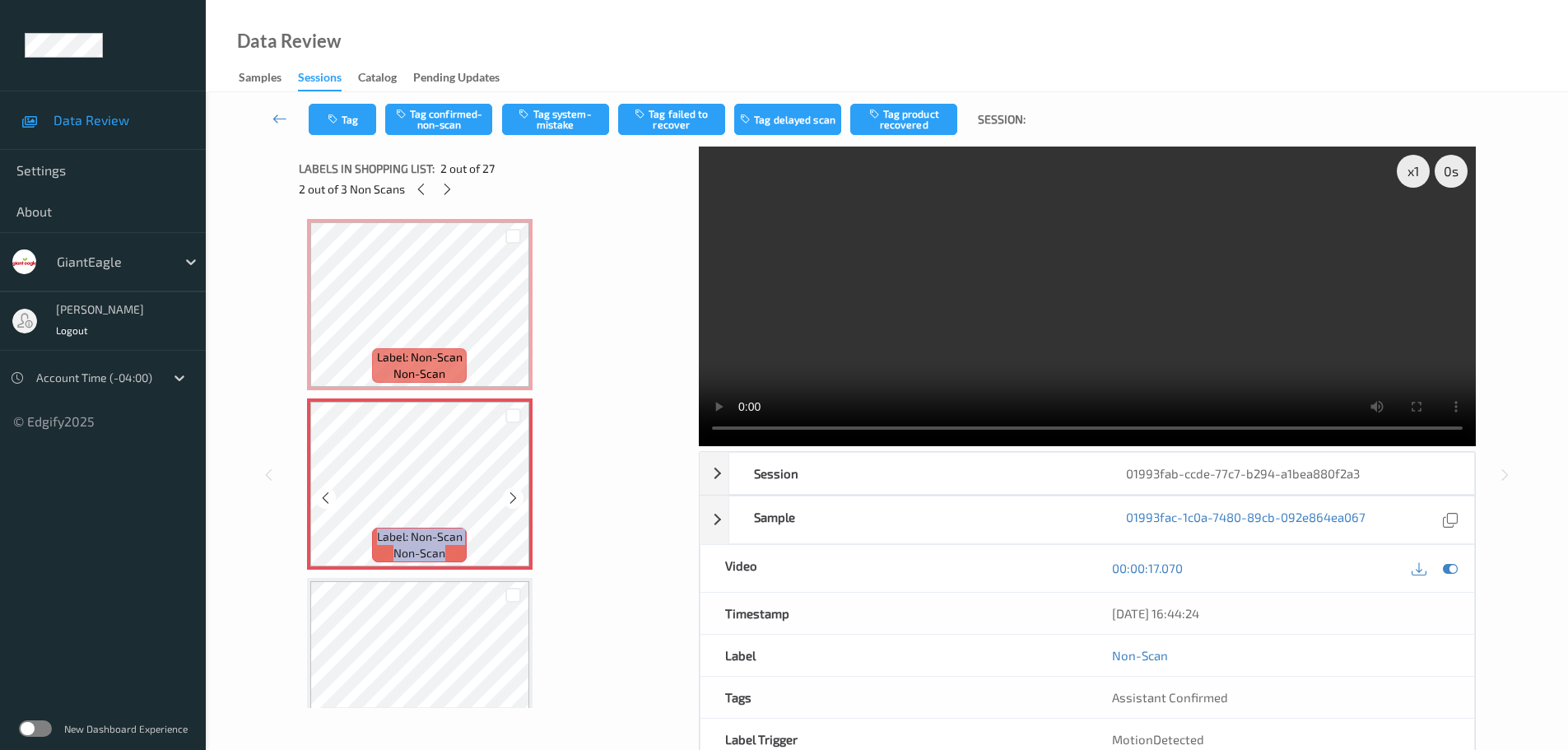
click at [505, 499] on div at bounding box center [513, 498] width 21 height 21
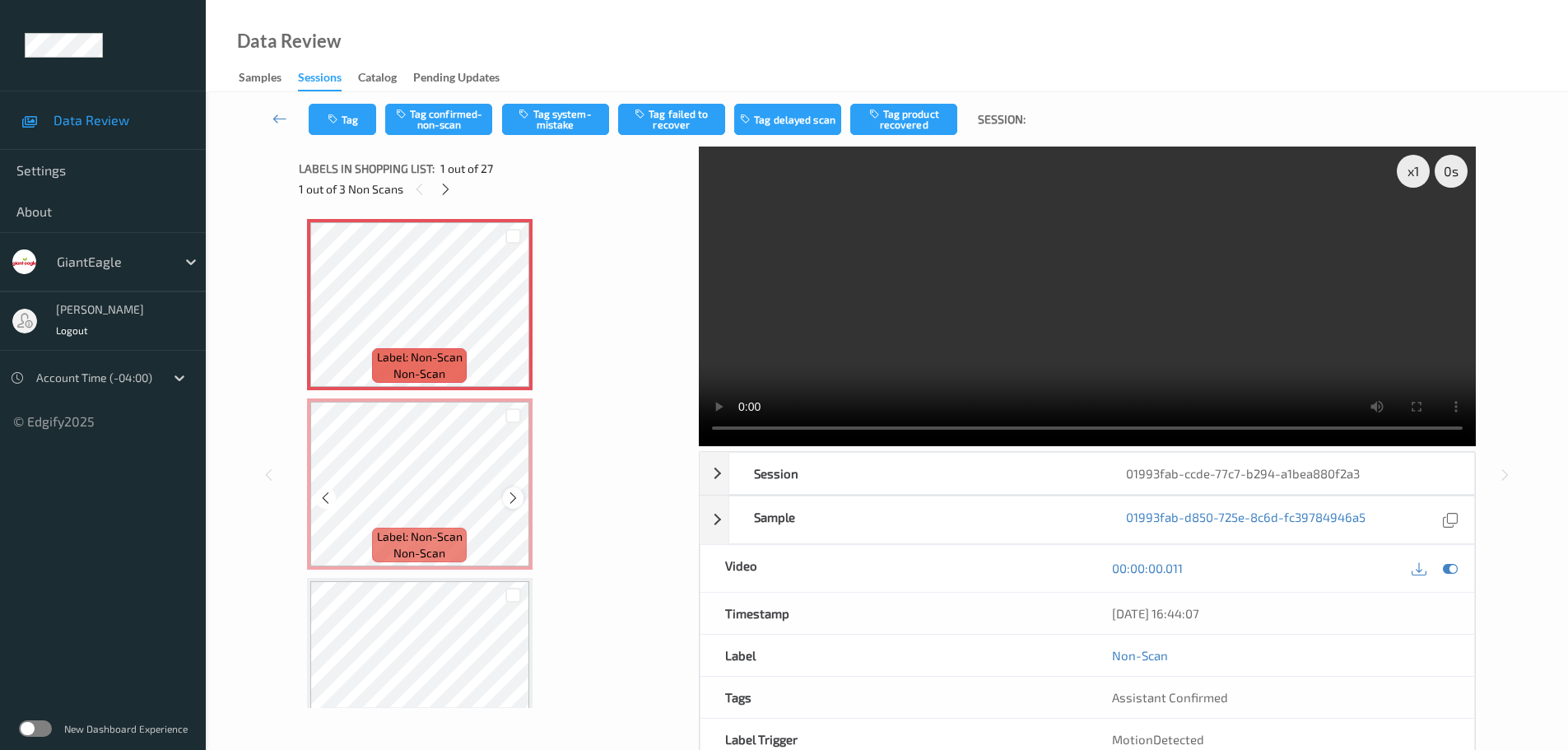
click at [508, 495] on icon at bounding box center [513, 498] width 14 height 15
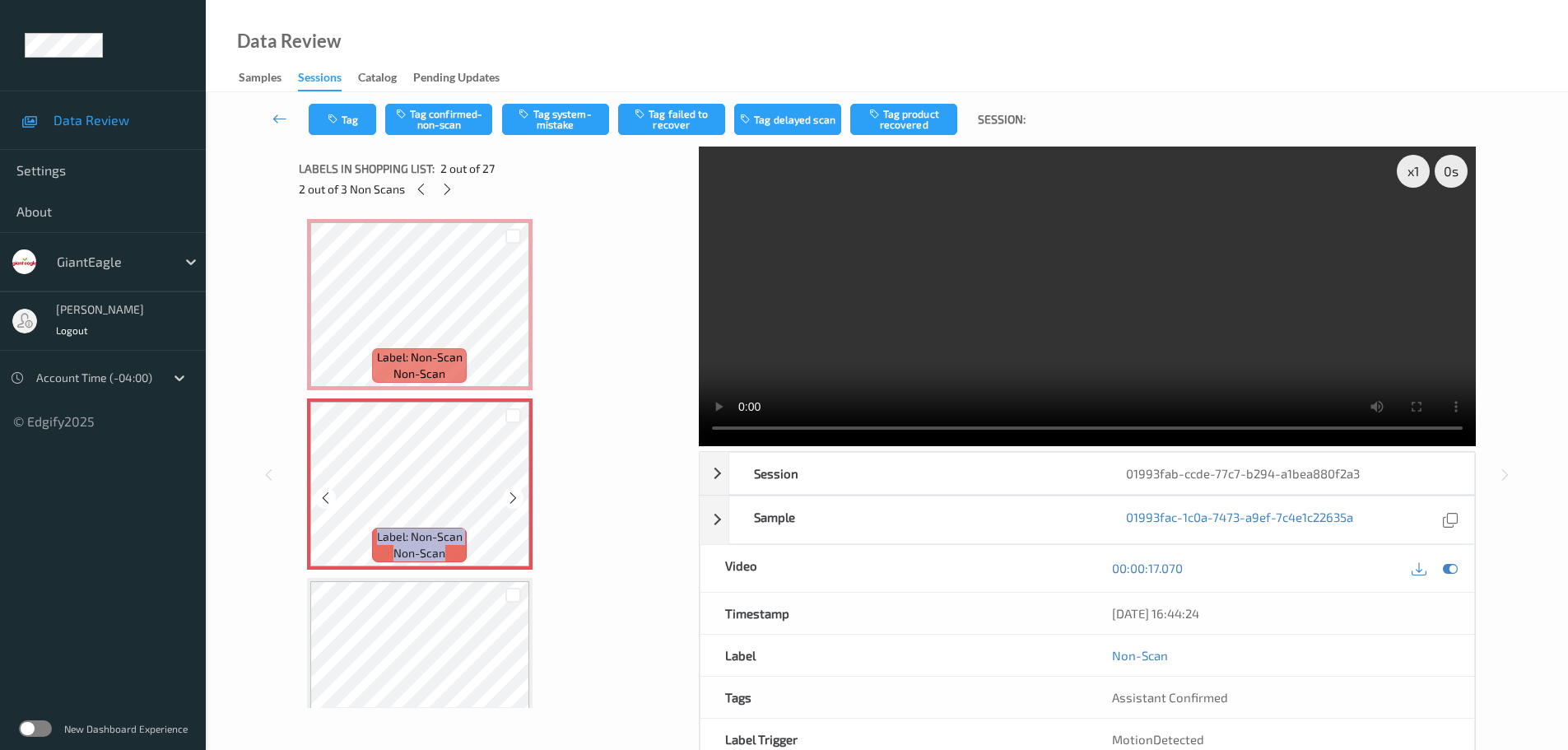
click at [508, 495] on icon at bounding box center [513, 498] width 14 height 15
click at [510, 495] on icon at bounding box center [513, 498] width 14 height 15
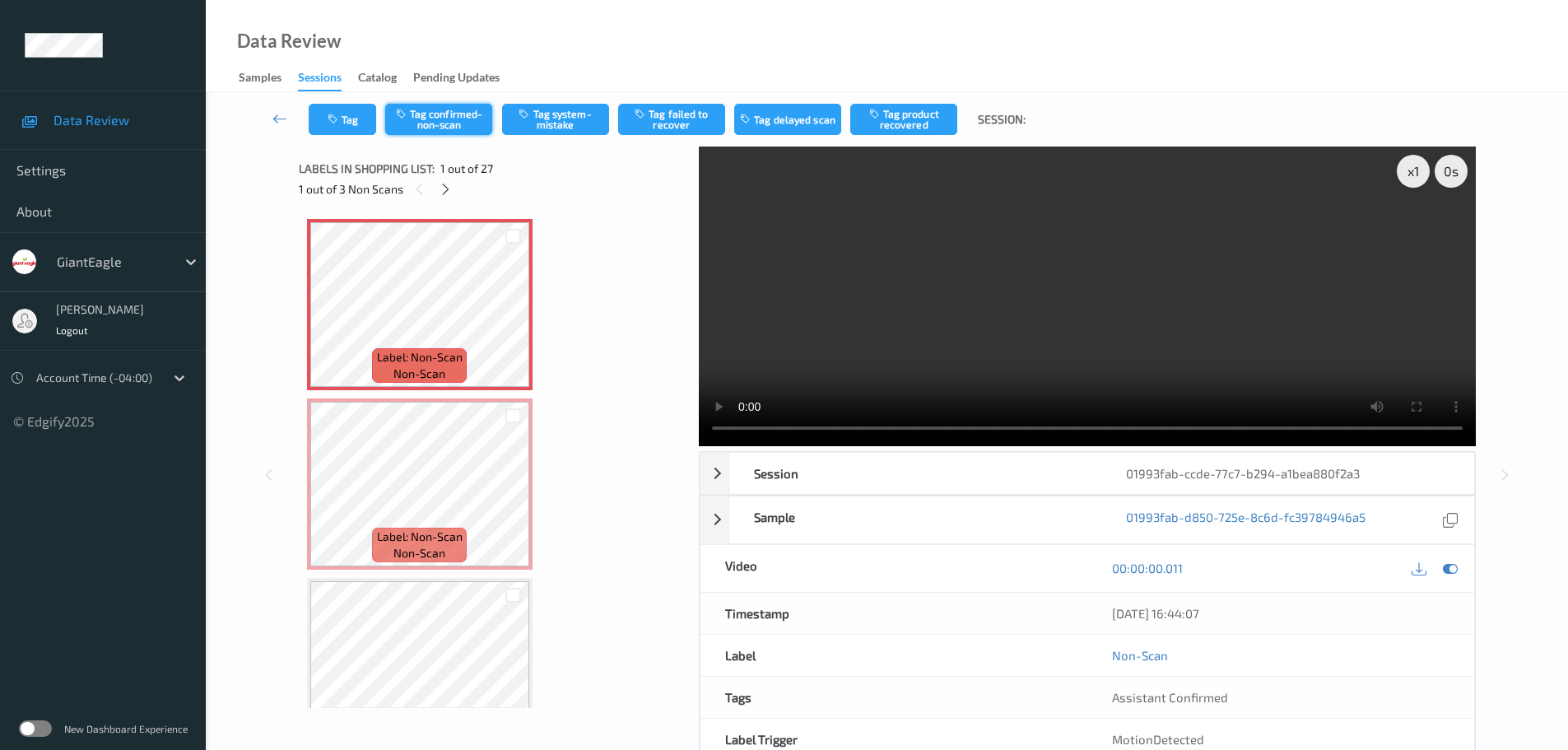
click at [425, 111] on button "Tag confirmed-non-scan" at bounding box center [438, 119] width 107 height 31
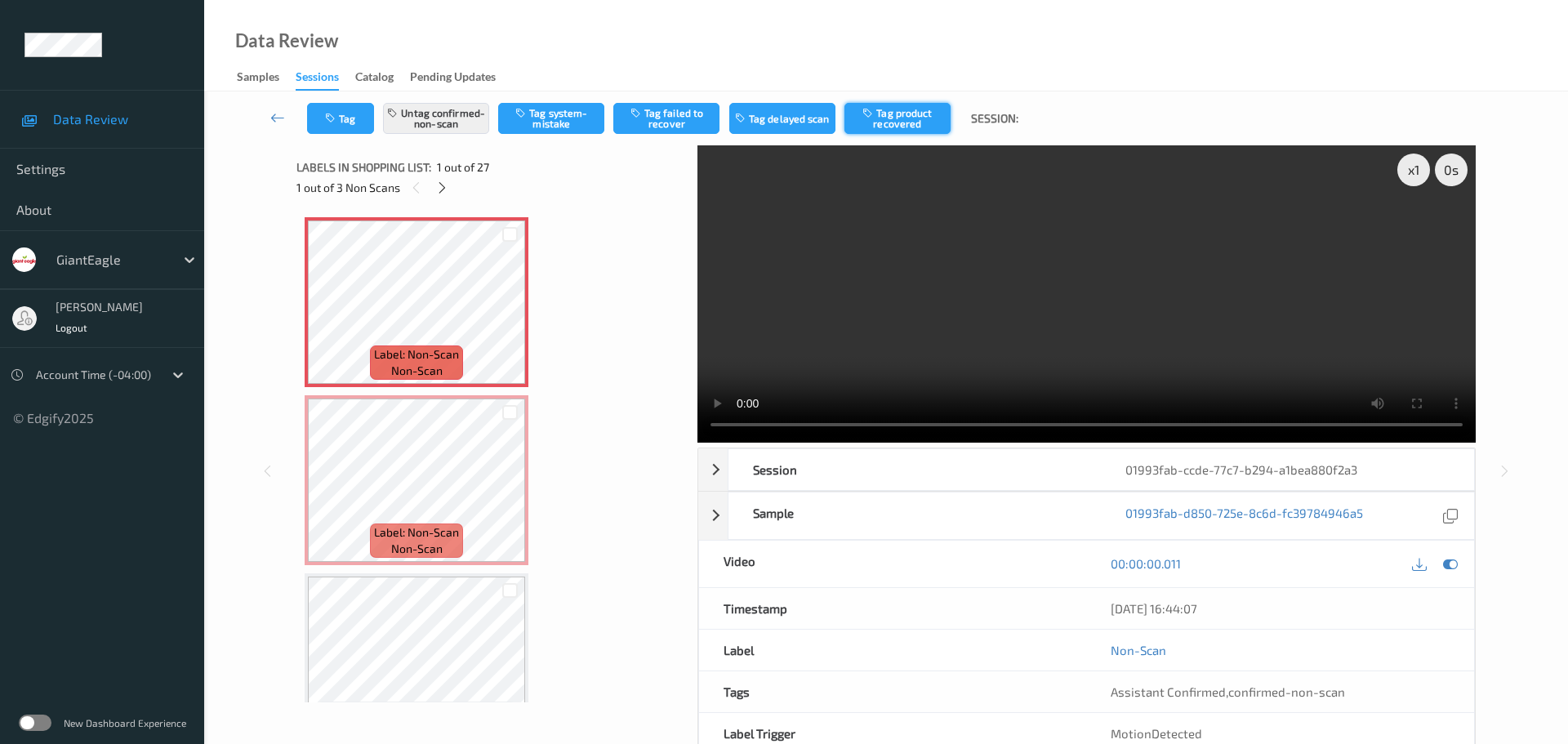
click at [898, 127] on button "Tag product recovered" at bounding box center [897, 118] width 107 height 31
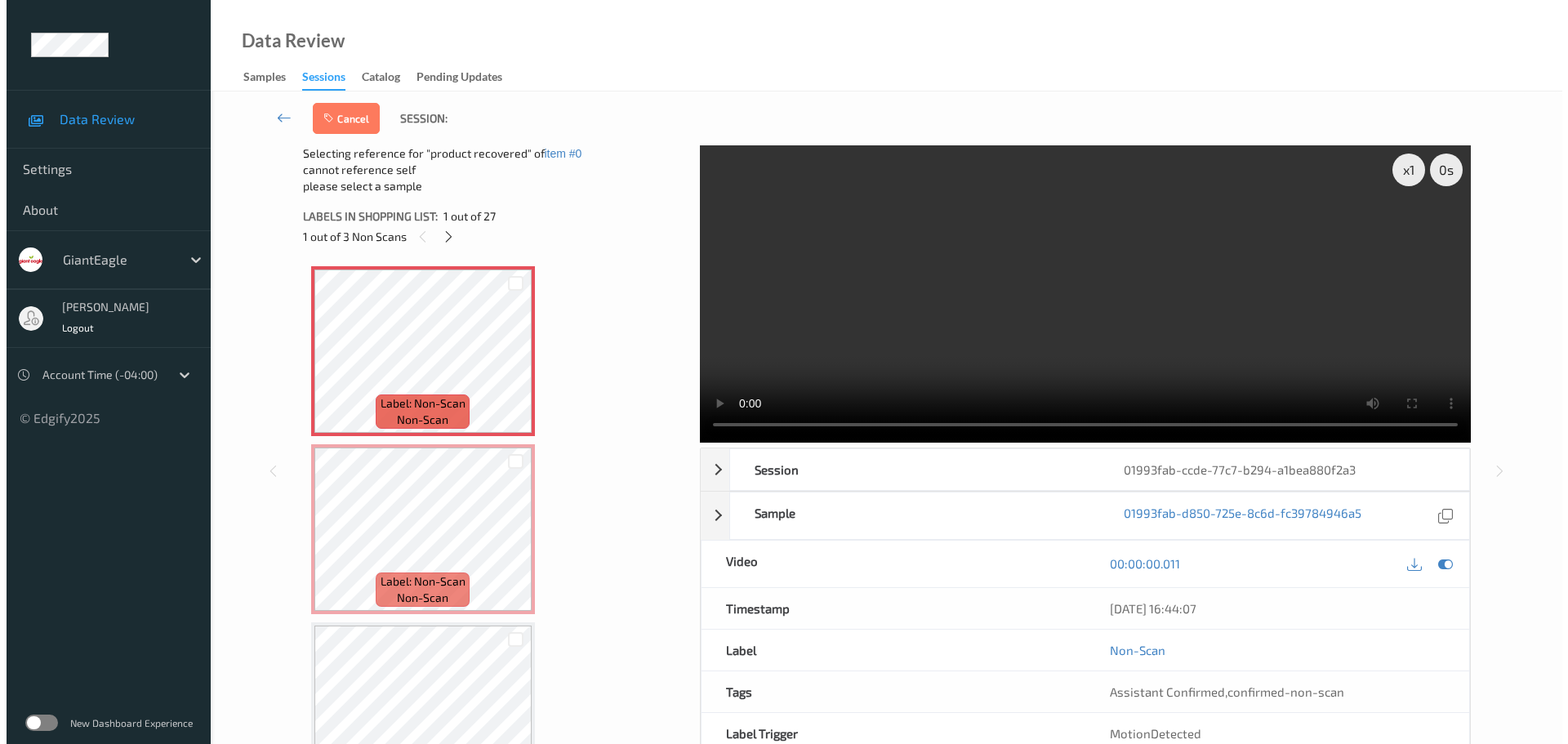
scroll to position [163, 0]
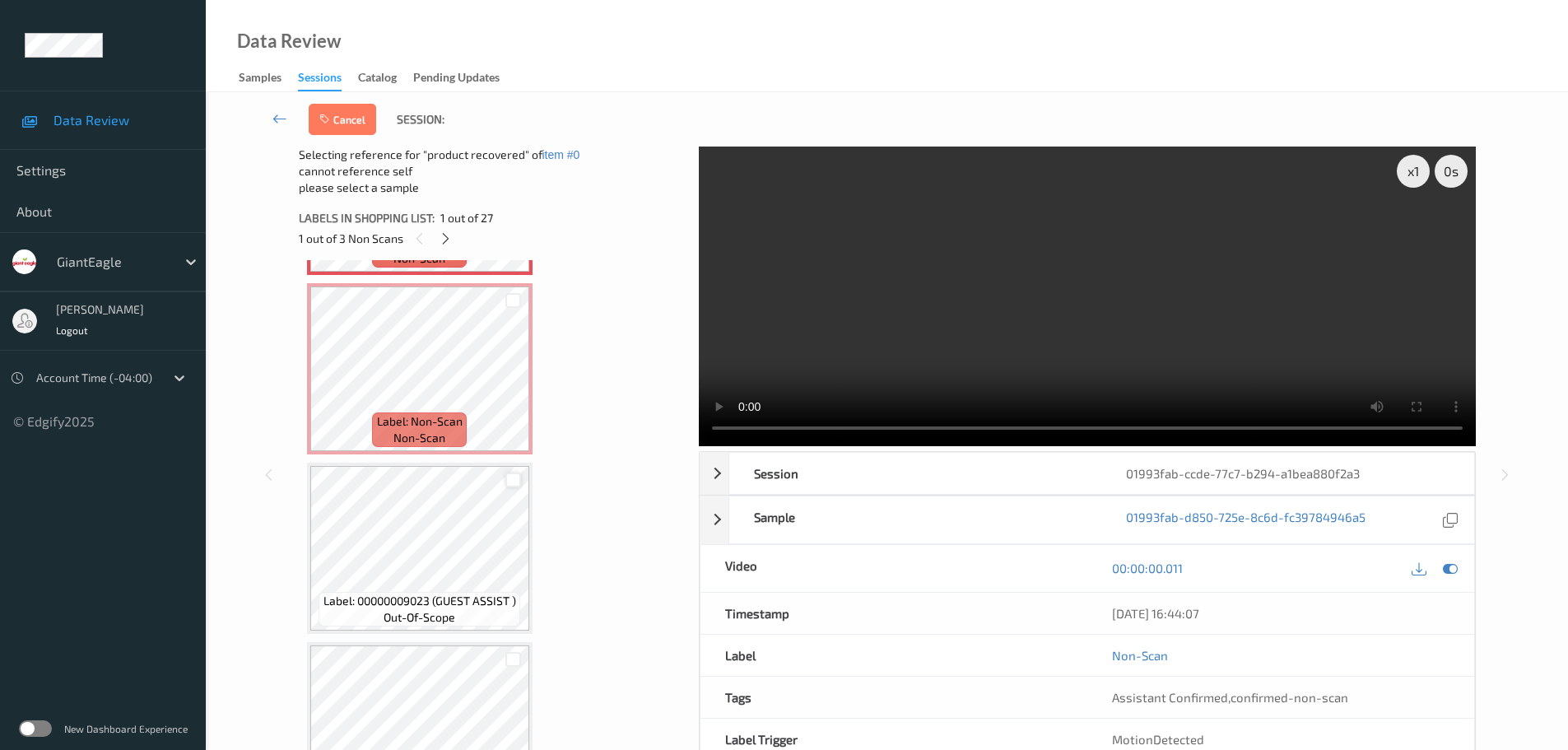
click at [516, 476] on div at bounding box center [513, 480] width 16 height 16
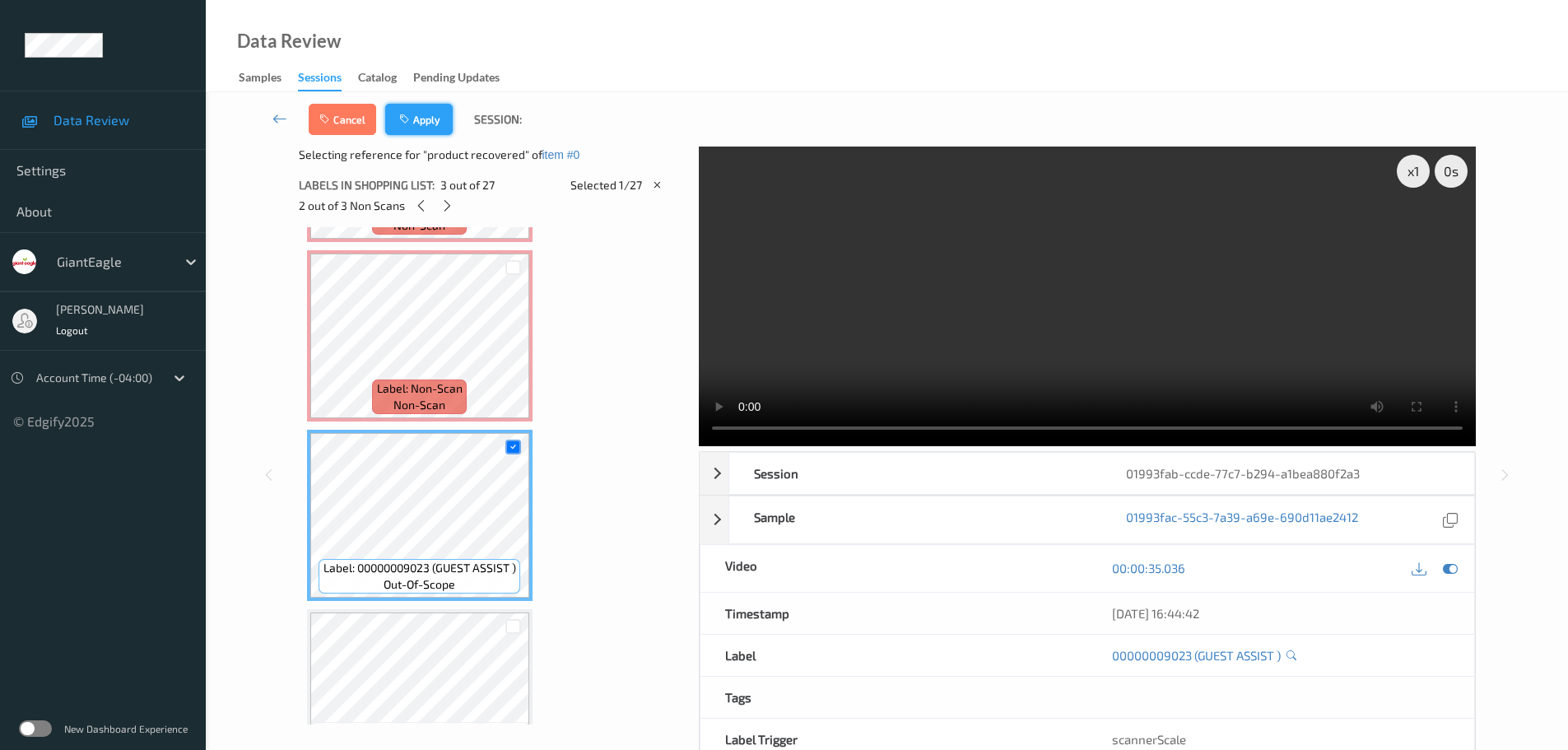
click at [419, 114] on button "Apply" at bounding box center [418, 119] width 67 height 31
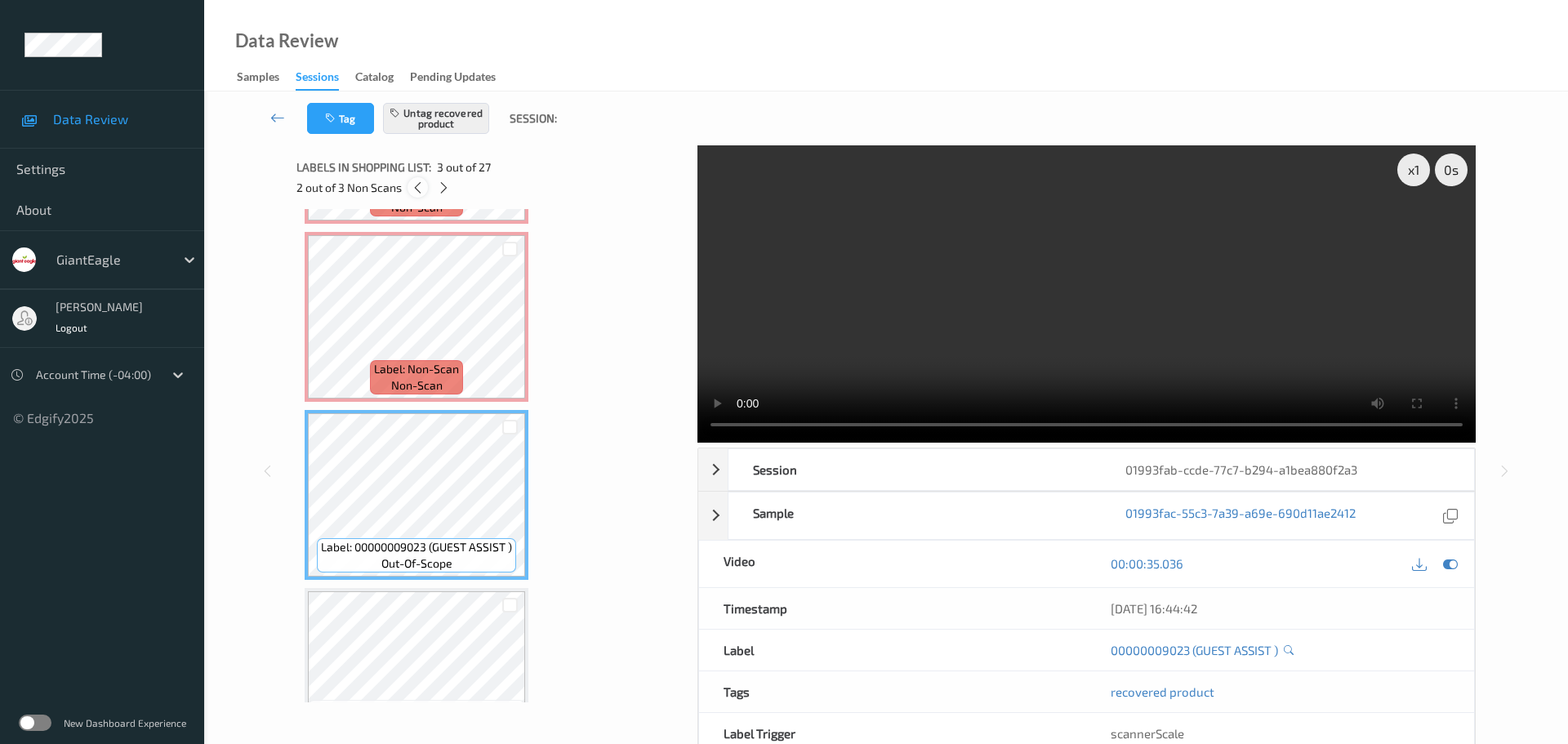
click at [418, 182] on icon at bounding box center [417, 188] width 14 height 15
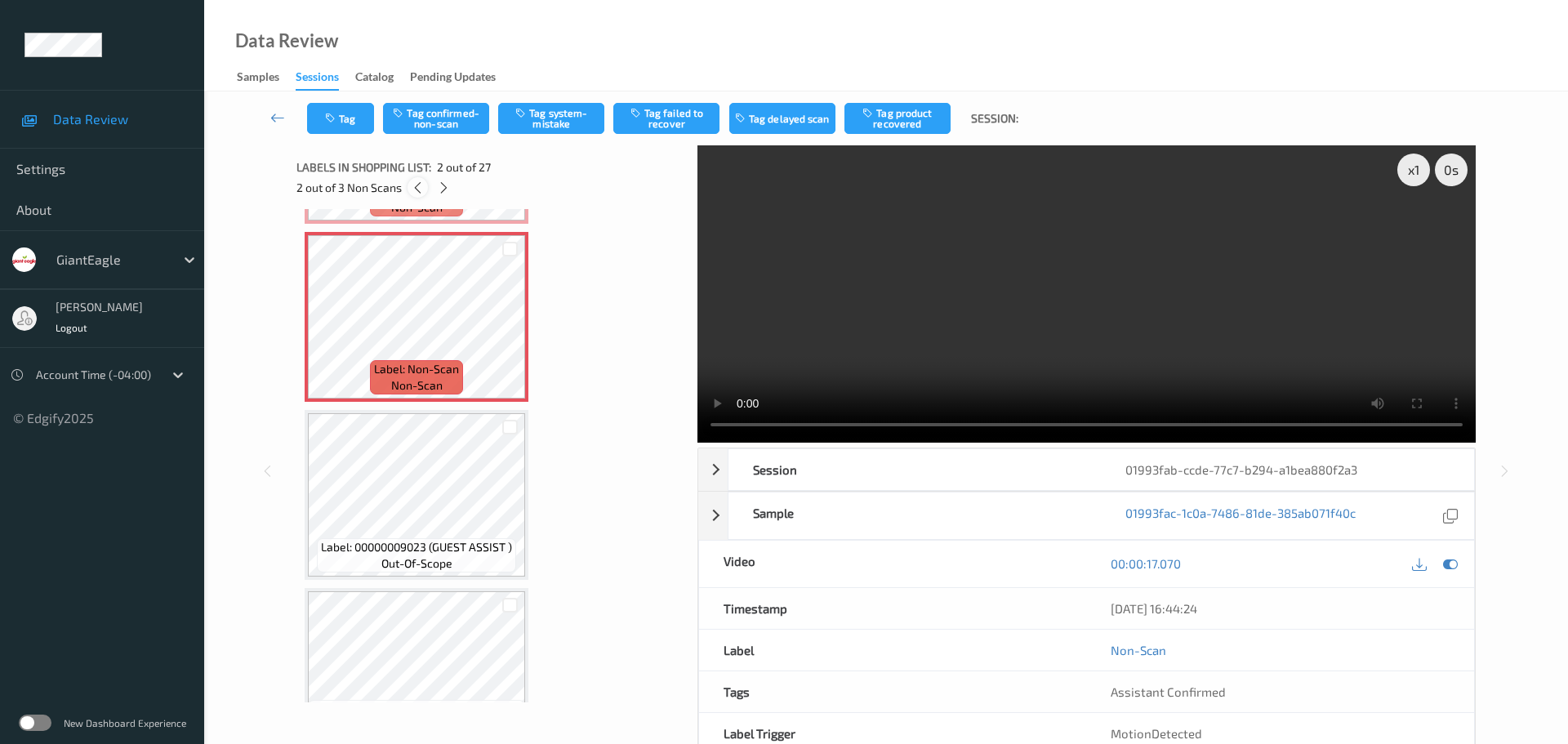
scroll to position [8, 0]
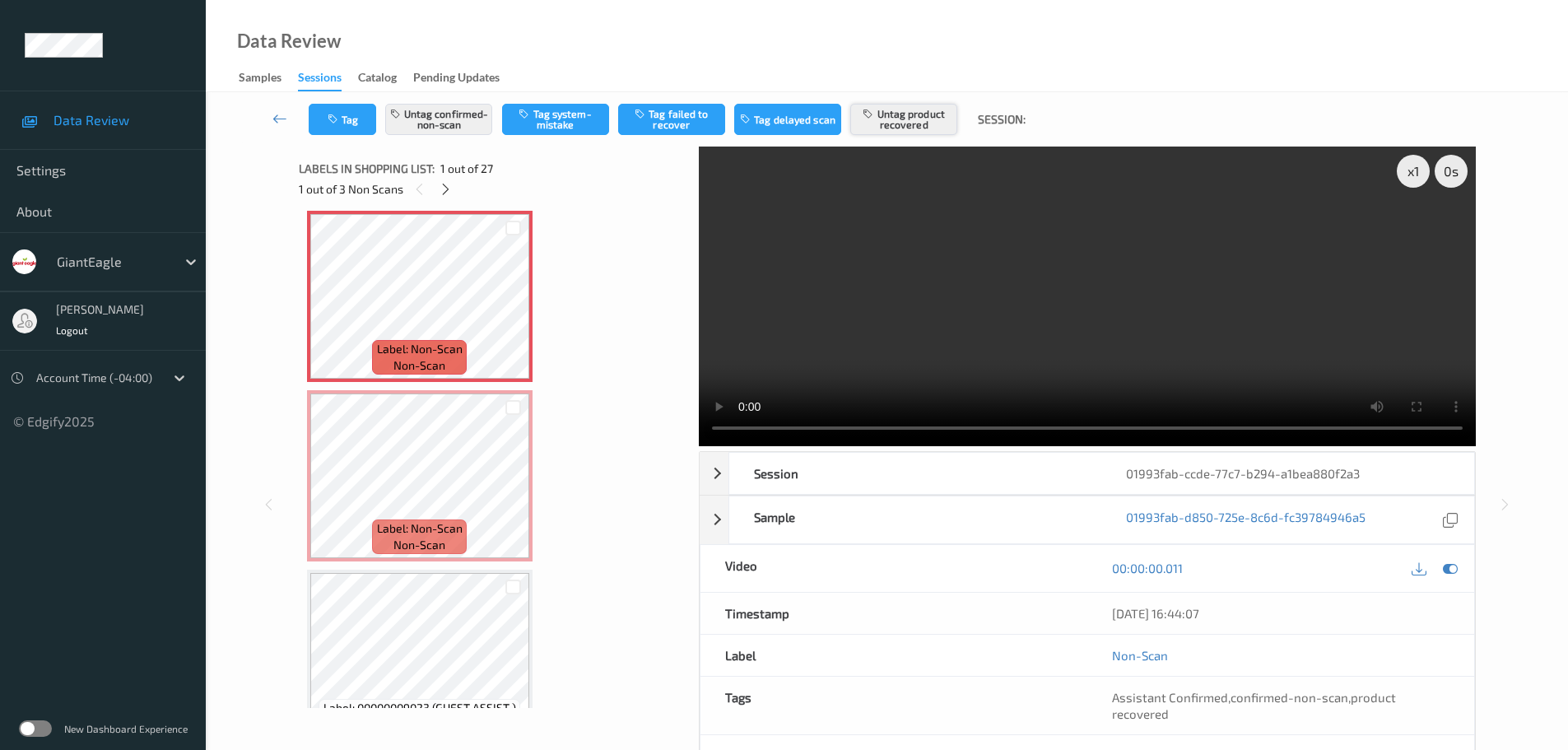
click at [910, 118] on button "Untag product recovered" at bounding box center [903, 119] width 107 height 31
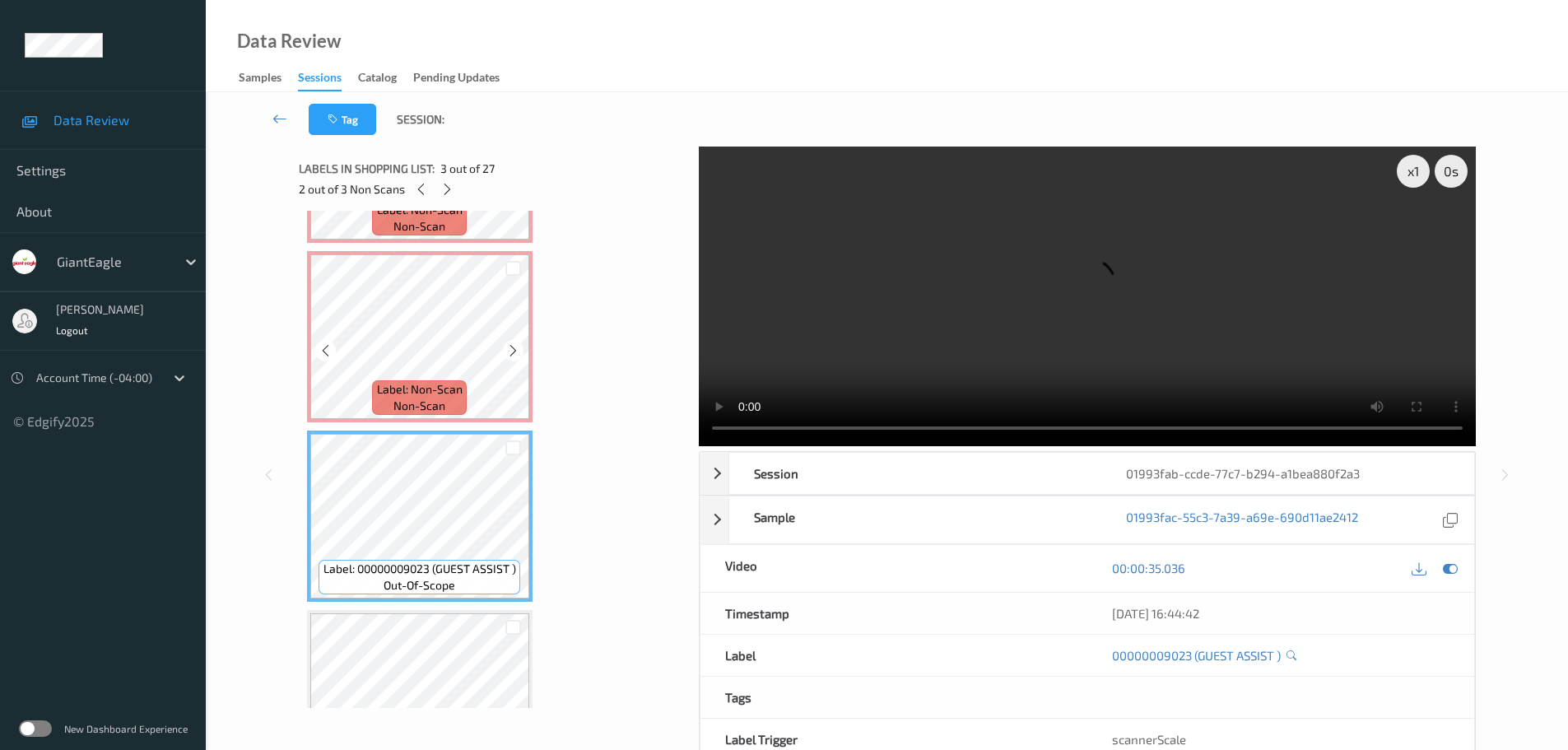
scroll to position [0, 0]
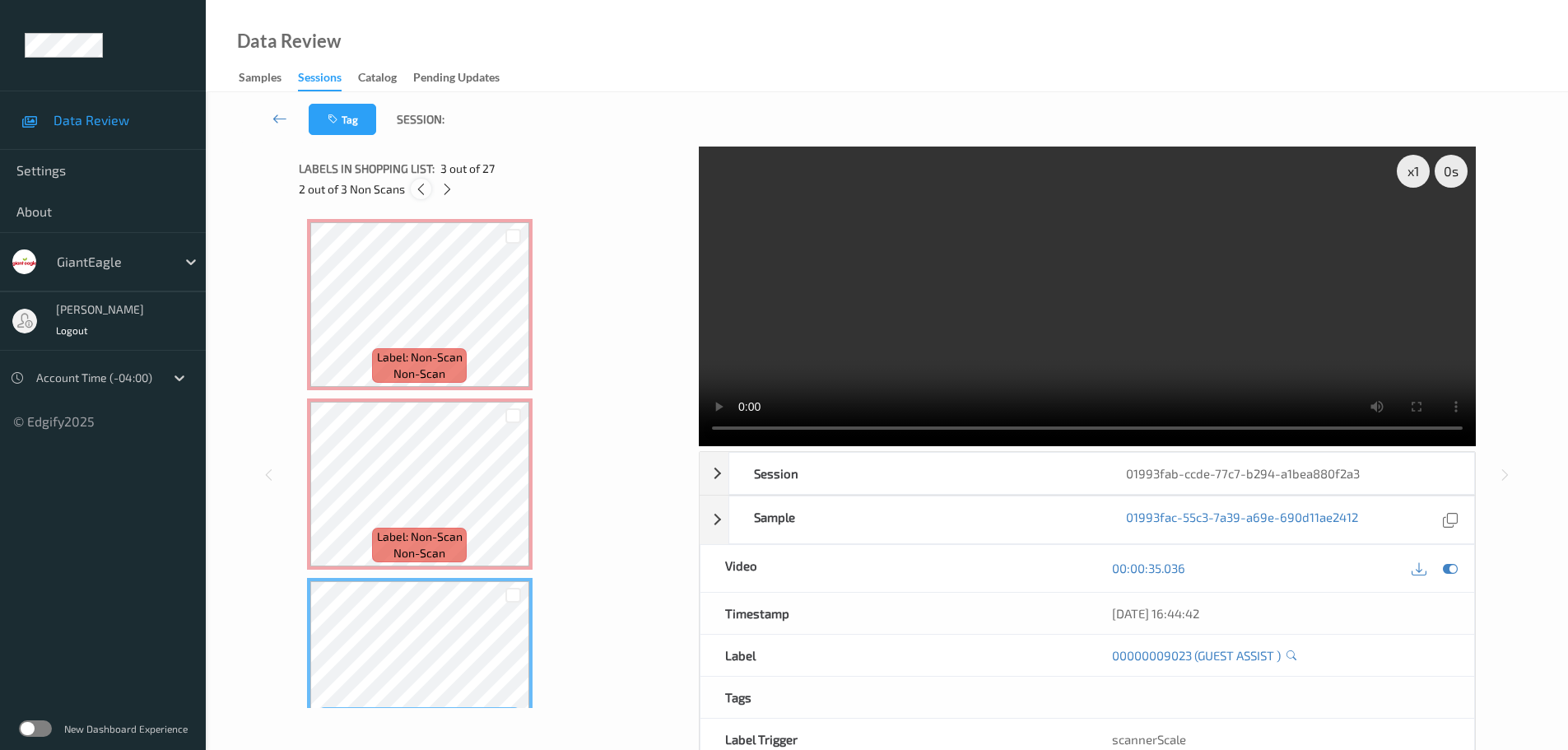
click at [426, 193] on icon at bounding box center [420, 190] width 14 height 15
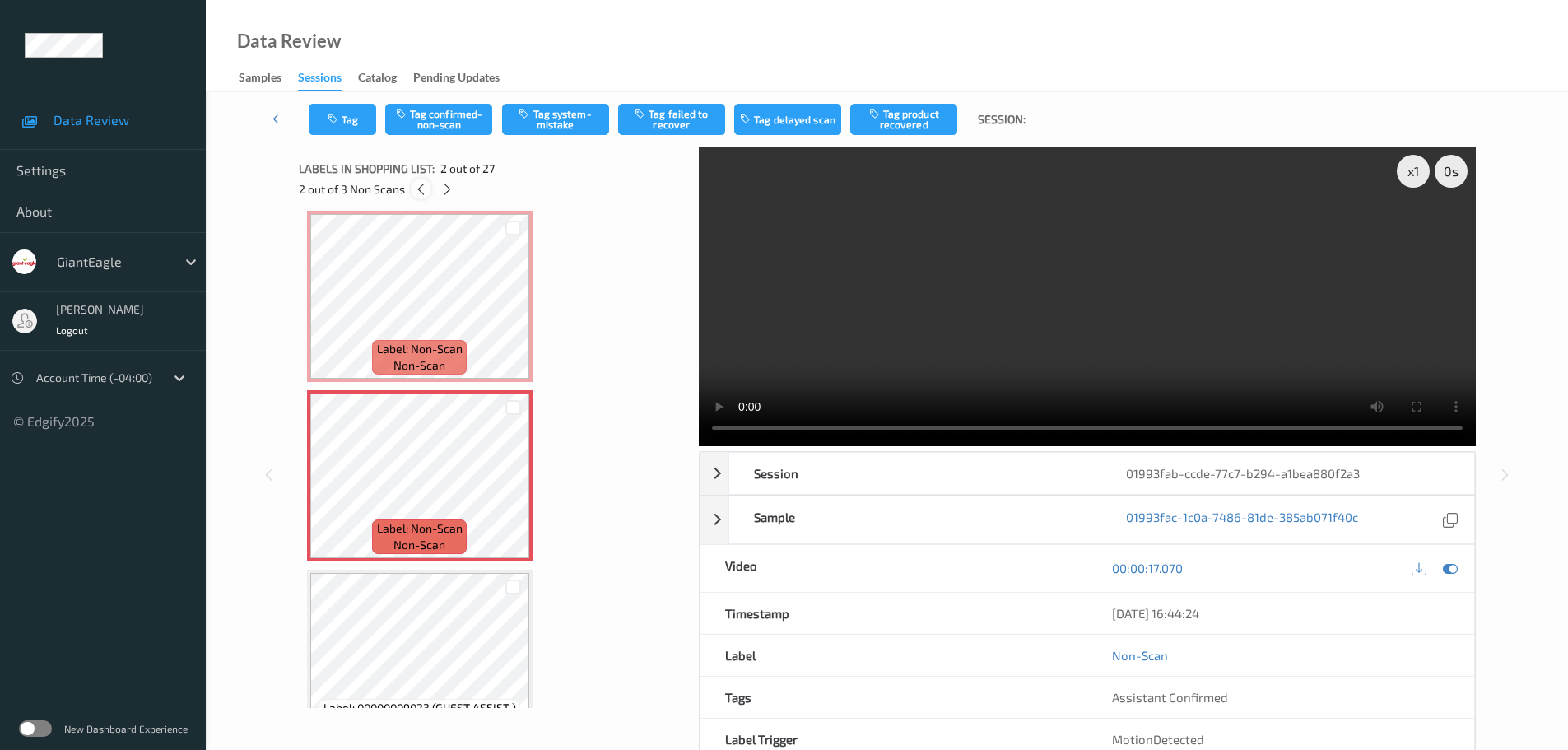
click at [426, 193] on icon at bounding box center [420, 190] width 14 height 15
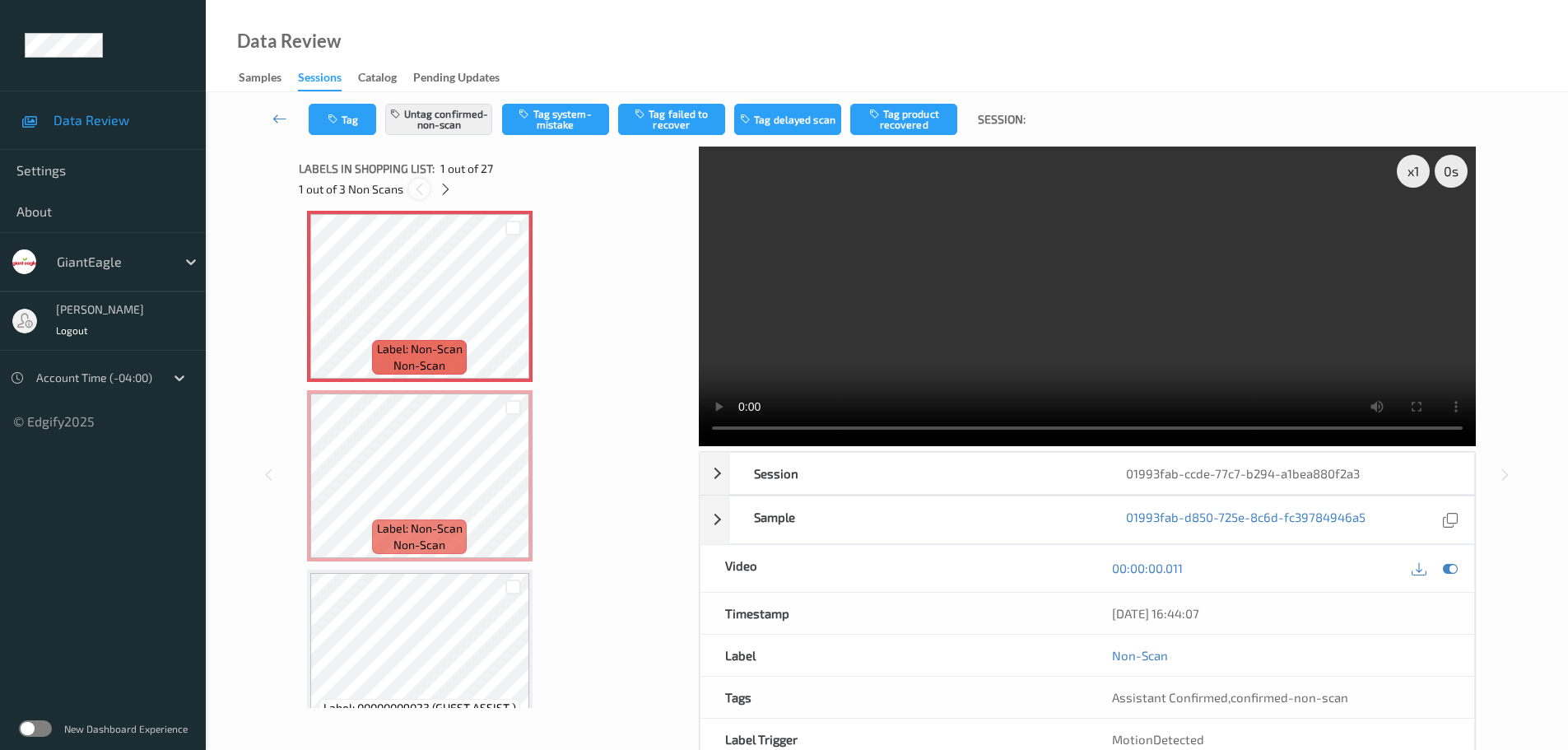
click at [426, 193] on icon at bounding box center [419, 190] width 14 height 15
click at [896, 123] on button "Tag product recovered" at bounding box center [903, 119] width 107 height 31
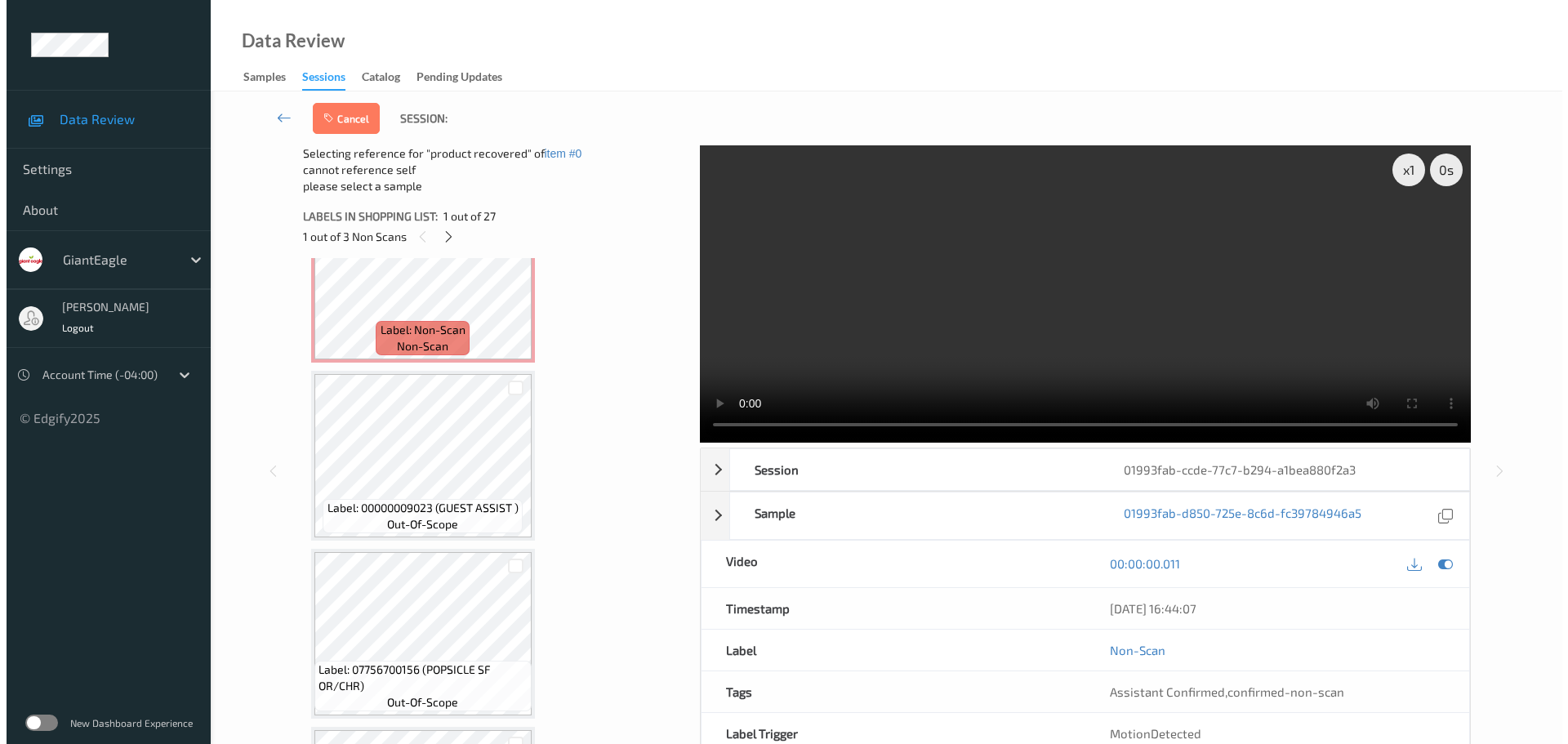
scroll to position [253, 0]
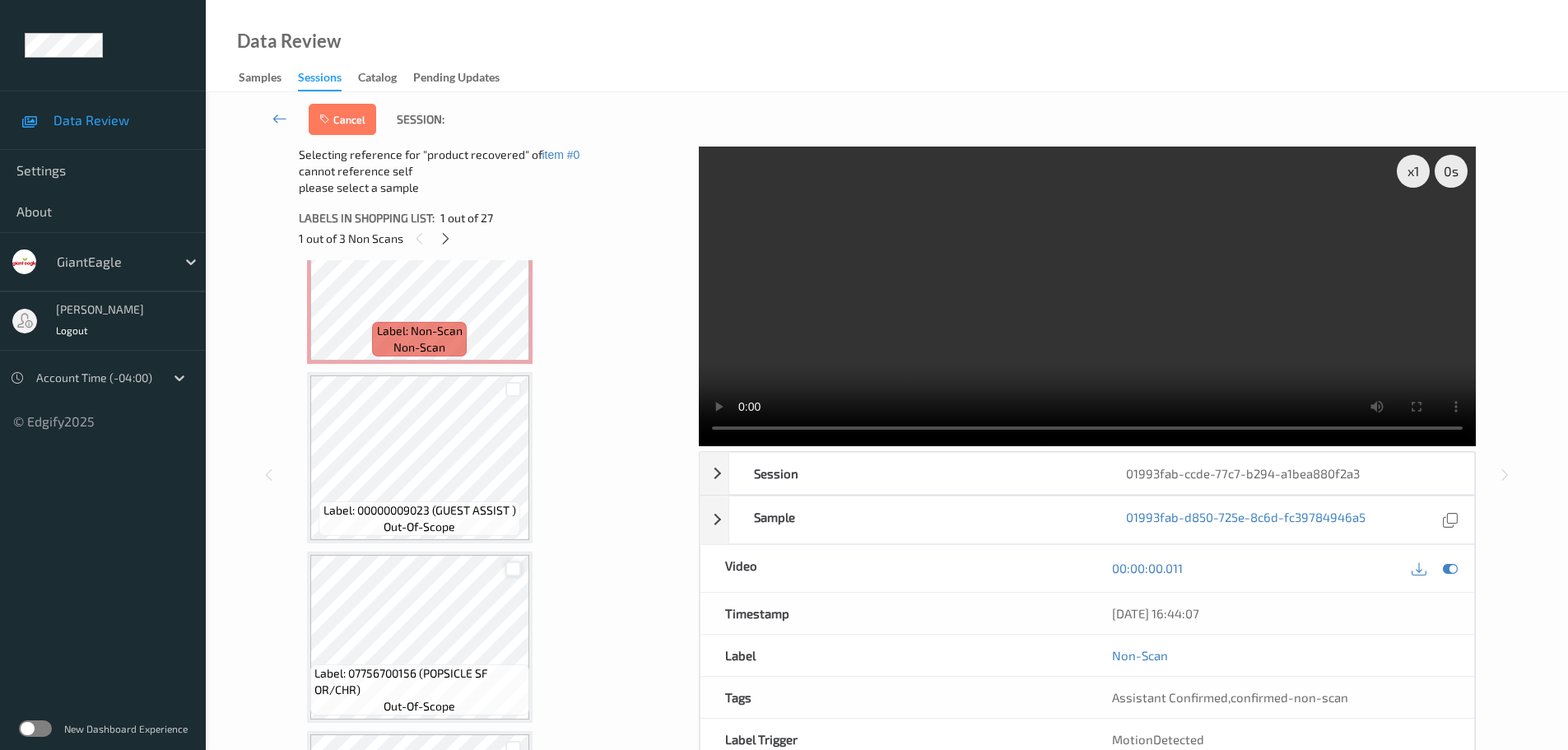
click at [516, 572] on div at bounding box center [513, 569] width 16 height 16
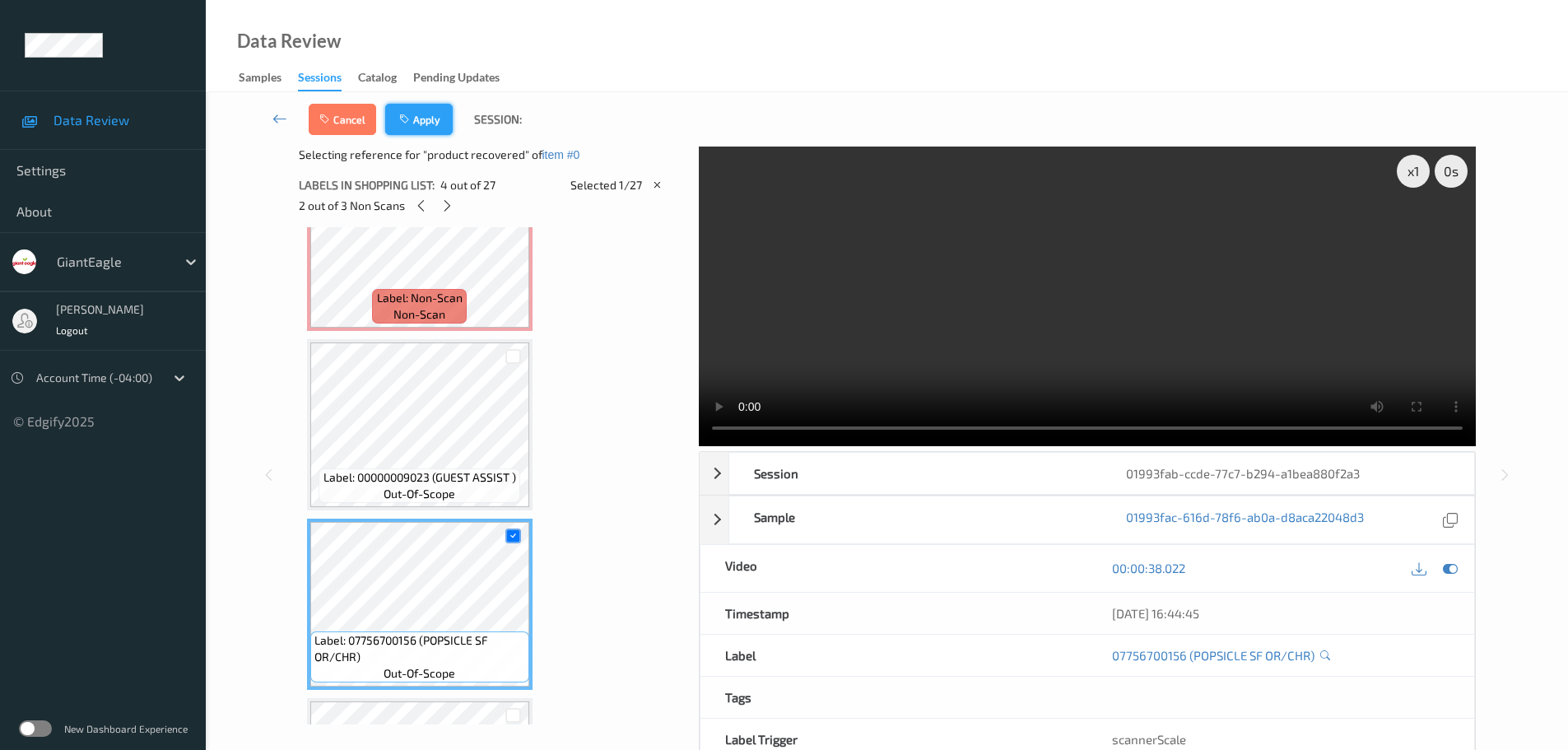
click at [403, 118] on icon "button" at bounding box center [405, 120] width 14 height 11
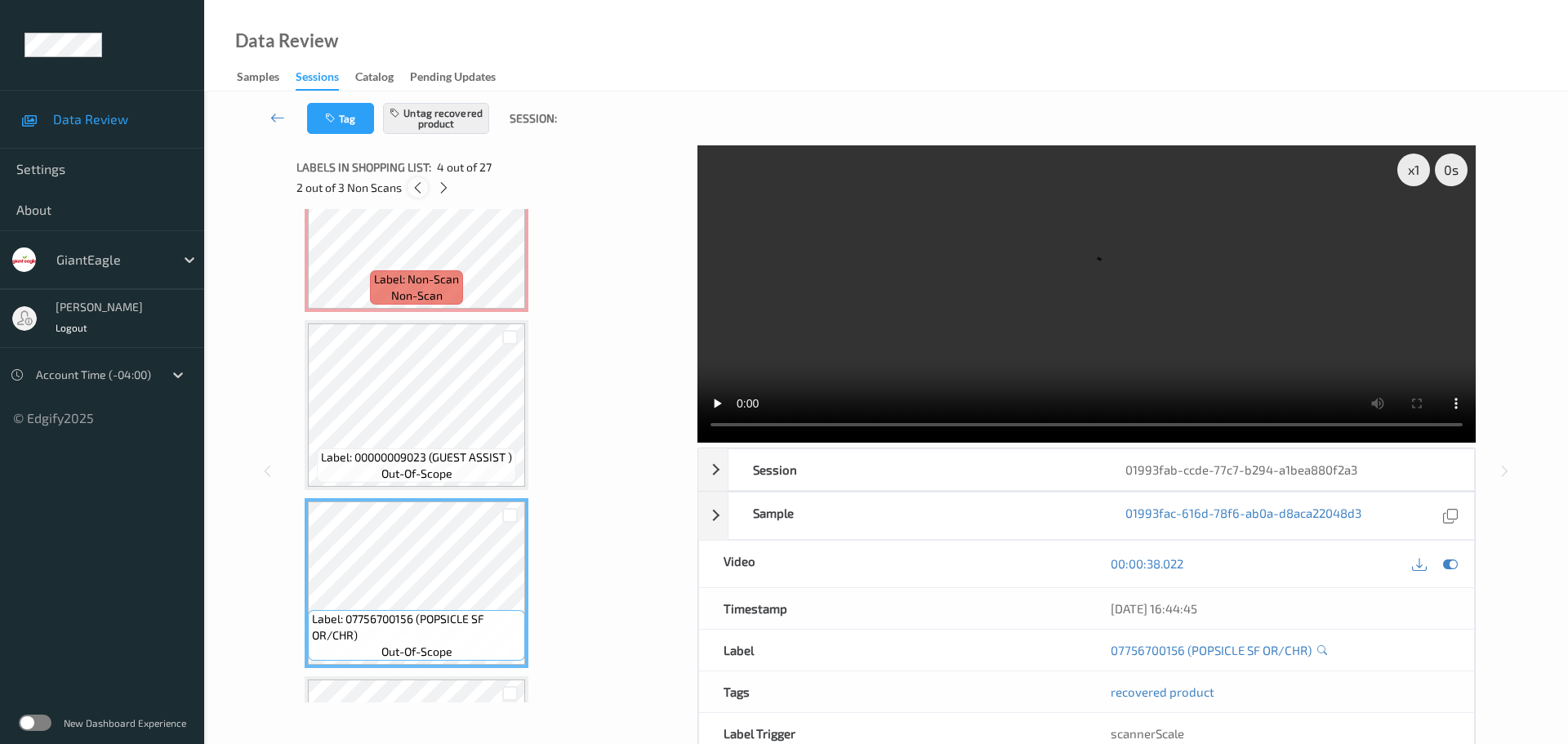
click at [422, 194] on icon at bounding box center [417, 188] width 14 height 15
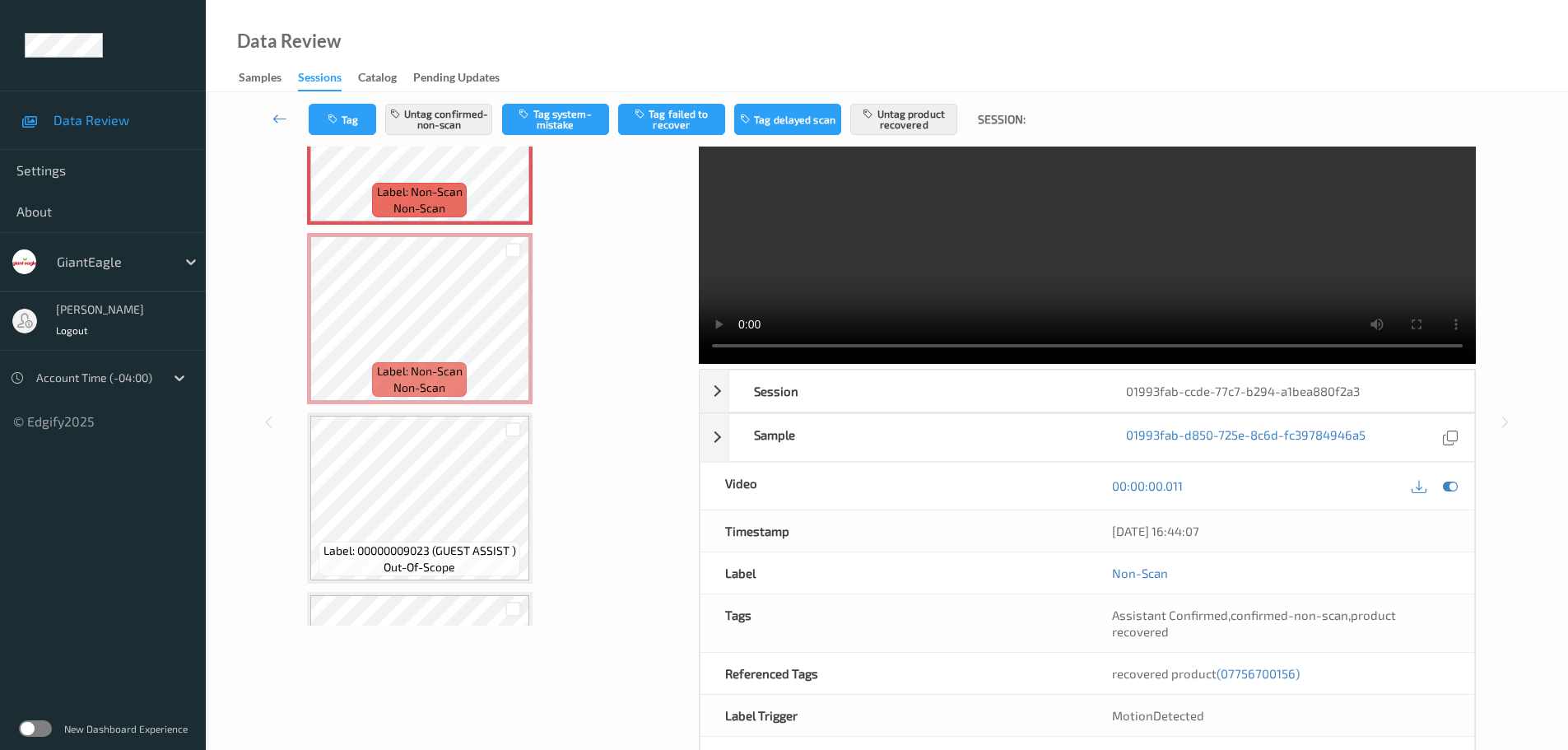
scroll to position [0, 0]
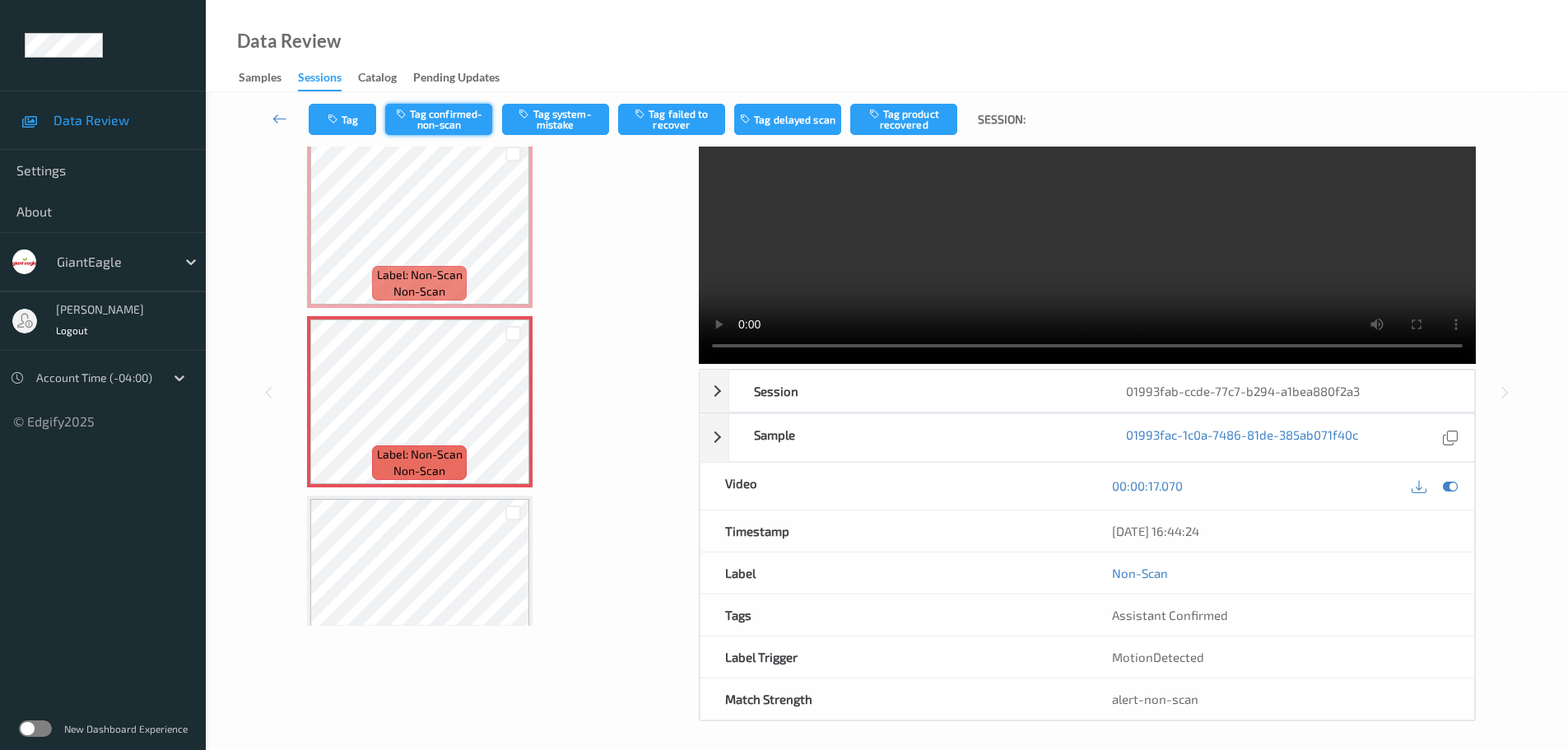
click at [453, 127] on button "Tag confirmed-non-scan" at bounding box center [438, 119] width 107 height 31
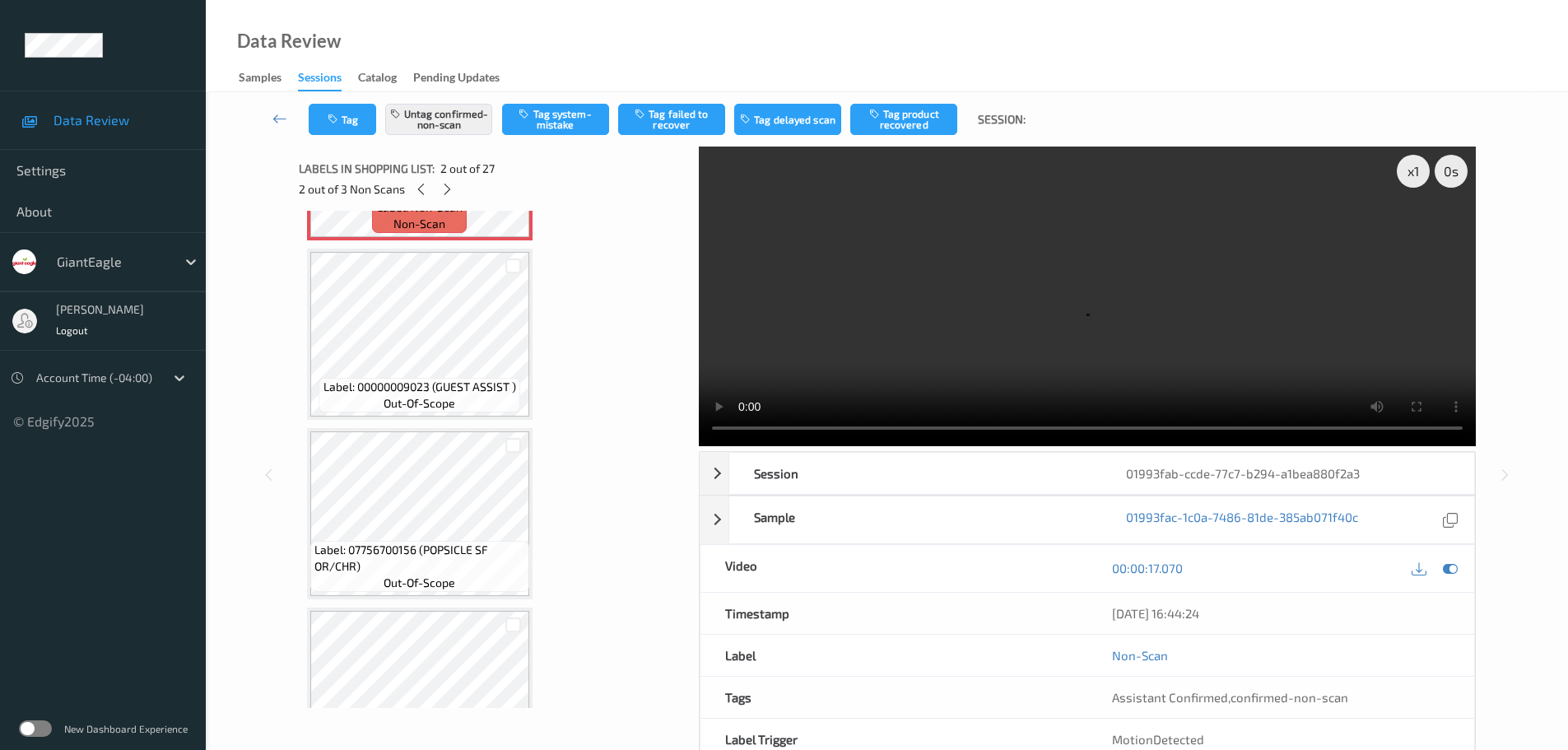
scroll to position [412, 0]
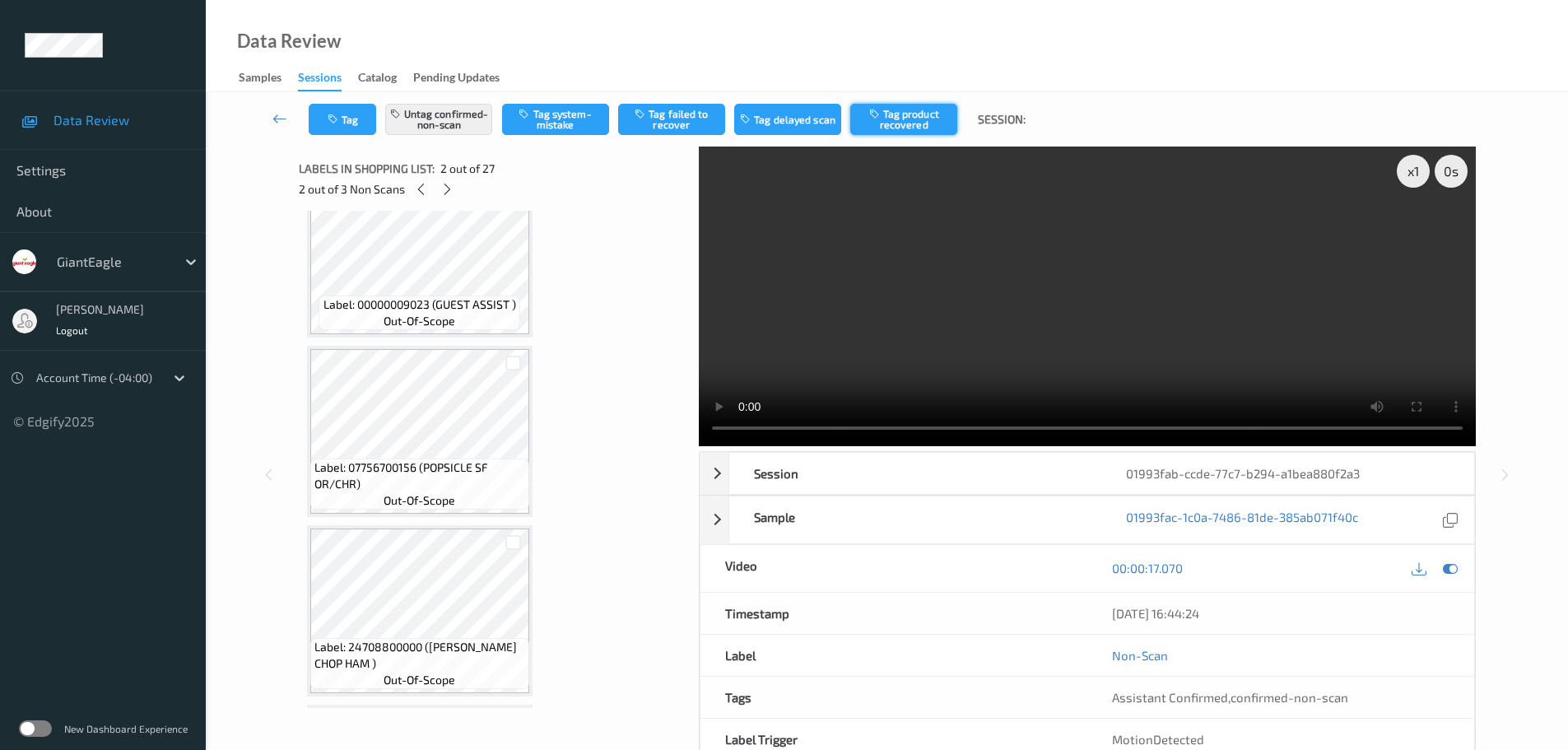
click at [904, 107] on button "Tag product recovered" at bounding box center [903, 119] width 107 height 31
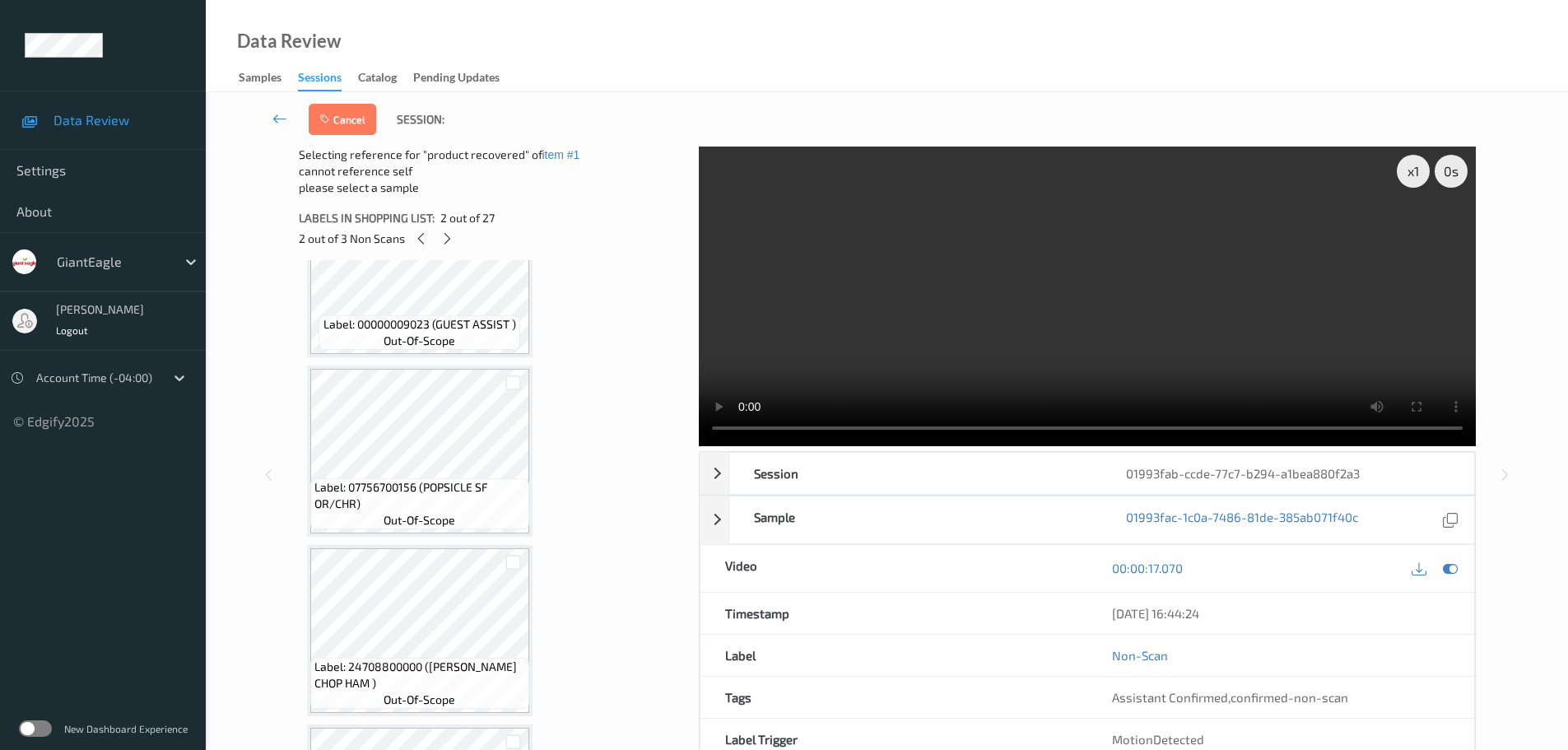
scroll to position [494, 0]
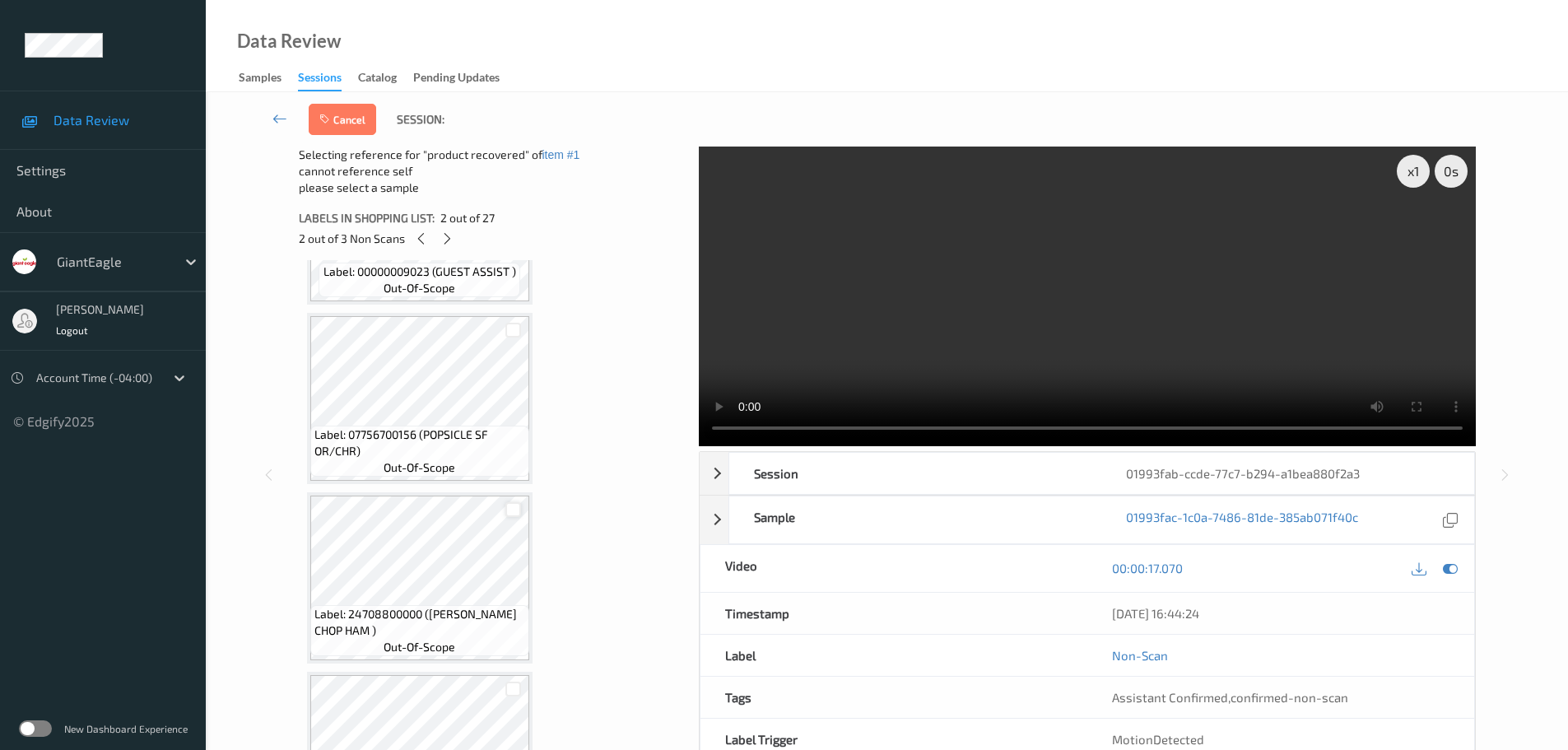
click at [518, 515] on div at bounding box center [513, 510] width 16 height 16
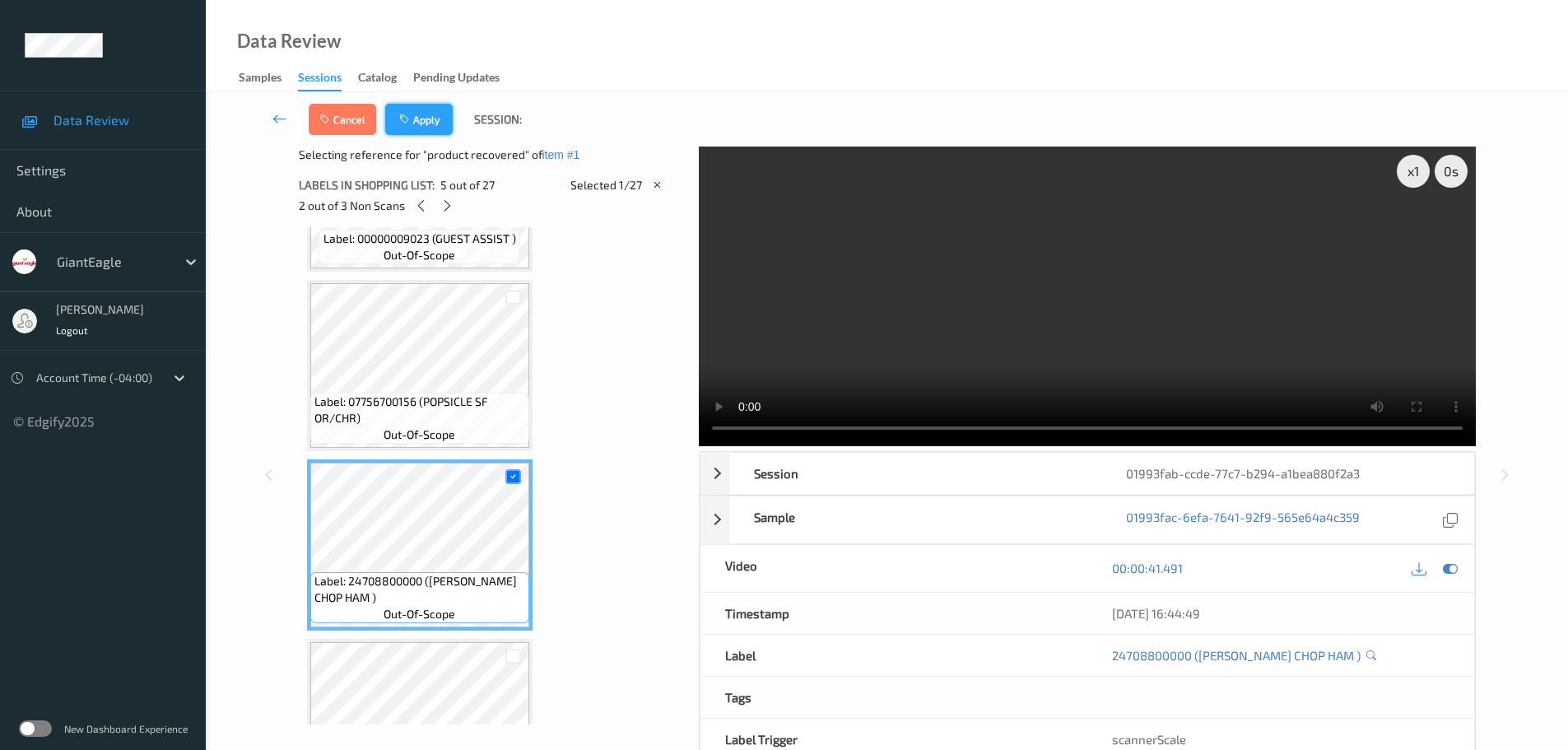
click at [433, 131] on button "Apply" at bounding box center [418, 119] width 67 height 31
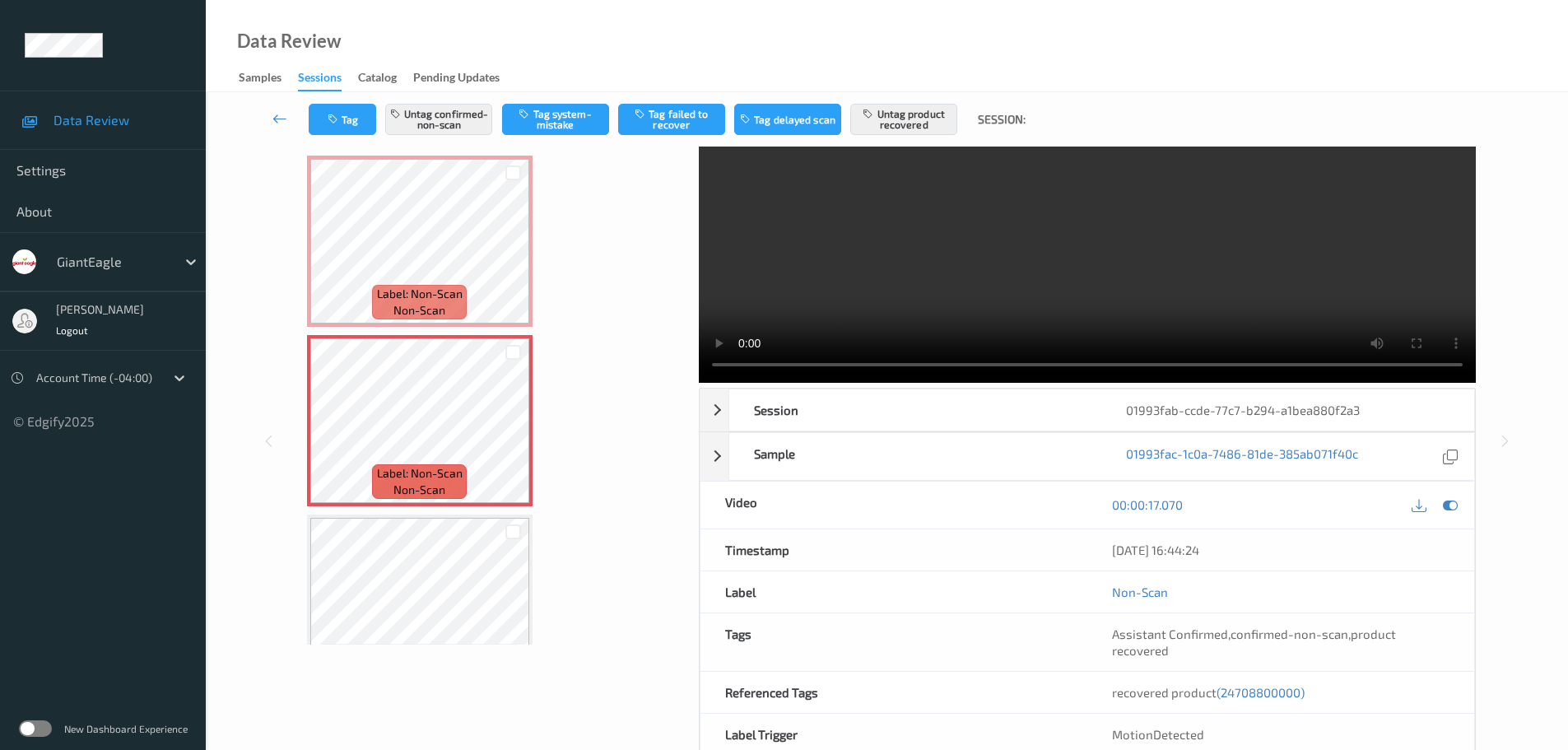
scroll to position [0, 0]
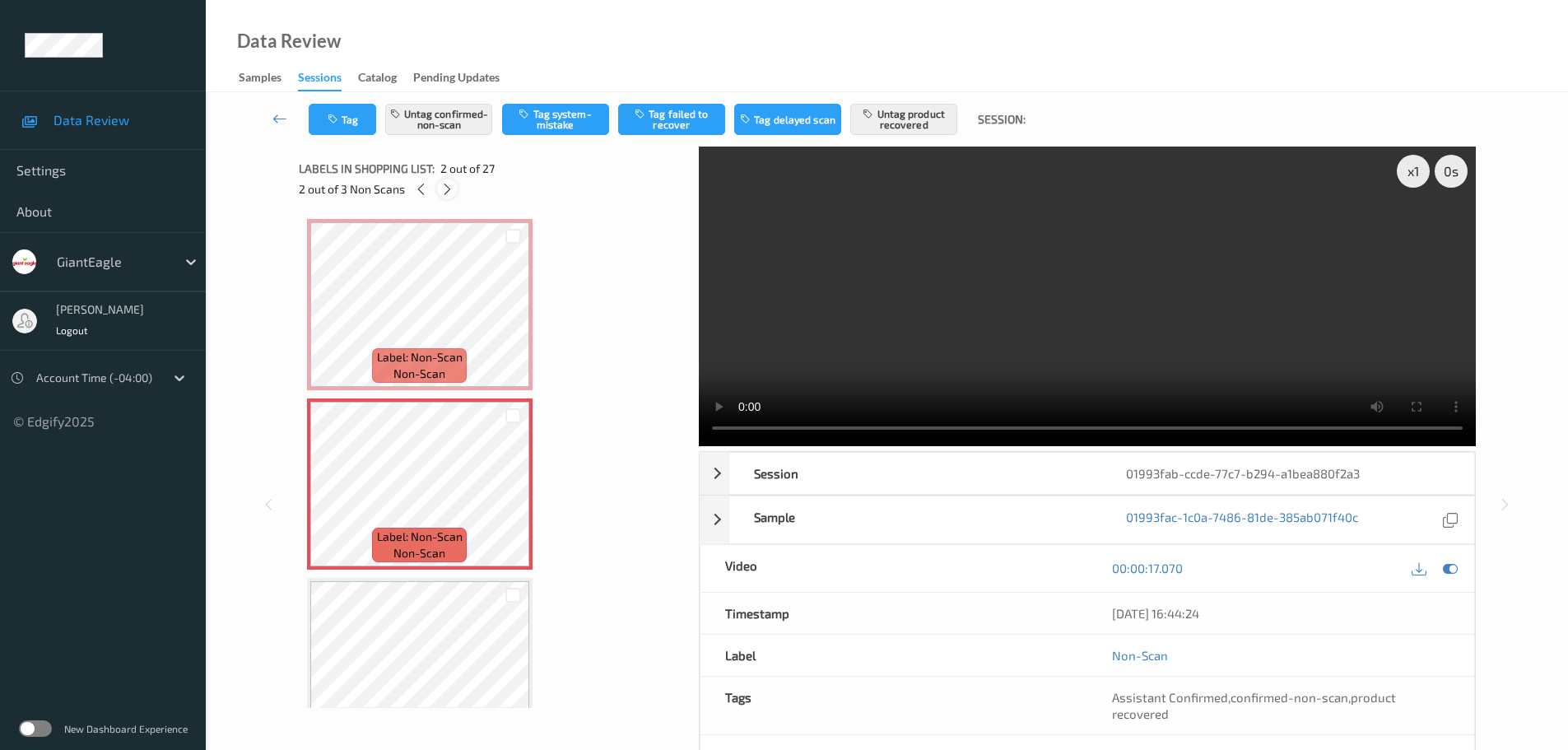
click at [444, 196] on icon at bounding box center [446, 190] width 14 height 15
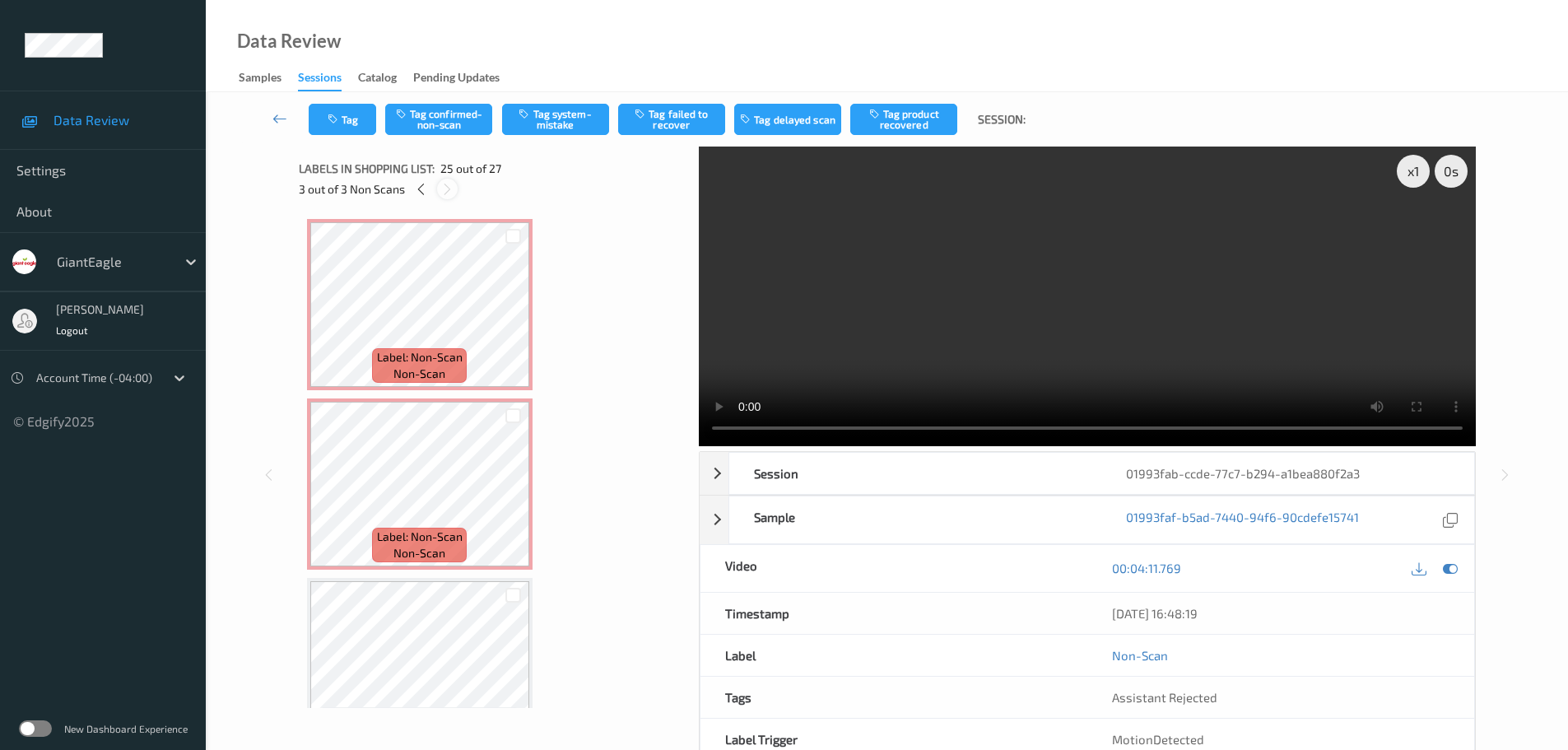
scroll to position [4136, 0]
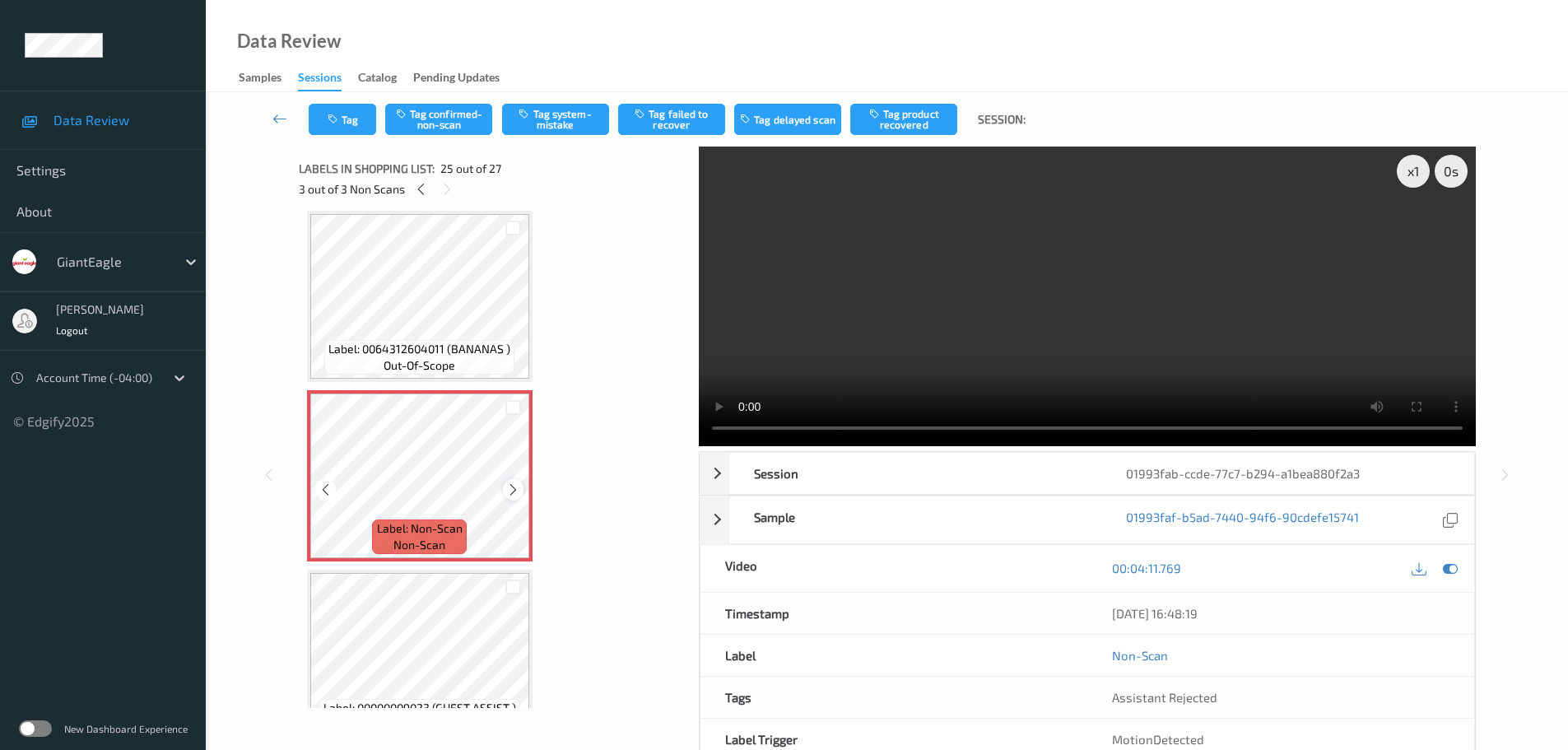
click at [514, 488] on icon at bounding box center [513, 489] width 14 height 15
click at [513, 488] on icon at bounding box center [513, 489] width 14 height 15
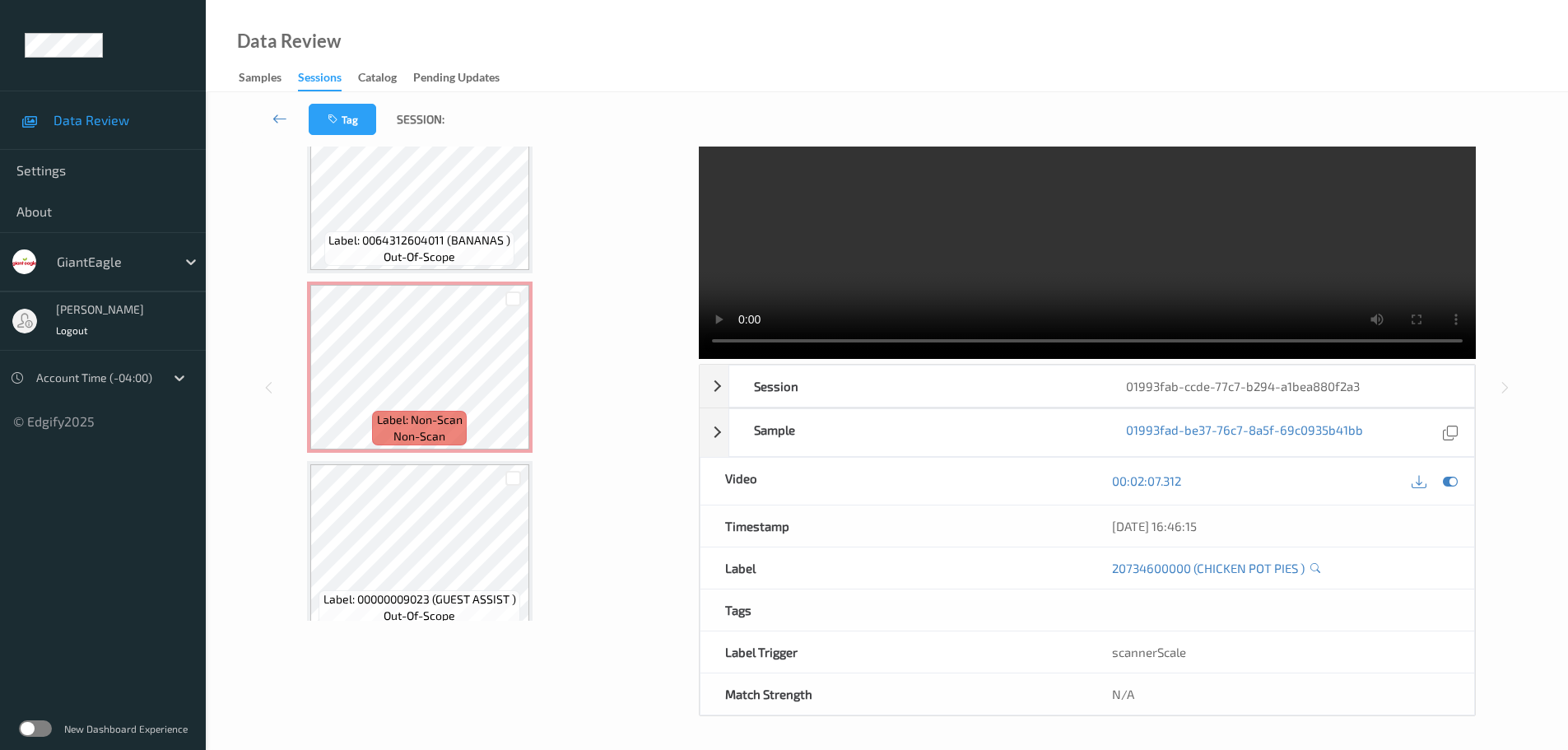
scroll to position [4109, 0]
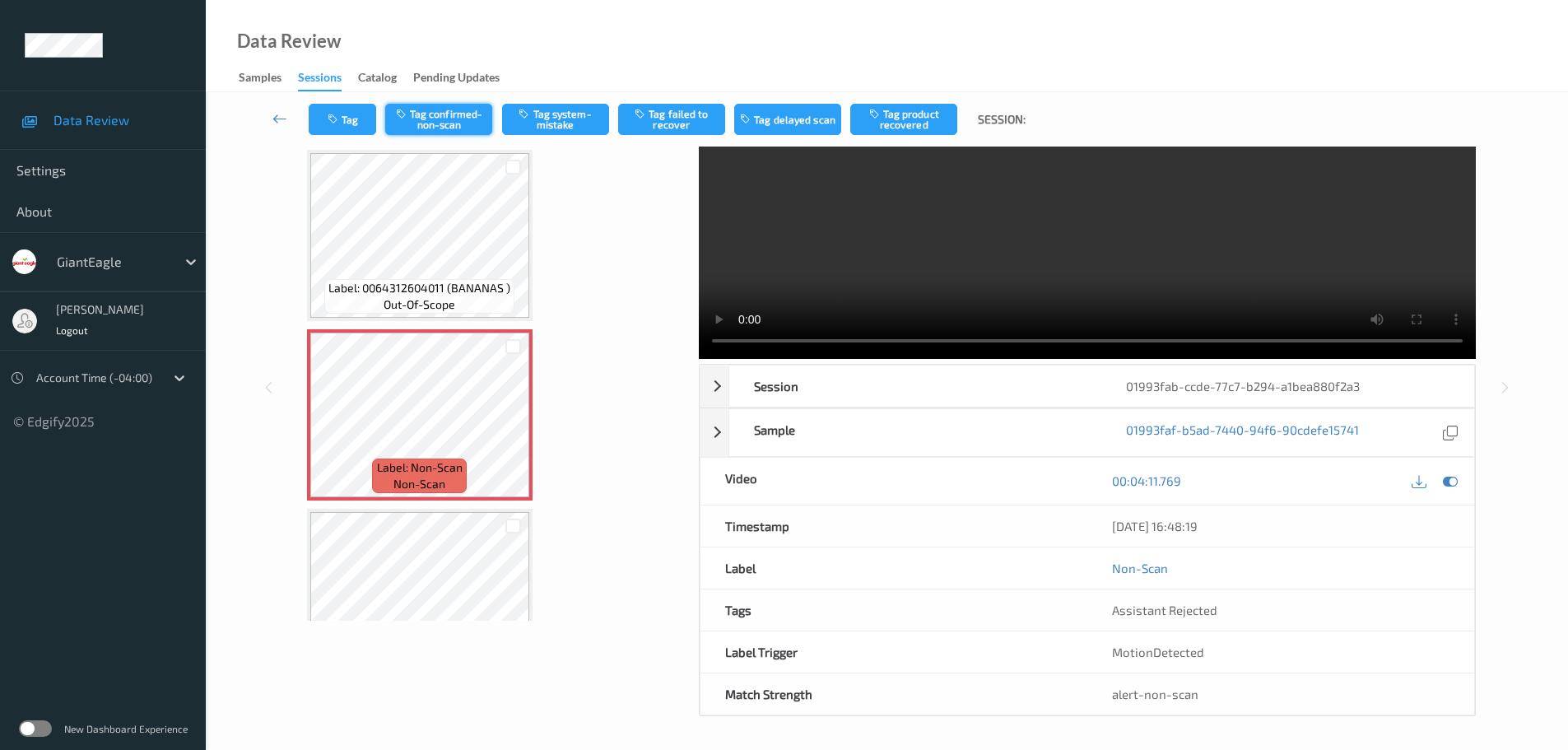
click at [442, 122] on button "Tag confirmed-non-scan" at bounding box center [438, 119] width 107 height 31
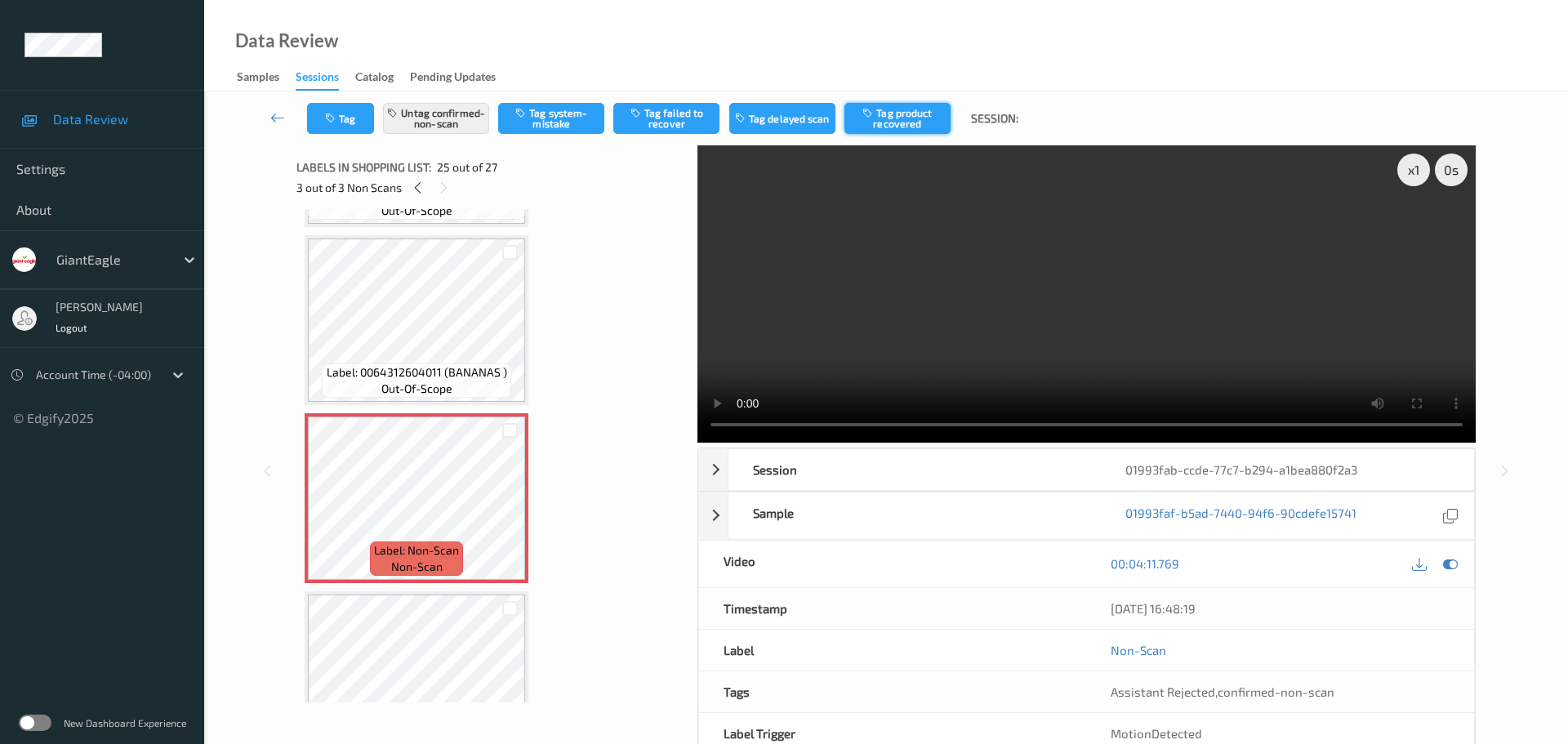
click at [886, 116] on button "Tag product recovered" at bounding box center [897, 118] width 107 height 31
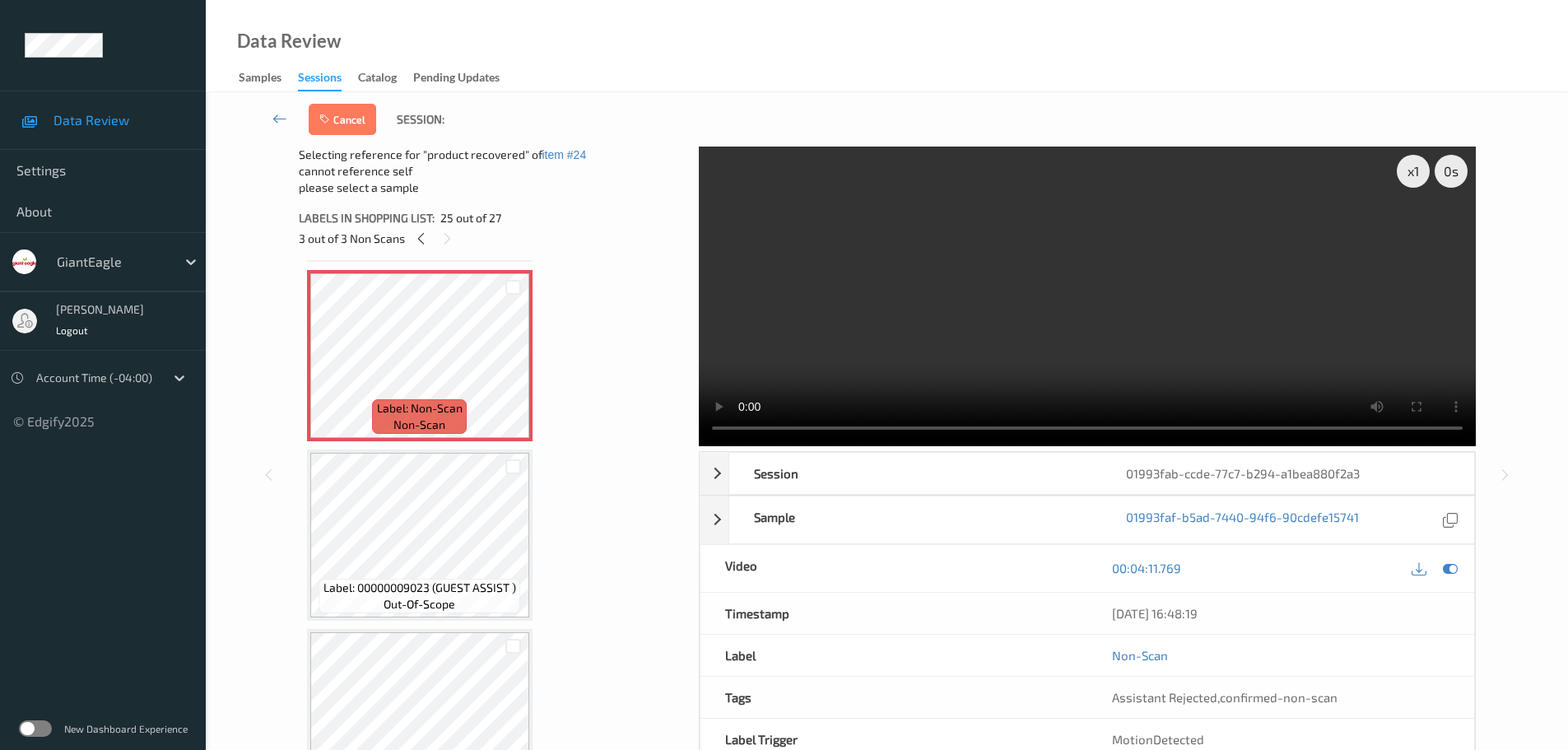
scroll to position [4356, 0]
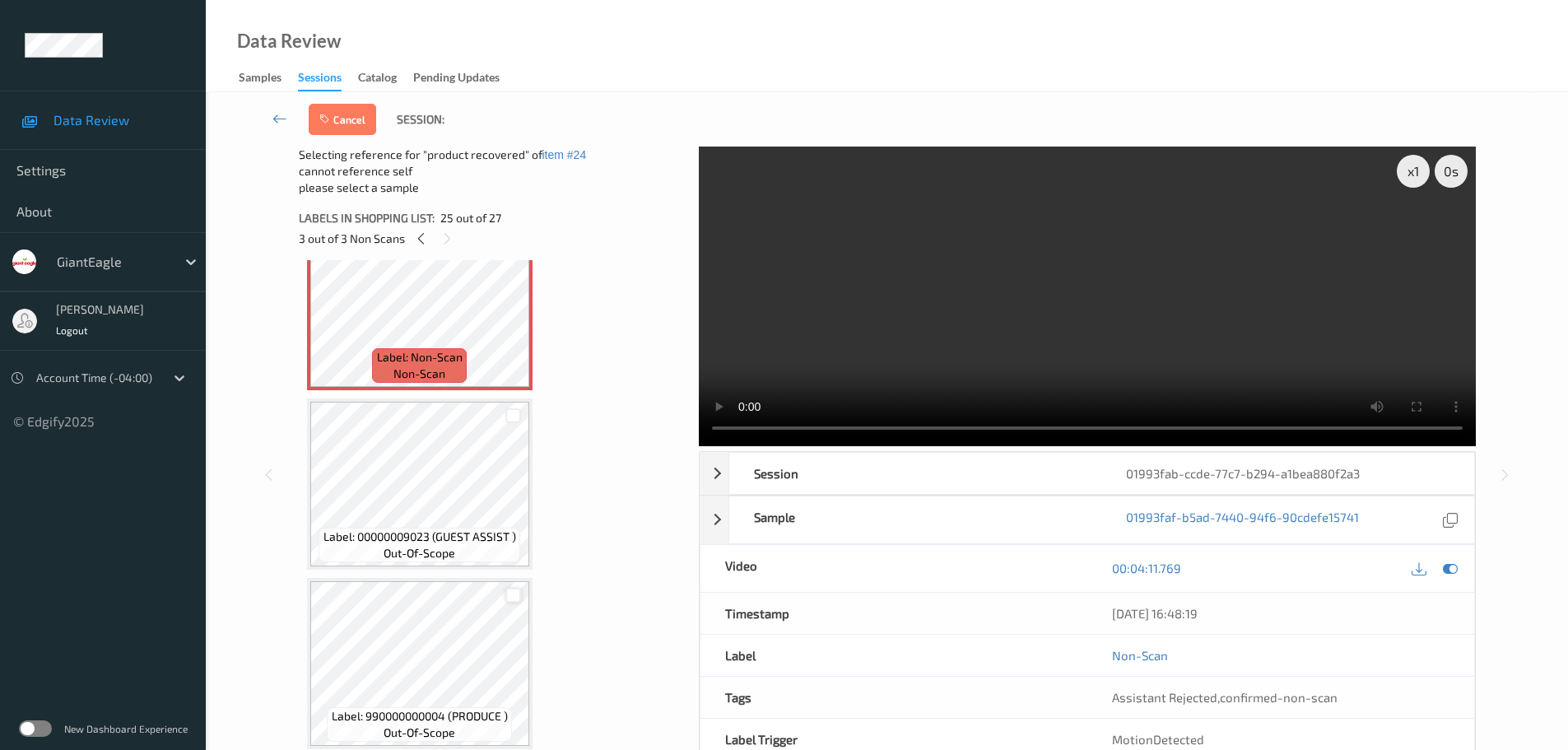
click at [519, 592] on div at bounding box center [513, 595] width 16 height 16
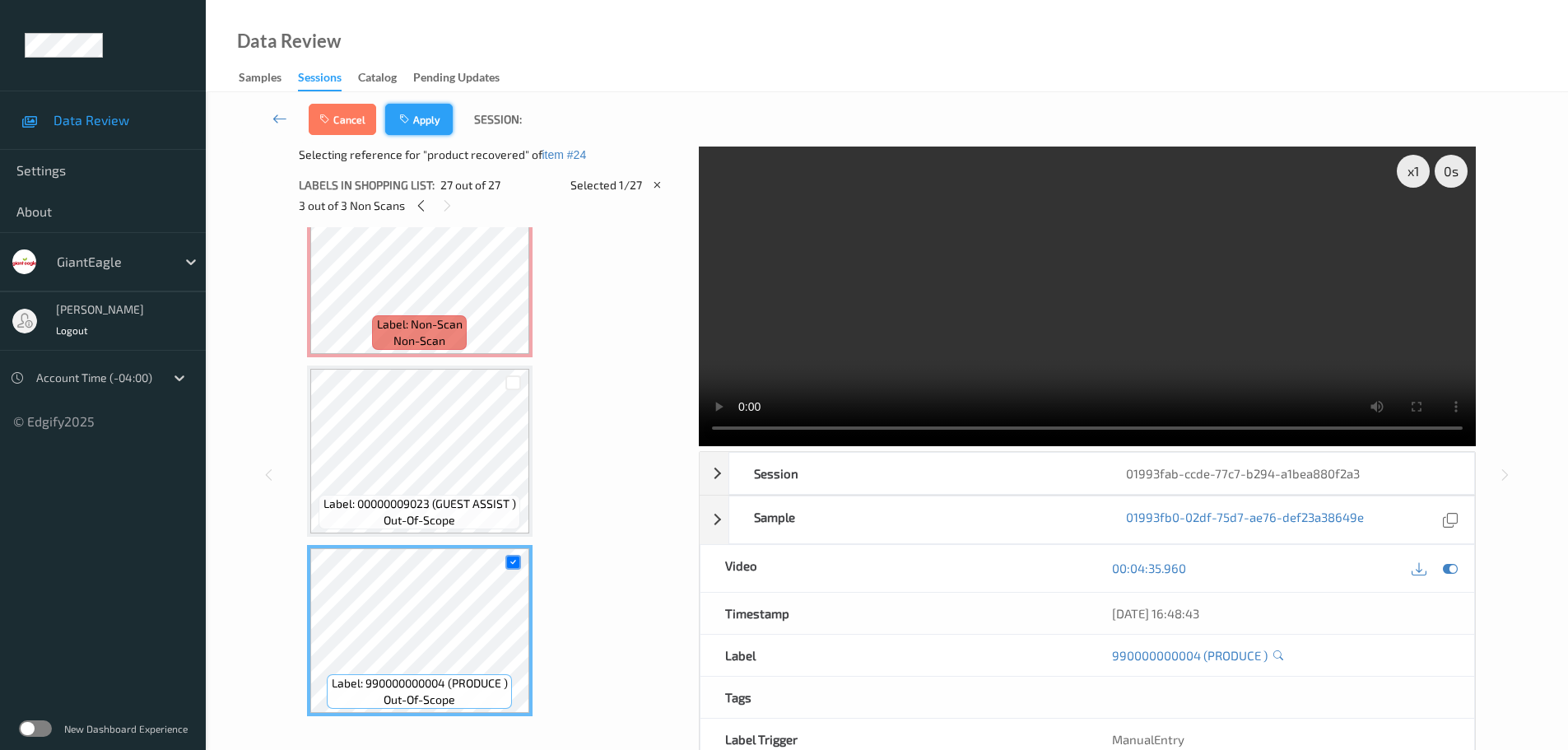
click at [423, 117] on button "Apply" at bounding box center [418, 119] width 67 height 31
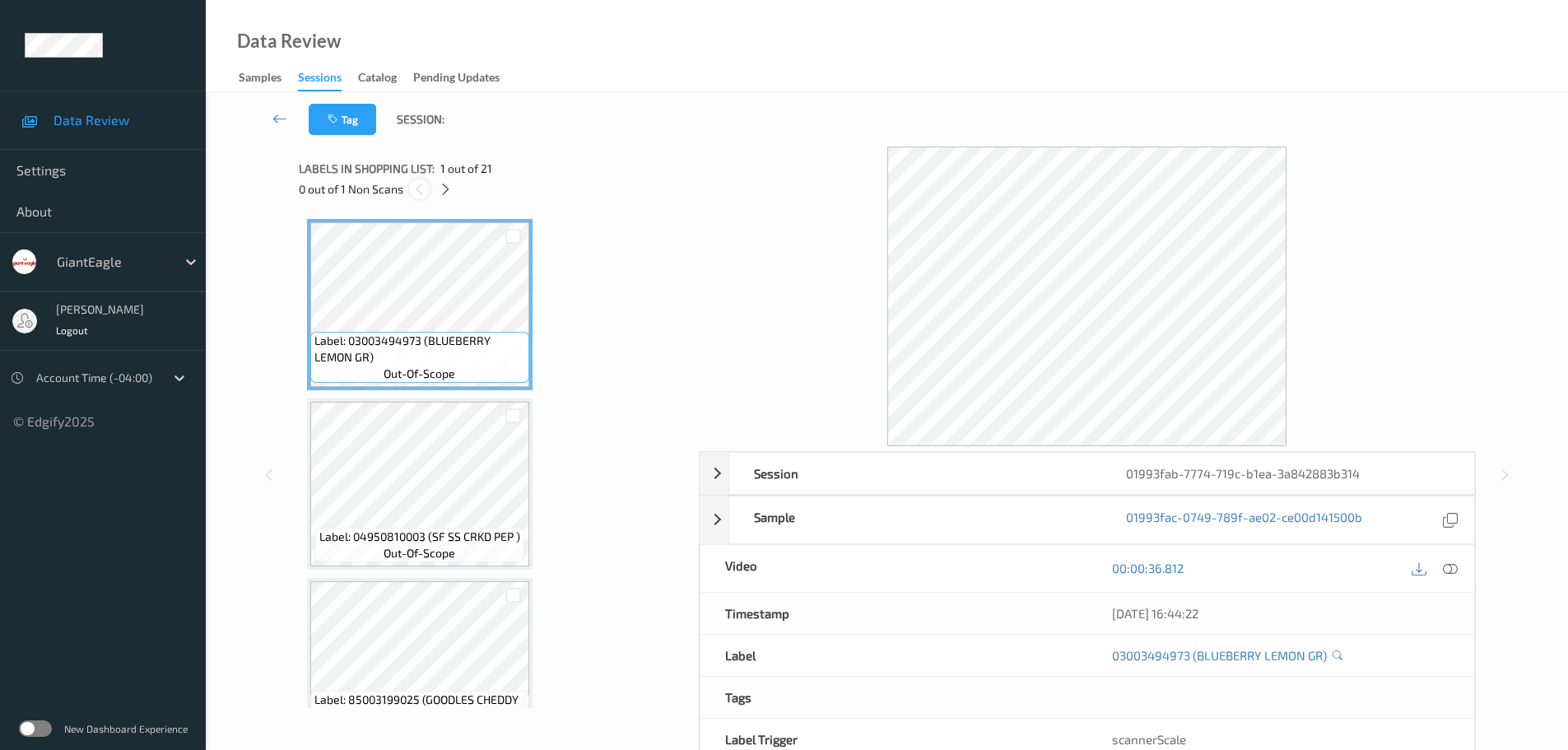
click at [427, 192] on div at bounding box center [419, 189] width 21 height 21
click at [442, 193] on icon at bounding box center [445, 190] width 14 height 15
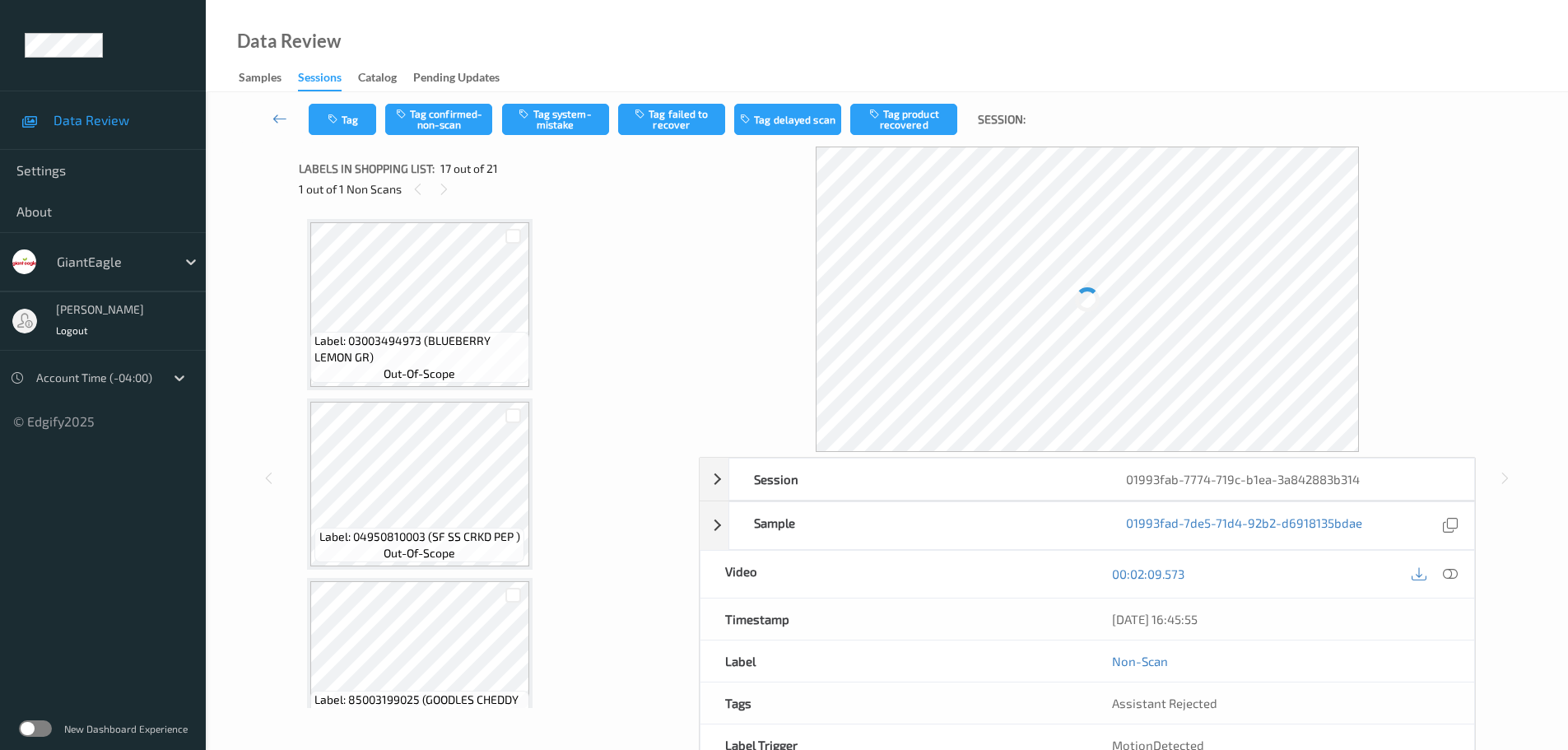
scroll to position [2700, 0]
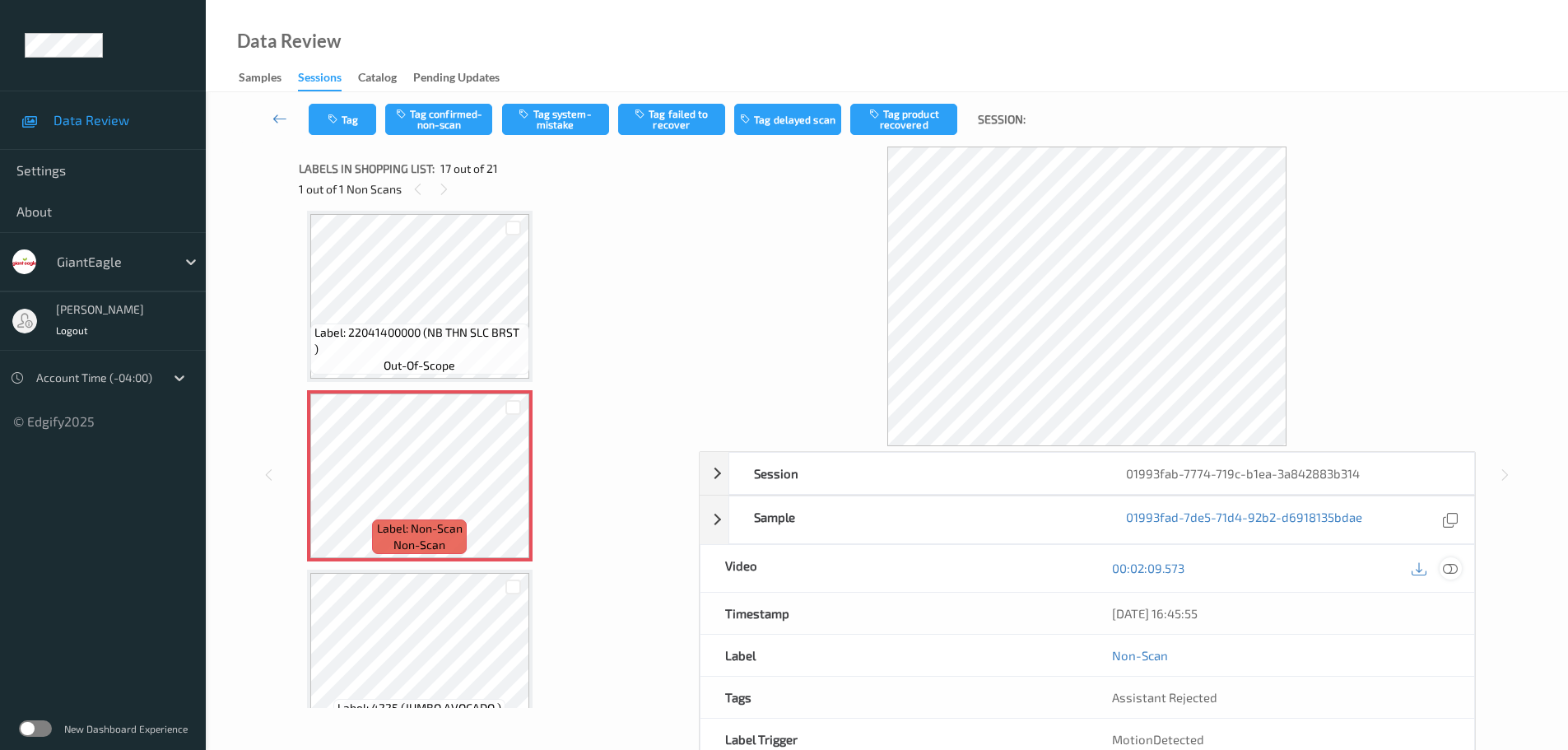
click at [1448, 573] on icon at bounding box center [1450, 568] width 15 height 15
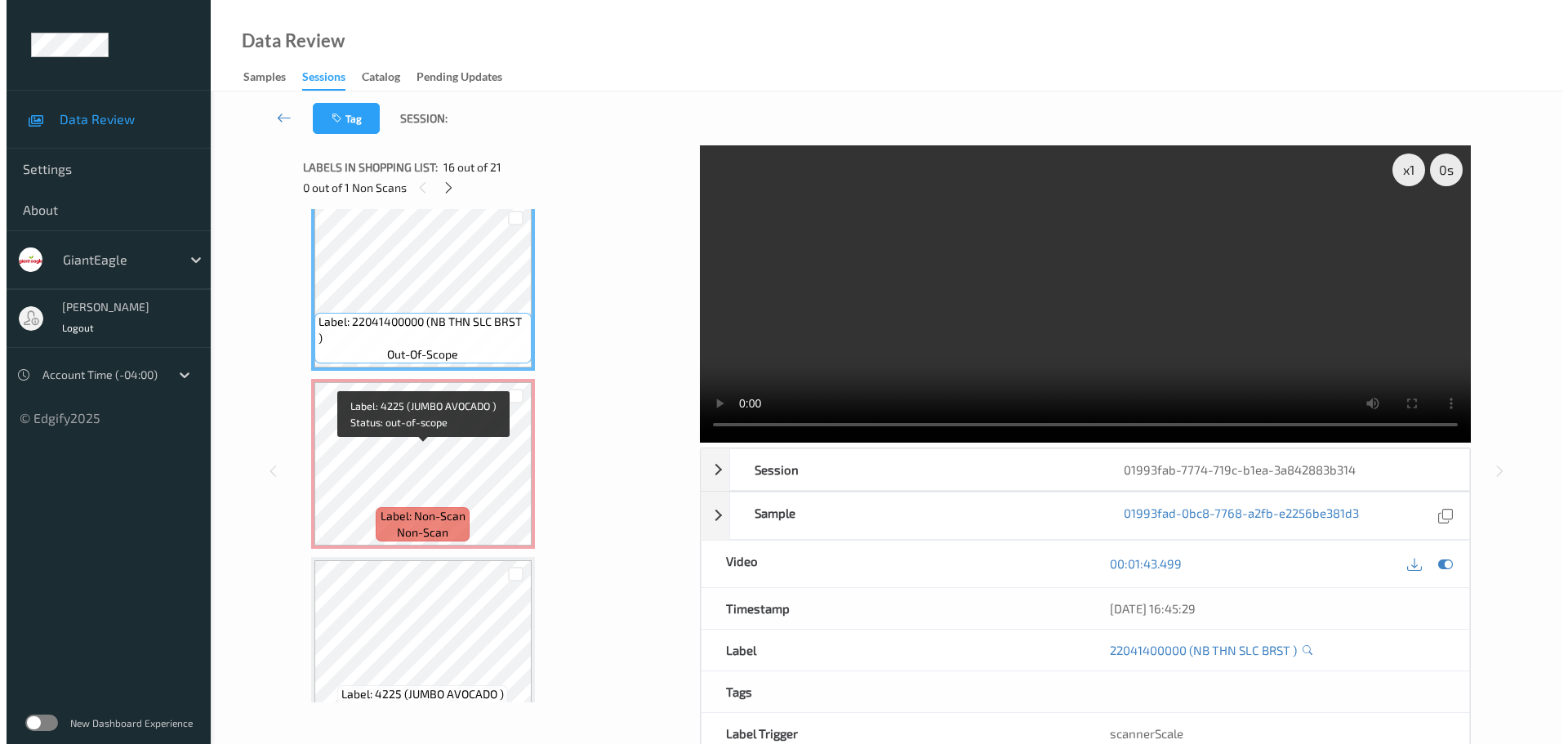
scroll to position [2681, 0]
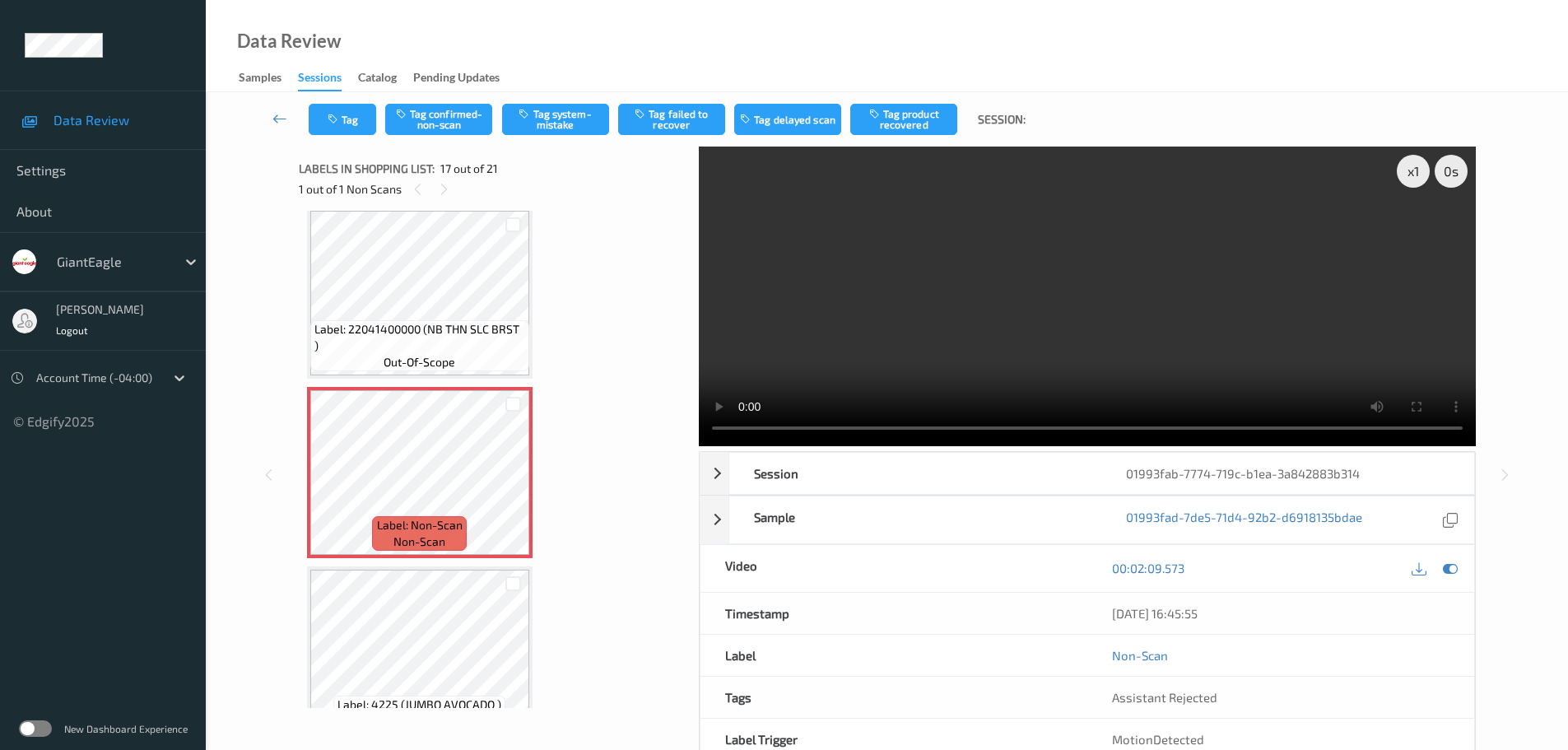
click at [573, 89] on div "Data Review Samples Sessions Catalog Pending Updates" at bounding box center [886, 46] width 1363 height 92
click at [560, 115] on button "Tag system-mistake" at bounding box center [556, 119] width 107 height 31
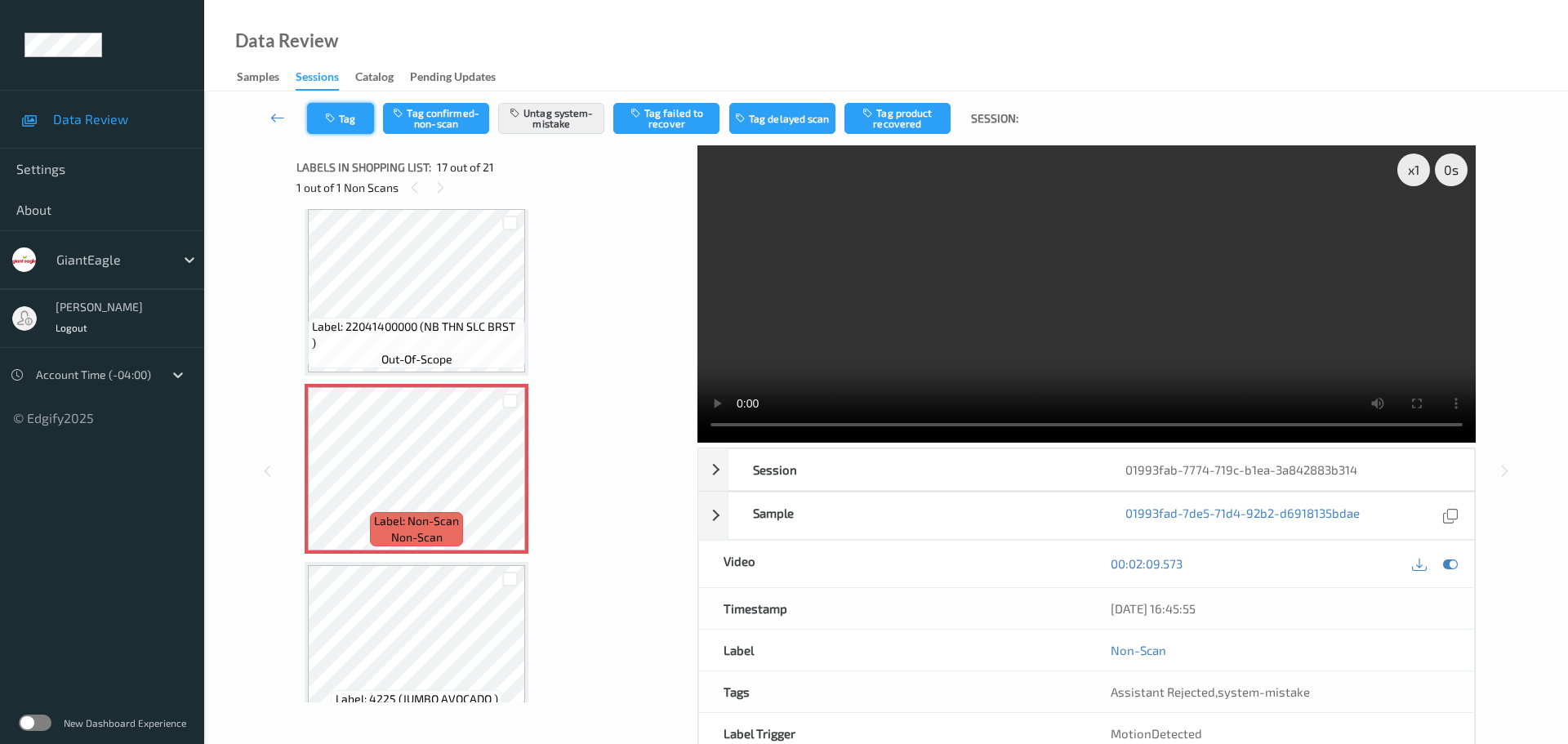
click at [346, 121] on button "Tag" at bounding box center [340, 118] width 67 height 31
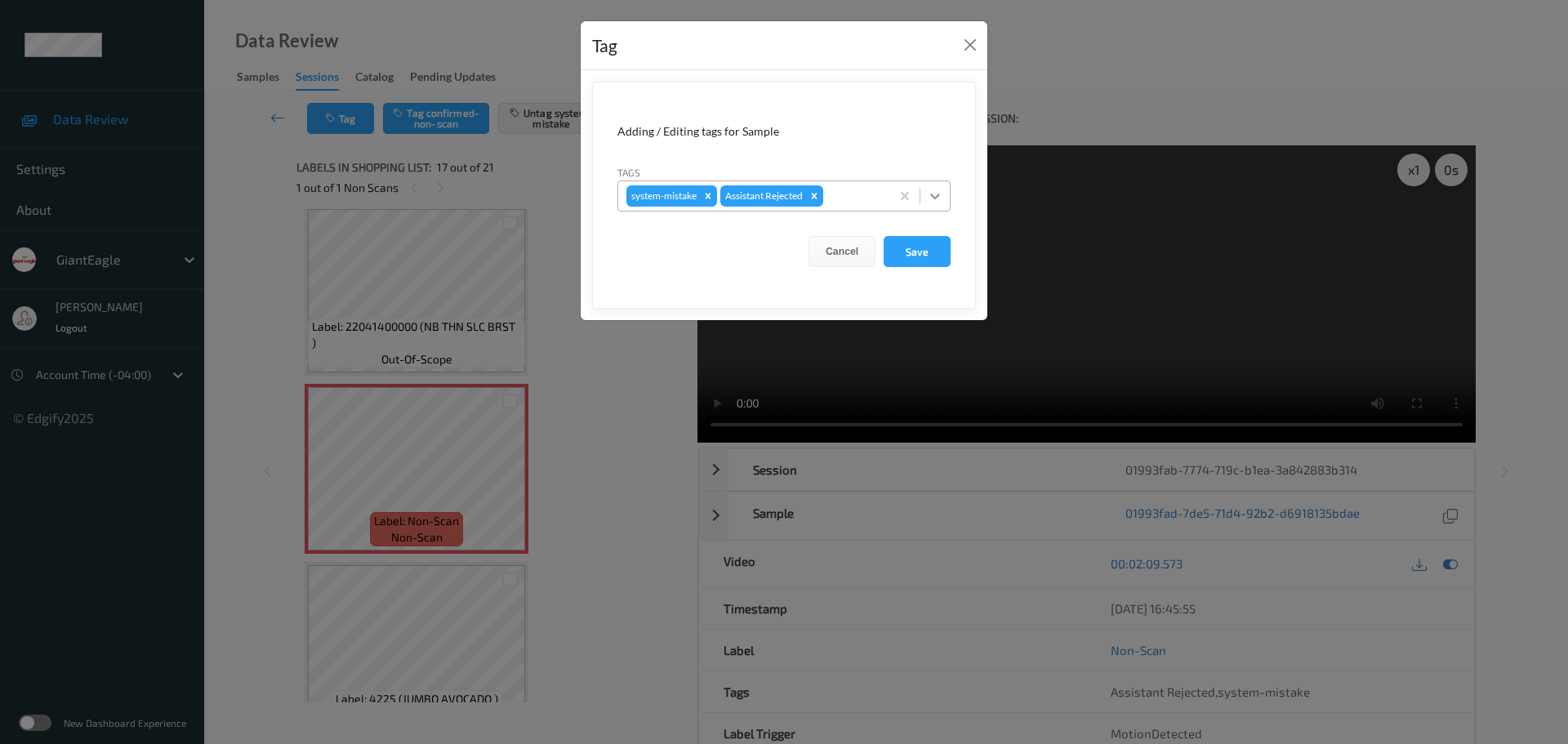
click at [928, 196] on icon at bounding box center [935, 196] width 17 height 17
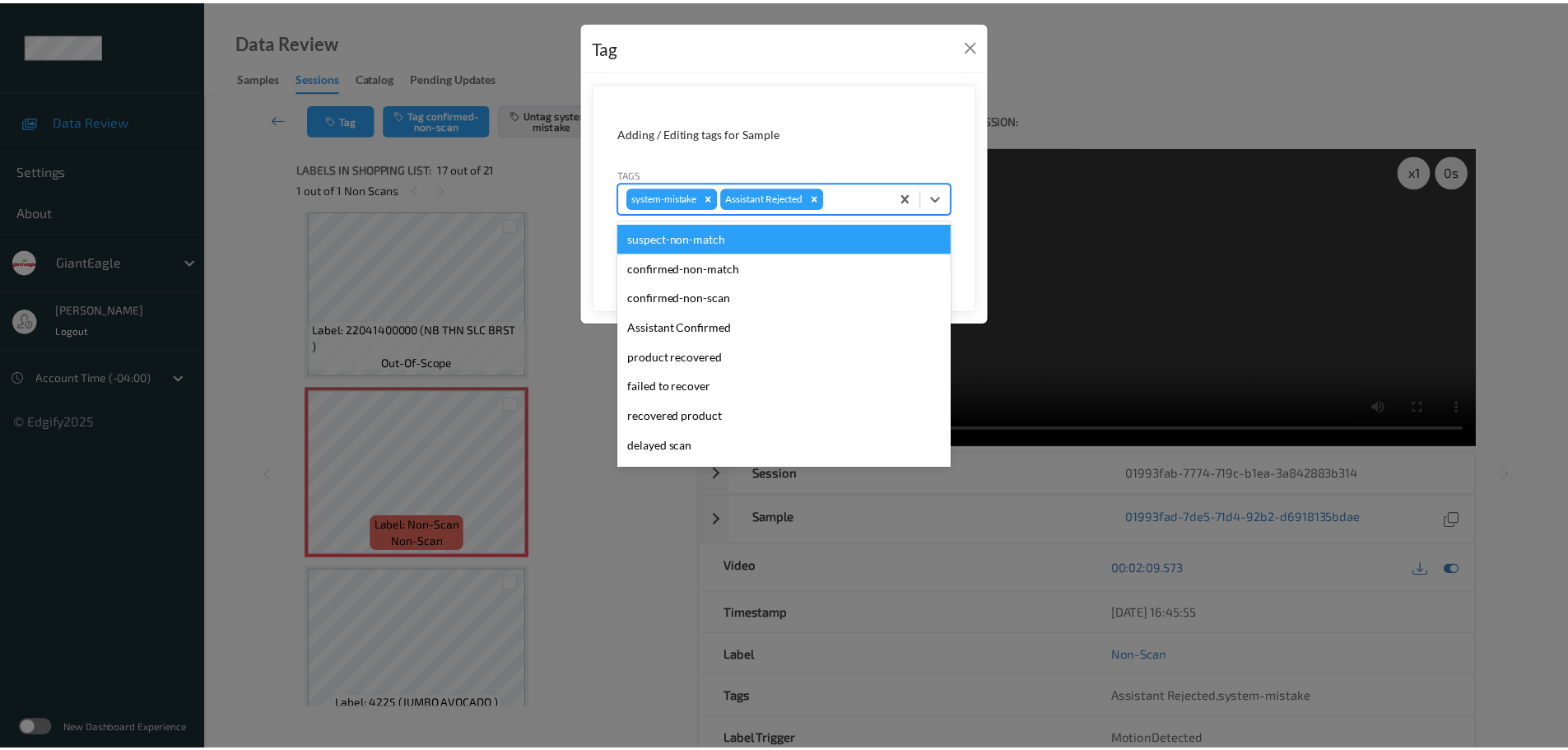
scroll to position [175, 0]
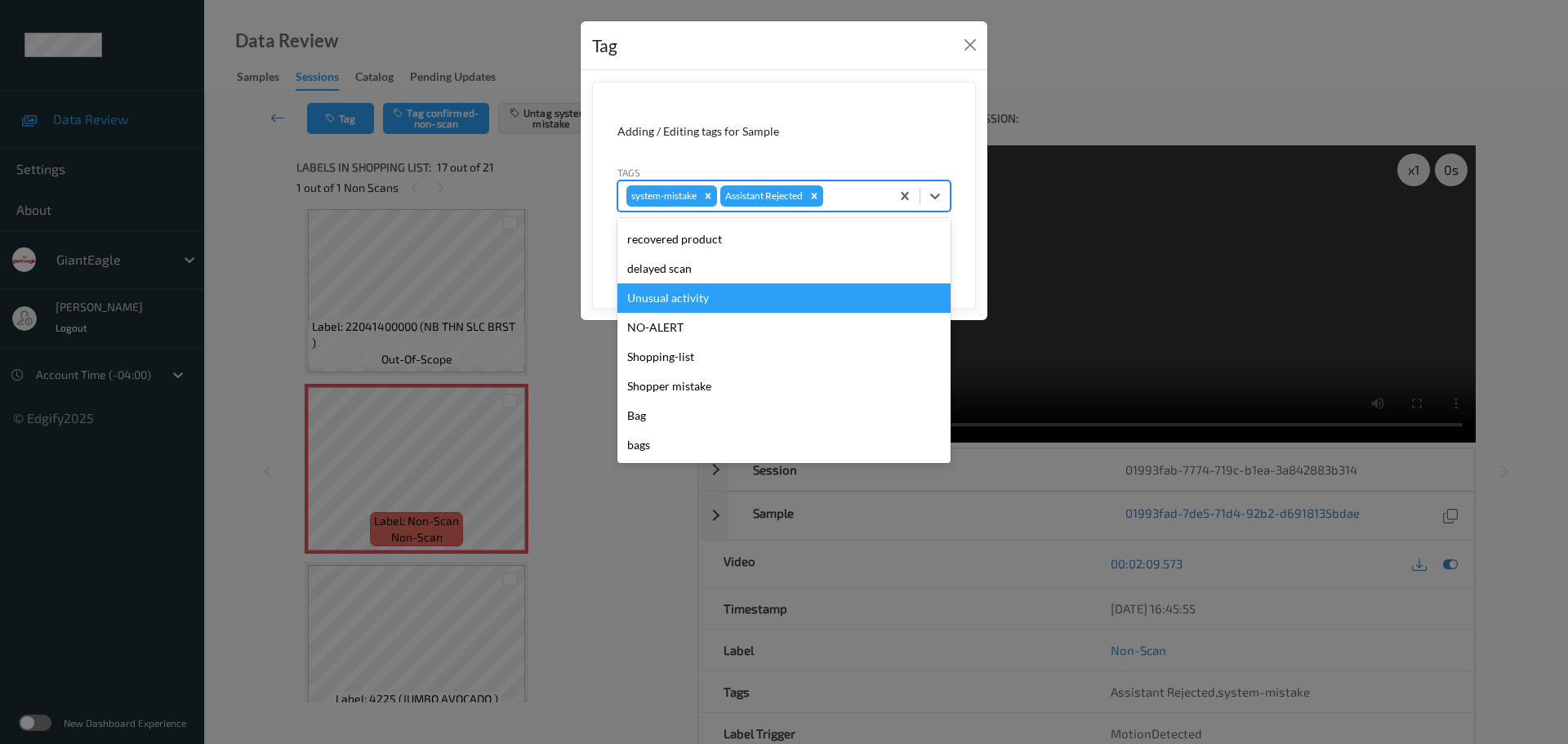
click at [650, 292] on div "Unusual activity" at bounding box center [784, 298] width 334 height 30
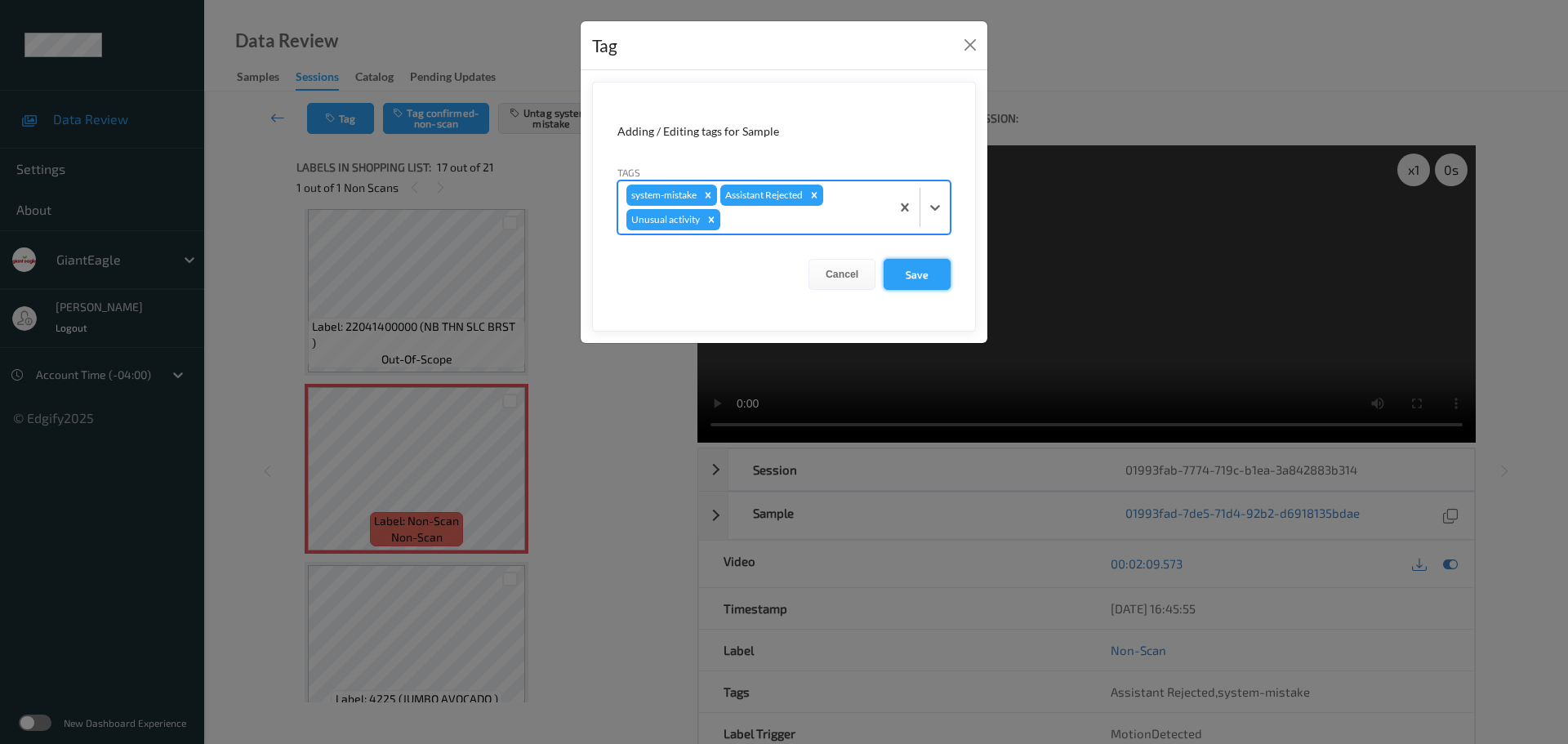
click at [936, 272] on button "Save" at bounding box center [917, 273] width 67 height 31
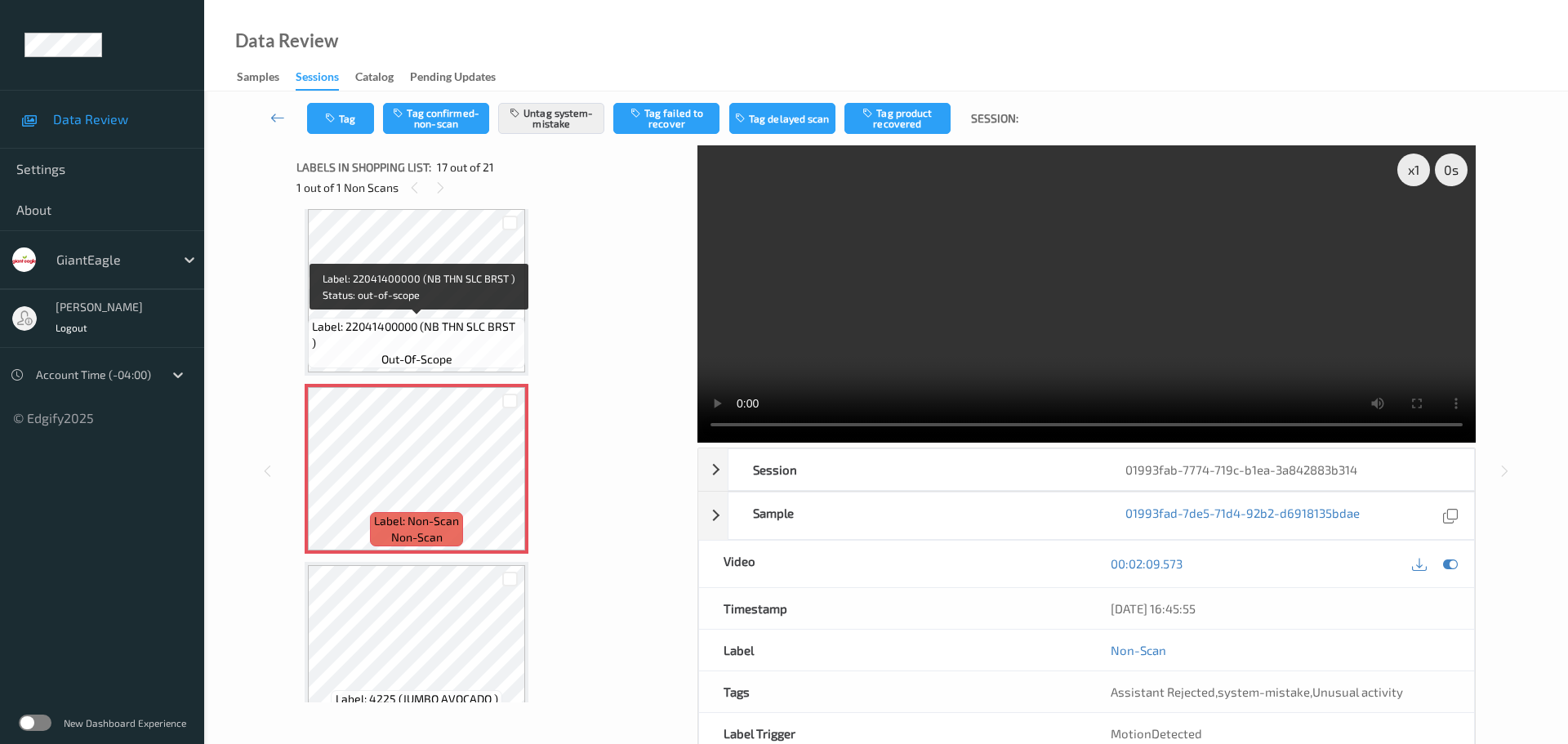
click at [389, 326] on span "Label: 22041400000 (NB THN SLC BRST )" at bounding box center [417, 334] width 209 height 32
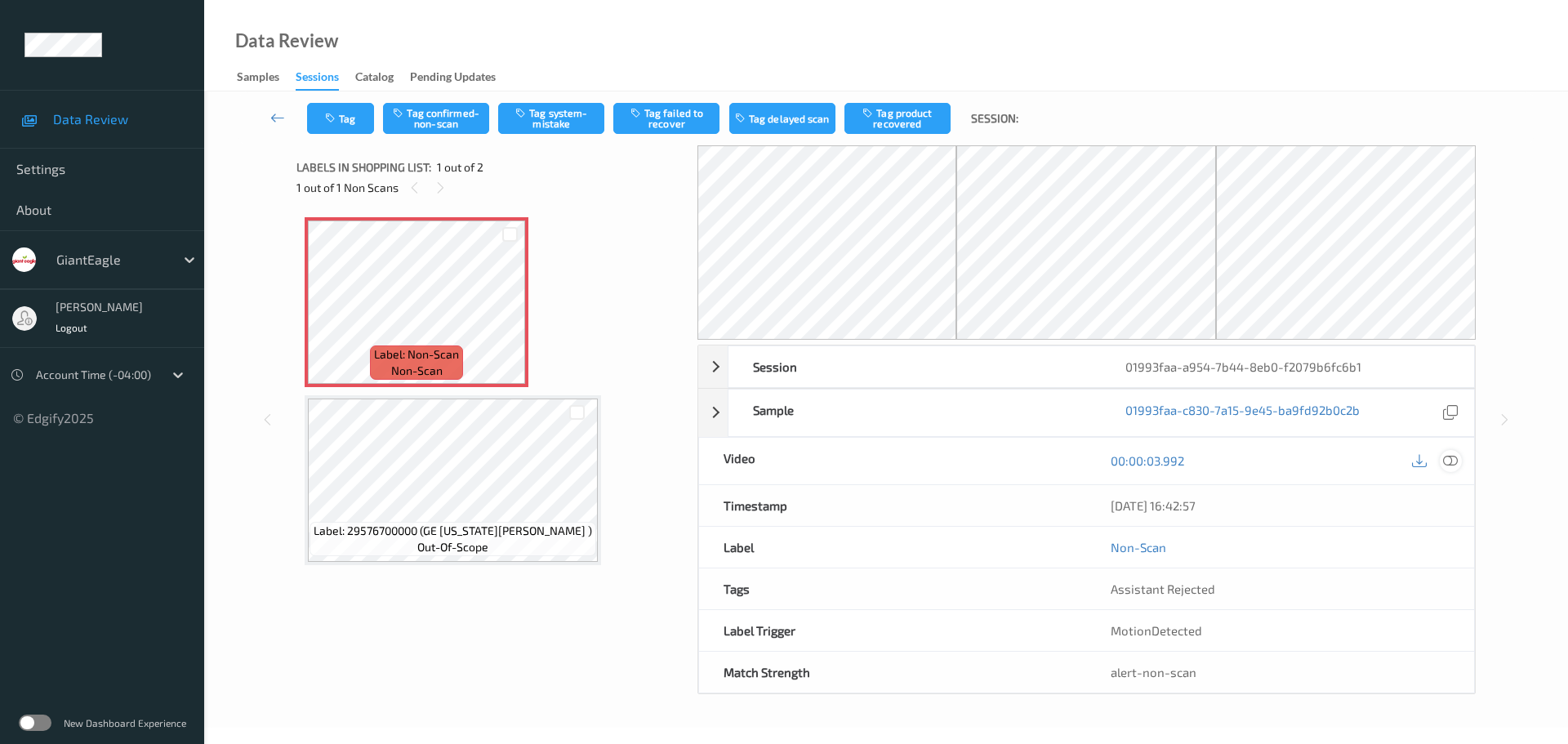
drag, startPoint x: 1461, startPoint y: 455, endPoint x: 1442, endPoint y: 463, distance: 20.6
click at [1458, 458] on div "00:00:03.992" at bounding box center [1280, 460] width 388 height 46
click at [1442, 463] on div at bounding box center [1451, 461] width 22 height 22
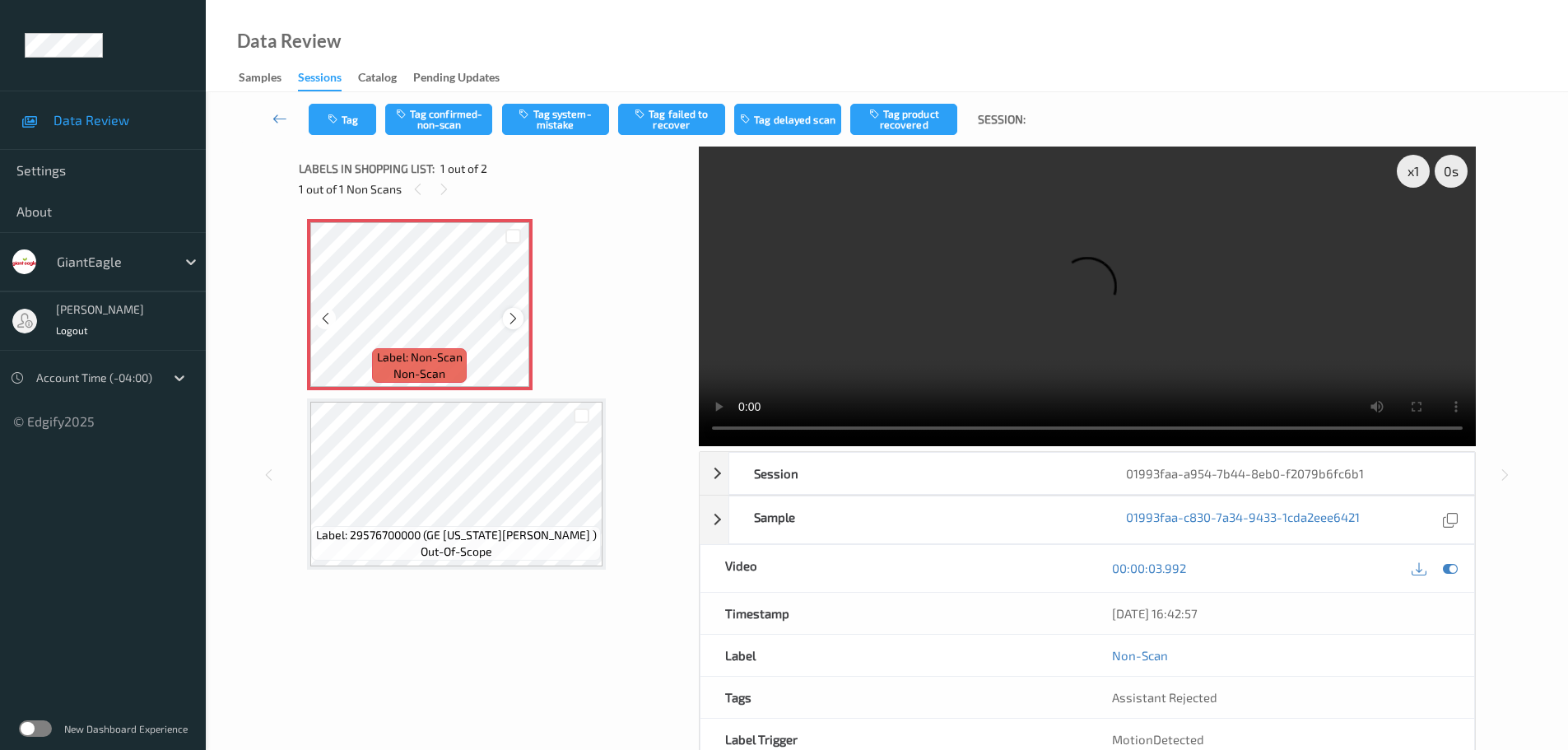
click at [516, 313] on icon at bounding box center [513, 318] width 14 height 15
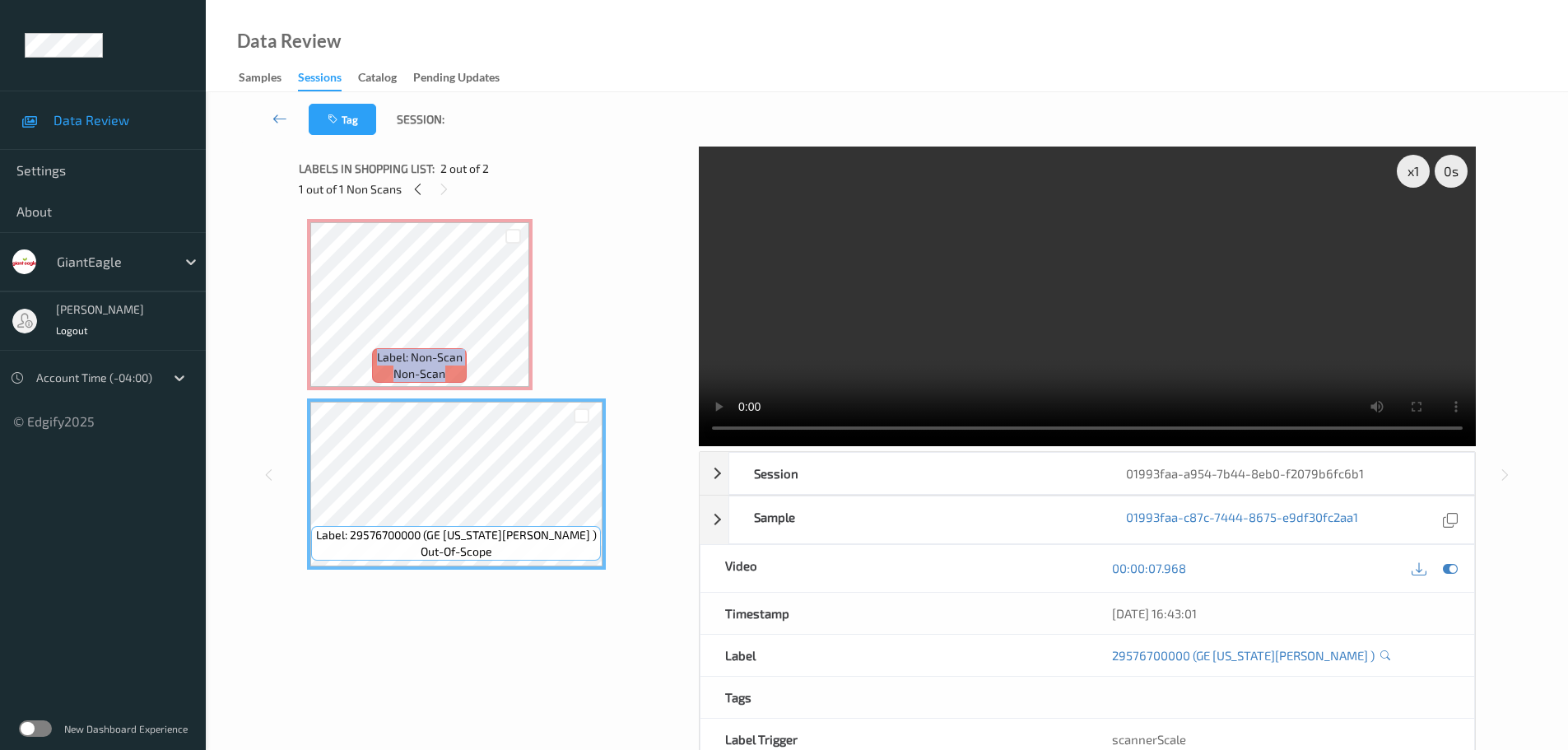
click at [476, 391] on div "Label: Non-Scan non-scan Label: Non-Scan non-scan Label: Non-Scan non-scan Labe…" at bounding box center [493, 393] width 372 height 350
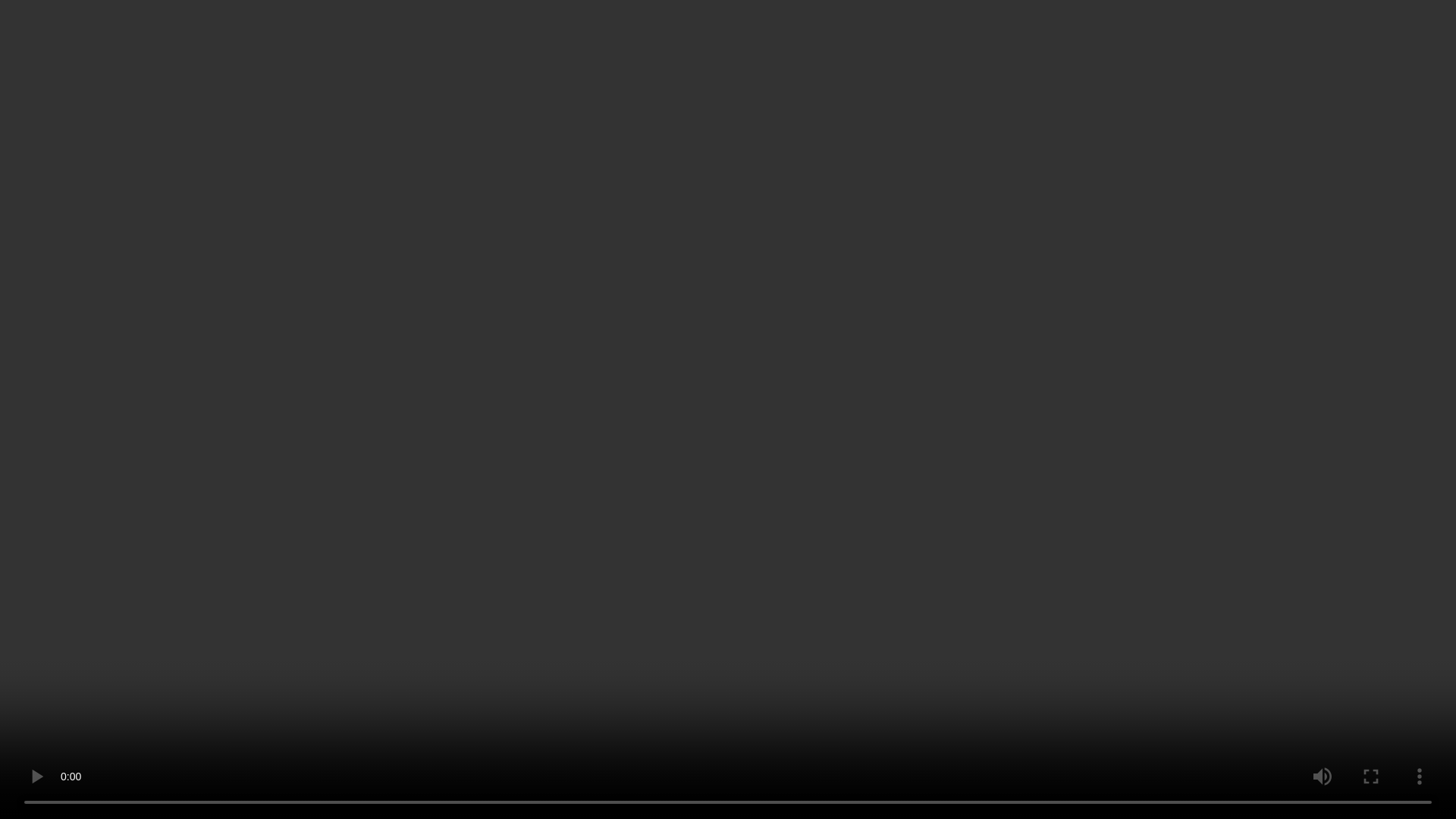
click at [0, 690] on video at bounding box center [728, 410] width 1456 height 819
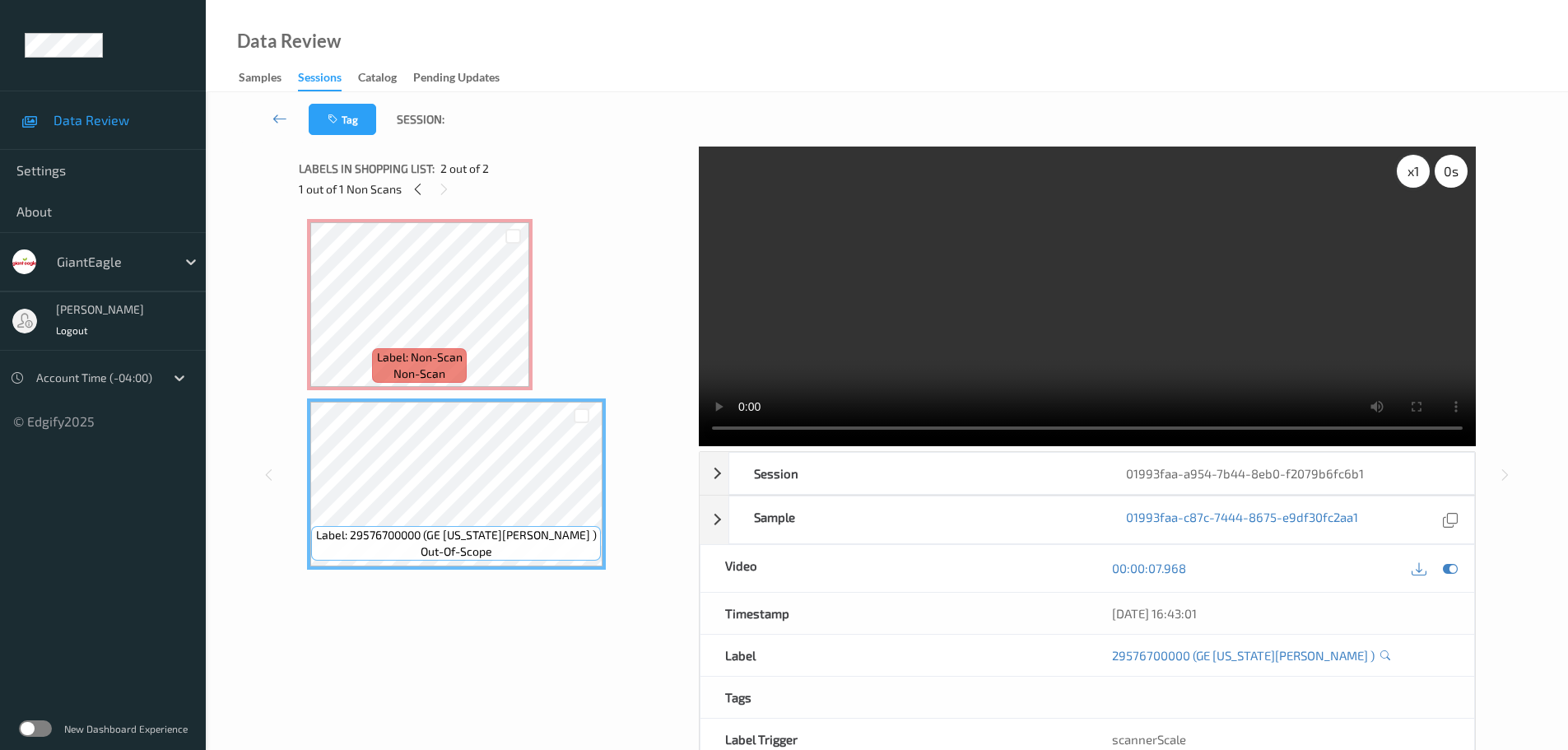
click at [1417, 171] on div "x 1" at bounding box center [1413, 171] width 33 height 33
click at [1417, 171] on div "x 2" at bounding box center [1413, 171] width 33 height 33
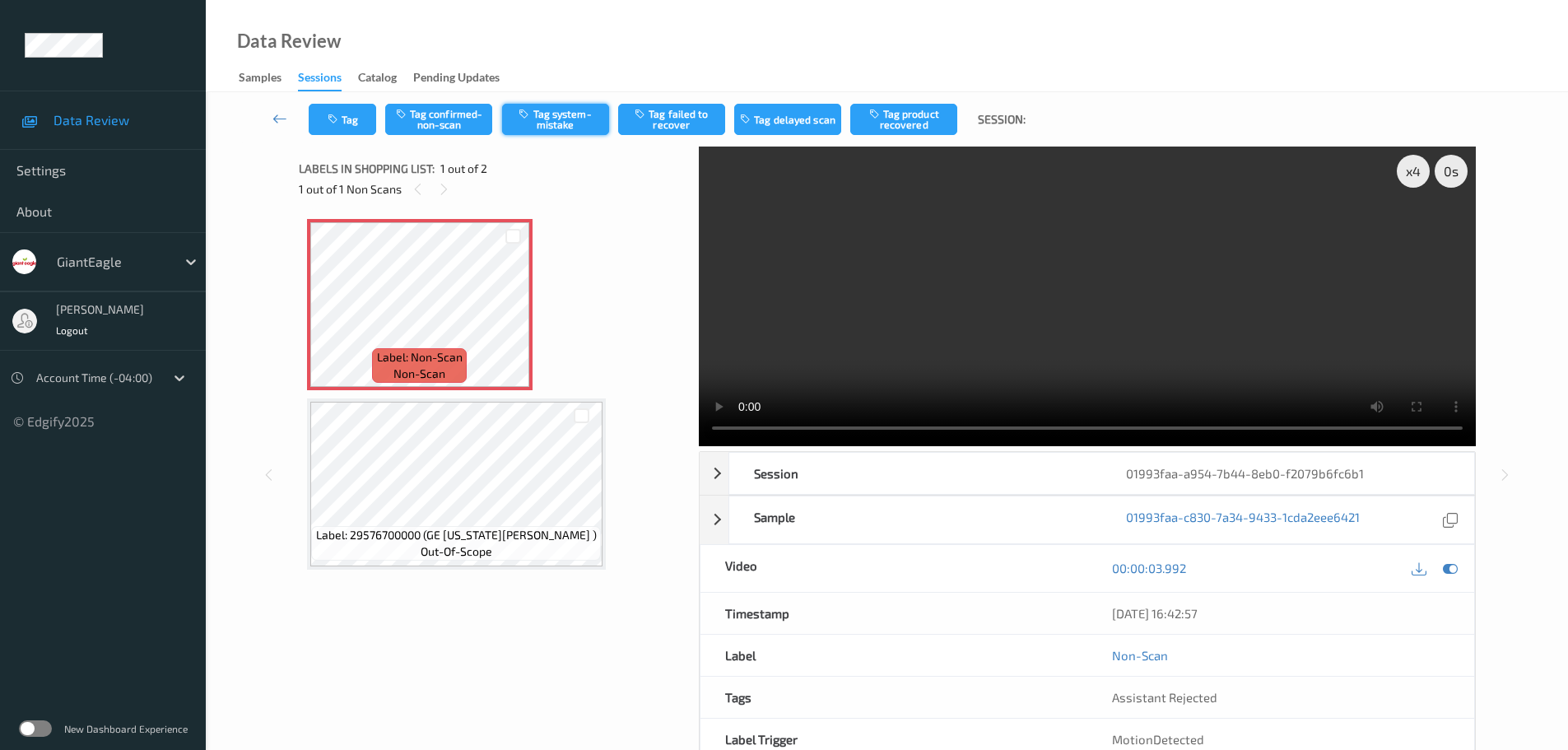
click at [557, 107] on button "Tag system-mistake" at bounding box center [556, 119] width 107 height 31
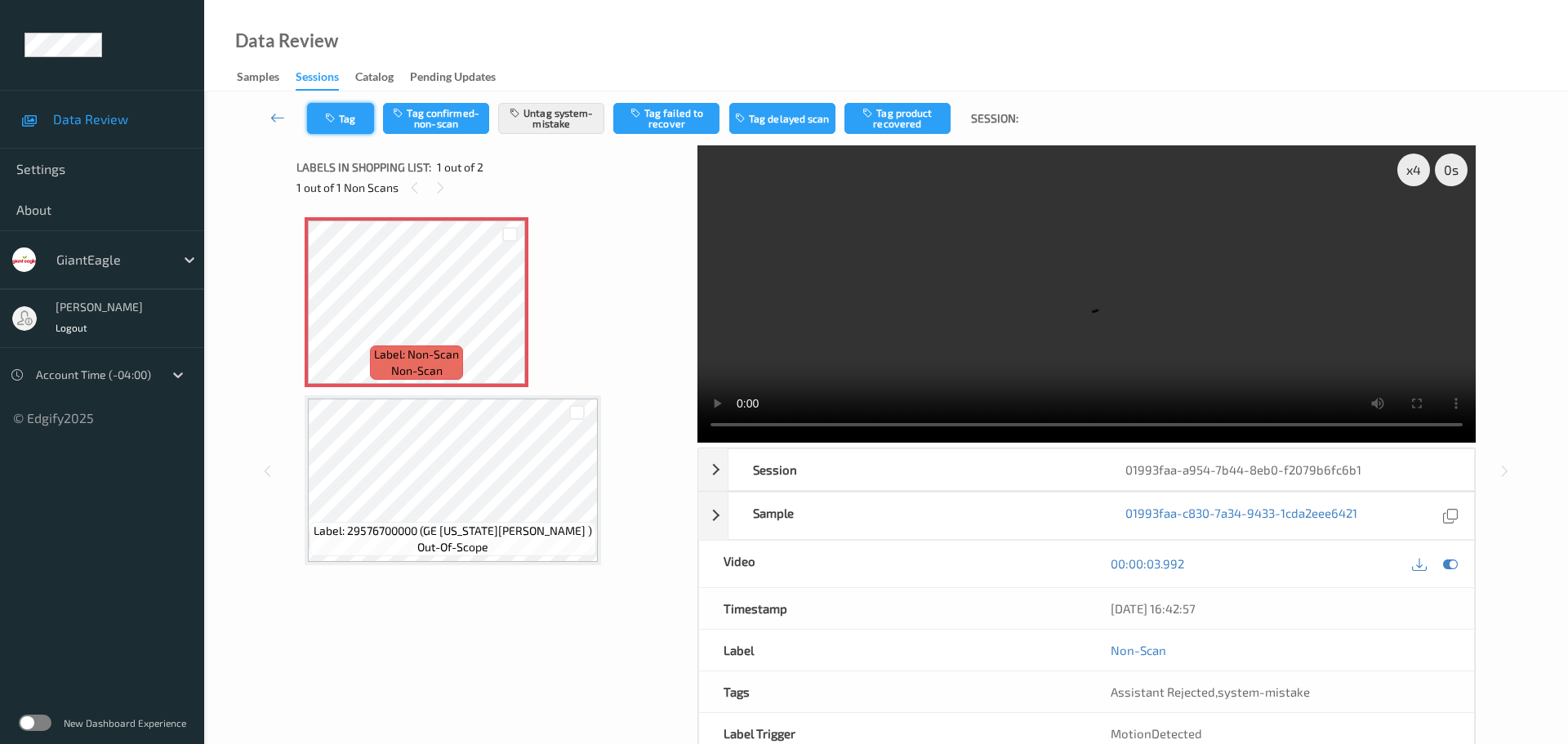
click at [352, 121] on button "Tag" at bounding box center [340, 118] width 67 height 31
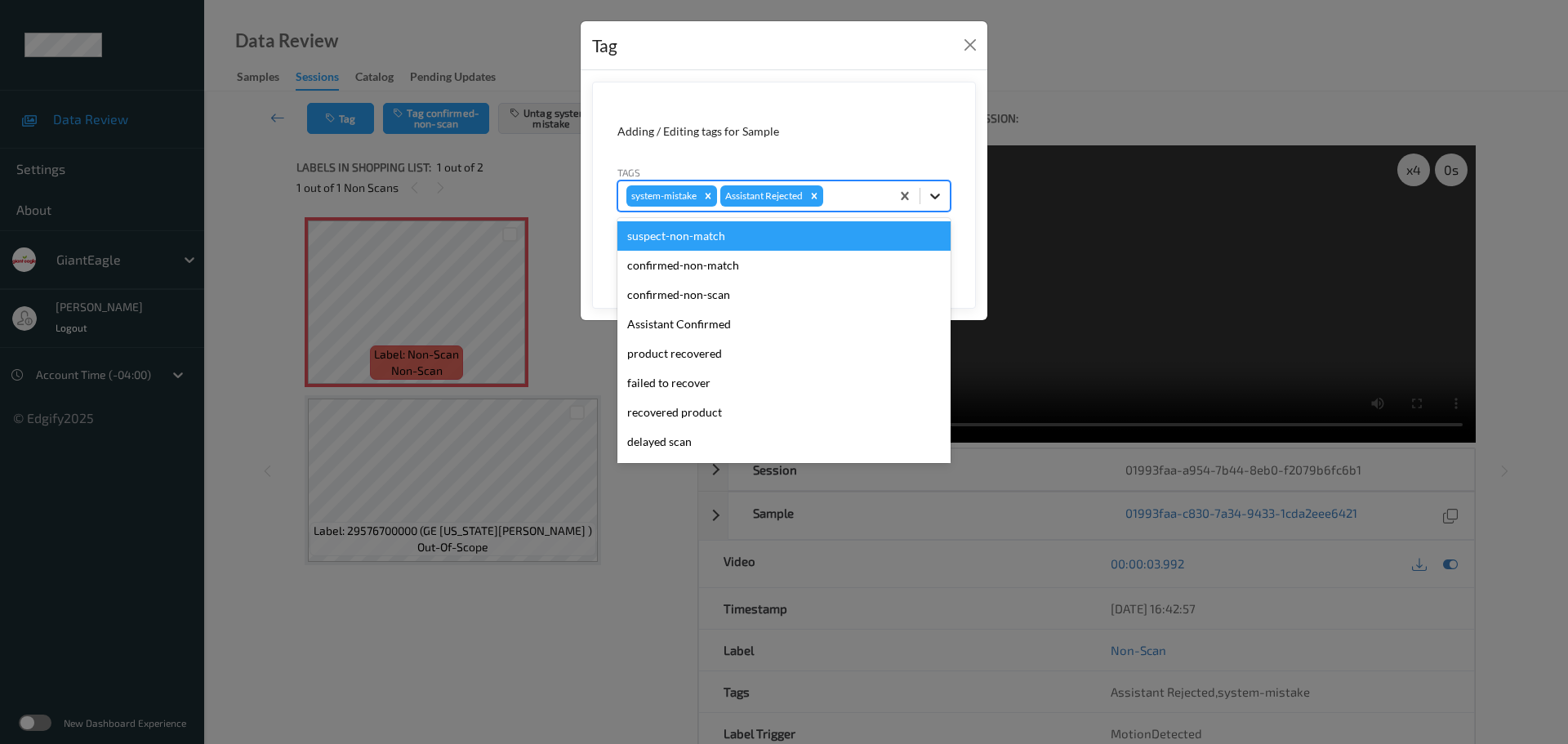
click at [941, 201] on icon at bounding box center [935, 196] width 17 height 17
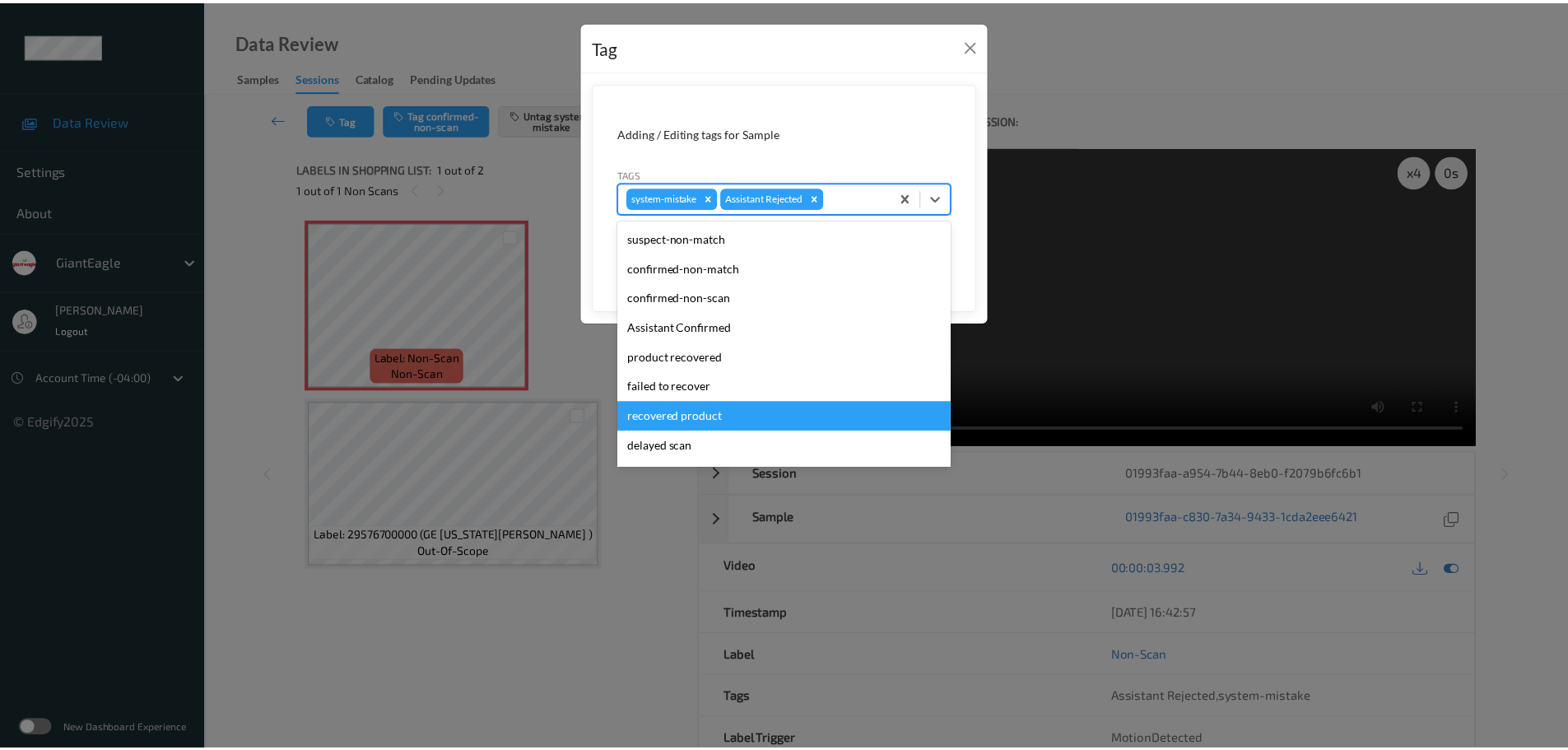
scroll to position [175, 0]
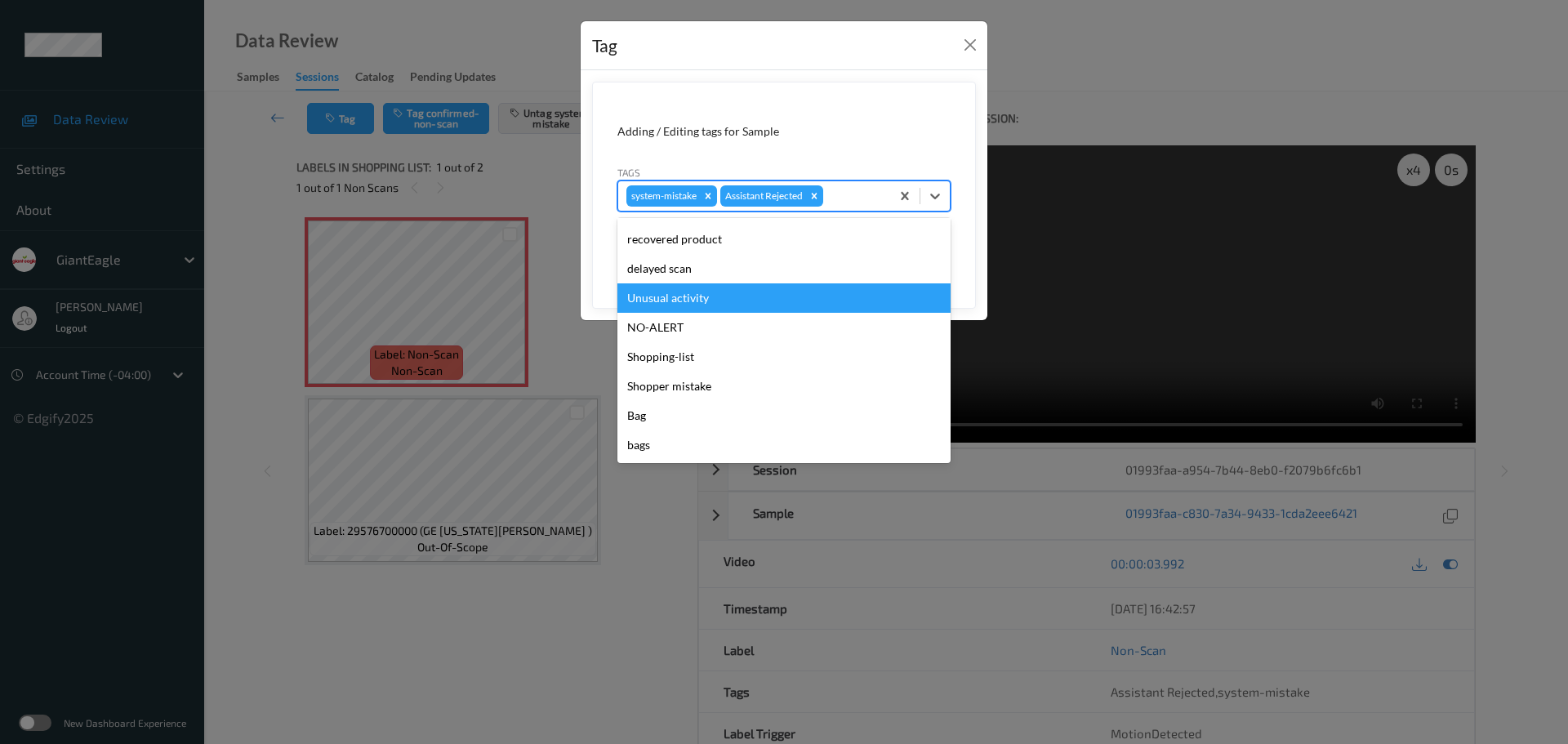
click at [667, 303] on div "Unusual activity" at bounding box center [784, 298] width 334 height 30
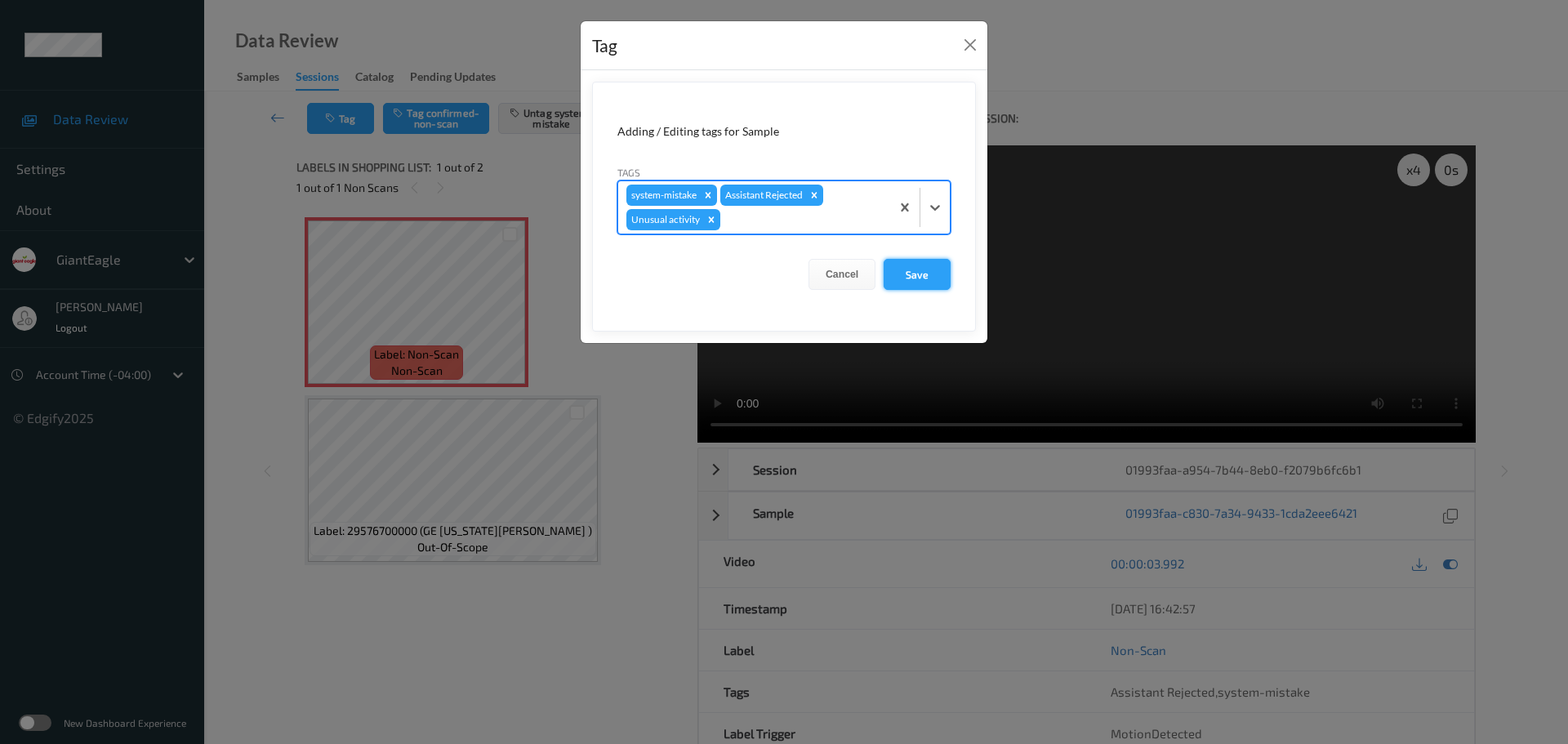
click at [943, 287] on button "Save" at bounding box center [917, 273] width 67 height 31
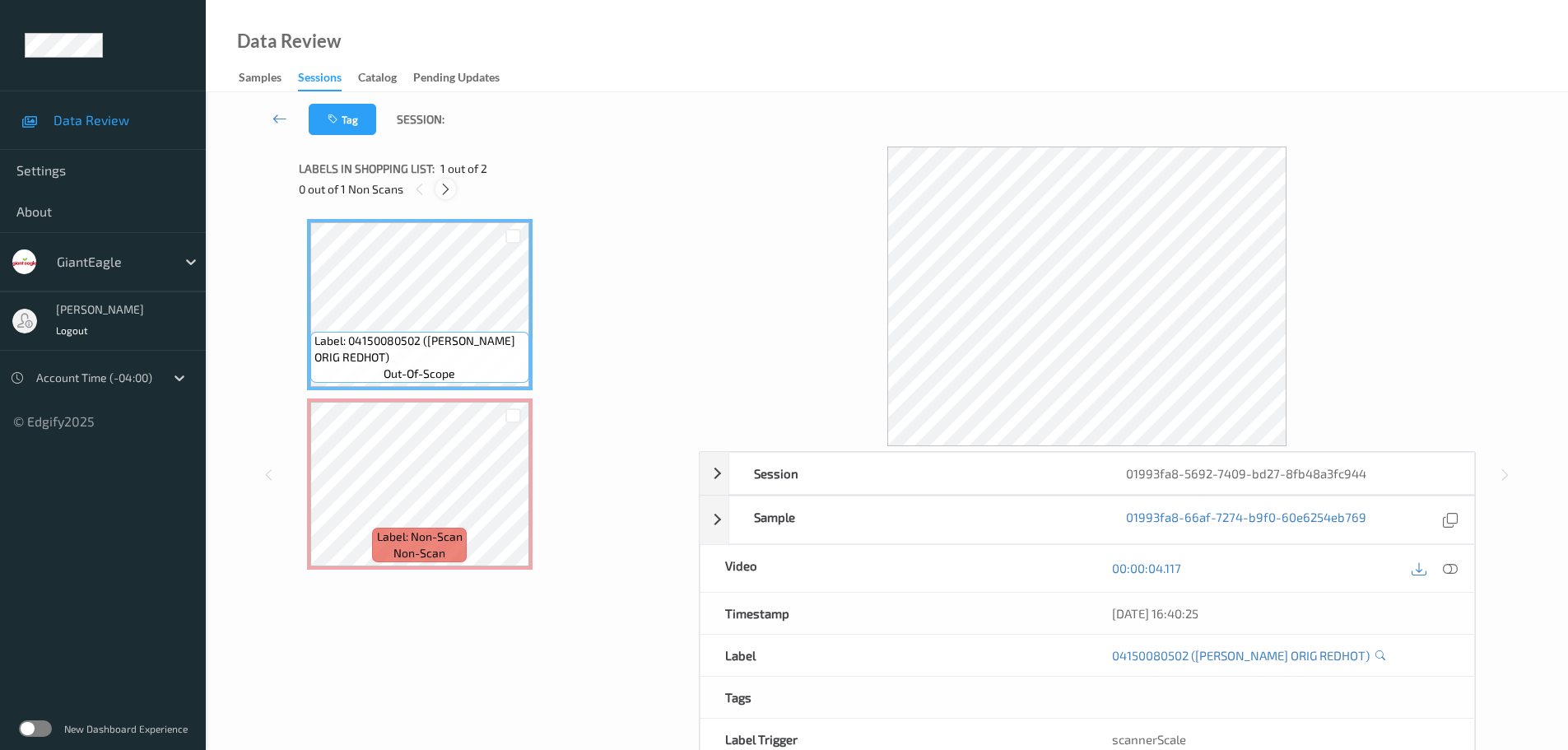
click at [446, 195] on icon at bounding box center [445, 190] width 14 height 15
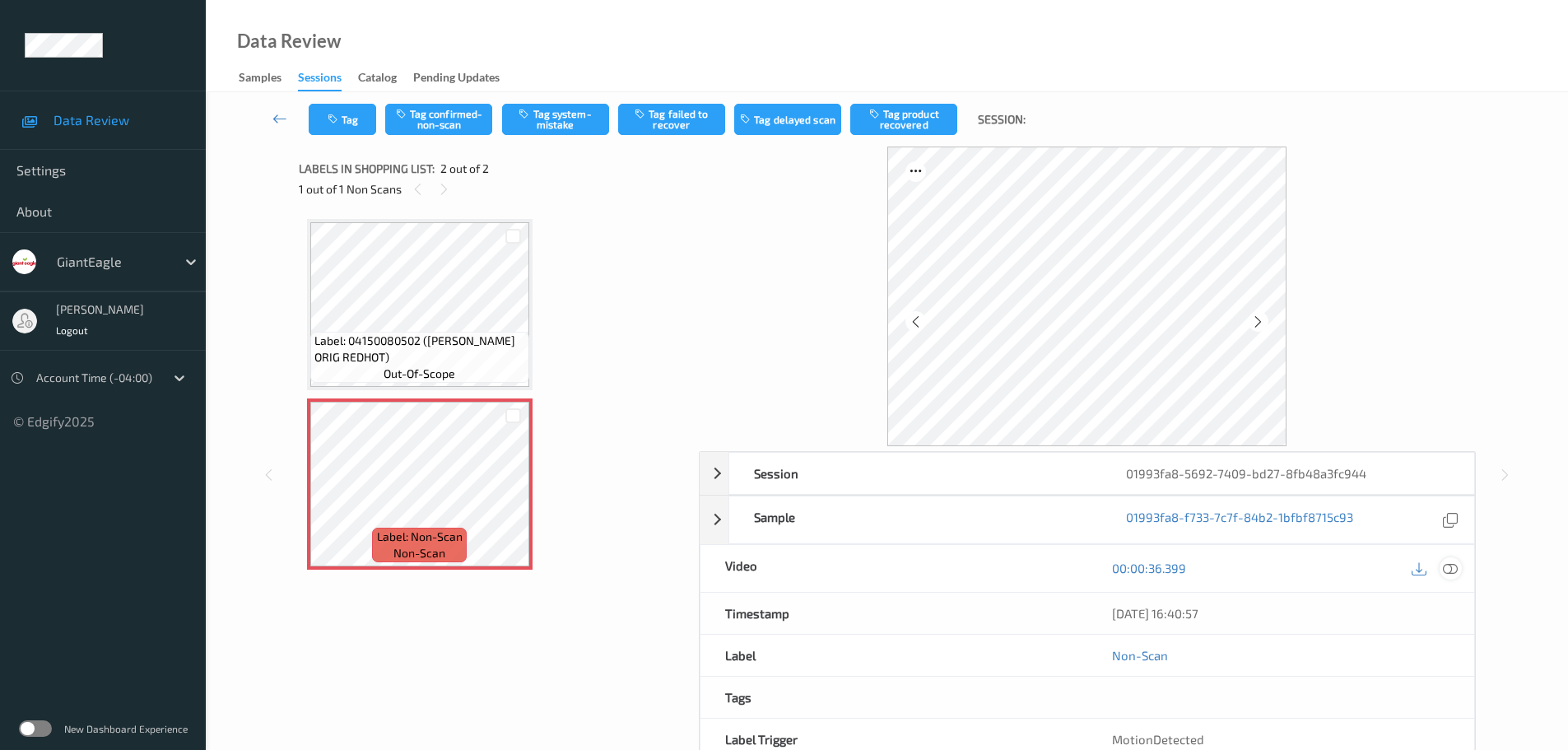
click at [1449, 572] on icon at bounding box center [1450, 568] width 15 height 15
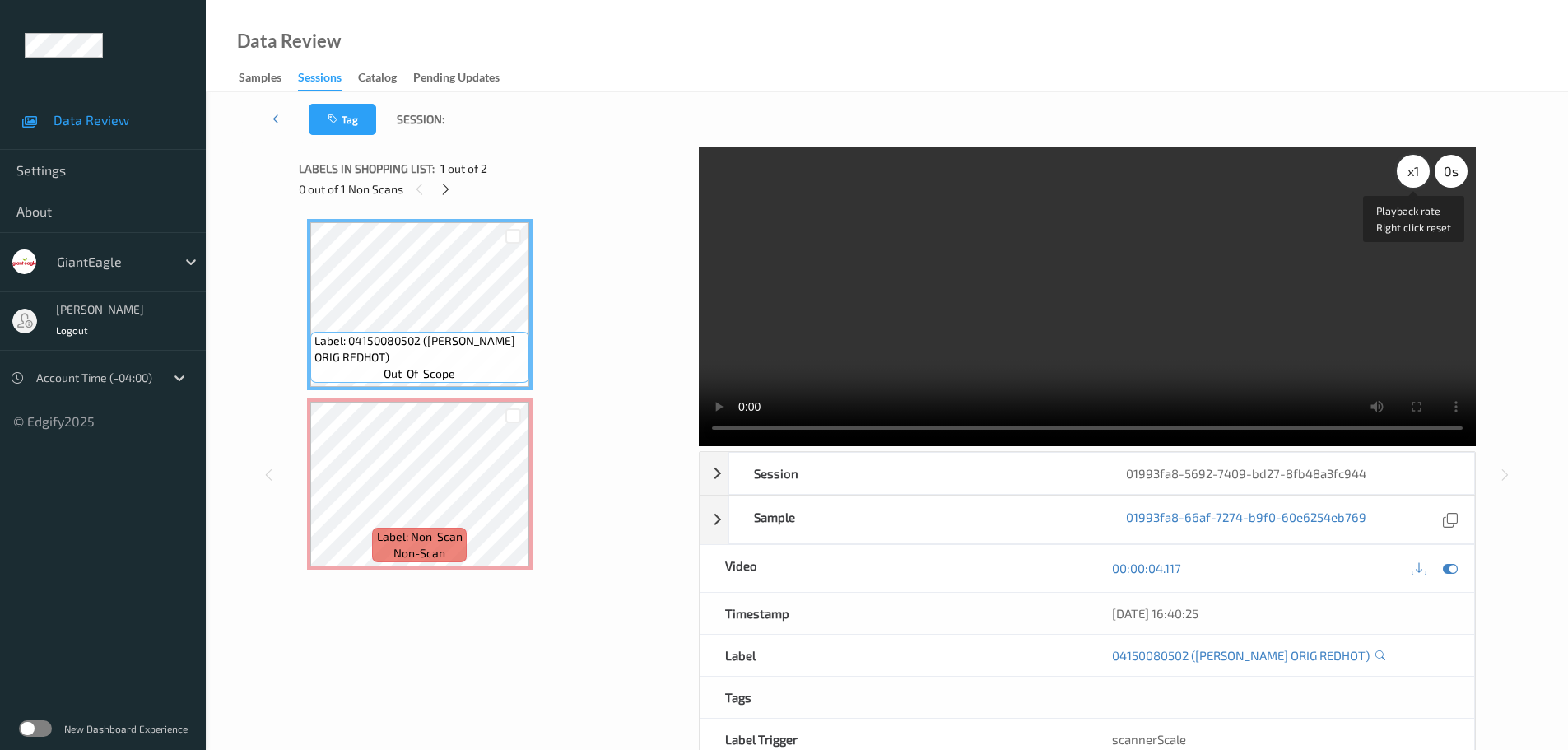
click at [1397, 176] on div "x 1" at bounding box center [1413, 171] width 33 height 33
click at [1404, 177] on div "x 2" at bounding box center [1413, 171] width 33 height 33
click at [513, 495] on icon at bounding box center [513, 498] width 14 height 15
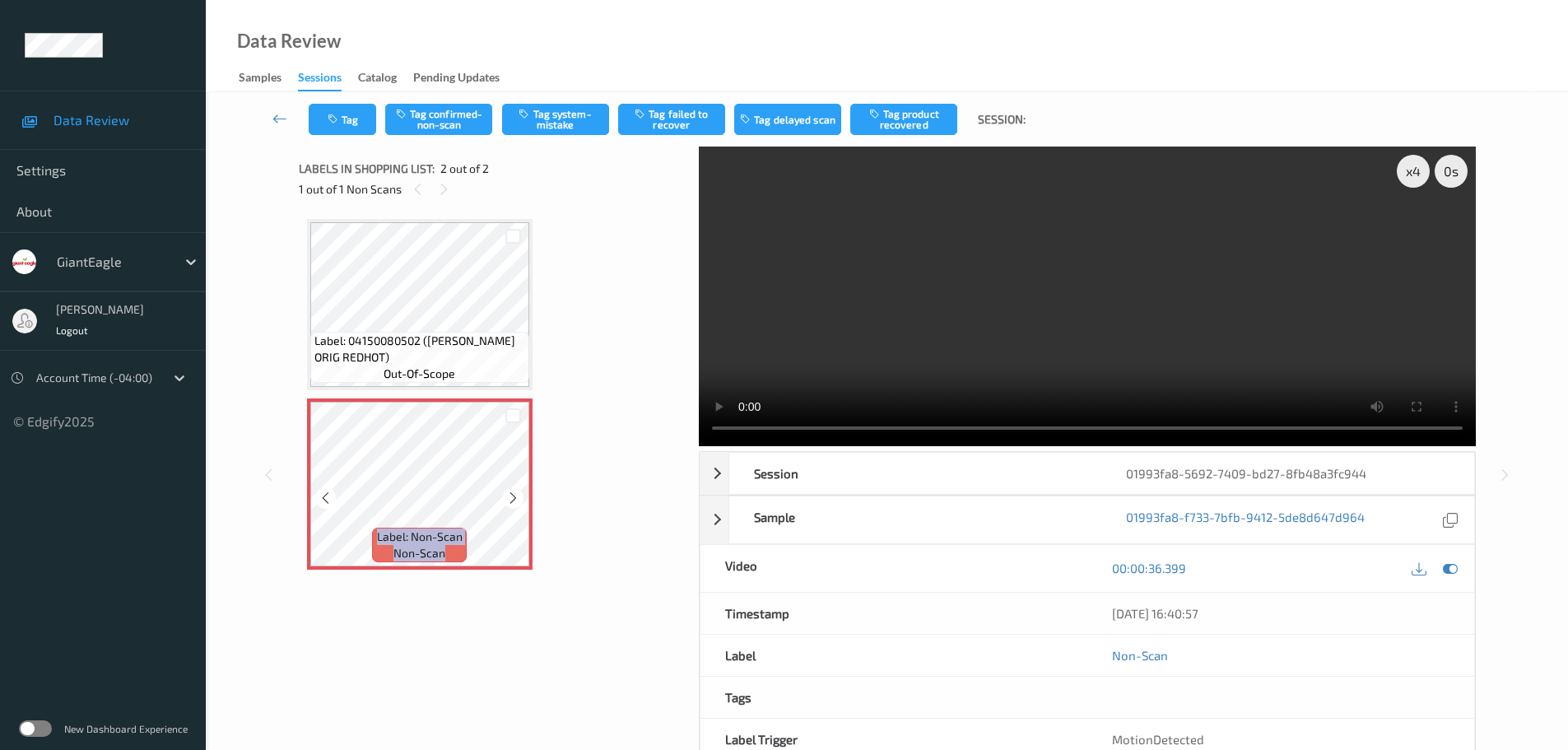
click at [513, 495] on icon at bounding box center [513, 498] width 14 height 15
click at [427, 122] on button "Tag confirmed-non-scan" at bounding box center [438, 119] width 107 height 31
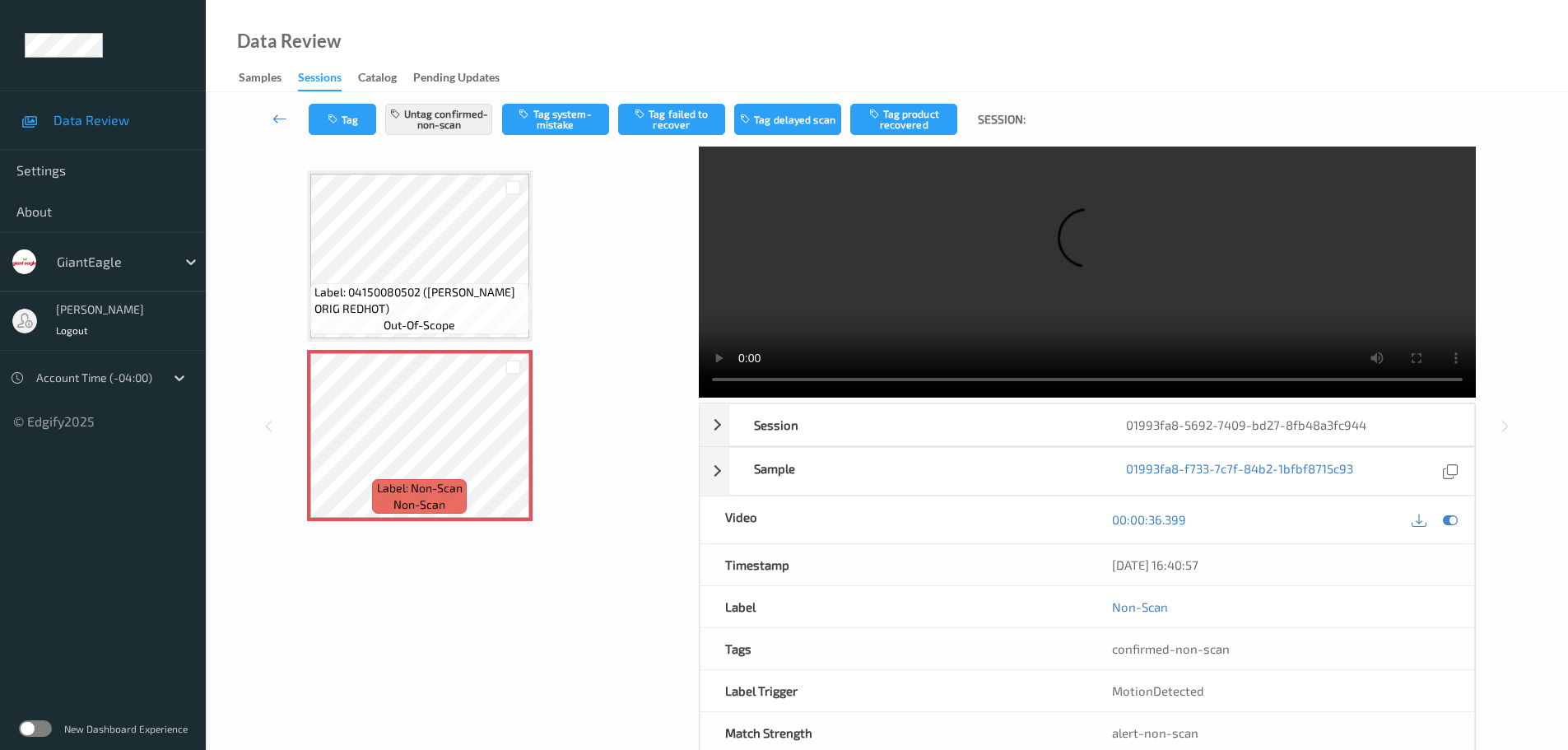
scroll to position [87, 0]
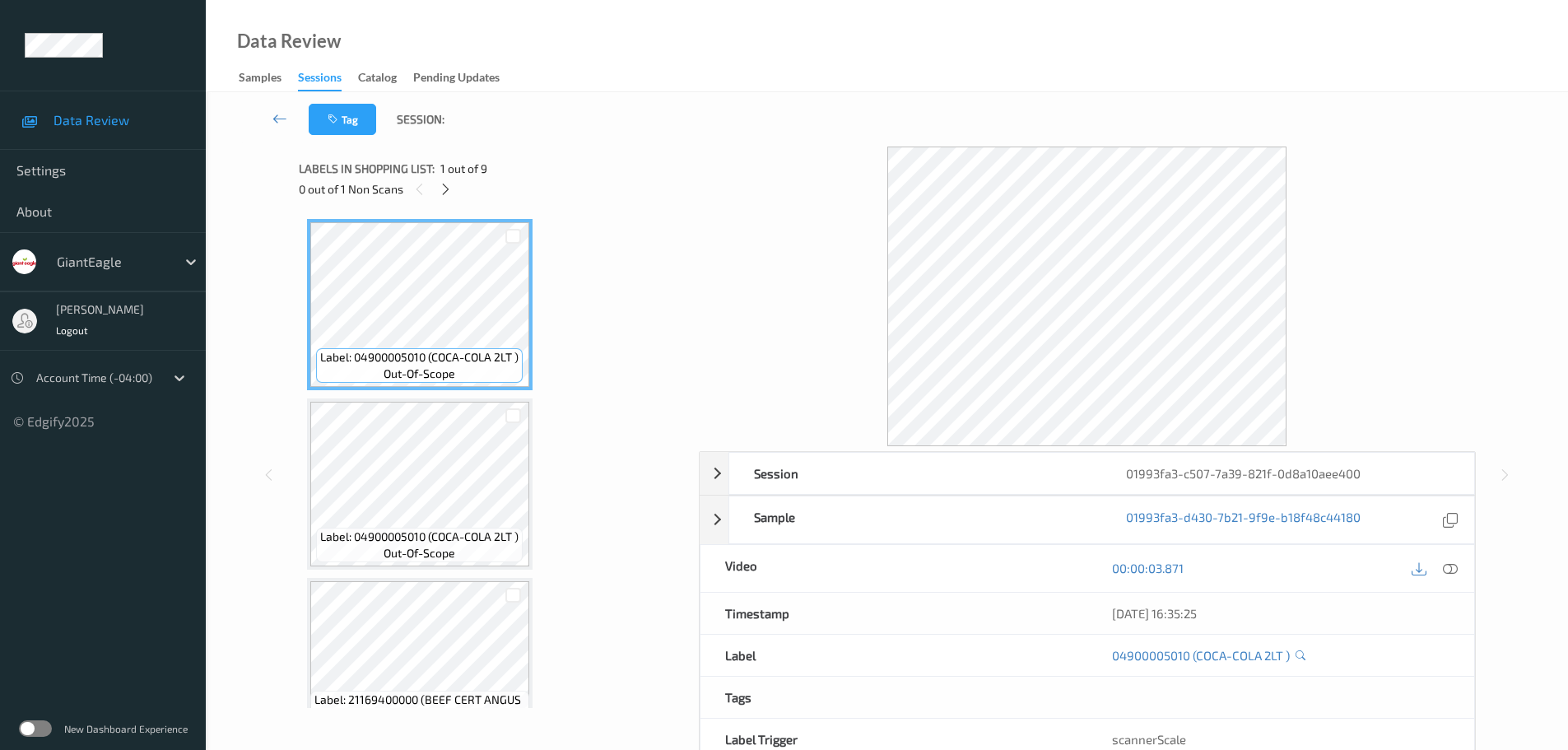
click at [446, 202] on div "Labels in shopping list: 1 out of 9 0 out of 1 Non Scans" at bounding box center [493, 178] width 388 height 64
click at [446, 188] on icon at bounding box center [445, 190] width 14 height 15
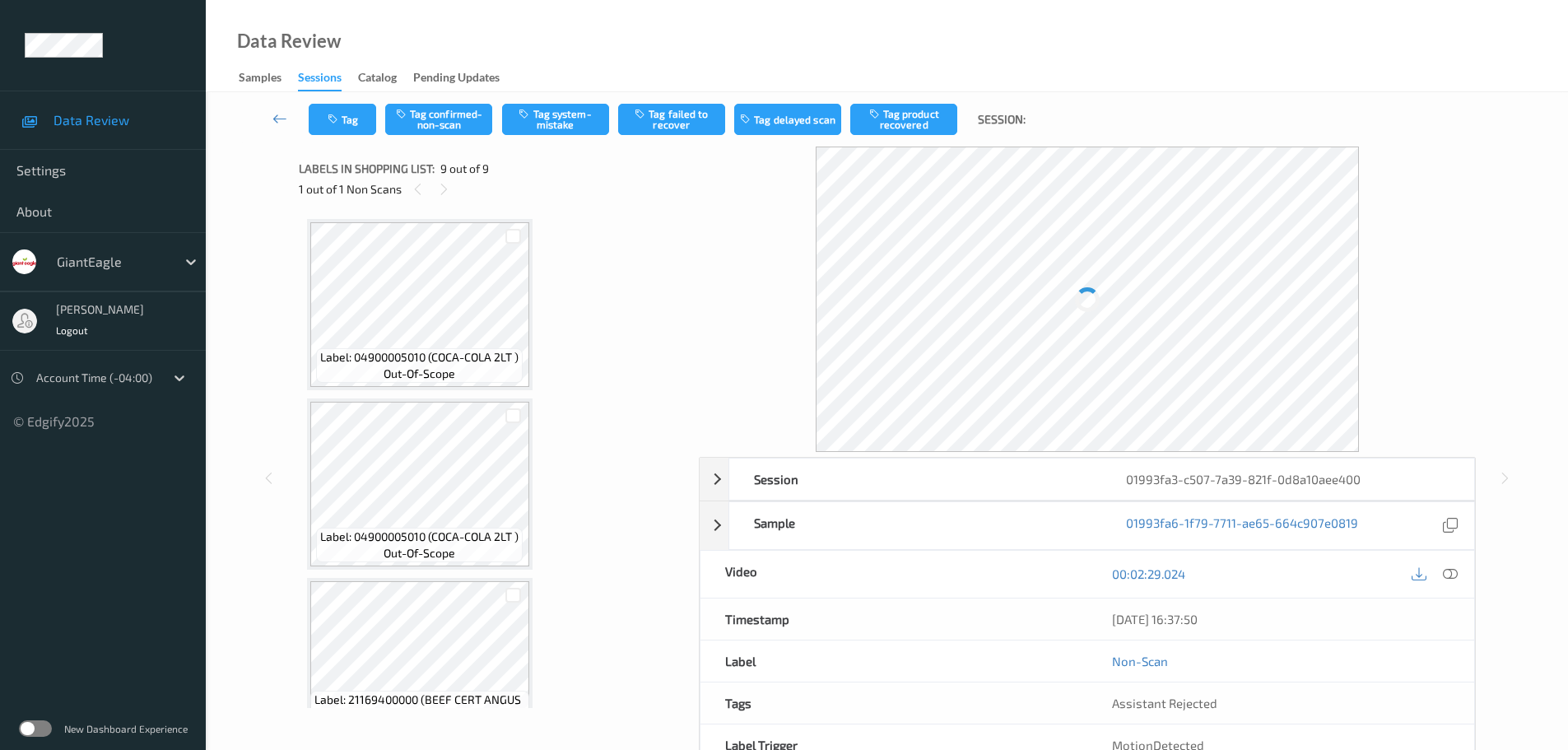
scroll to position [1126, 0]
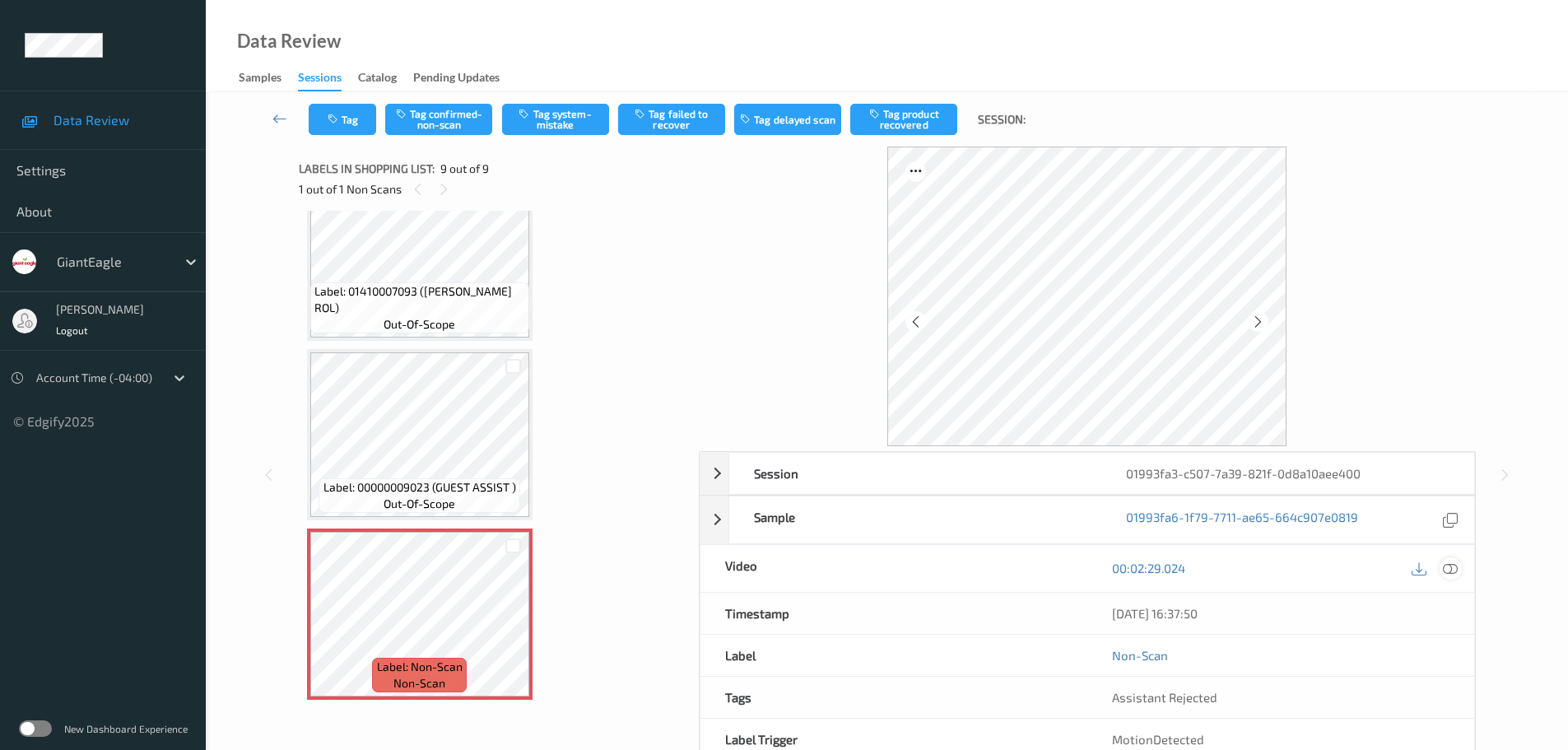
click at [1456, 568] on icon at bounding box center [1450, 568] width 15 height 15
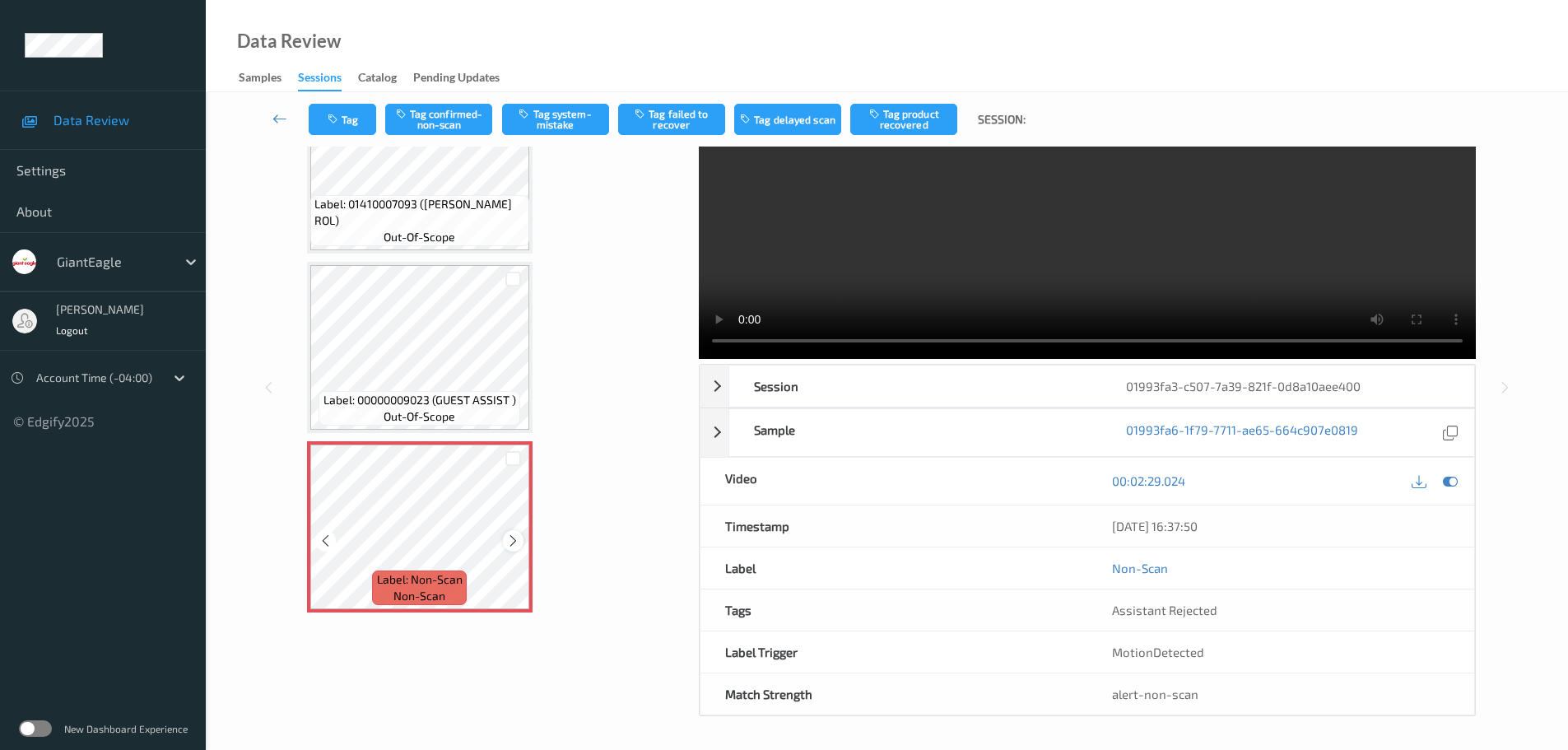
click at [518, 539] on icon at bounding box center [513, 541] width 14 height 15
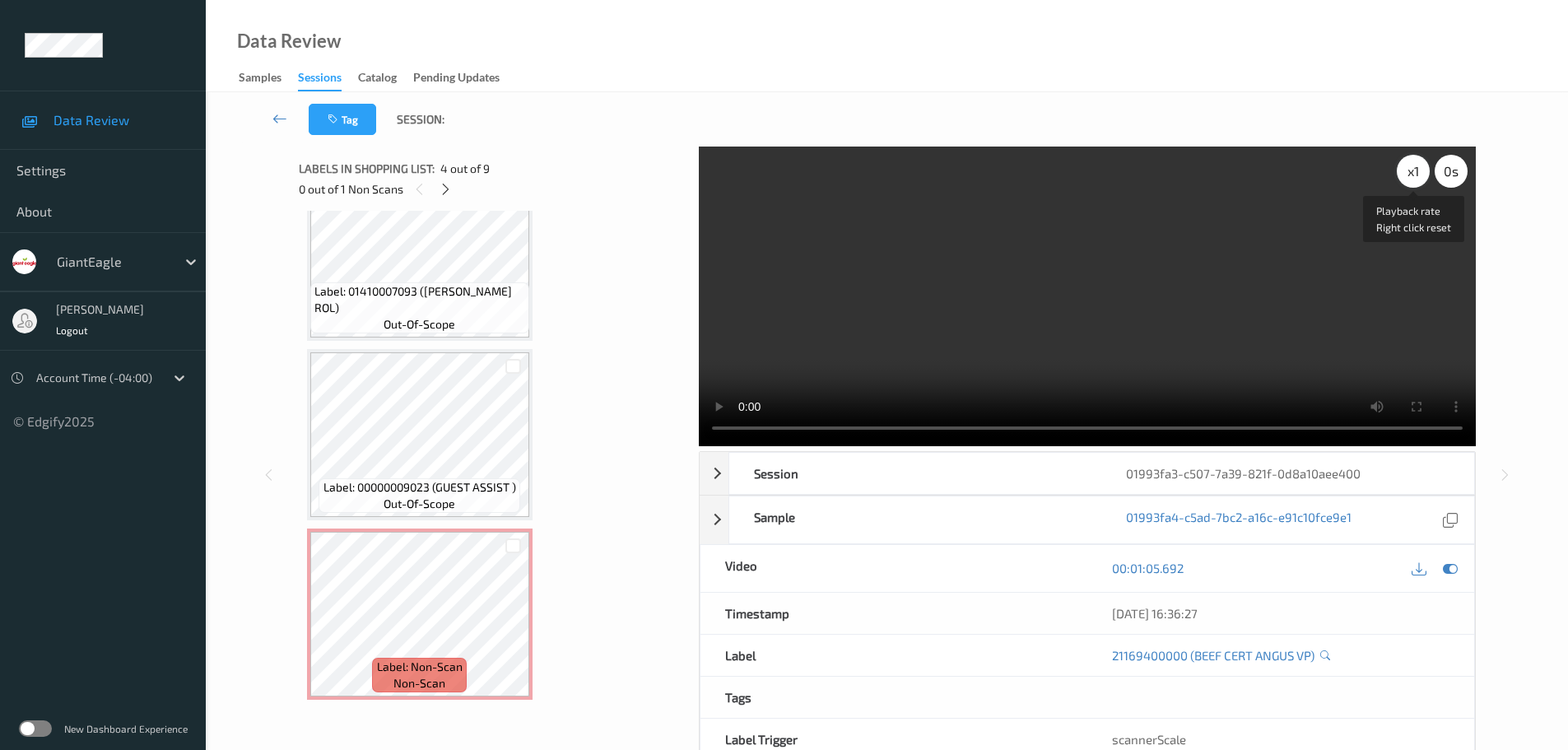
click at [1403, 177] on div "x 1" at bounding box center [1413, 171] width 33 height 33
click at [1403, 177] on div "x 2" at bounding box center [1413, 171] width 33 height 33
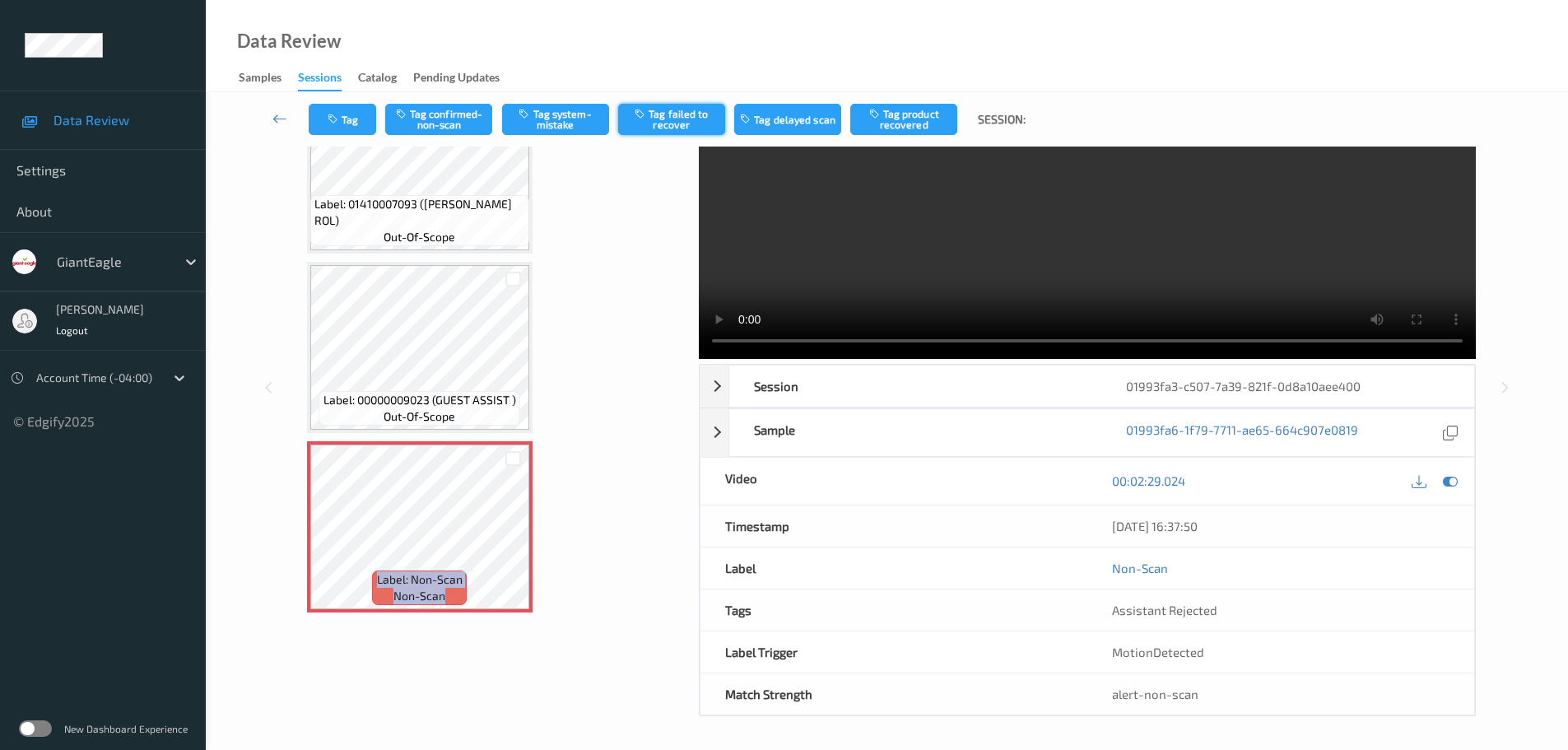
click at [658, 117] on button "Tag failed to recover" at bounding box center [671, 119] width 107 height 31
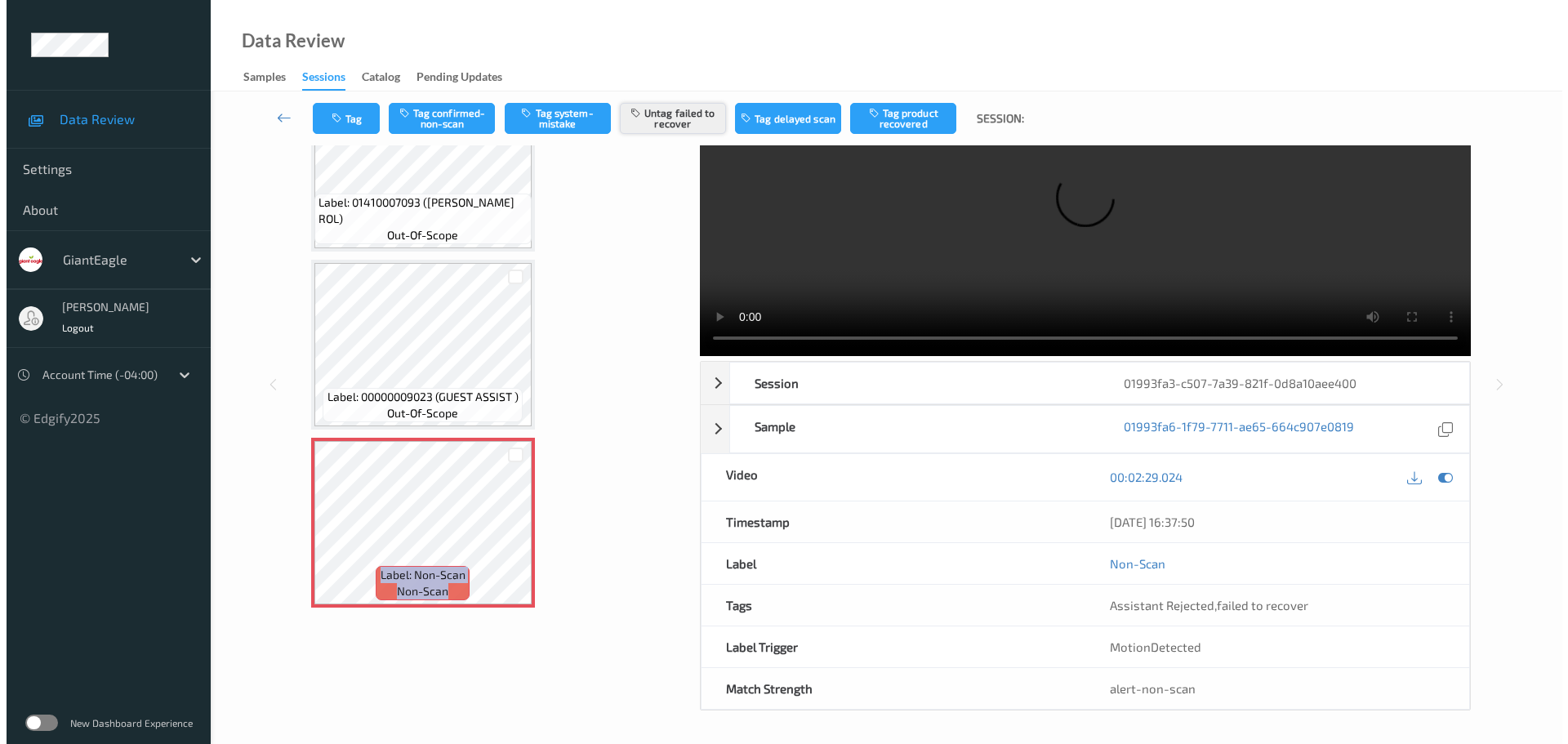
scroll to position [0, 0]
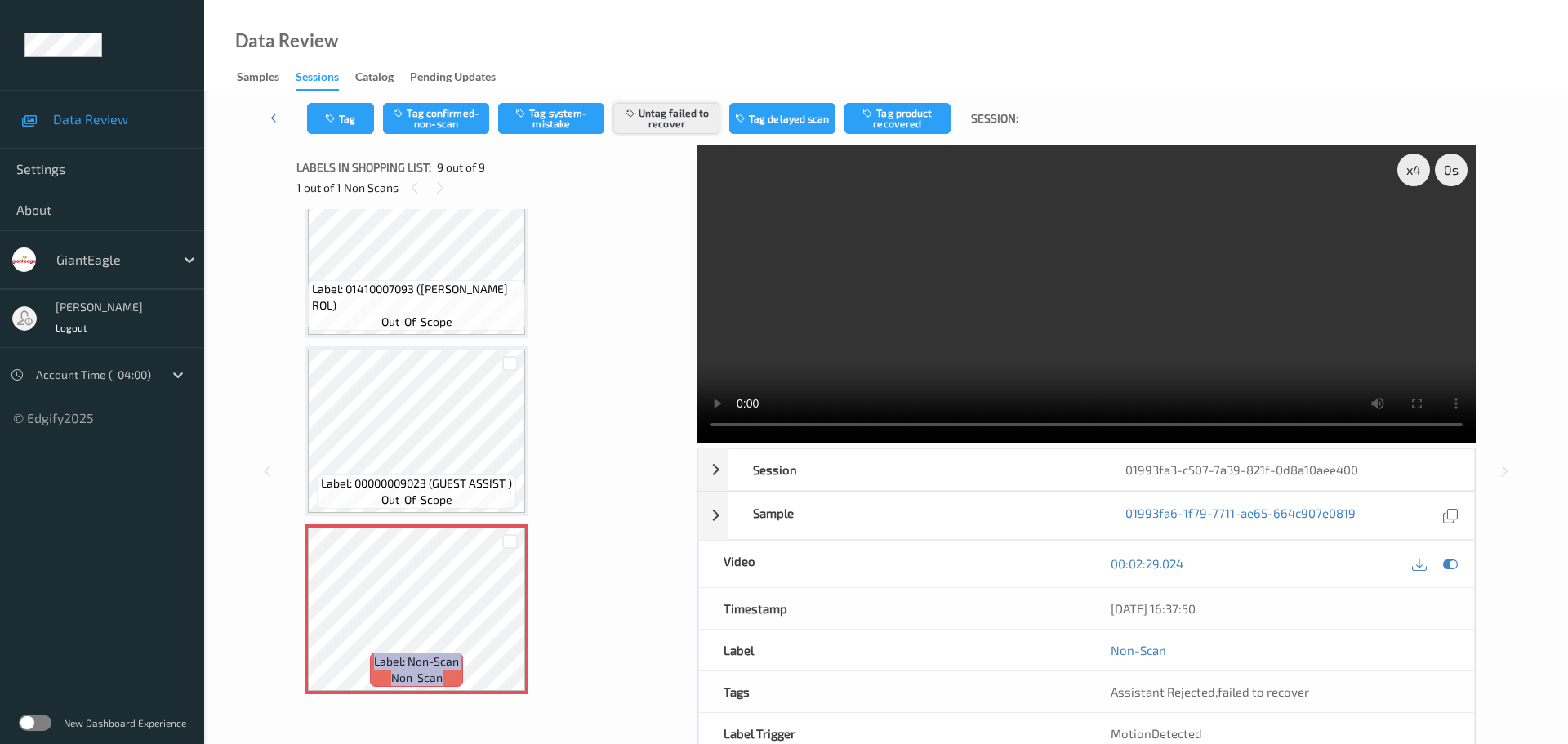
click at [654, 114] on button "Untag failed to recover" at bounding box center [666, 118] width 107 height 31
click at [541, 113] on button "Tag system-mistake" at bounding box center [551, 118] width 107 height 31
click at [327, 120] on icon "button" at bounding box center [332, 119] width 14 height 11
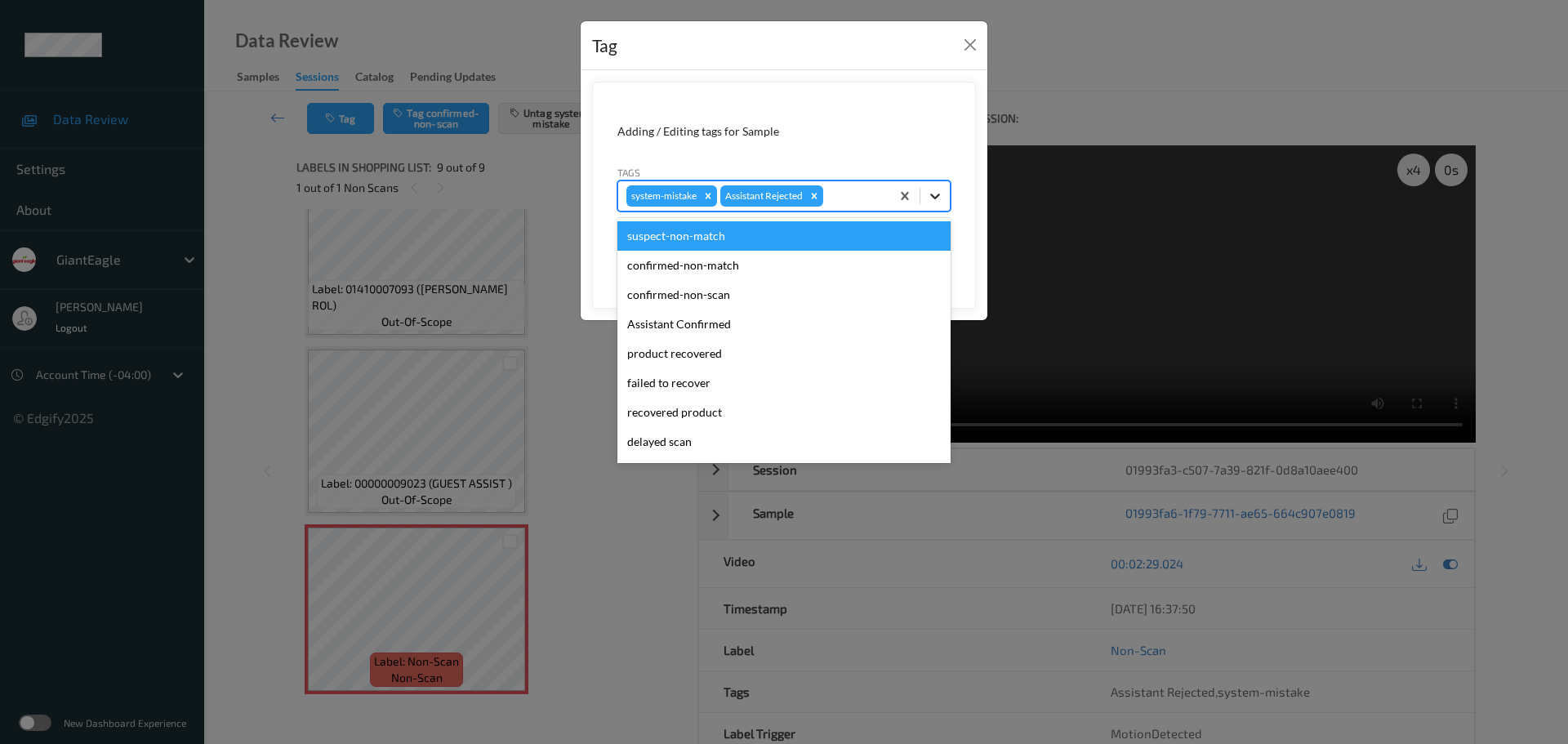
click at [936, 197] on icon at bounding box center [935, 196] width 10 height 6
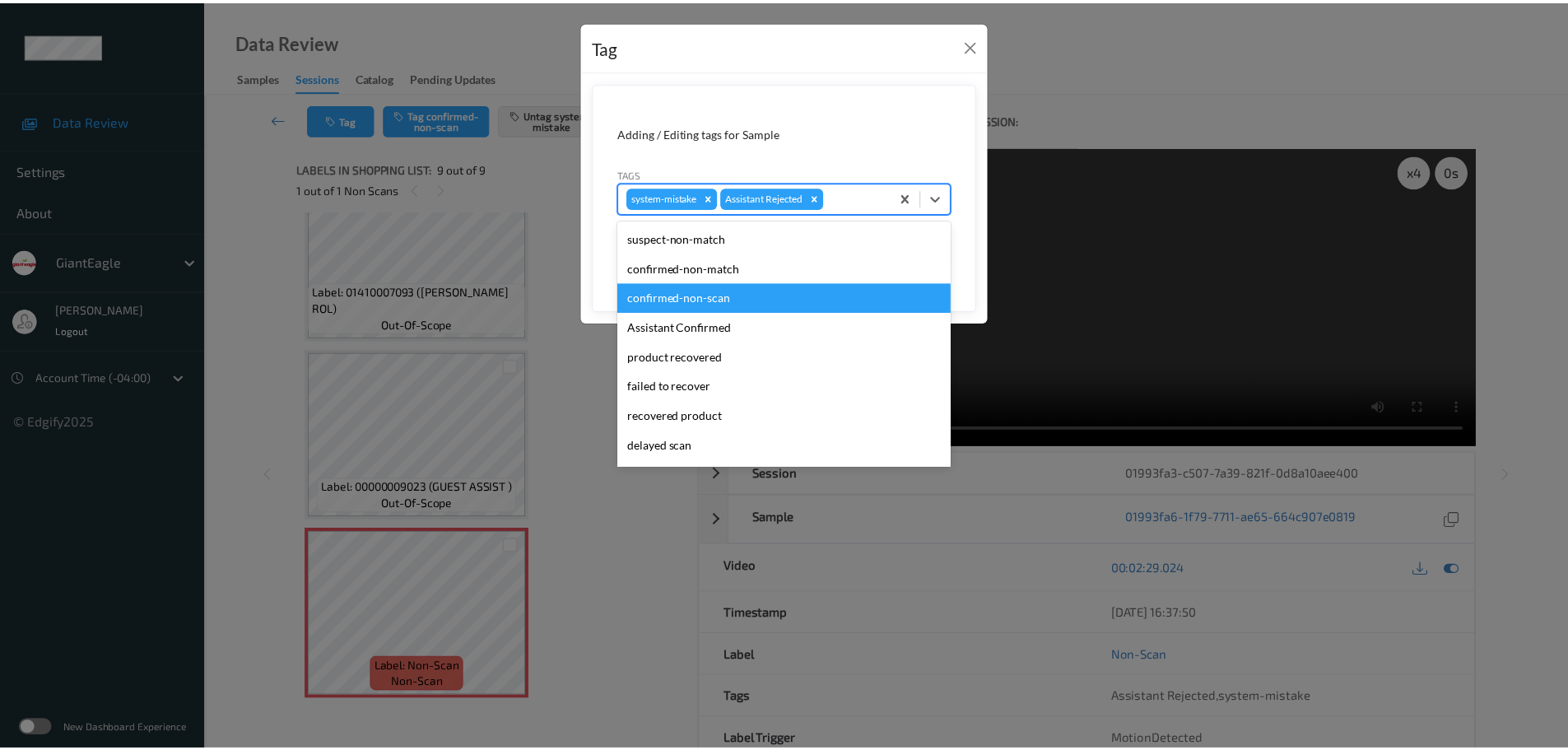
scroll to position [175, 0]
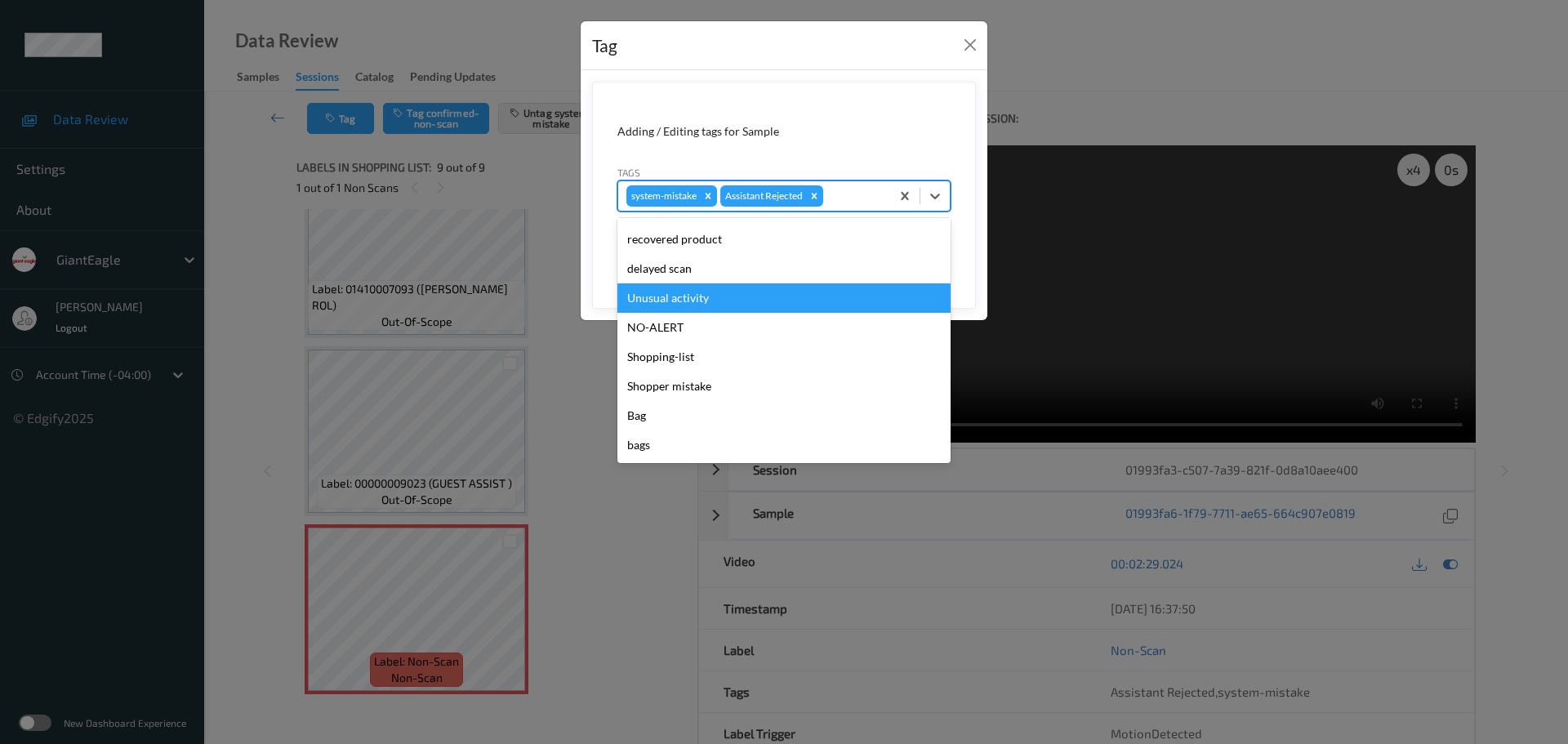
click at [644, 305] on div "Unusual activity" at bounding box center [784, 298] width 334 height 30
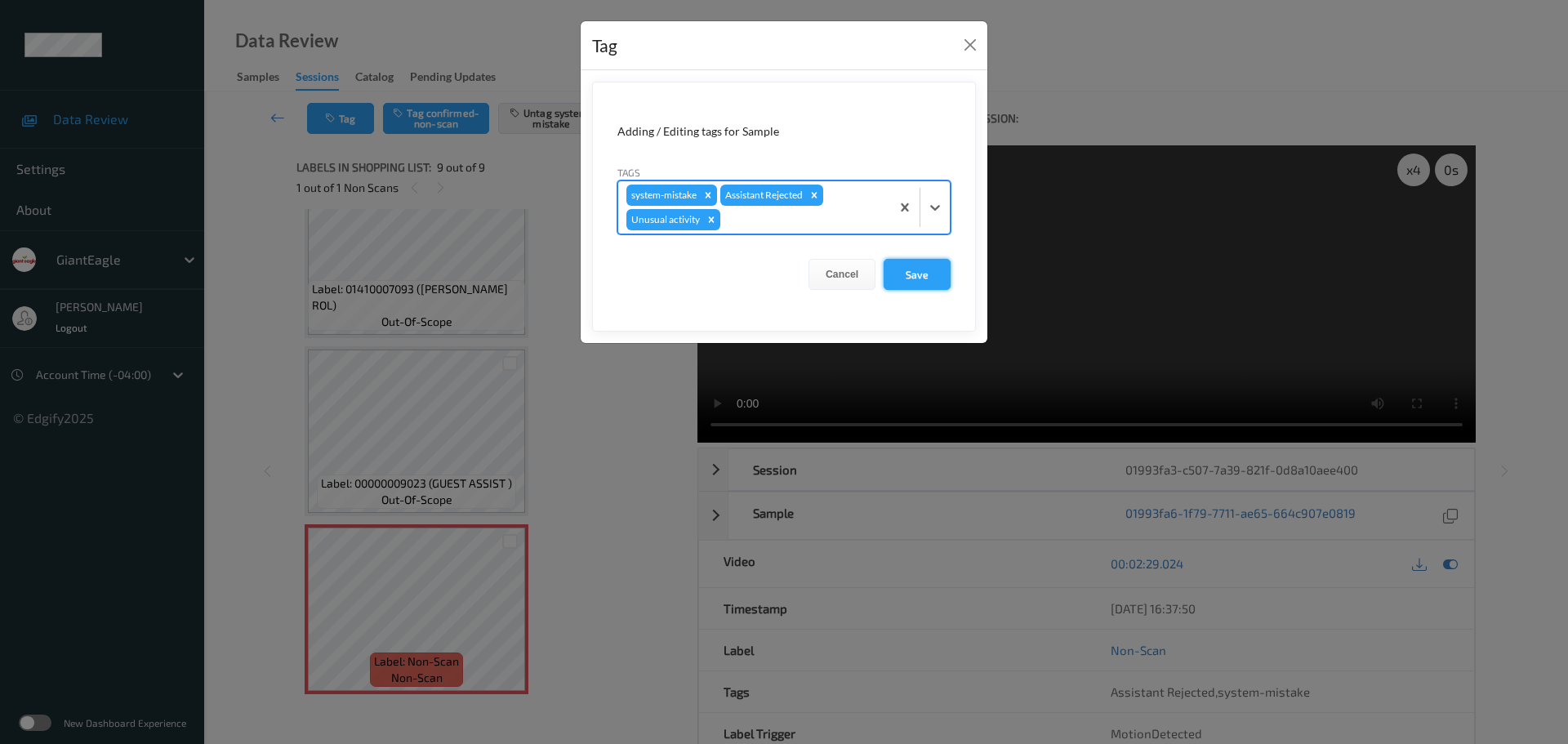
click at [934, 286] on button "Save" at bounding box center [917, 273] width 67 height 31
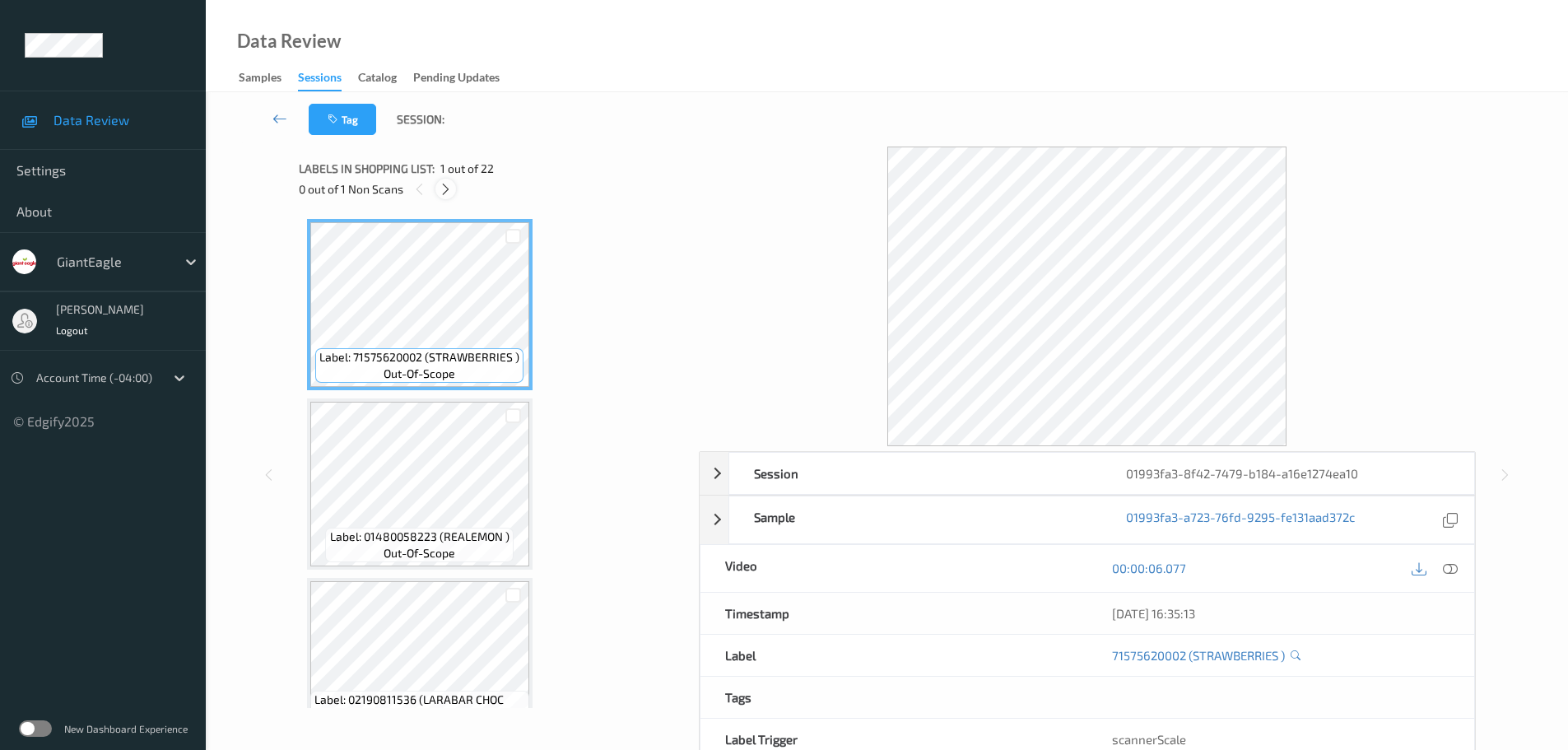
click at [436, 194] on div "0 out of 1 Non Scans" at bounding box center [493, 189] width 388 height 21
click at [440, 191] on icon at bounding box center [445, 190] width 14 height 15
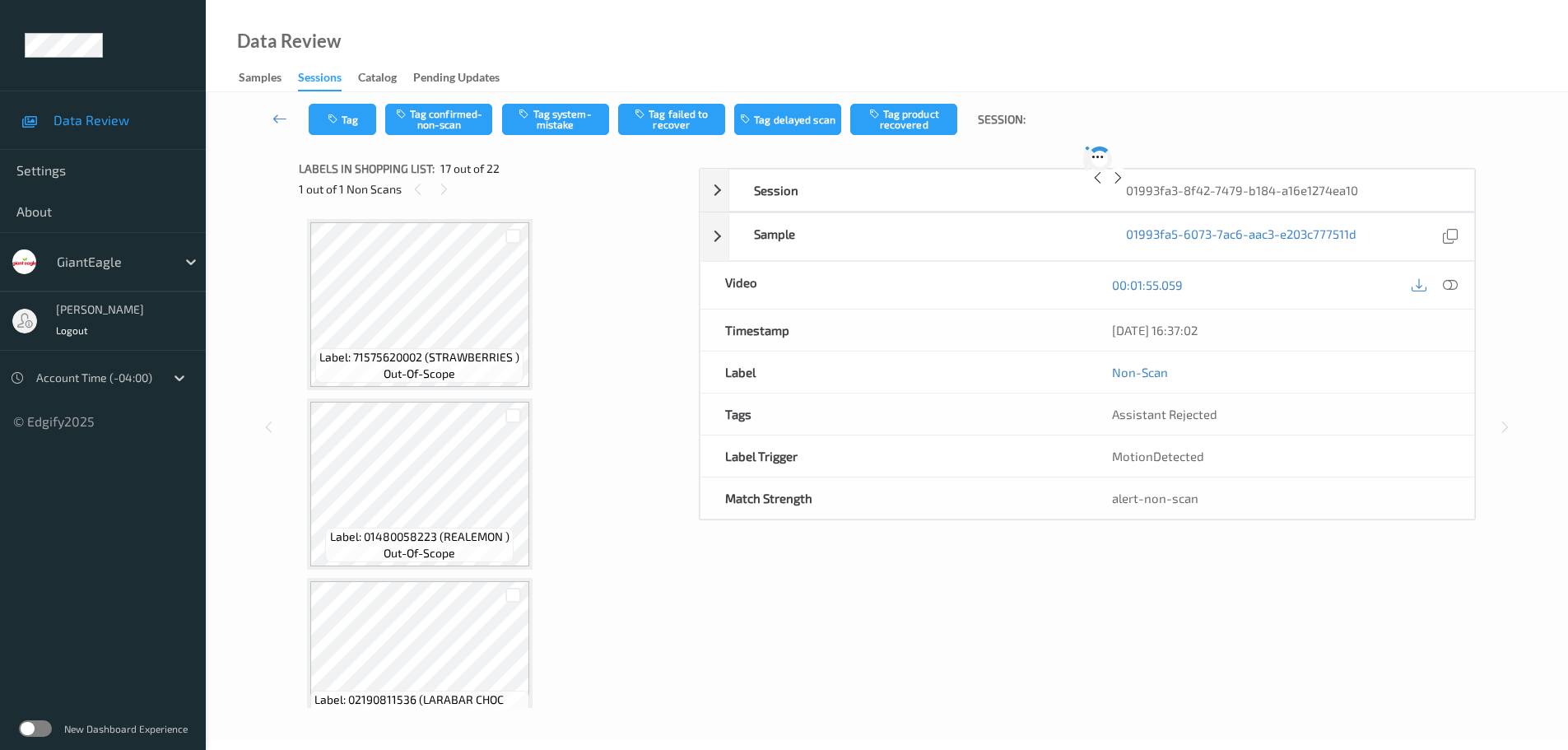
scroll to position [2700, 0]
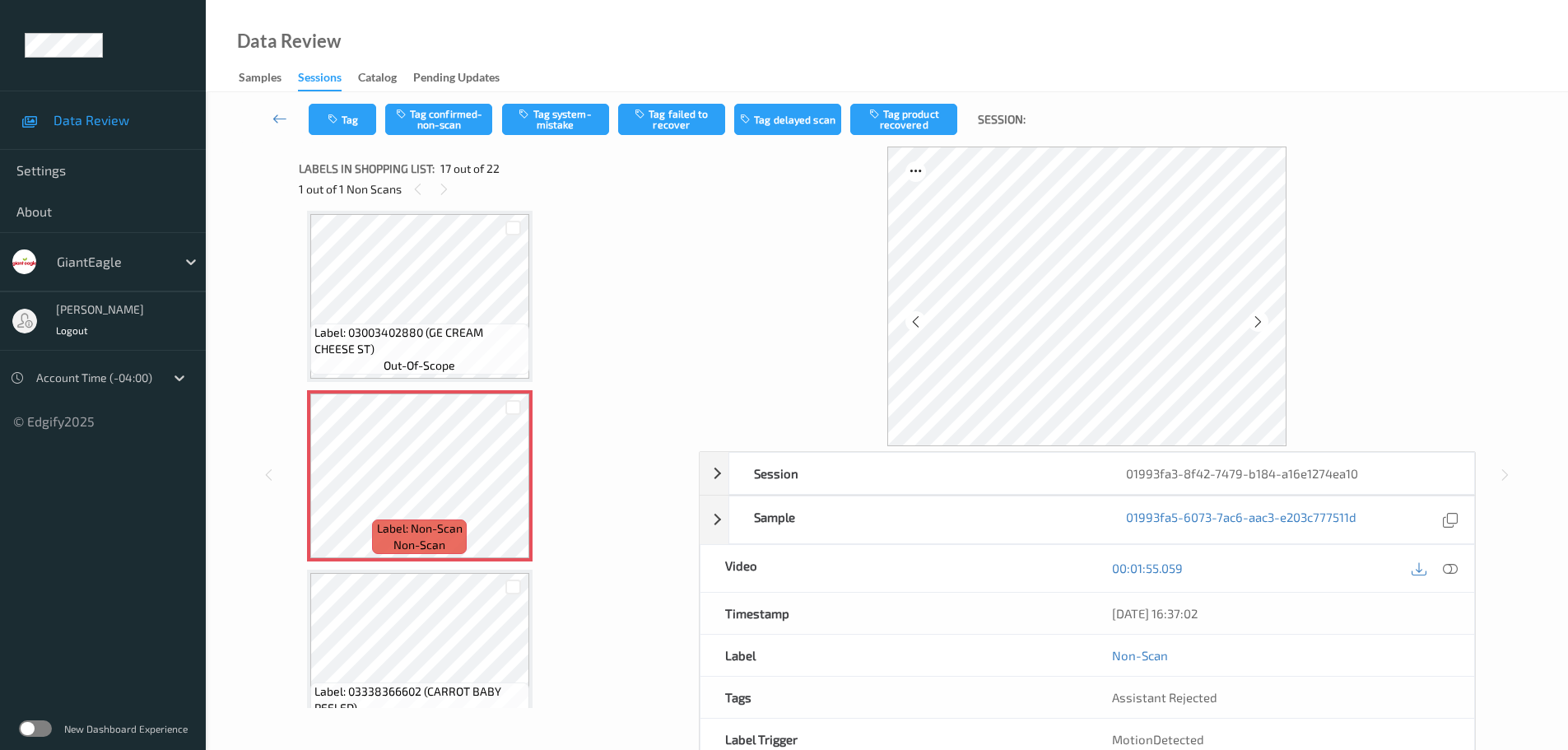
click at [1450, 575] on icon at bounding box center [1450, 568] width 15 height 15
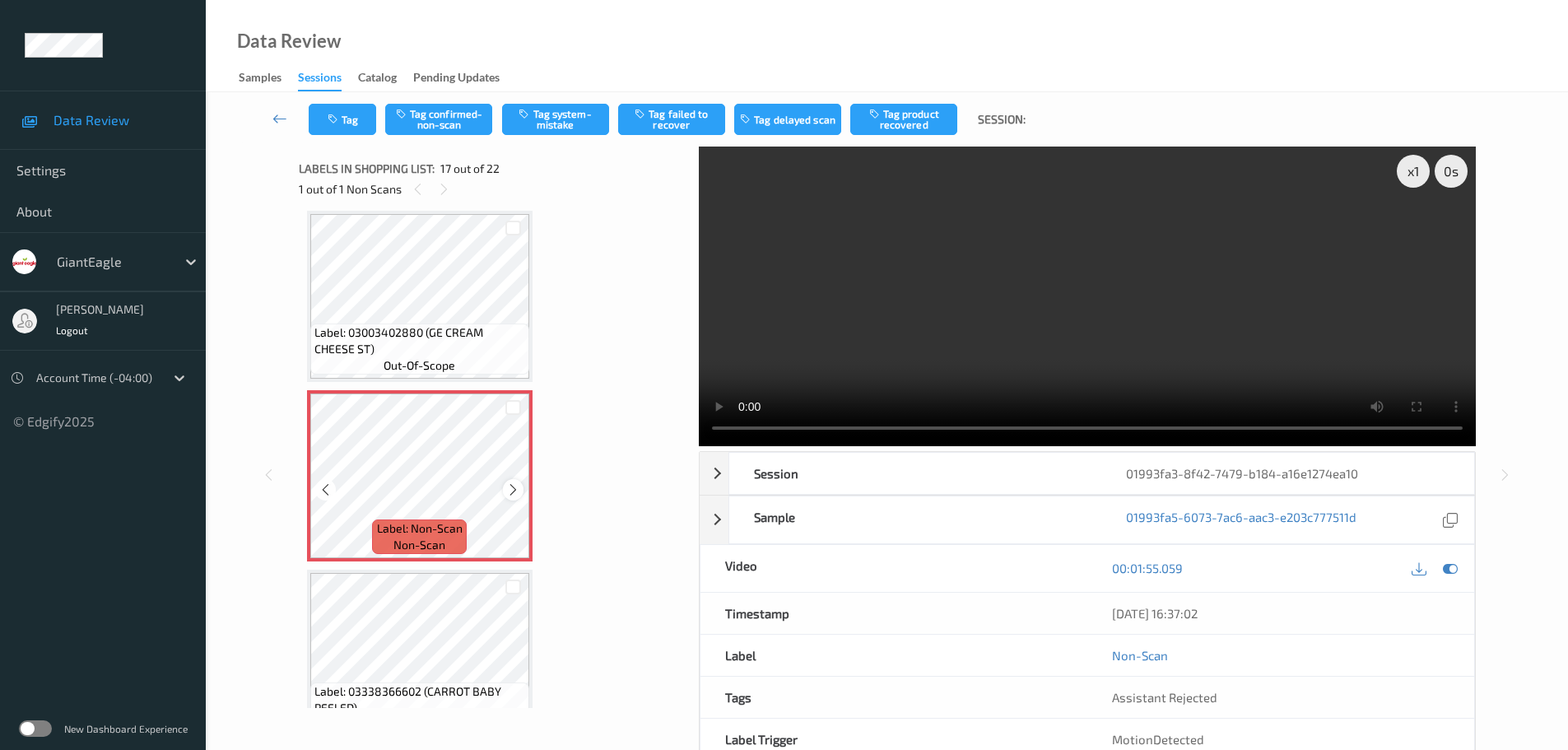
click at [515, 484] on icon at bounding box center [513, 489] width 14 height 15
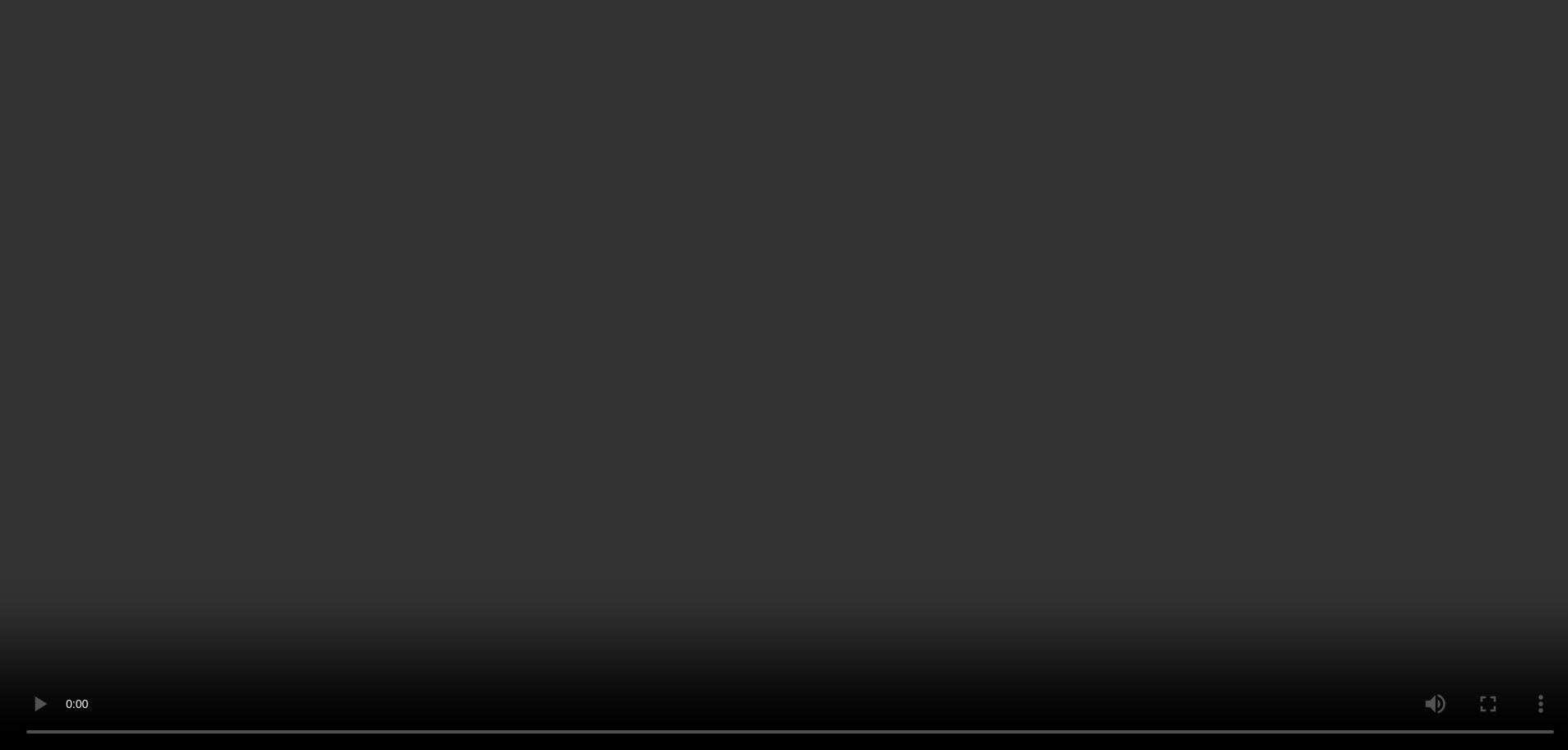
scroll to position [2865, 0]
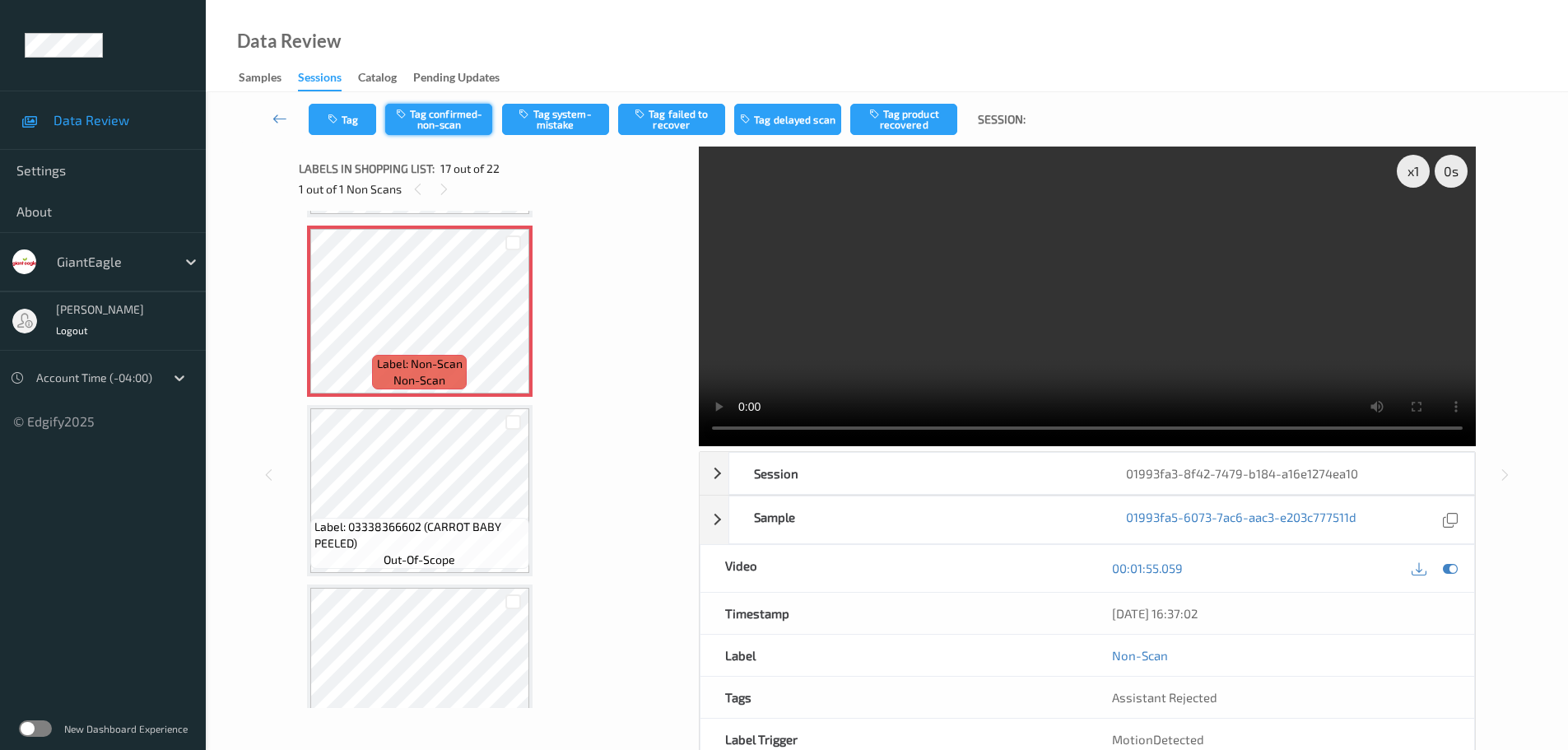
click at [453, 124] on button "Tag confirmed-non-scan" at bounding box center [438, 119] width 107 height 31
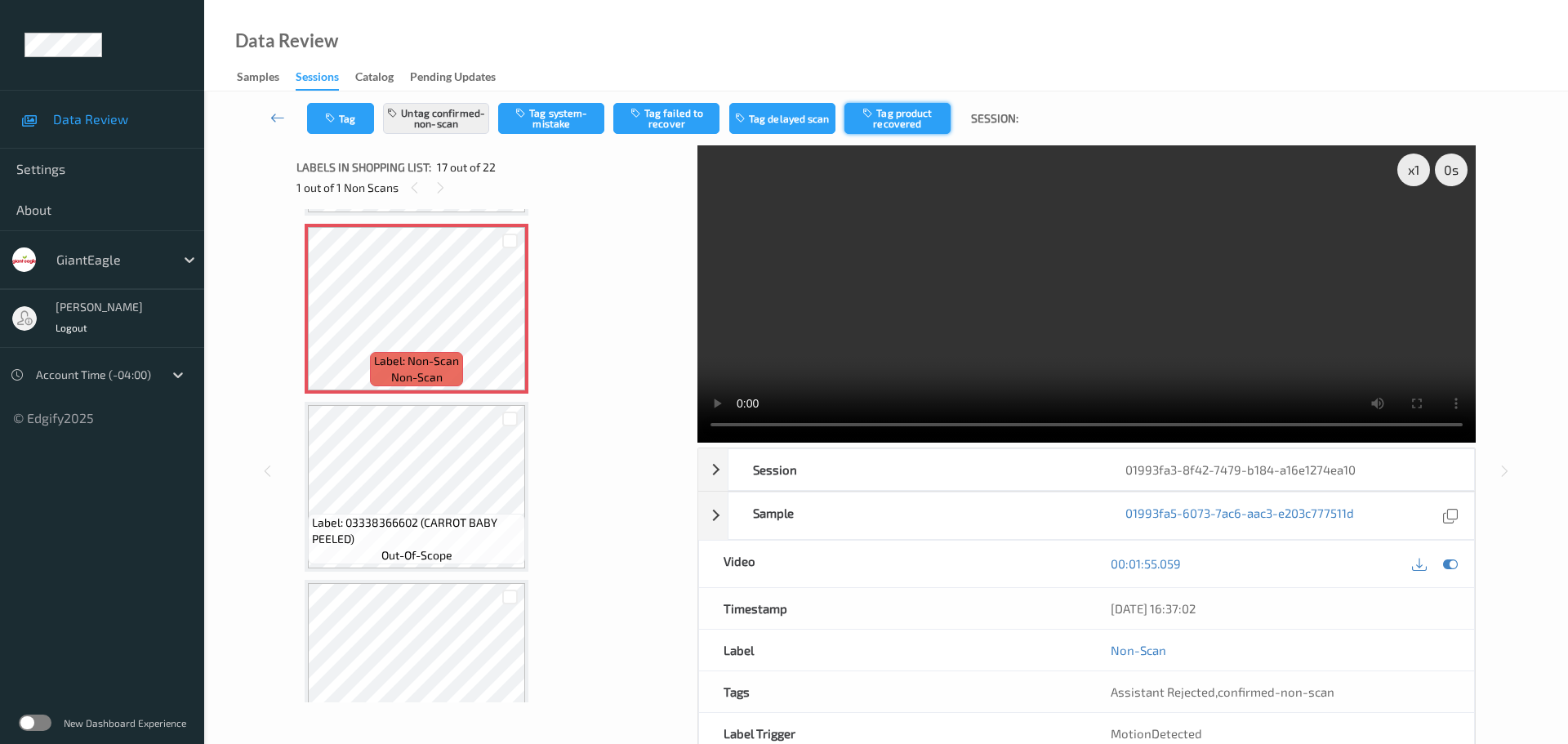
click at [902, 127] on button "Tag product recovered" at bounding box center [897, 118] width 107 height 31
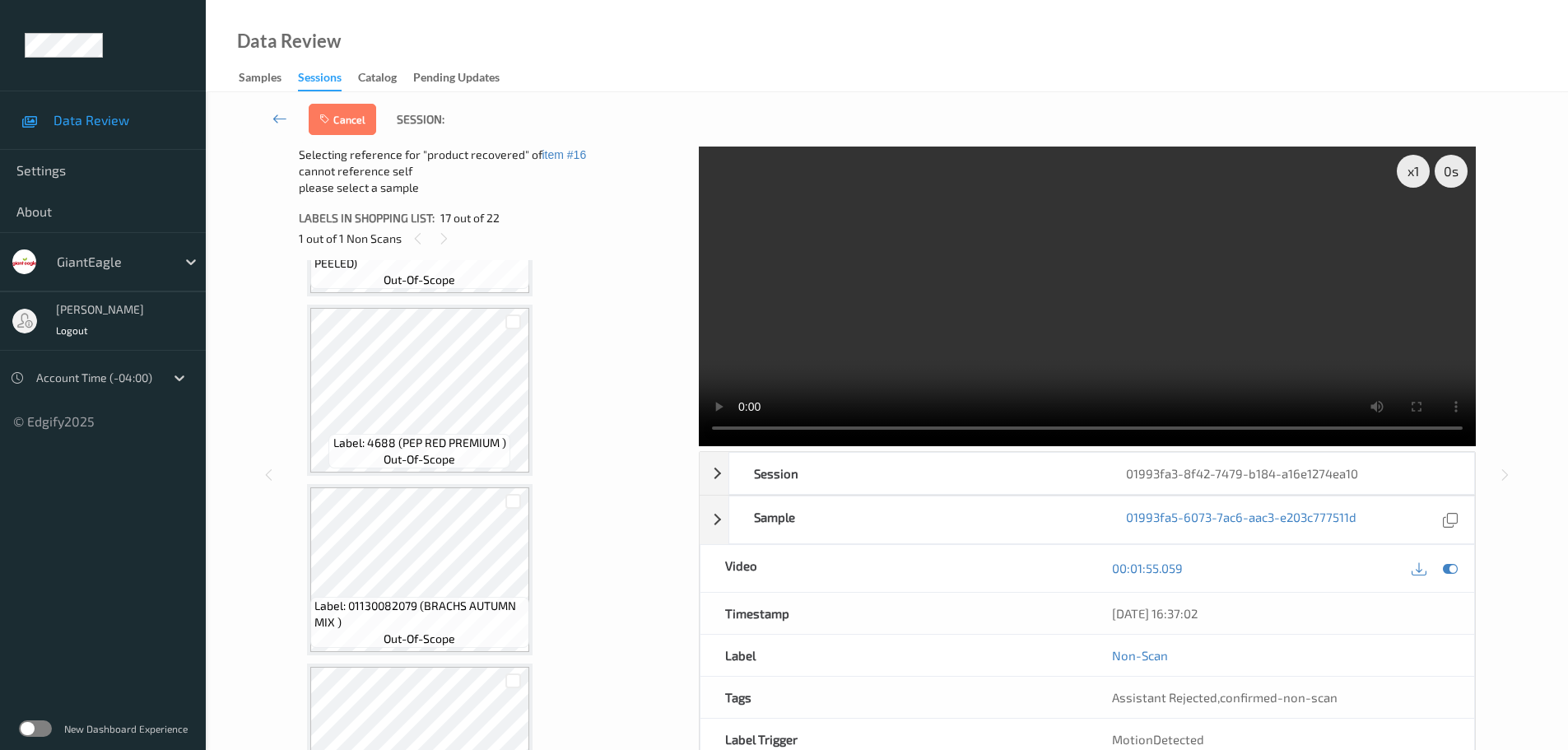
scroll to position [3111, 0]
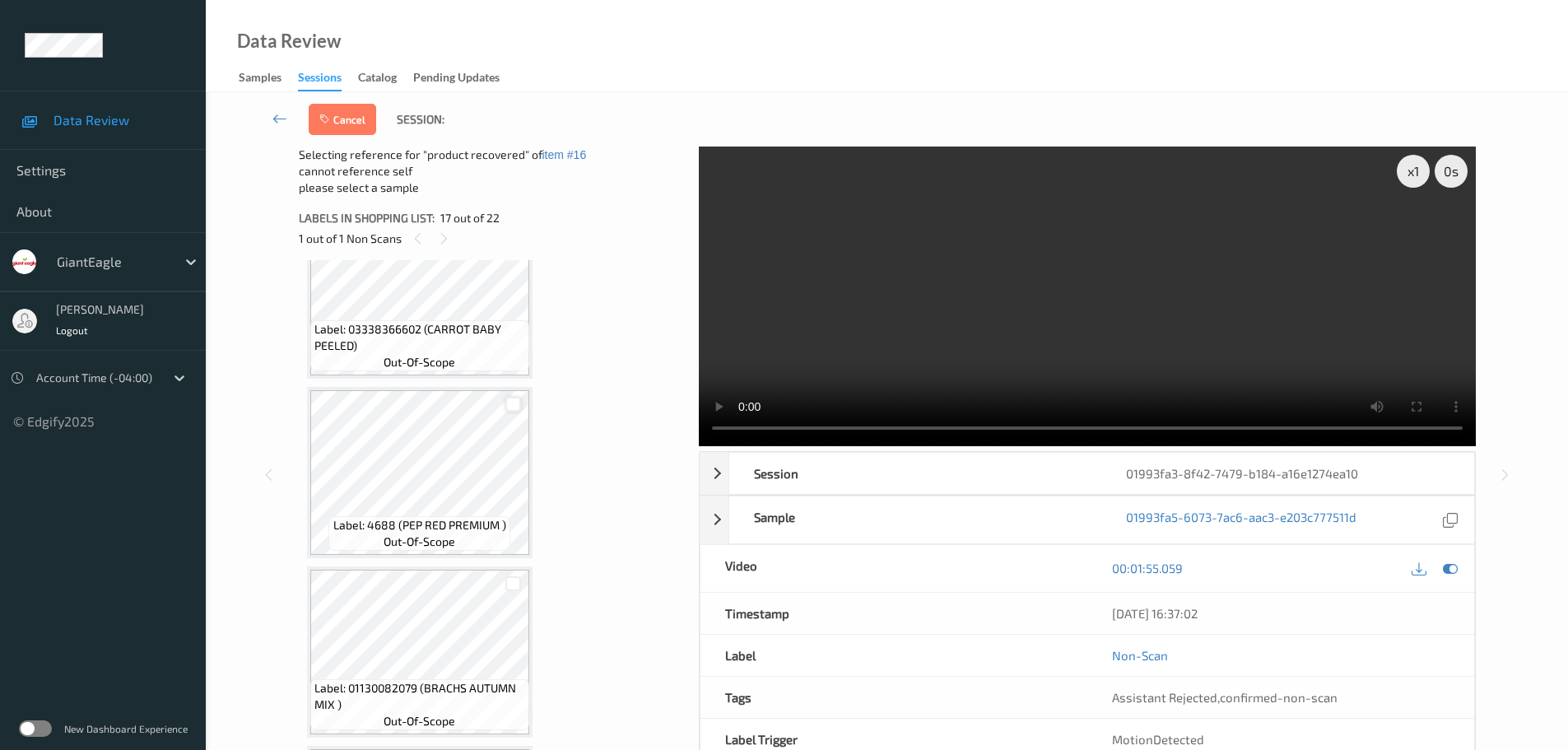
click at [513, 403] on div at bounding box center [513, 404] width 16 height 16
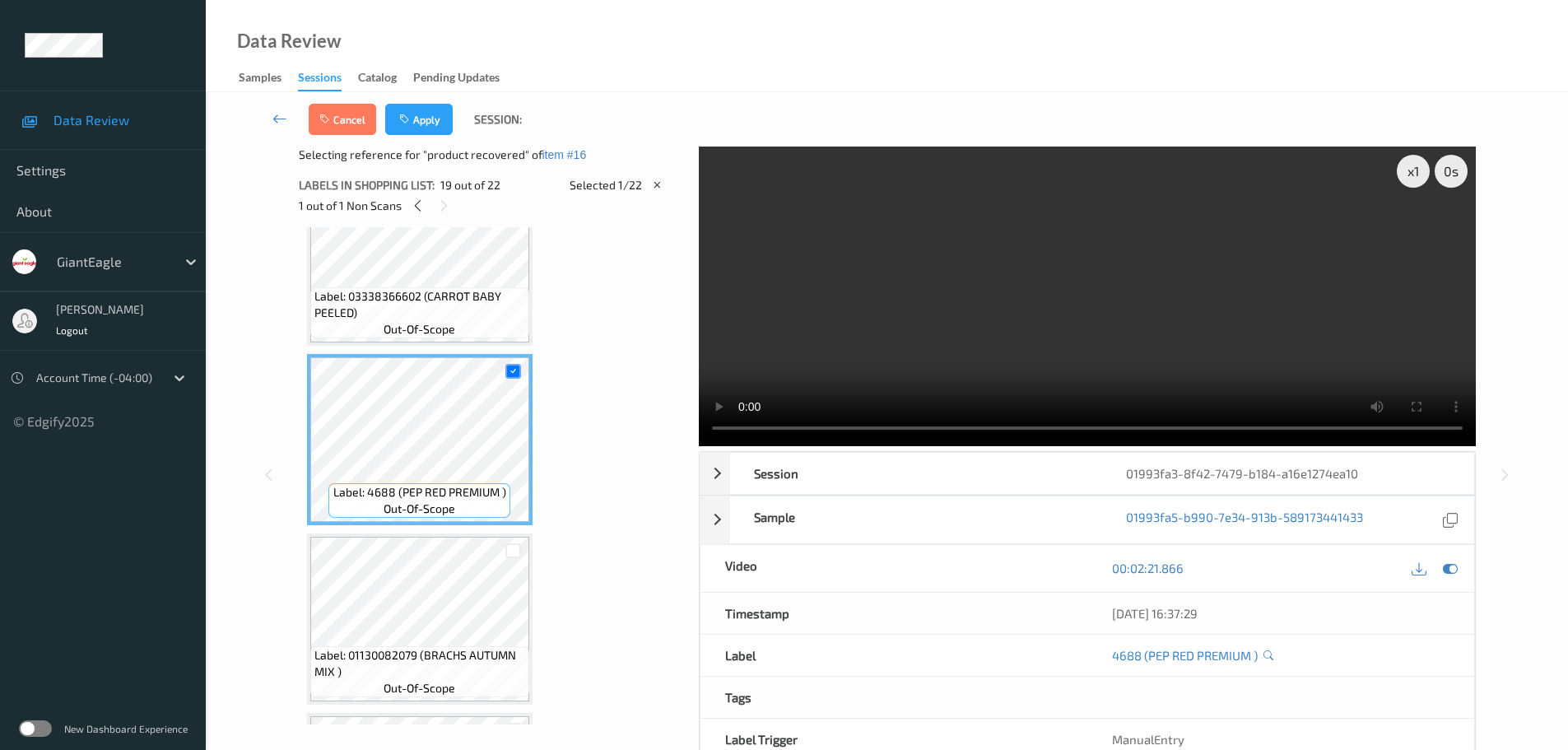
click at [432, 136] on div "Cancel Apply Session:" at bounding box center [886, 120] width 1294 height 54
click at [432, 127] on button "Apply" at bounding box center [418, 119] width 67 height 31
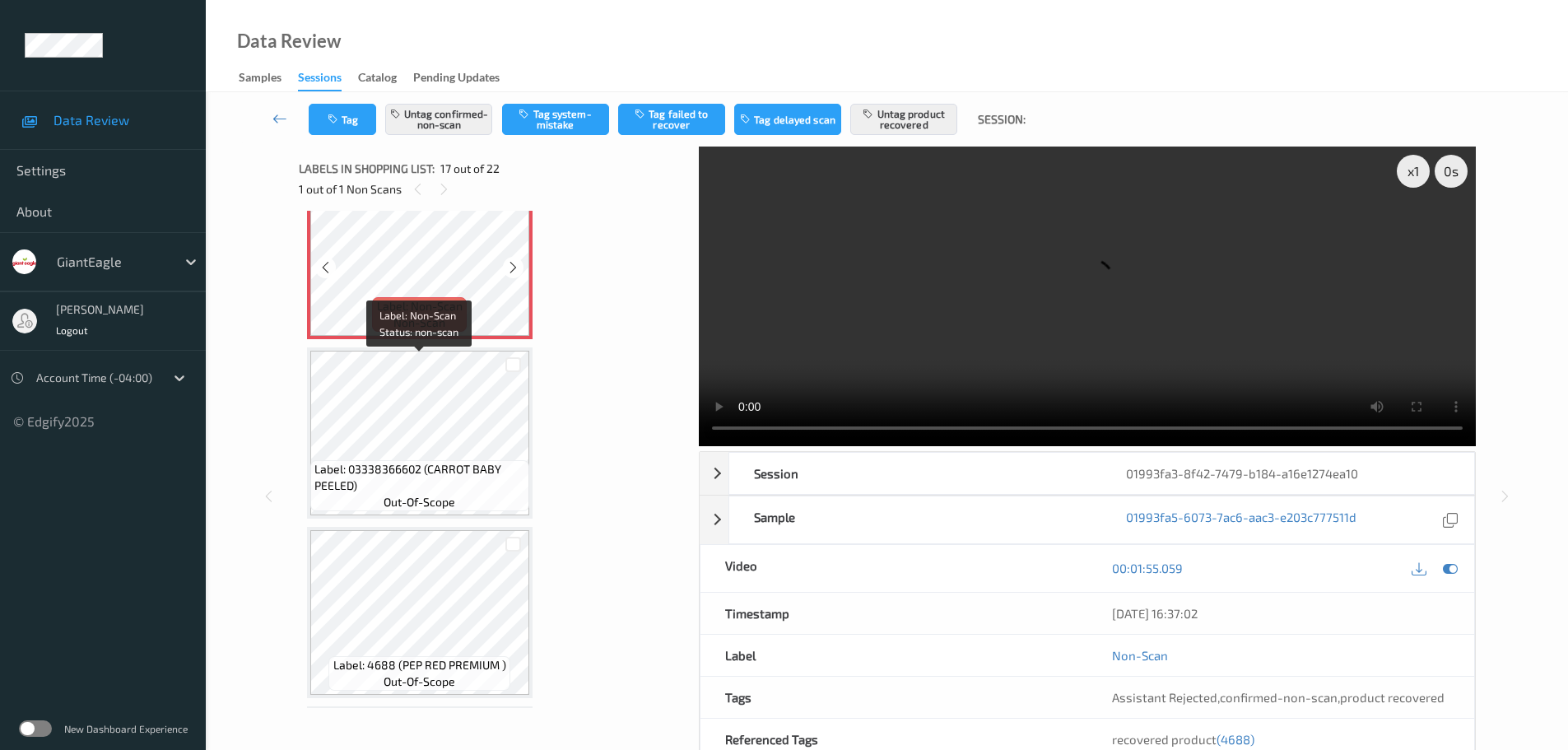
scroll to position [2947, 0]
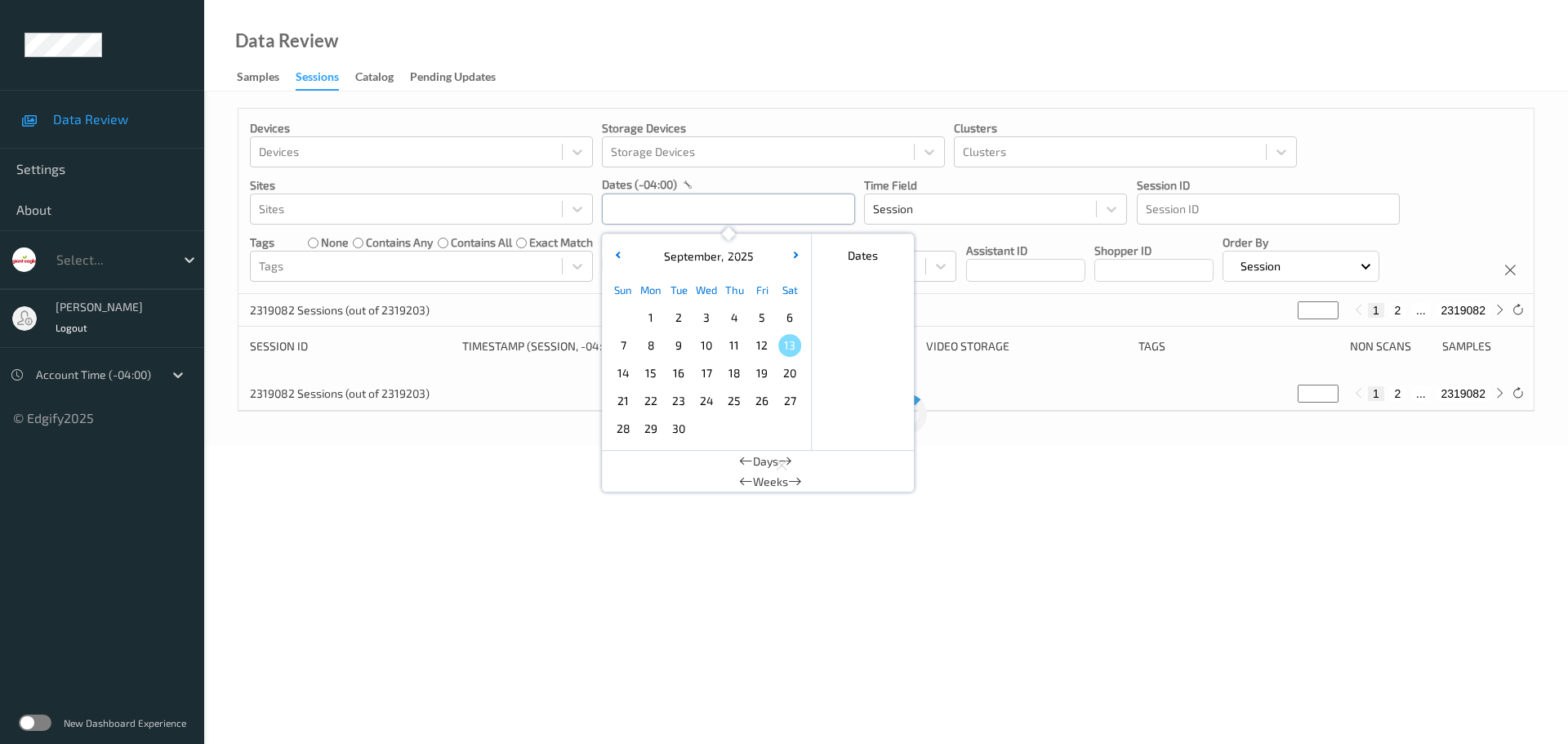
click at [666, 206] on input "text" at bounding box center [728, 208] width 253 height 31
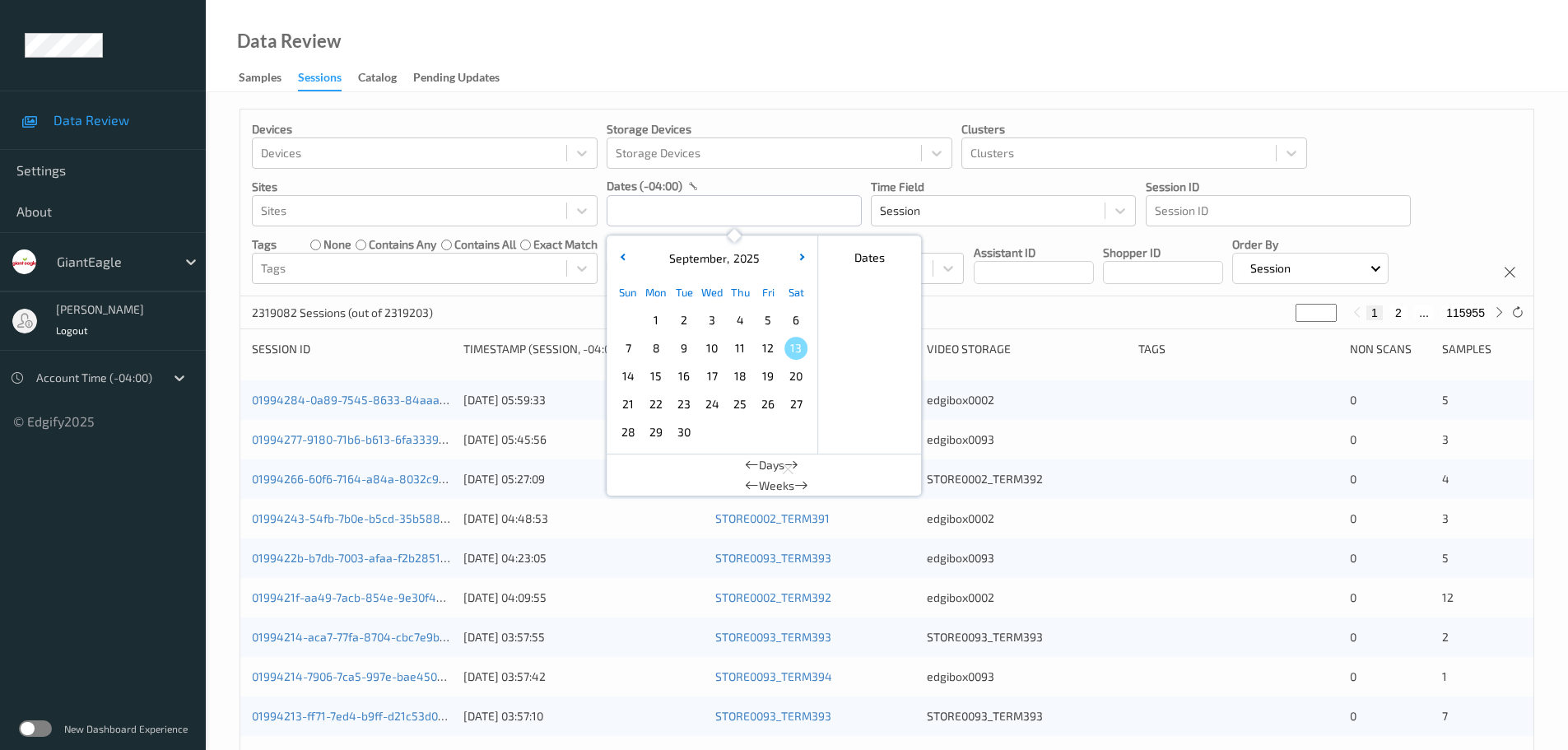
click at [761, 350] on span "12" at bounding box center [768, 347] width 23 height 23
type input "[DATE] 00:00 -> [DATE] 23:59"
click at [784, 85] on div "Data Review Samples Sessions Catalog Pending Updates" at bounding box center [886, 46] width 1363 height 92
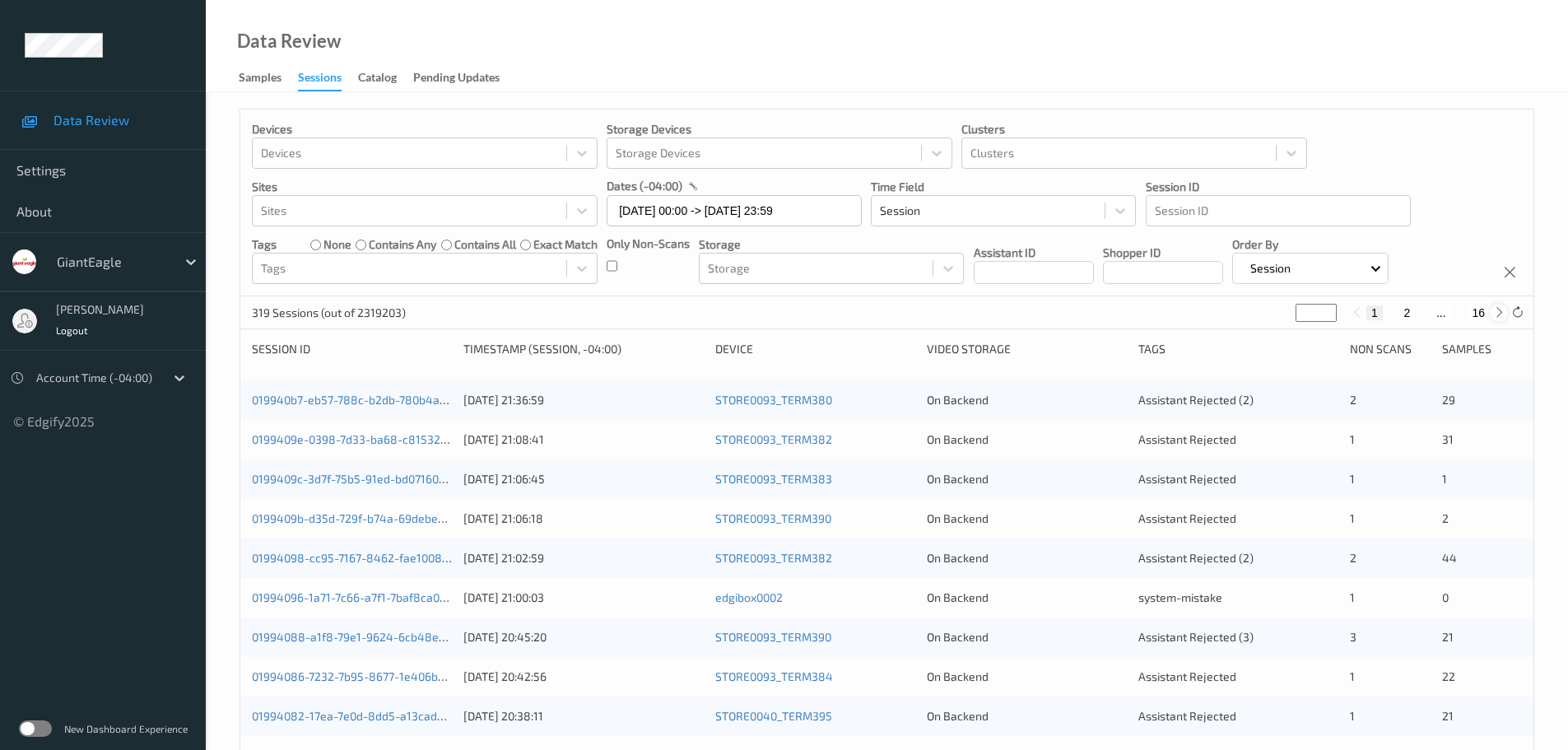
click at [1501, 316] on icon at bounding box center [1499, 312] width 12 height 12
type input "*"
click at [1501, 316] on icon at bounding box center [1499, 312] width 12 height 12
type input "*"
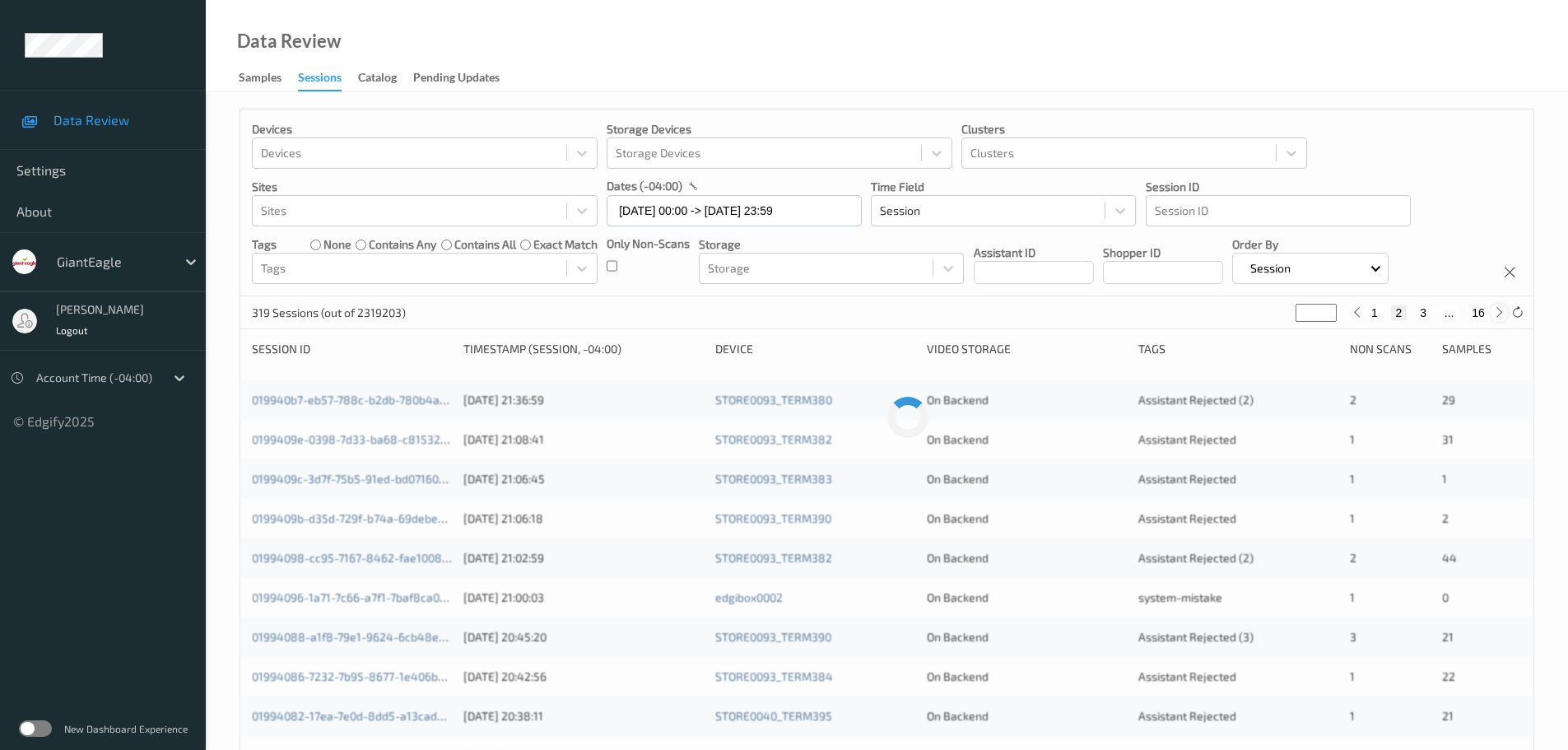
type input "*"
click at [1501, 316] on icon at bounding box center [1499, 312] width 12 height 12
type input "*"
click at [1501, 316] on icon at bounding box center [1499, 312] width 12 height 12
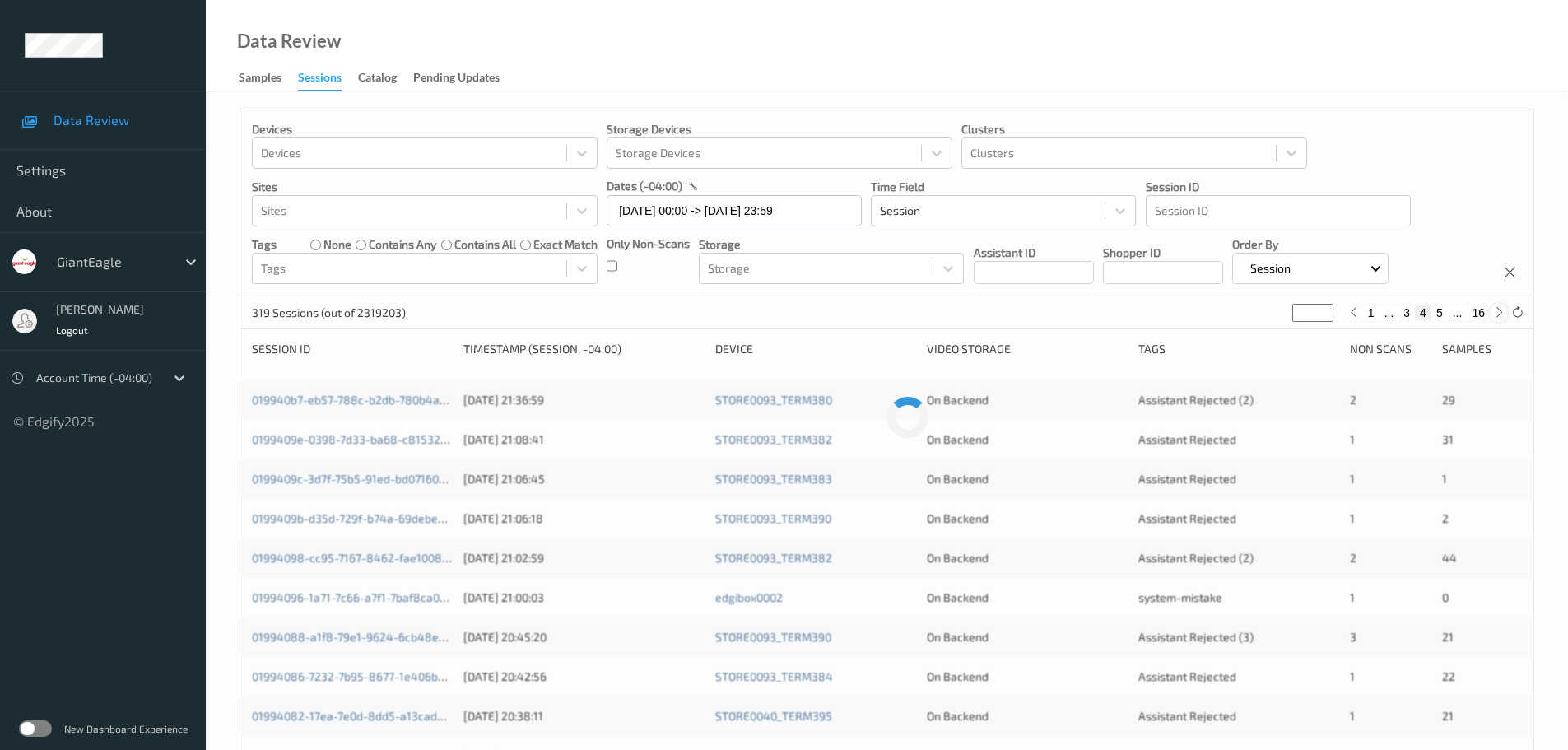
type input "*"
click at [1501, 316] on icon at bounding box center [1499, 312] width 12 height 12
type input "*"
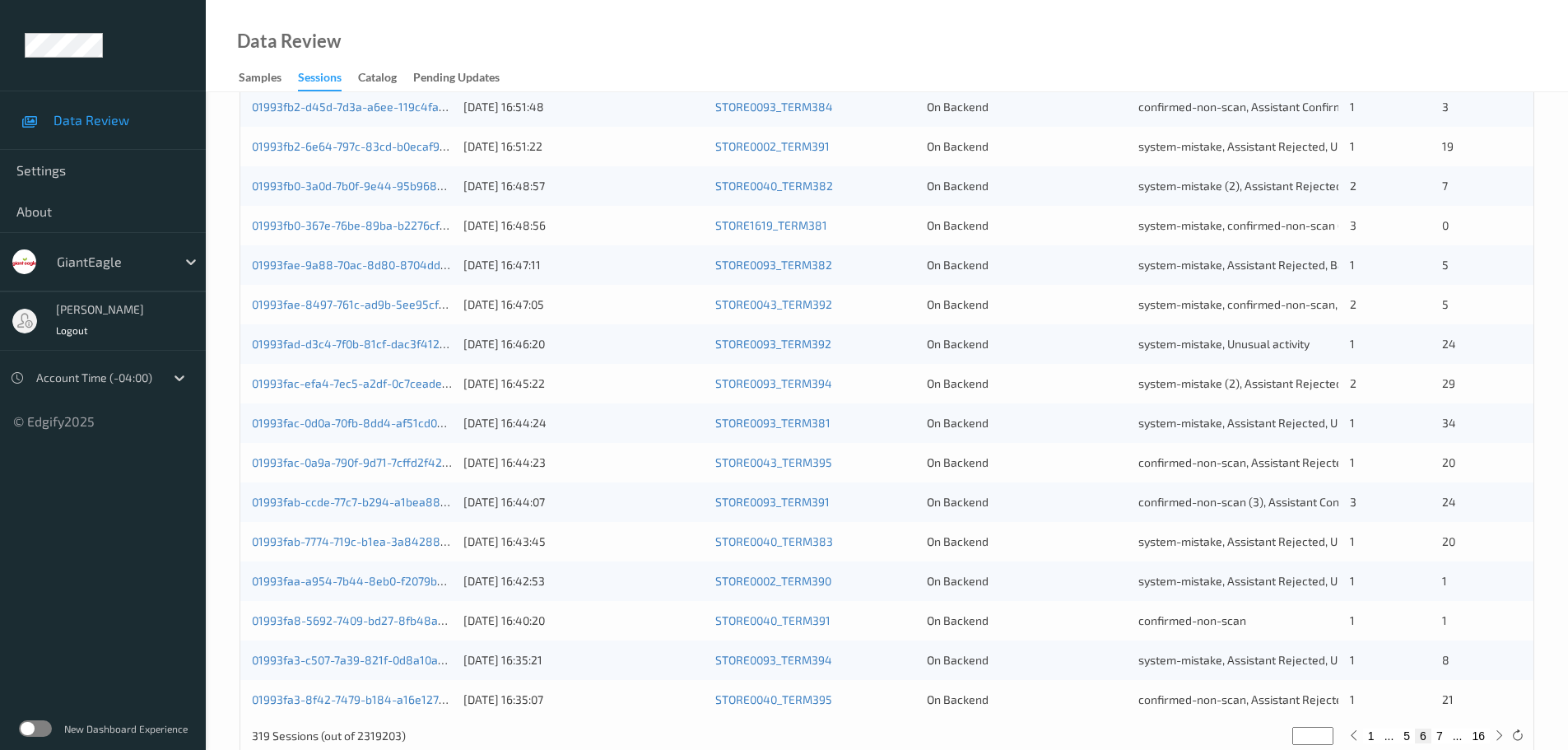
scroll to position [488, 0]
